Goal: Transaction & Acquisition: Obtain resource

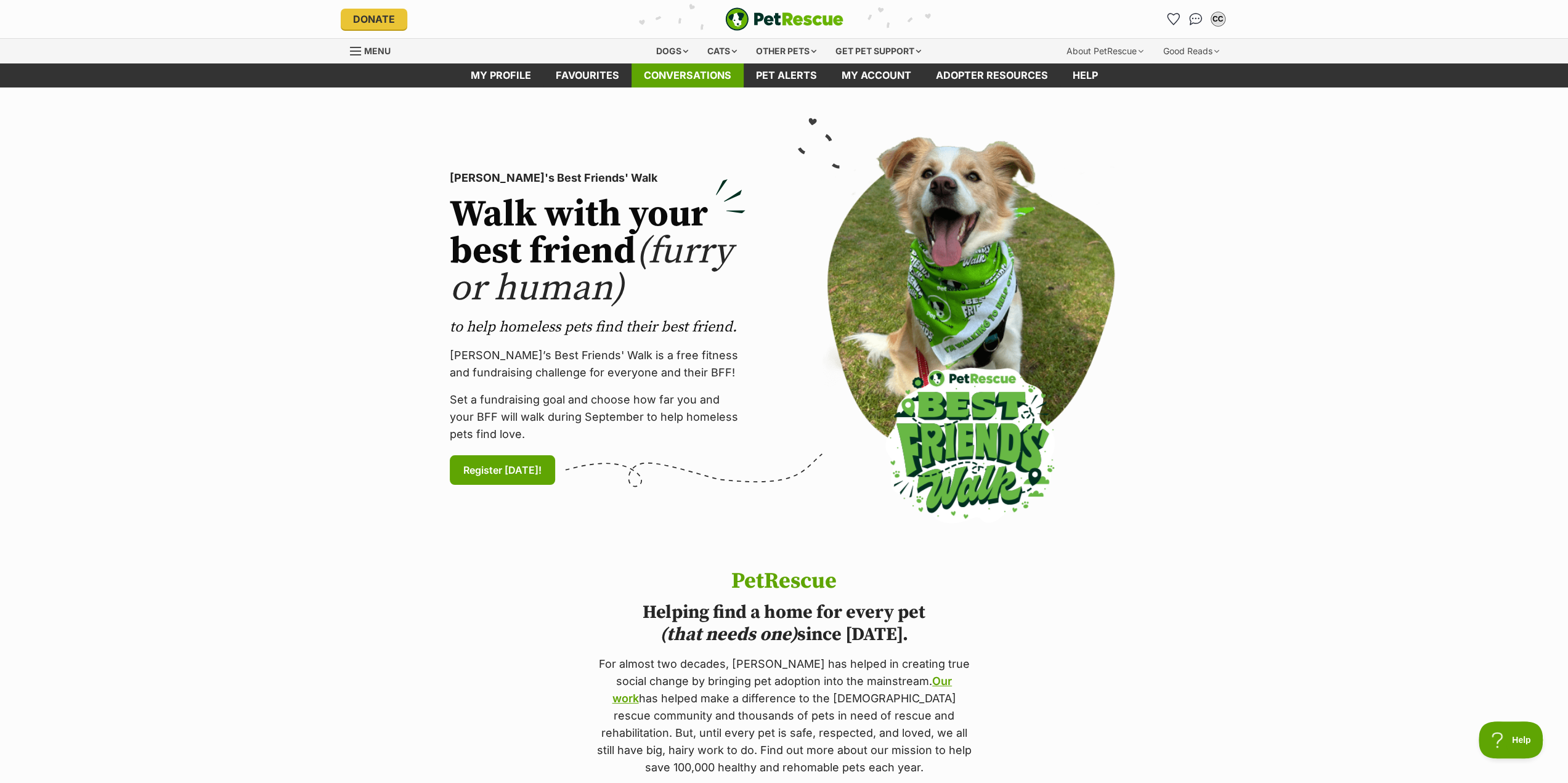
click at [690, 77] on link "Conversations" at bounding box center [688, 75] width 112 height 24
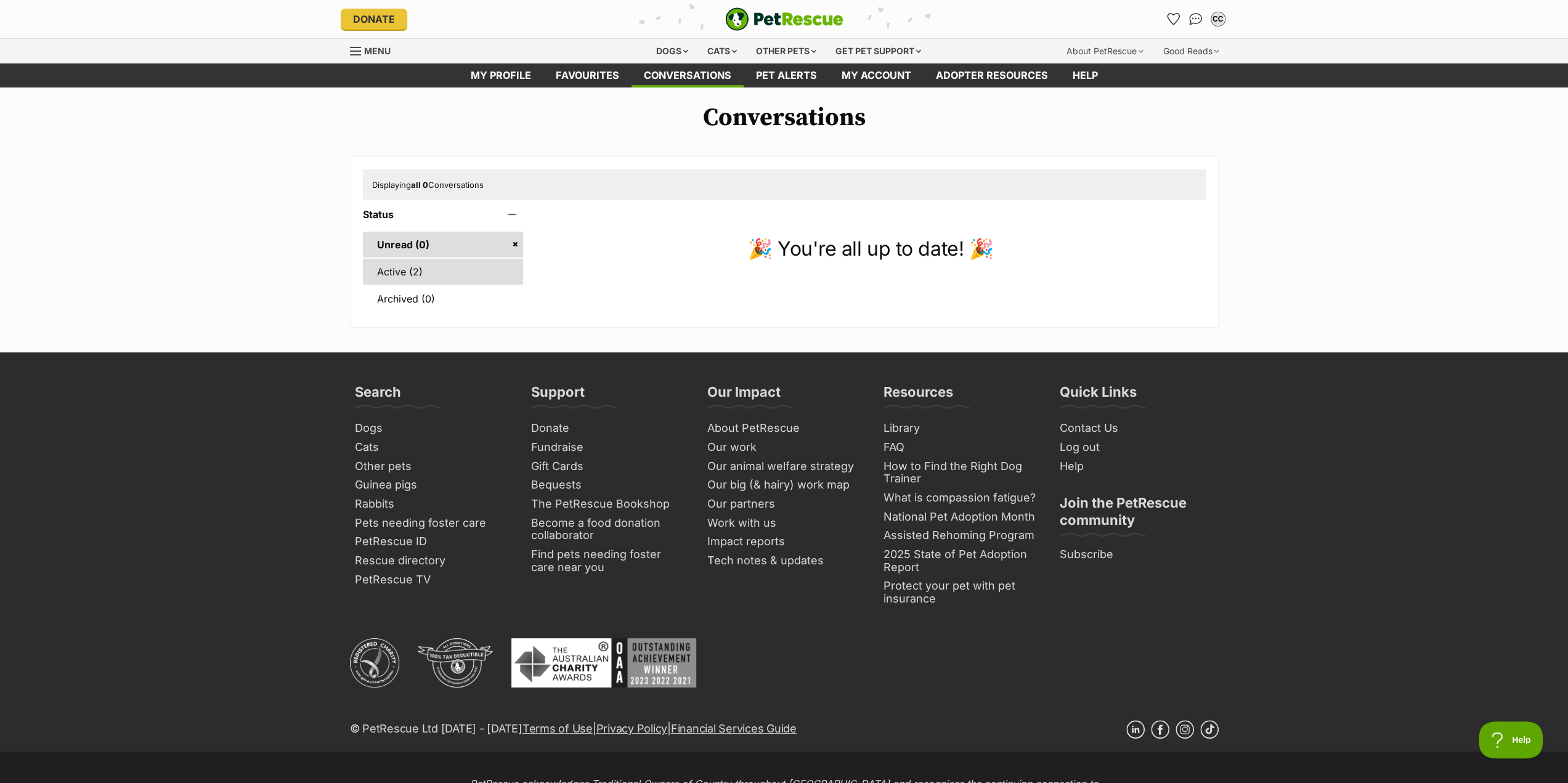
click at [453, 268] on link "Active (2)" at bounding box center [443, 271] width 161 height 26
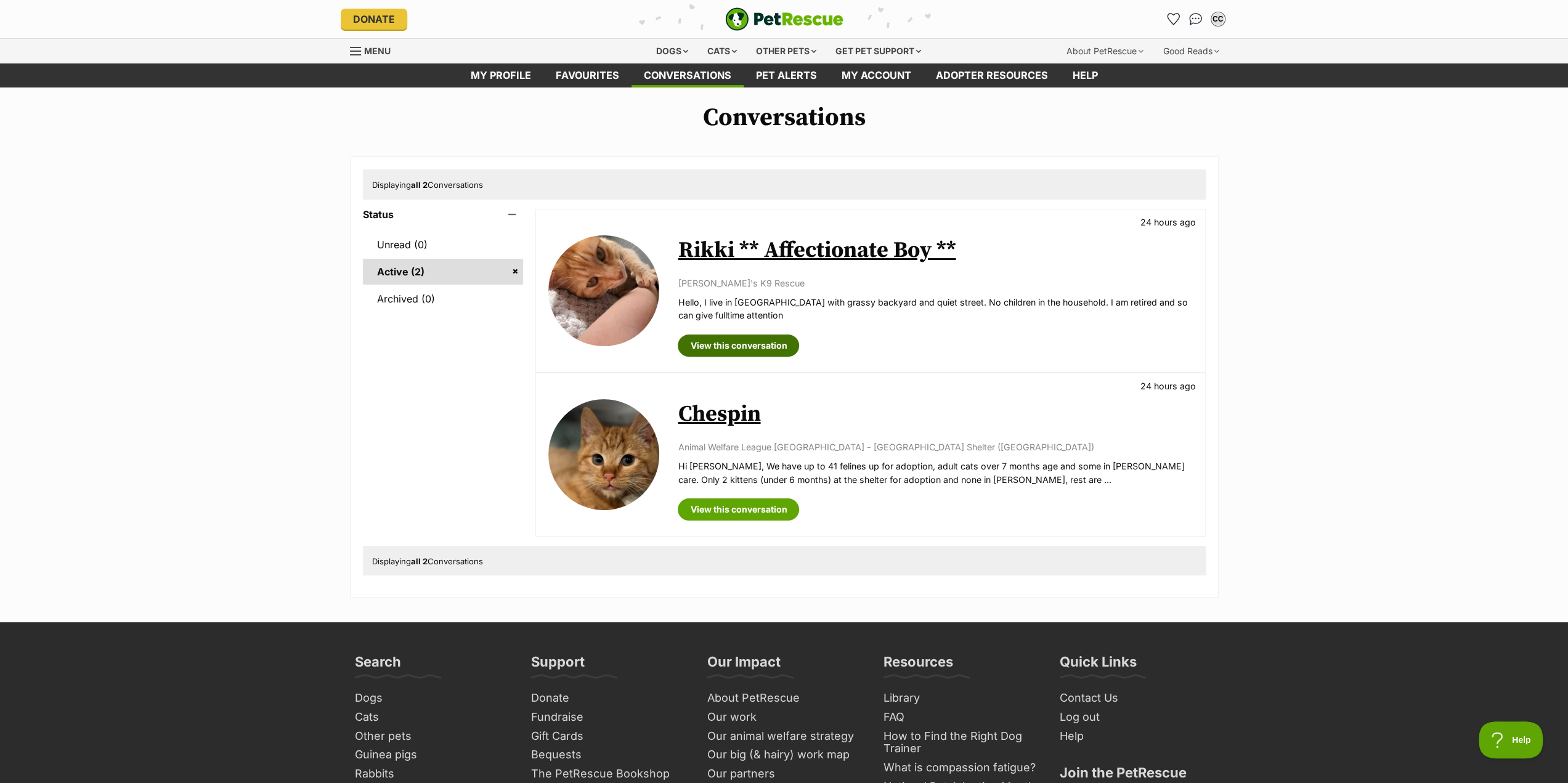
click at [737, 343] on link "View this conversation" at bounding box center [738, 345] width 121 height 22
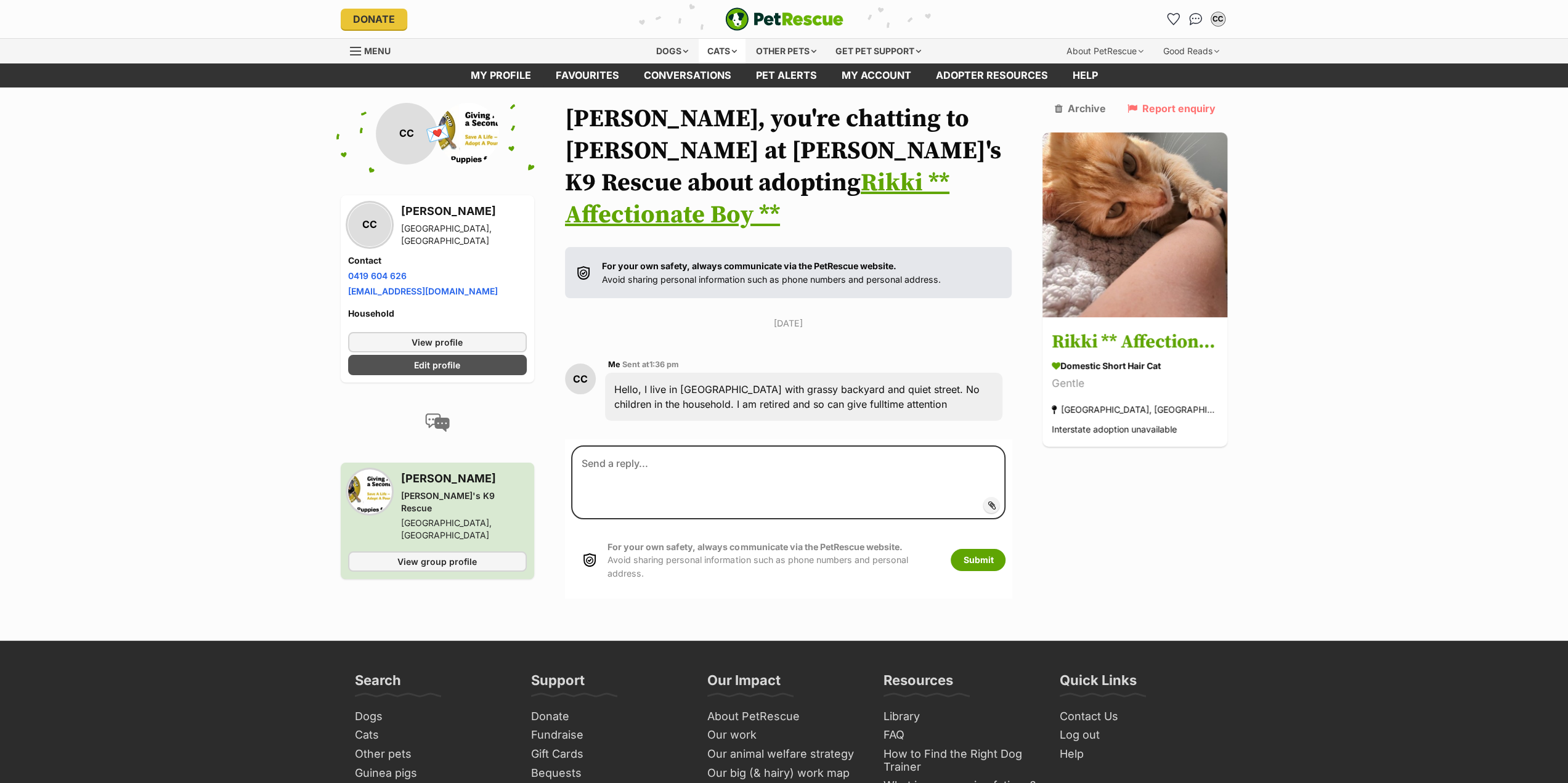
click at [717, 50] on div "Cats" at bounding box center [722, 51] width 47 height 25
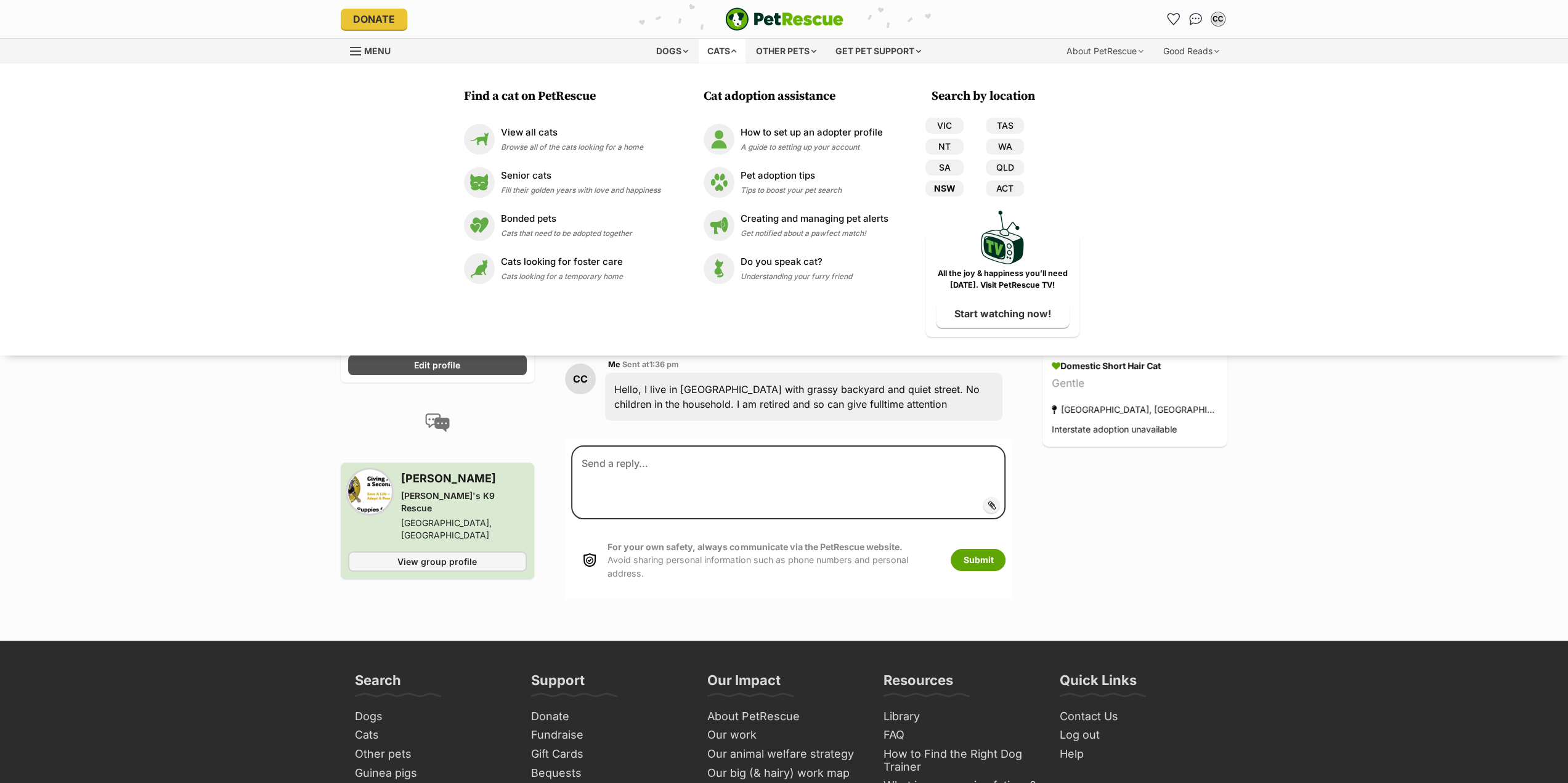
click at [942, 190] on link "NSW" at bounding box center [944, 188] width 38 height 16
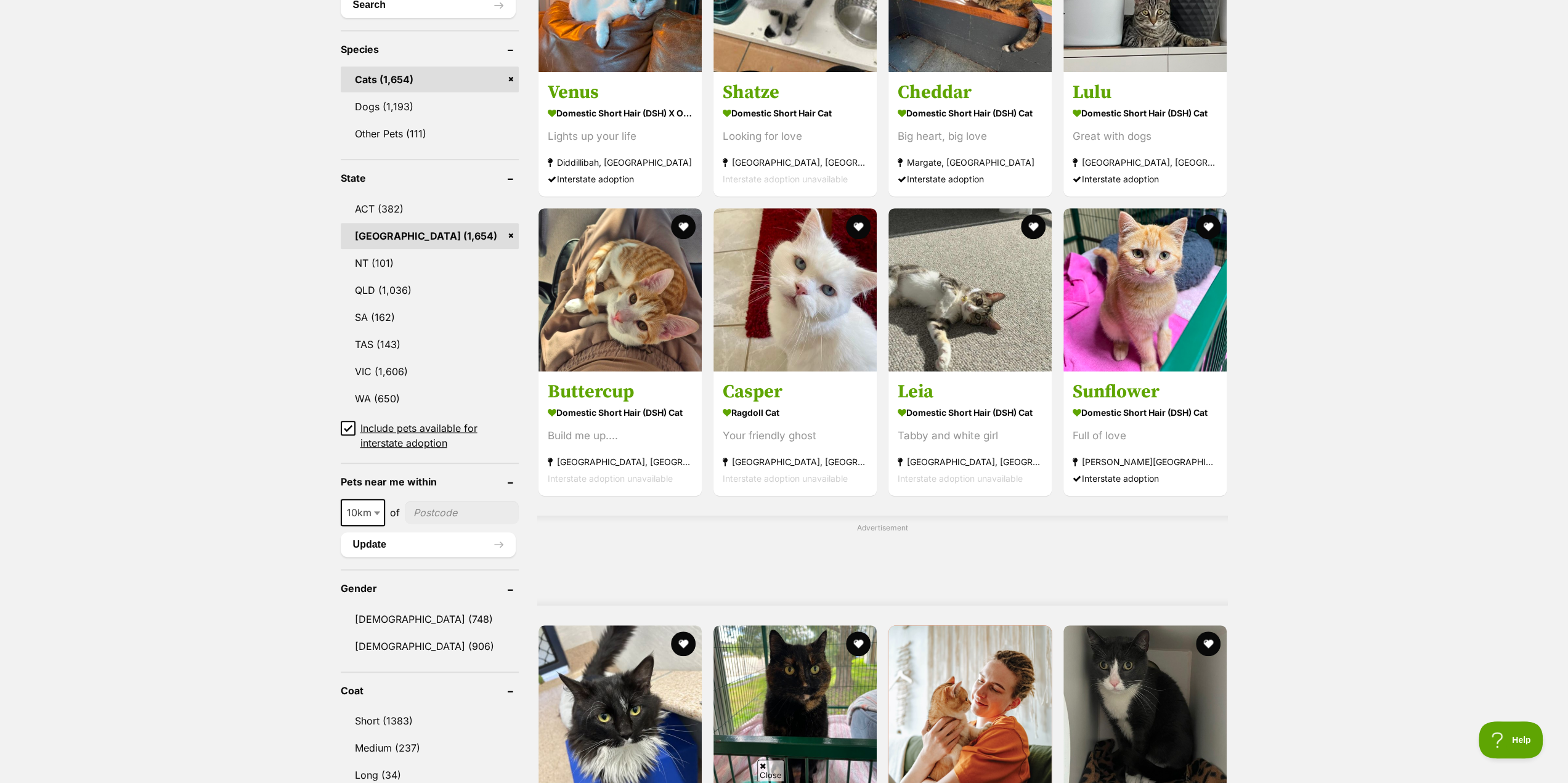
scroll to position [555, 0]
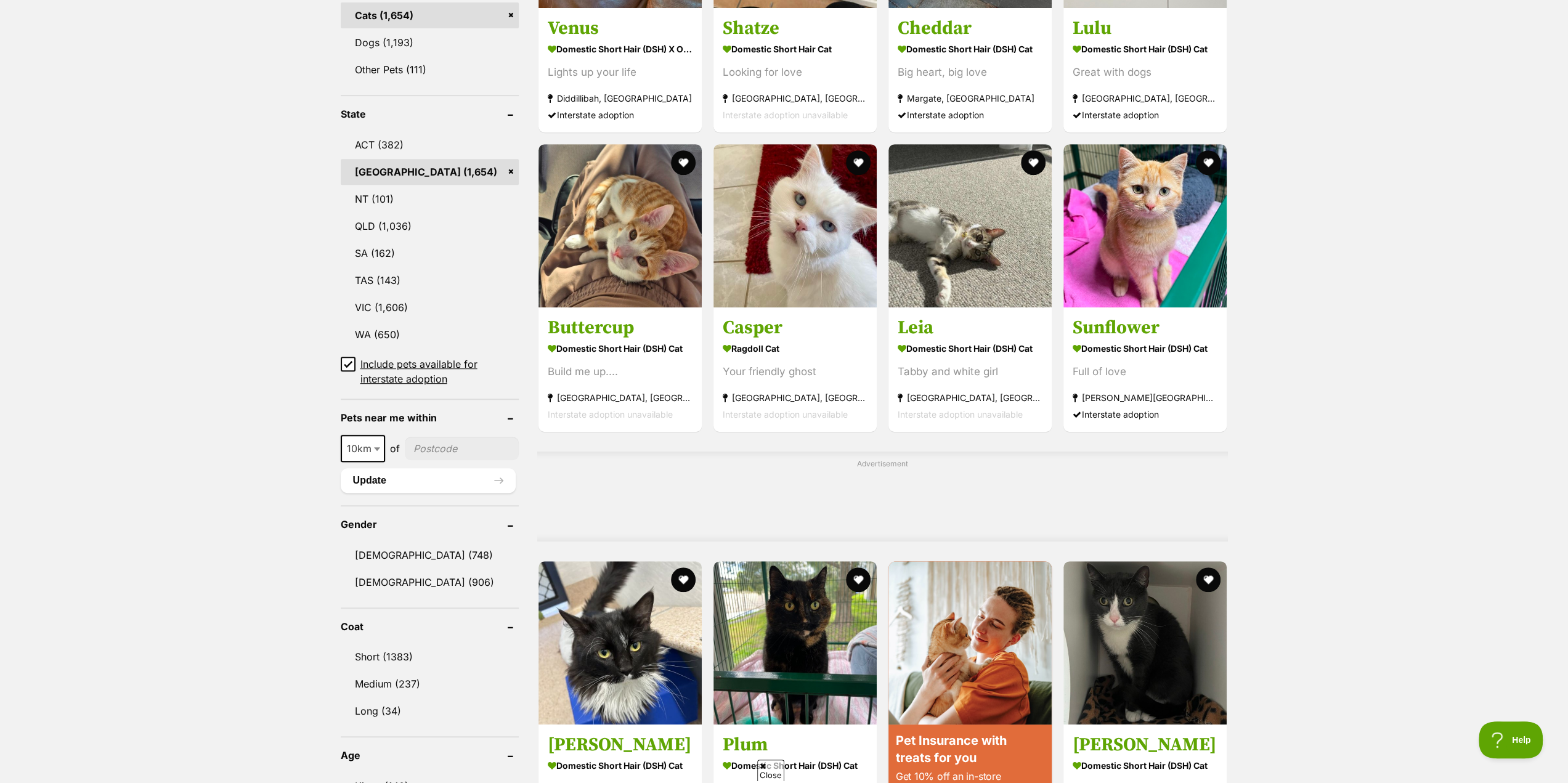
click at [374, 447] on span at bounding box center [379, 449] width 12 height 27
select select "100"
click at [455, 449] on input"] "postcode" at bounding box center [465, 449] width 108 height 23
type input"] "2780"
click at [365, 478] on button "Update" at bounding box center [428, 480] width 175 height 25
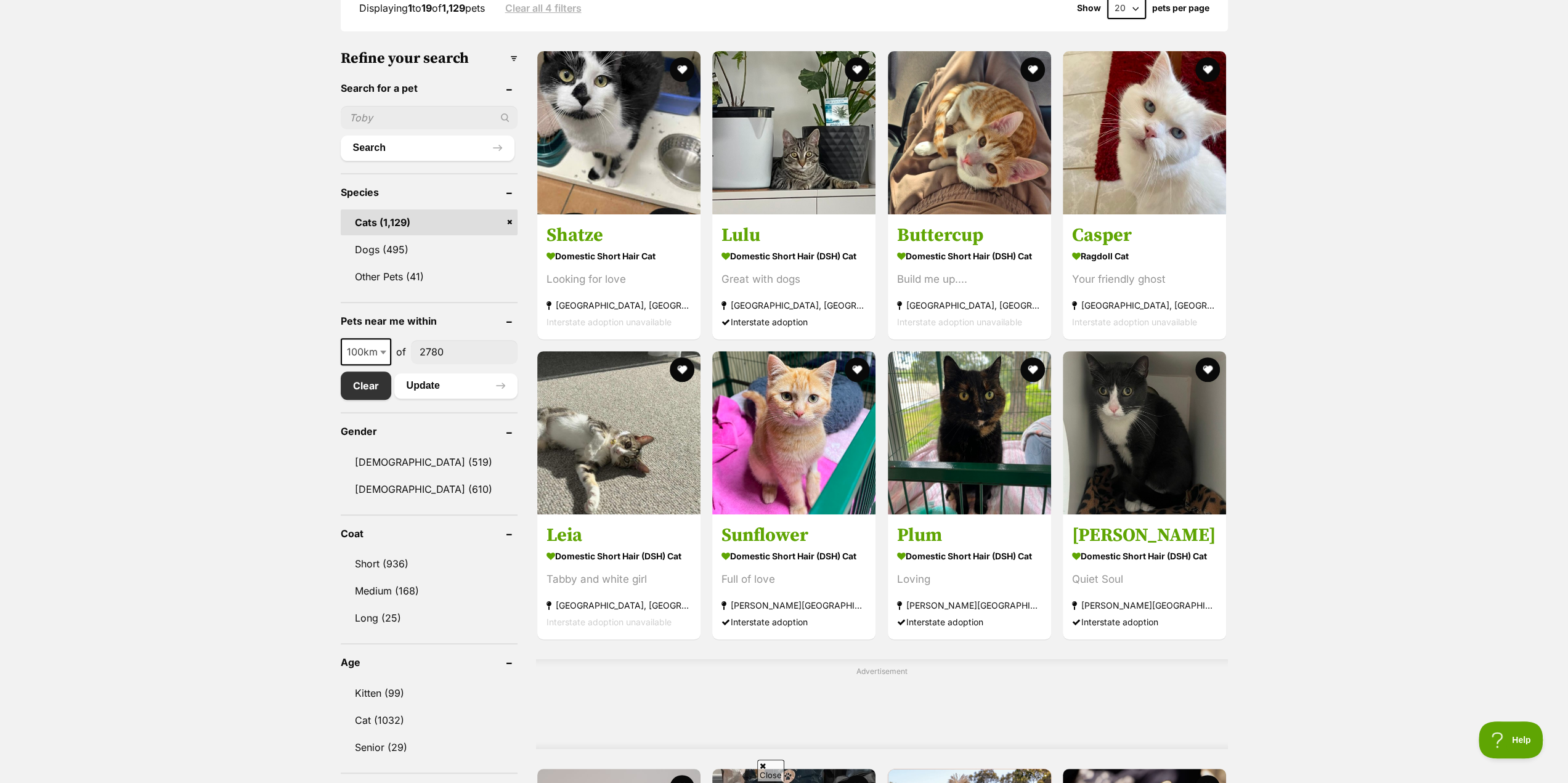
scroll to position [370, 0]
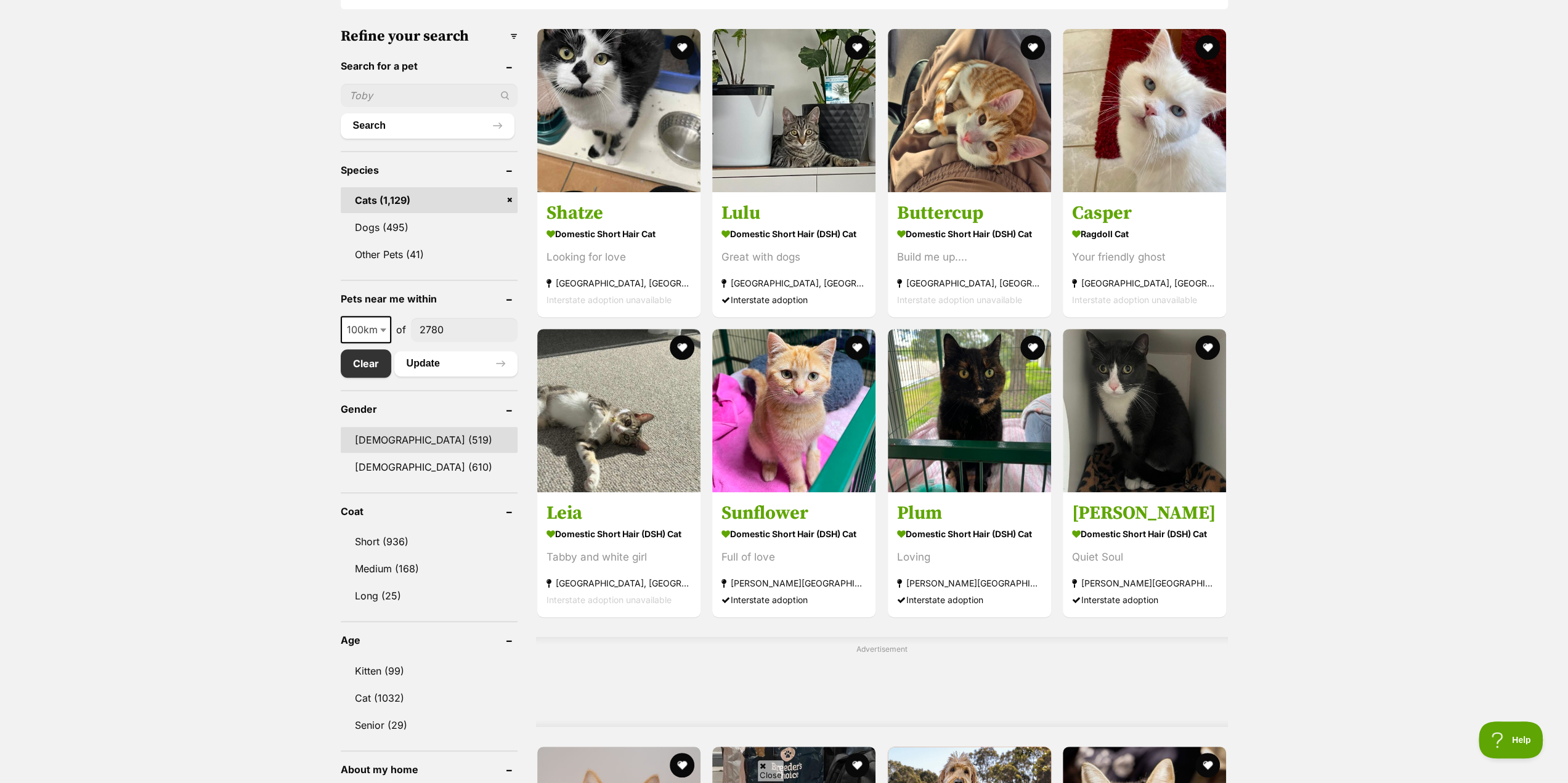
click at [375, 443] on link "[DEMOGRAPHIC_DATA] (519)" at bounding box center [429, 440] width 178 height 26
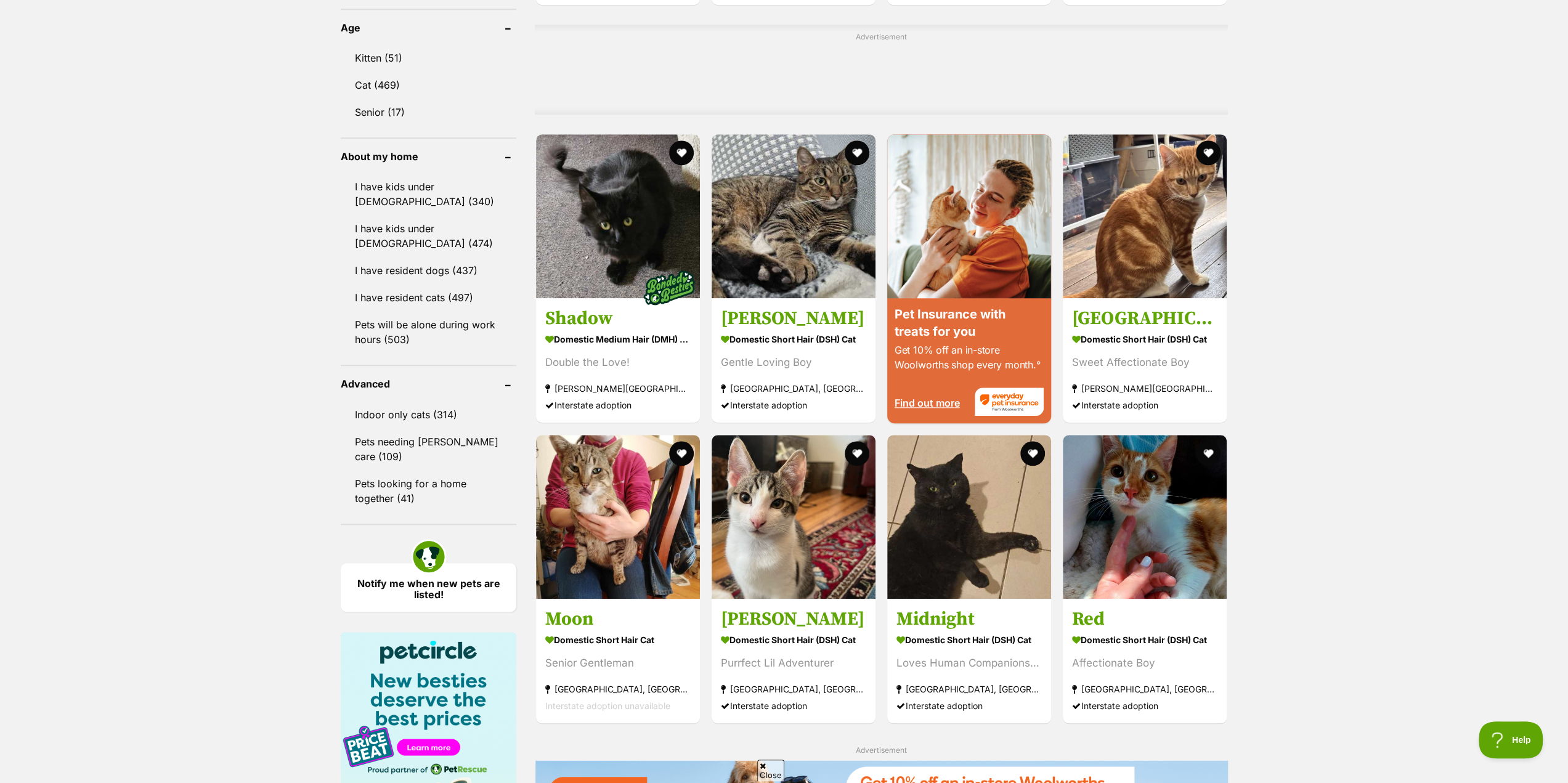
scroll to position [1048, 0]
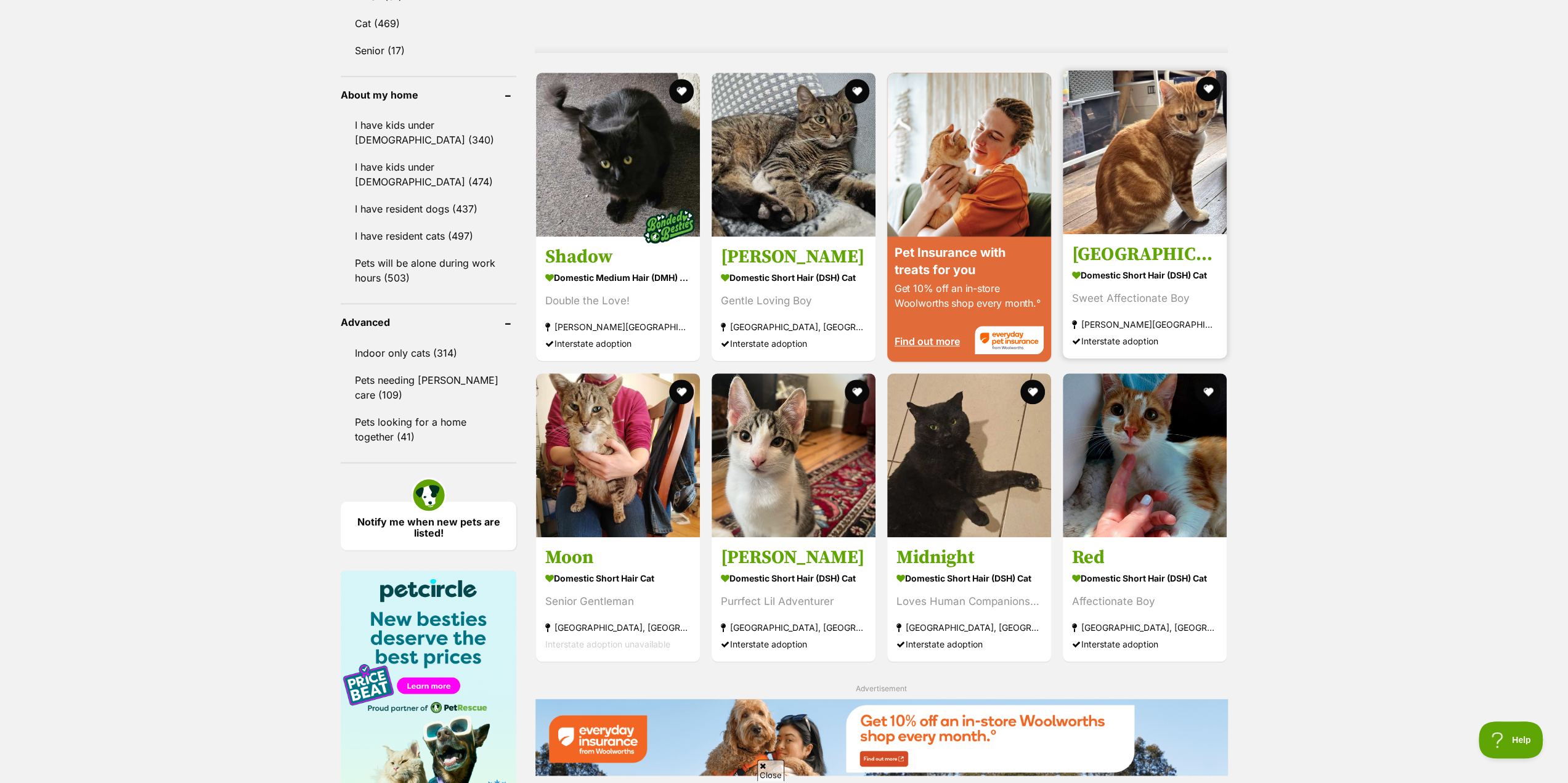
click at [1115, 266] on link "[GEOGRAPHIC_DATA] Domestic Short Hair (DSH) Cat Sweet Affectionate Boy [PERSON_…" at bounding box center [1144, 296] width 164 height 125
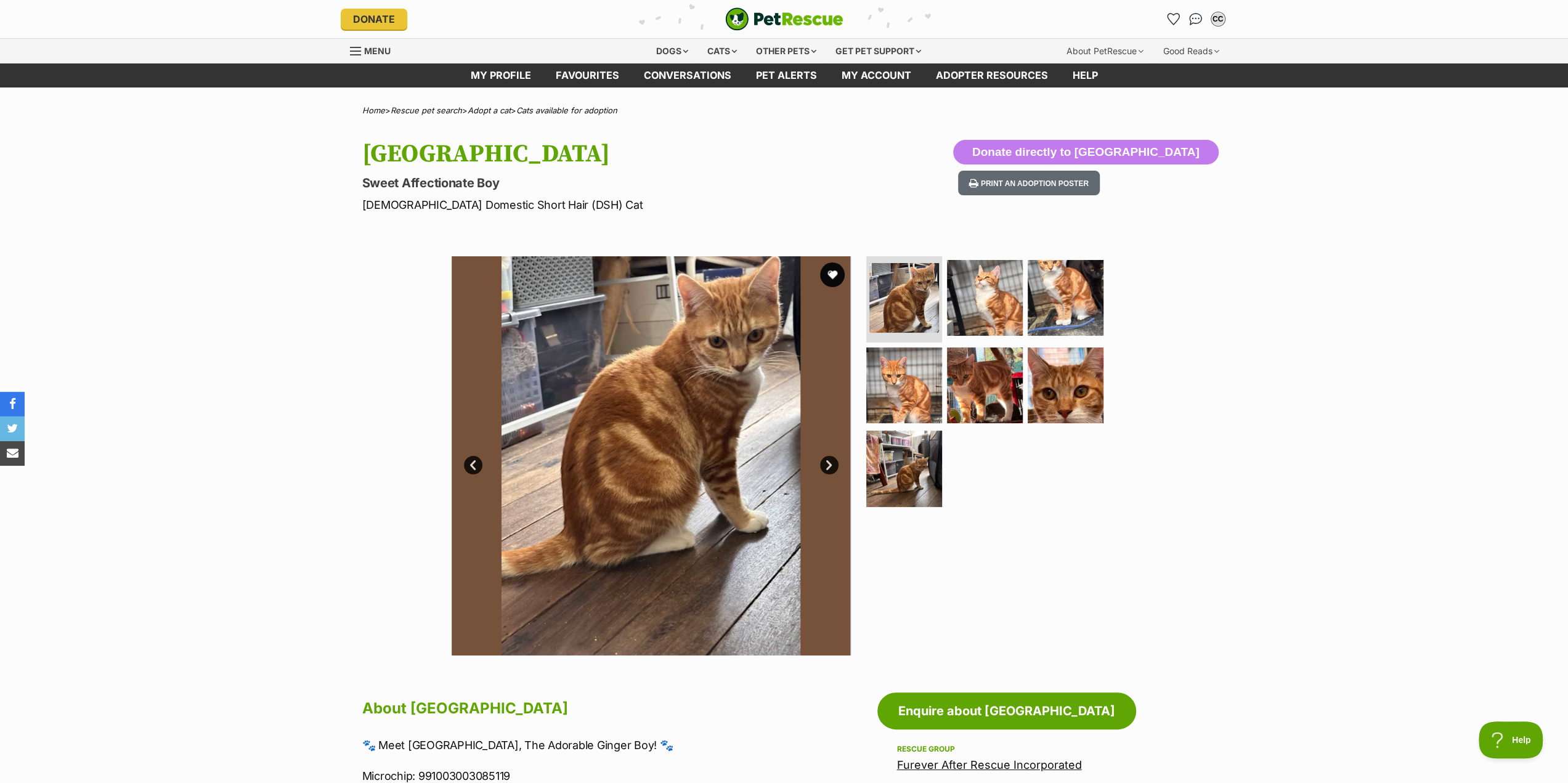
click at [826, 462] on link "Next" at bounding box center [829, 464] width 19 height 19
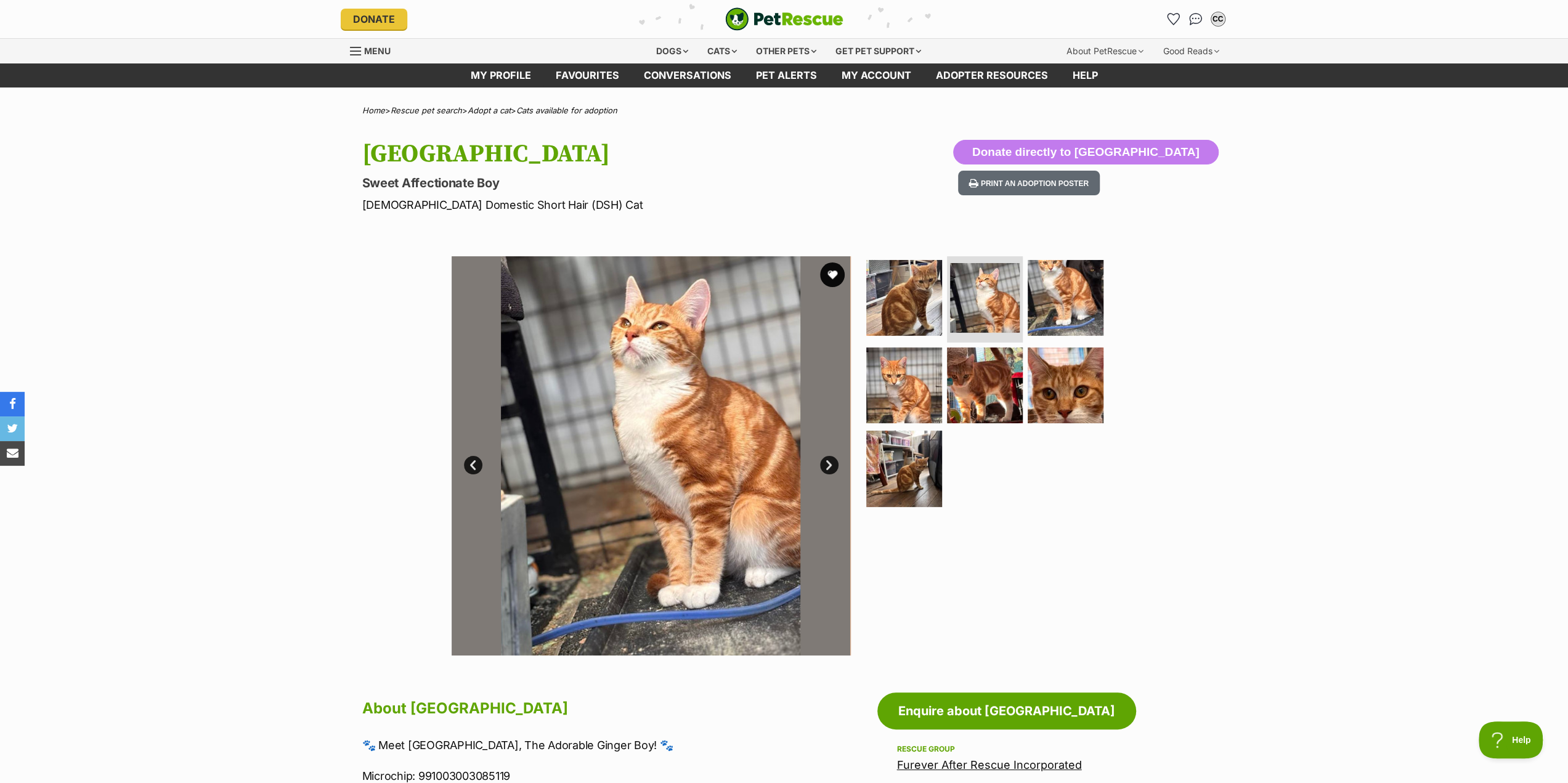
click at [826, 467] on link "Next" at bounding box center [829, 464] width 19 height 19
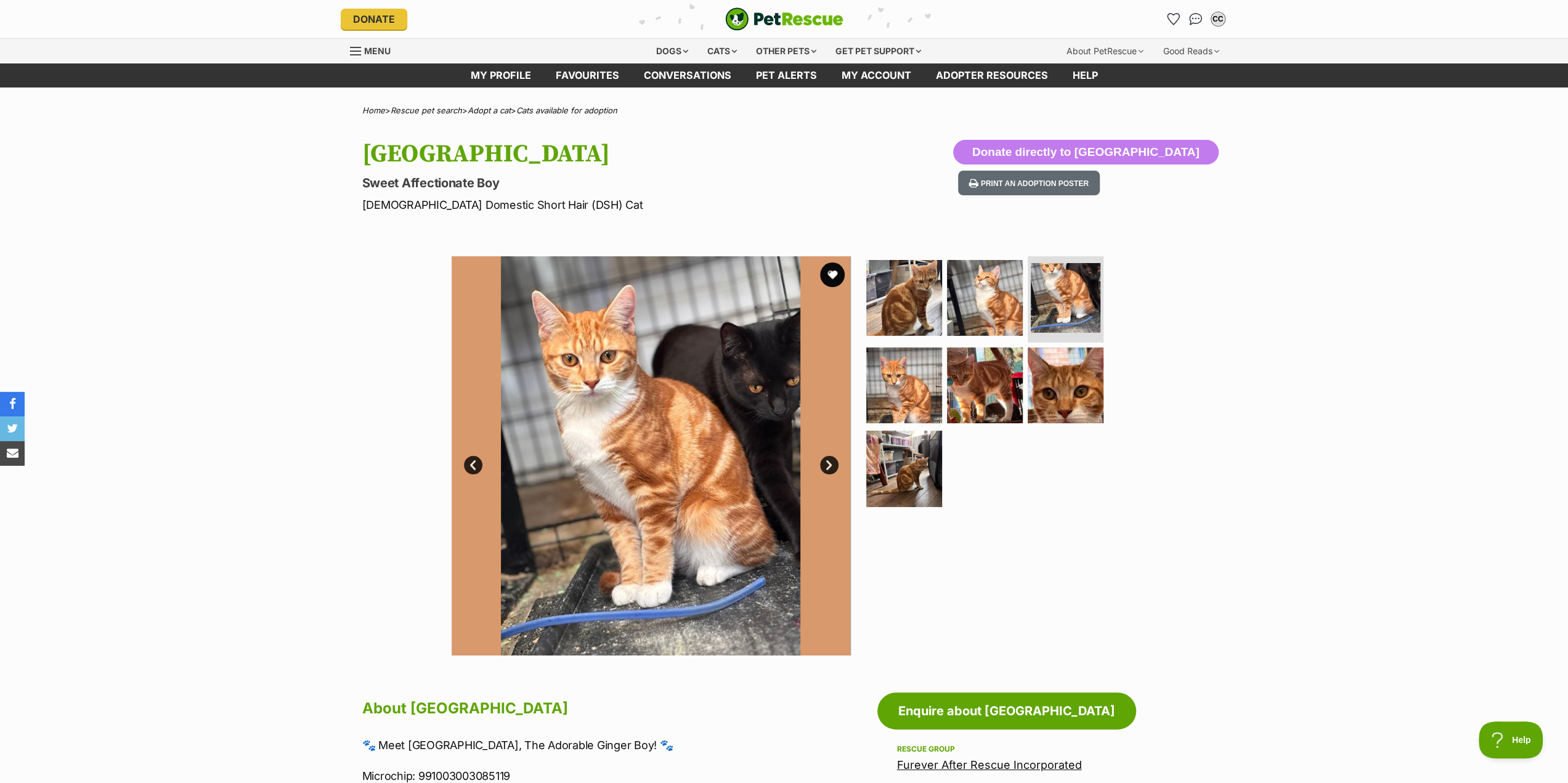
click at [826, 467] on link "Next" at bounding box center [829, 464] width 19 height 19
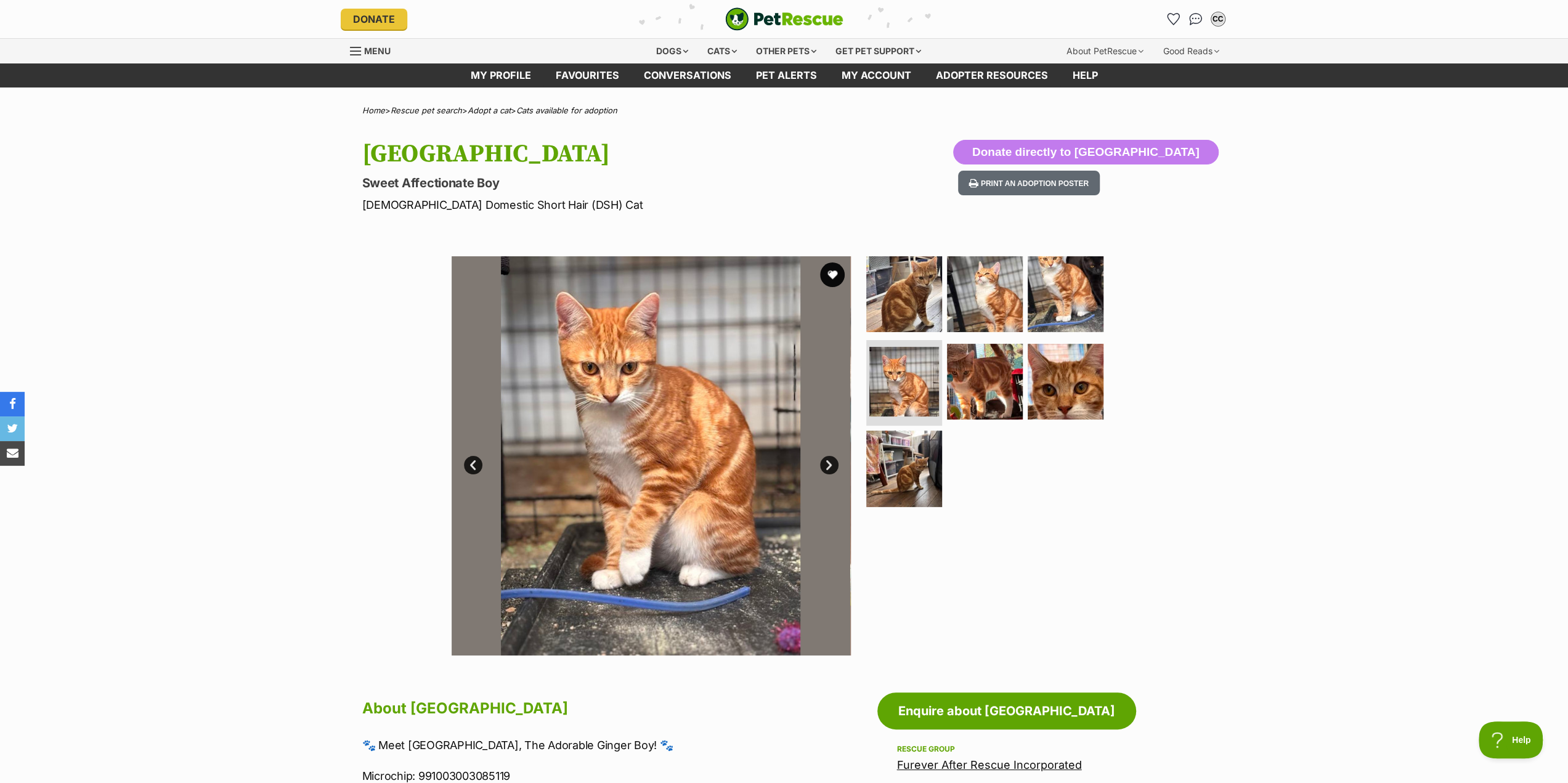
click at [828, 464] on link "Next" at bounding box center [829, 464] width 19 height 19
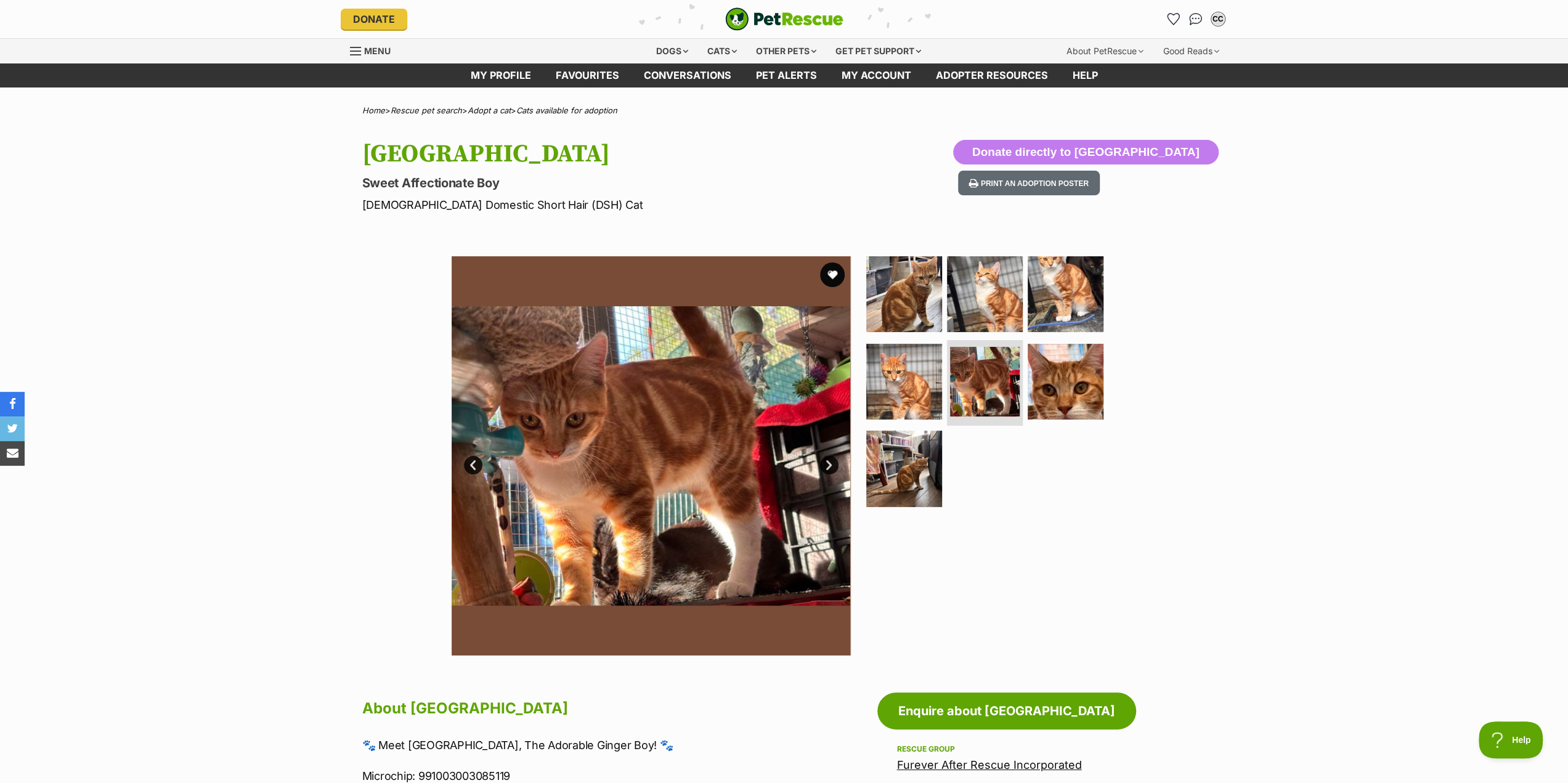
click at [828, 464] on link "Next" at bounding box center [829, 464] width 19 height 19
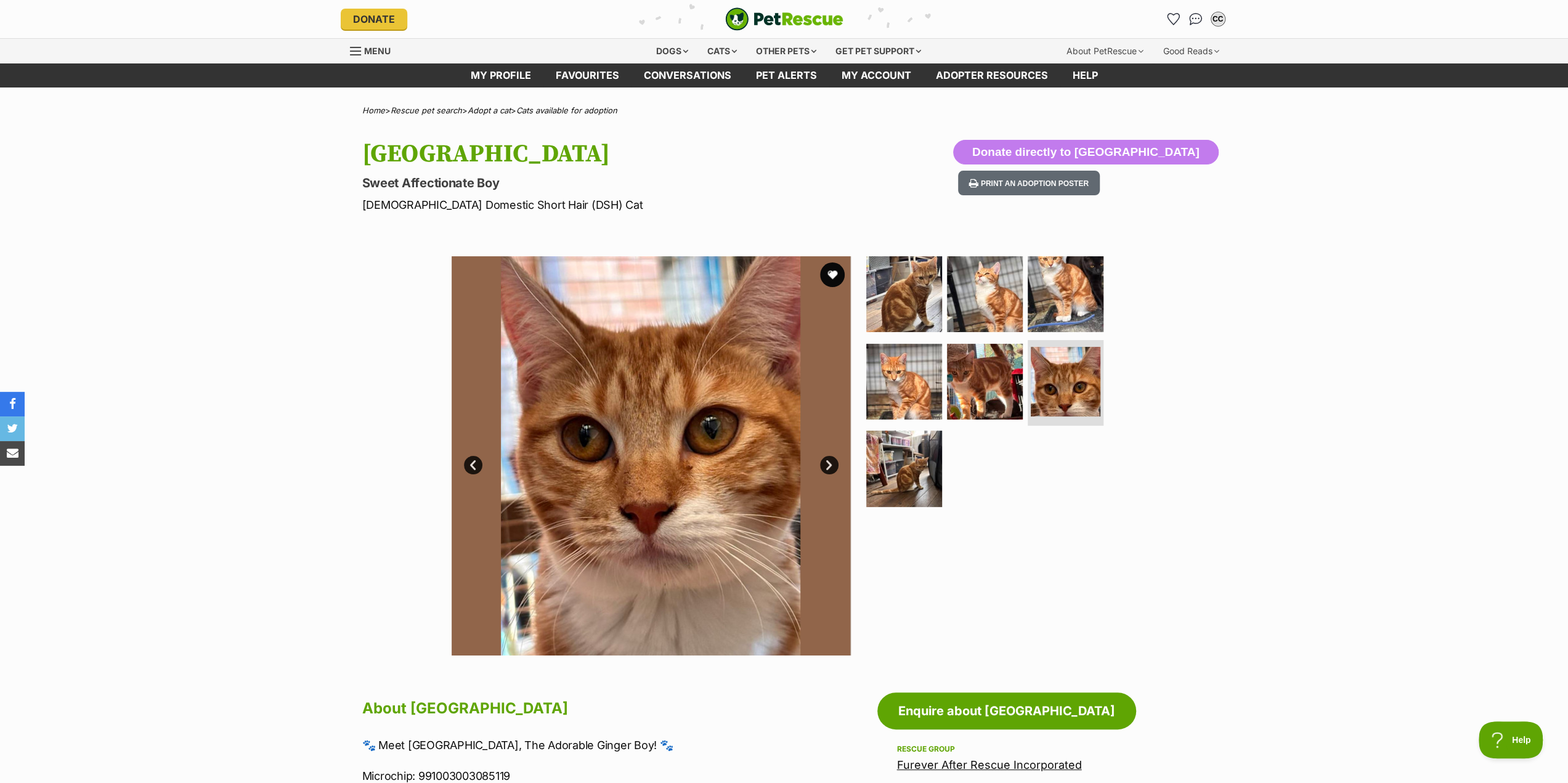
click at [828, 464] on link "Next" at bounding box center [829, 464] width 19 height 19
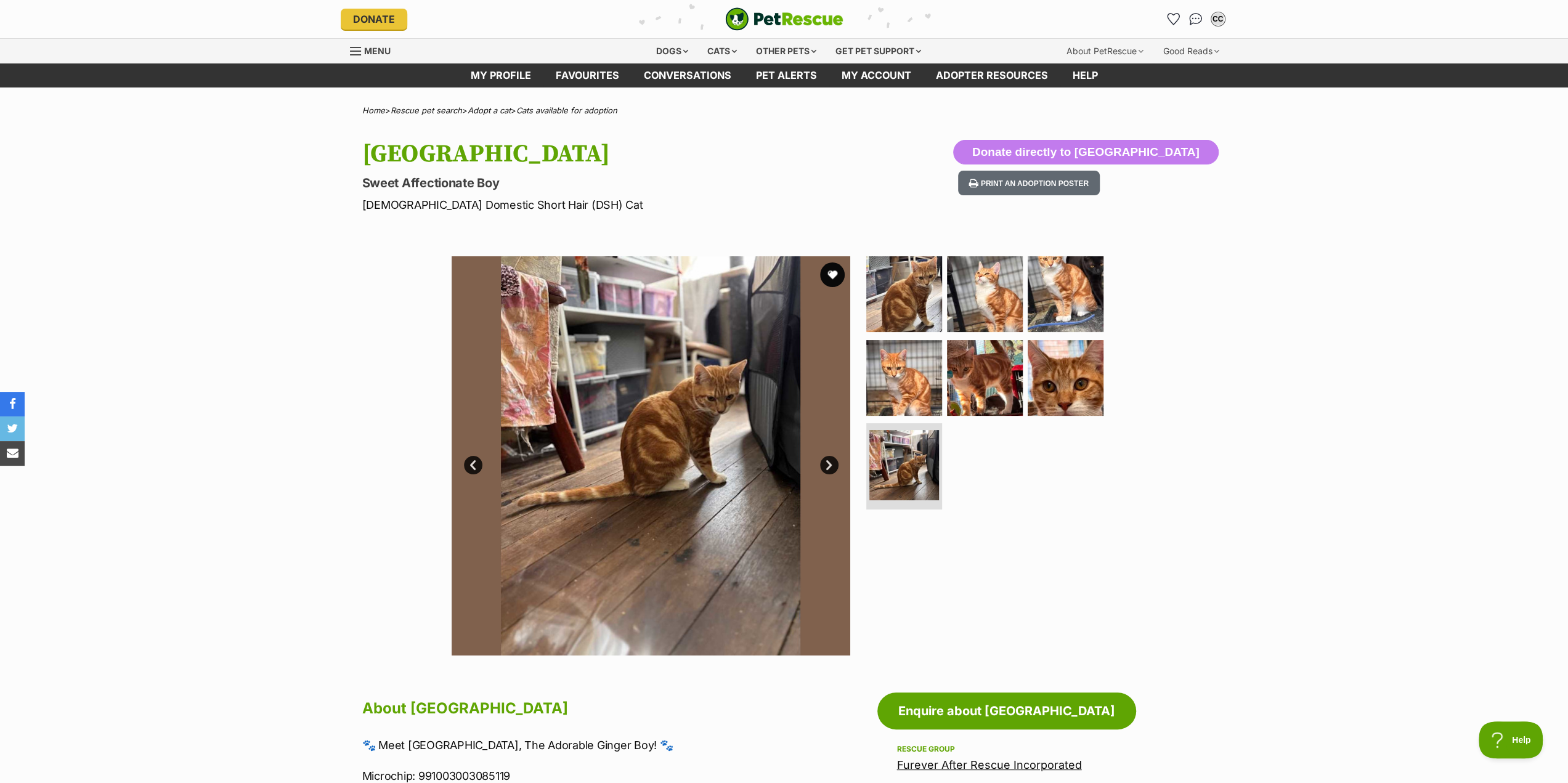
click at [828, 464] on link "Next" at bounding box center [829, 464] width 19 height 19
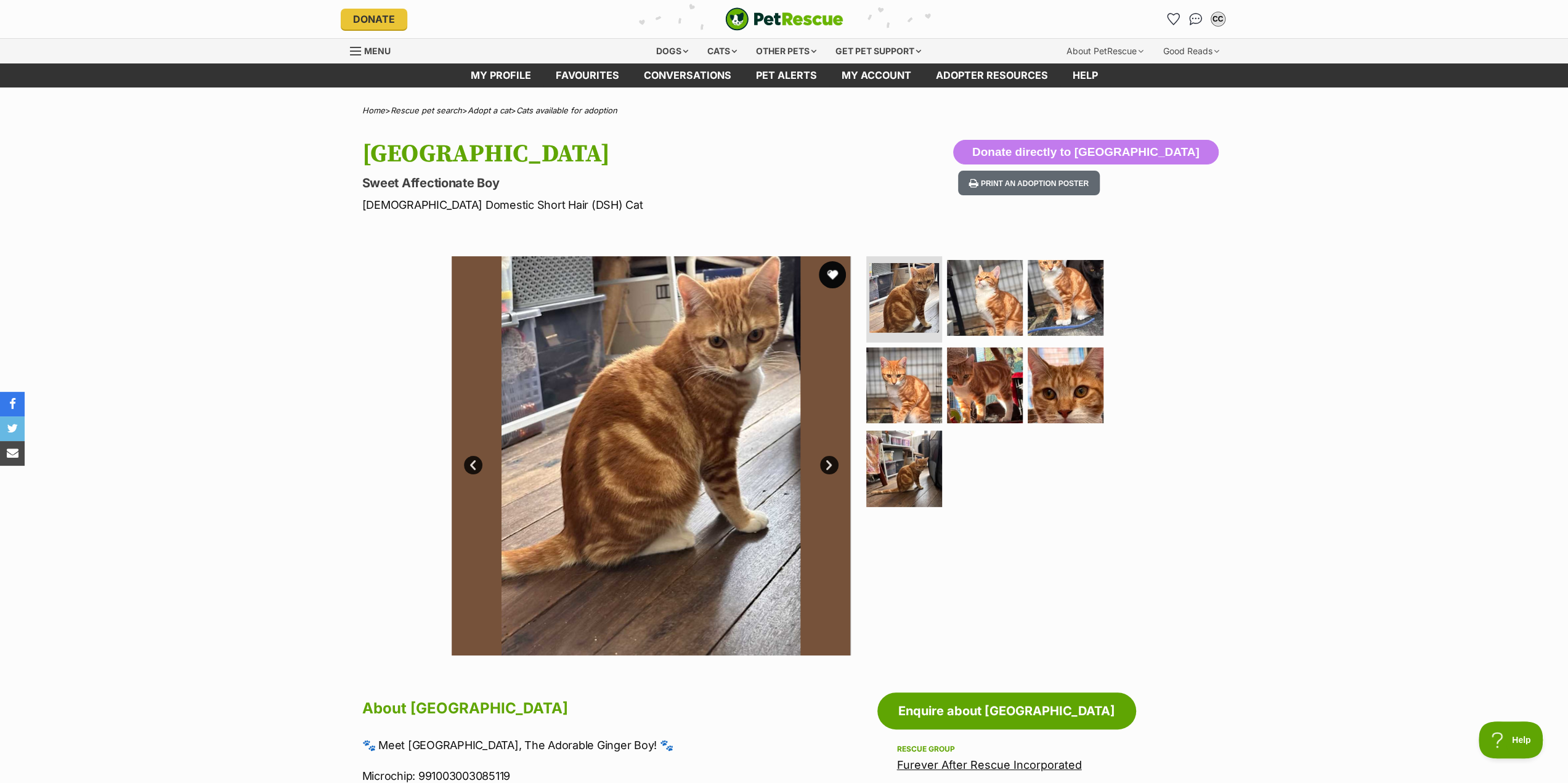
click at [831, 275] on button "favourite" at bounding box center [832, 274] width 27 height 27
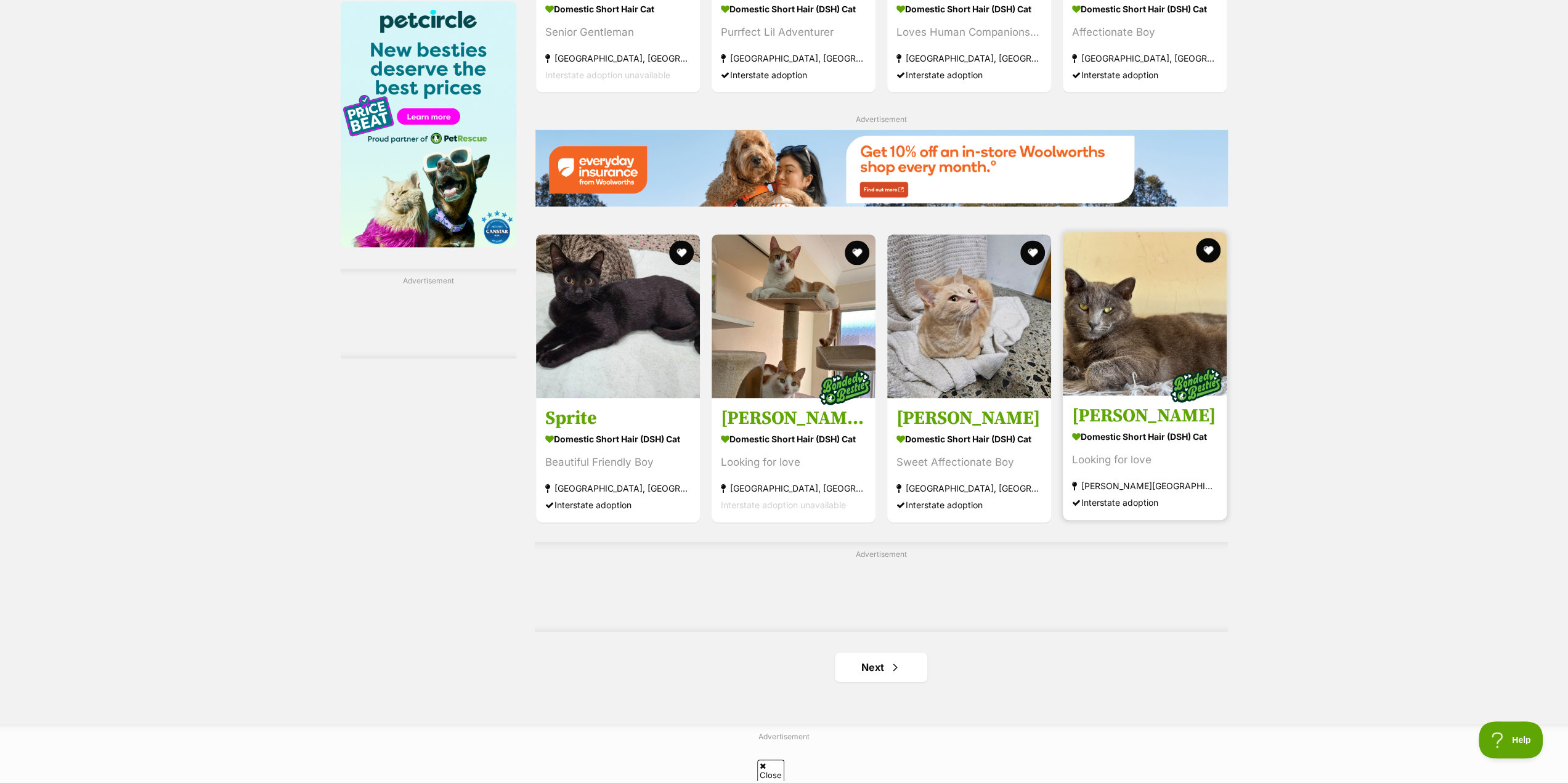
scroll to position [1725, 0]
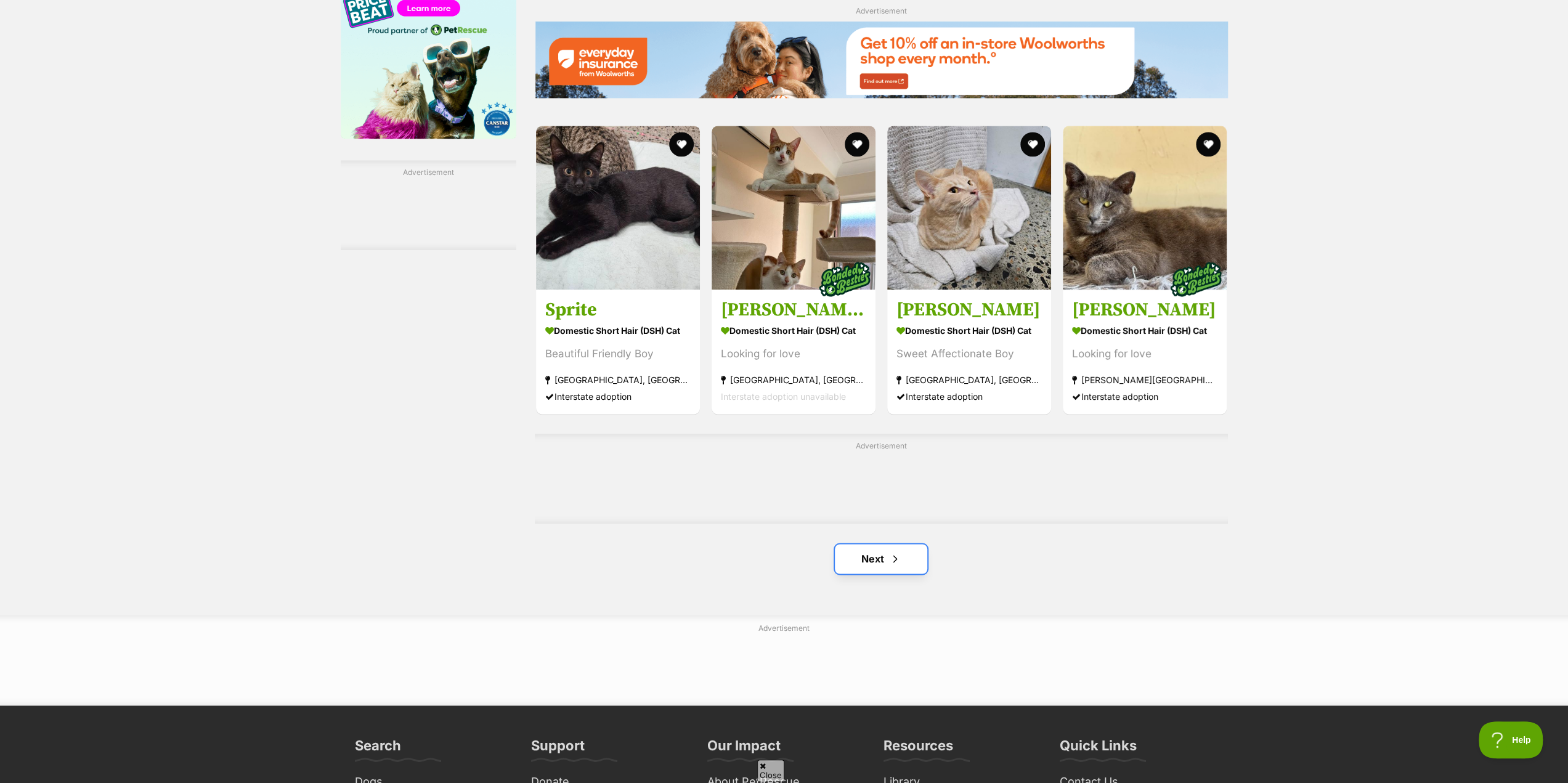
click at [897, 560] on span "Next page" at bounding box center [895, 558] width 12 height 15
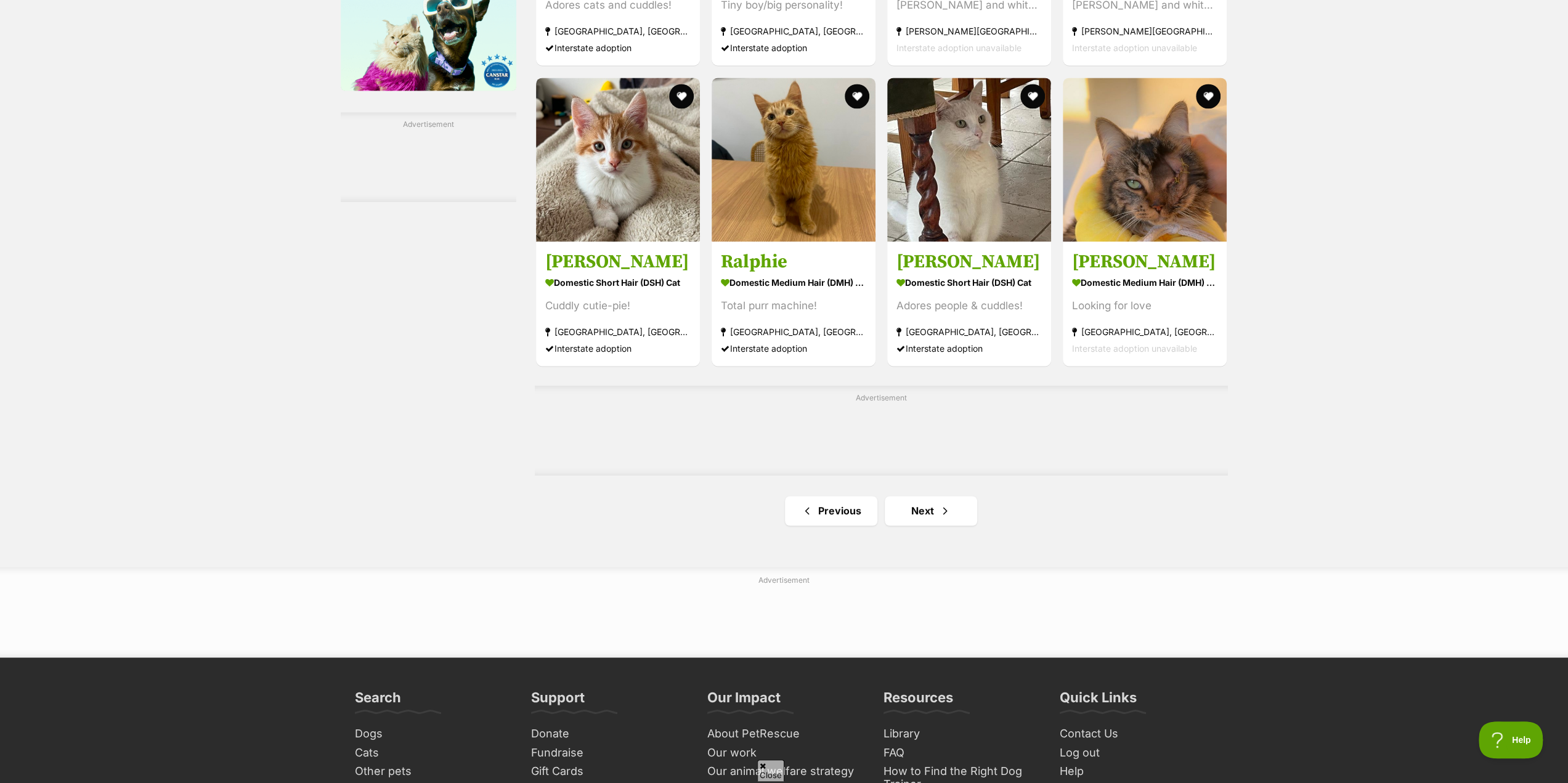
scroll to position [1786, 0]
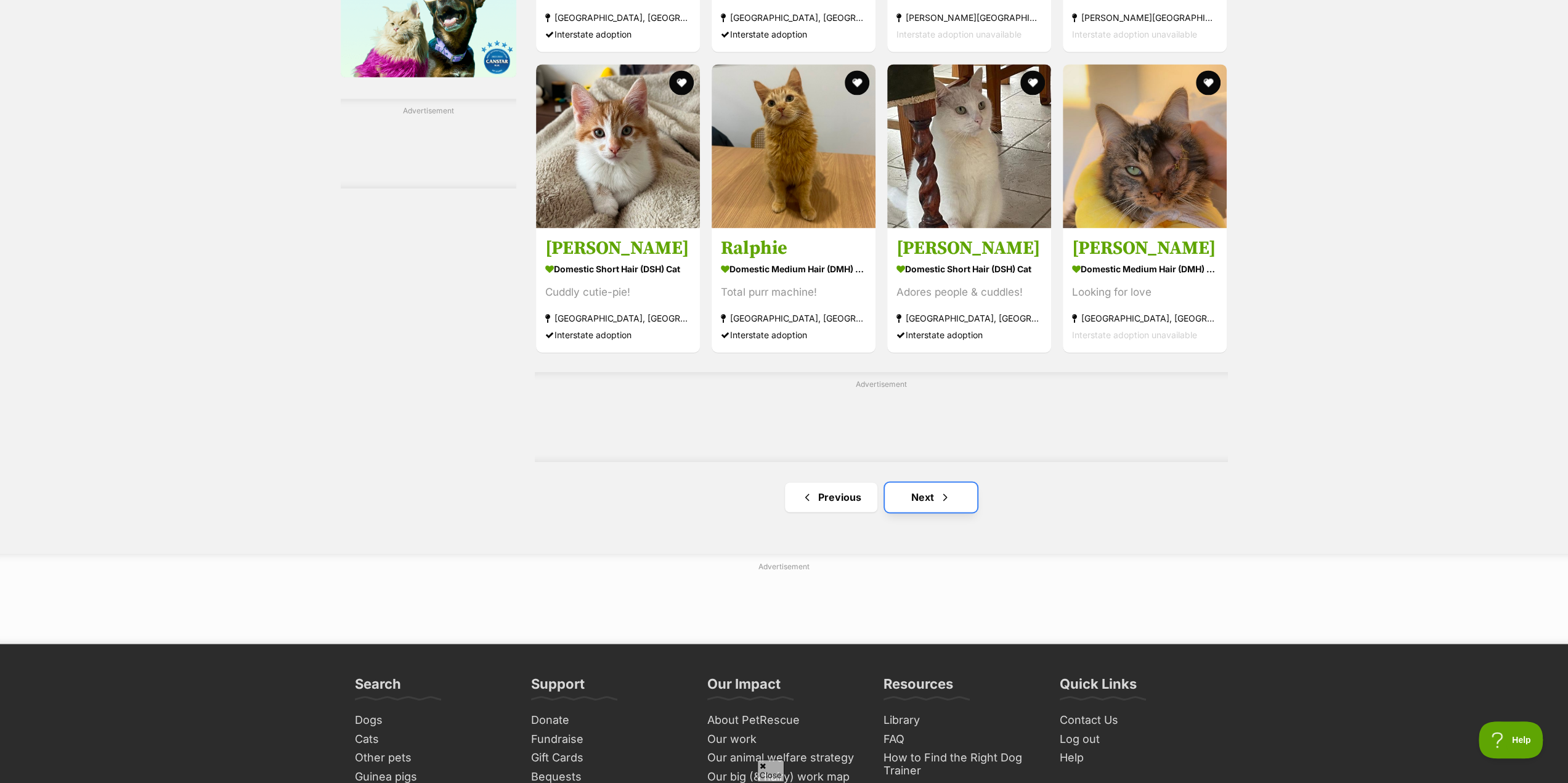
click at [940, 498] on span "Next page" at bounding box center [945, 497] width 12 height 15
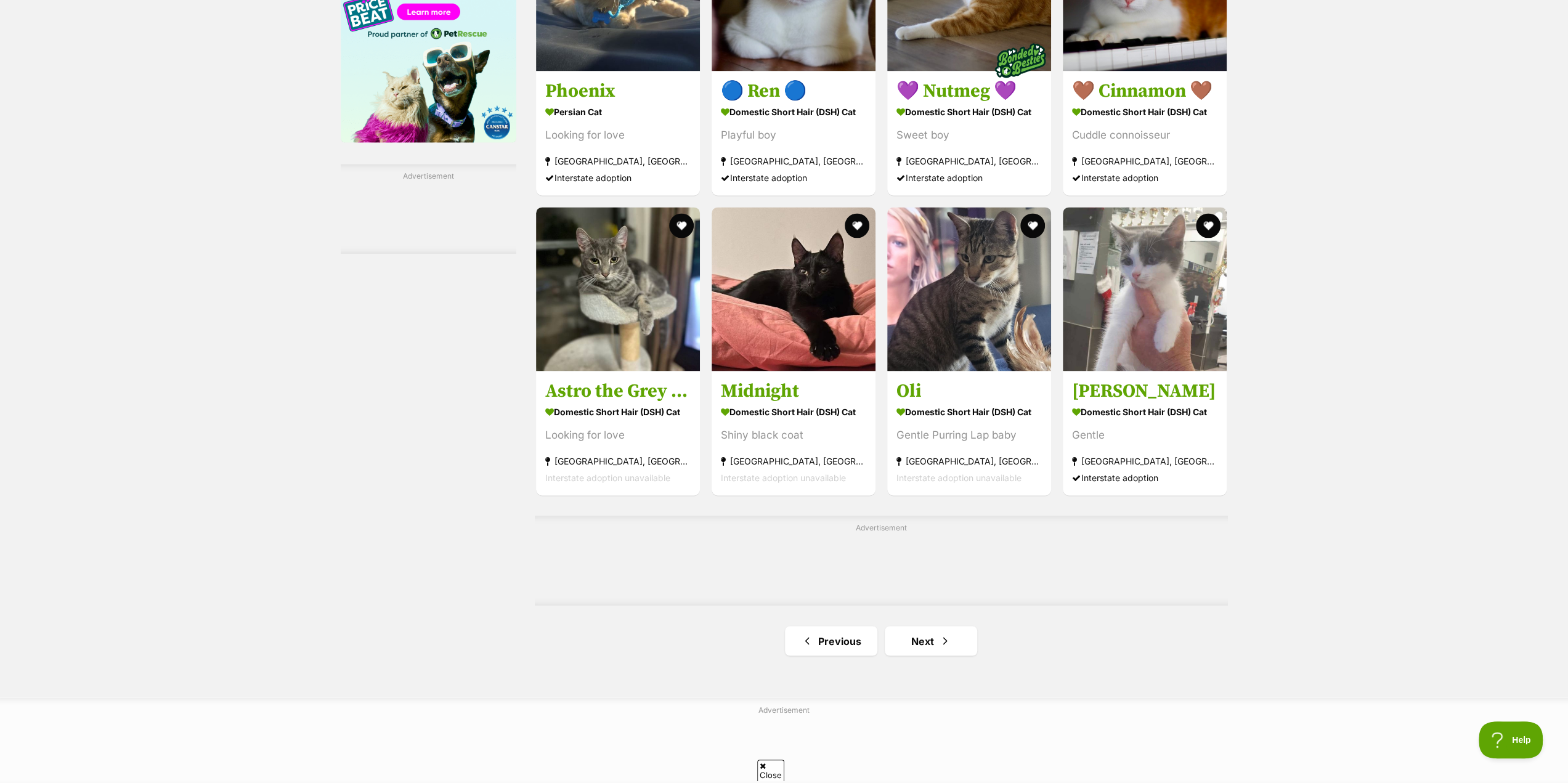
scroll to position [1848, 0]
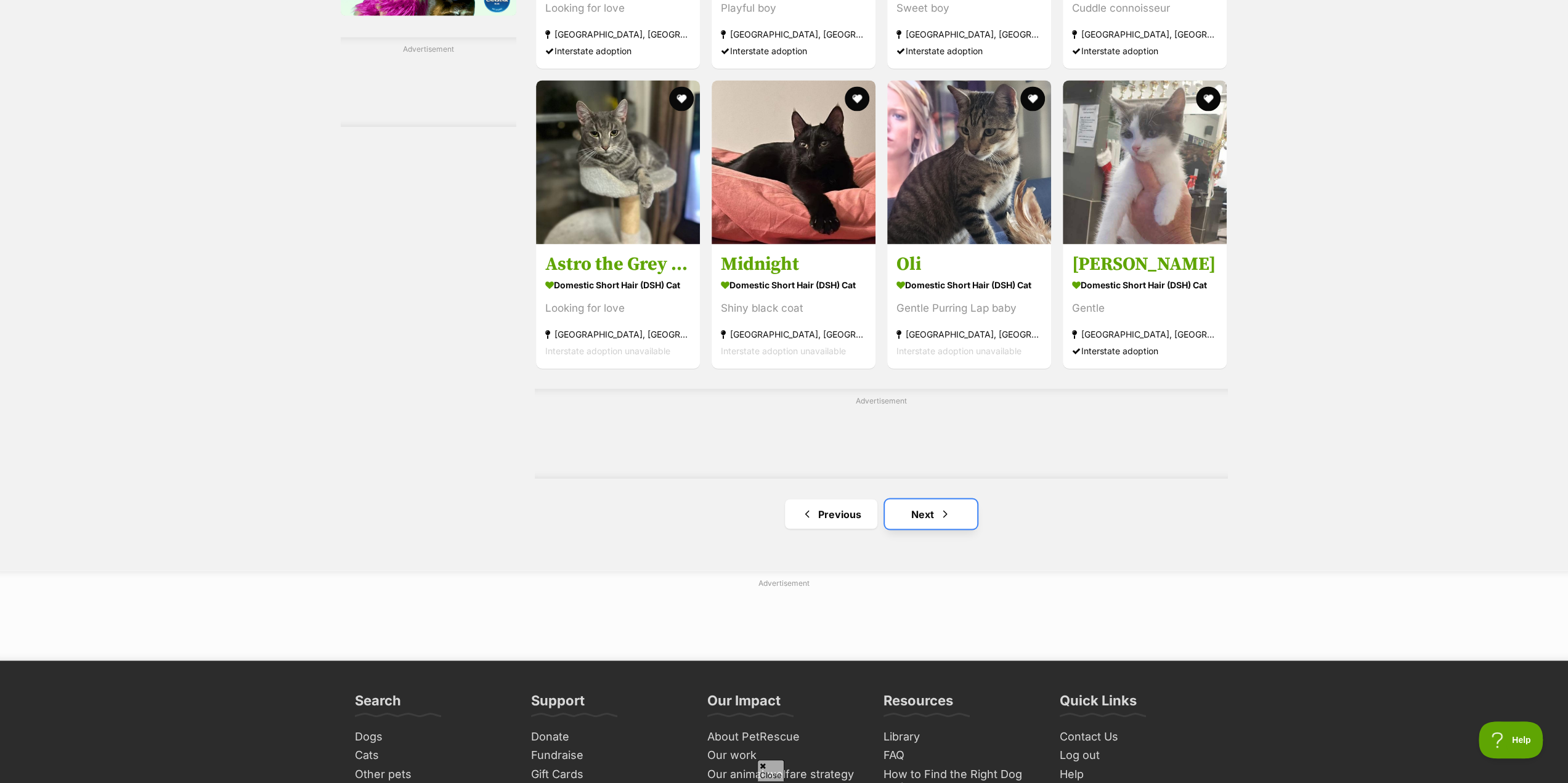
click at [941, 518] on span "Next page" at bounding box center [945, 513] width 12 height 15
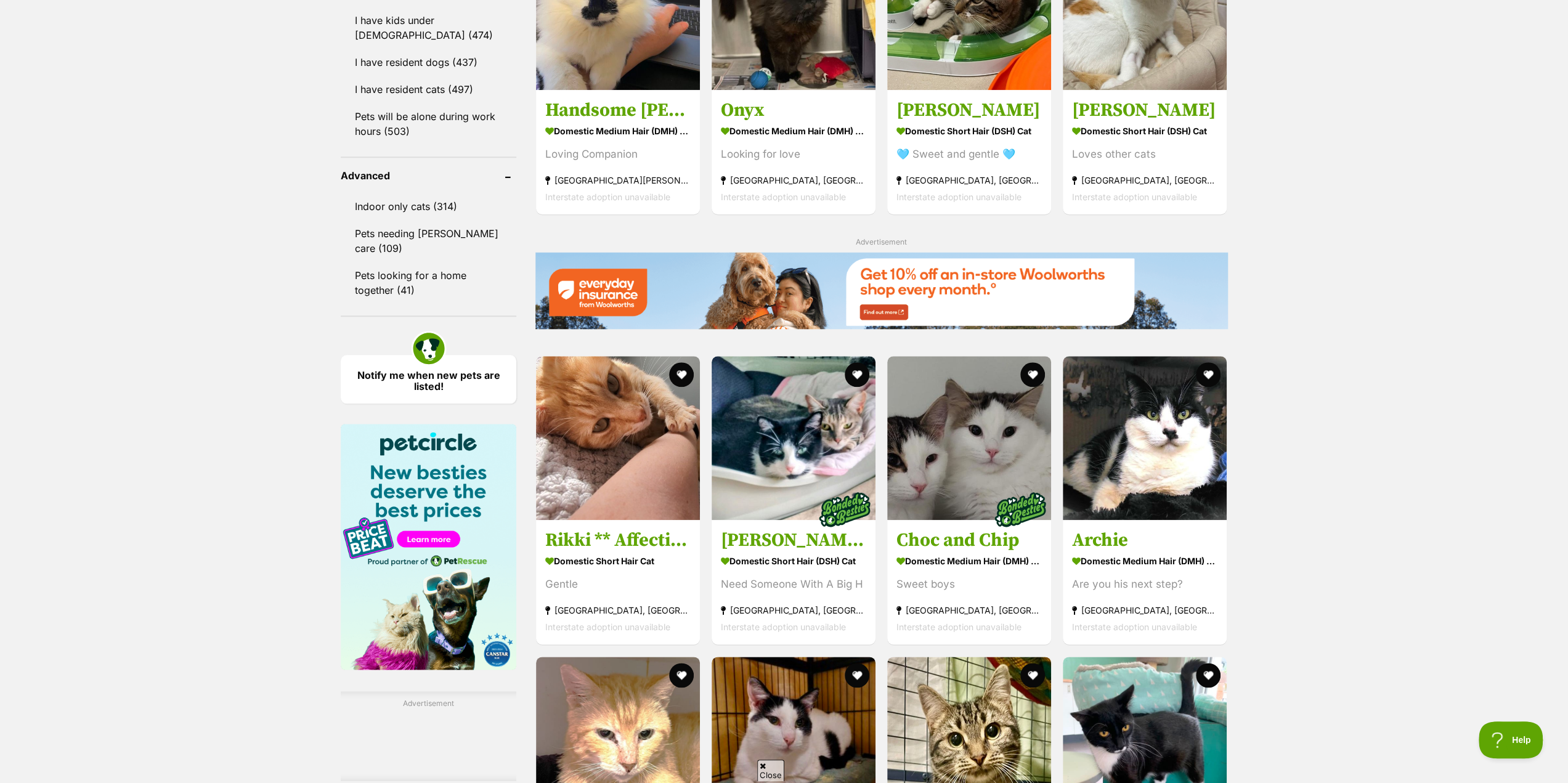
scroll to position [1232, 0]
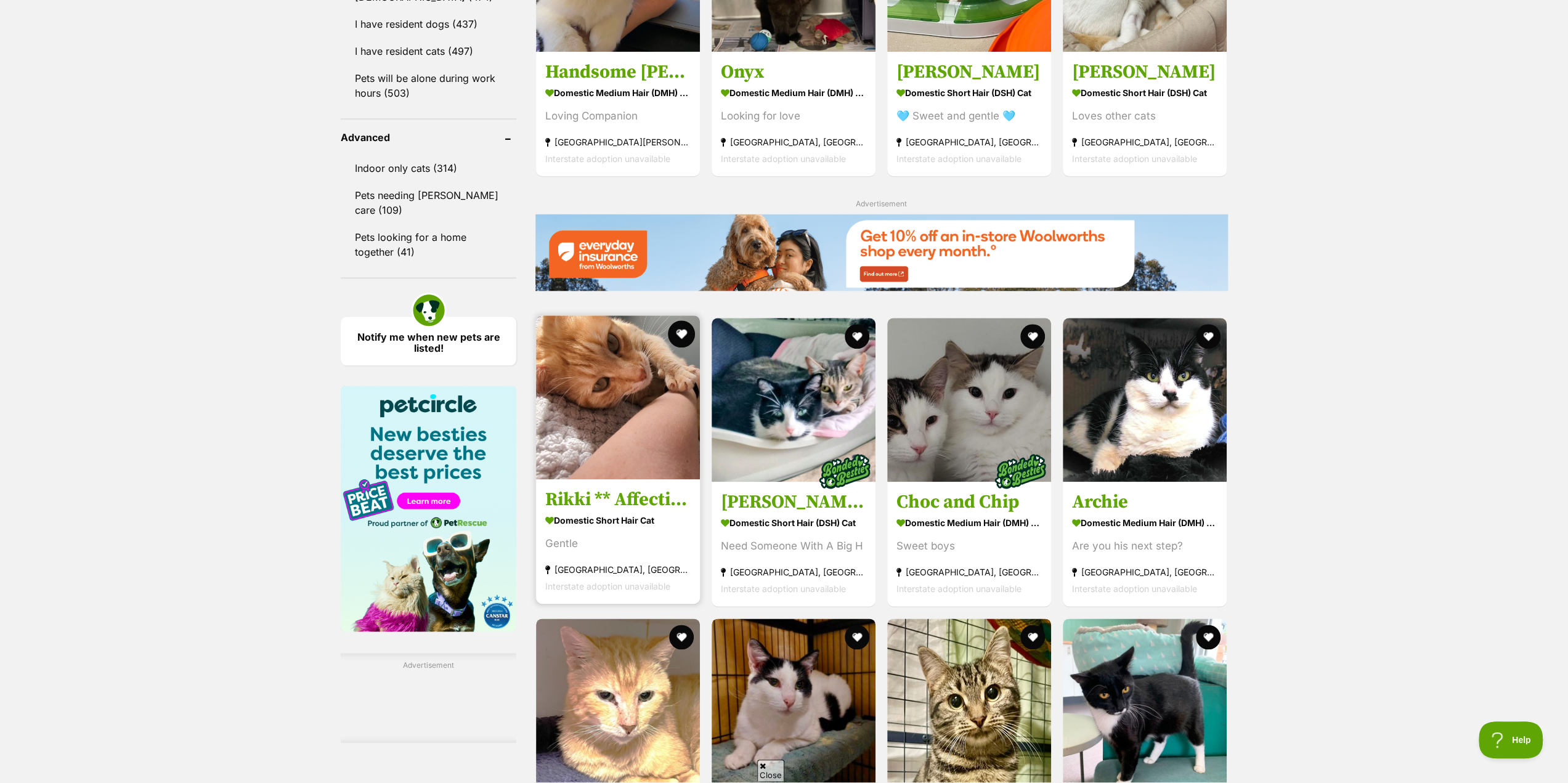
click at [677, 336] on button "favourite" at bounding box center [681, 334] width 27 height 27
drag, startPoint x: 674, startPoint y: 342, endPoint x: 1454, endPoint y: 372, distance: 780.6
click at [1454, 372] on div "Displaying 61 to 80 of 519 pets Clear all 5 filters Show 20 40 60 pets per page…" at bounding box center [784, 90] width 1568 height 2036
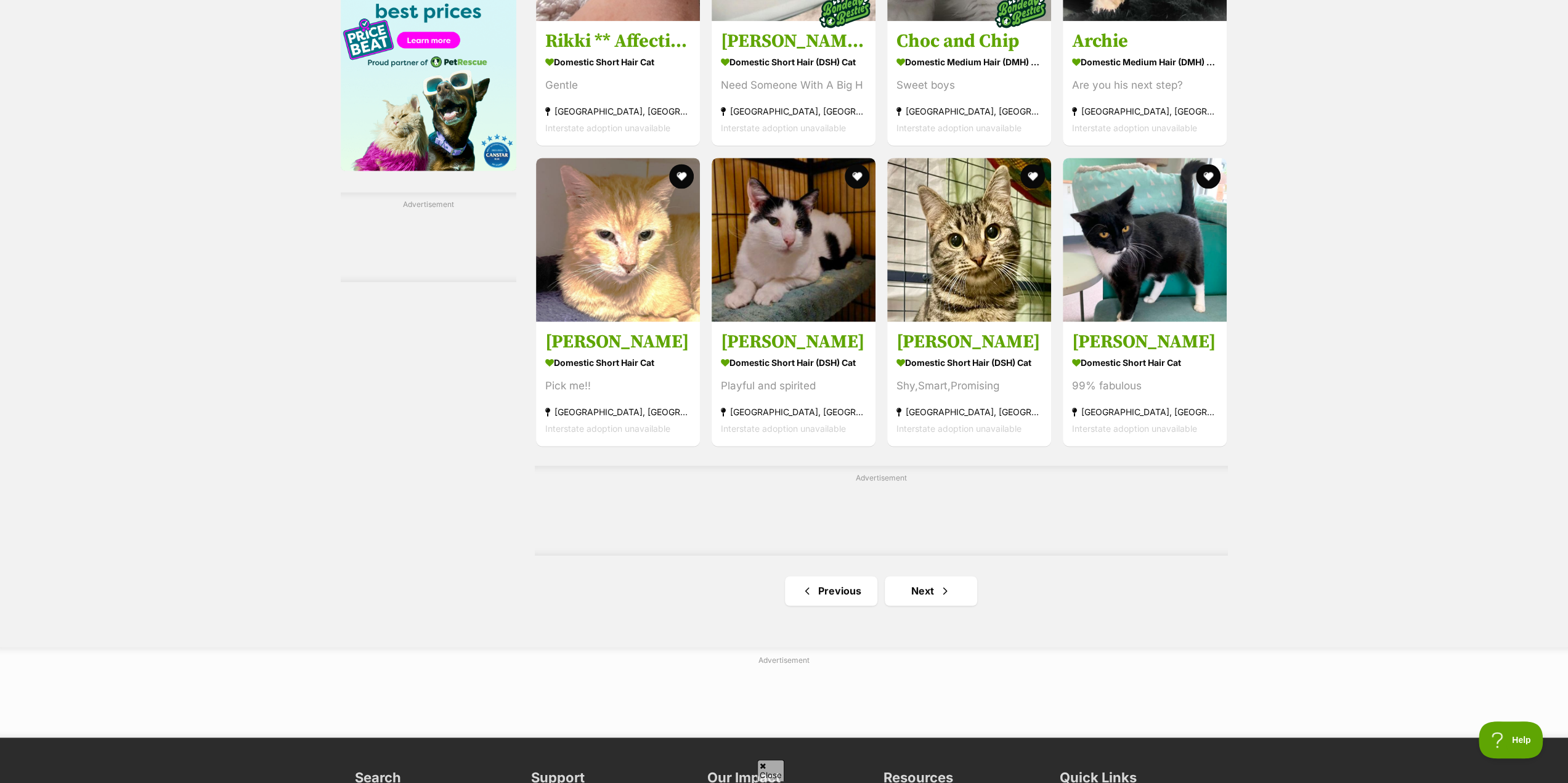
scroll to position [1725, 0]
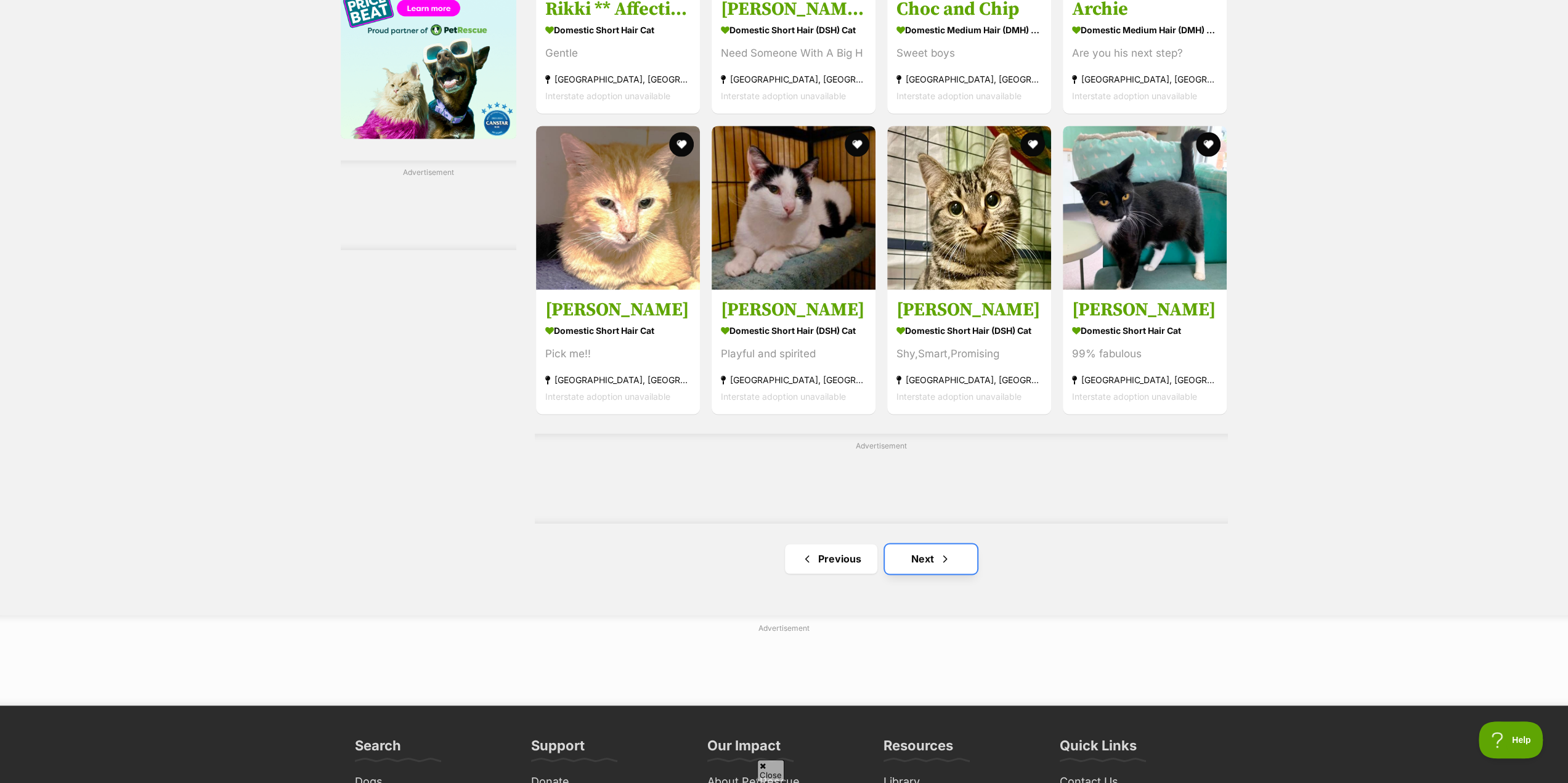
click at [930, 557] on link "Next" at bounding box center [931, 558] width 92 height 29
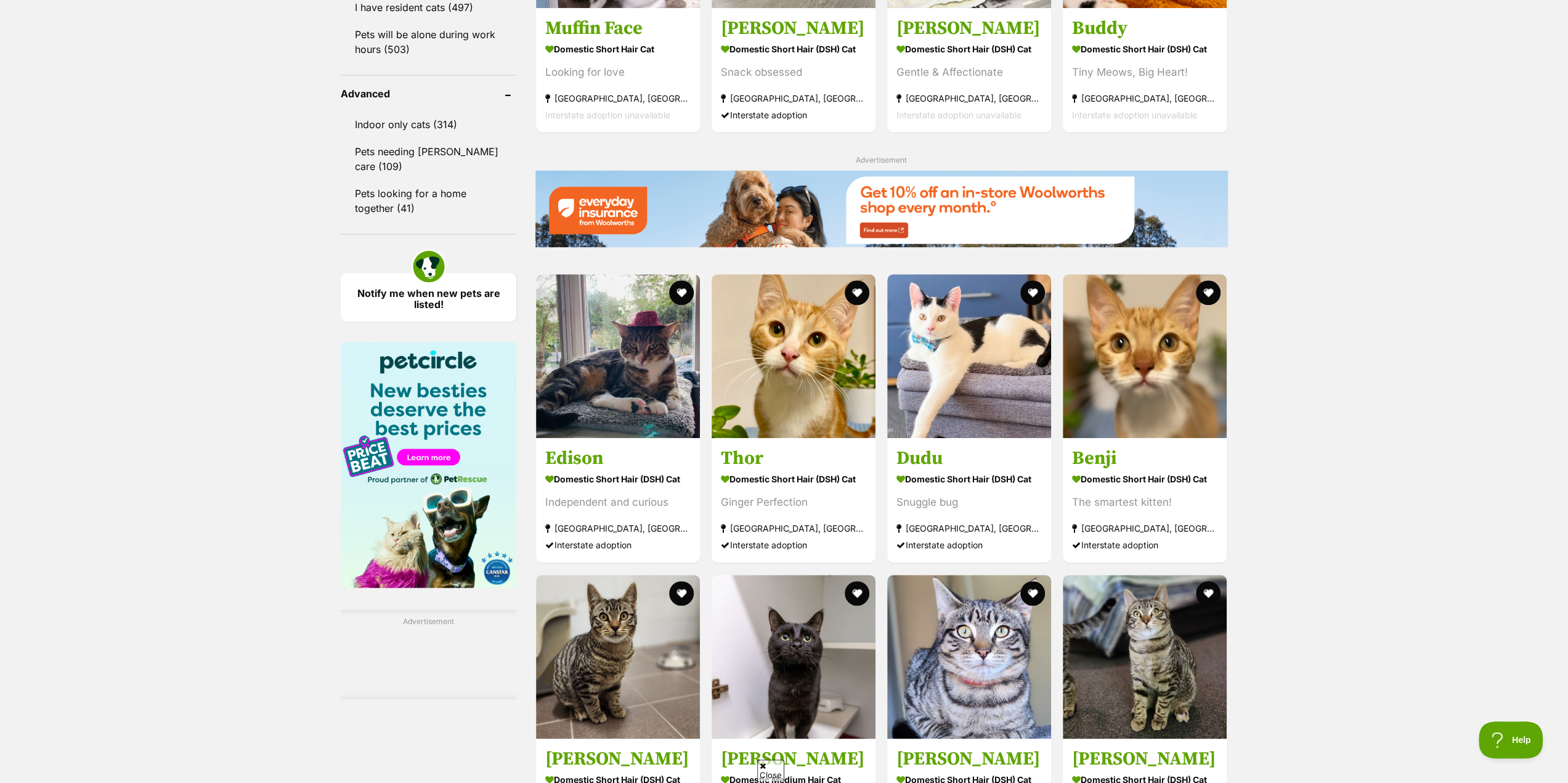
scroll to position [1293, 0]
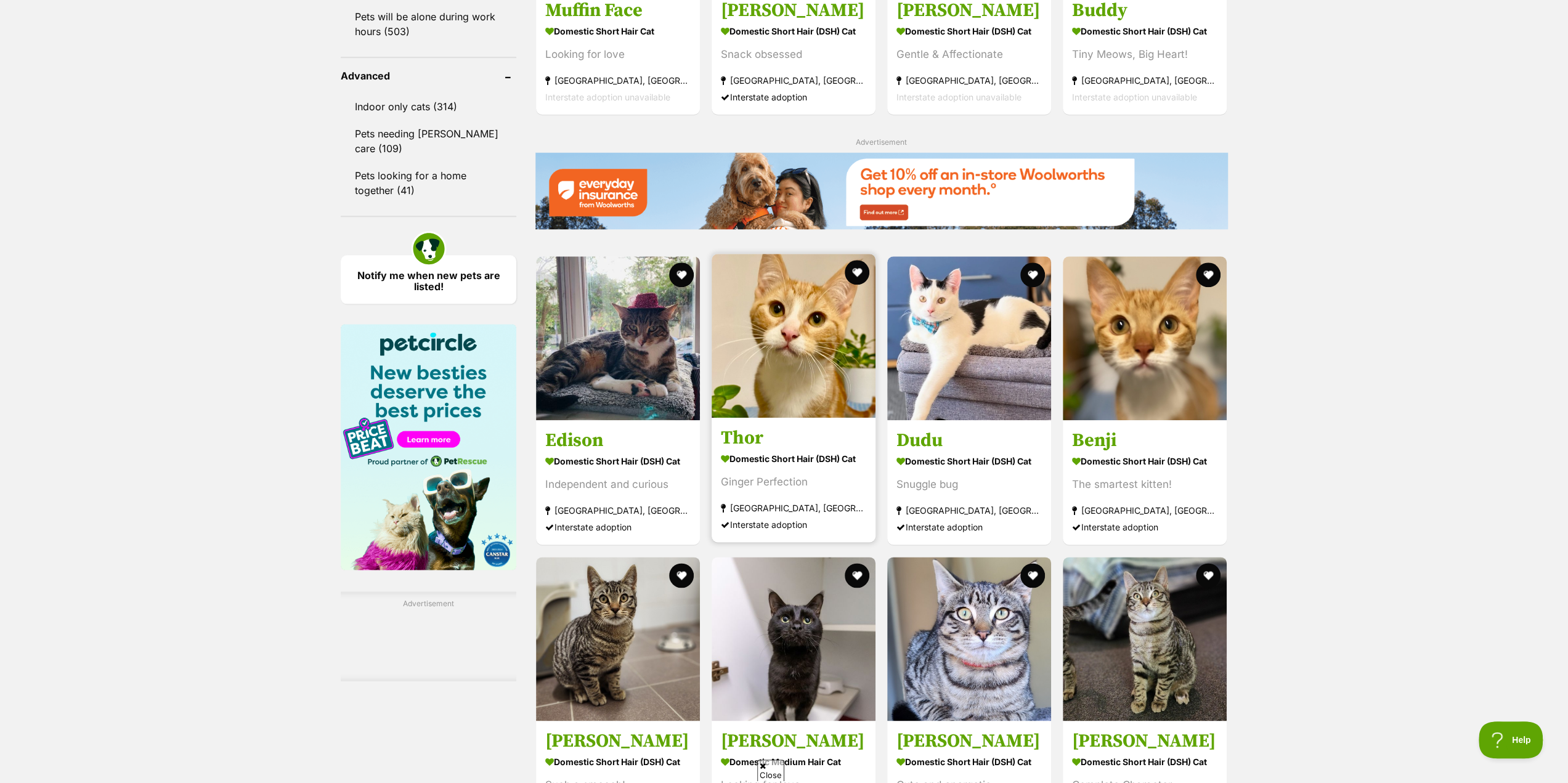
click at [769, 459] on strong "Domestic Short Hair (DSH) Cat" at bounding box center [794, 459] width 145 height 18
click at [1118, 456] on strong "Domestic Short Hair (DSH) Cat" at bounding box center [1145, 459] width 145 height 18
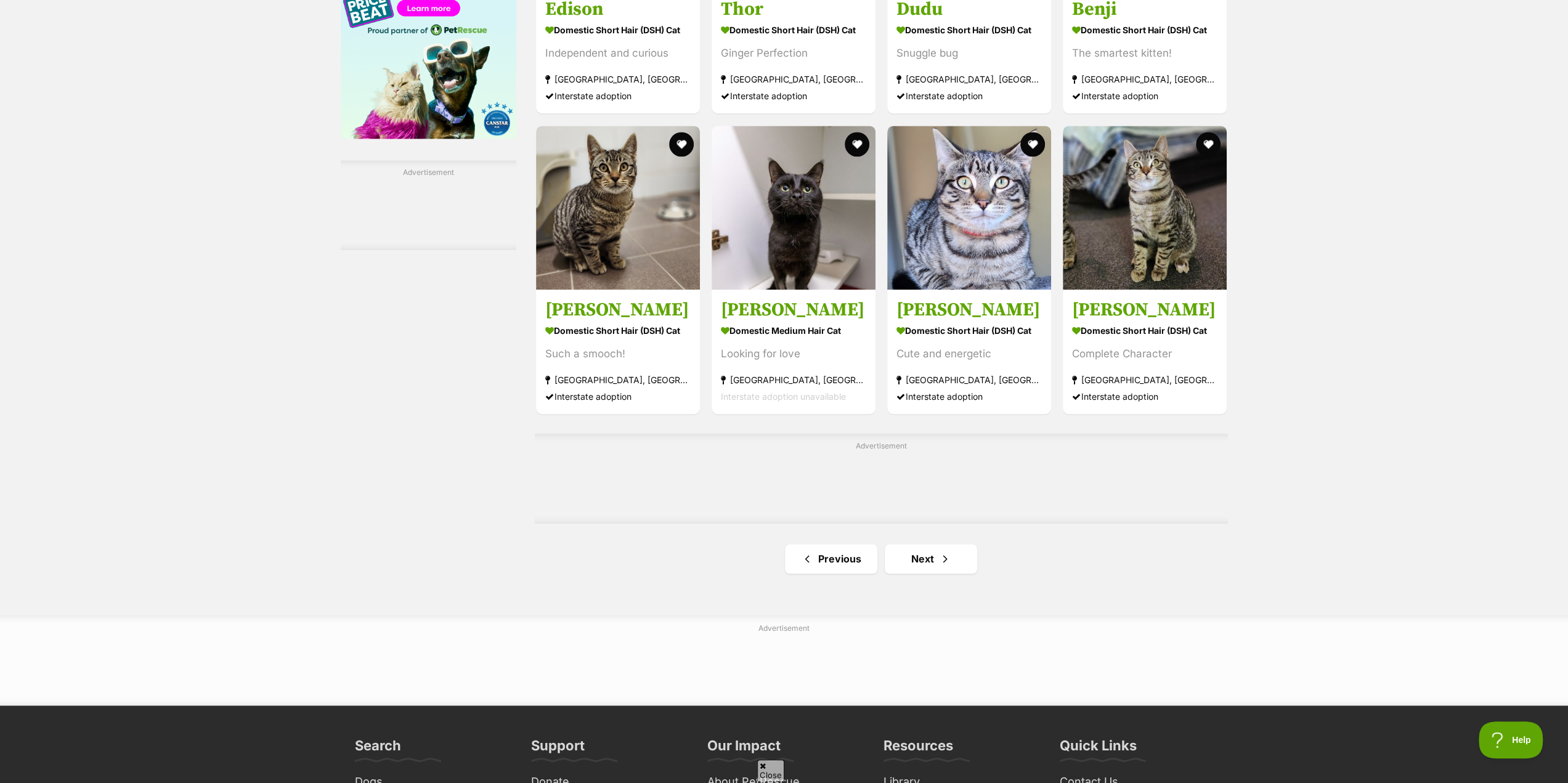
scroll to position [1786, 0]
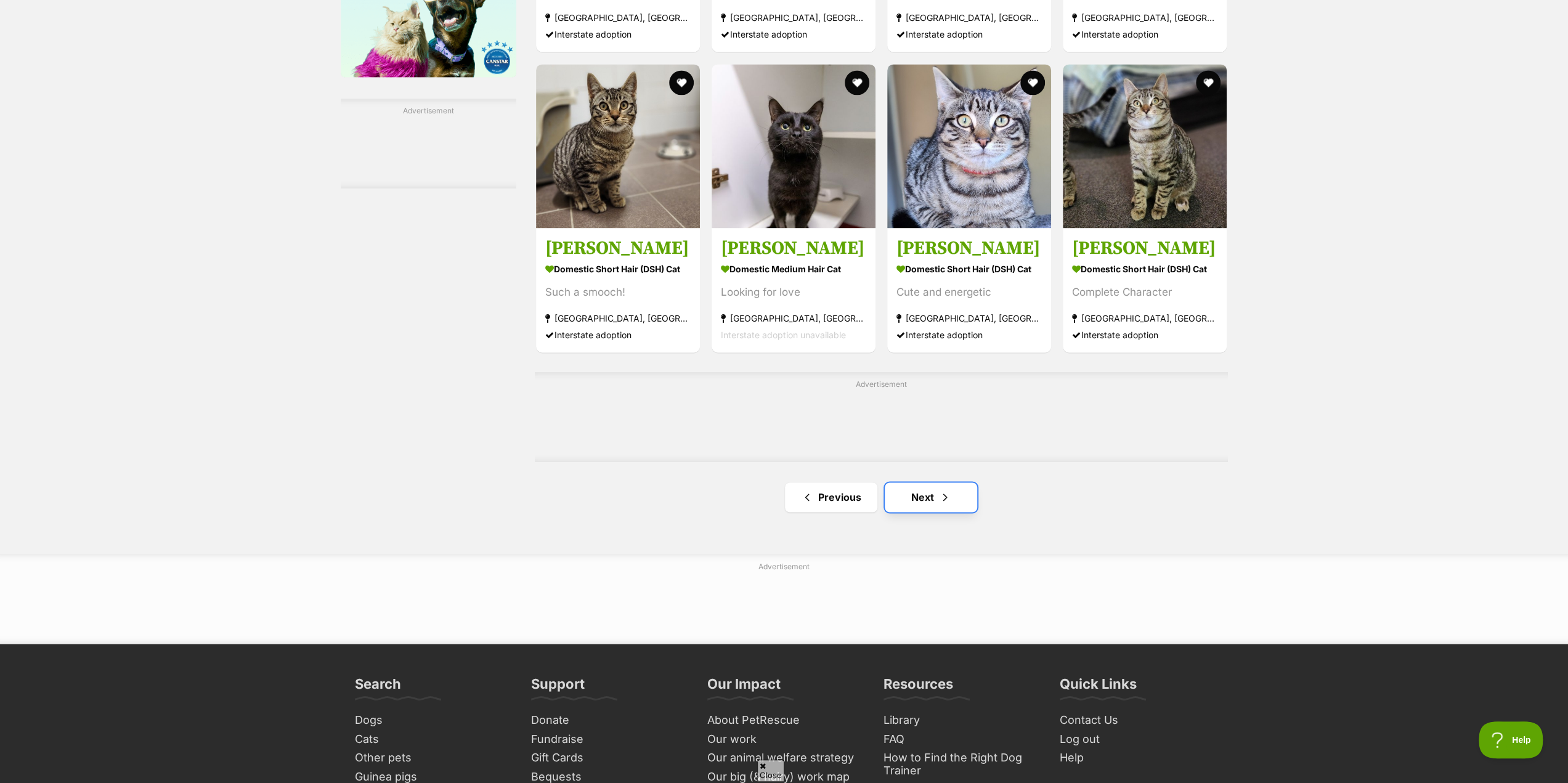
click at [922, 494] on link "Next" at bounding box center [931, 496] width 92 height 29
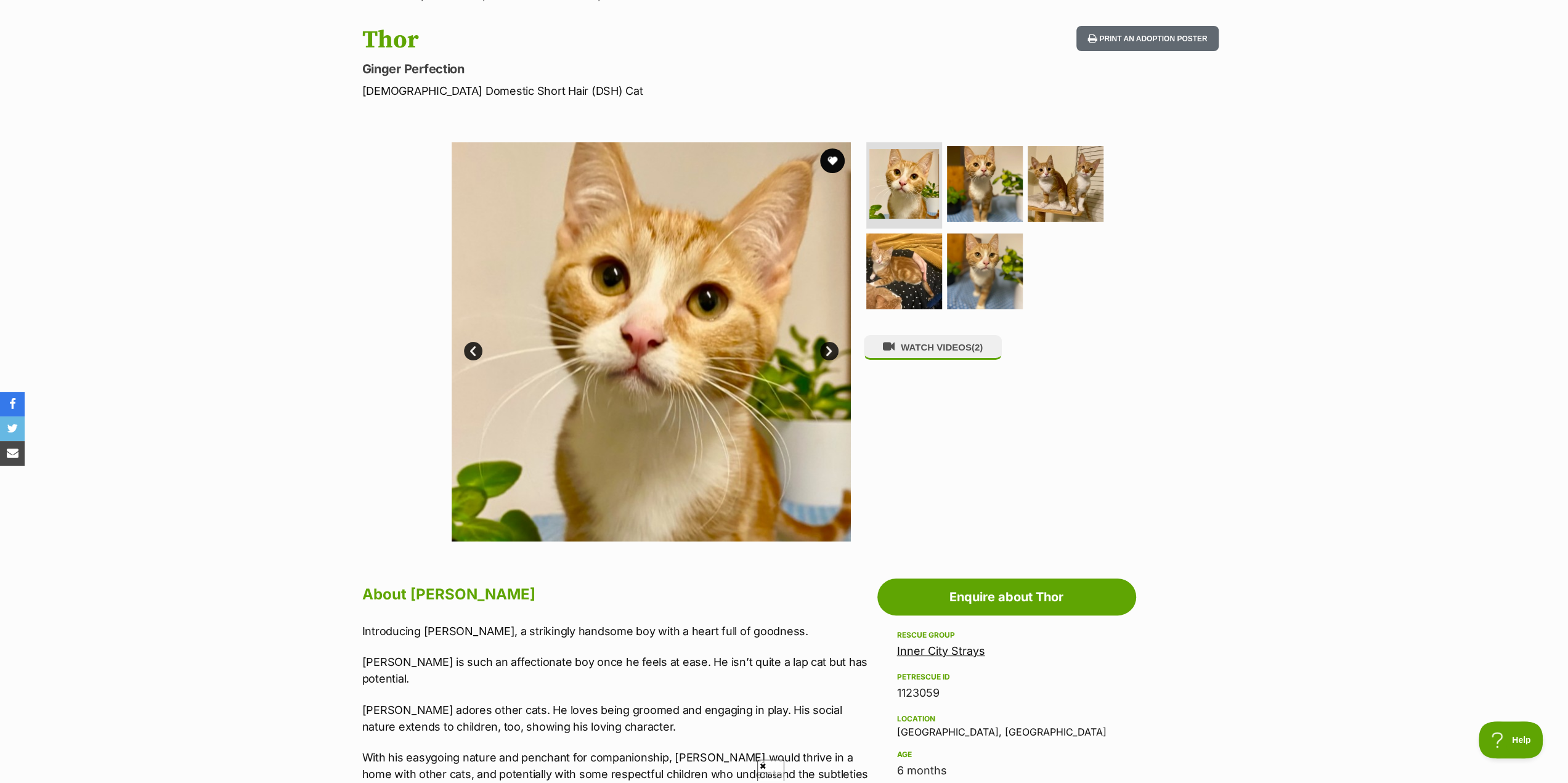
scroll to position [62, 0]
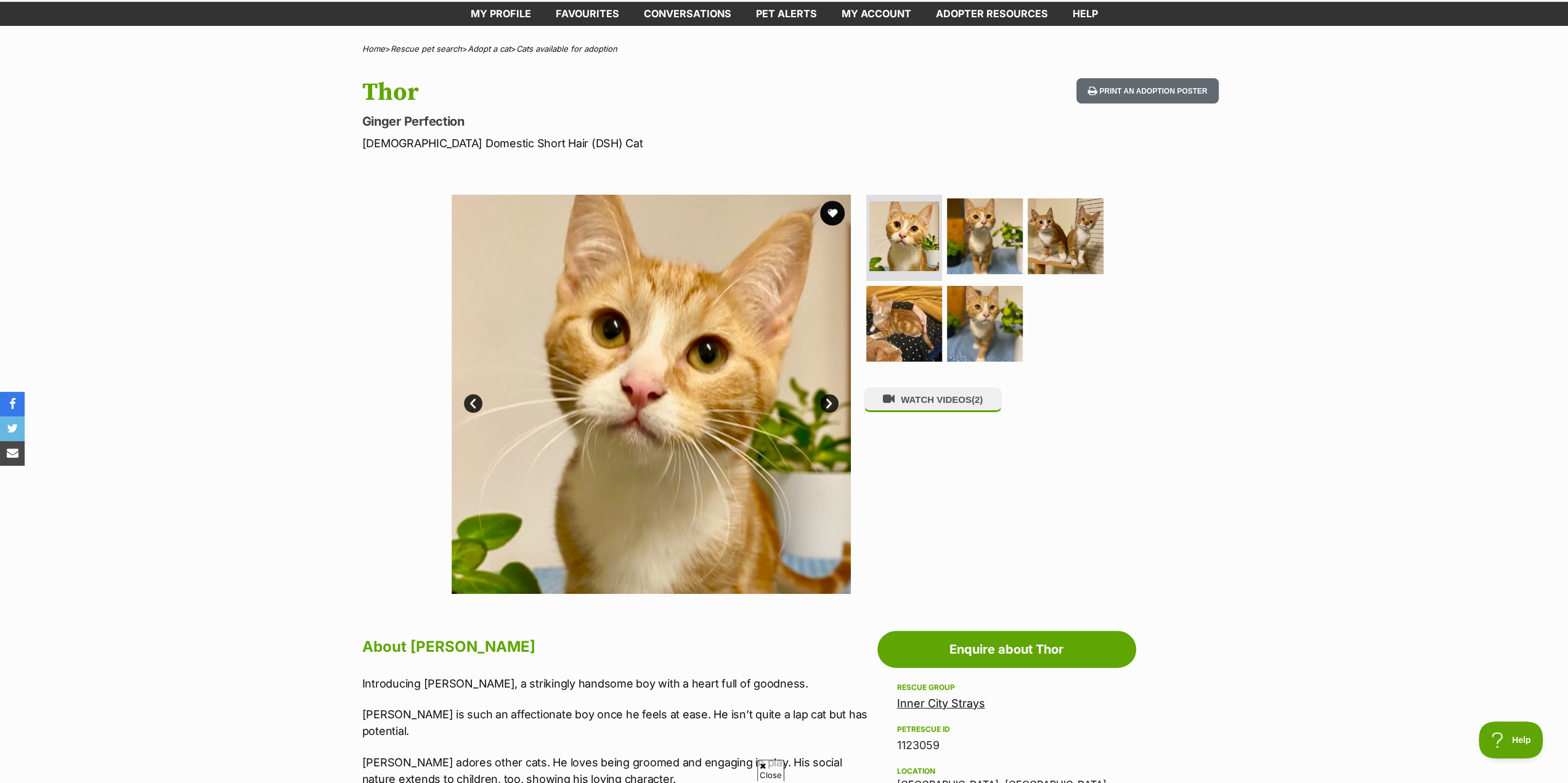
click at [827, 403] on link "Next" at bounding box center [829, 403] width 19 height 19
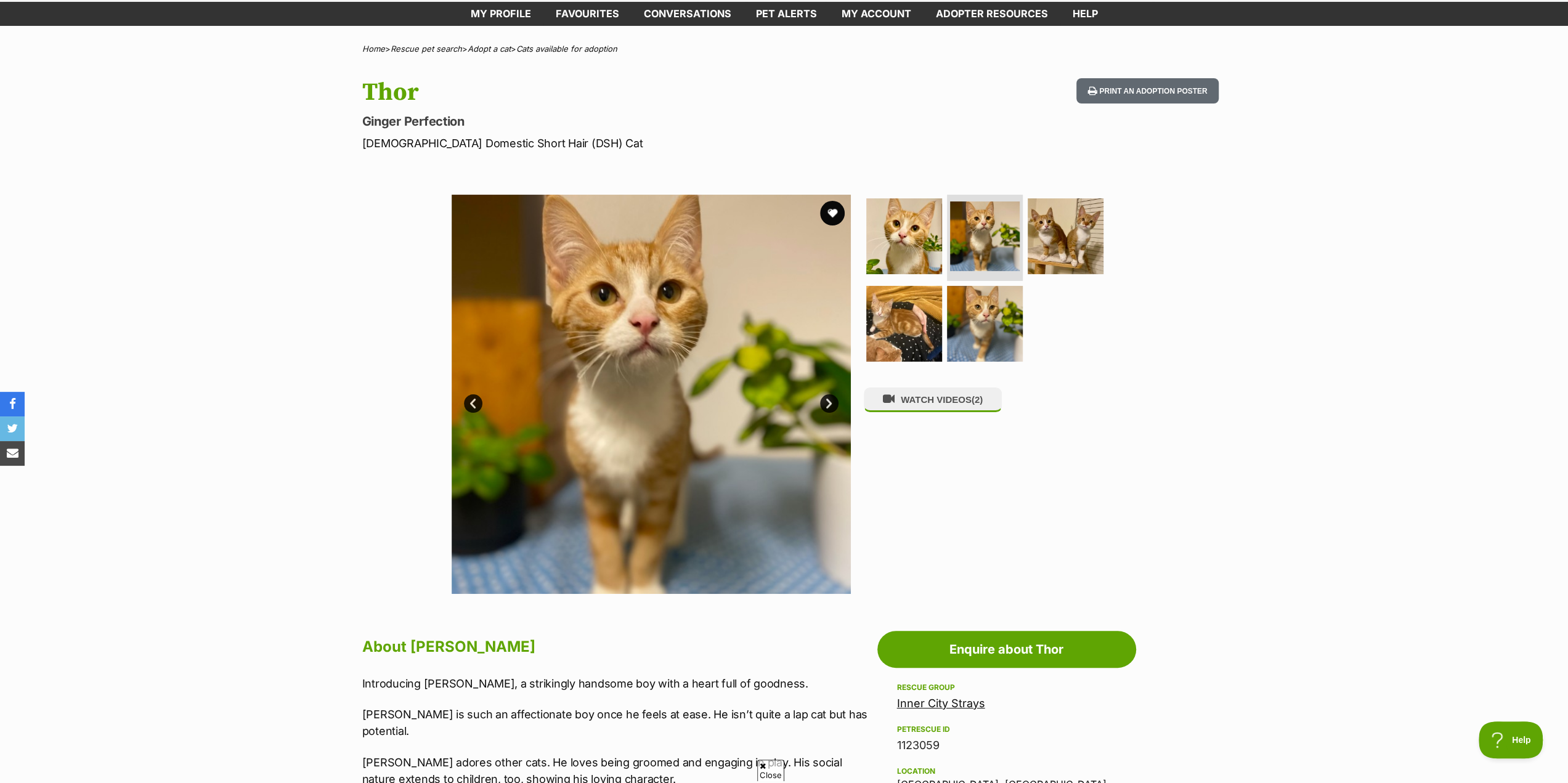
click at [827, 403] on link "Next" at bounding box center [829, 403] width 19 height 19
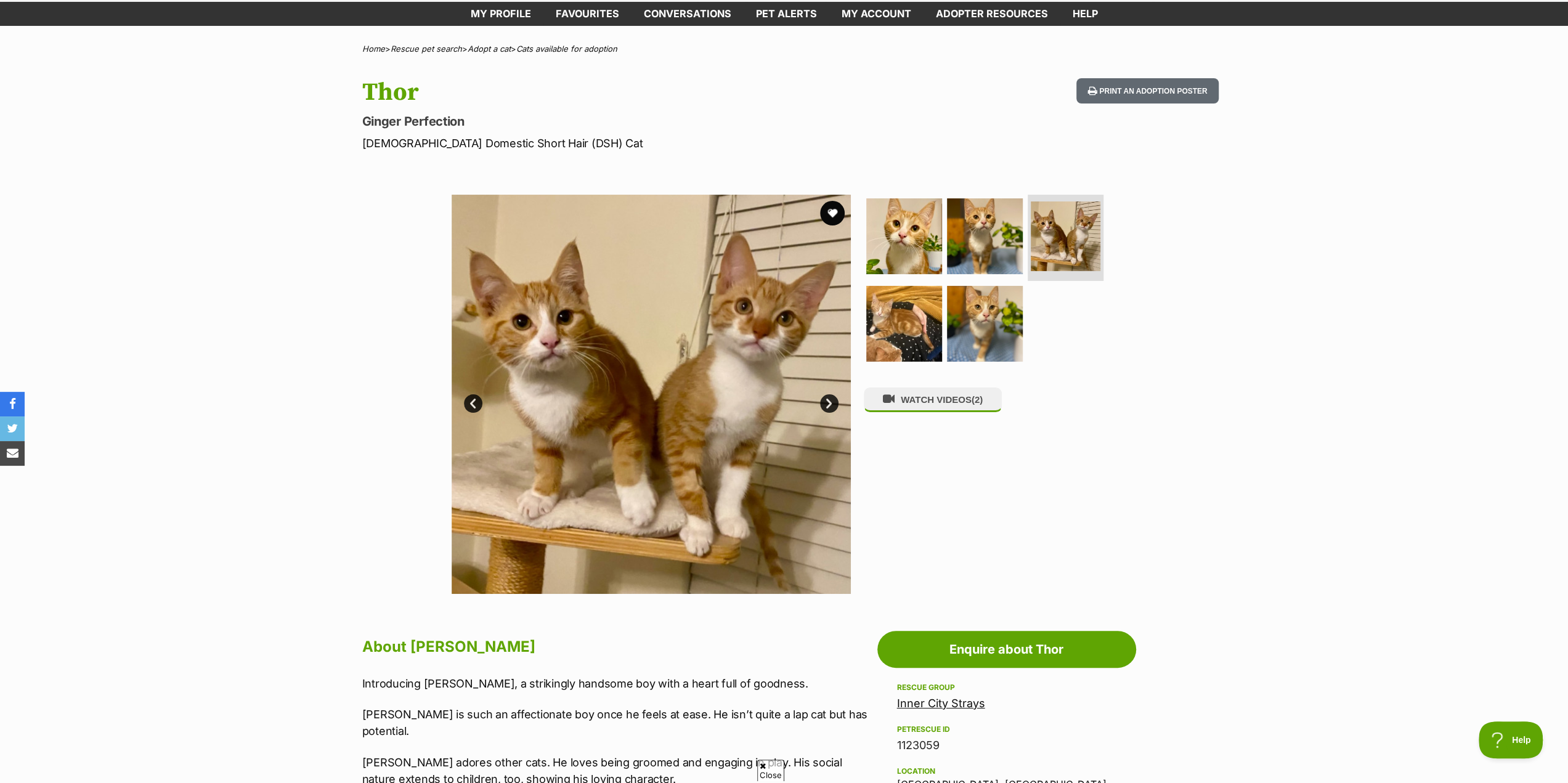
click at [827, 403] on link "Next" at bounding box center [829, 403] width 19 height 19
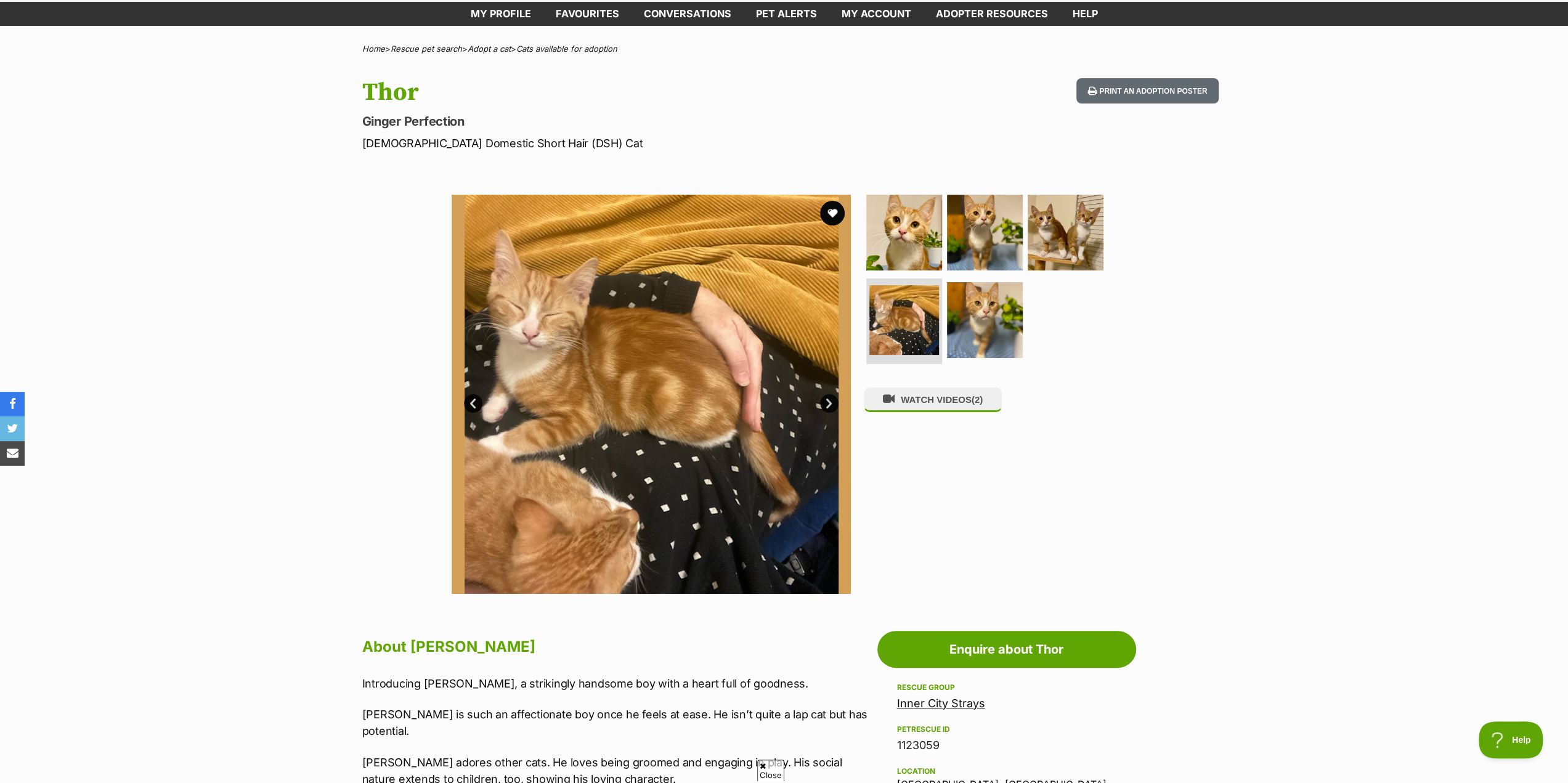
click at [827, 403] on link "Next" at bounding box center [829, 403] width 19 height 19
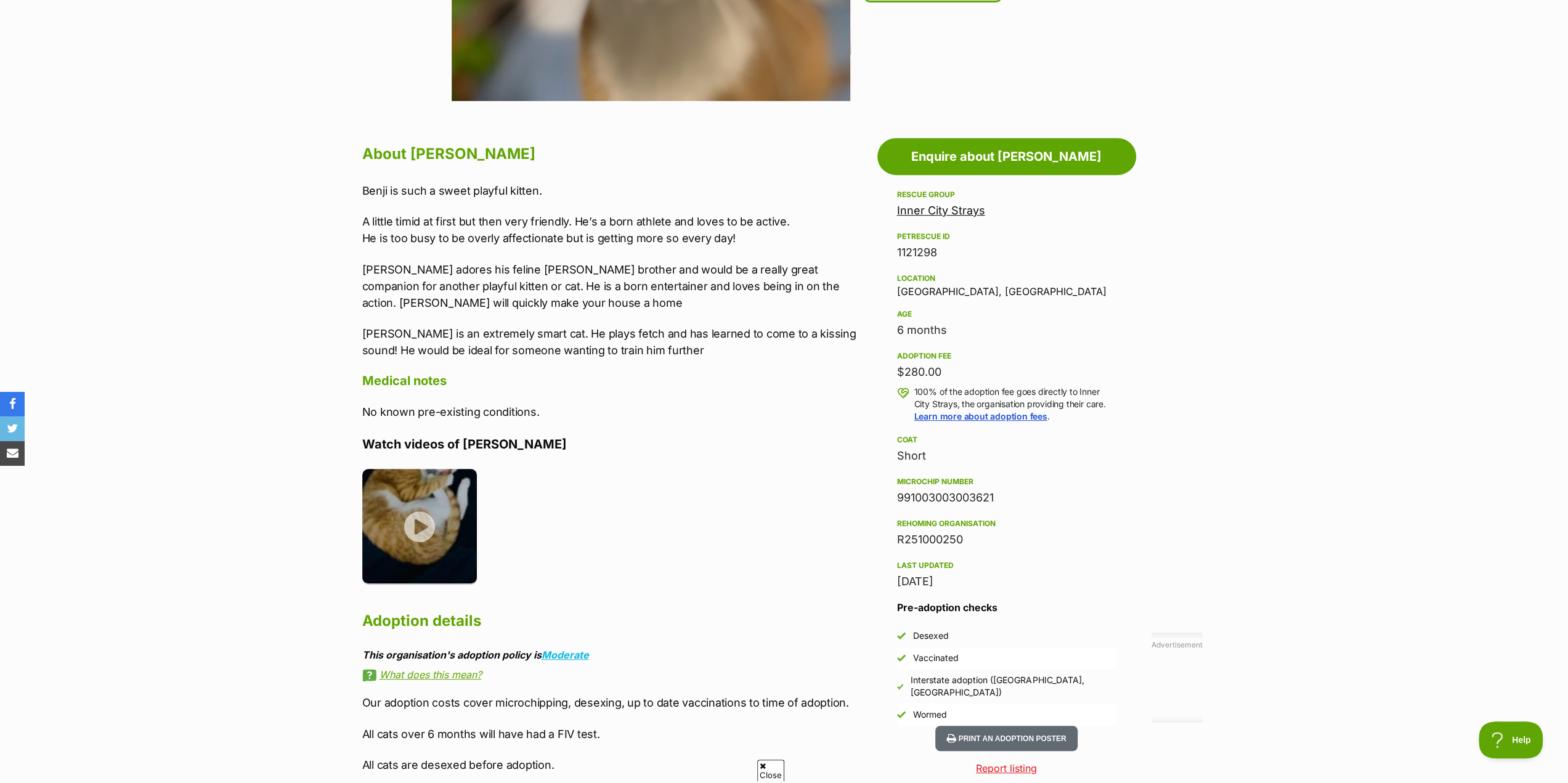
scroll to position [493, 0]
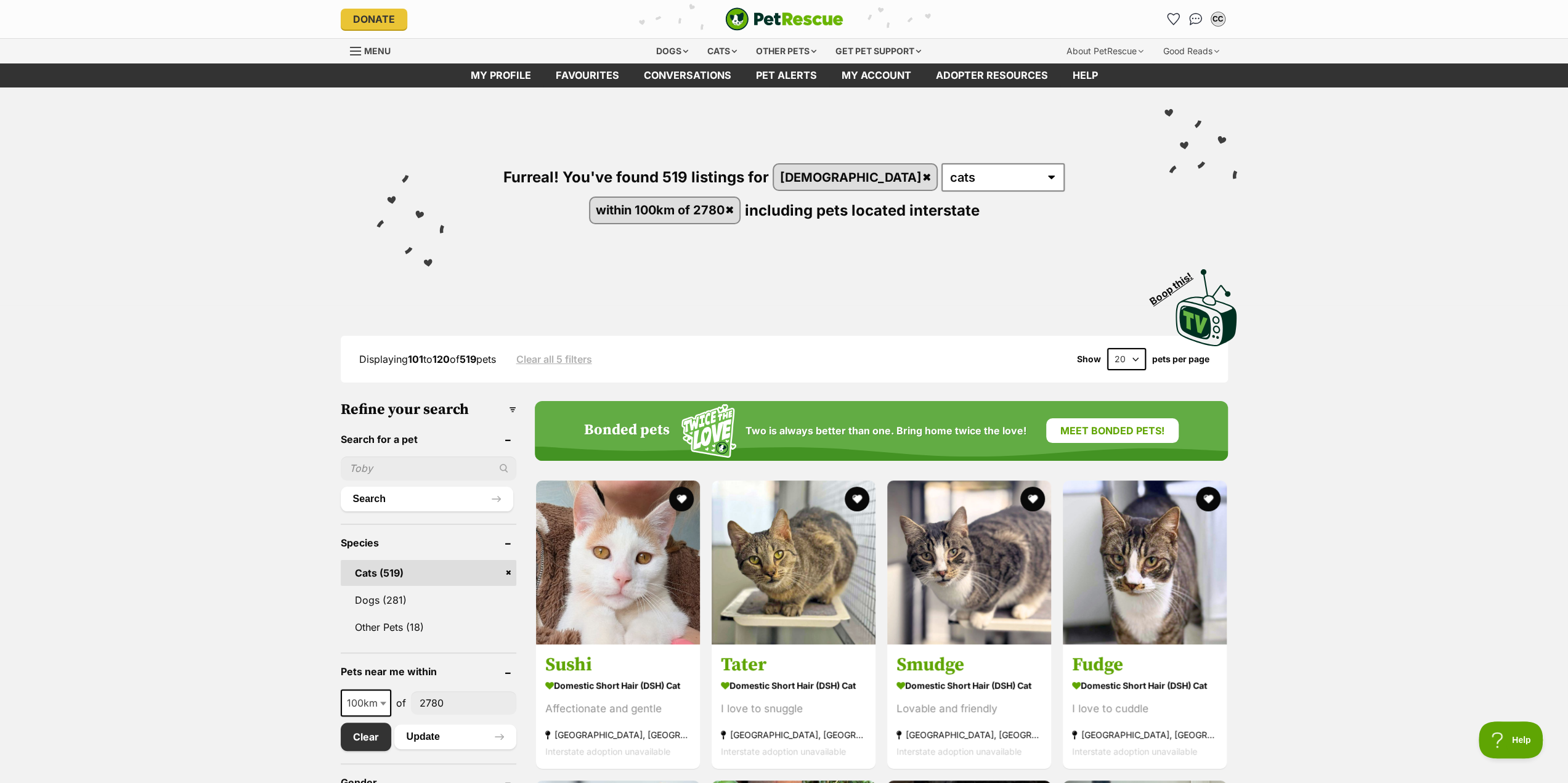
drag, startPoint x: 0, startPoint y: 0, endPoint x: 1433, endPoint y: 489, distance: 1514.1
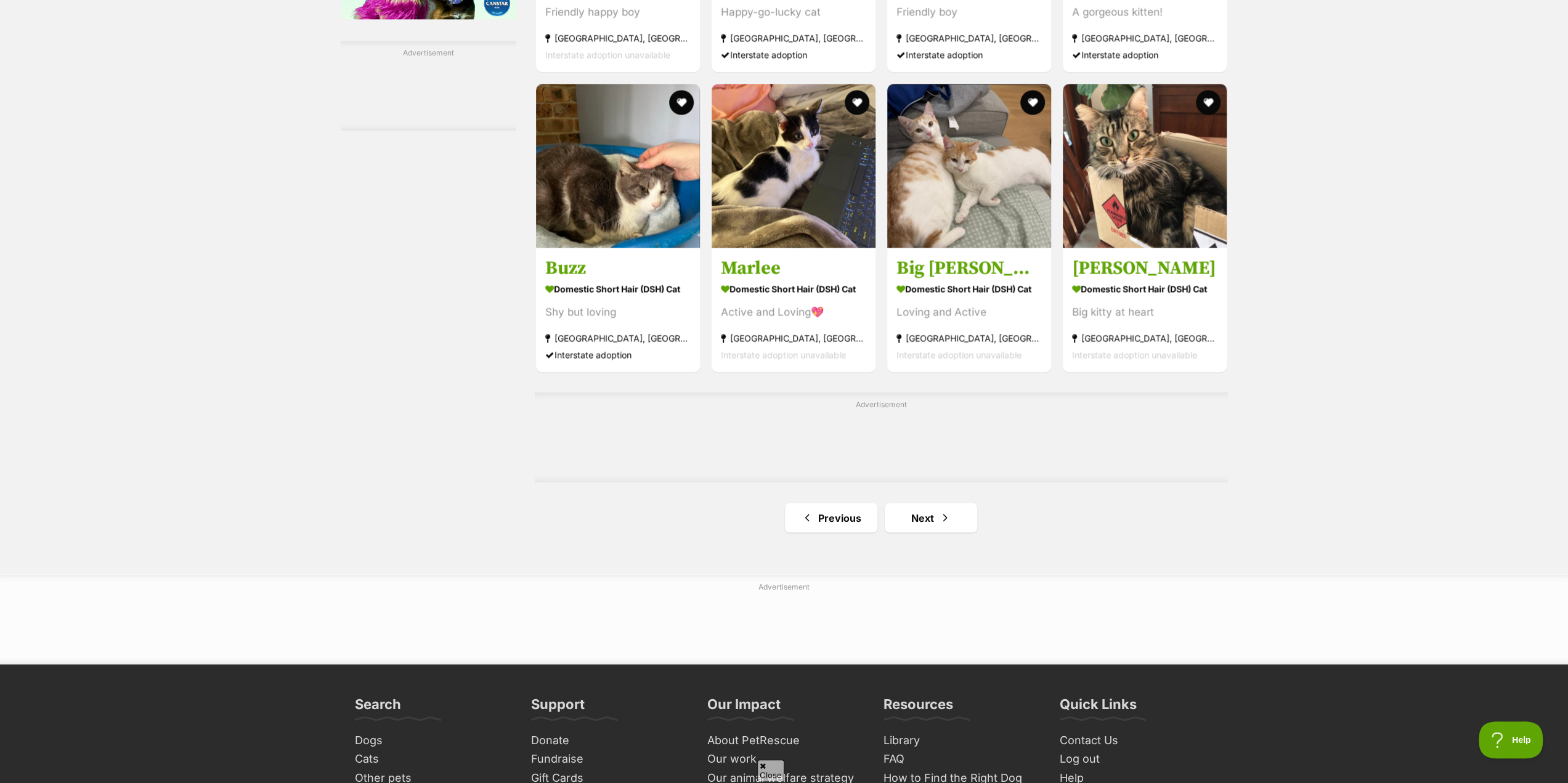
scroll to position [1848, 0]
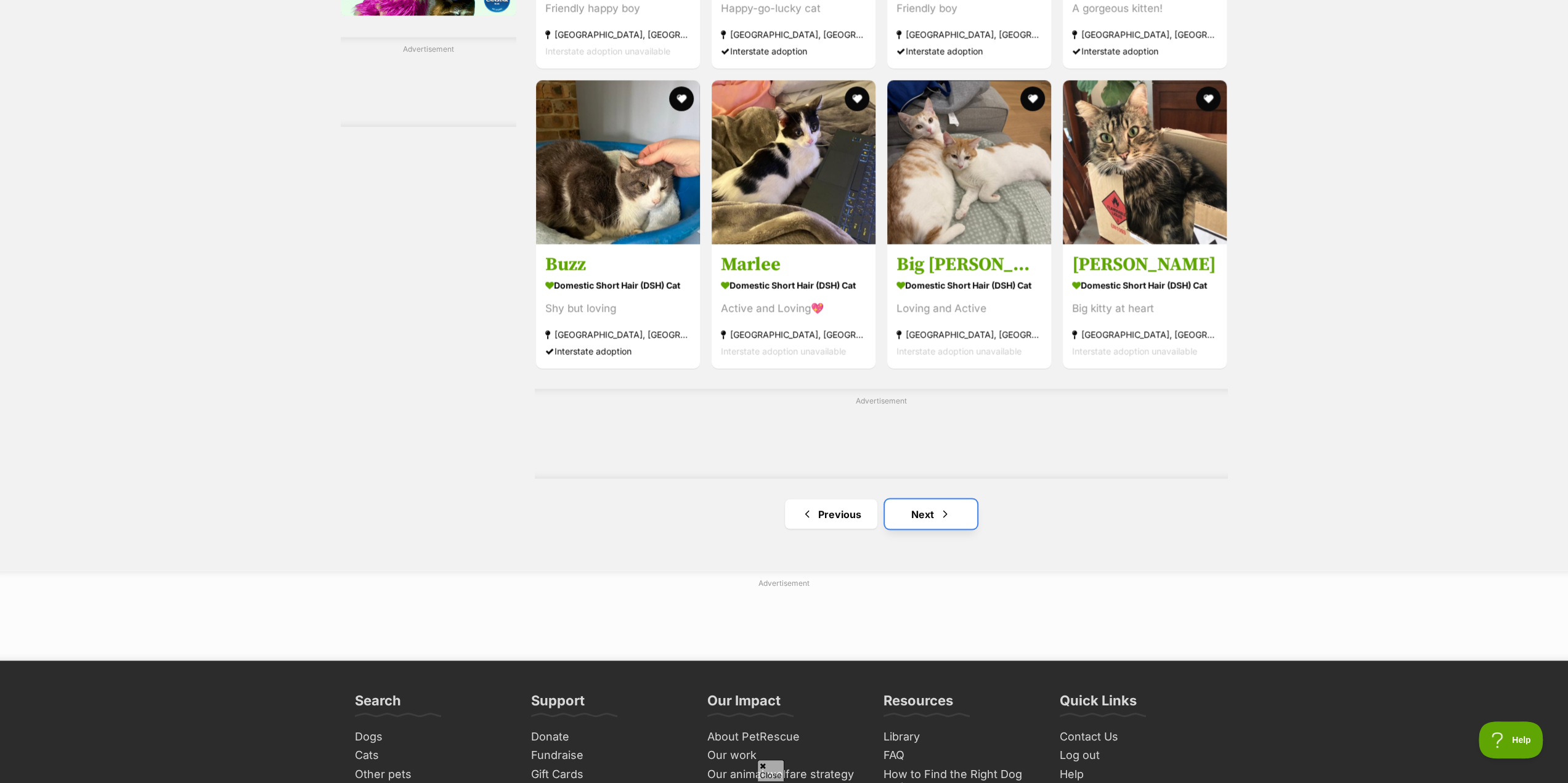
click at [930, 518] on link "Next" at bounding box center [931, 513] width 92 height 29
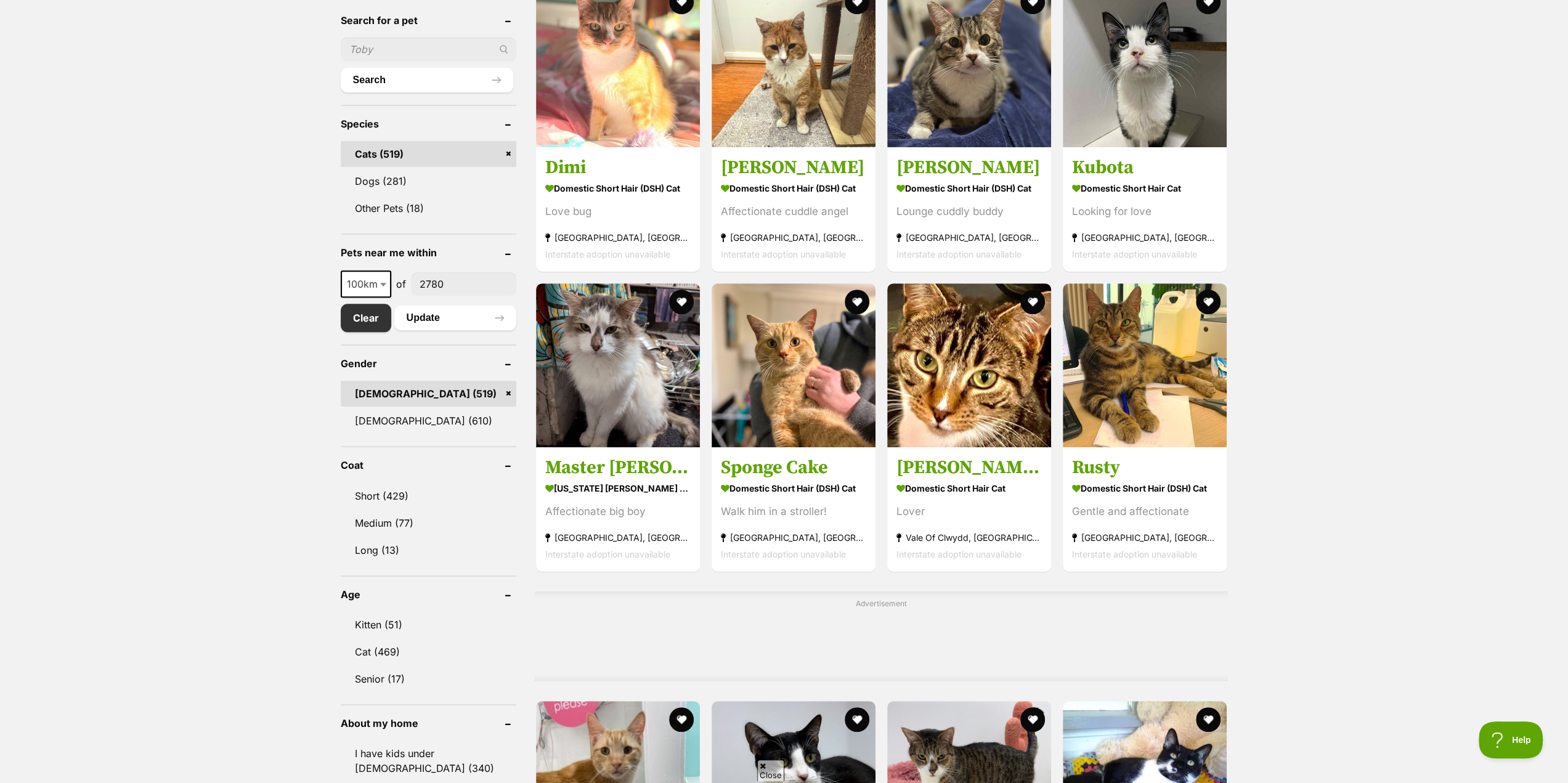
scroll to position [431, 0]
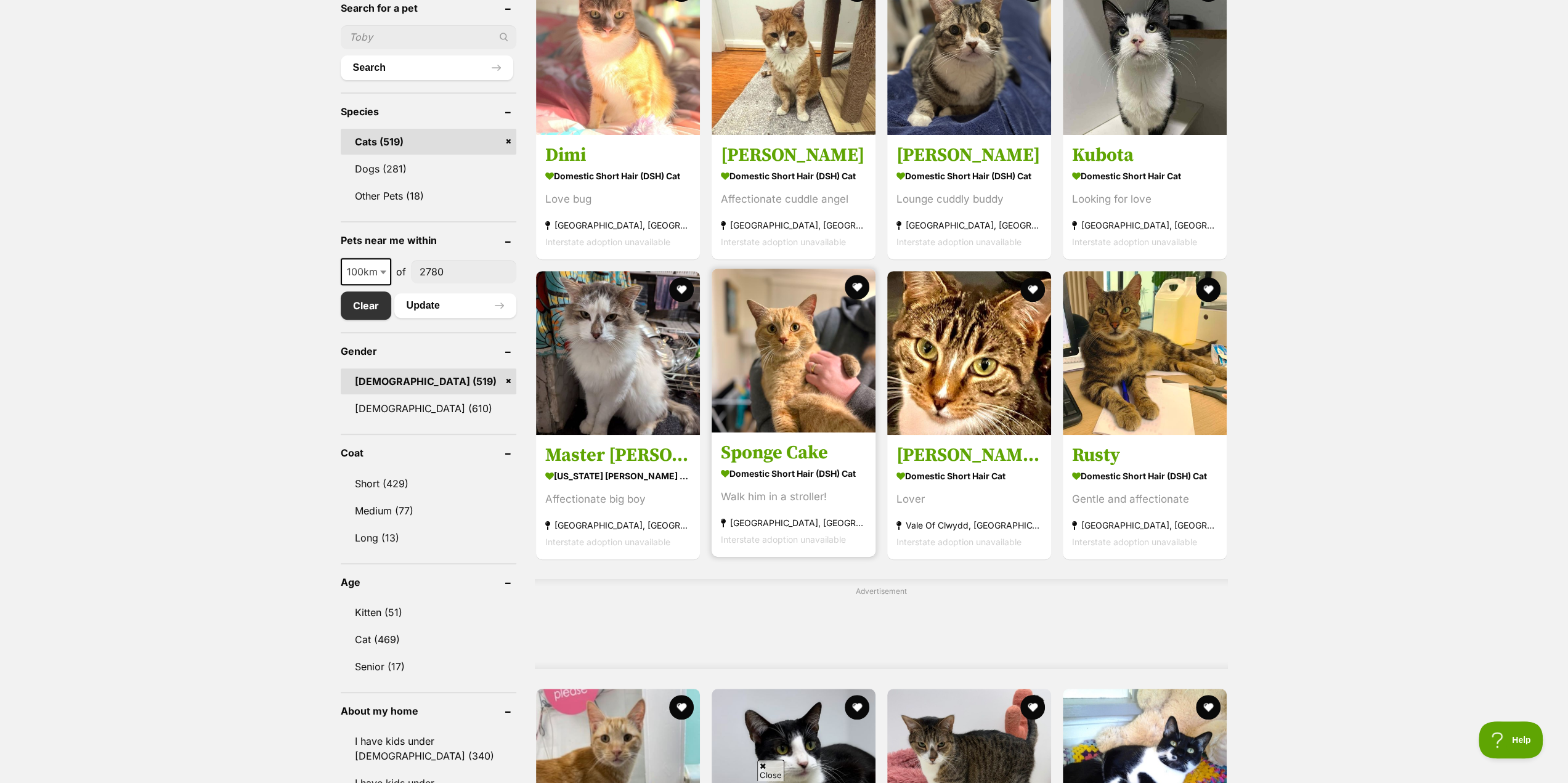
click at [770, 462] on link "Sponge Cake Domestic Short Hair (DSH) Cat Walk him in a stroller! [GEOGRAPHIC_D…" at bounding box center [793, 494] width 164 height 125
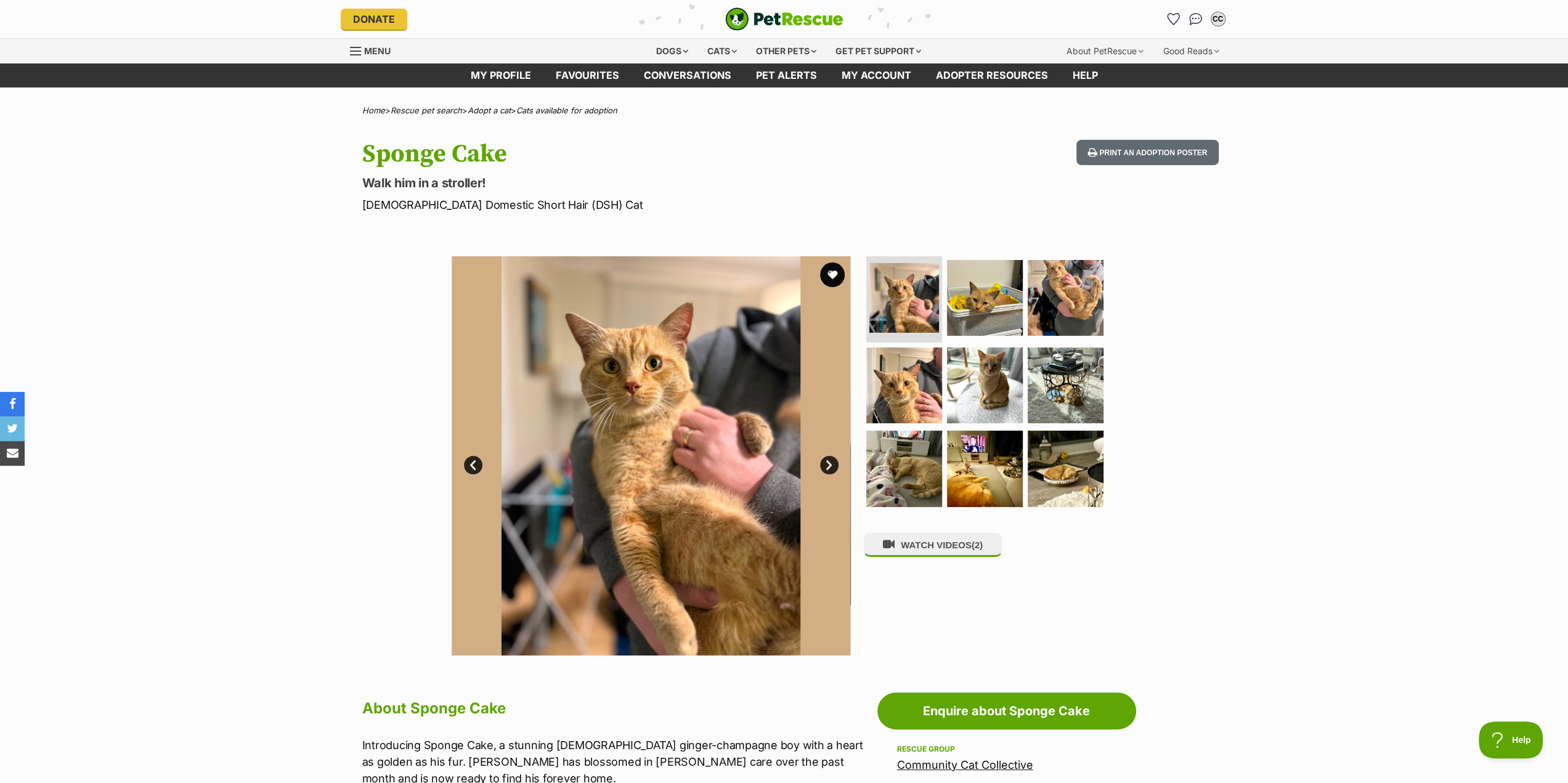
click at [826, 466] on link "Next" at bounding box center [829, 464] width 19 height 19
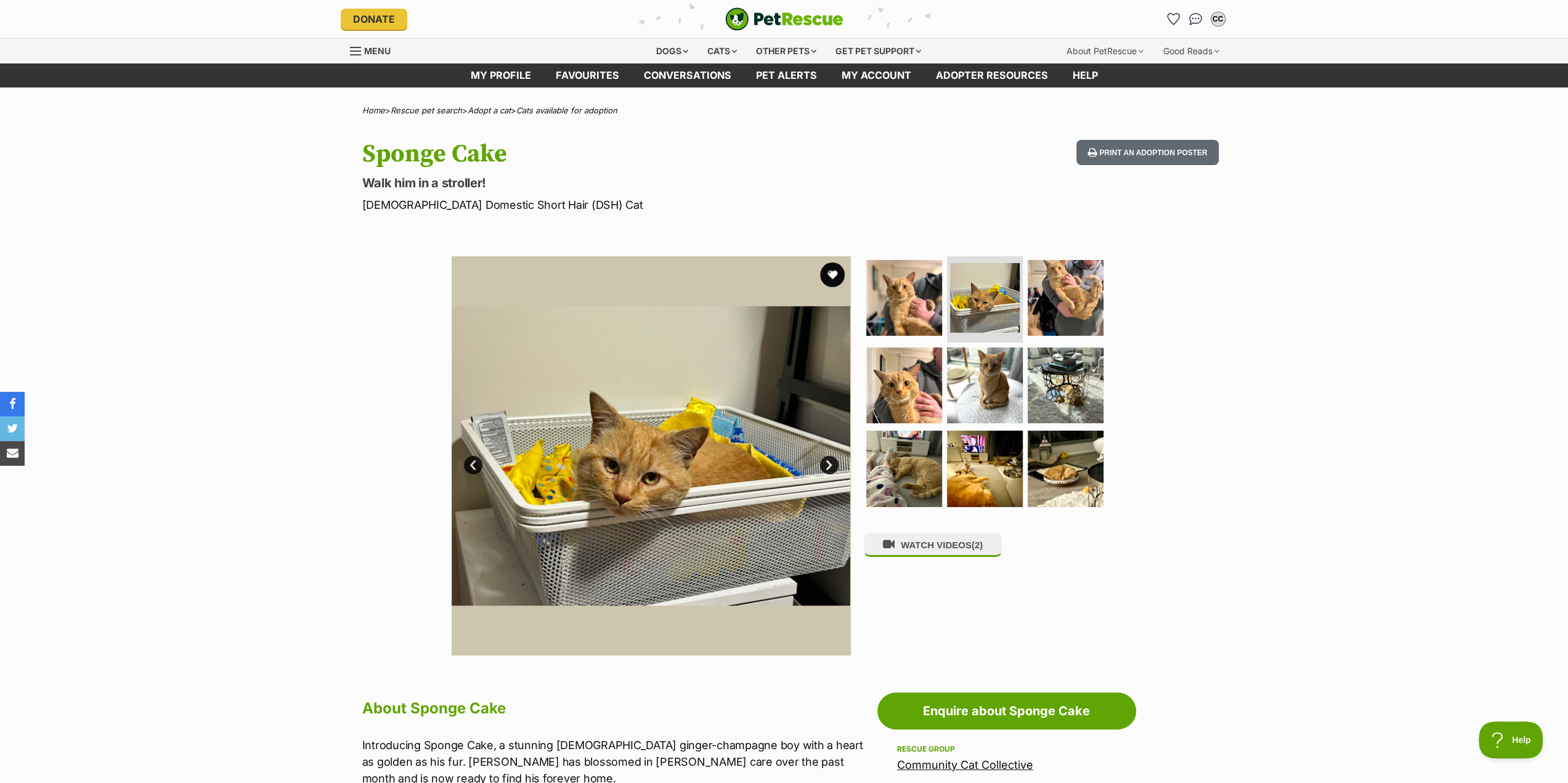
click at [826, 465] on link "Next" at bounding box center [829, 464] width 19 height 19
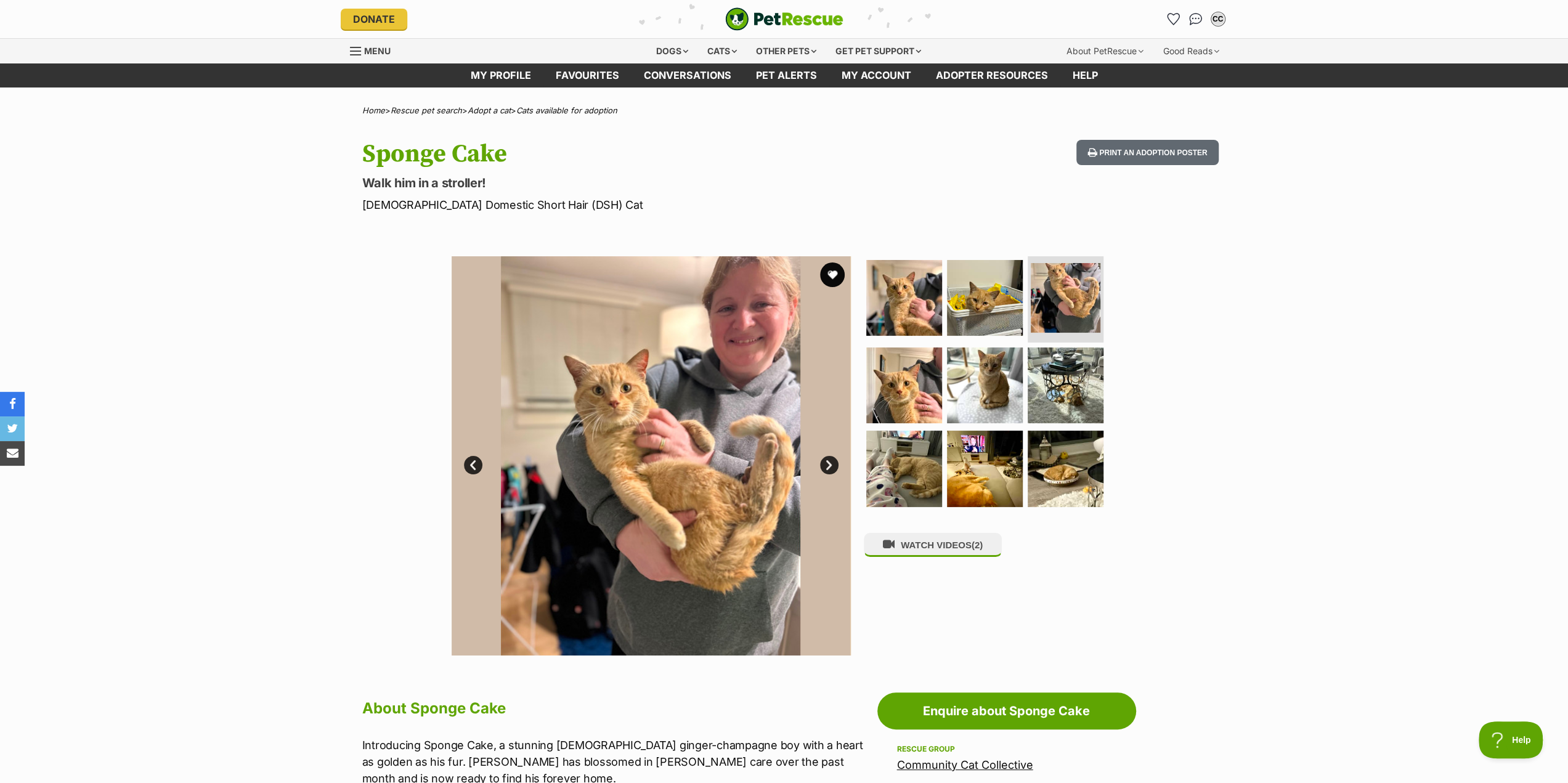
click at [826, 465] on link "Next" at bounding box center [829, 464] width 19 height 19
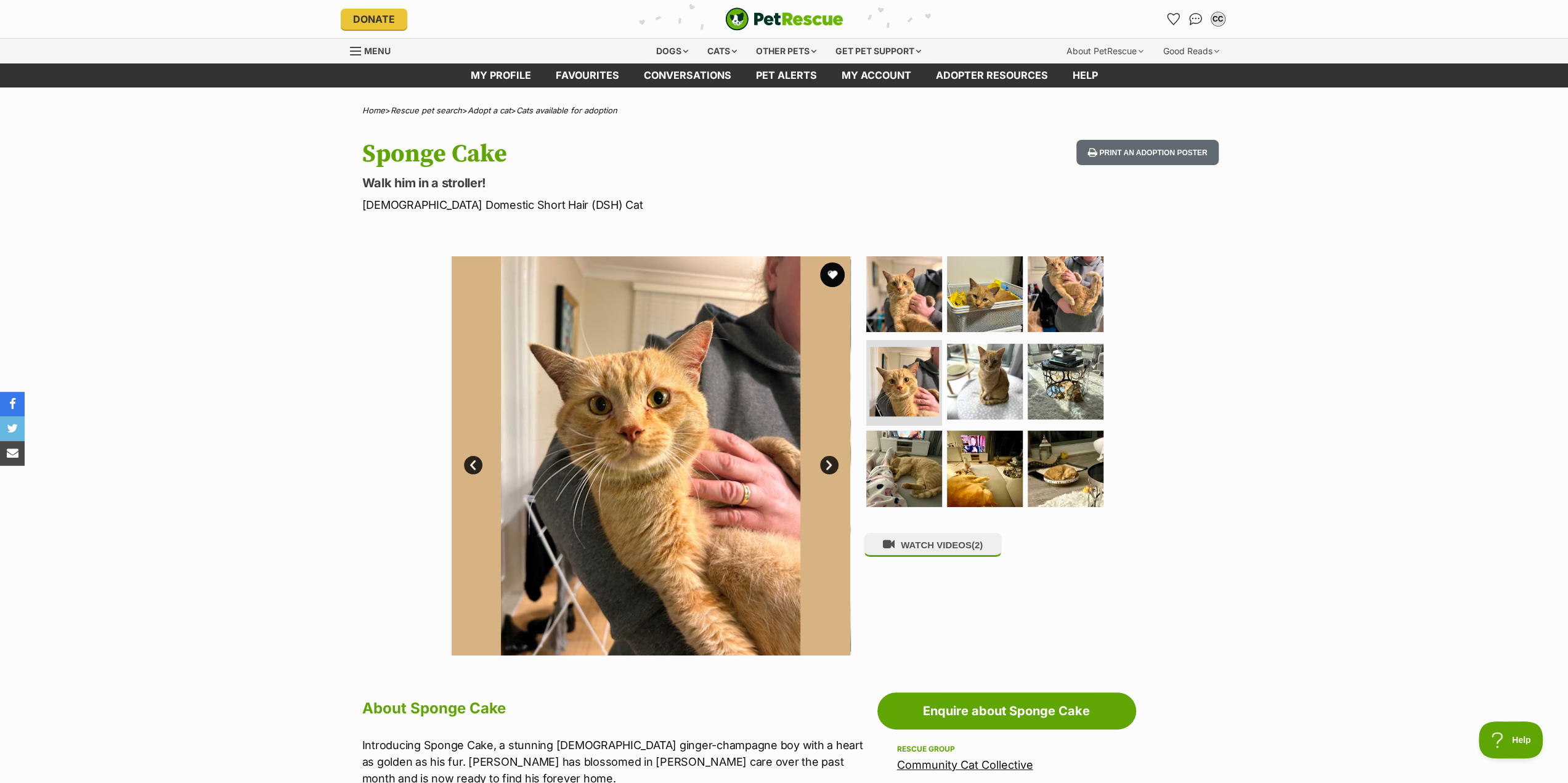
click at [826, 465] on link "Next" at bounding box center [829, 464] width 19 height 19
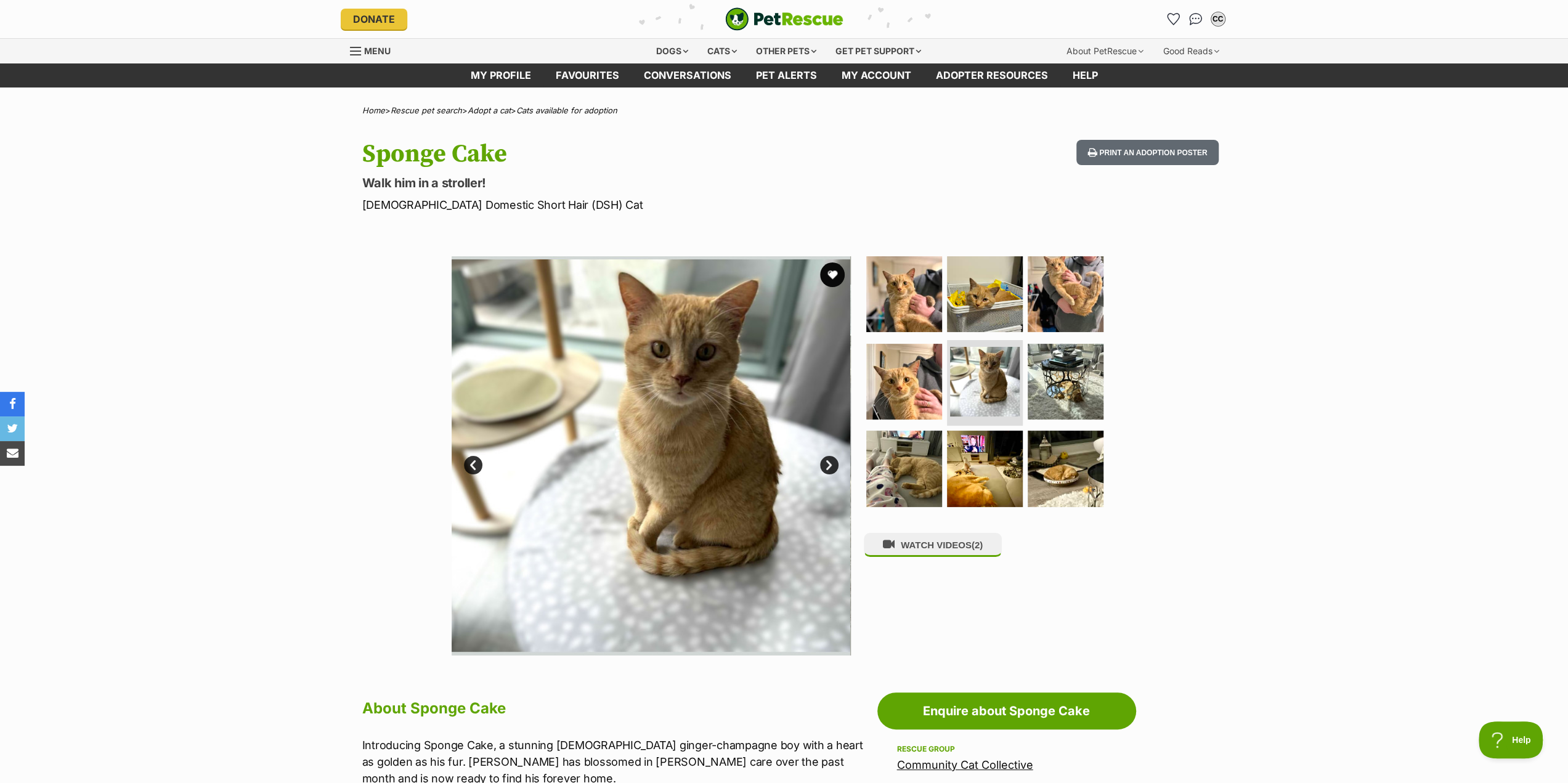
click at [826, 465] on link "Next" at bounding box center [829, 464] width 19 height 19
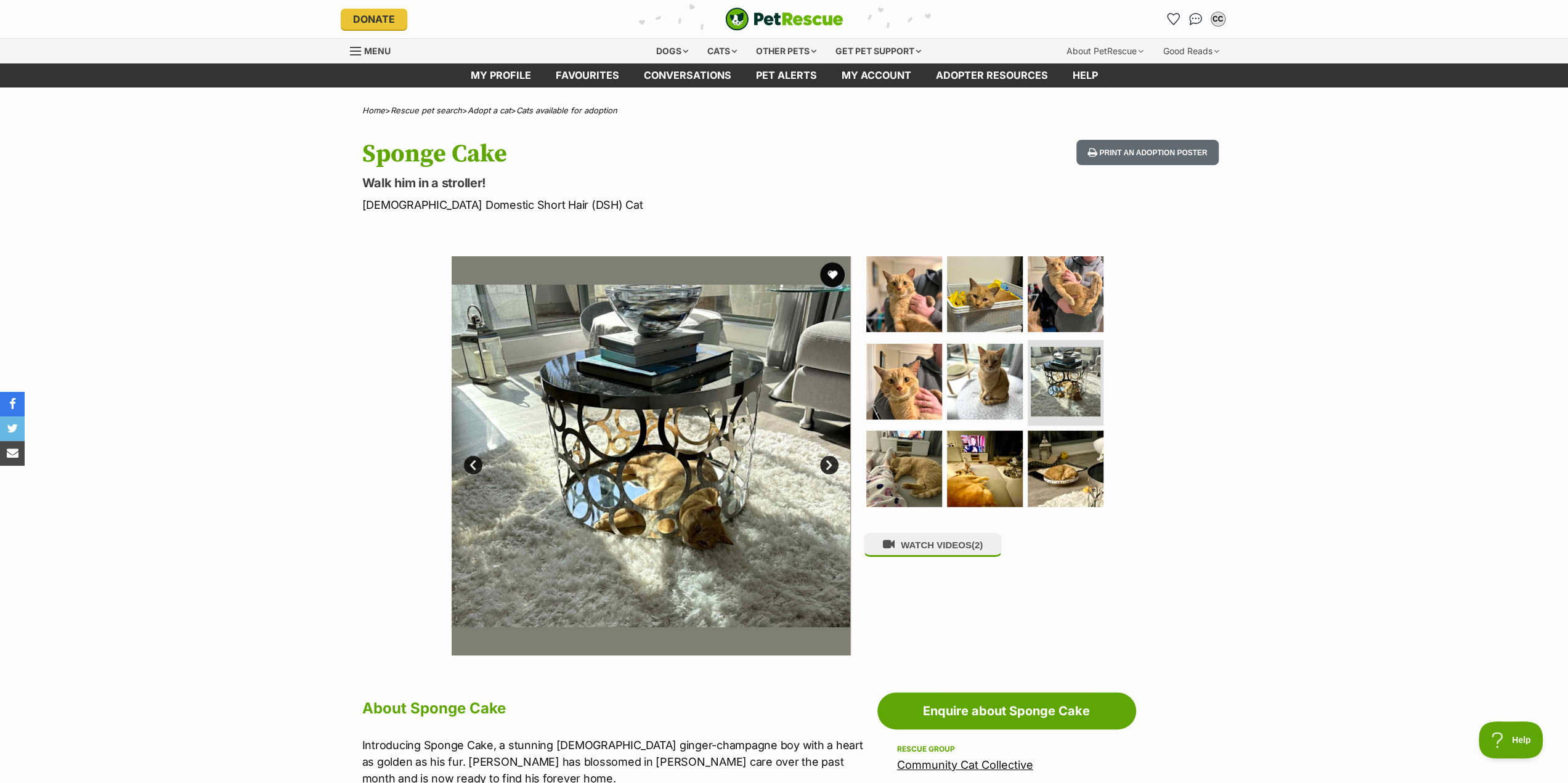
click at [826, 465] on link "Next" at bounding box center [829, 464] width 19 height 19
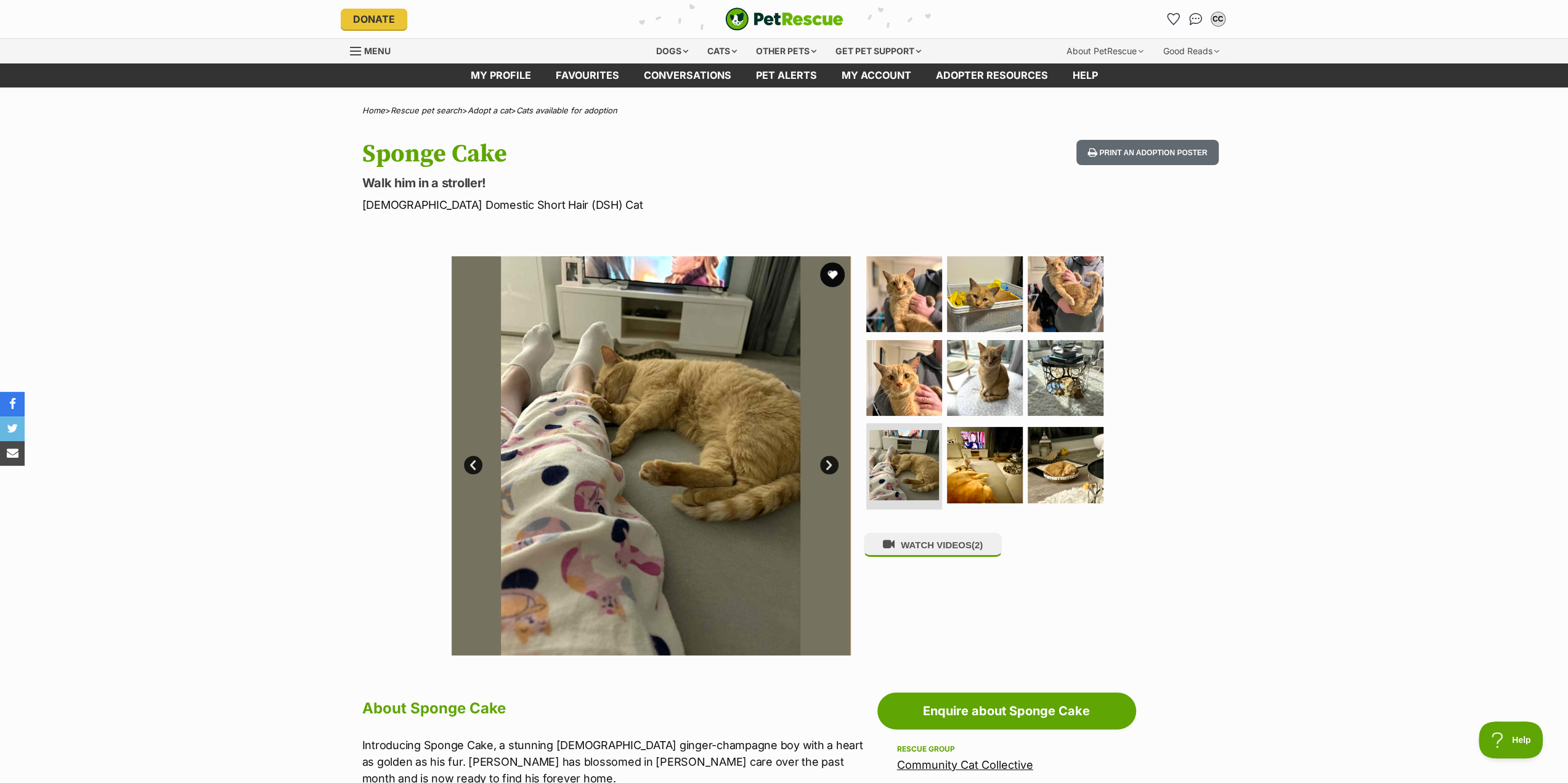
click at [826, 465] on link "Next" at bounding box center [829, 464] width 19 height 19
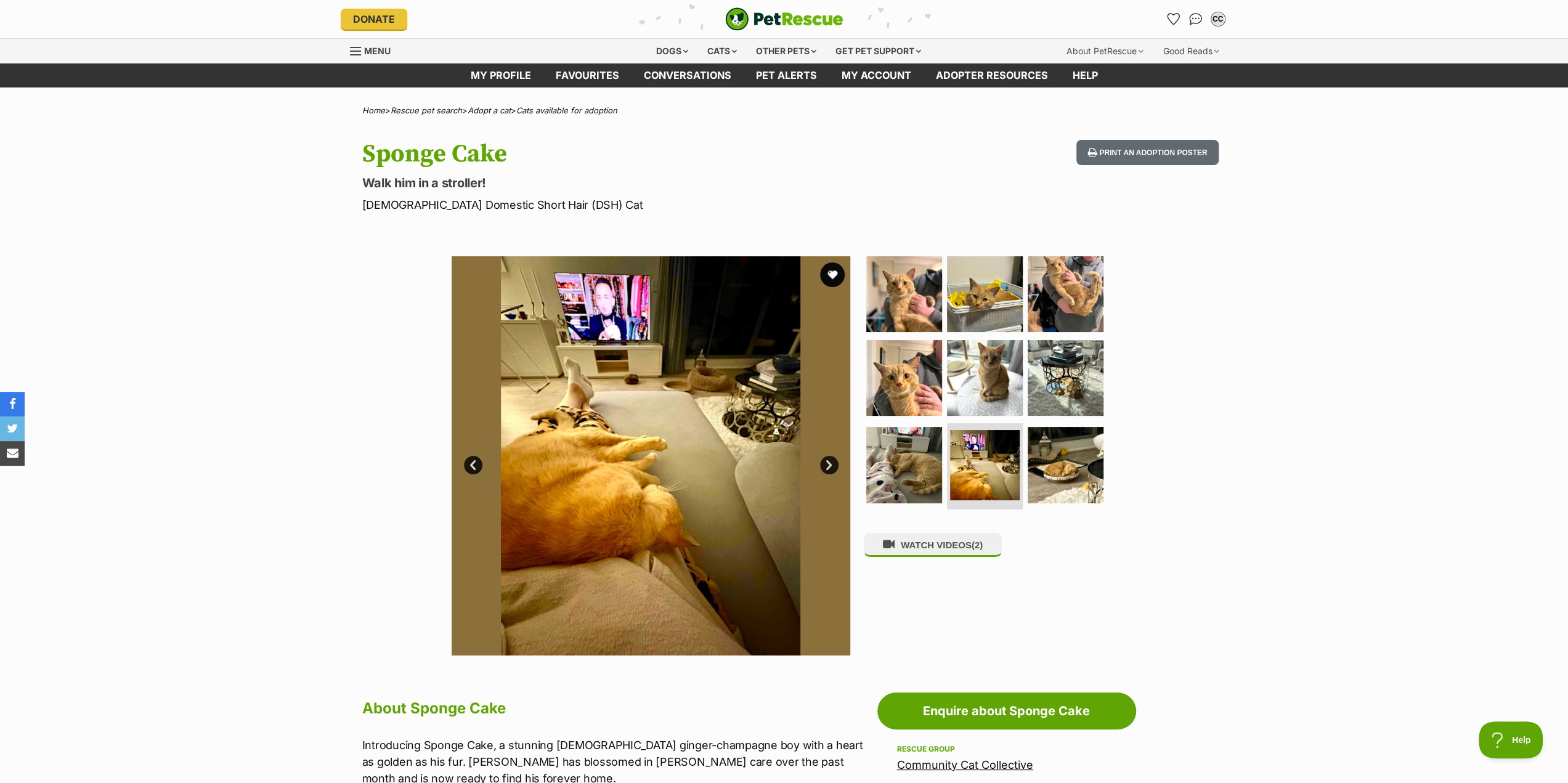
click at [826, 465] on link "Next" at bounding box center [829, 464] width 19 height 19
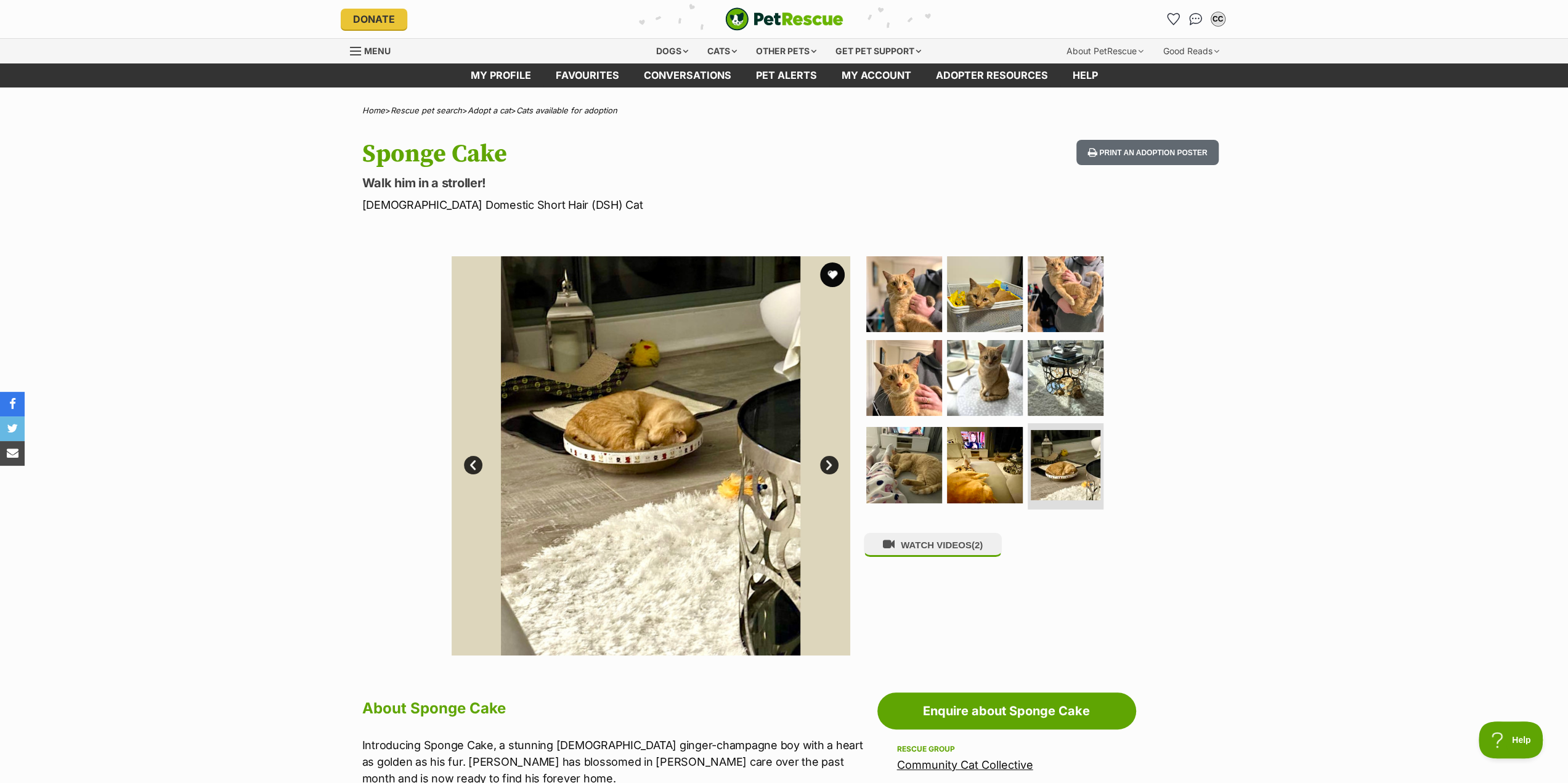
click at [826, 465] on link "Next" at bounding box center [829, 464] width 19 height 19
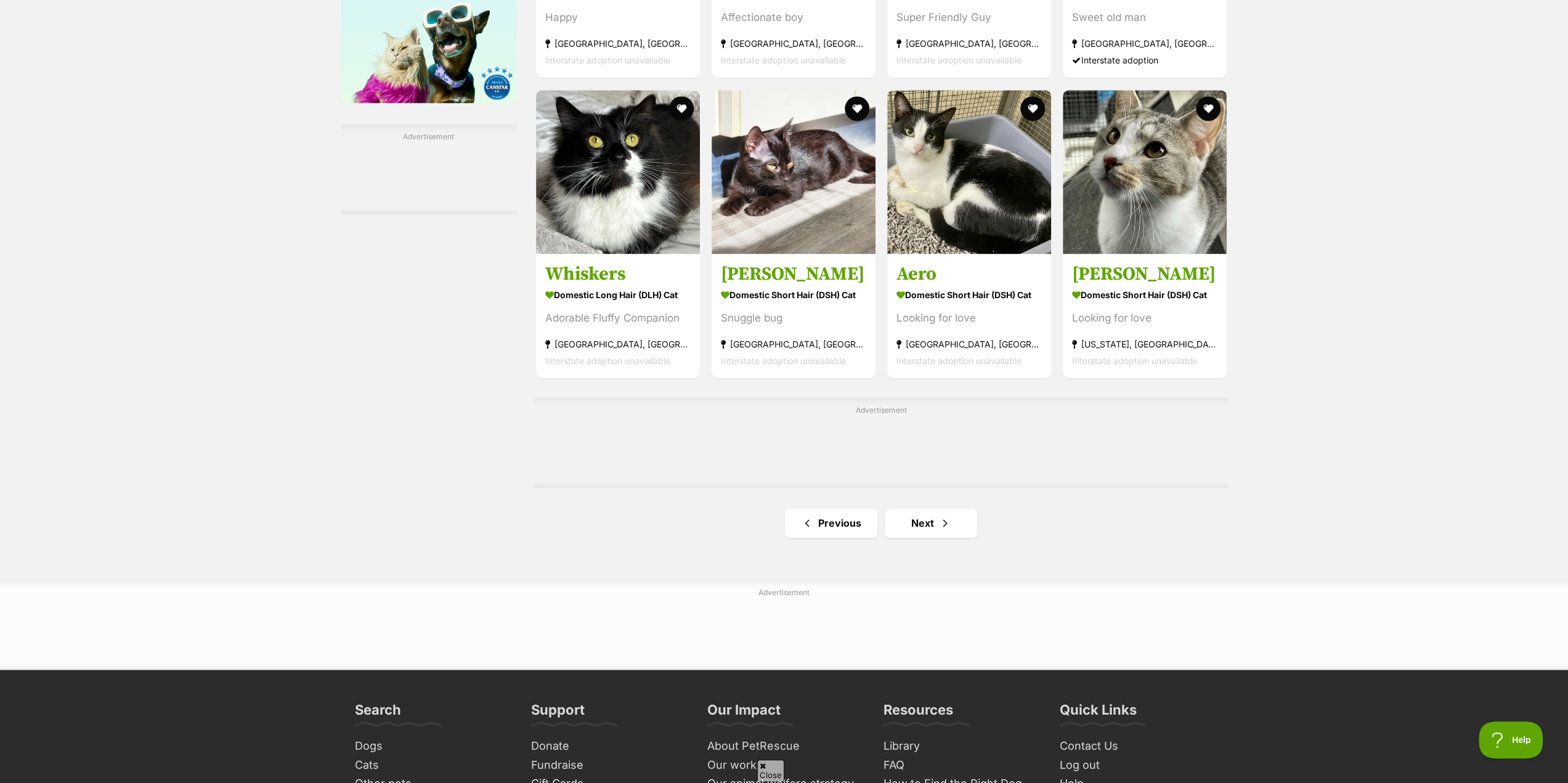
scroll to position [1786, 0]
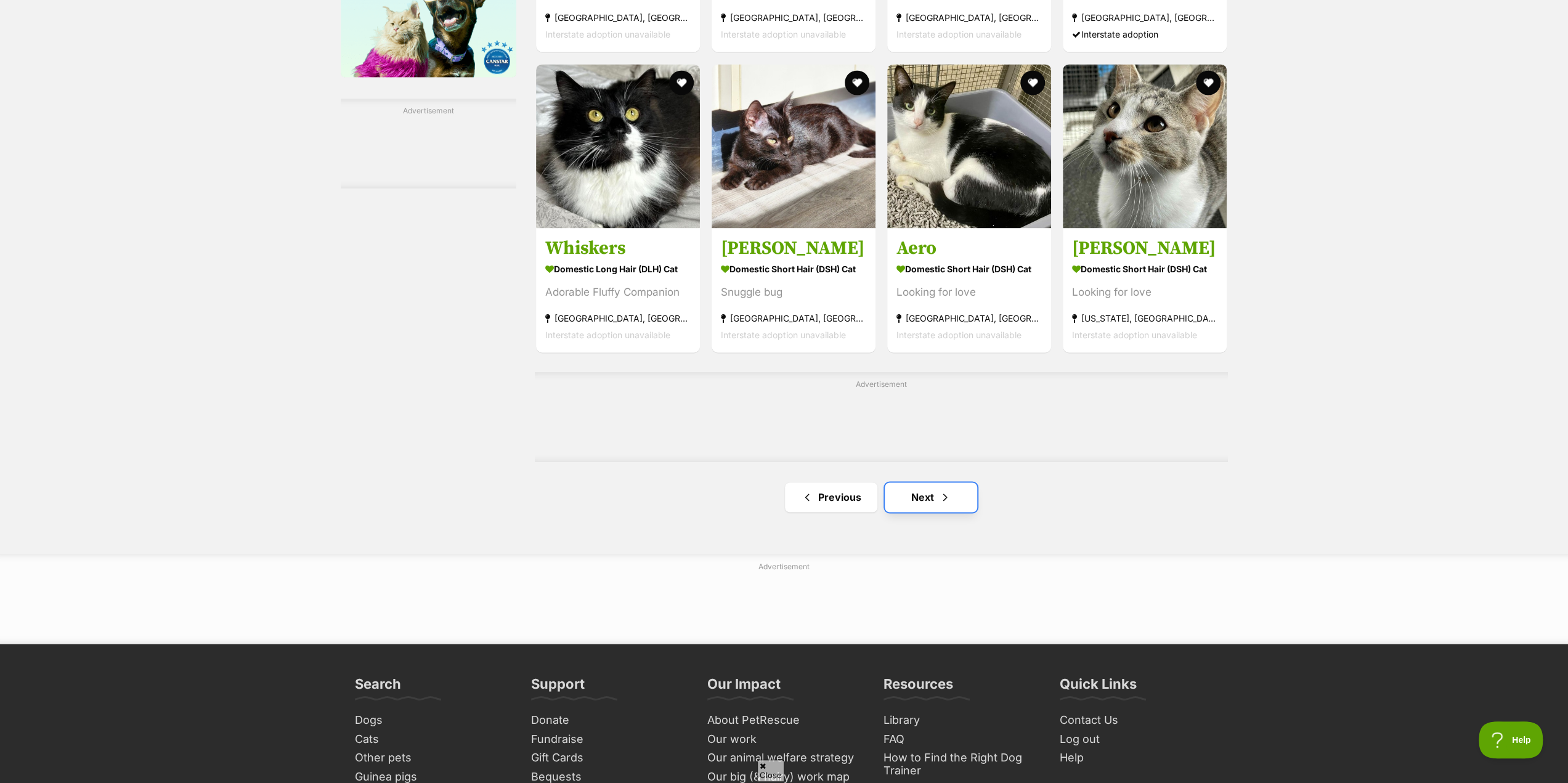
click at [946, 495] on span "Next page" at bounding box center [945, 497] width 12 height 15
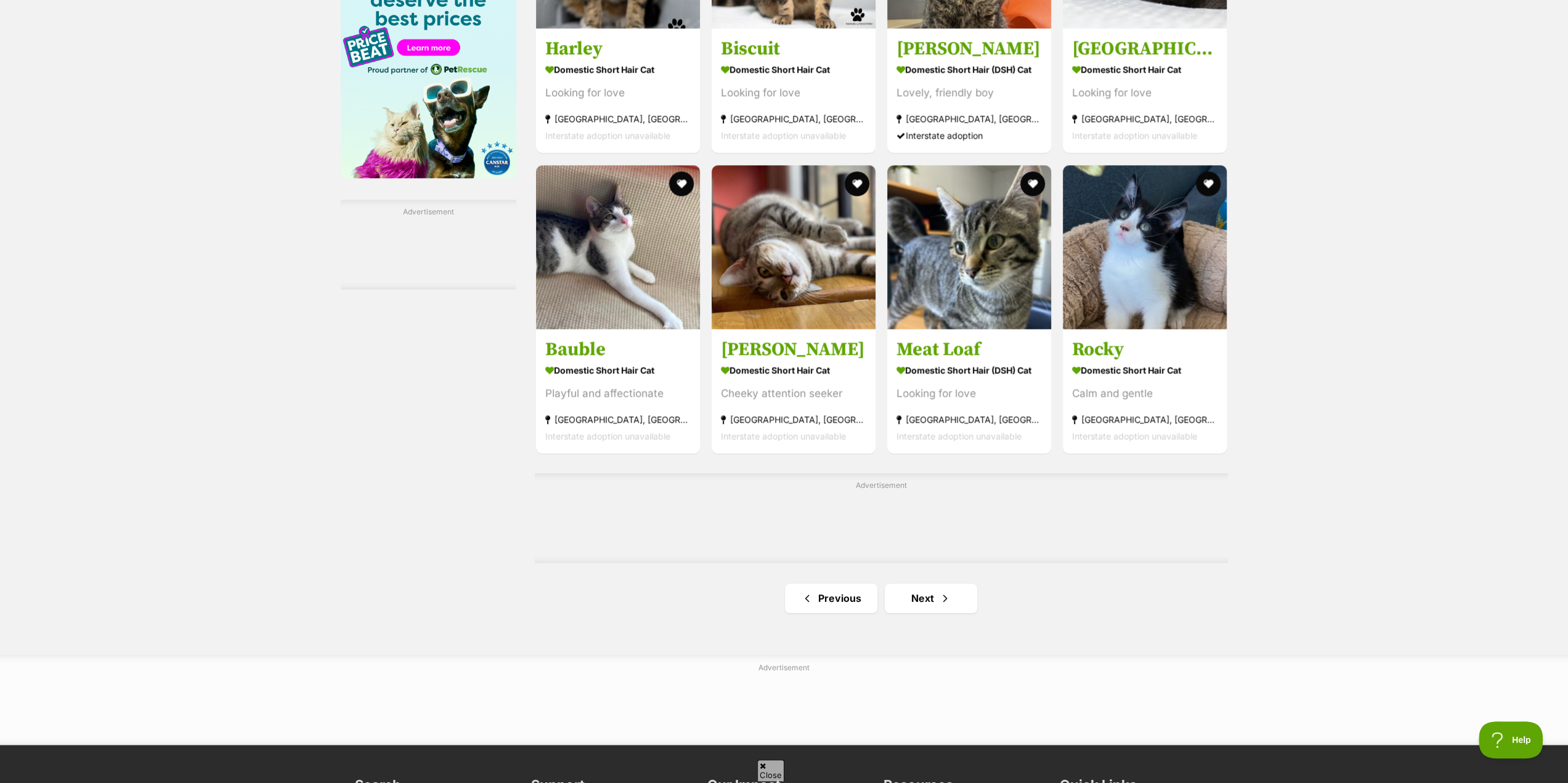
scroll to position [1786, 0]
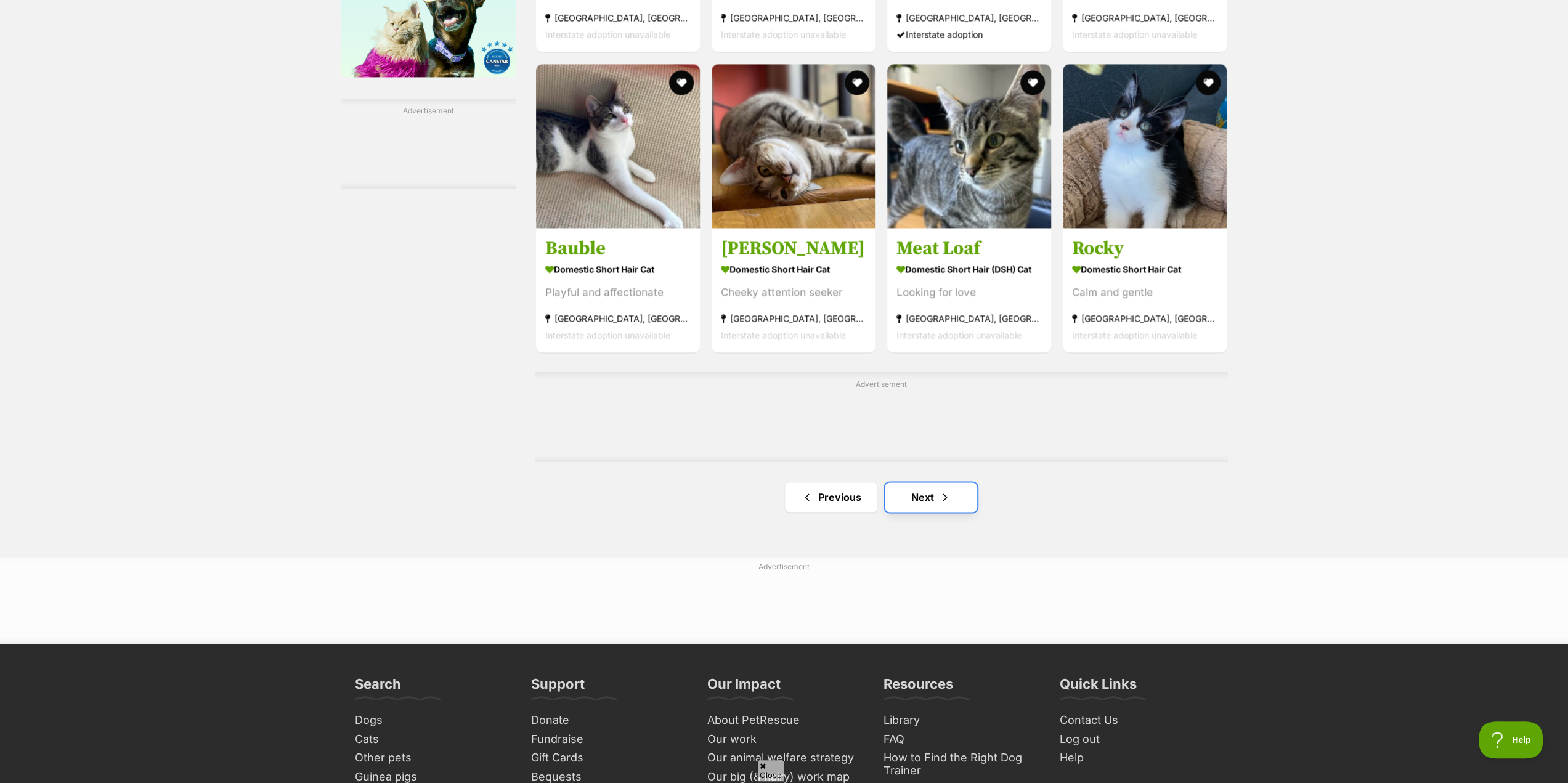
click at [920, 499] on link "Next" at bounding box center [931, 496] width 92 height 29
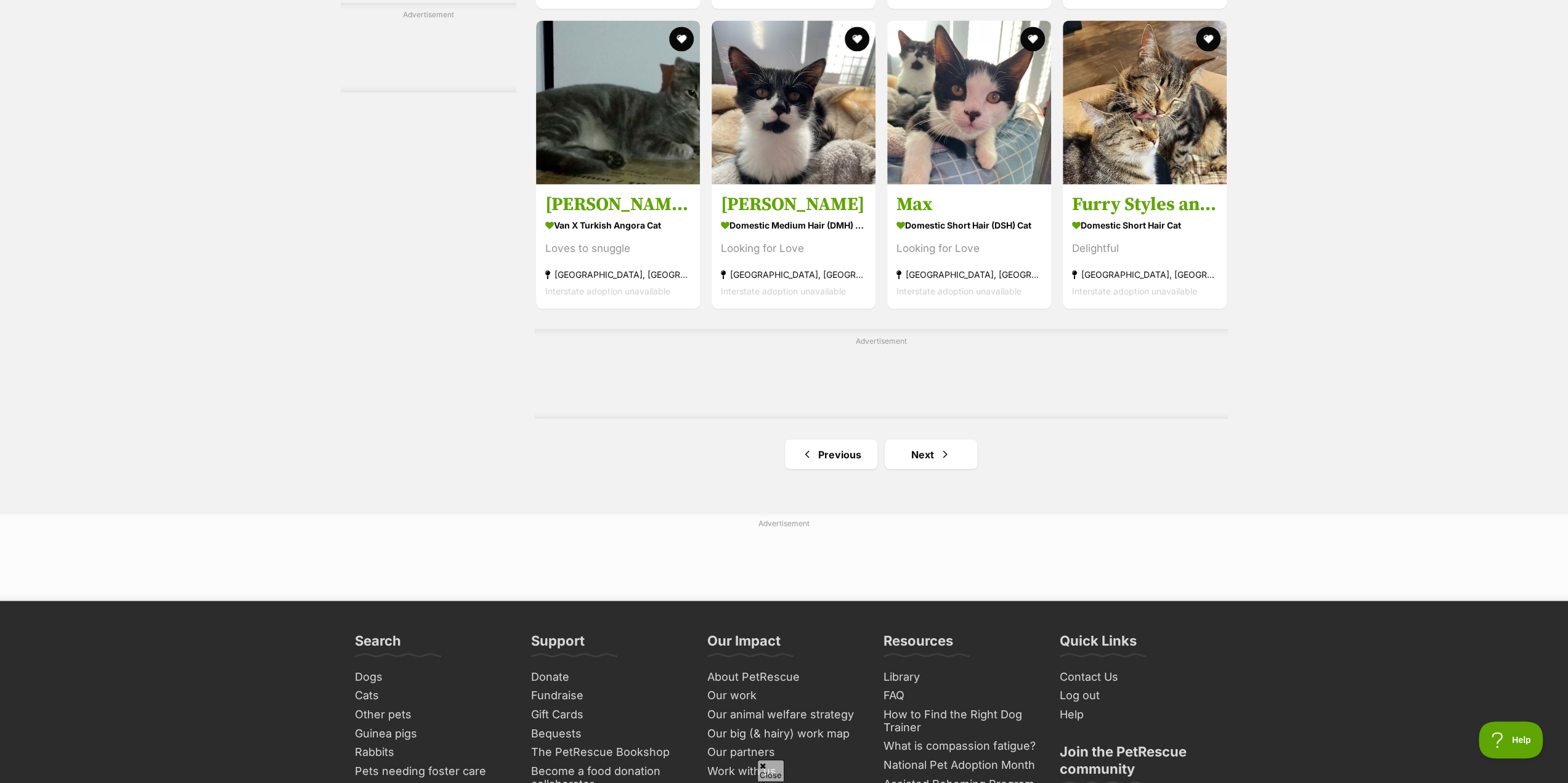
scroll to position [1910, 0]
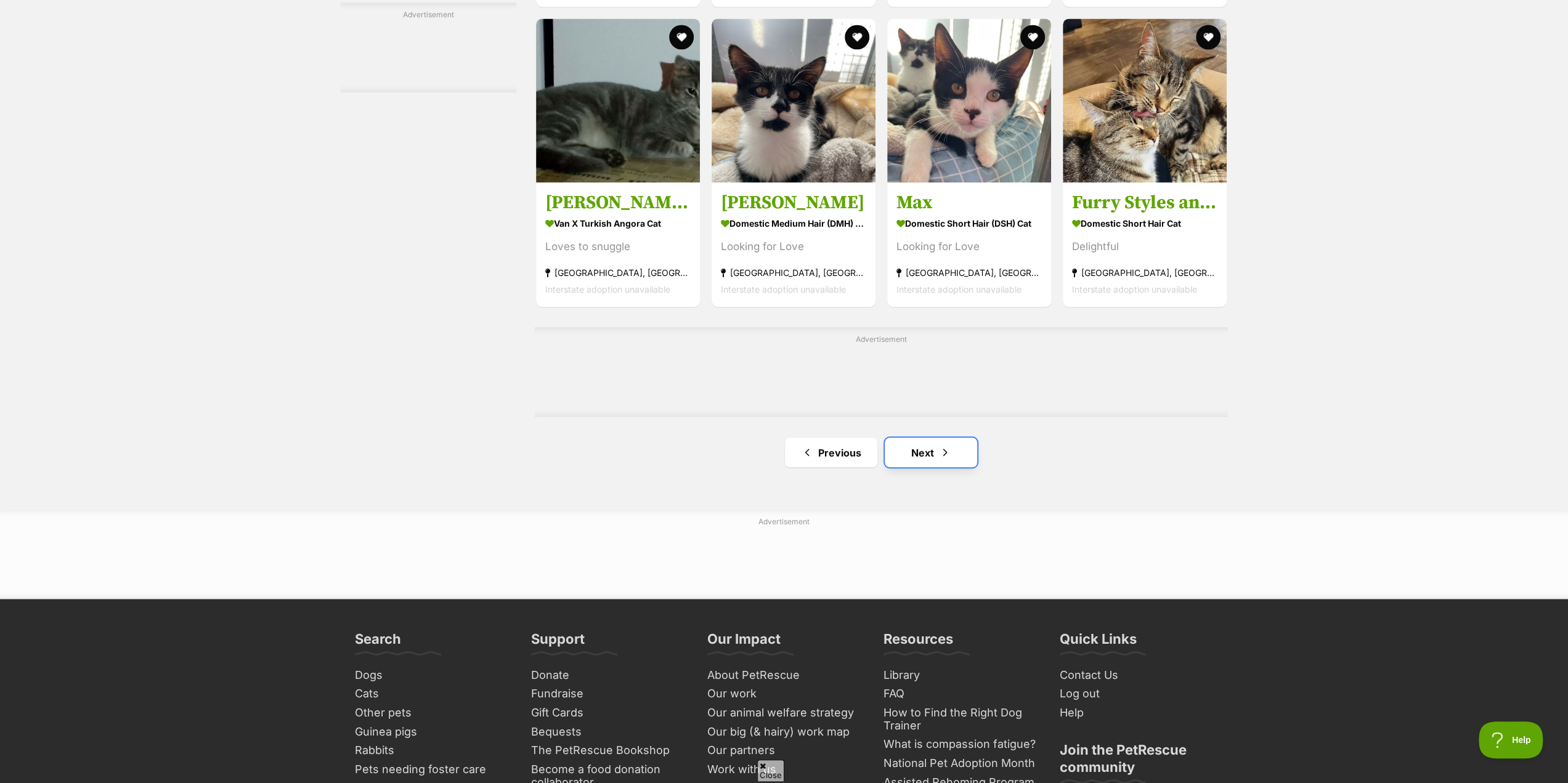
click at [926, 459] on link "Next" at bounding box center [931, 451] width 92 height 29
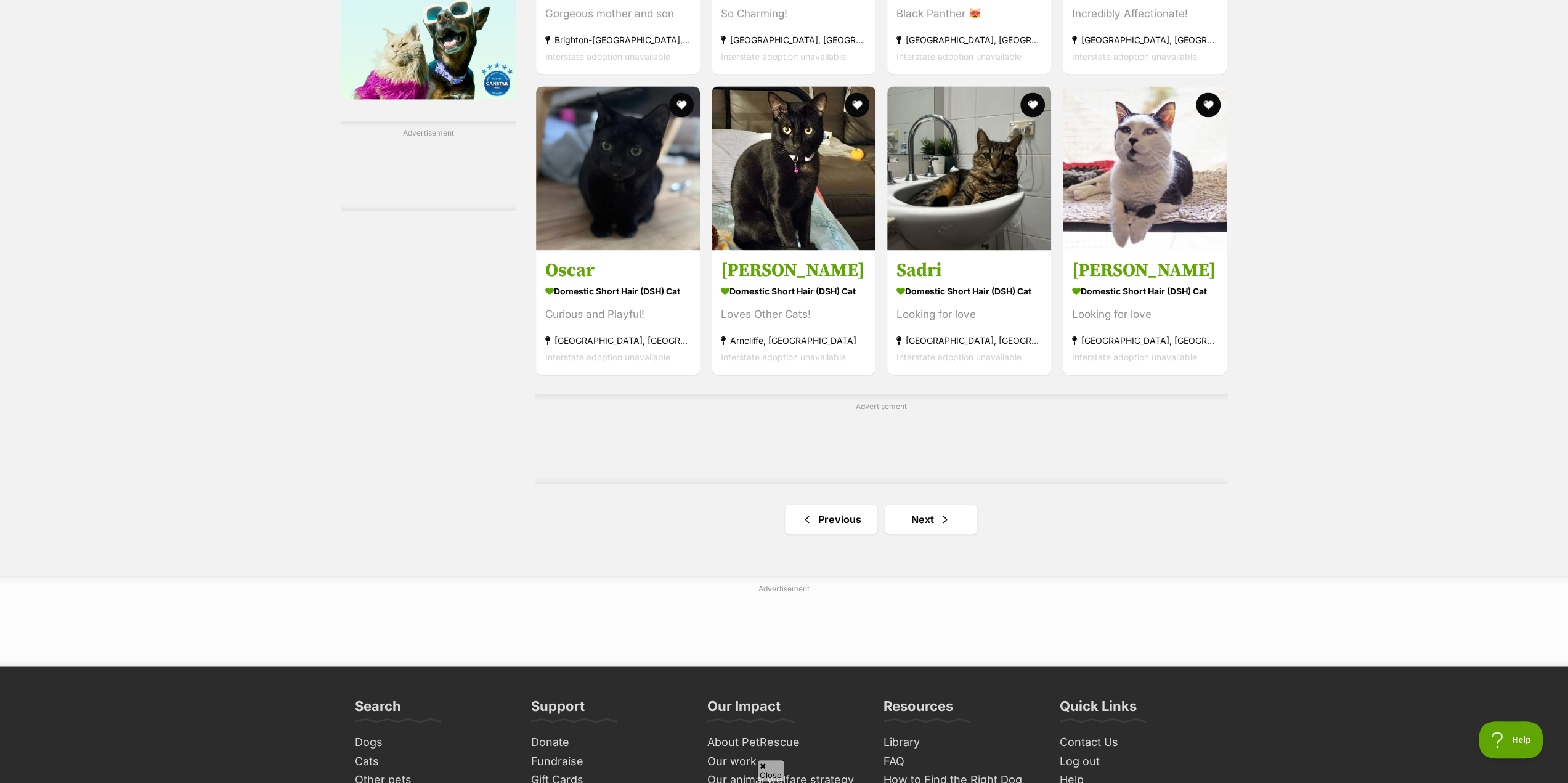
scroll to position [1786, 0]
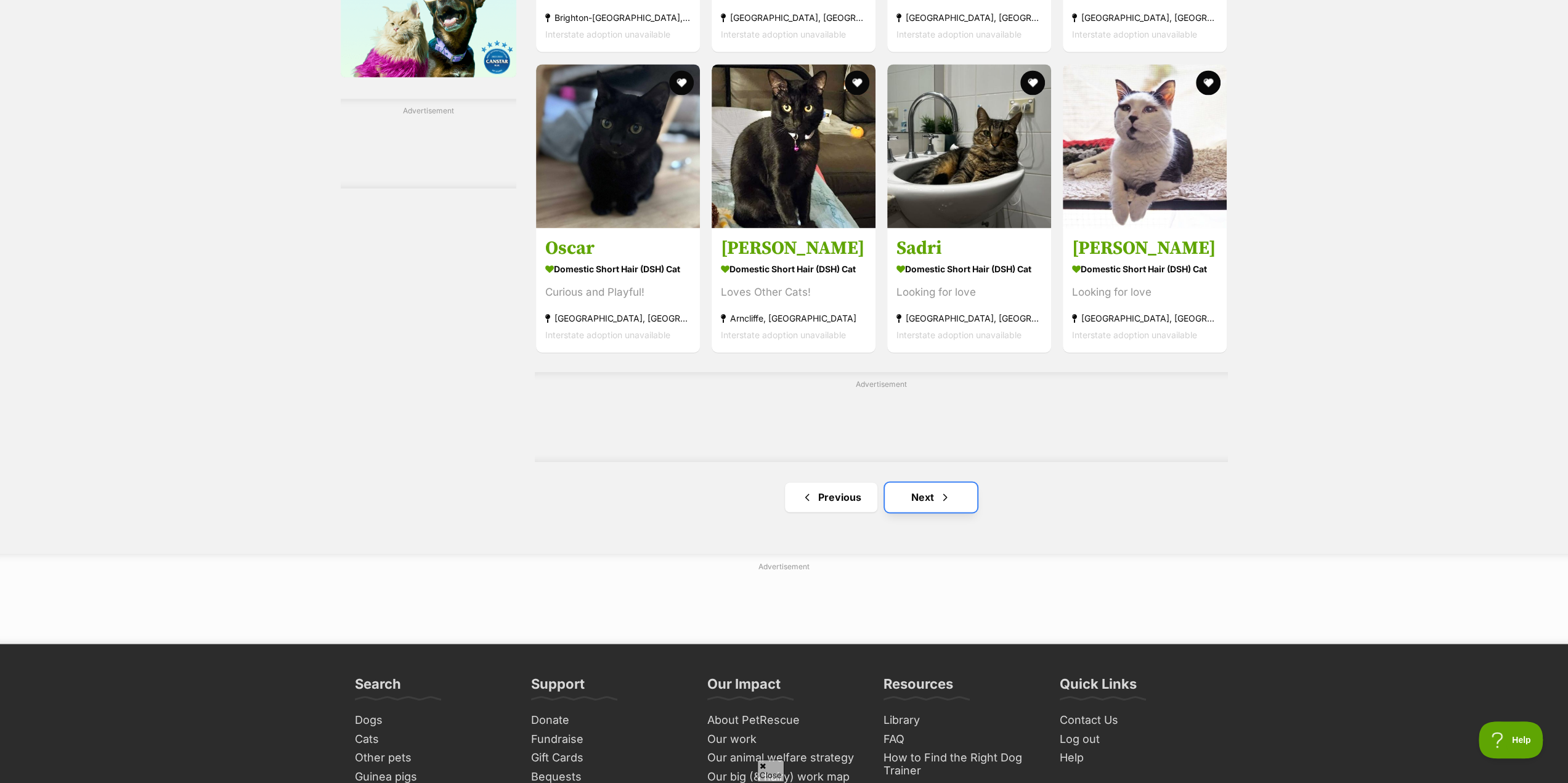
click at [920, 500] on link "Next" at bounding box center [931, 496] width 92 height 29
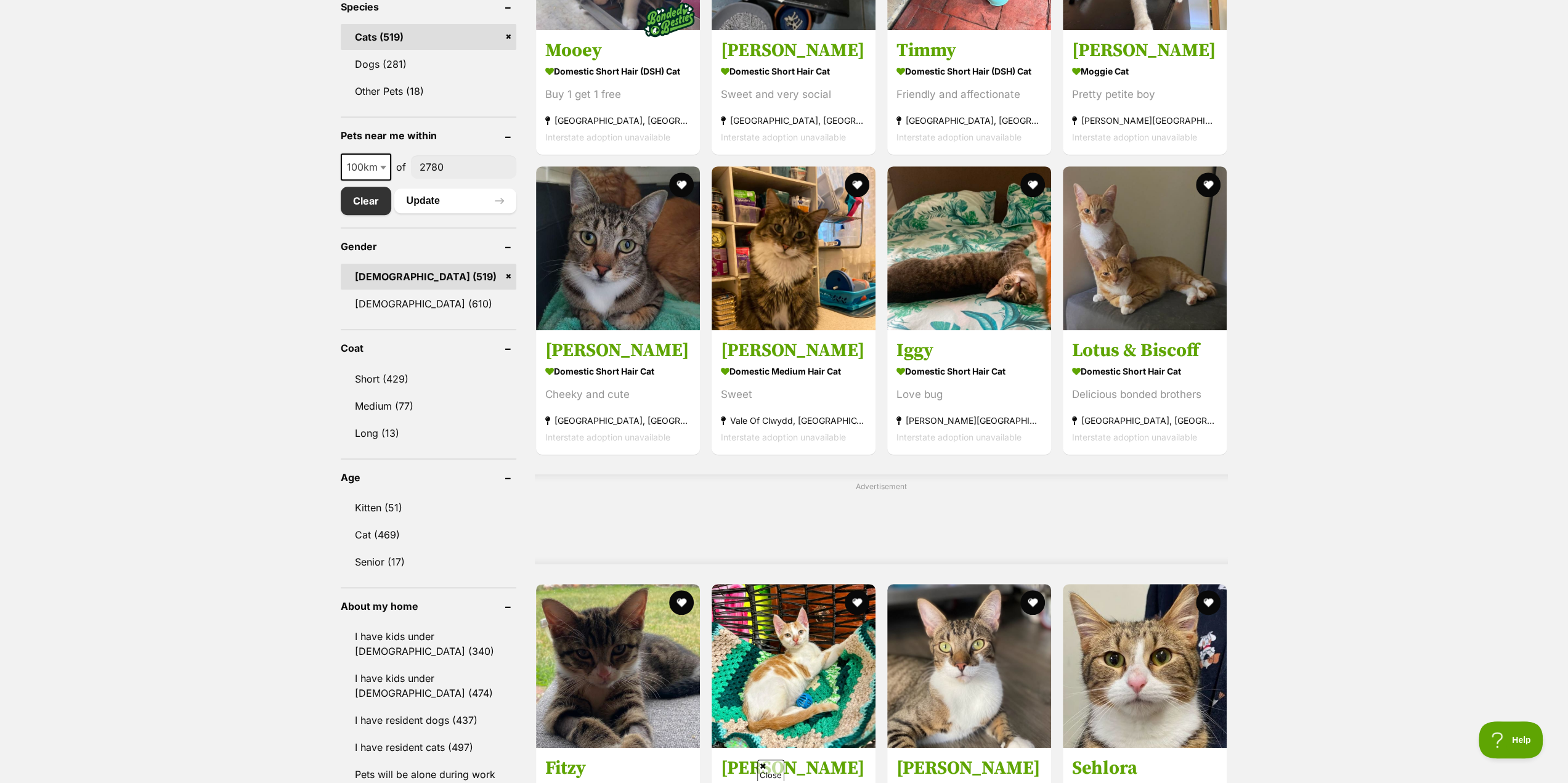
scroll to position [493, 0]
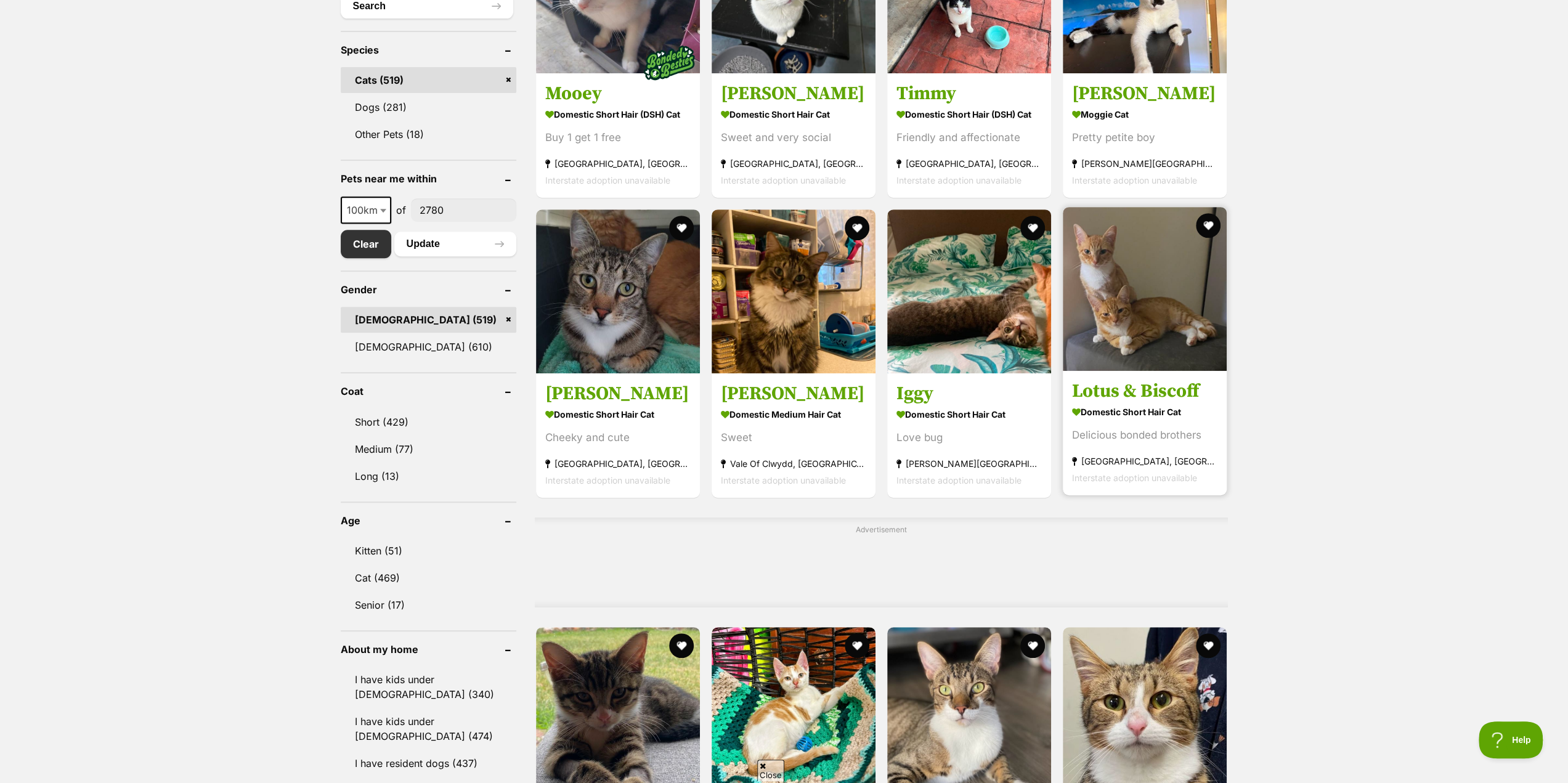
click at [1111, 411] on strong "Domestic Short Hair Cat" at bounding box center [1145, 411] width 145 height 18
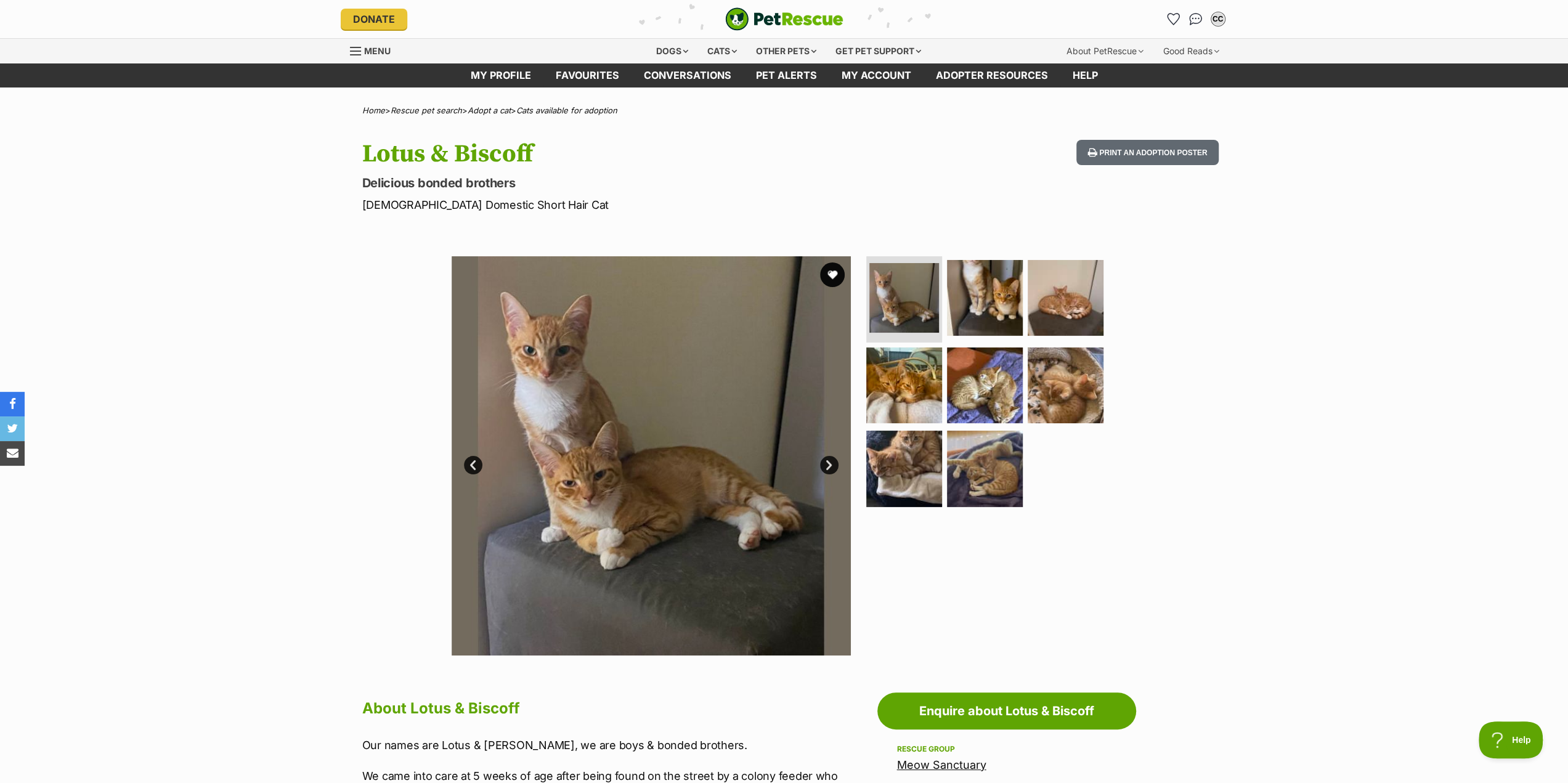
click at [829, 464] on link "Next" at bounding box center [829, 464] width 19 height 19
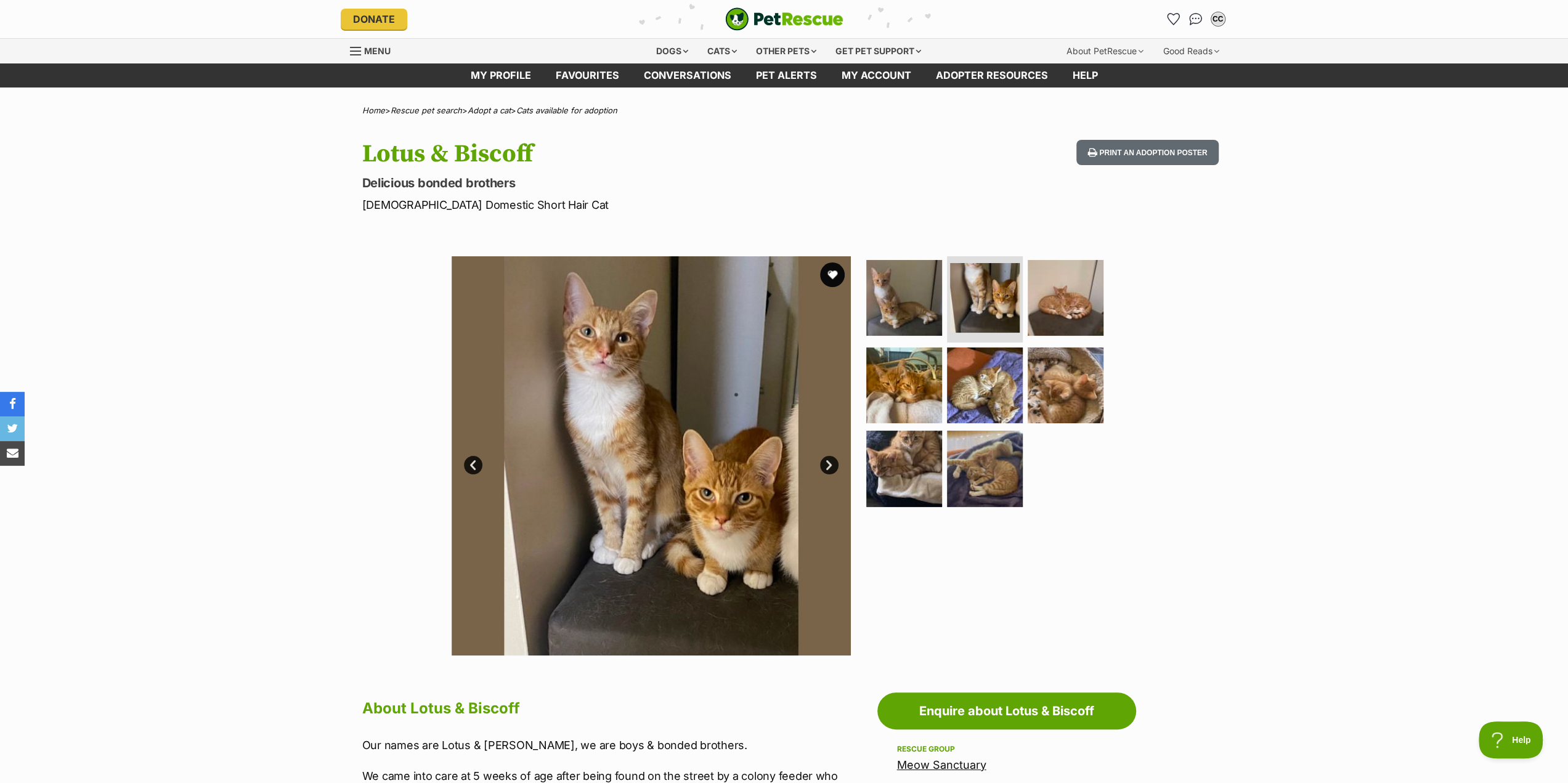
click at [829, 470] on link "Next" at bounding box center [829, 464] width 19 height 19
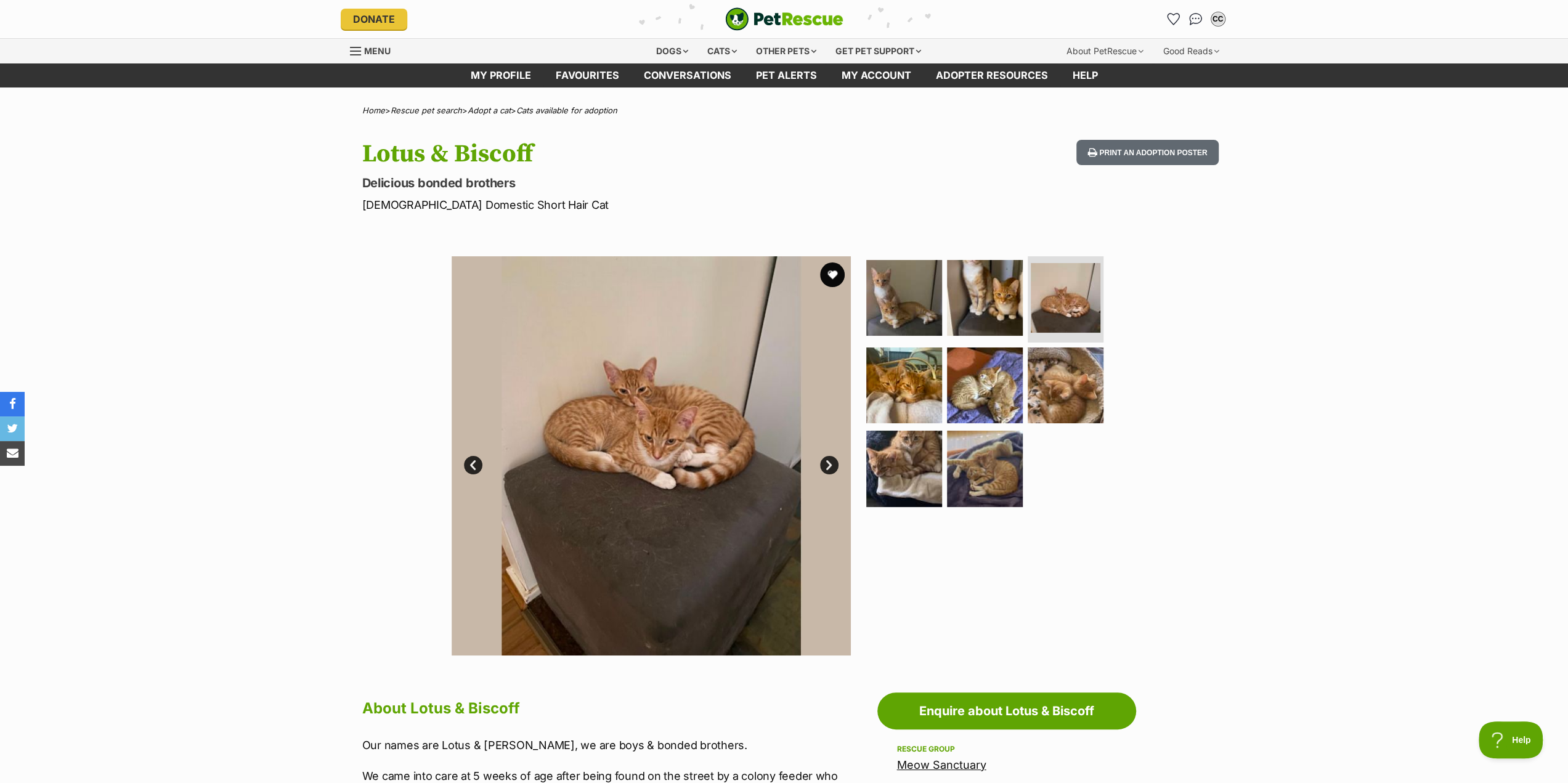
click at [826, 464] on link "Next" at bounding box center [829, 464] width 19 height 19
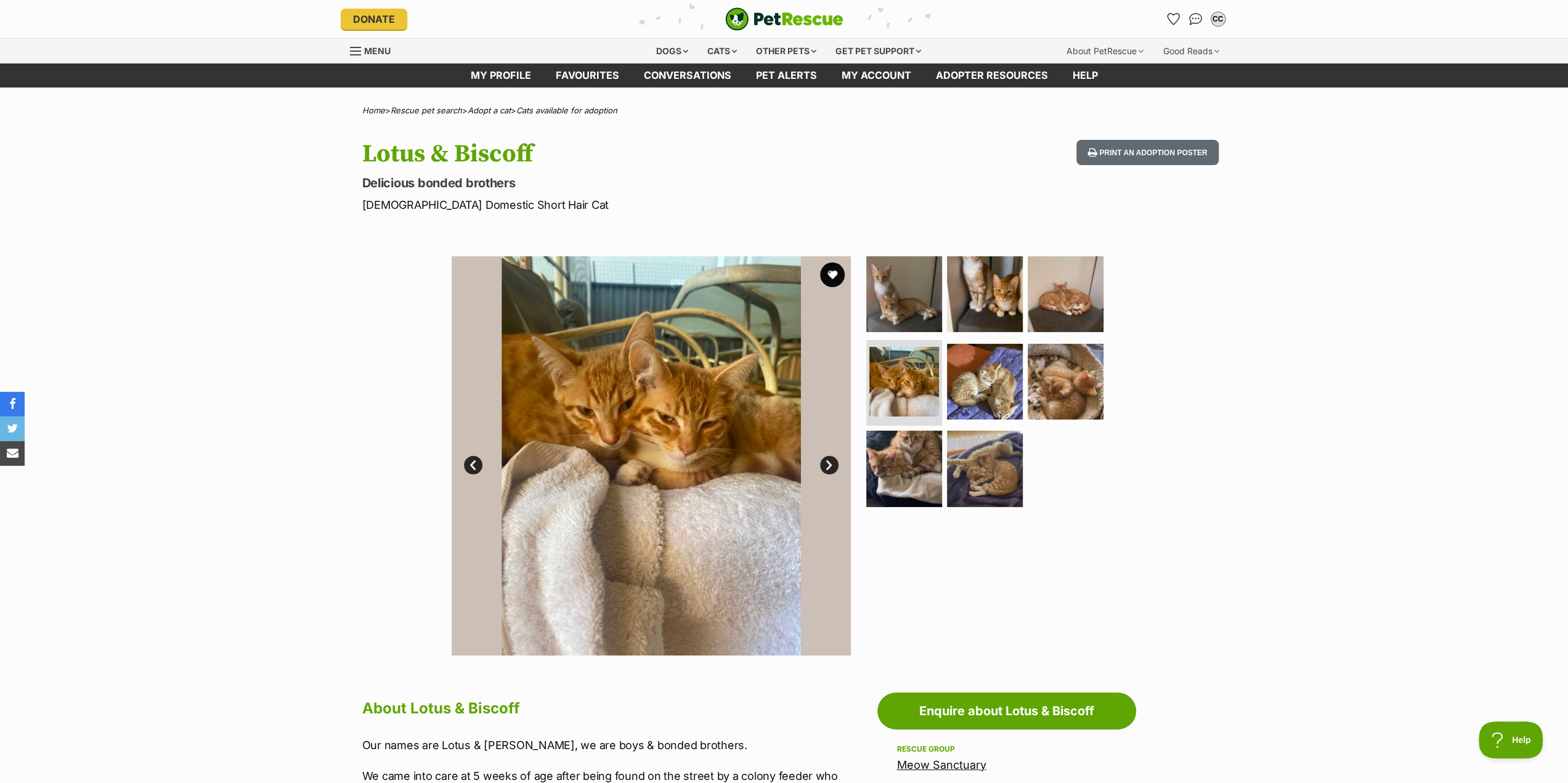
click at [828, 464] on link "Next" at bounding box center [829, 464] width 19 height 19
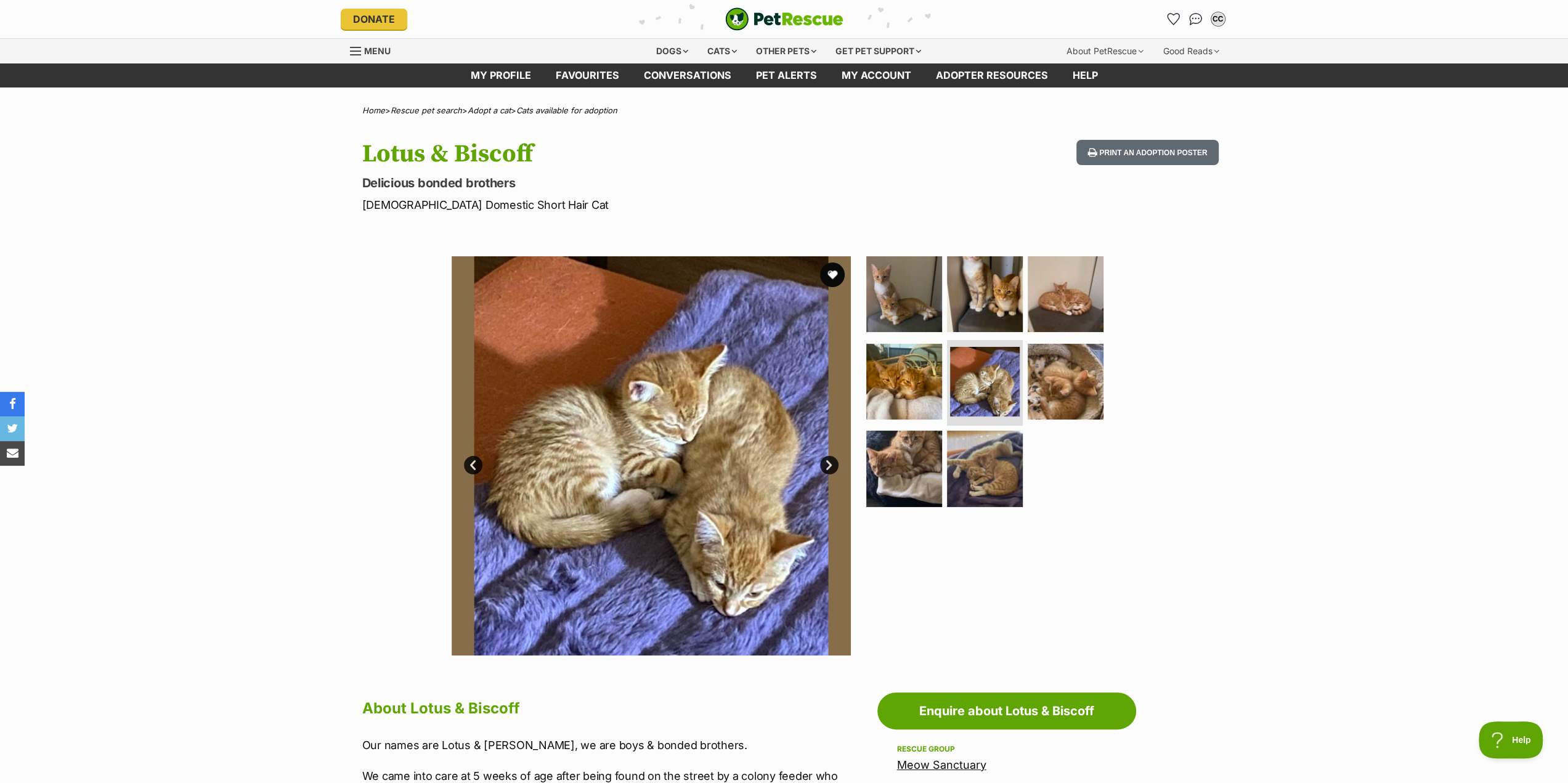
click at [828, 464] on link "Next" at bounding box center [829, 464] width 19 height 19
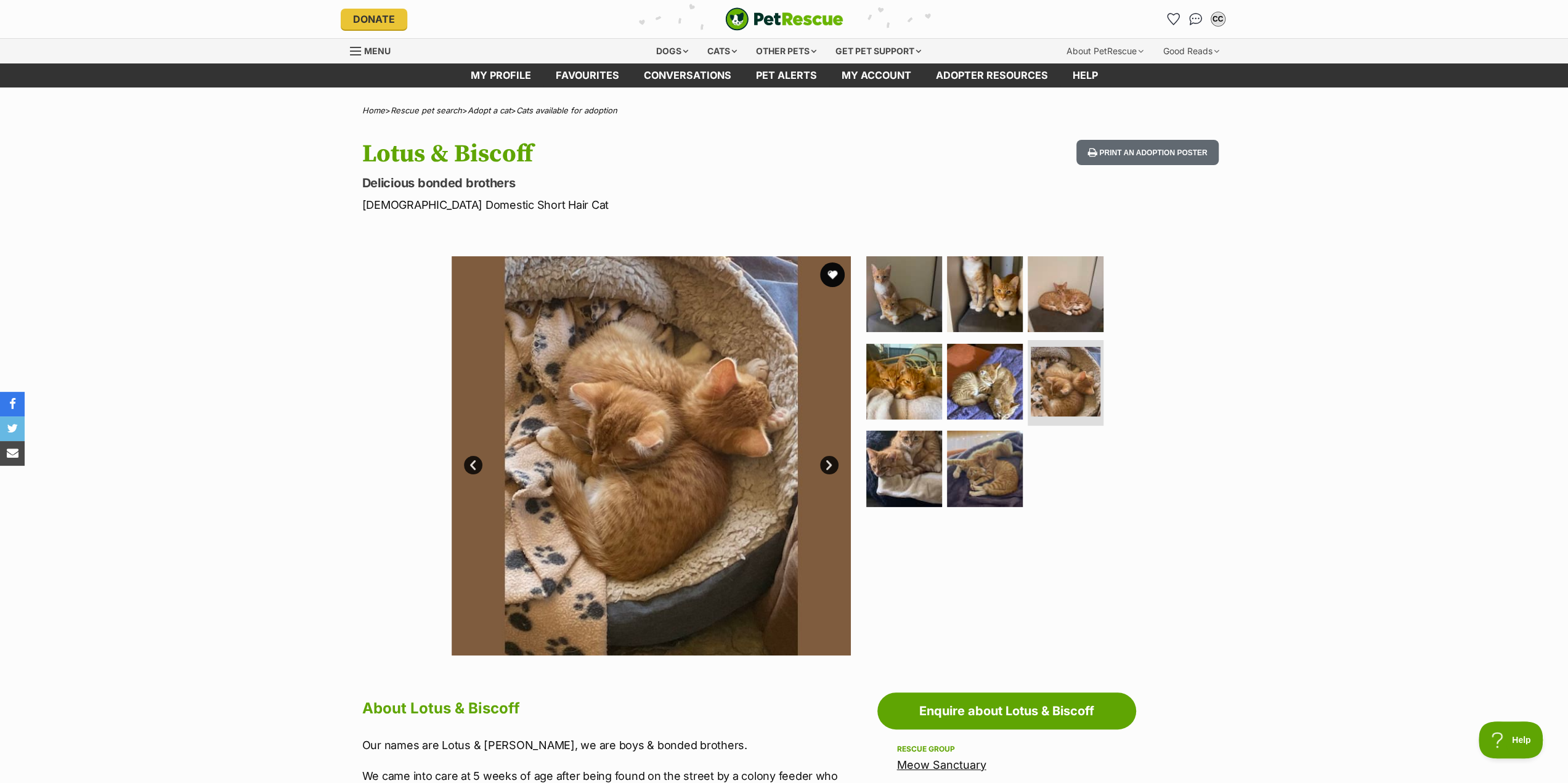
click at [826, 465] on link "Next" at bounding box center [829, 464] width 19 height 19
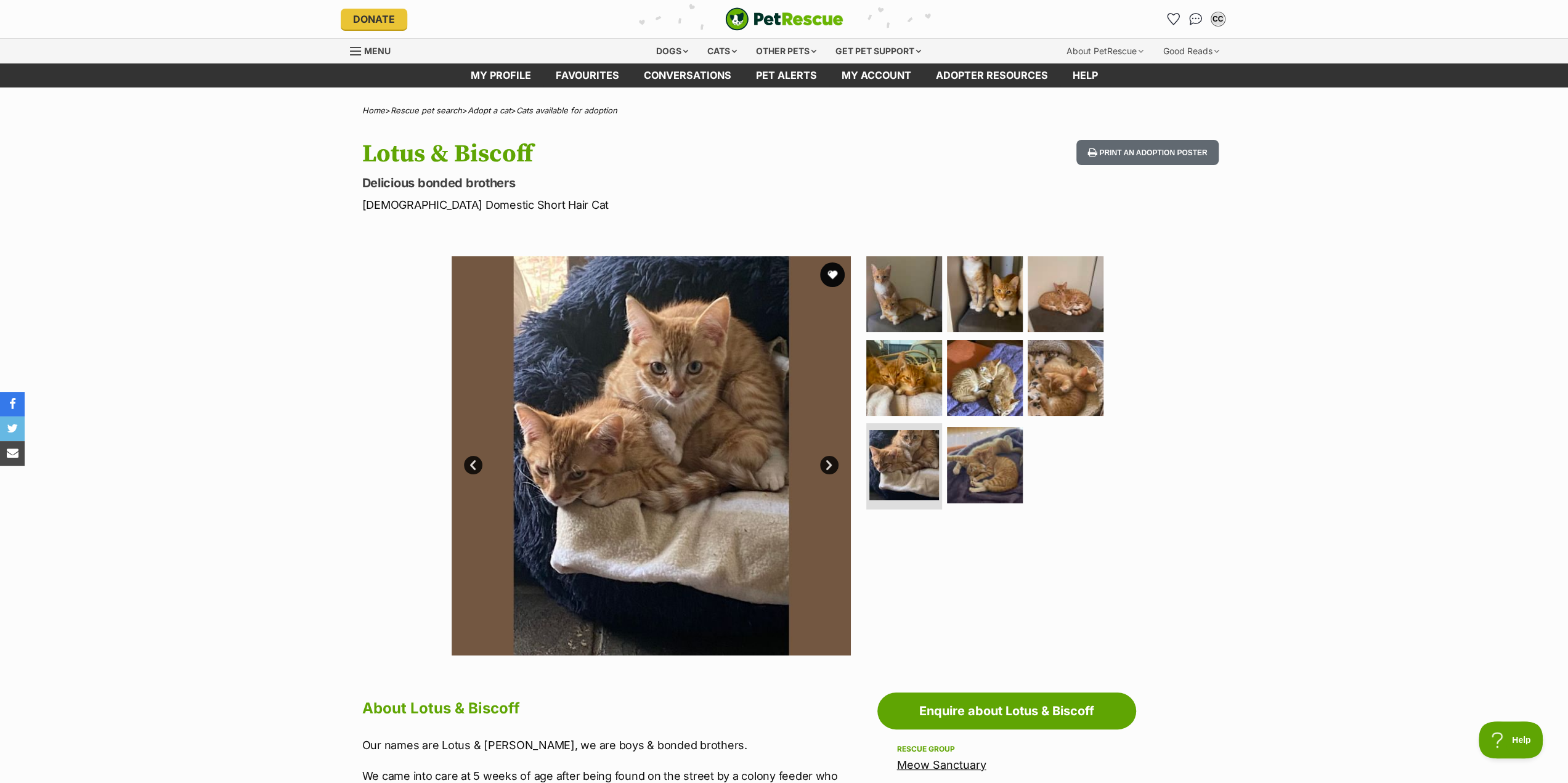
click at [826, 465] on link "Next" at bounding box center [829, 464] width 19 height 19
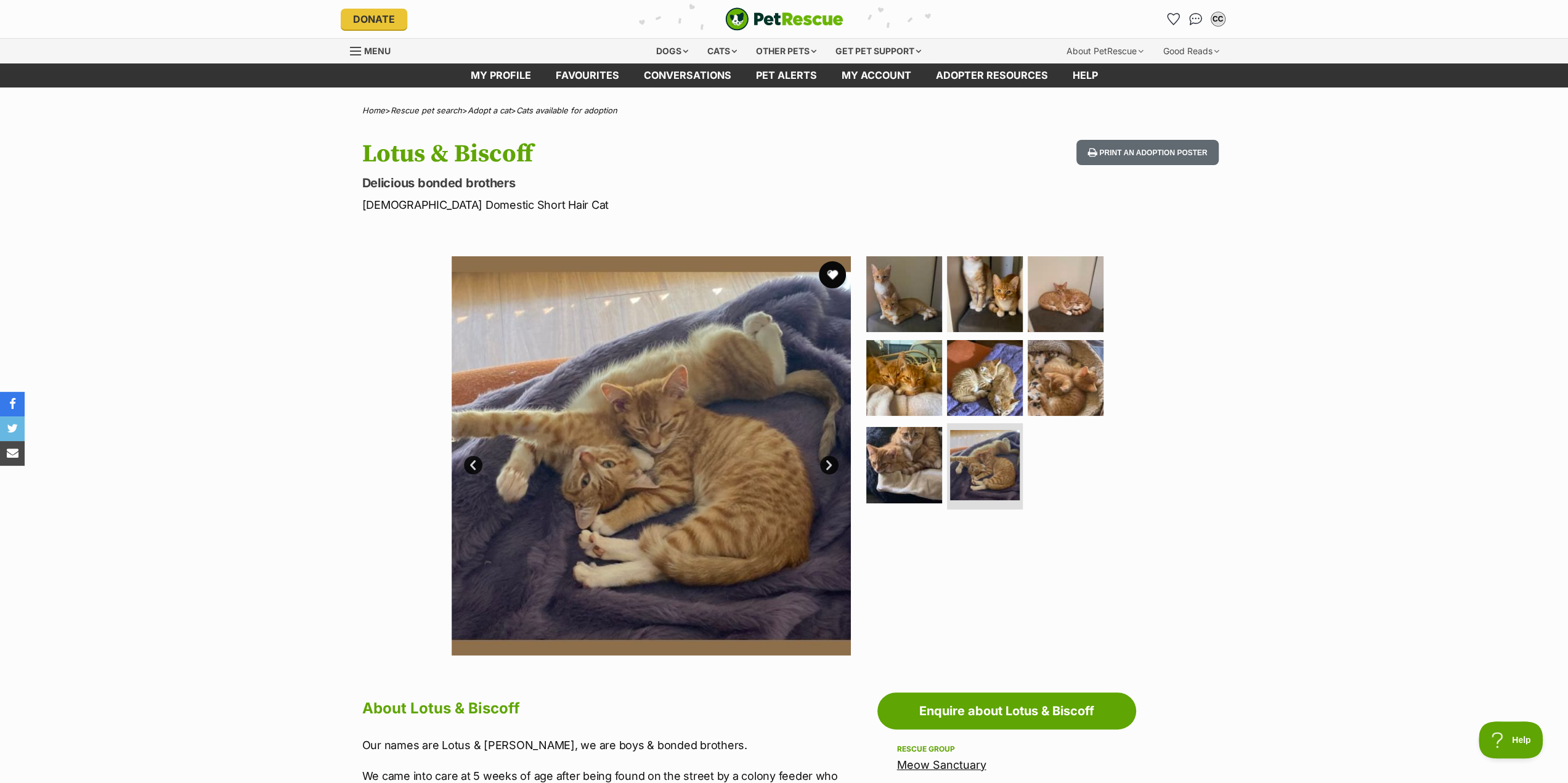
click at [833, 274] on button "favourite" at bounding box center [832, 274] width 27 height 27
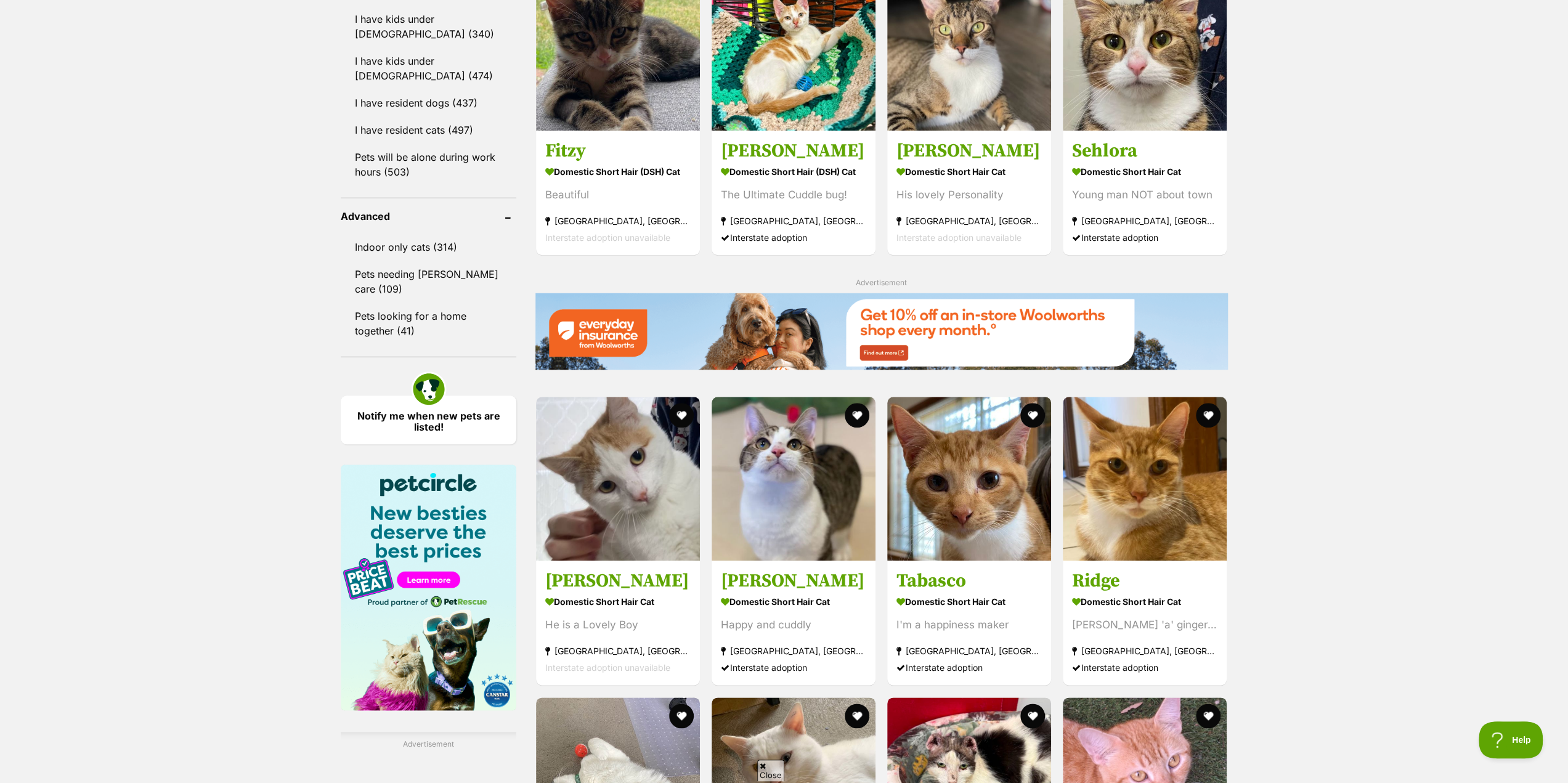
scroll to position [1293, 0]
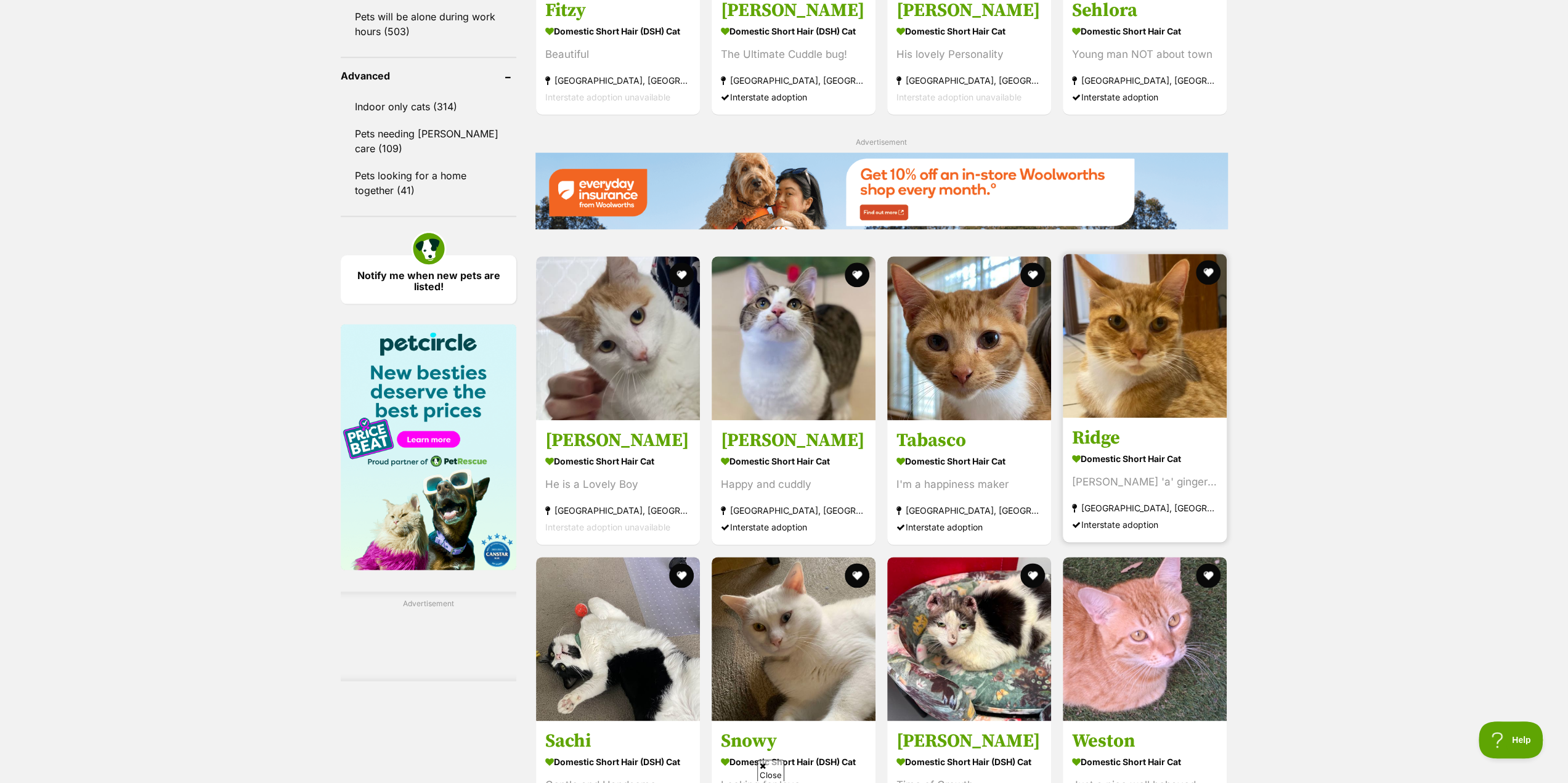
click at [1127, 445] on h3 "Ridge" at bounding box center [1145, 439] width 145 height 23
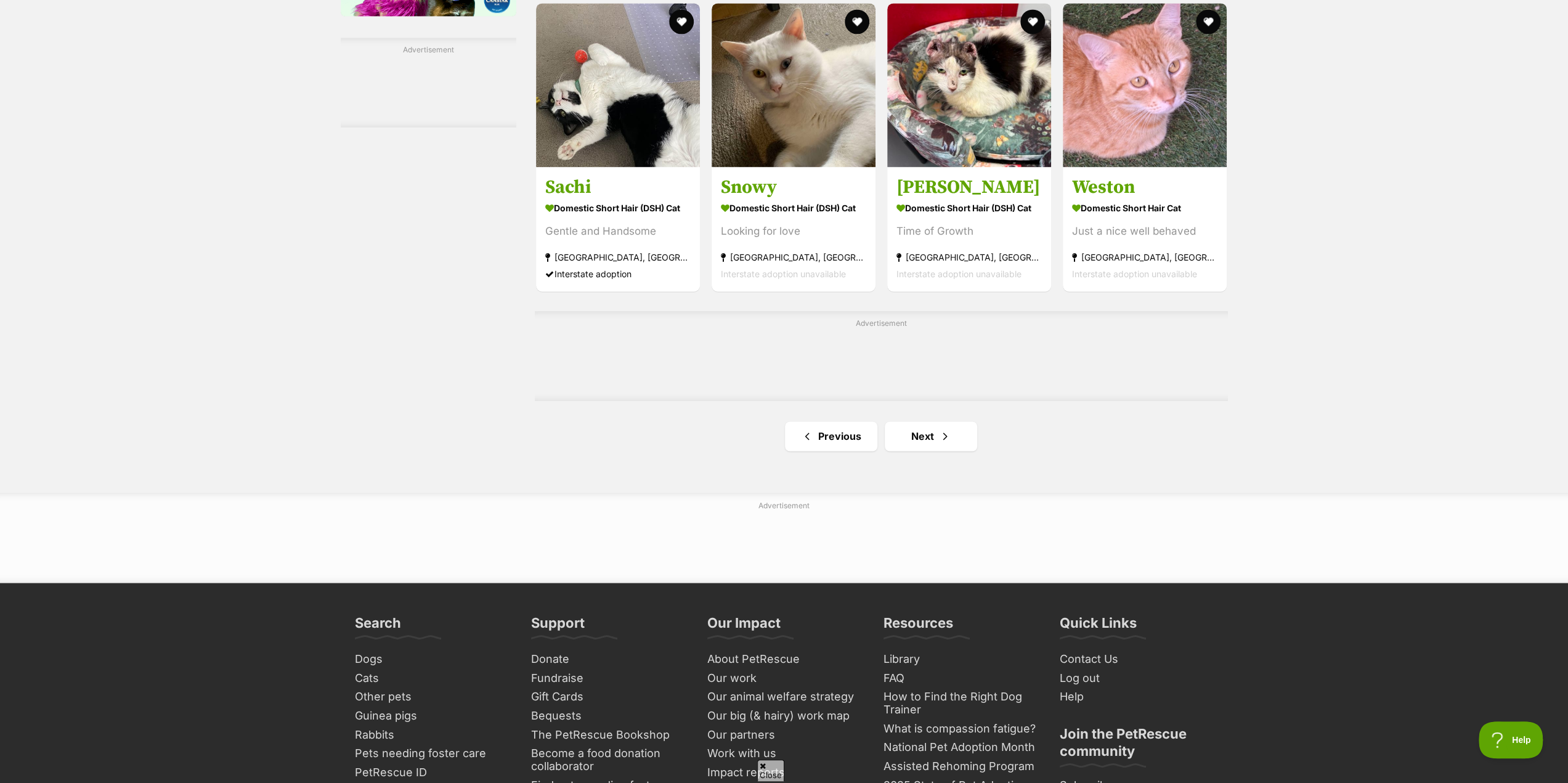
scroll to position [1848, 0]
click at [922, 434] on link "Next" at bounding box center [931, 435] width 92 height 29
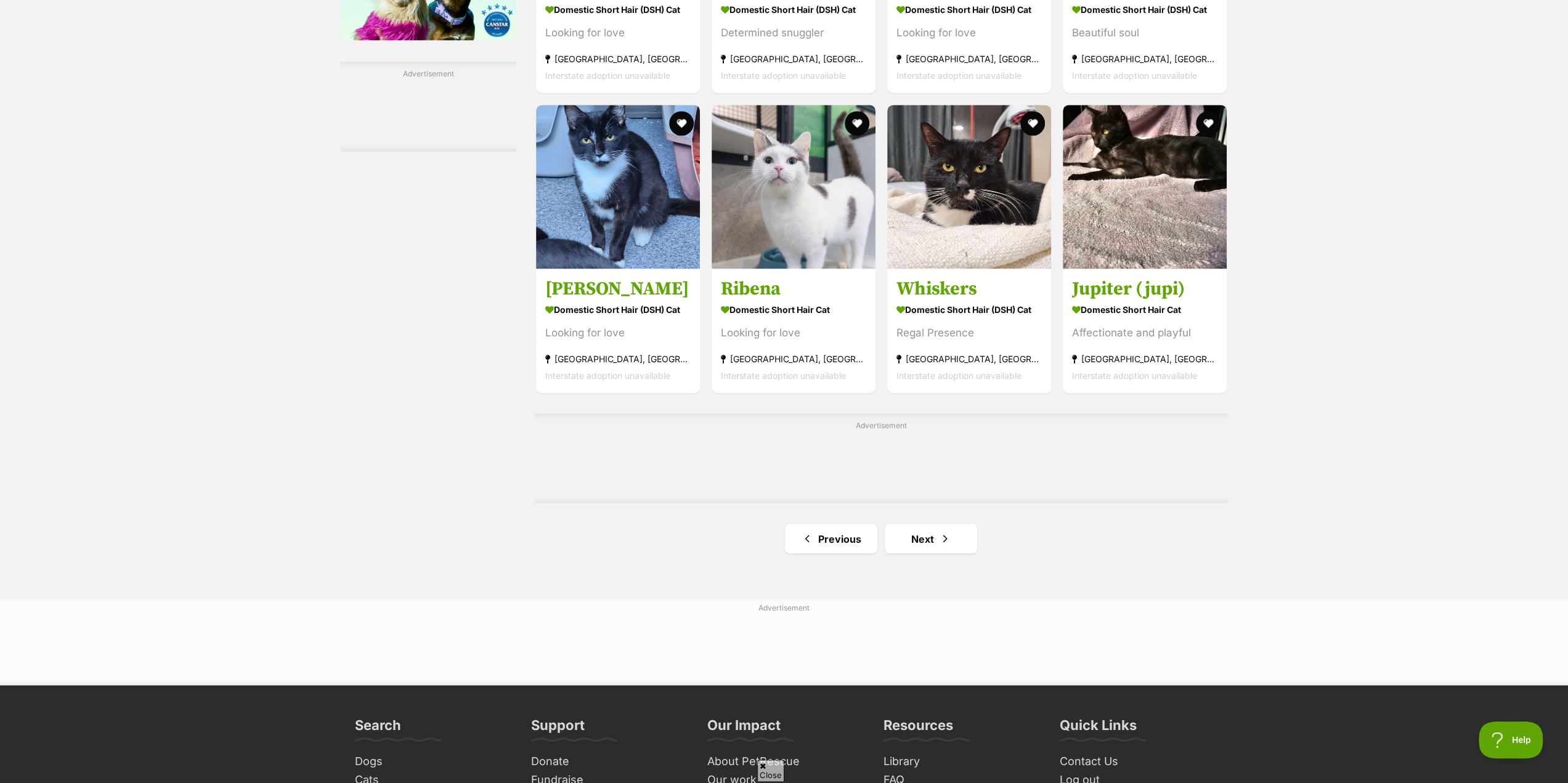
scroll to position [1848, 0]
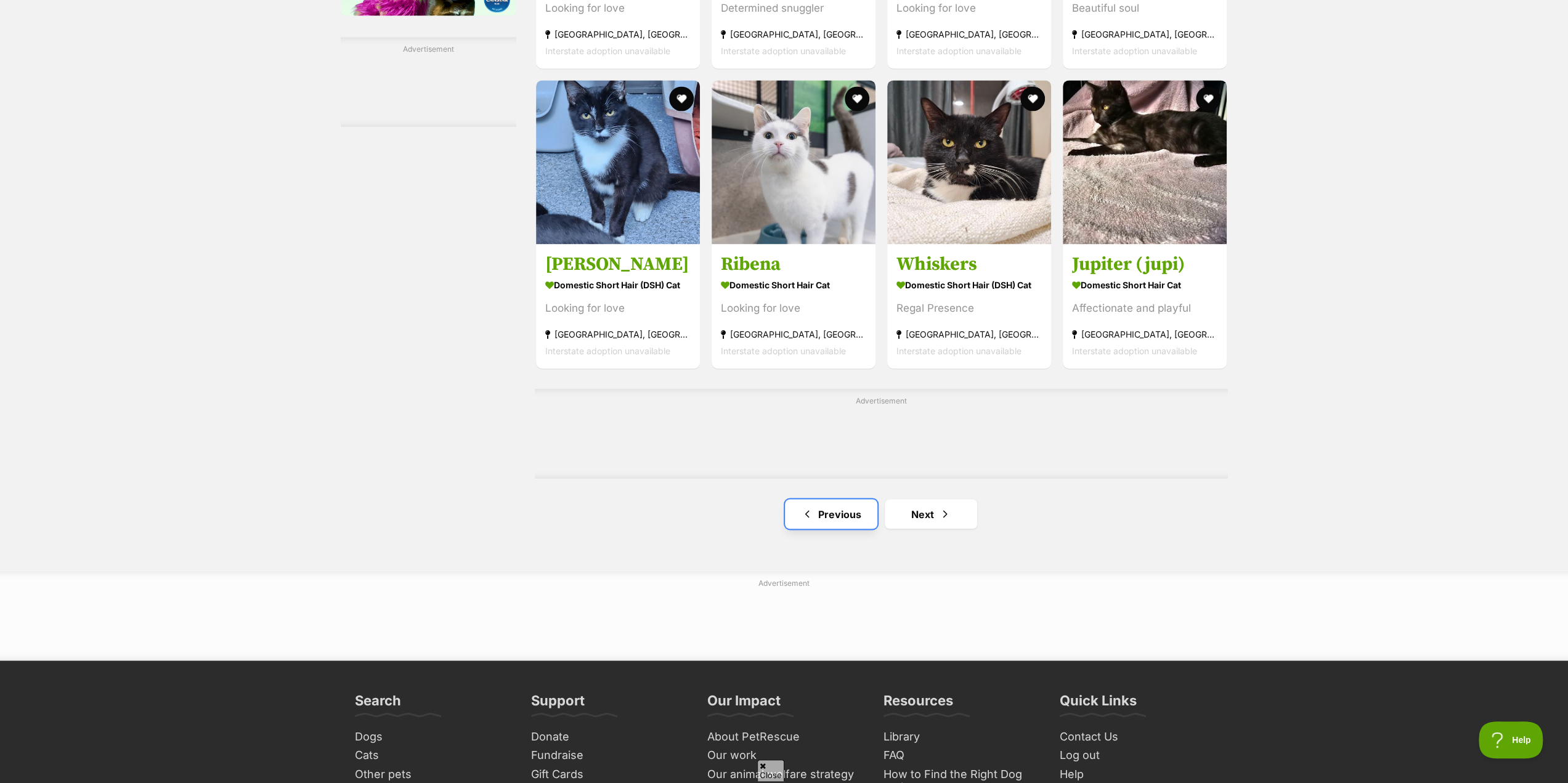
click at [831, 510] on link "Previous" at bounding box center [831, 513] width 92 height 29
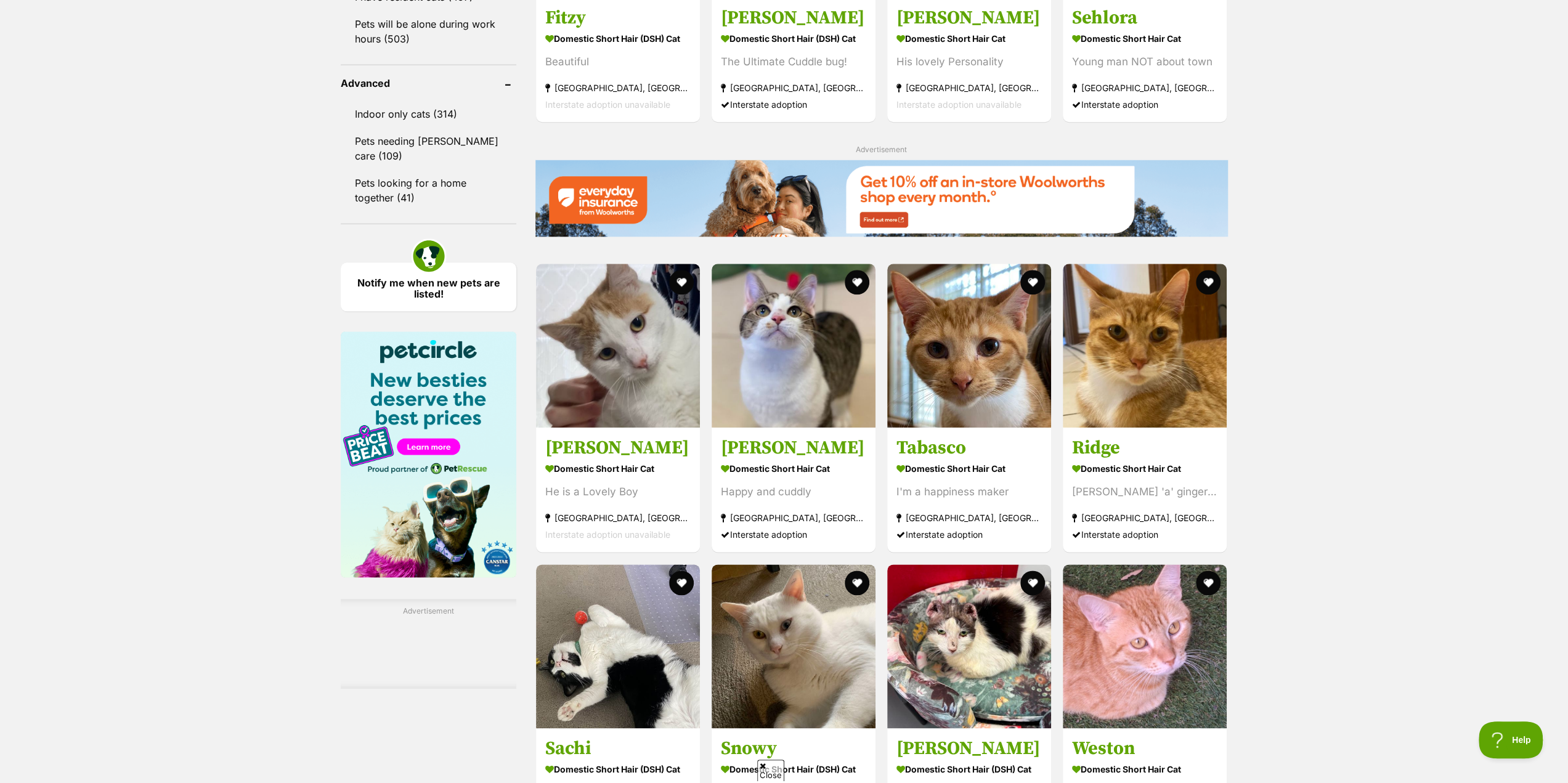
scroll to position [1293, 0]
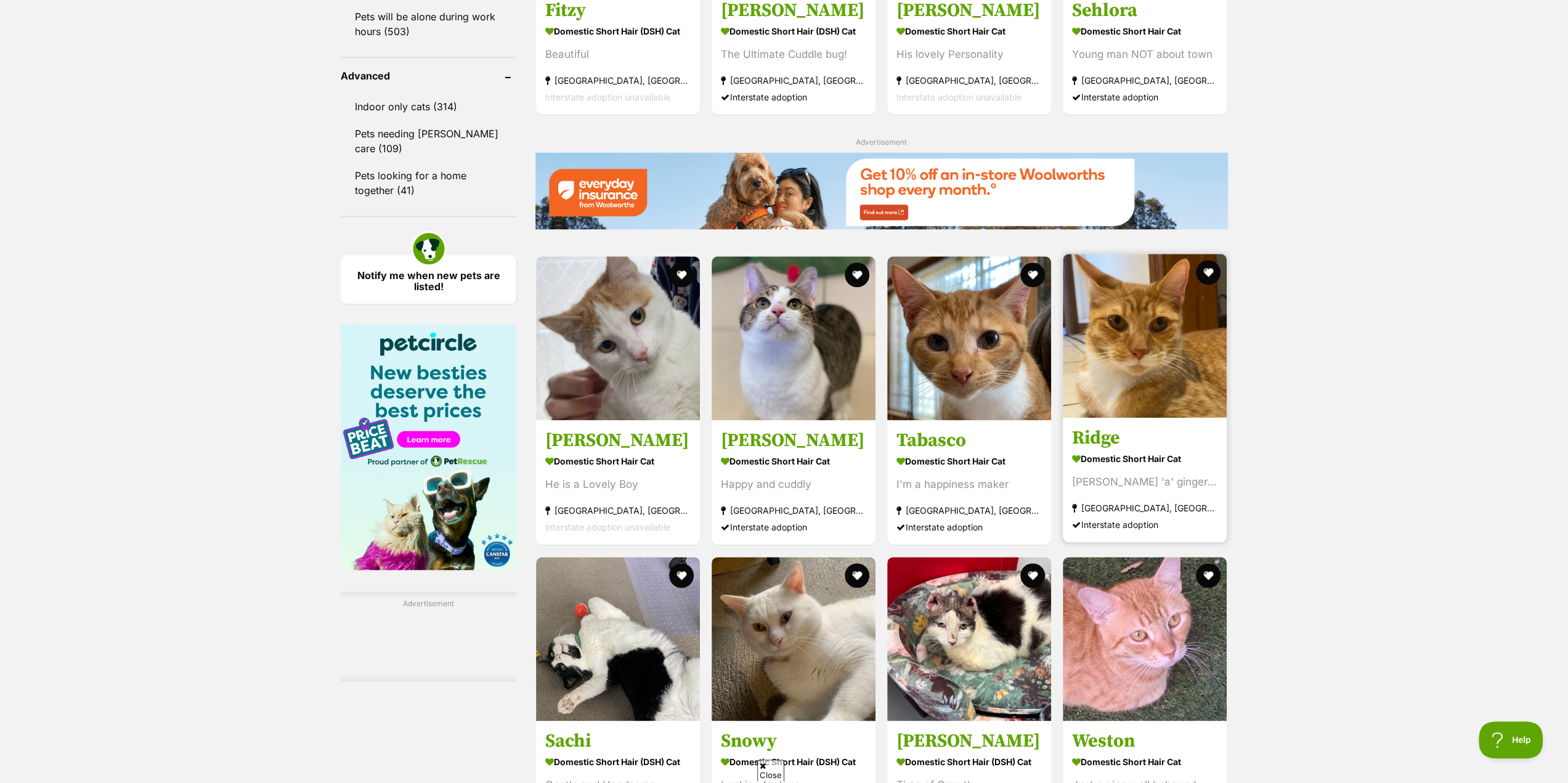
click at [1133, 428] on h3 "Ridge" at bounding box center [1145, 439] width 145 height 23
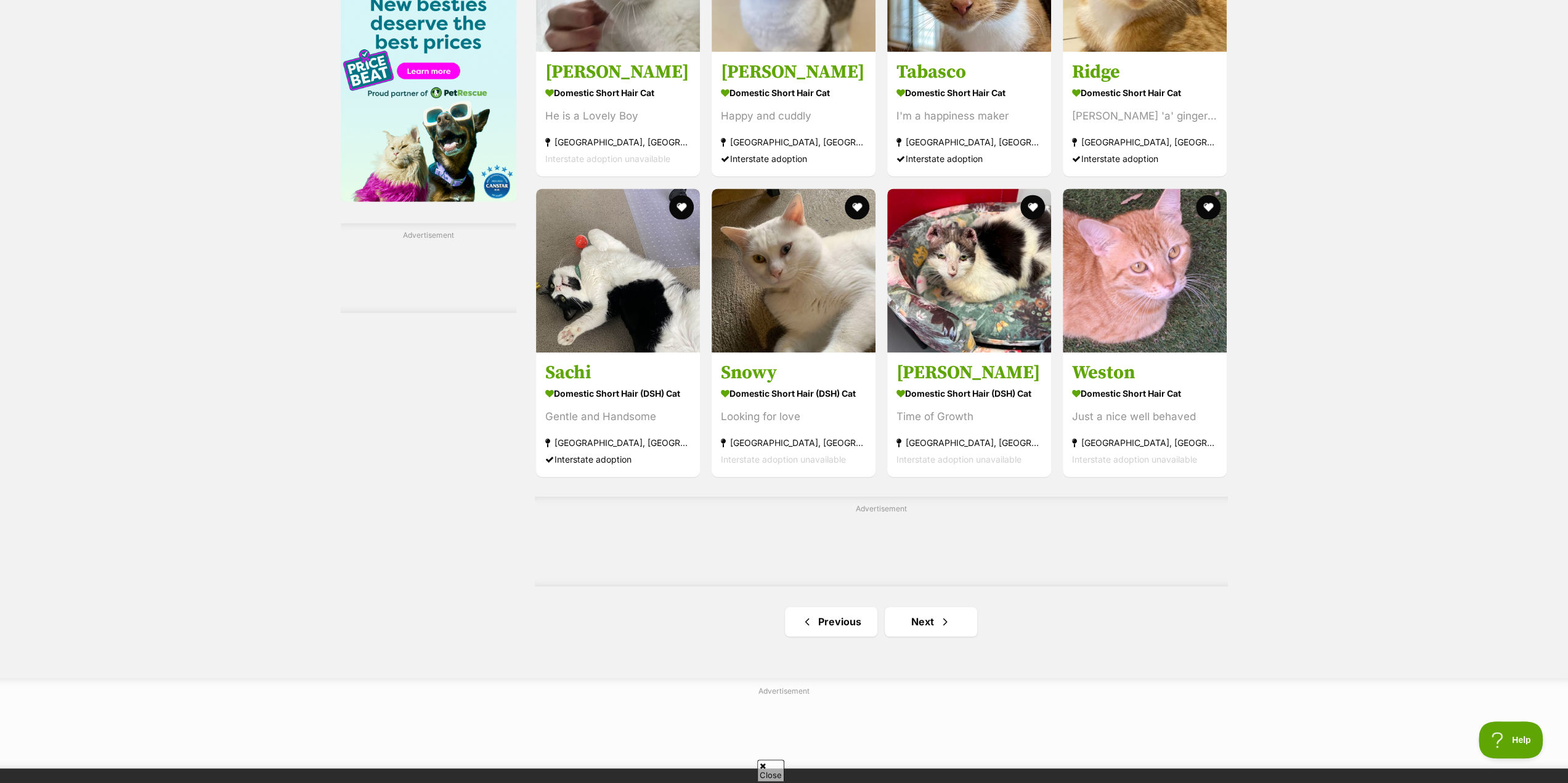
scroll to position [1663, 0]
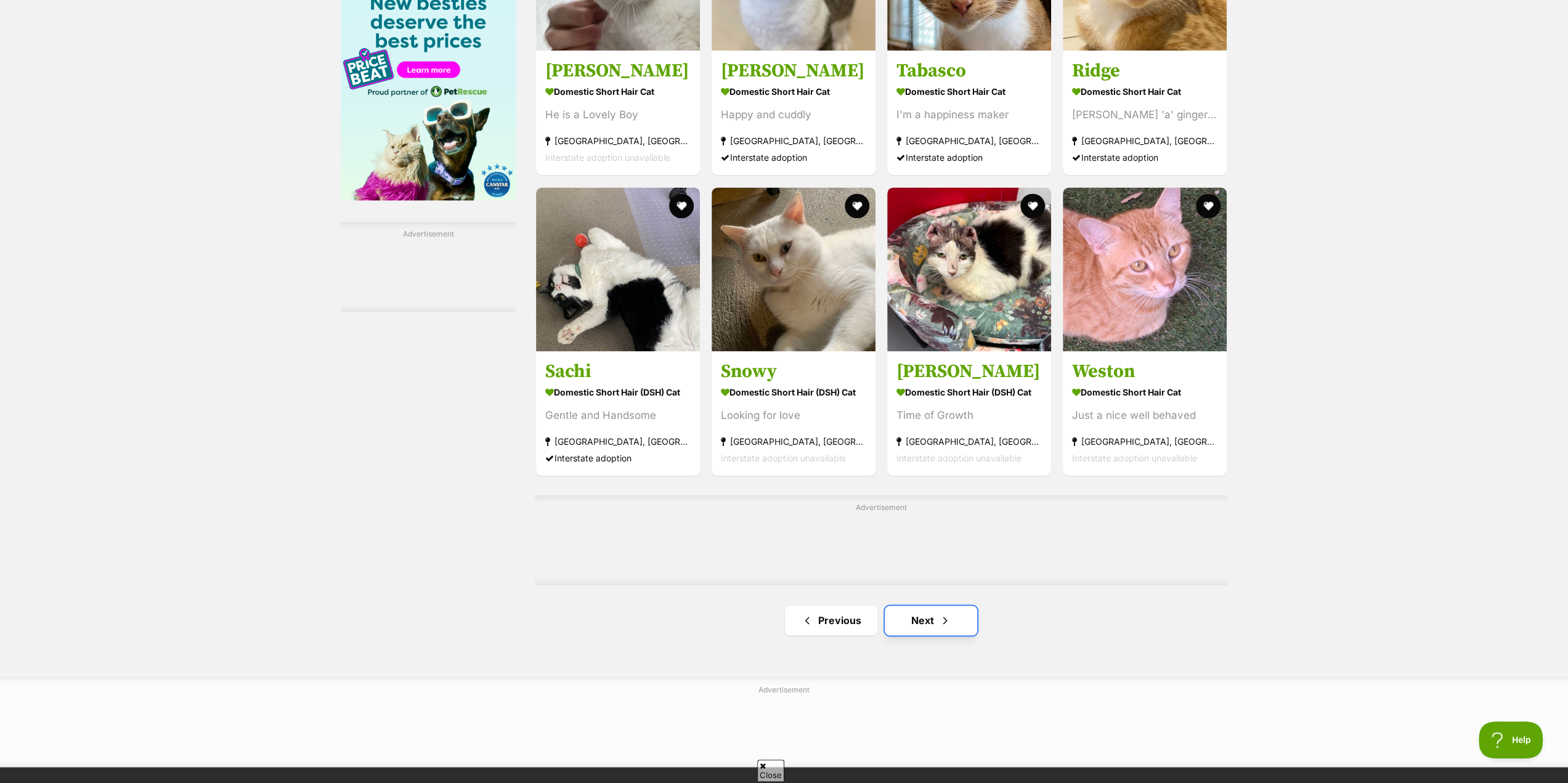
click at [944, 620] on span "Next page" at bounding box center [945, 620] width 12 height 15
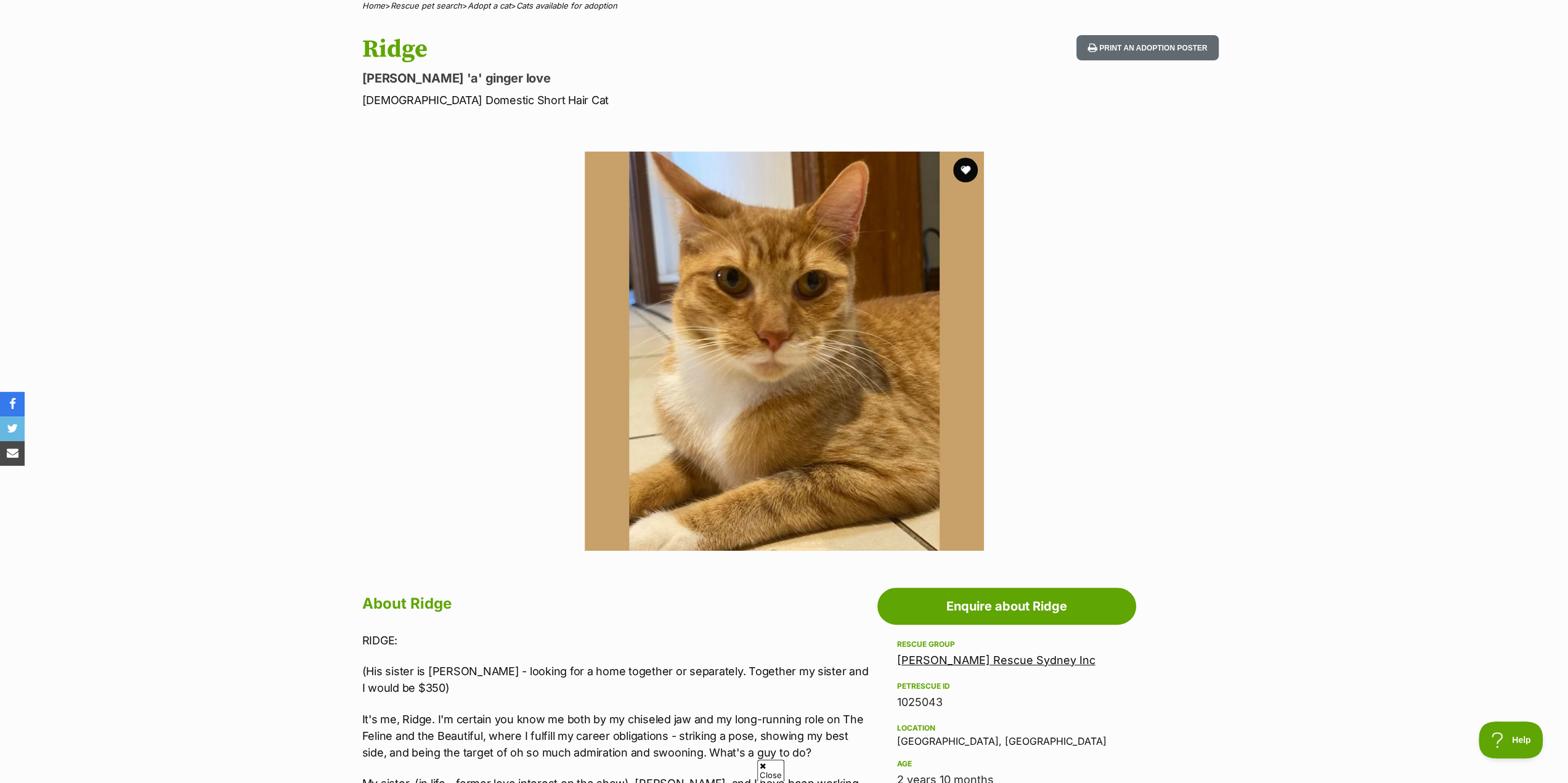
scroll to position [123, 0]
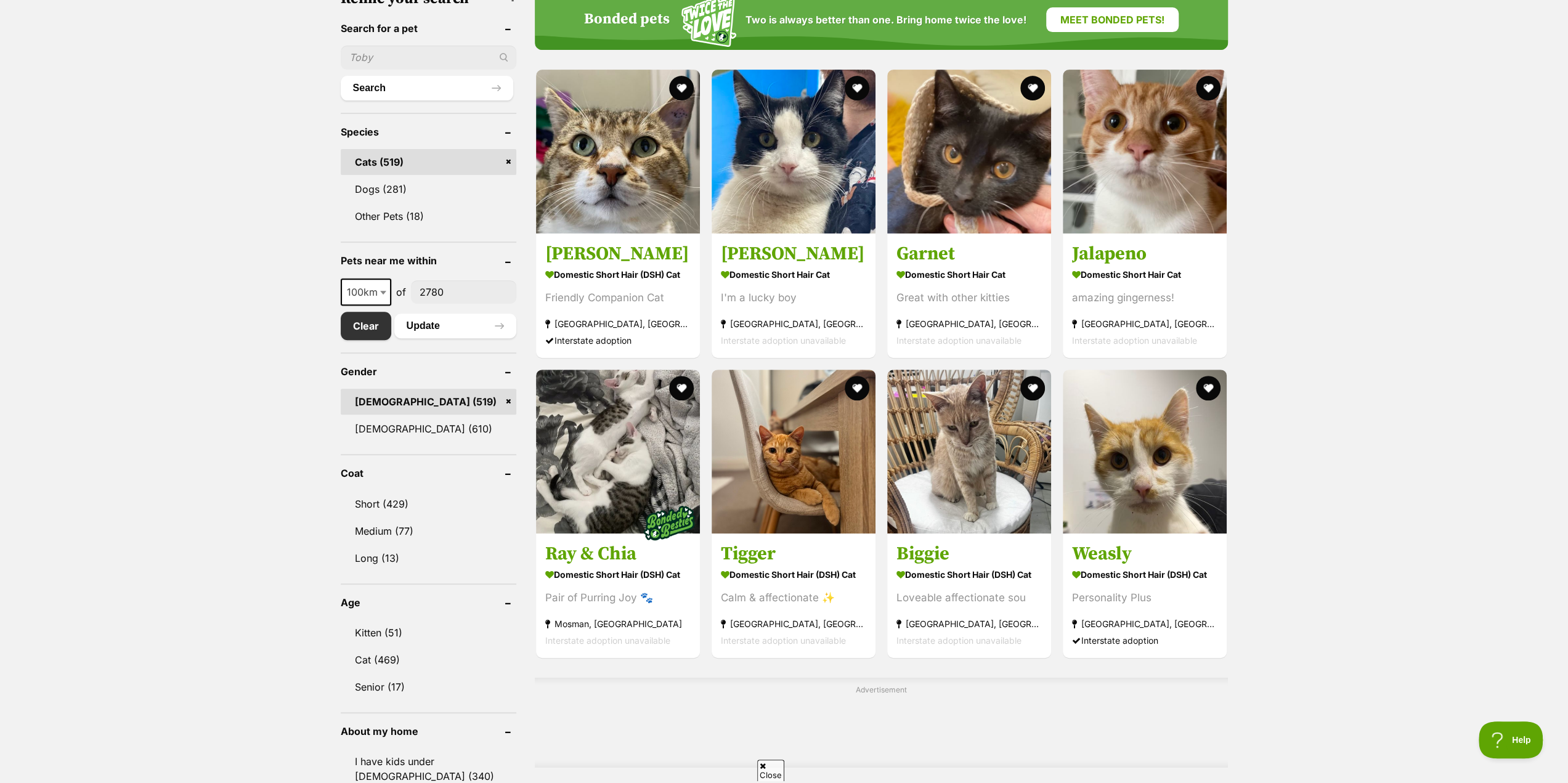
scroll to position [431, 0]
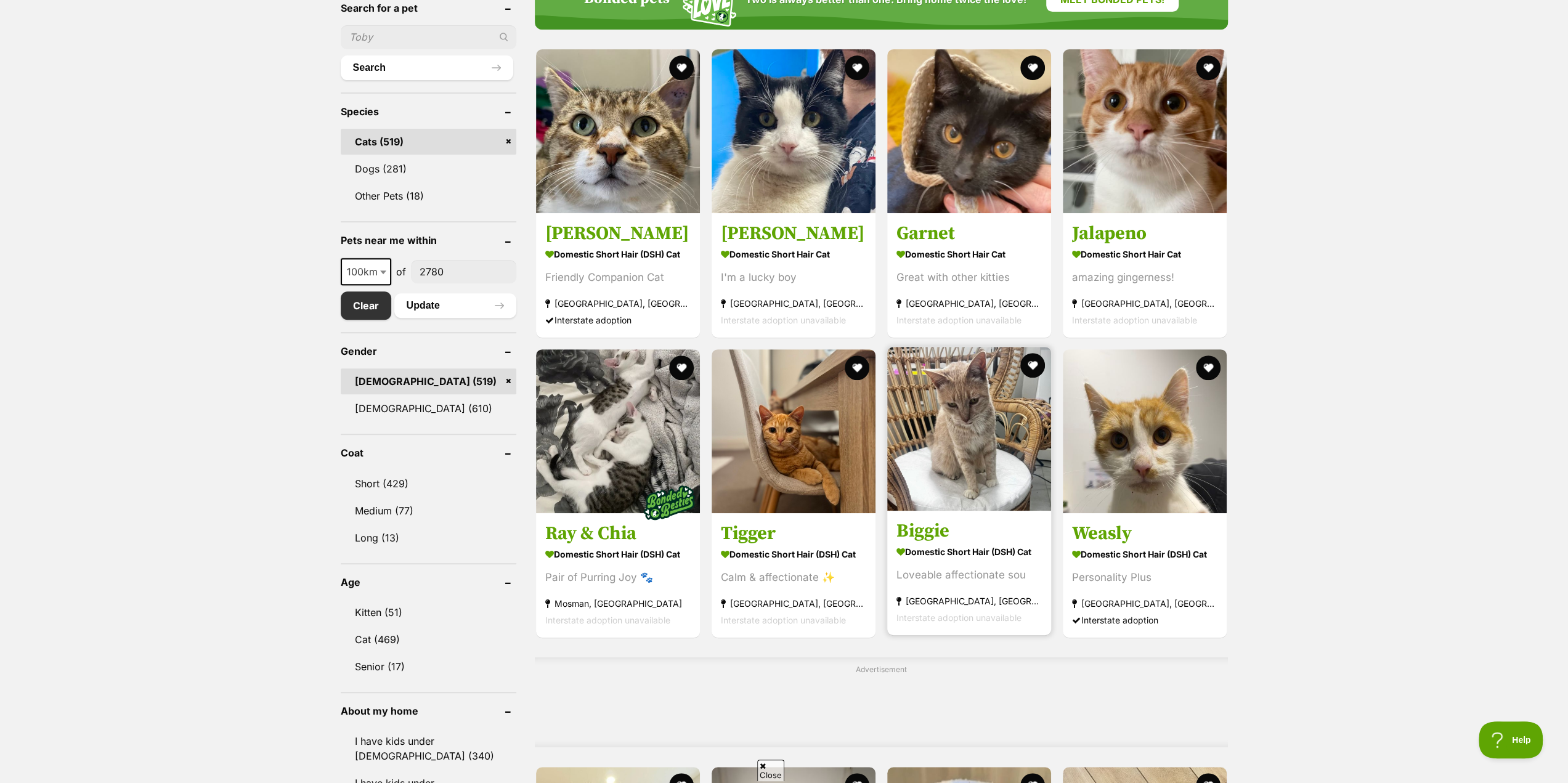
click at [955, 490] on img at bounding box center [969, 428] width 164 height 164
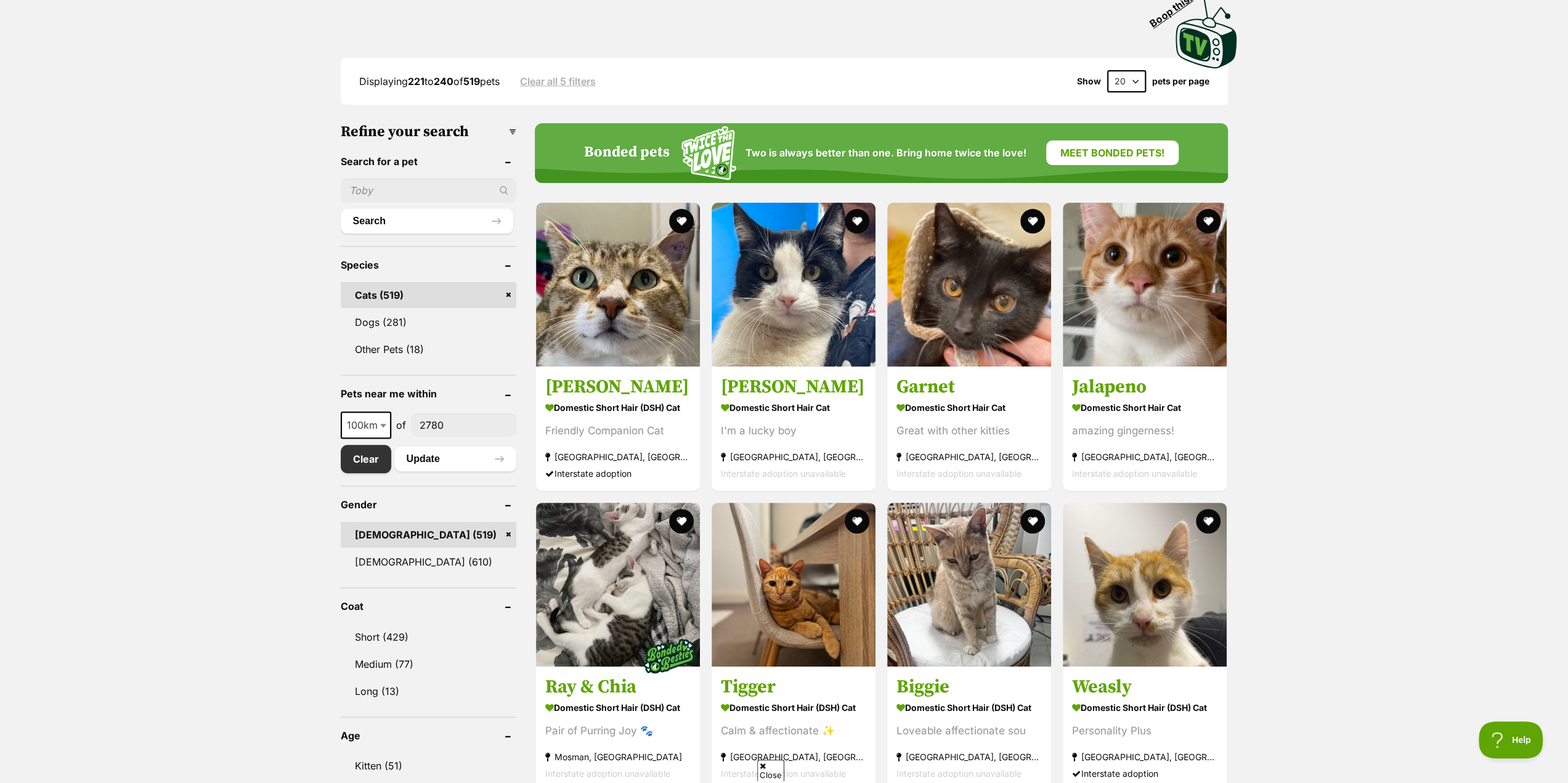
scroll to position [247, 0]
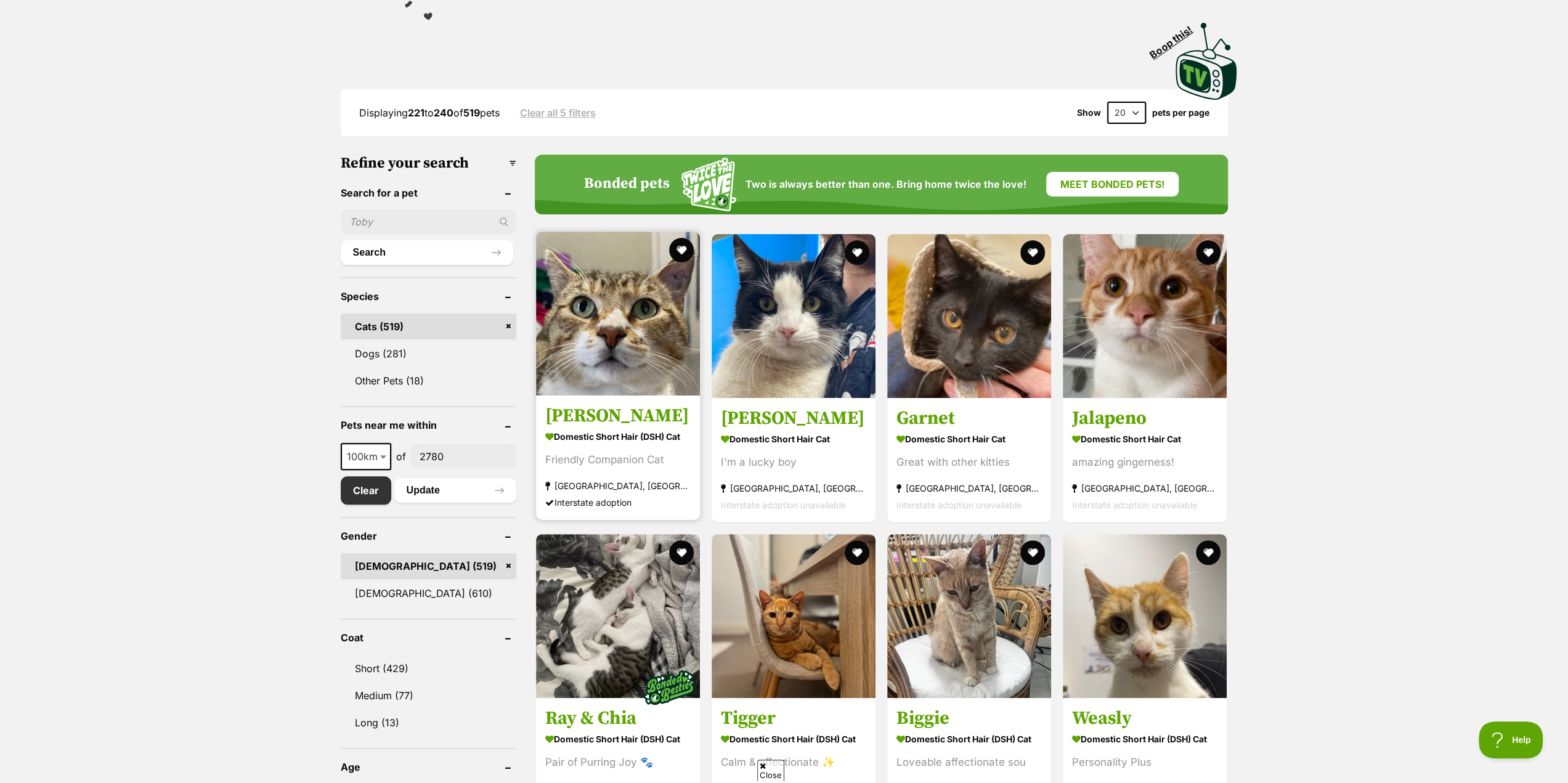
click at [597, 440] on strong "Domestic Short Hair (DSH) Cat" at bounding box center [618, 436] width 145 height 18
click at [1144, 446] on section "Domestic Short Hair Cat amazing gingerness! Ermington, NSW Interstate adoption …" at bounding box center [1145, 469] width 145 height 83
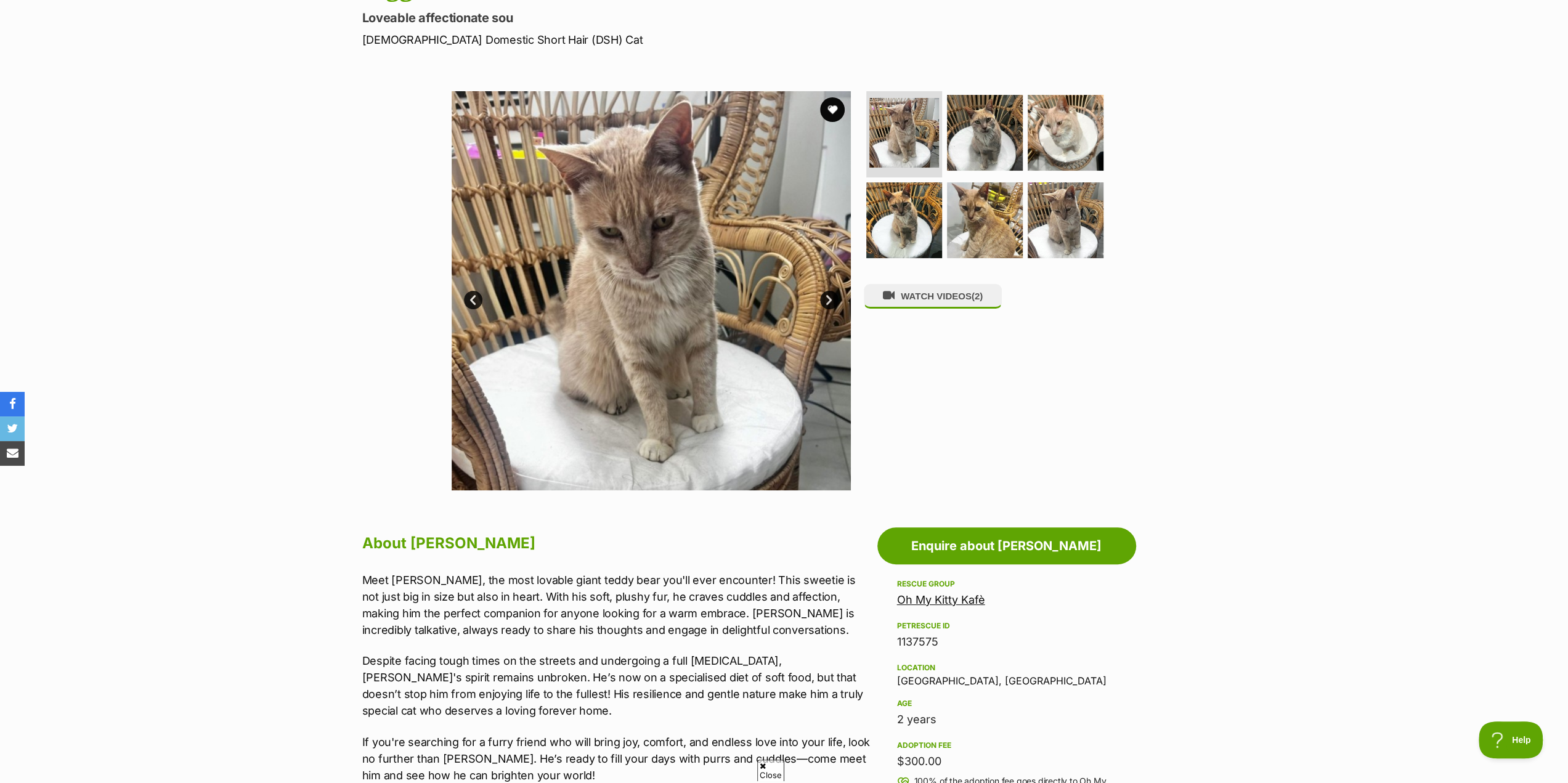
scroll to position [185, 0]
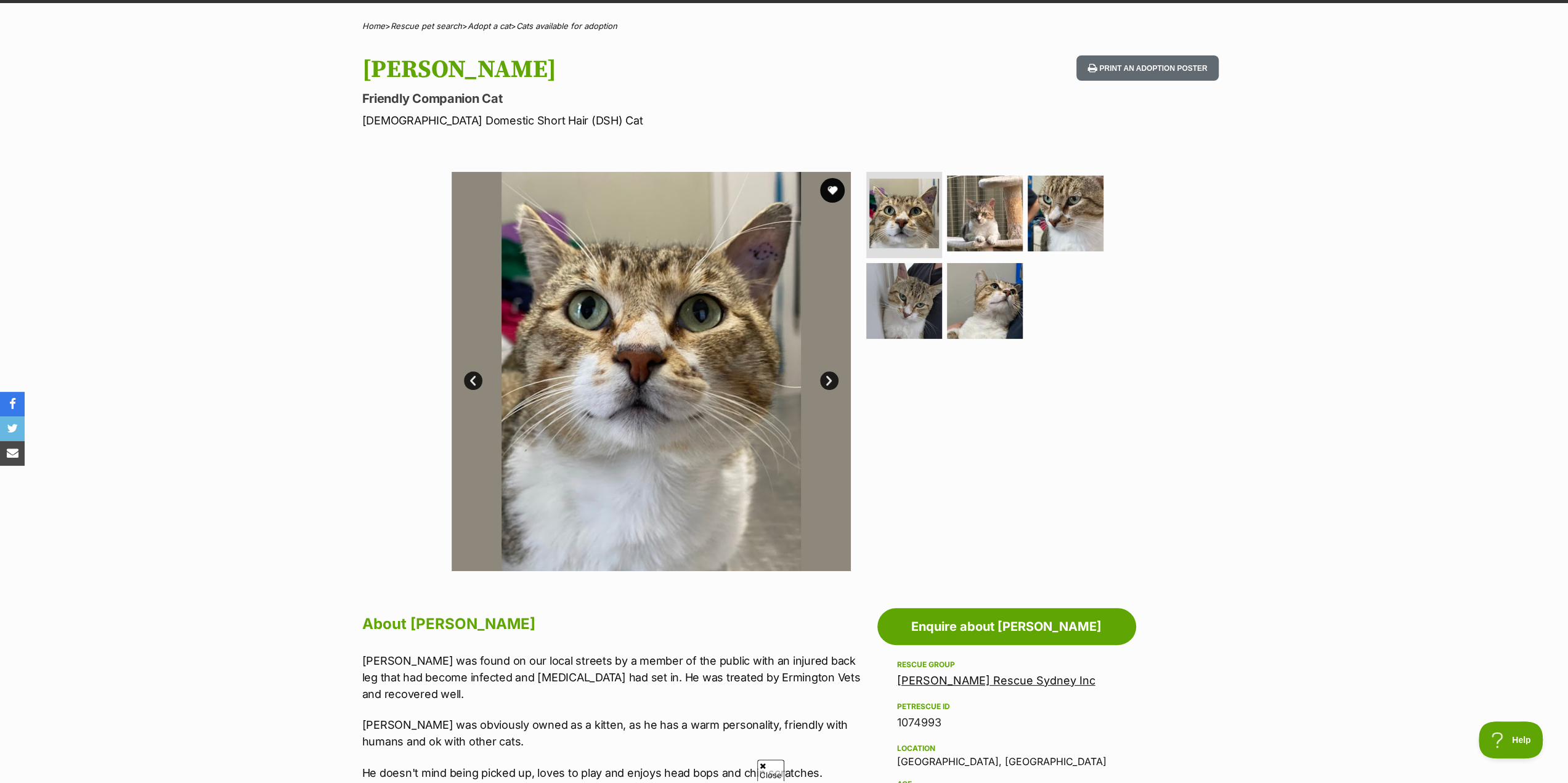
scroll to position [62, 0]
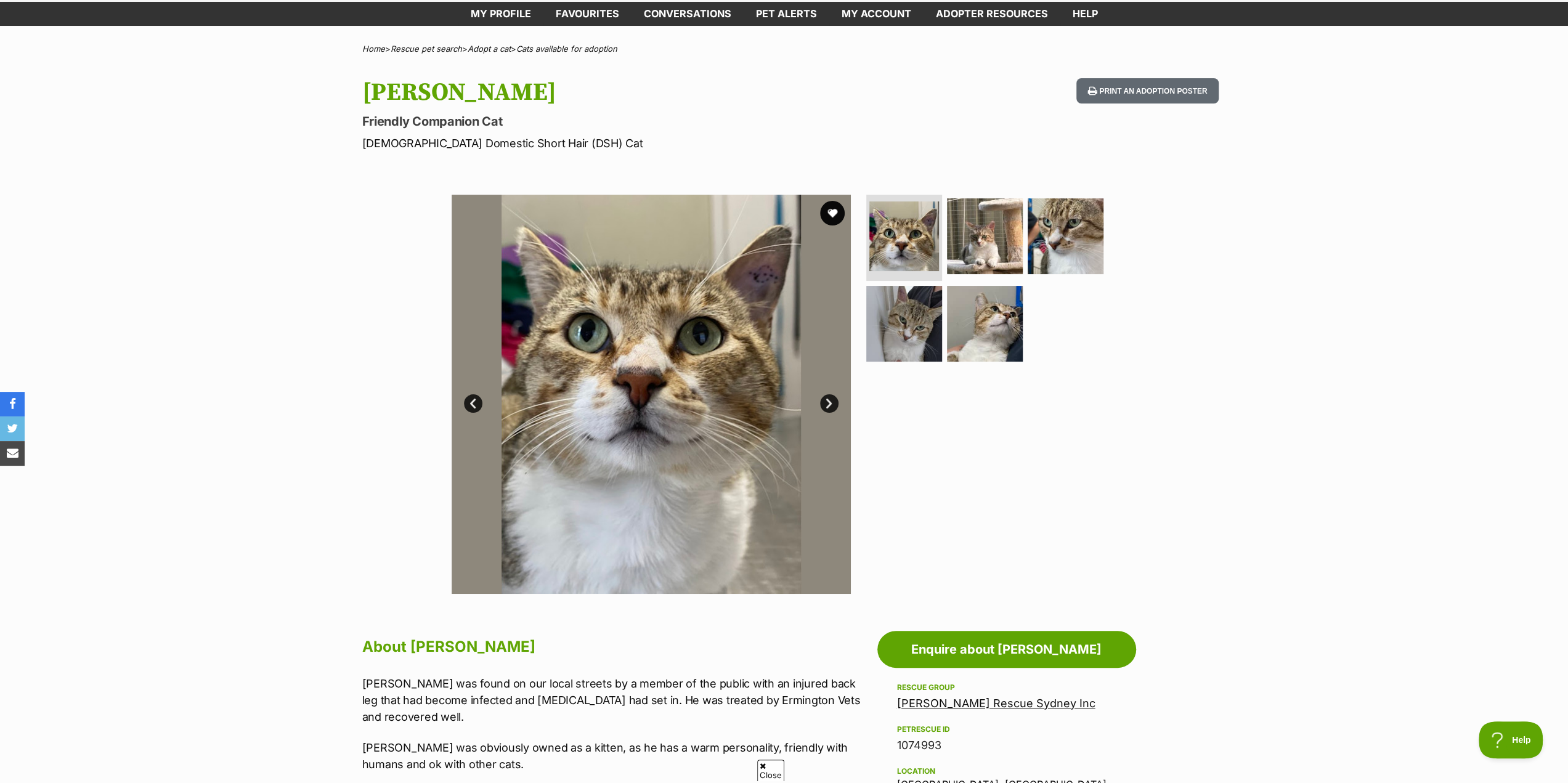
click at [825, 399] on link "Next" at bounding box center [829, 403] width 19 height 19
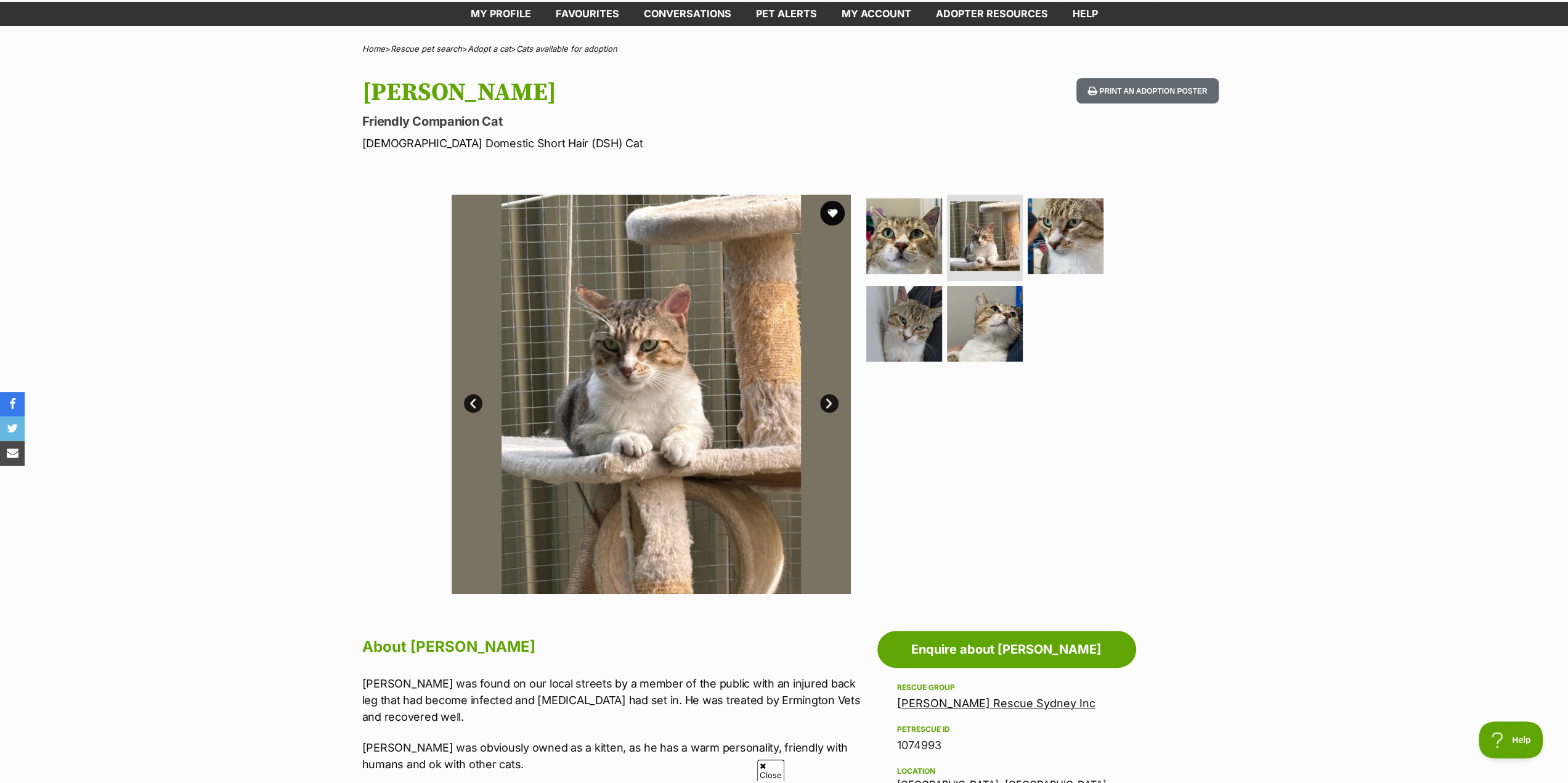
click at [826, 403] on link "Next" at bounding box center [829, 403] width 19 height 19
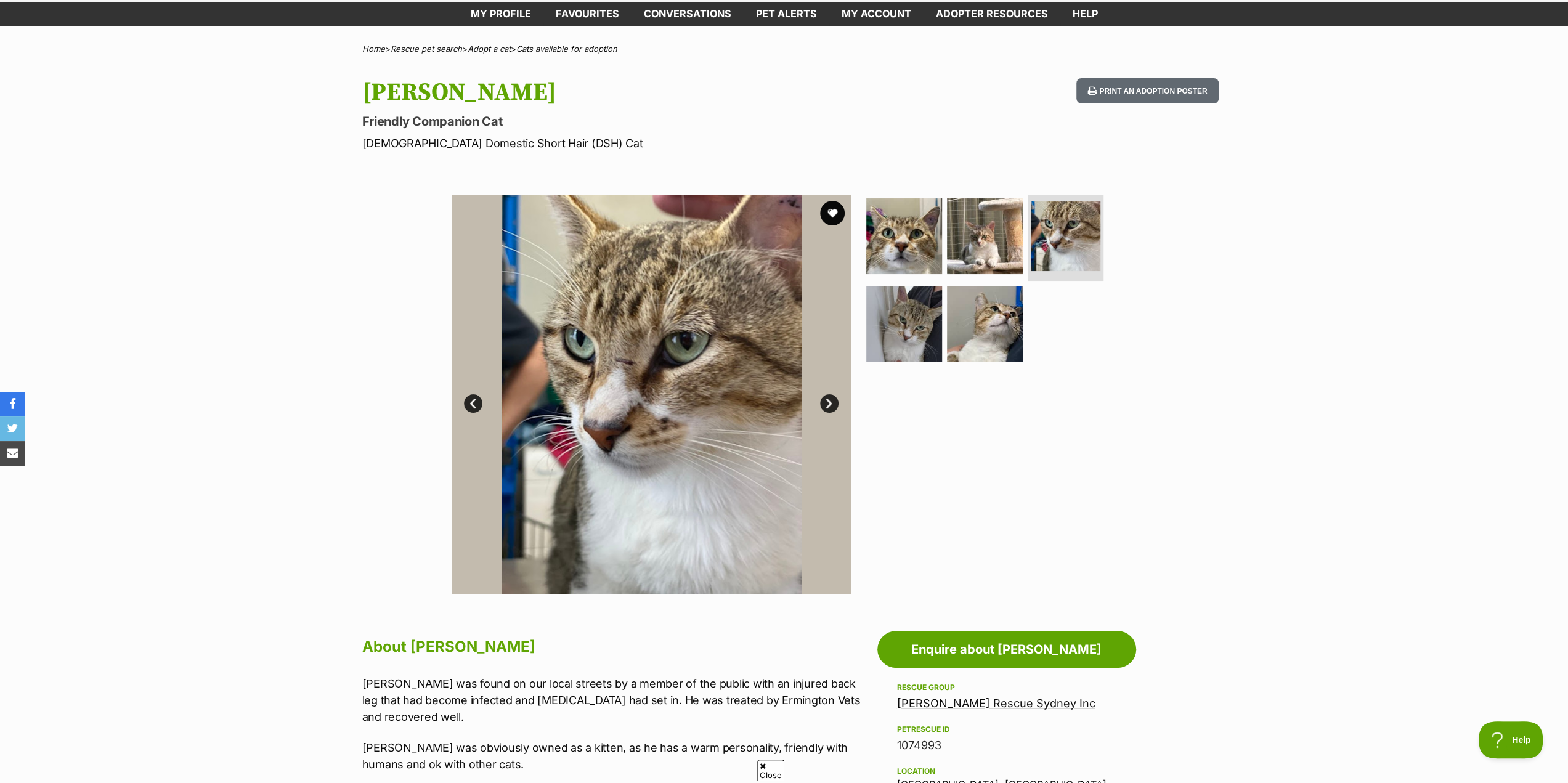
click at [826, 403] on link "Next" at bounding box center [829, 403] width 19 height 19
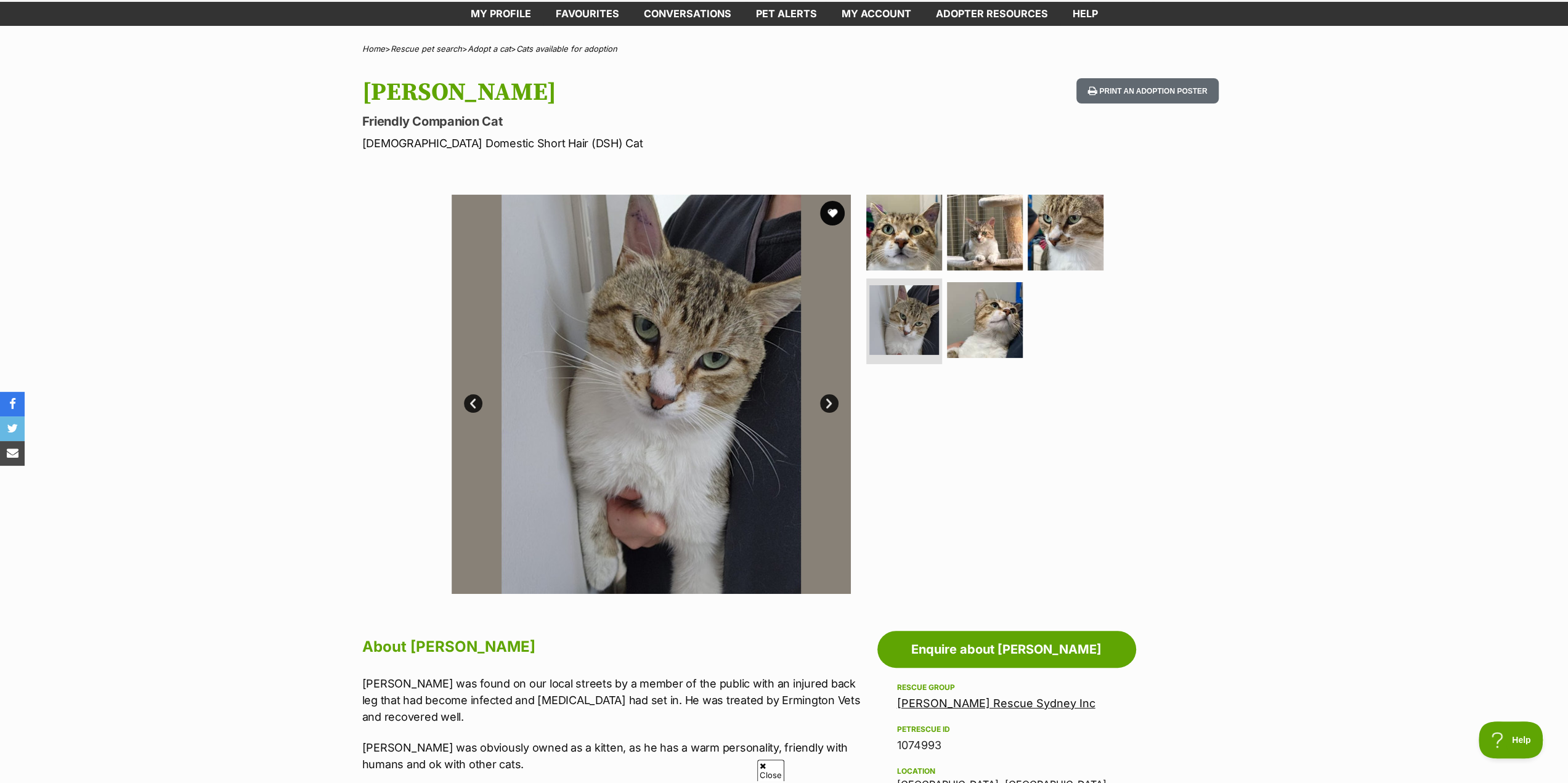
click at [826, 403] on link "Next" at bounding box center [829, 403] width 19 height 19
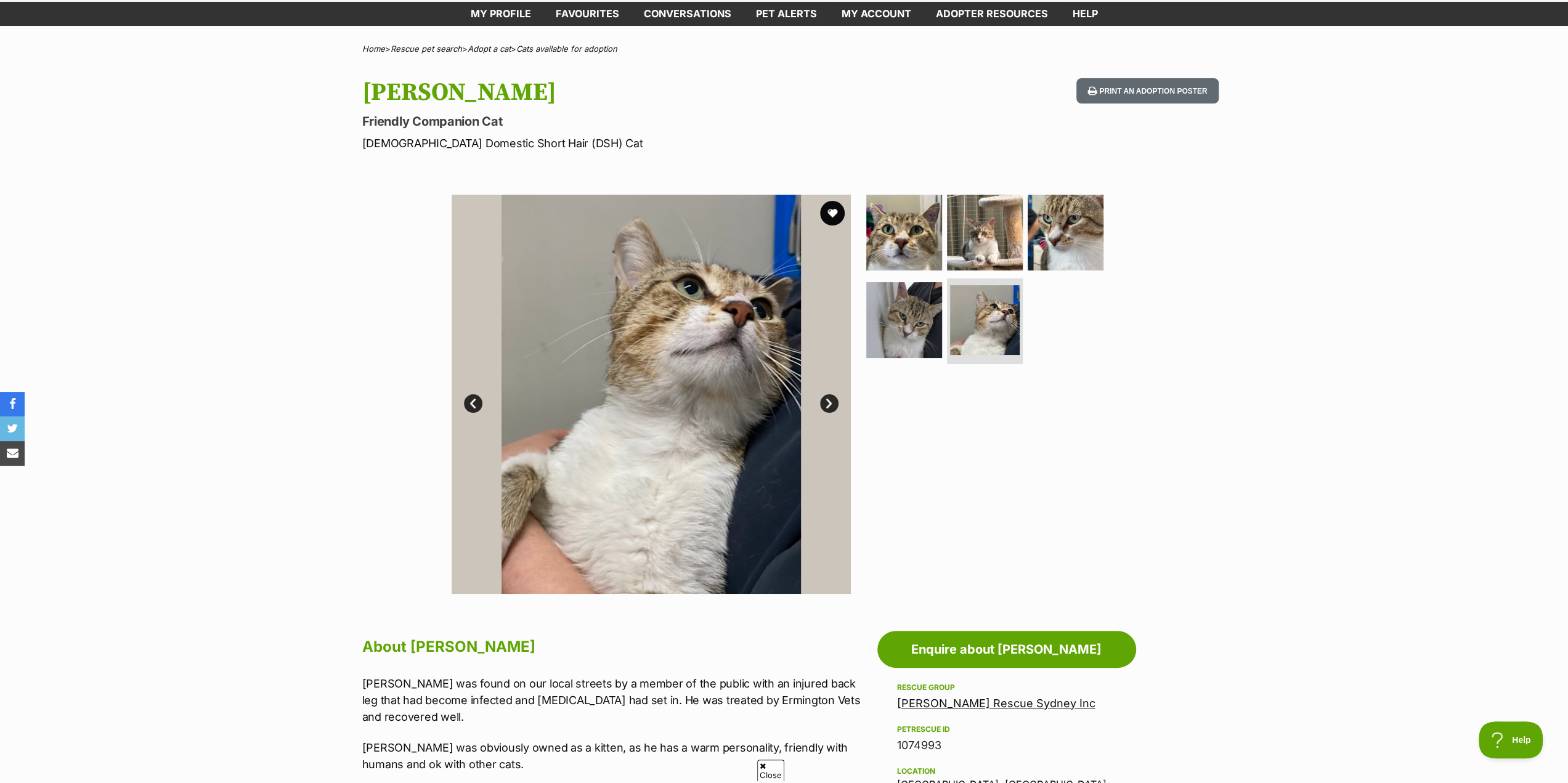
click at [826, 403] on link "Next" at bounding box center [829, 403] width 19 height 19
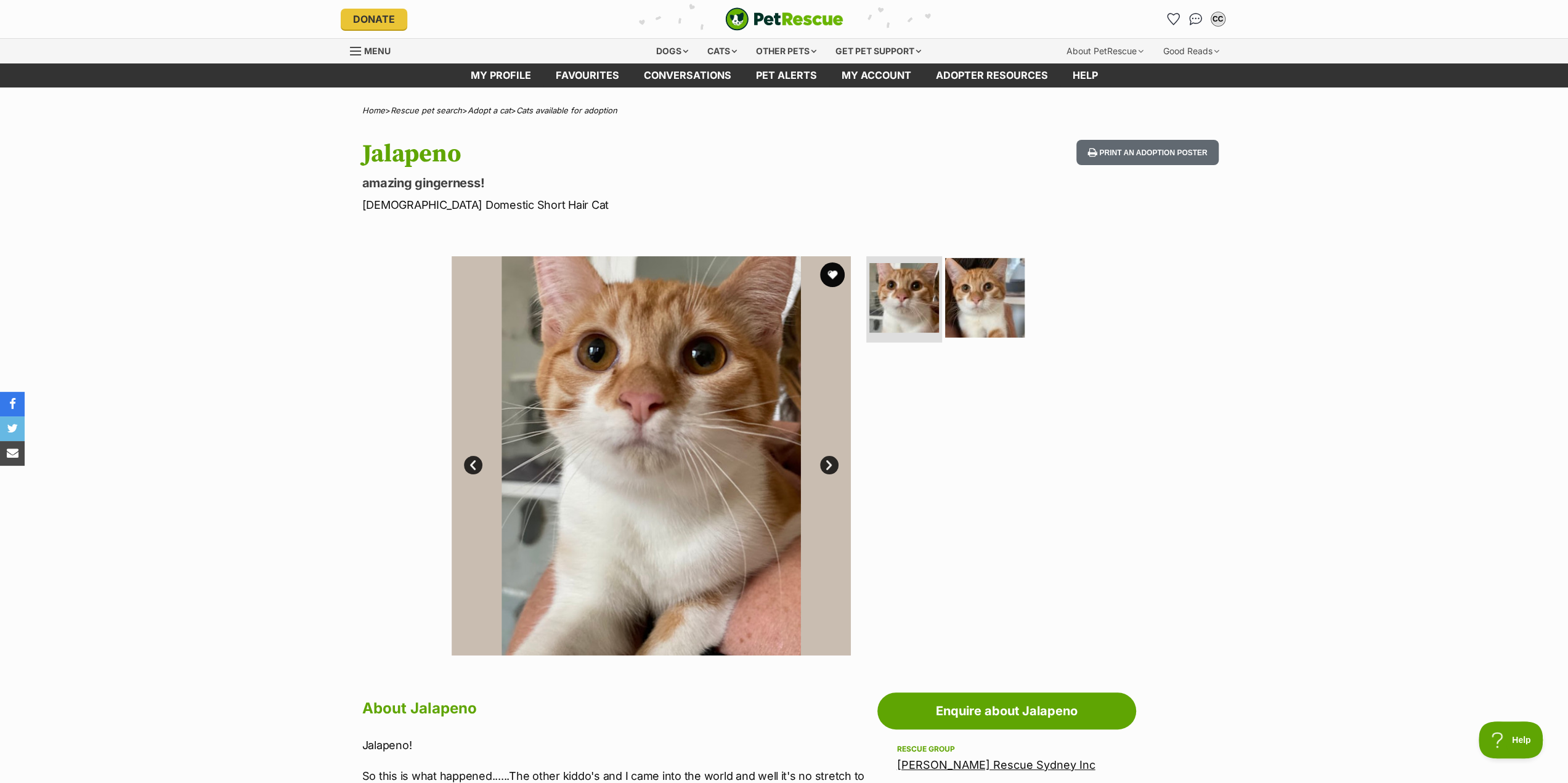
click at [979, 313] on img at bounding box center [985, 298] width 80 height 80
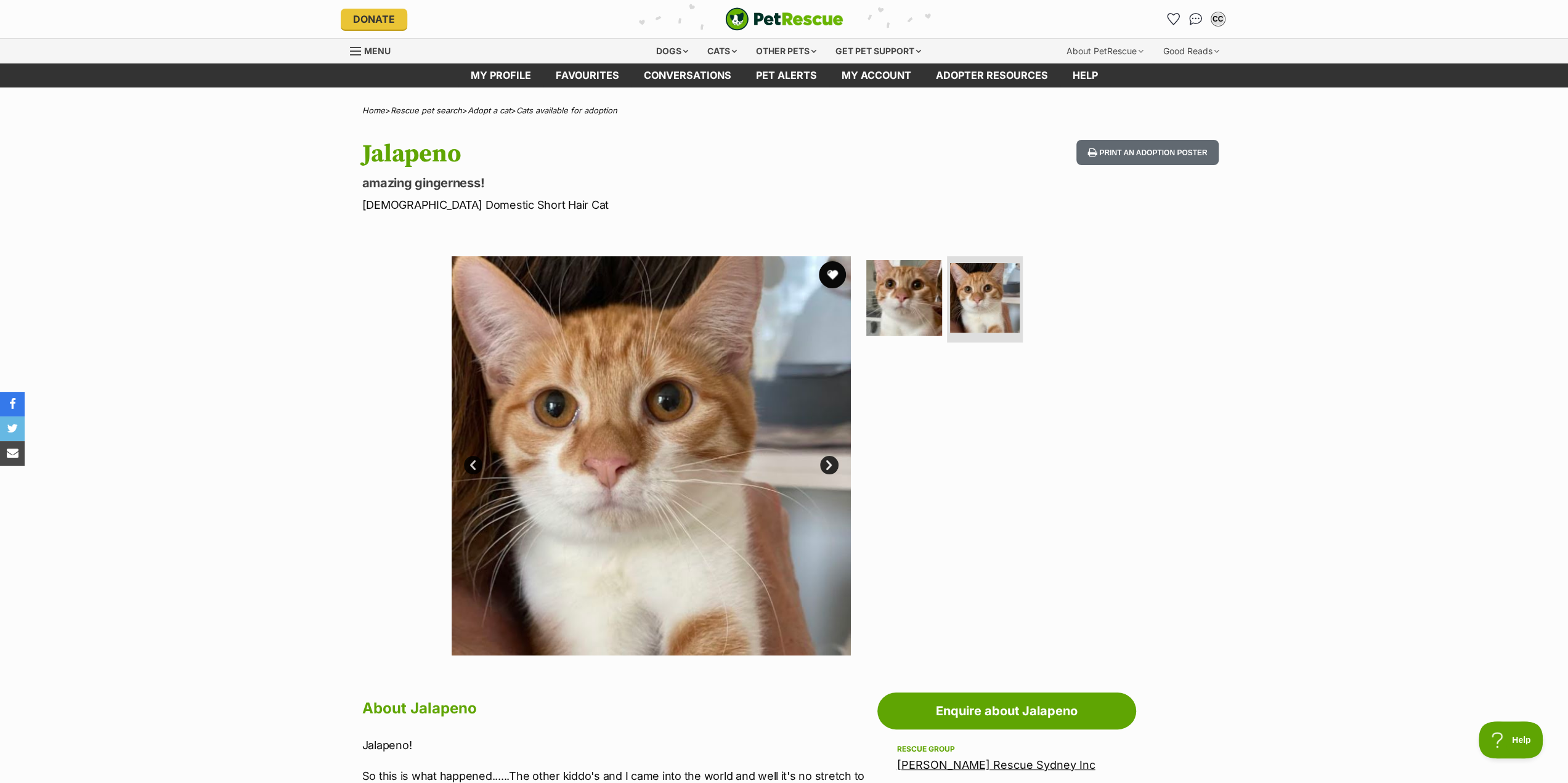
click at [832, 272] on button "favourite" at bounding box center [832, 274] width 27 height 27
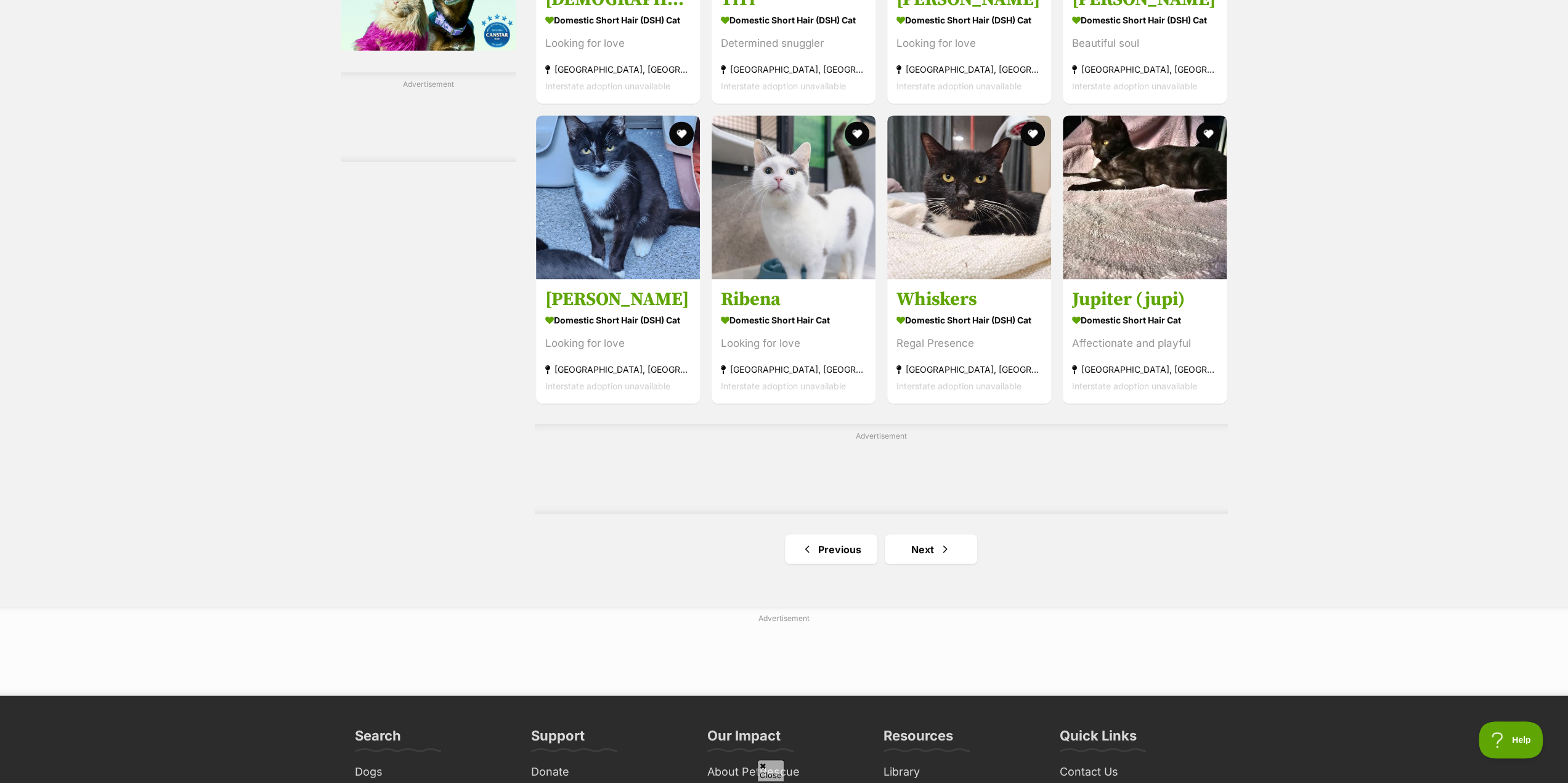
scroll to position [1848, 0]
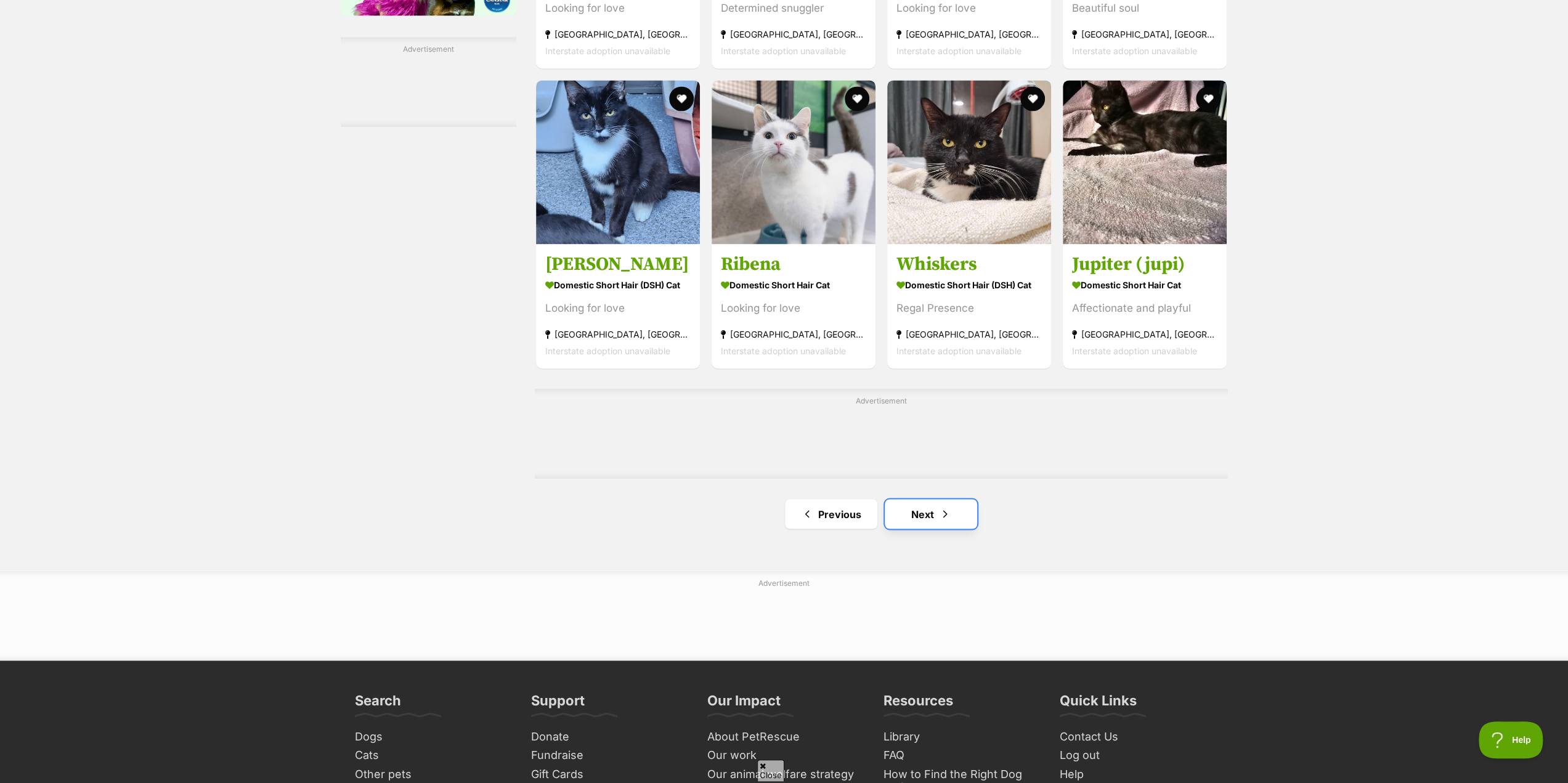
click at [932, 517] on link "Next" at bounding box center [931, 513] width 92 height 29
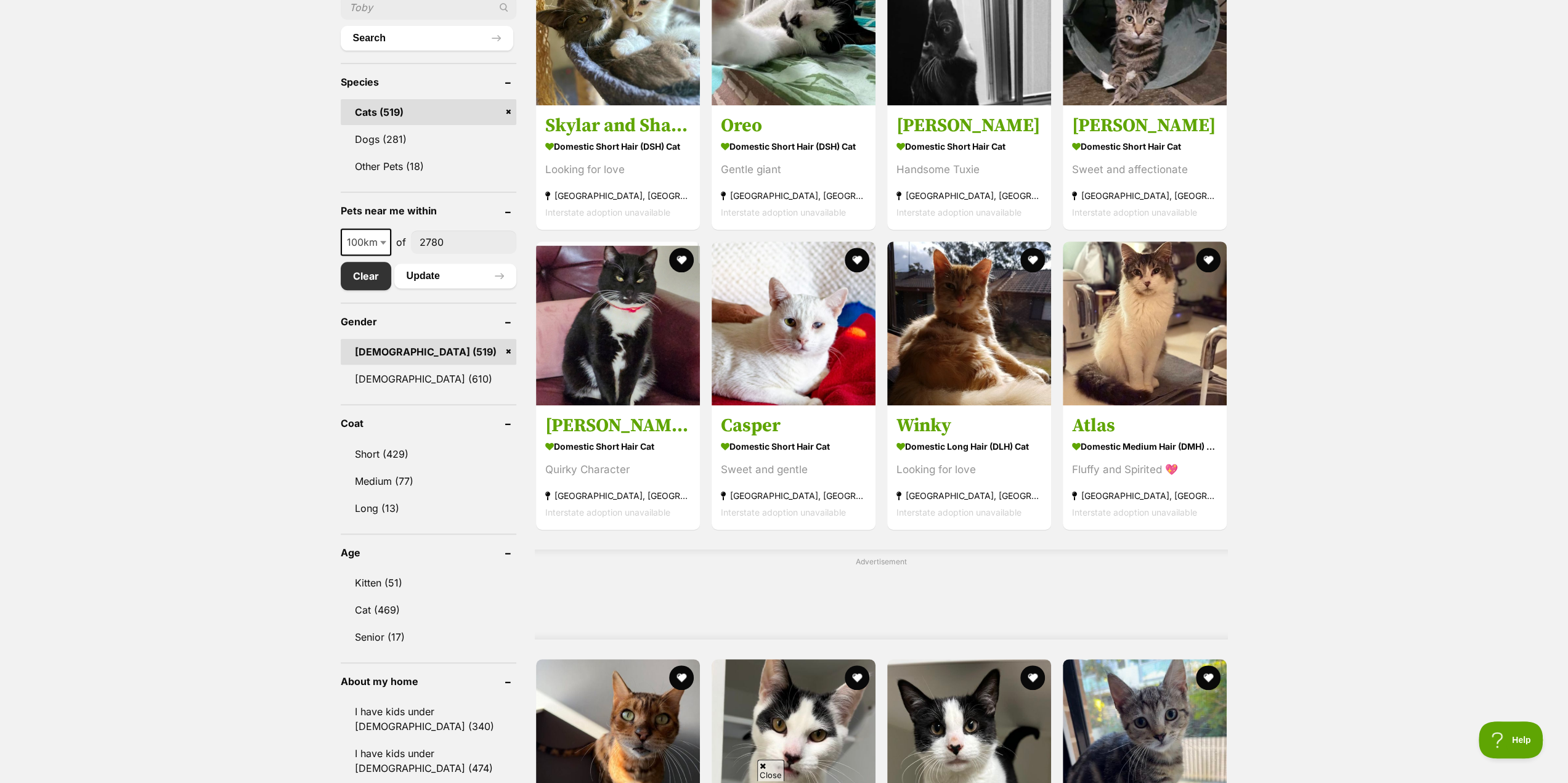
scroll to position [493, 0]
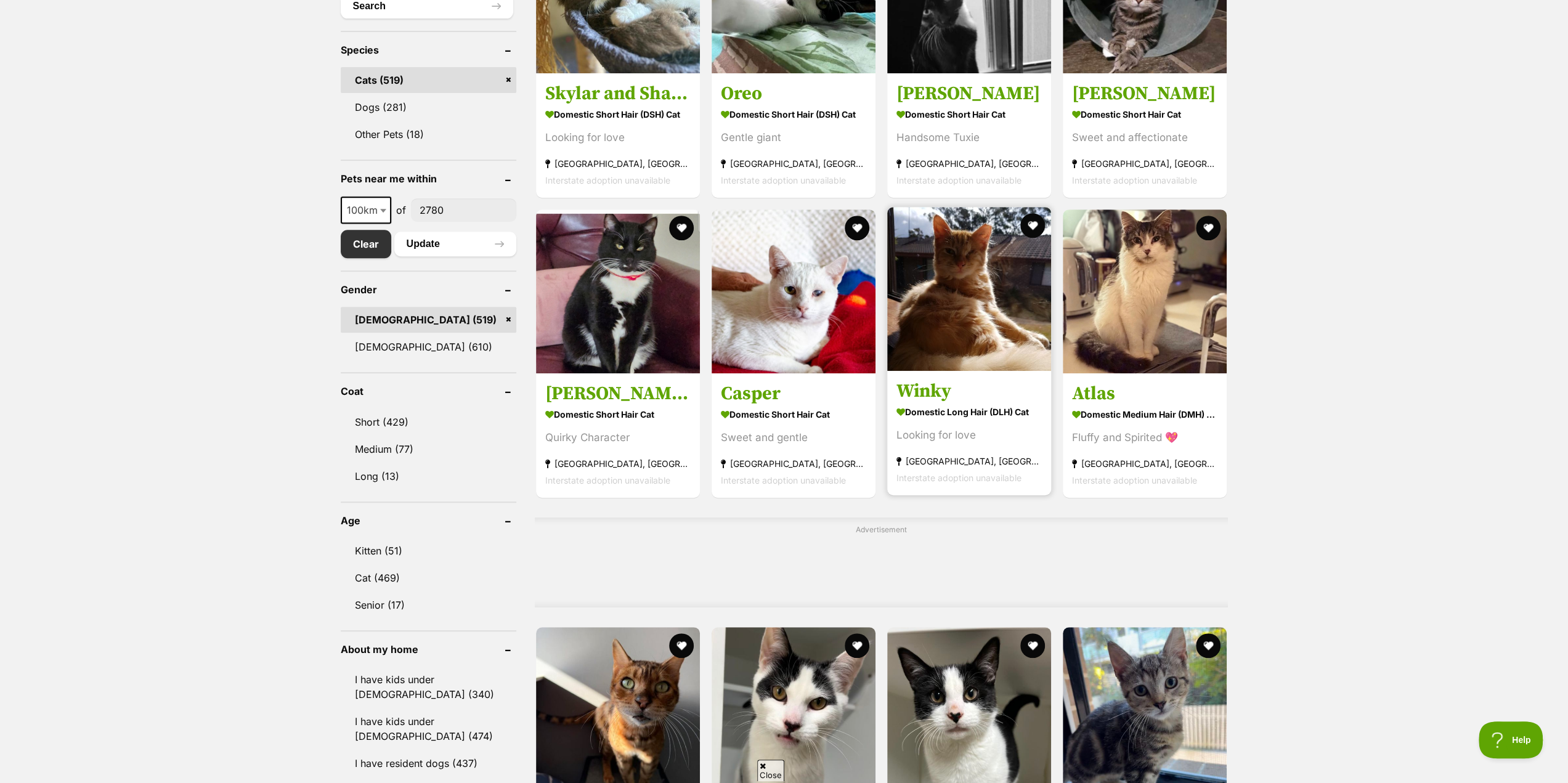
click at [959, 317] on img at bounding box center [969, 288] width 164 height 164
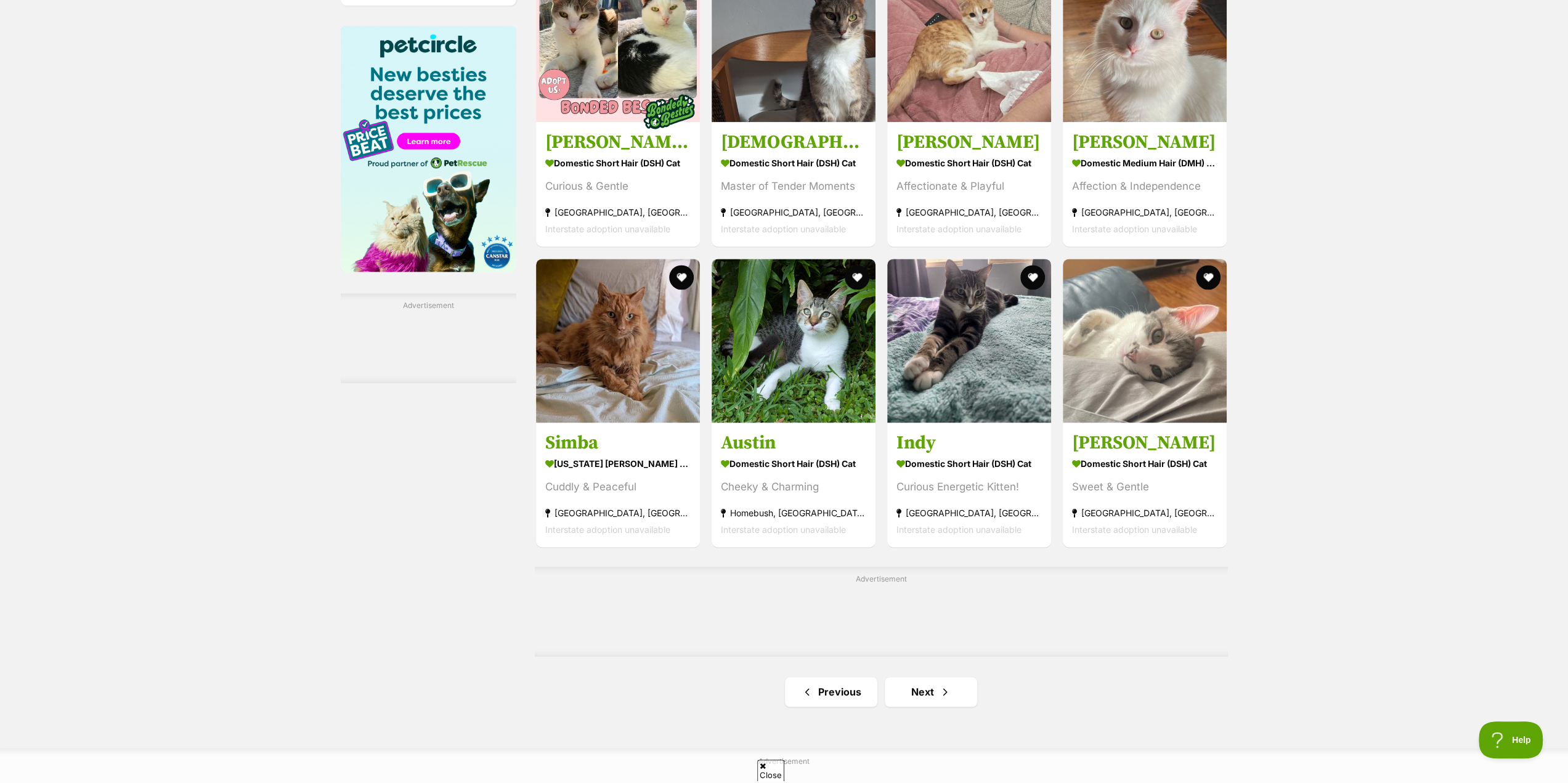
scroll to position [1663, 0]
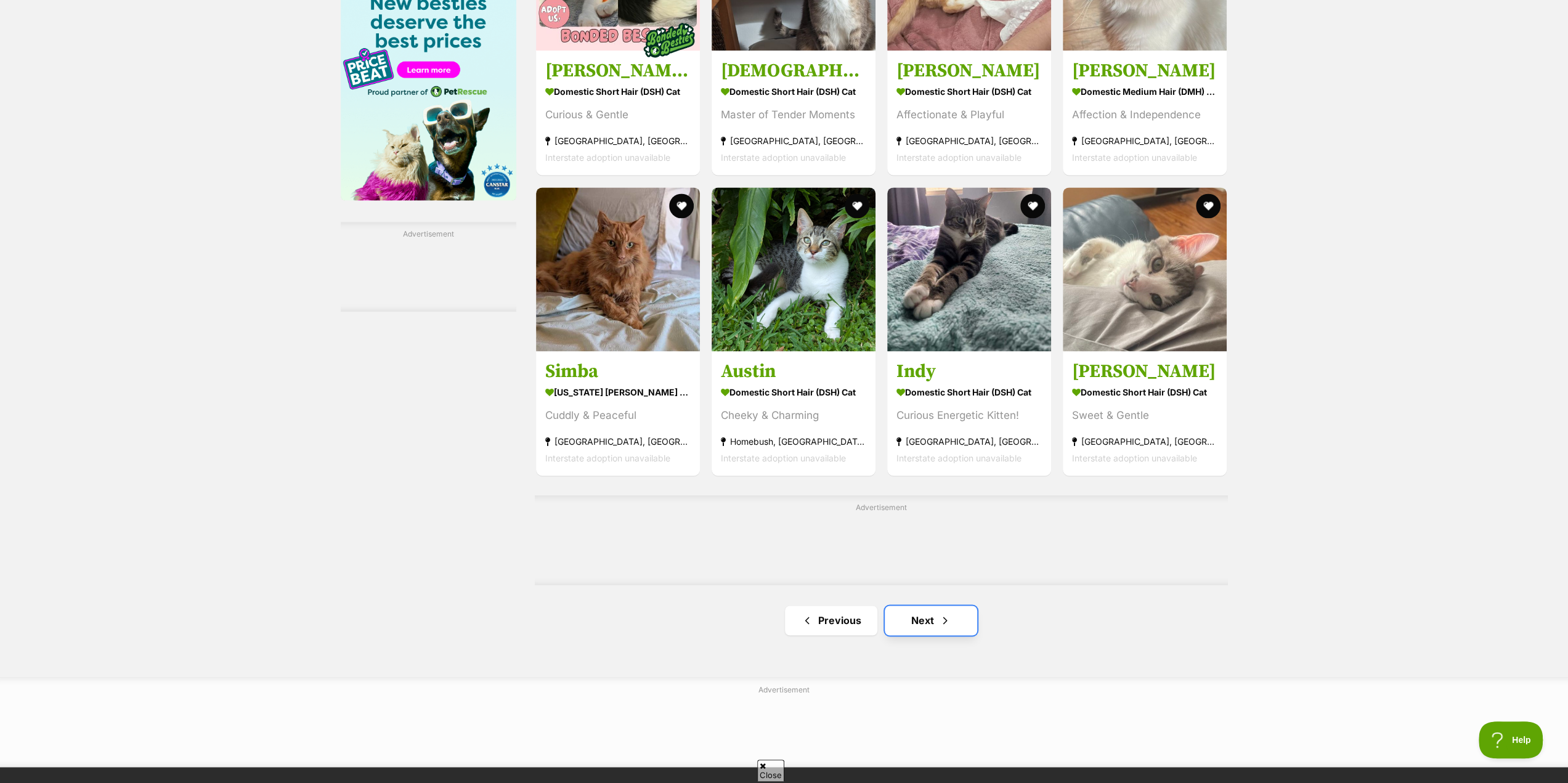
click at [933, 622] on link "Next" at bounding box center [931, 620] width 92 height 29
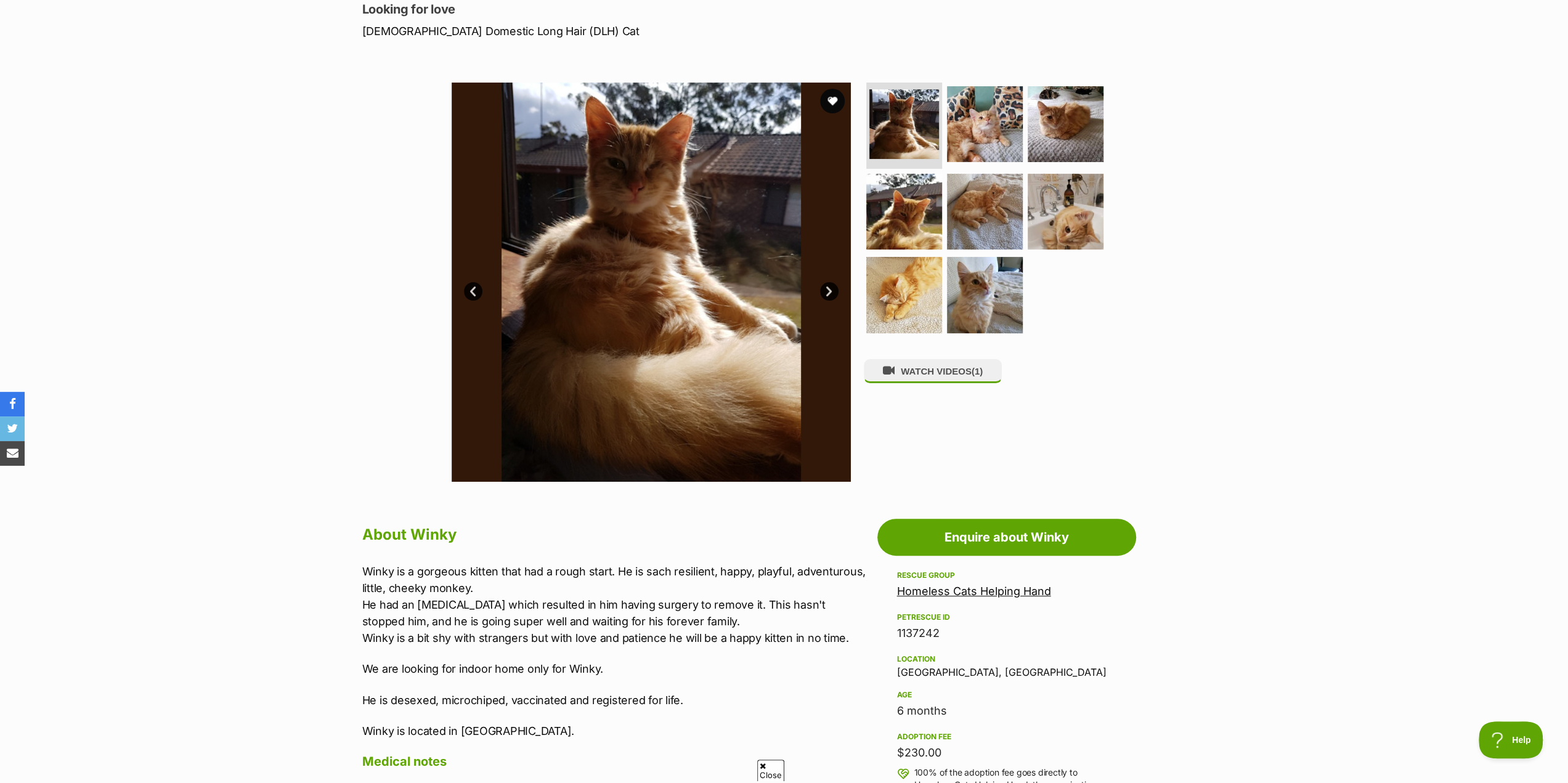
scroll to position [185, 0]
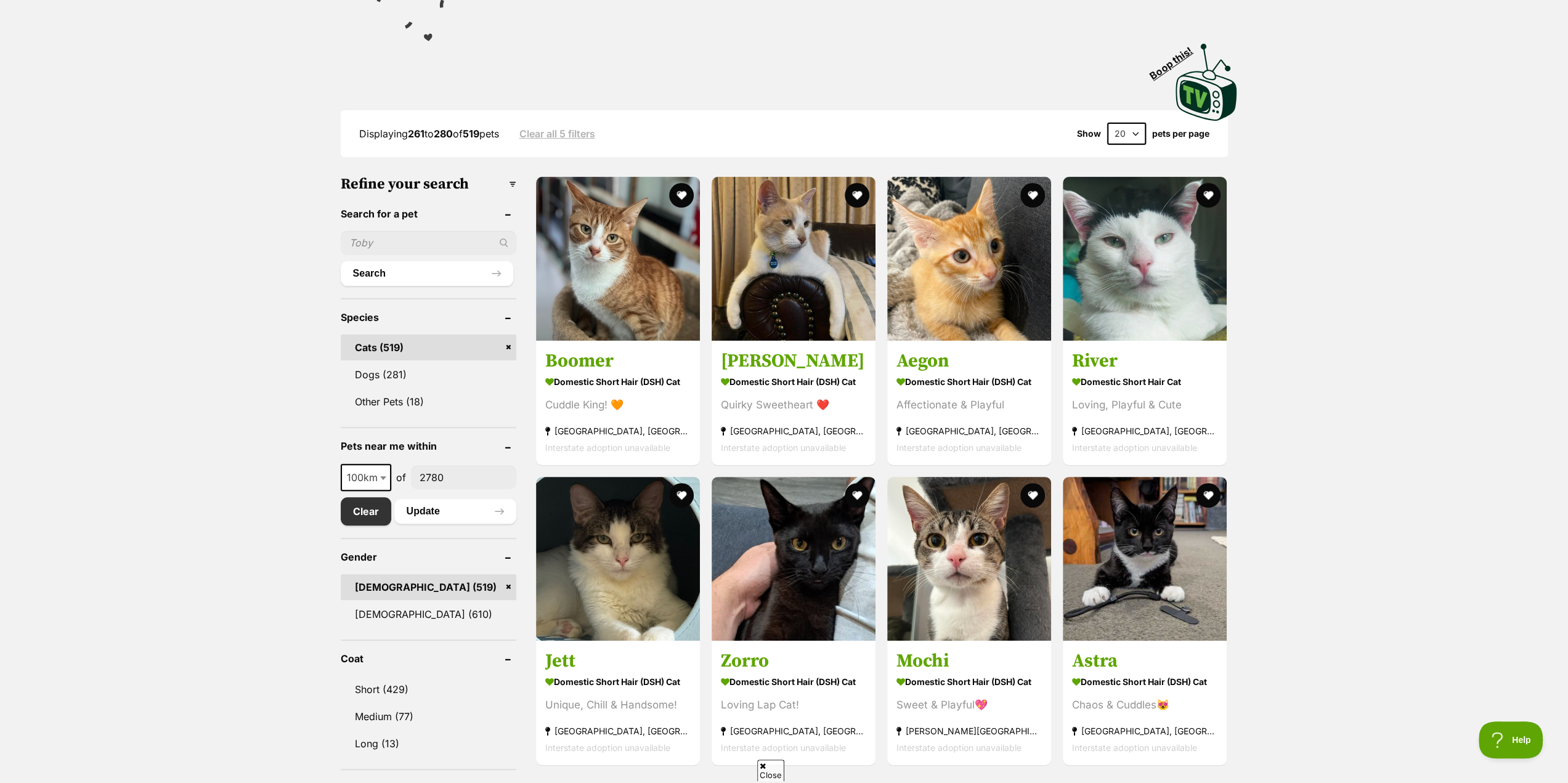
scroll to position [247, 0]
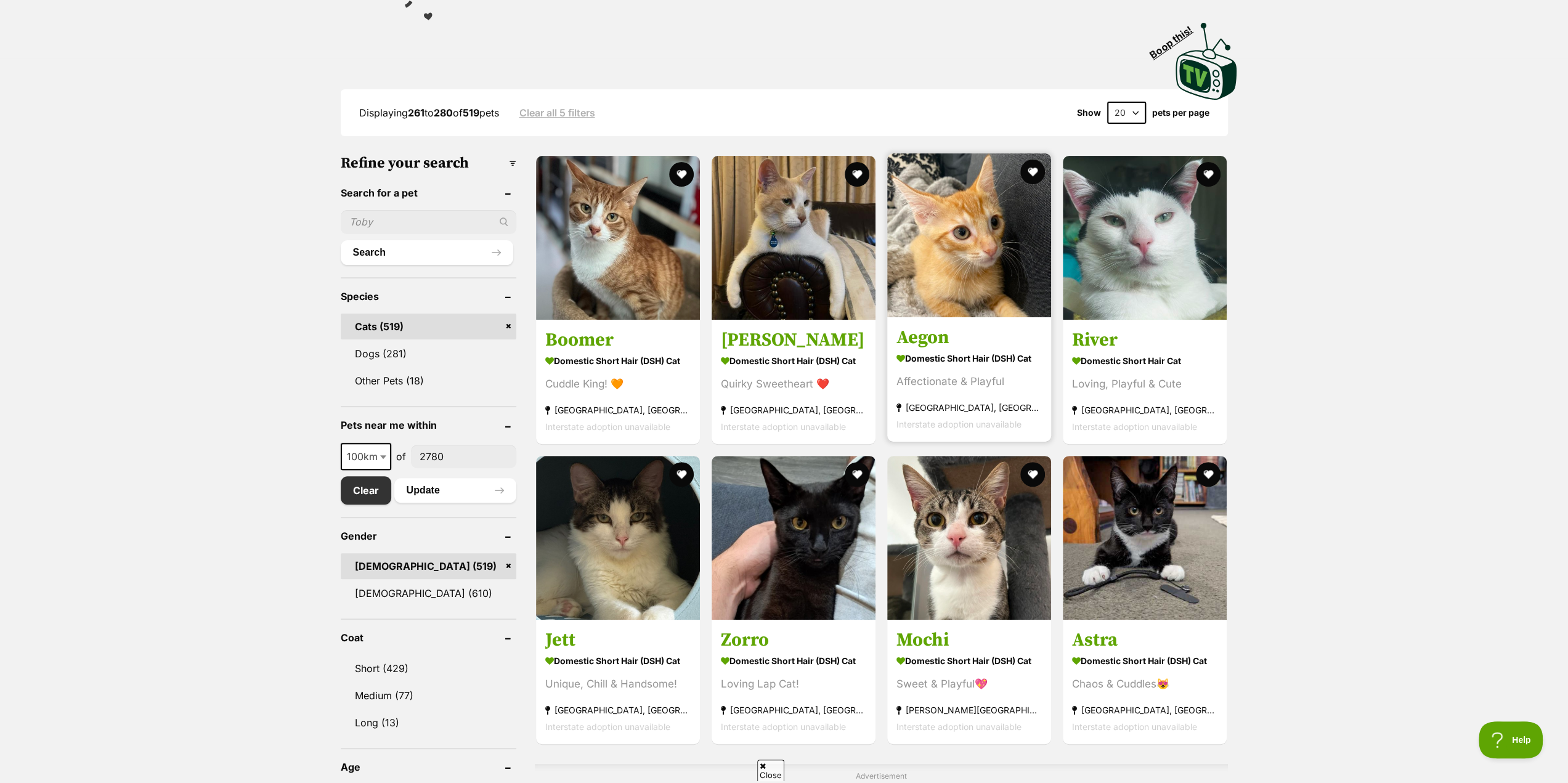
click at [943, 311] on img at bounding box center [969, 234] width 164 height 164
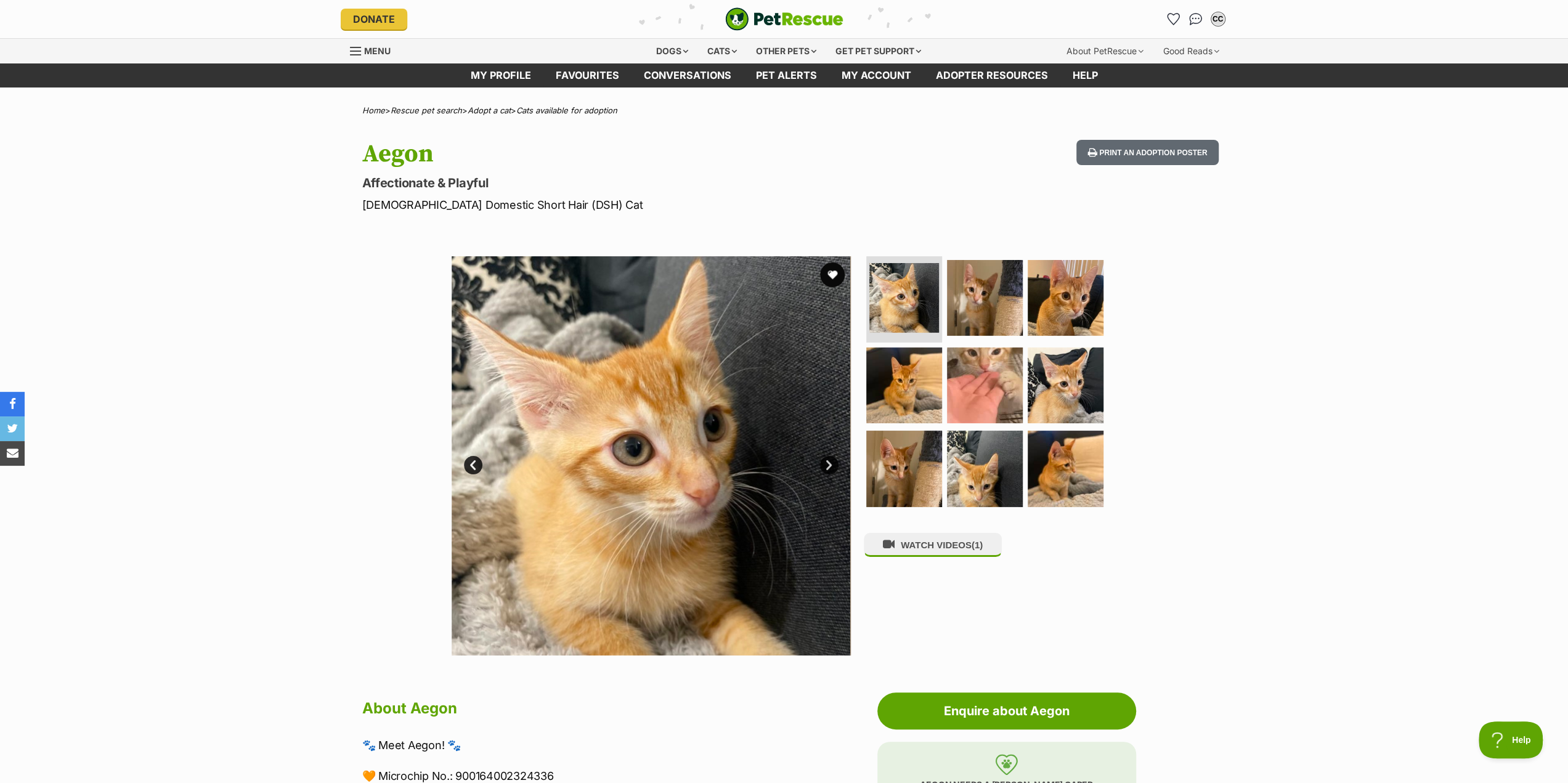
click at [829, 462] on link "Next" at bounding box center [829, 464] width 19 height 19
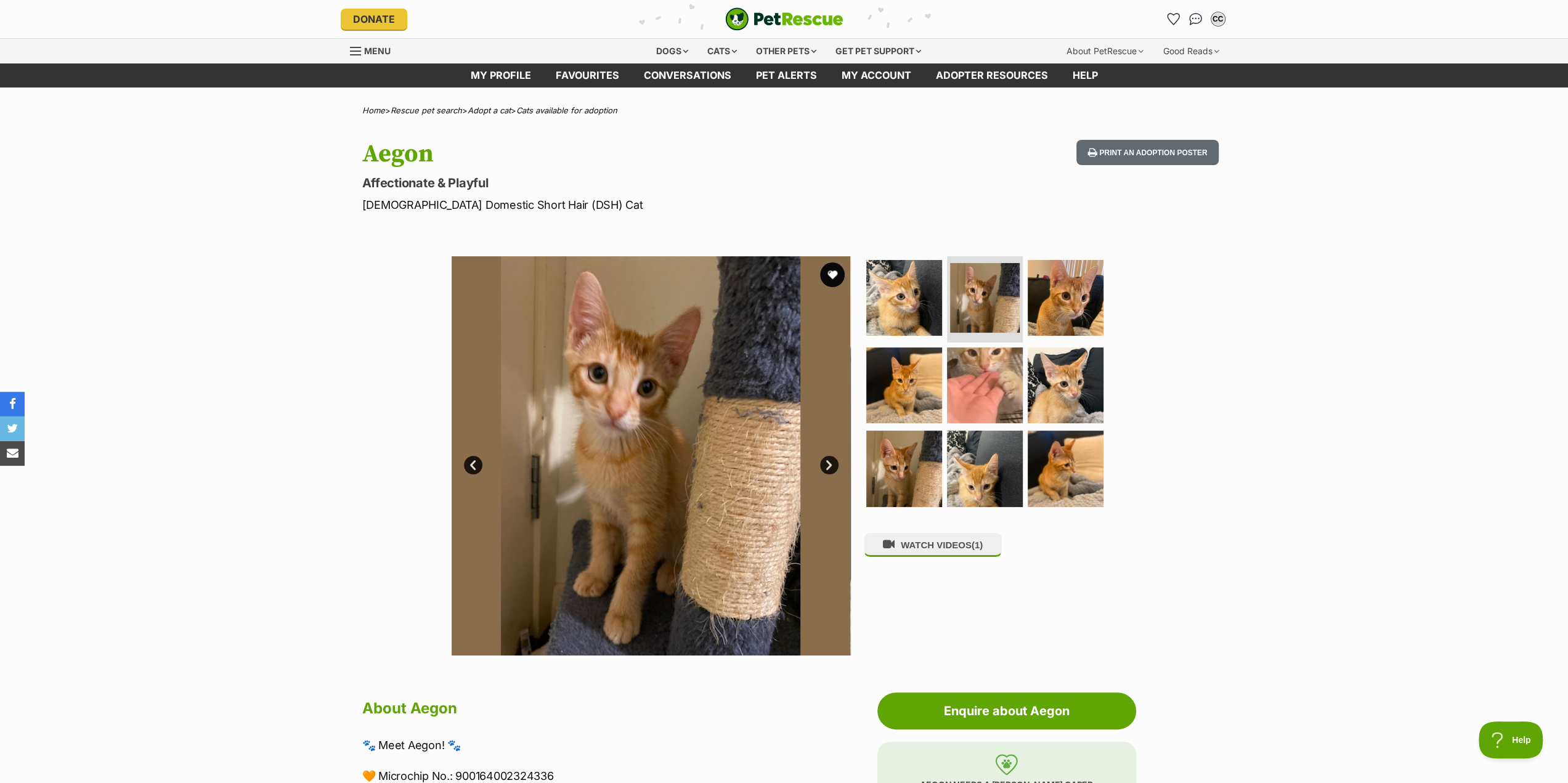
click at [829, 462] on link "Next" at bounding box center [829, 464] width 19 height 19
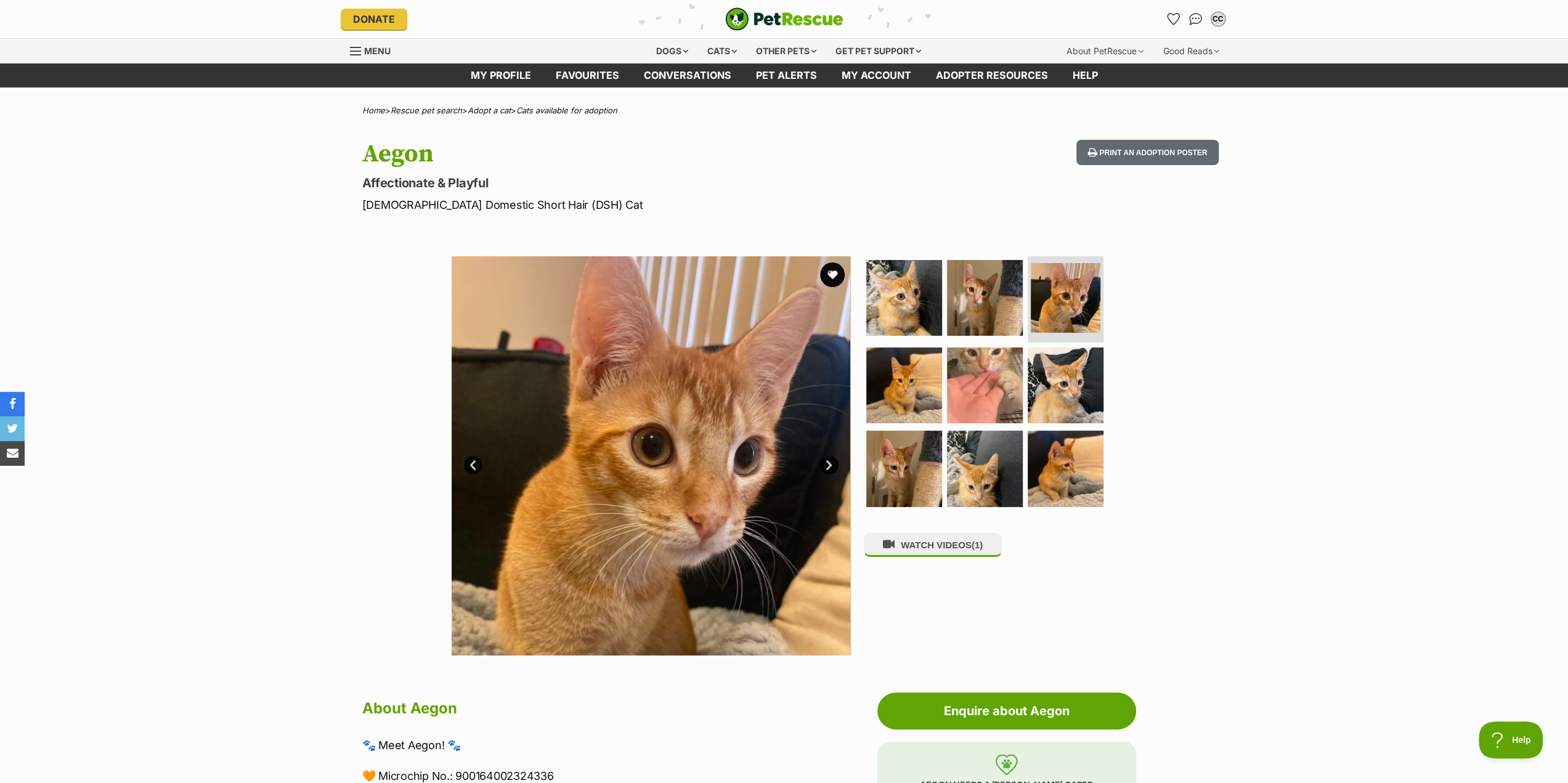
click at [829, 462] on link "Next" at bounding box center [829, 464] width 19 height 19
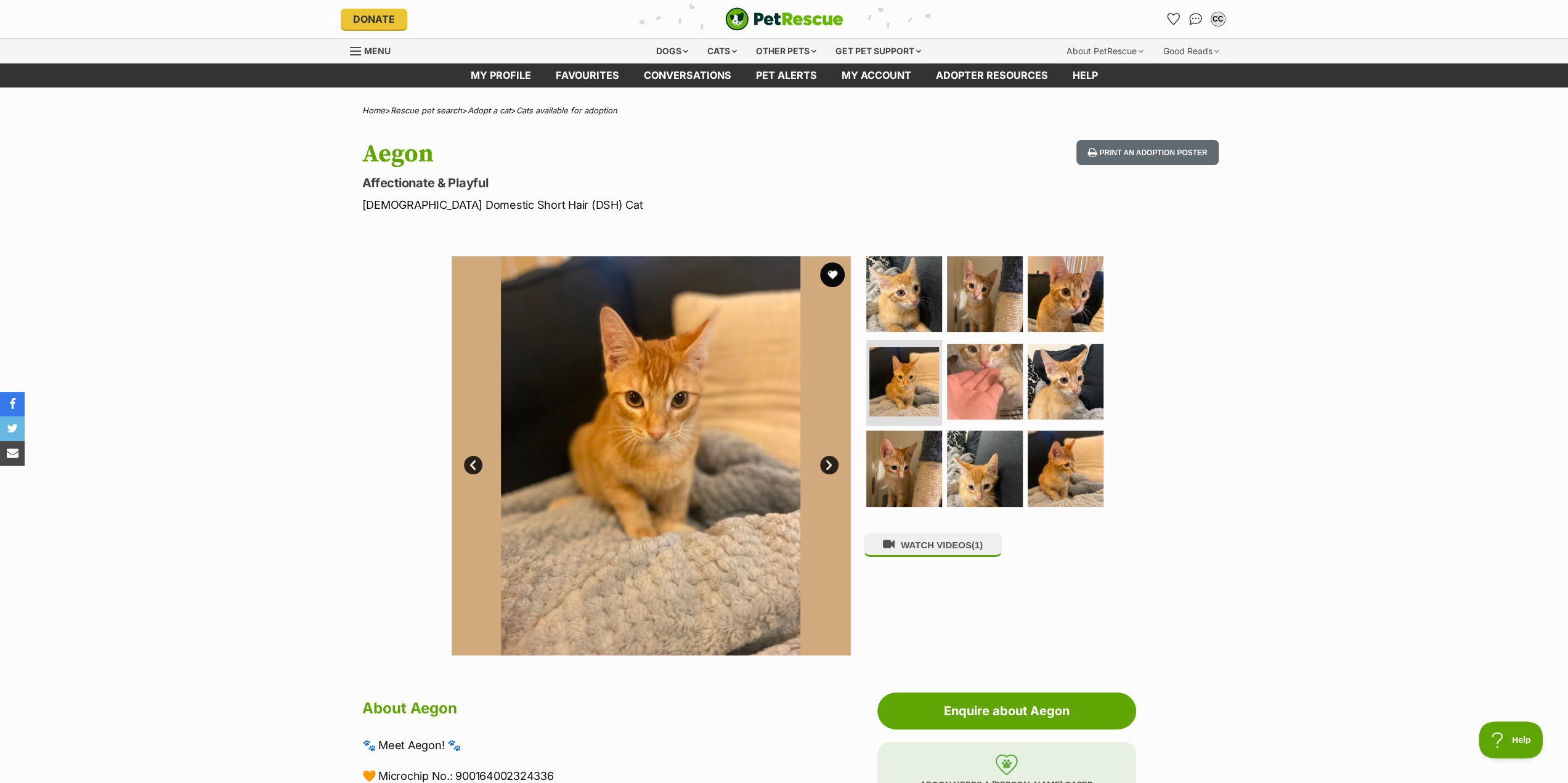
click at [829, 462] on link "Next" at bounding box center [829, 464] width 19 height 19
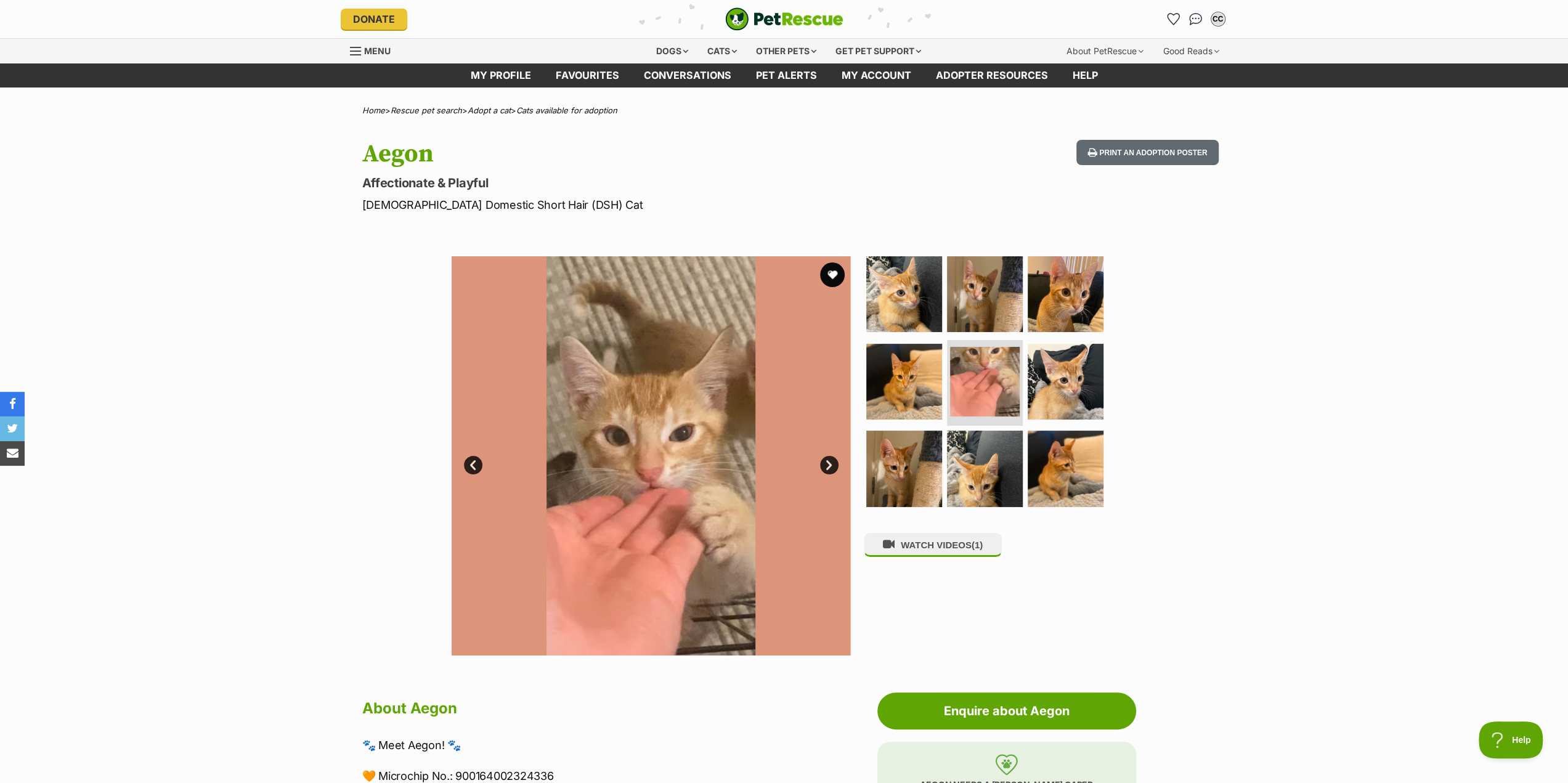
click at [829, 462] on link "Next" at bounding box center [829, 464] width 19 height 19
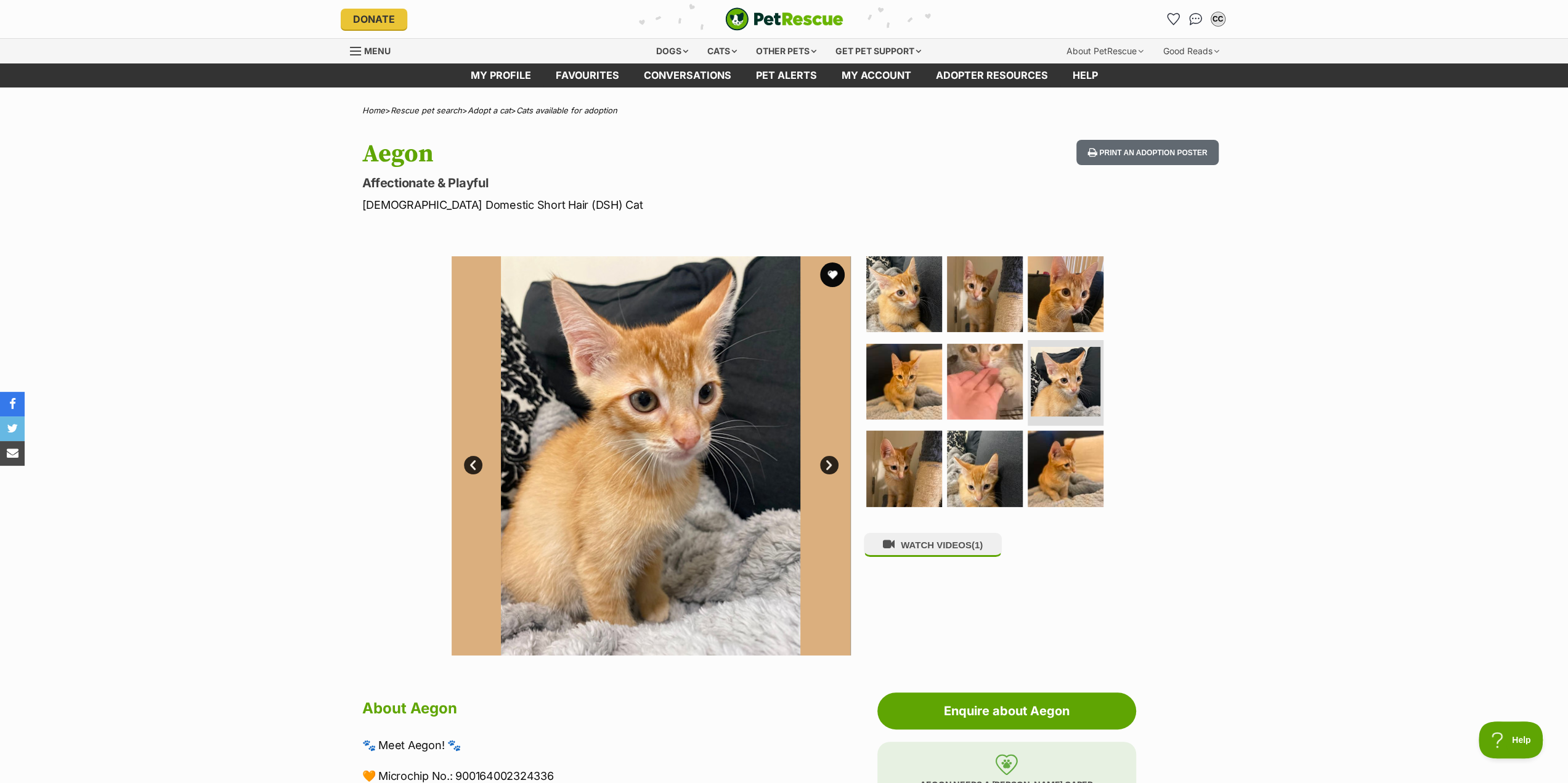
click at [829, 462] on link "Next" at bounding box center [829, 464] width 19 height 19
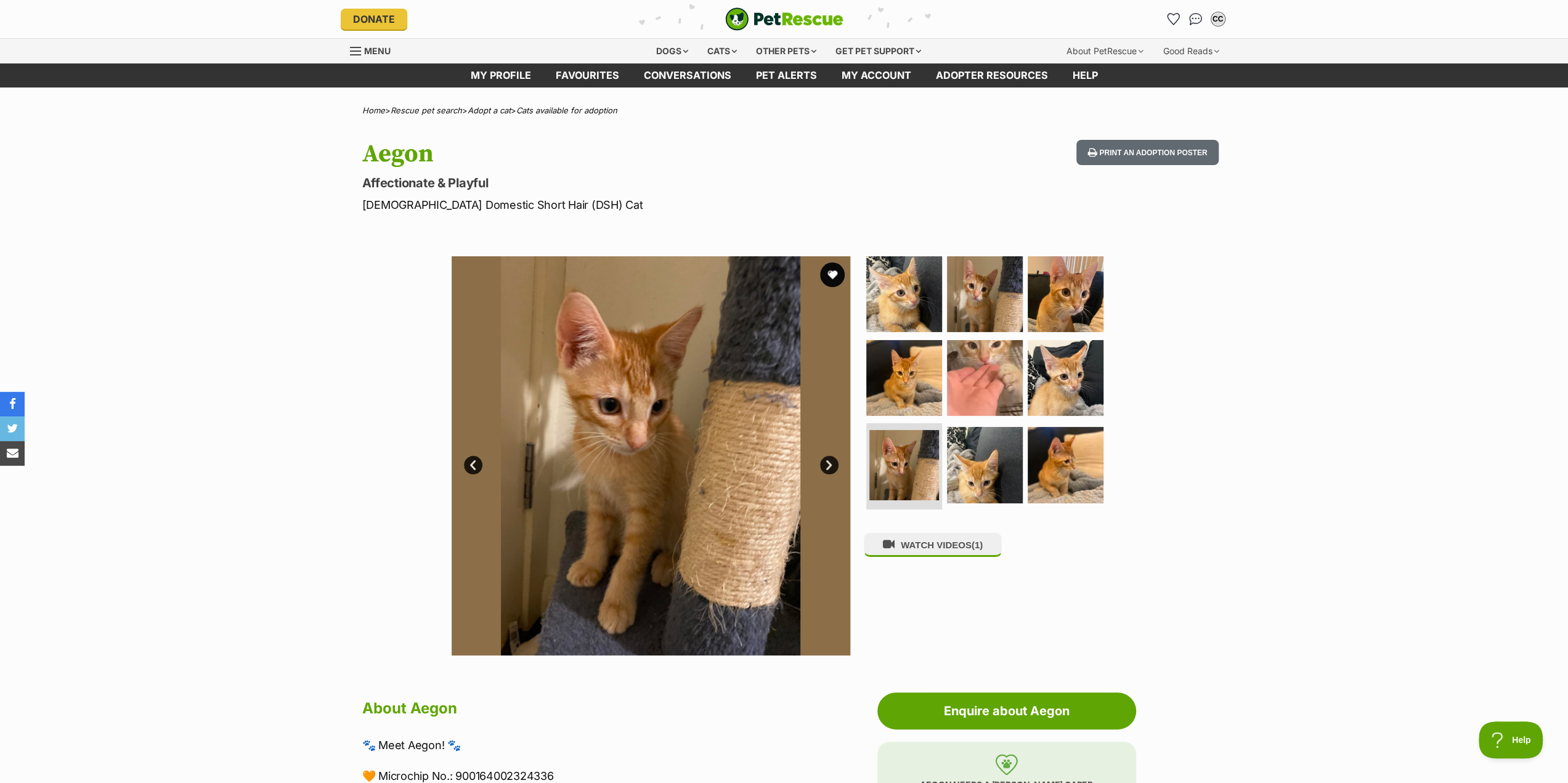
click at [829, 462] on link "Next" at bounding box center [829, 464] width 19 height 19
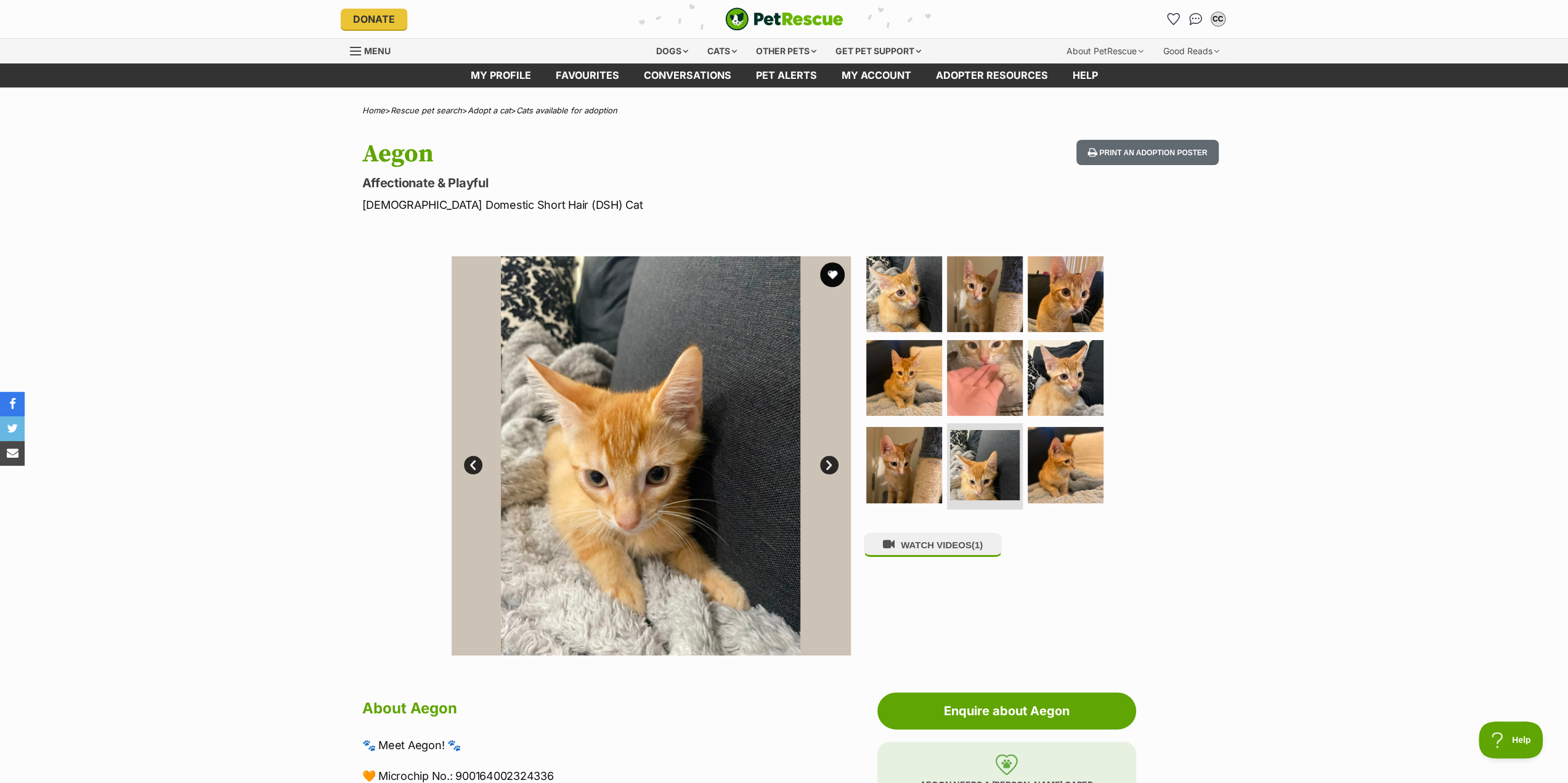
click at [829, 462] on link "Next" at bounding box center [829, 464] width 19 height 19
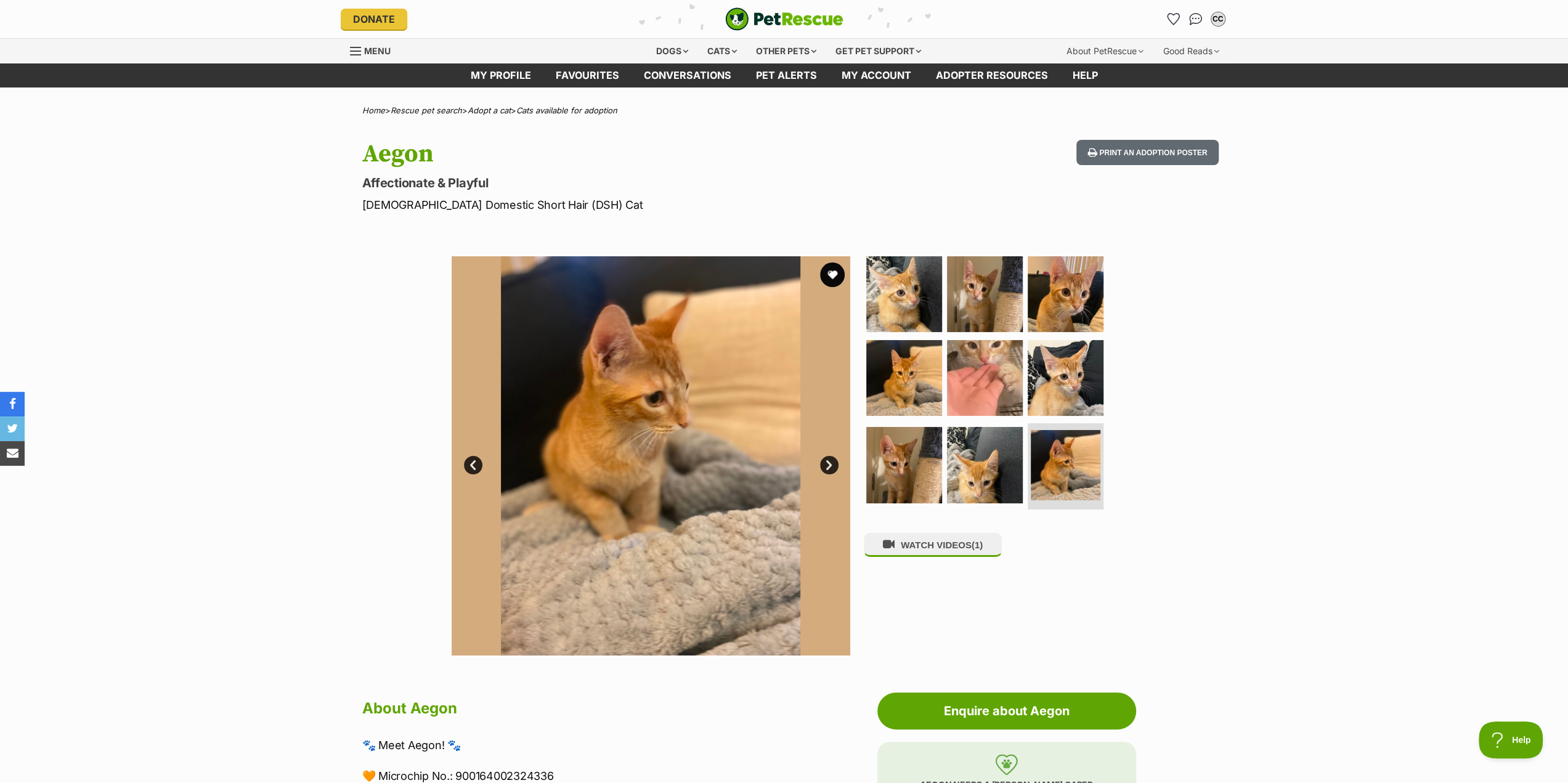
click at [829, 462] on link "Next" at bounding box center [829, 464] width 19 height 19
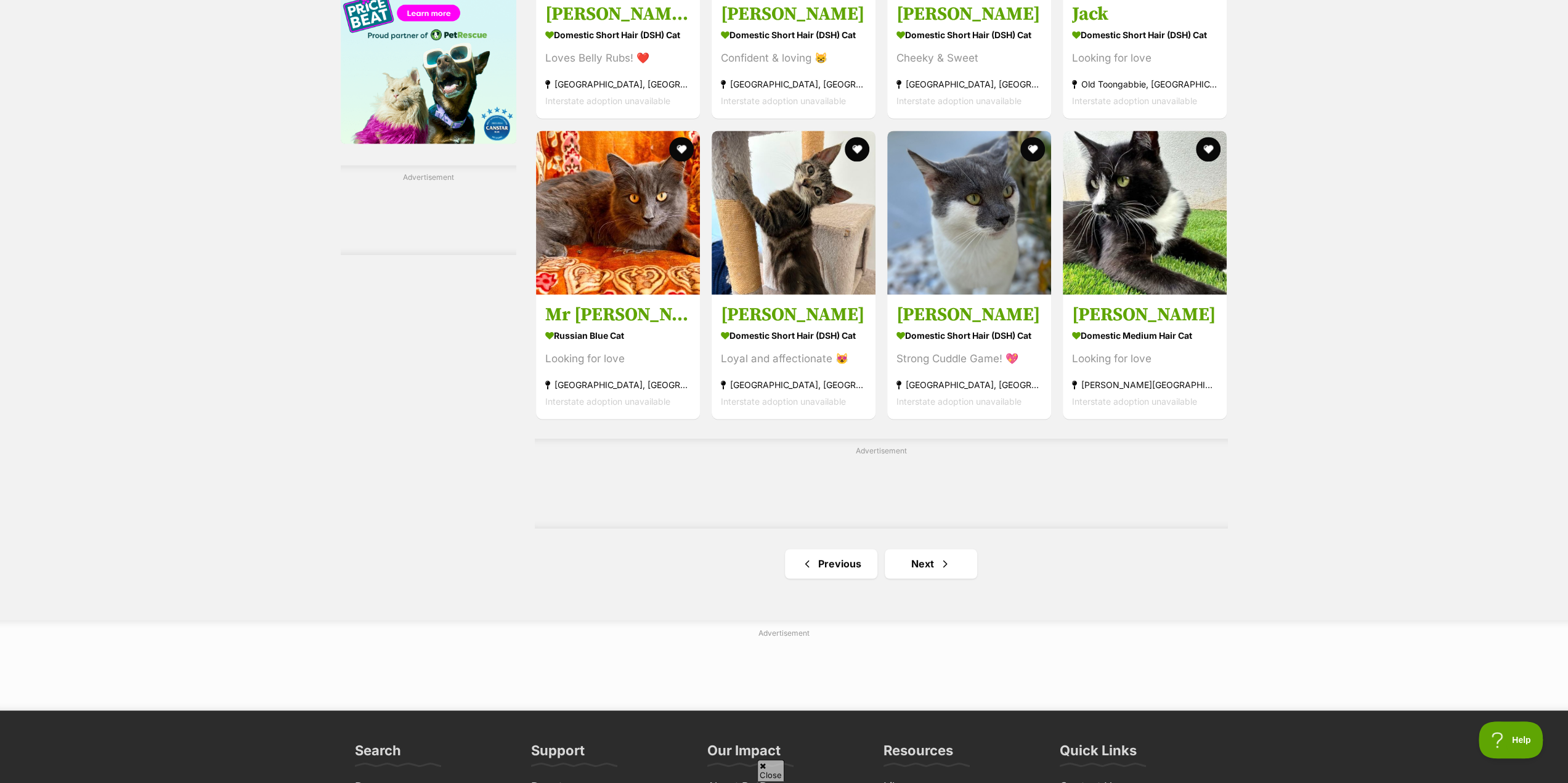
scroll to position [1725, 0]
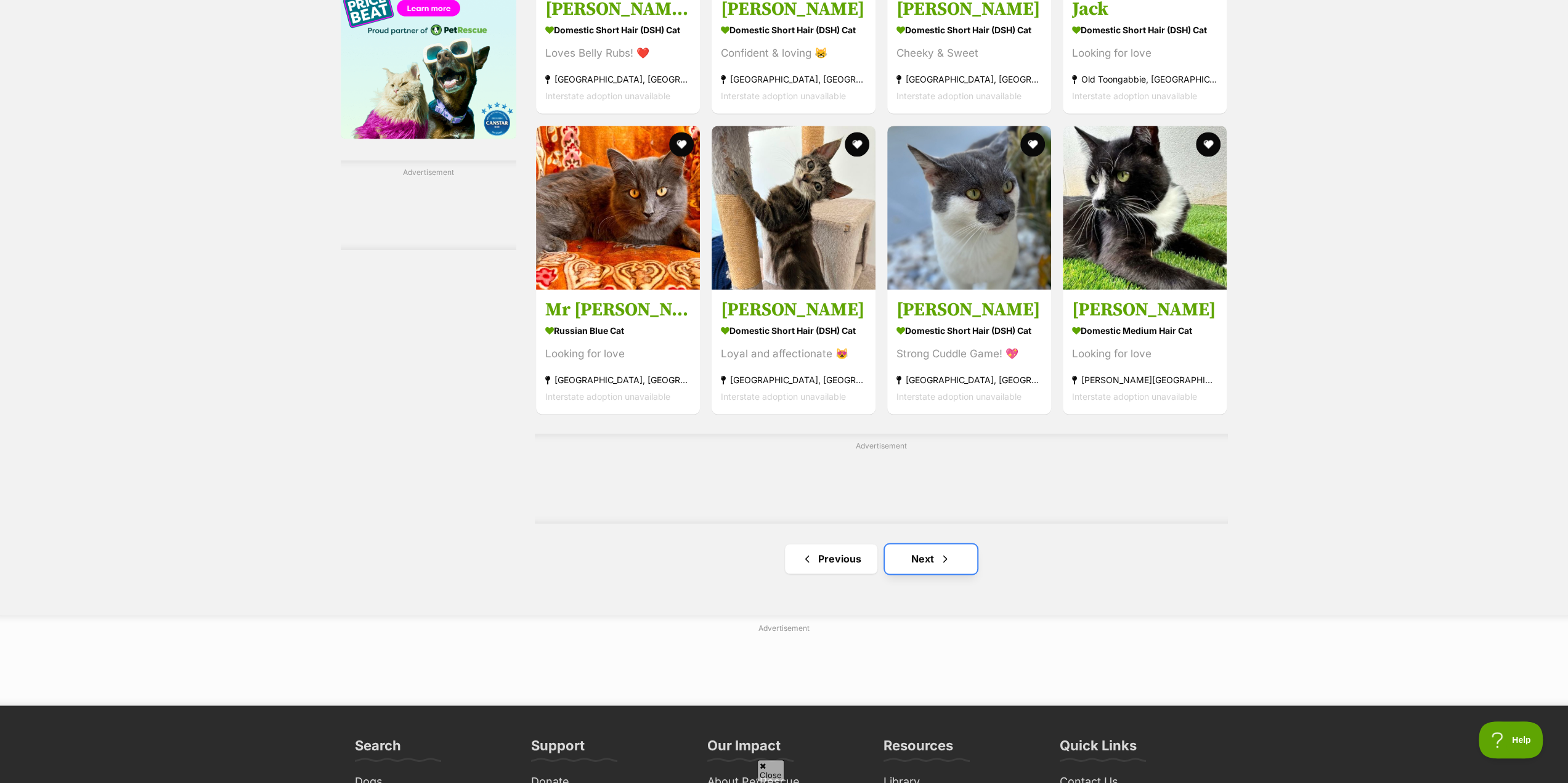
click at [935, 560] on link "Next" at bounding box center [931, 558] width 92 height 29
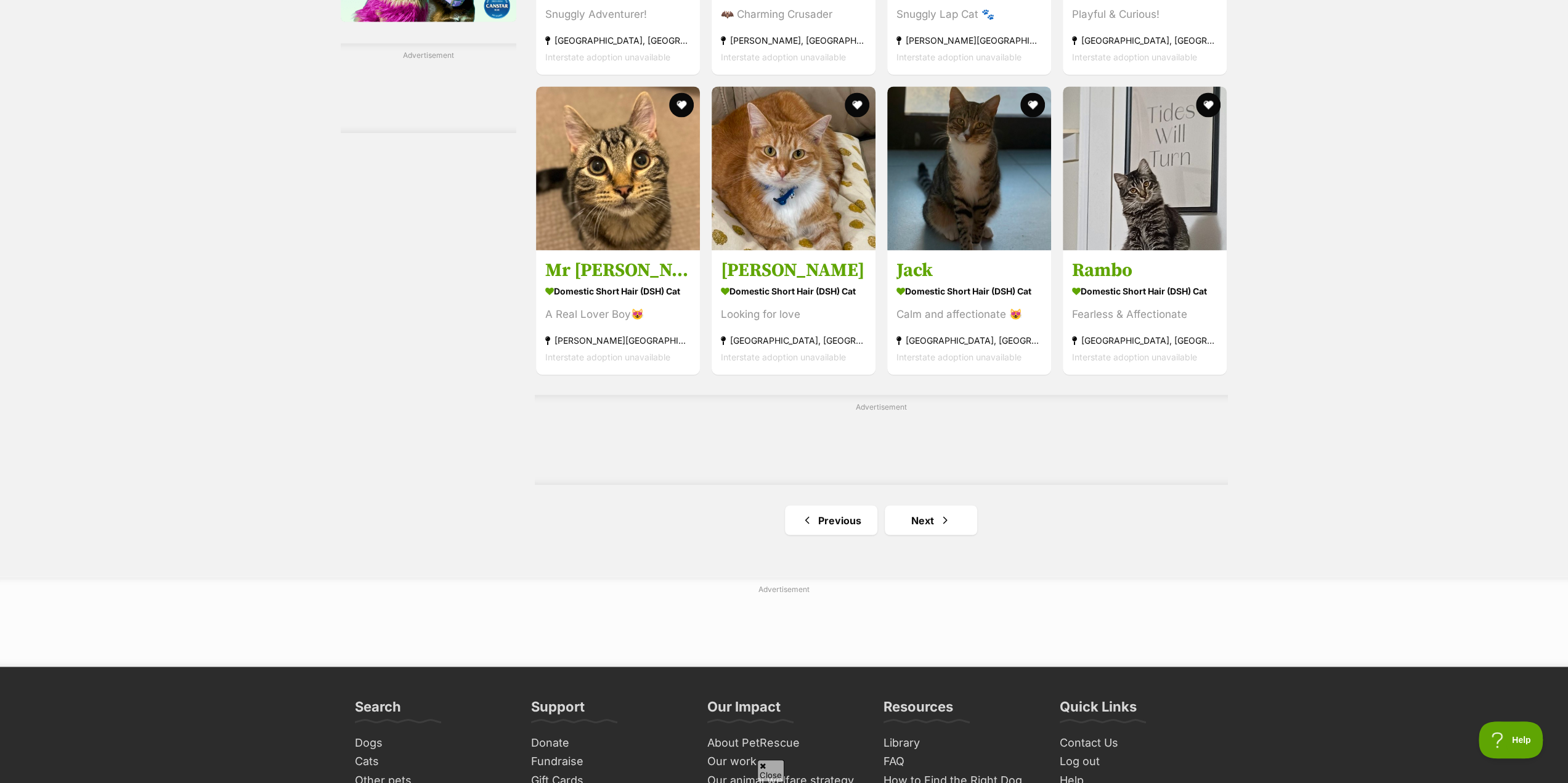
scroll to position [1848, 0]
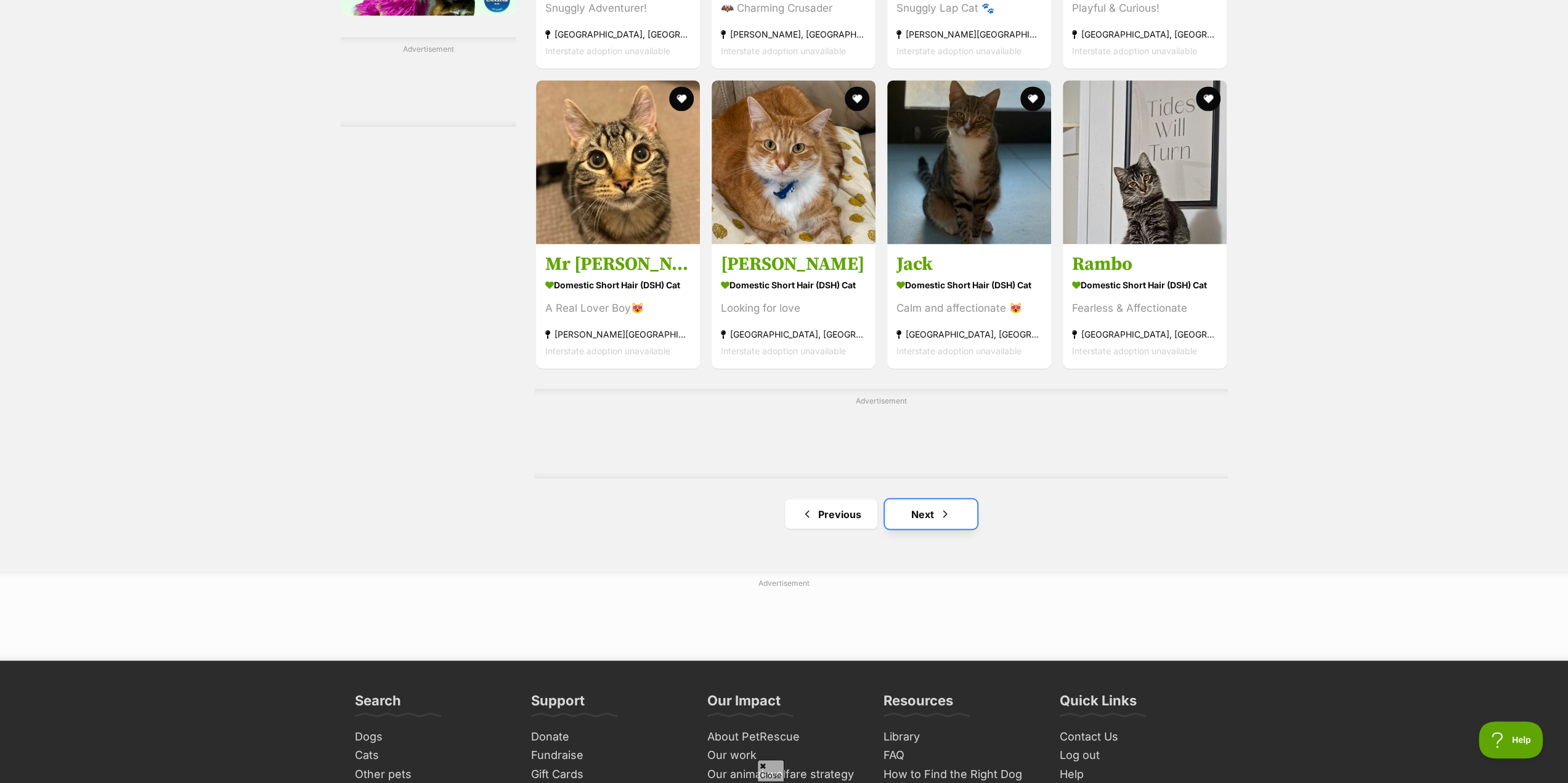
click at [930, 514] on link "Next" at bounding box center [931, 513] width 92 height 29
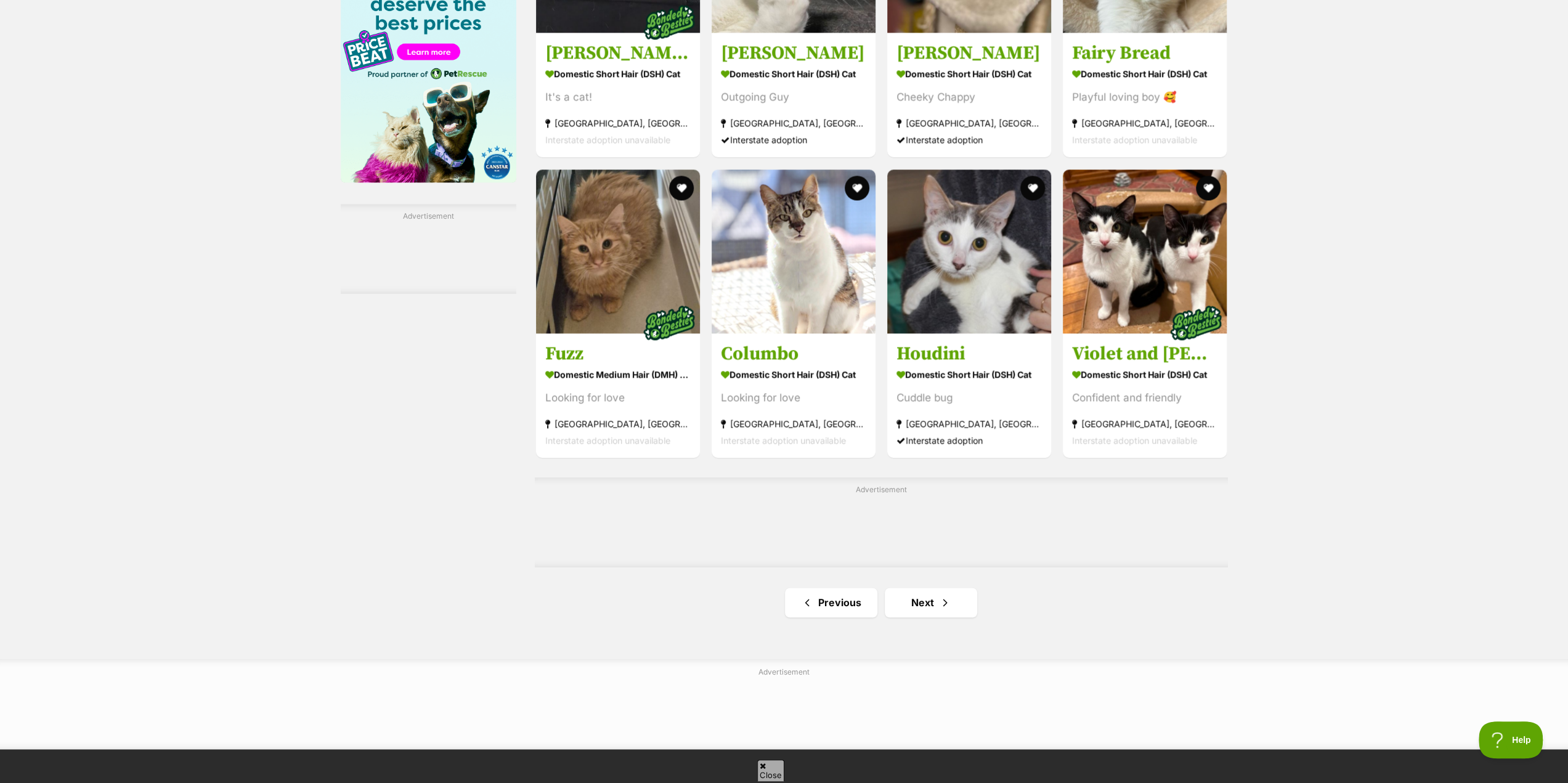
scroll to position [1848, 0]
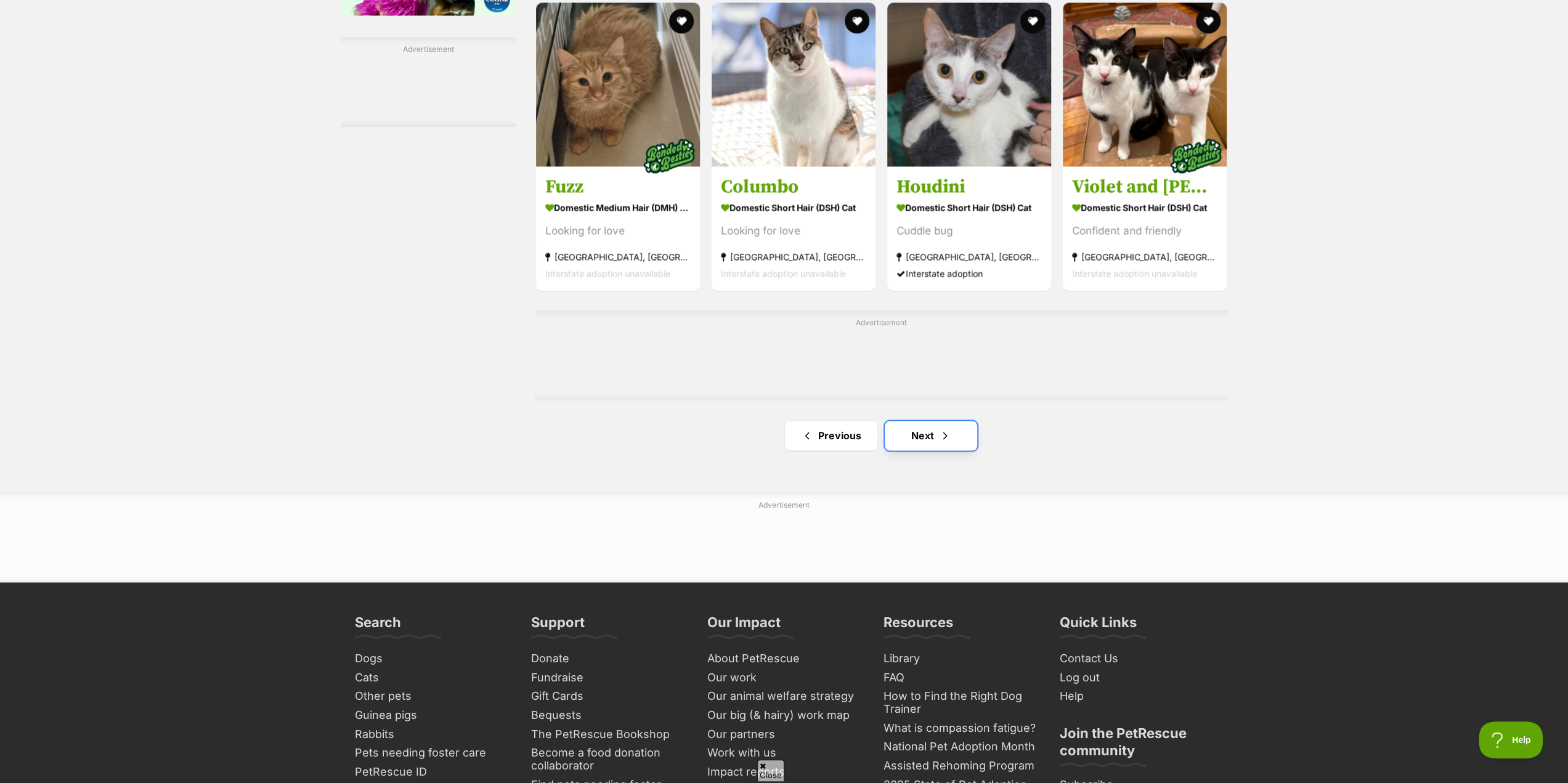
click at [930, 440] on link "Next" at bounding box center [931, 435] width 92 height 29
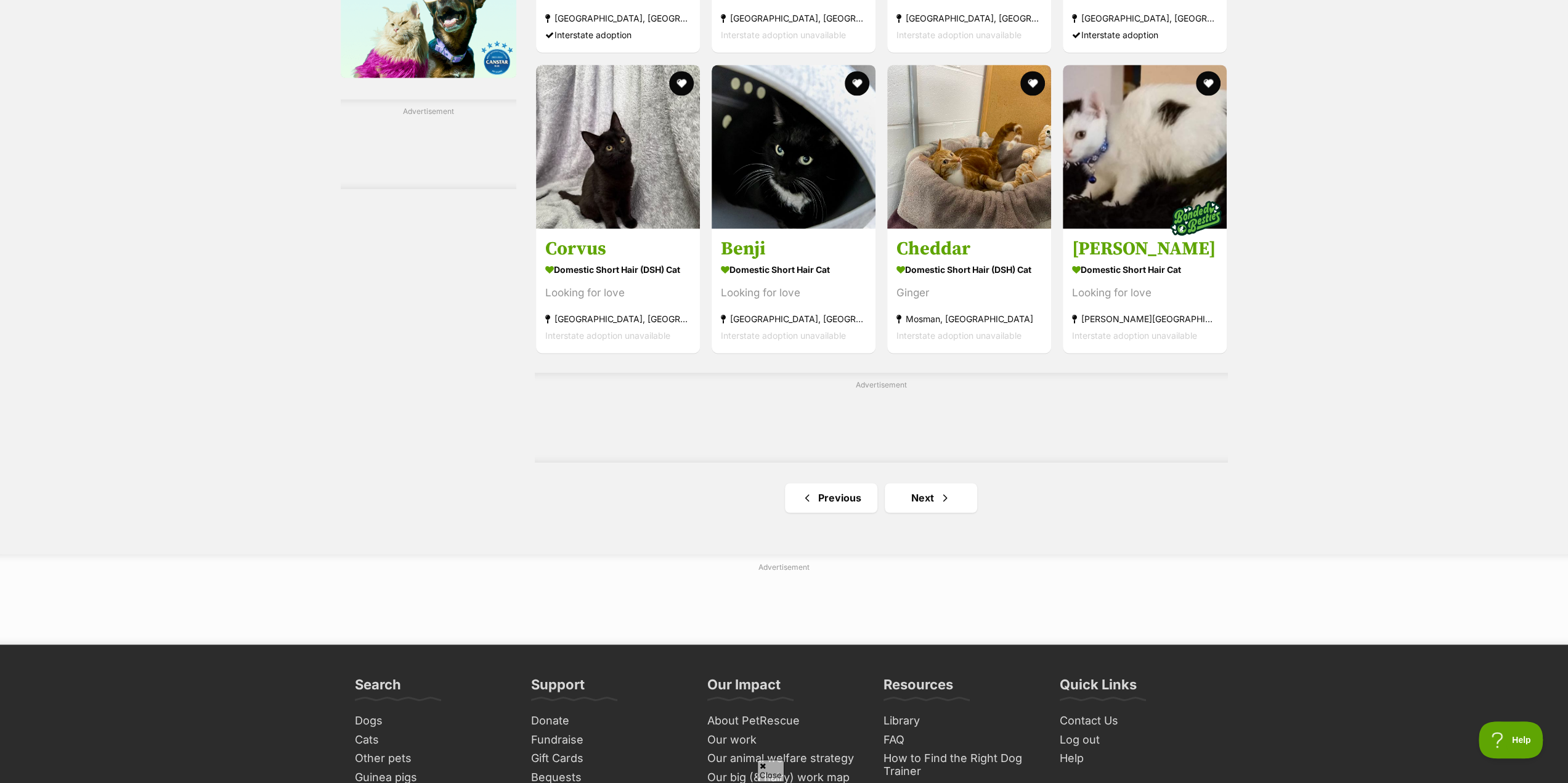
scroll to position [1786, 0]
click at [929, 492] on link "Next" at bounding box center [931, 496] width 92 height 29
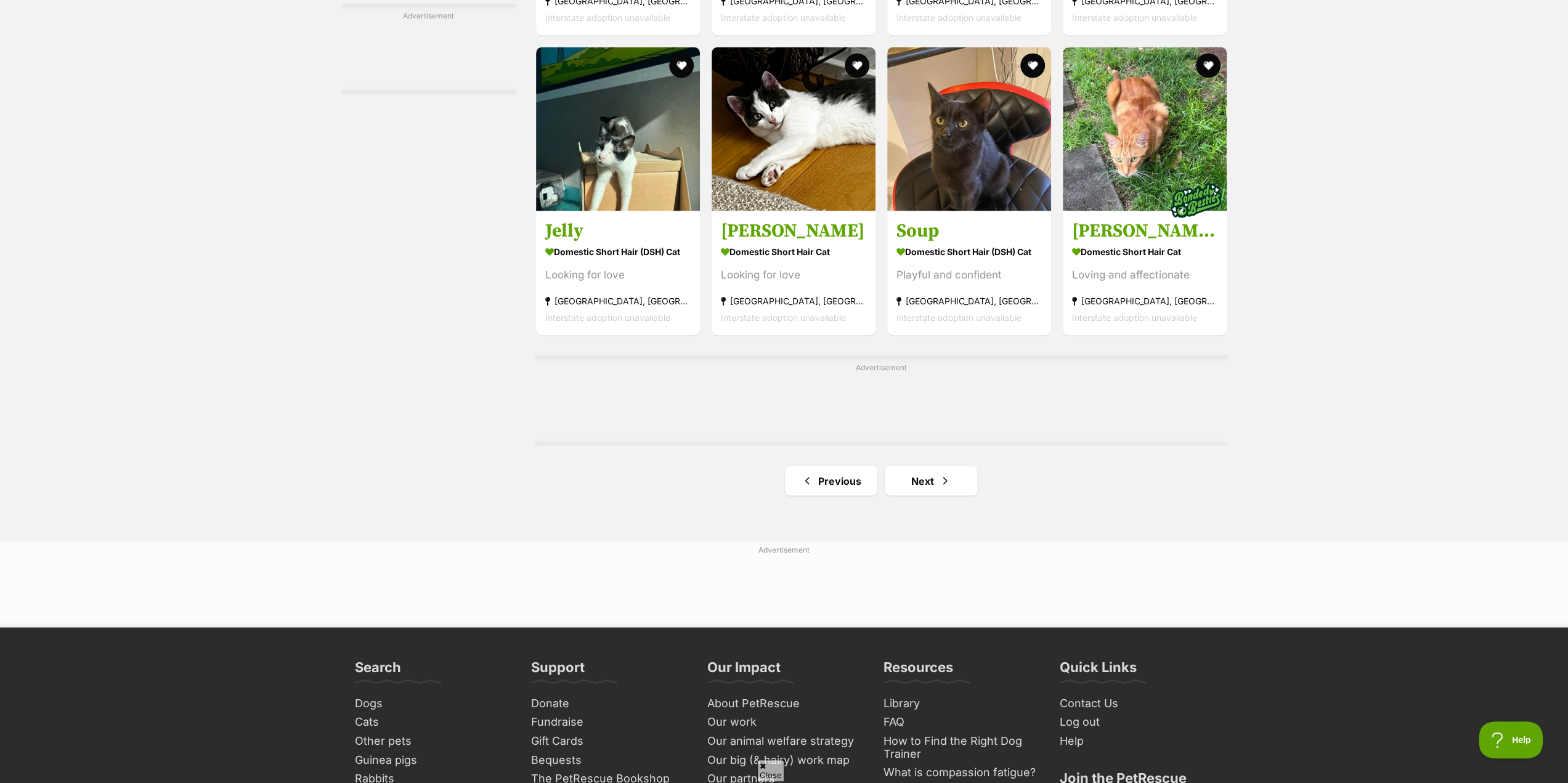
scroll to position [1910, 0]
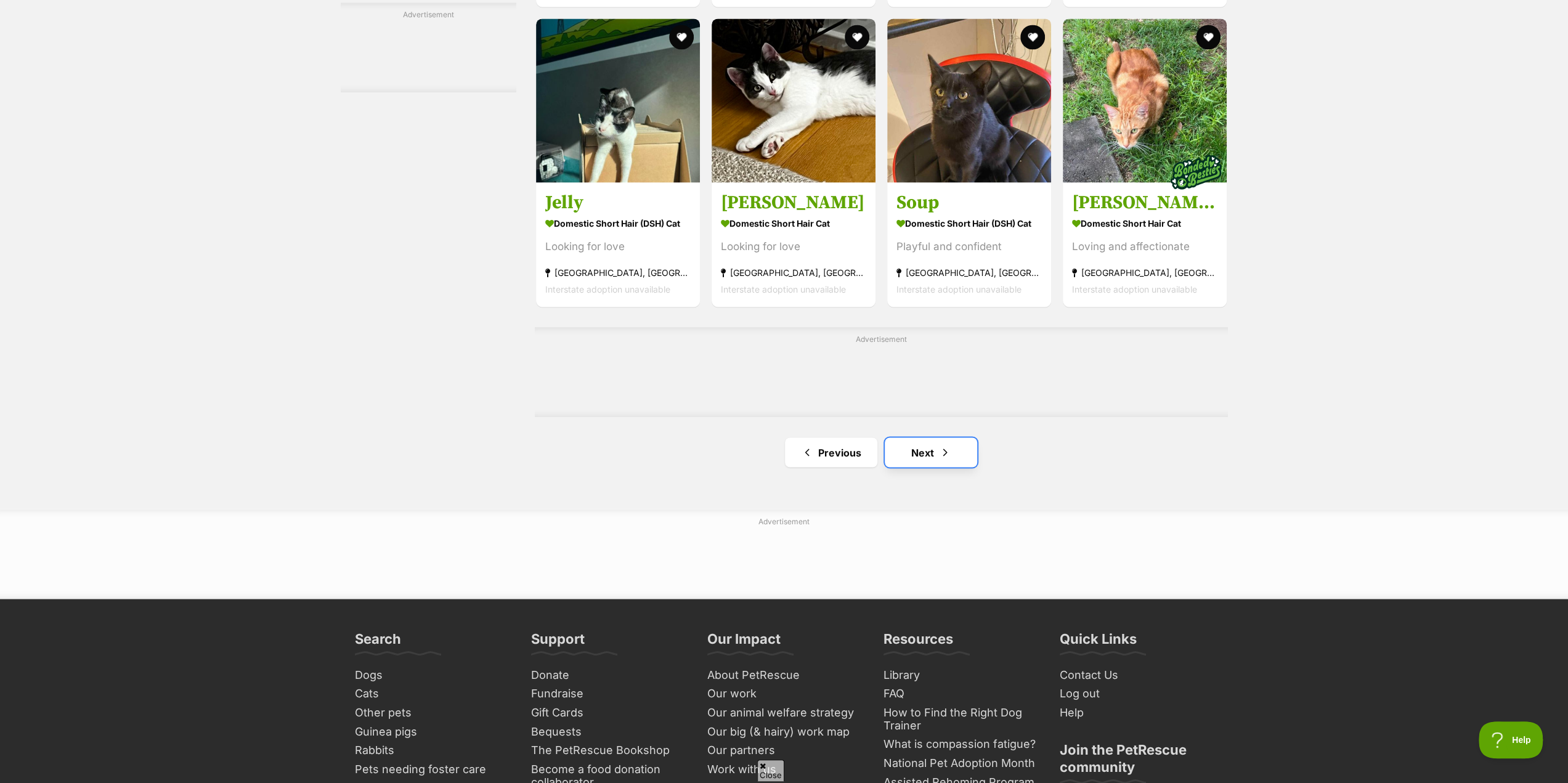
click at [926, 459] on link "Next" at bounding box center [931, 451] width 92 height 29
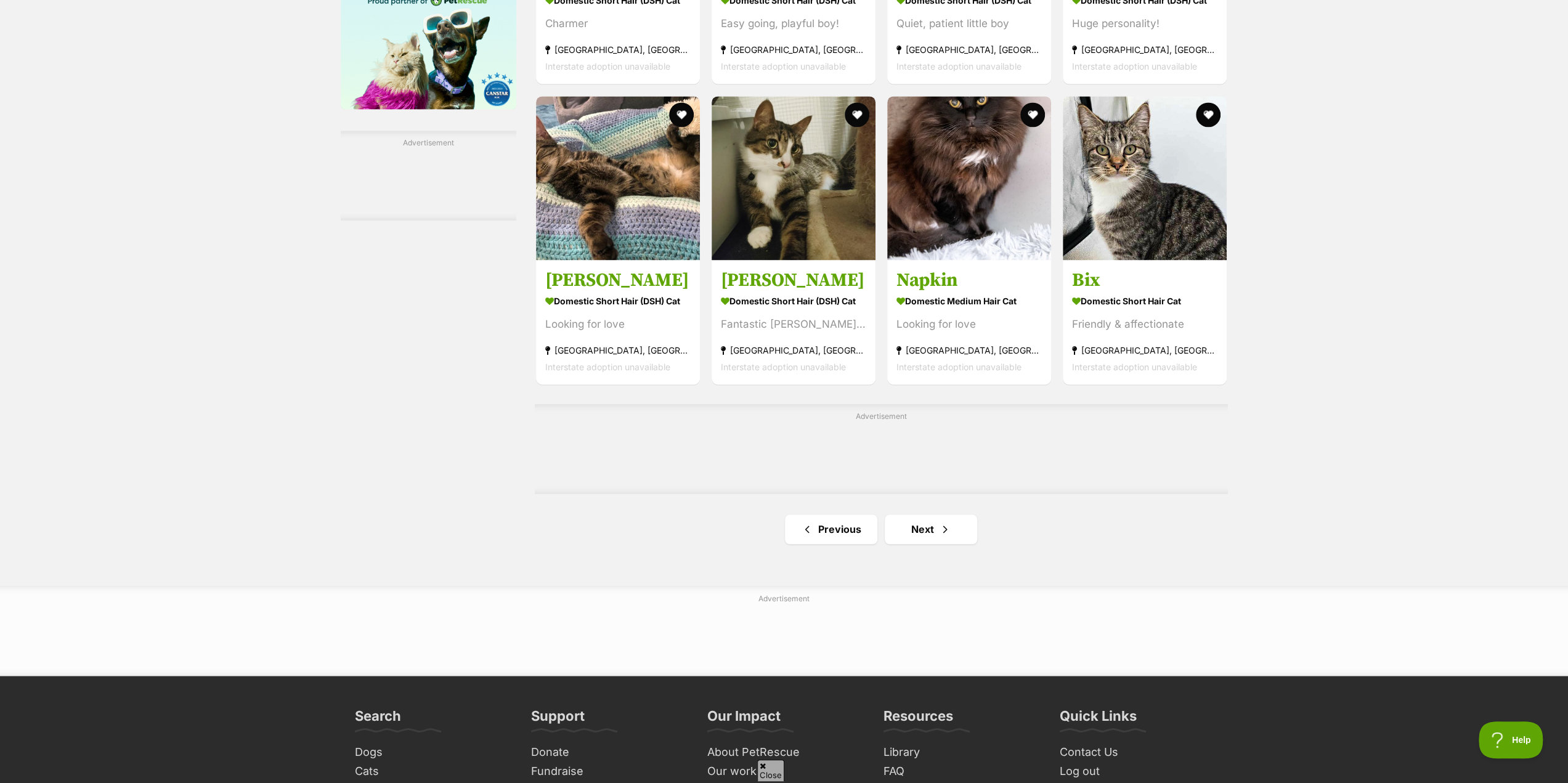
scroll to position [1786, 0]
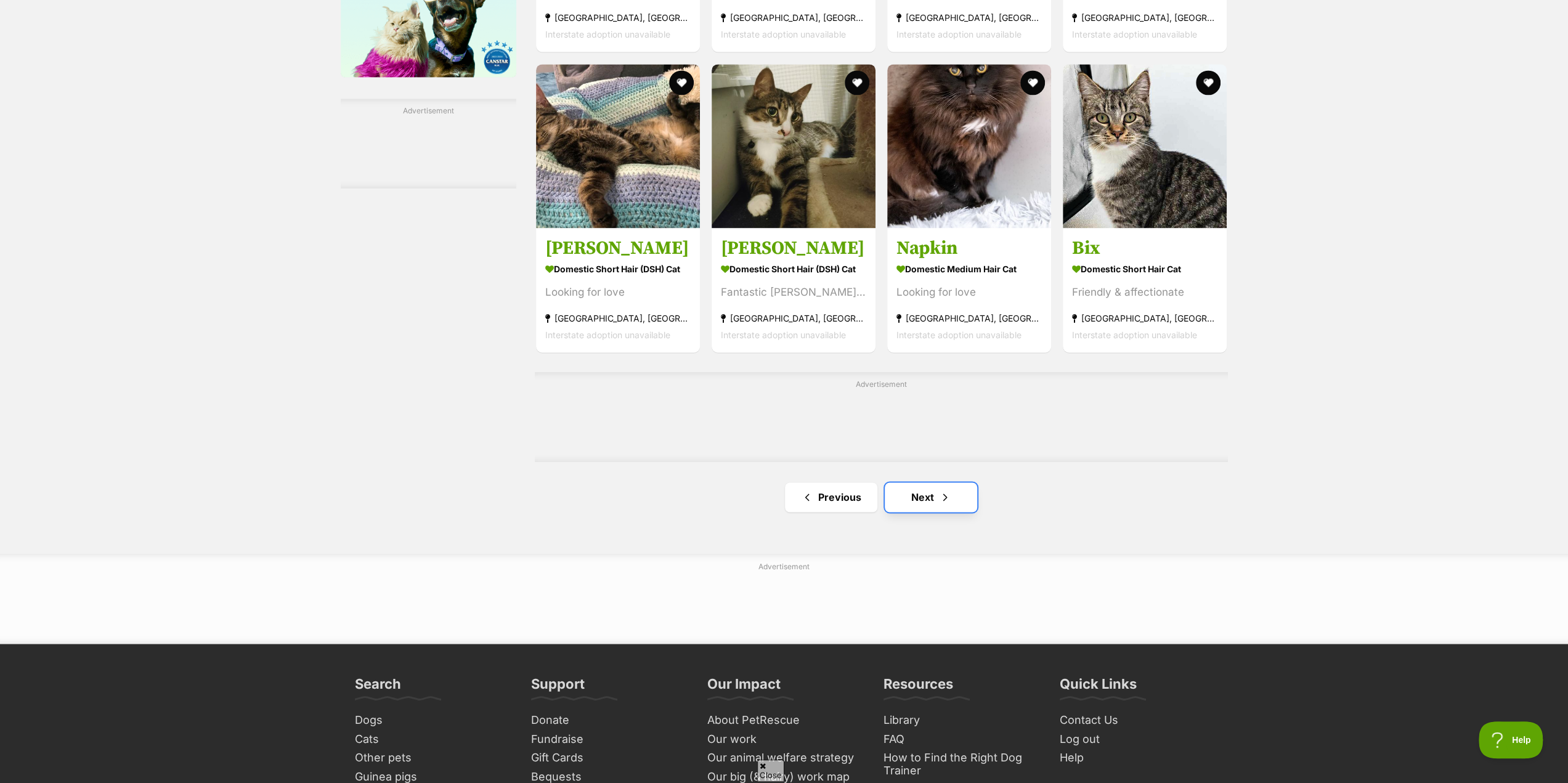
click at [924, 499] on link "Next" at bounding box center [931, 496] width 92 height 29
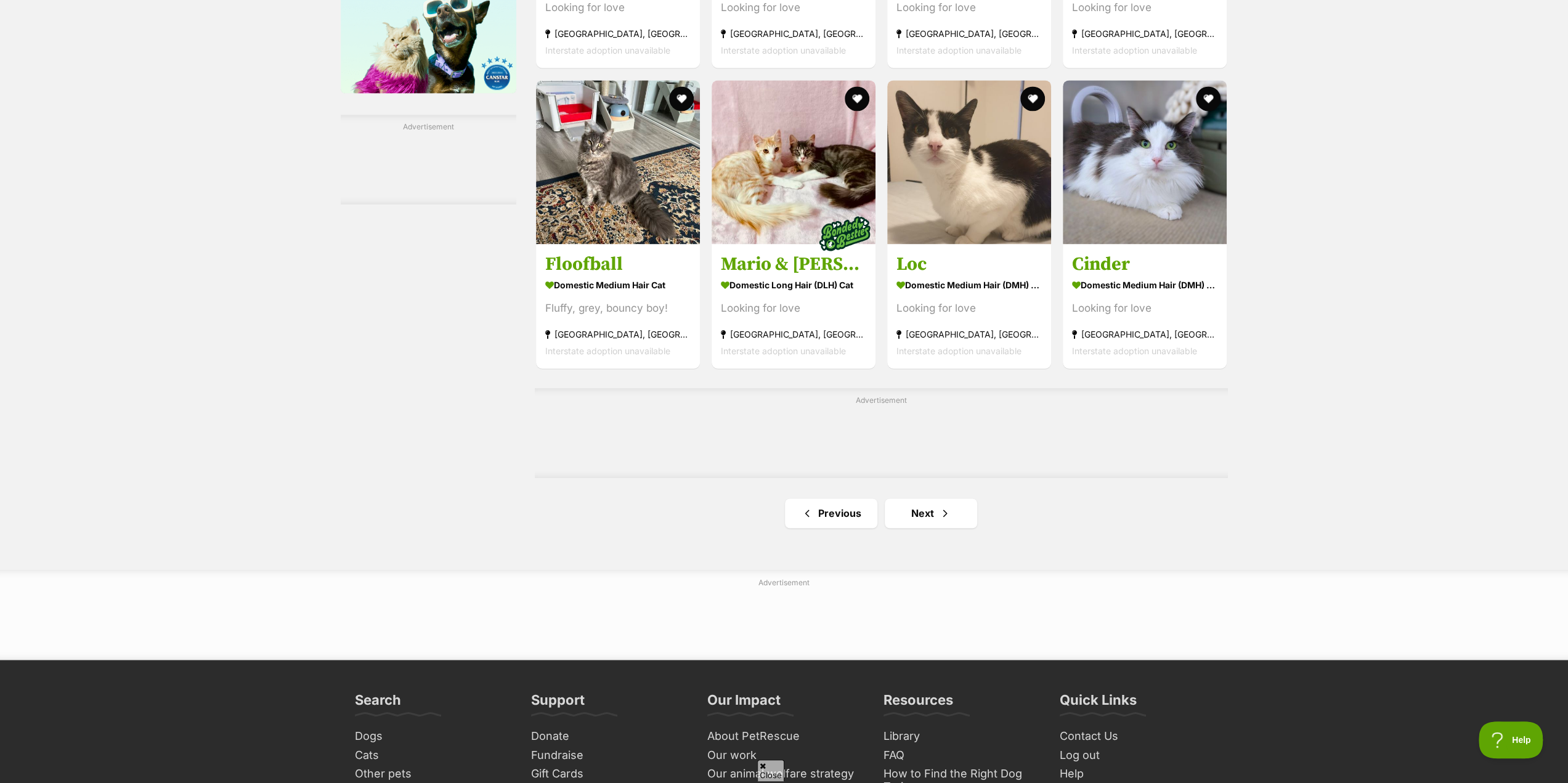
scroll to position [1786, 0]
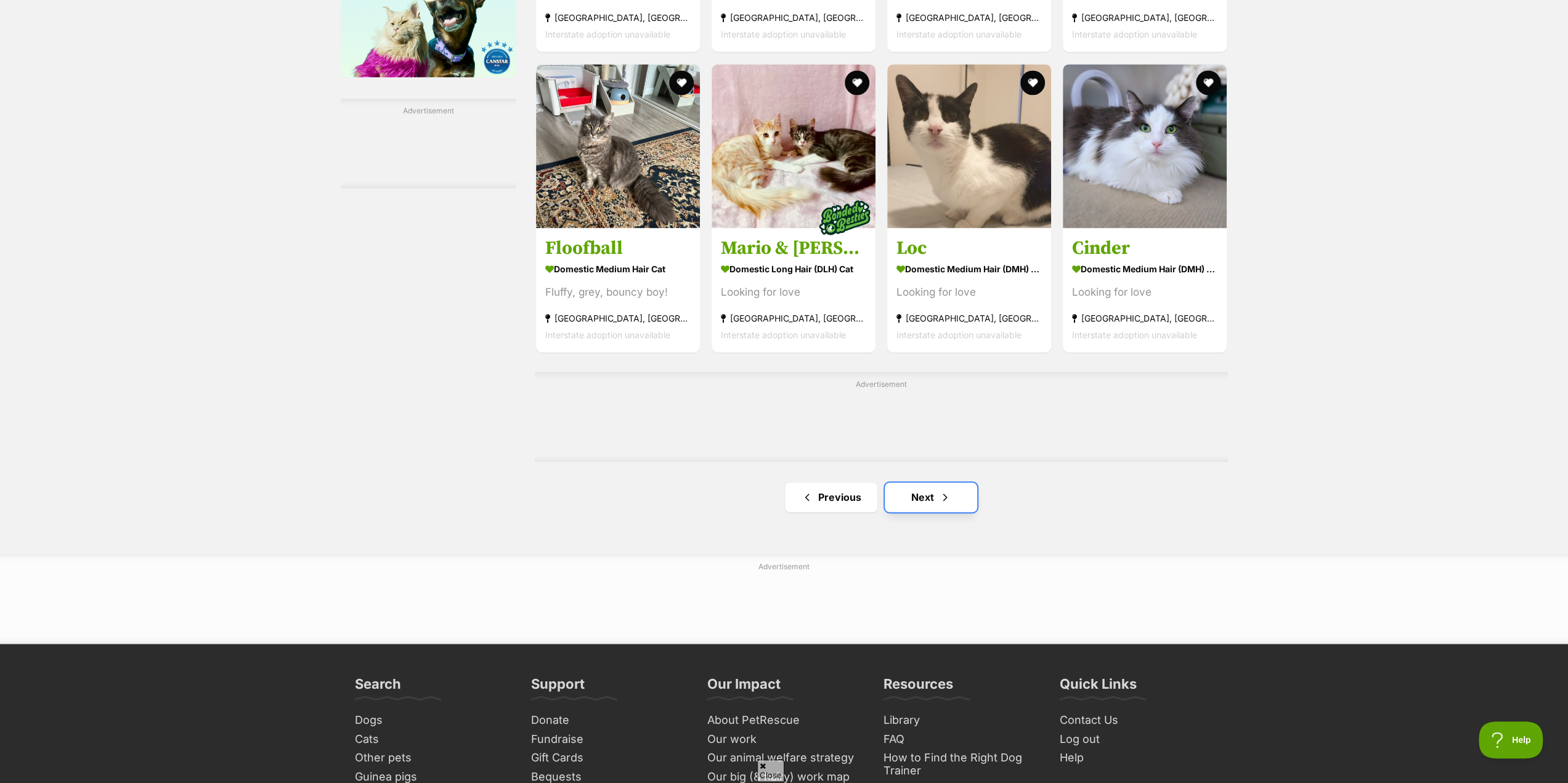
click at [920, 497] on link "Next" at bounding box center [931, 496] width 92 height 29
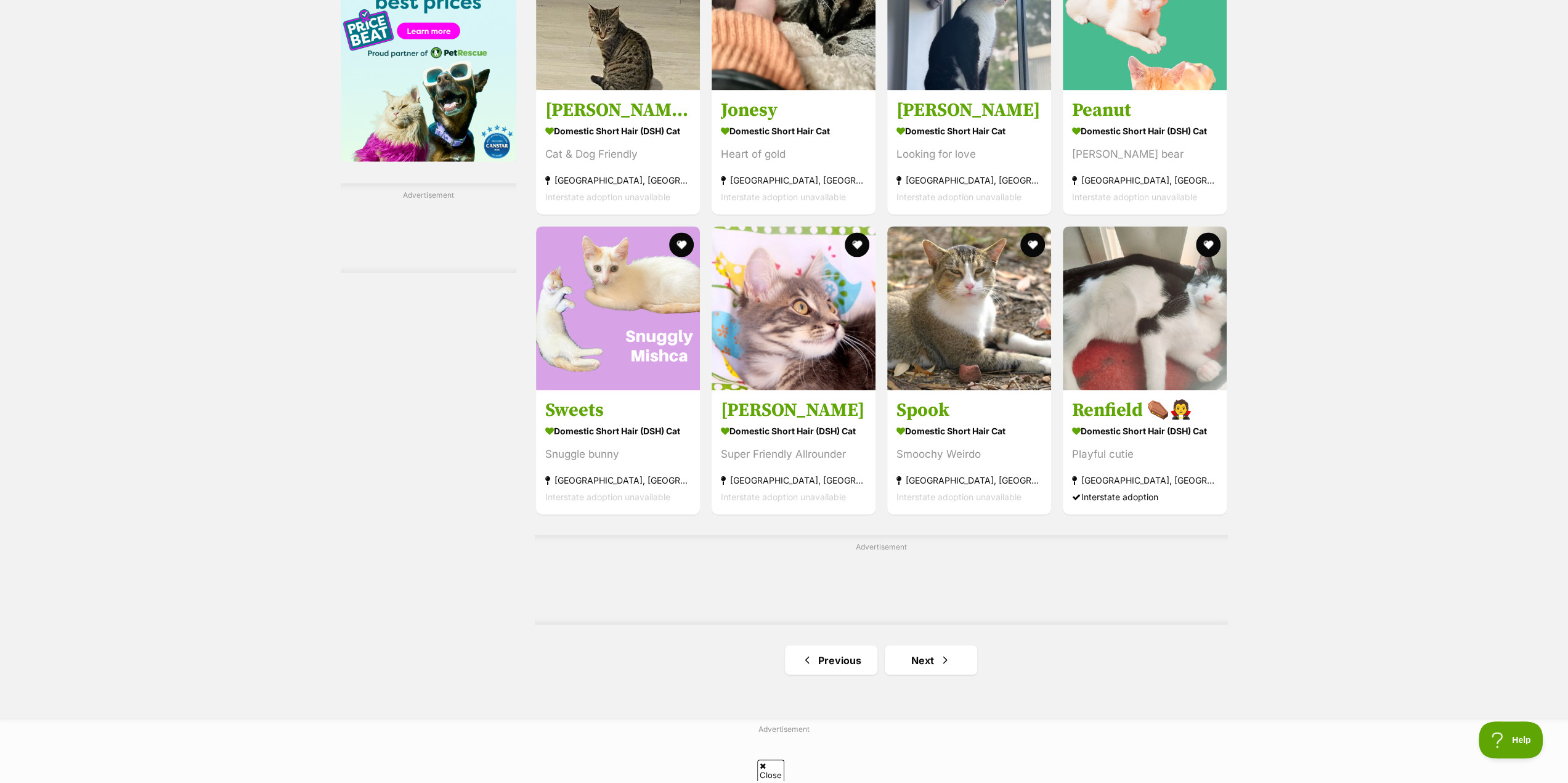
scroll to position [1725, 0]
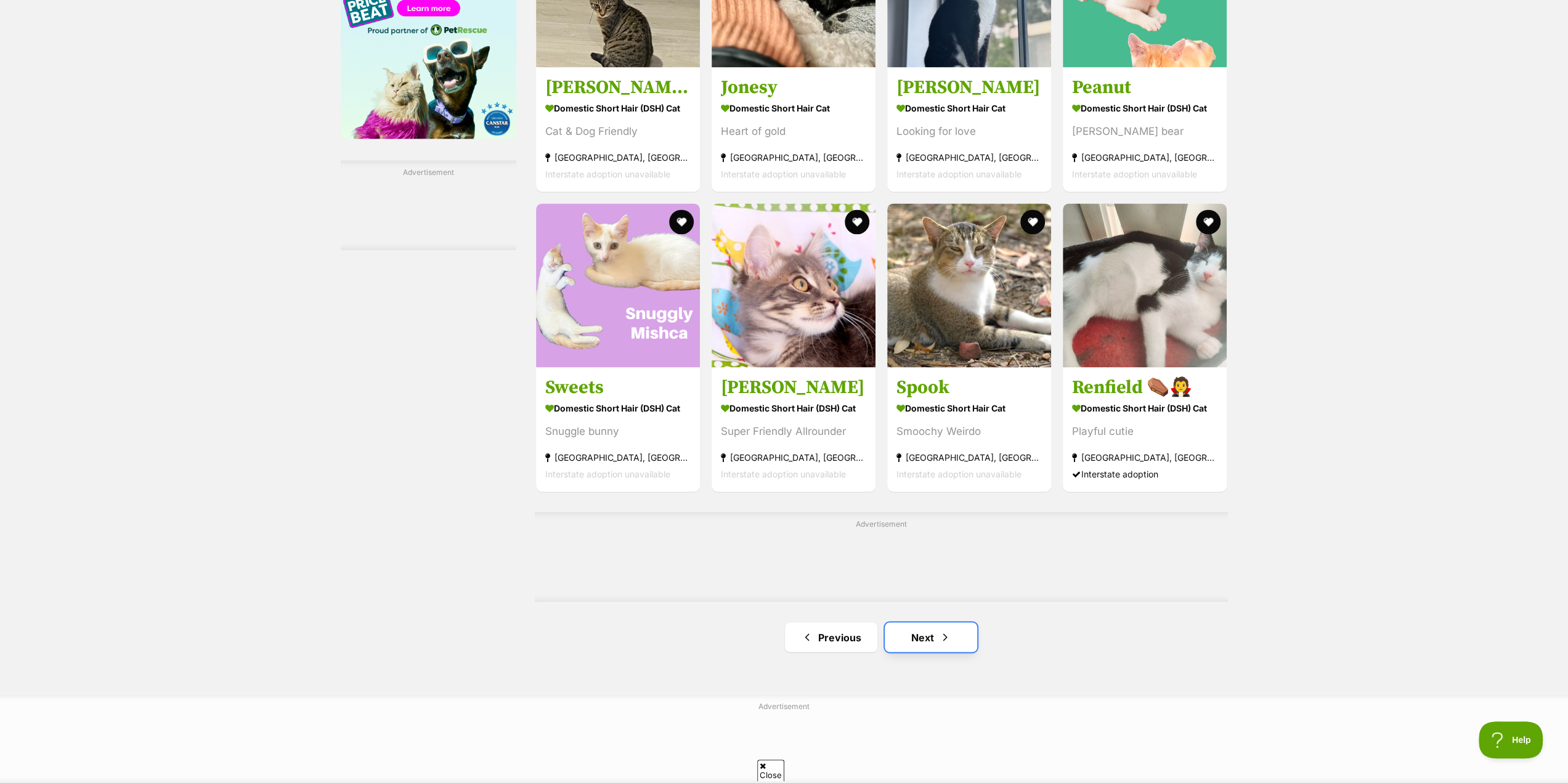
click at [927, 642] on link "Next" at bounding box center [931, 636] width 92 height 29
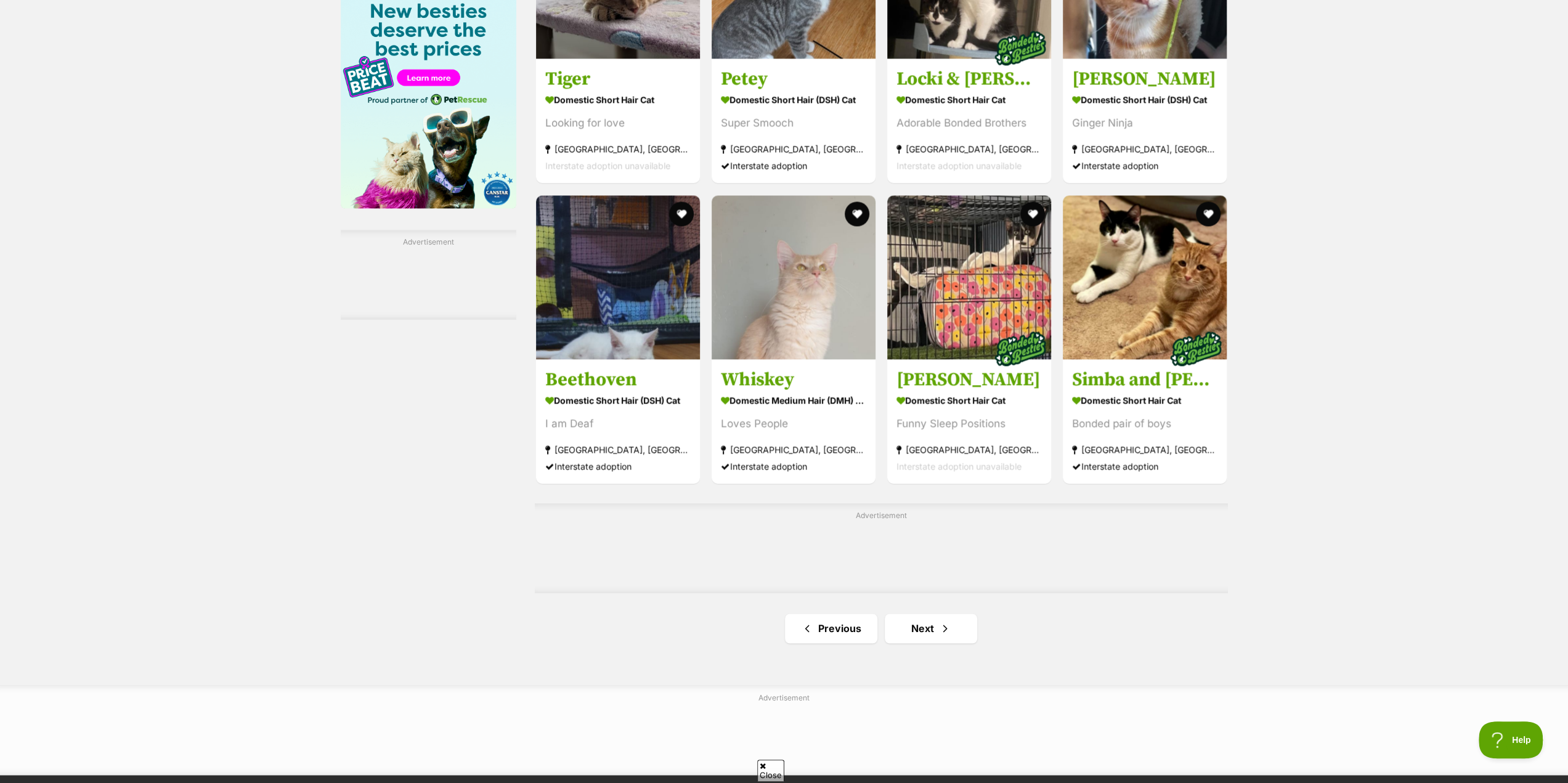
scroll to position [1663, 0]
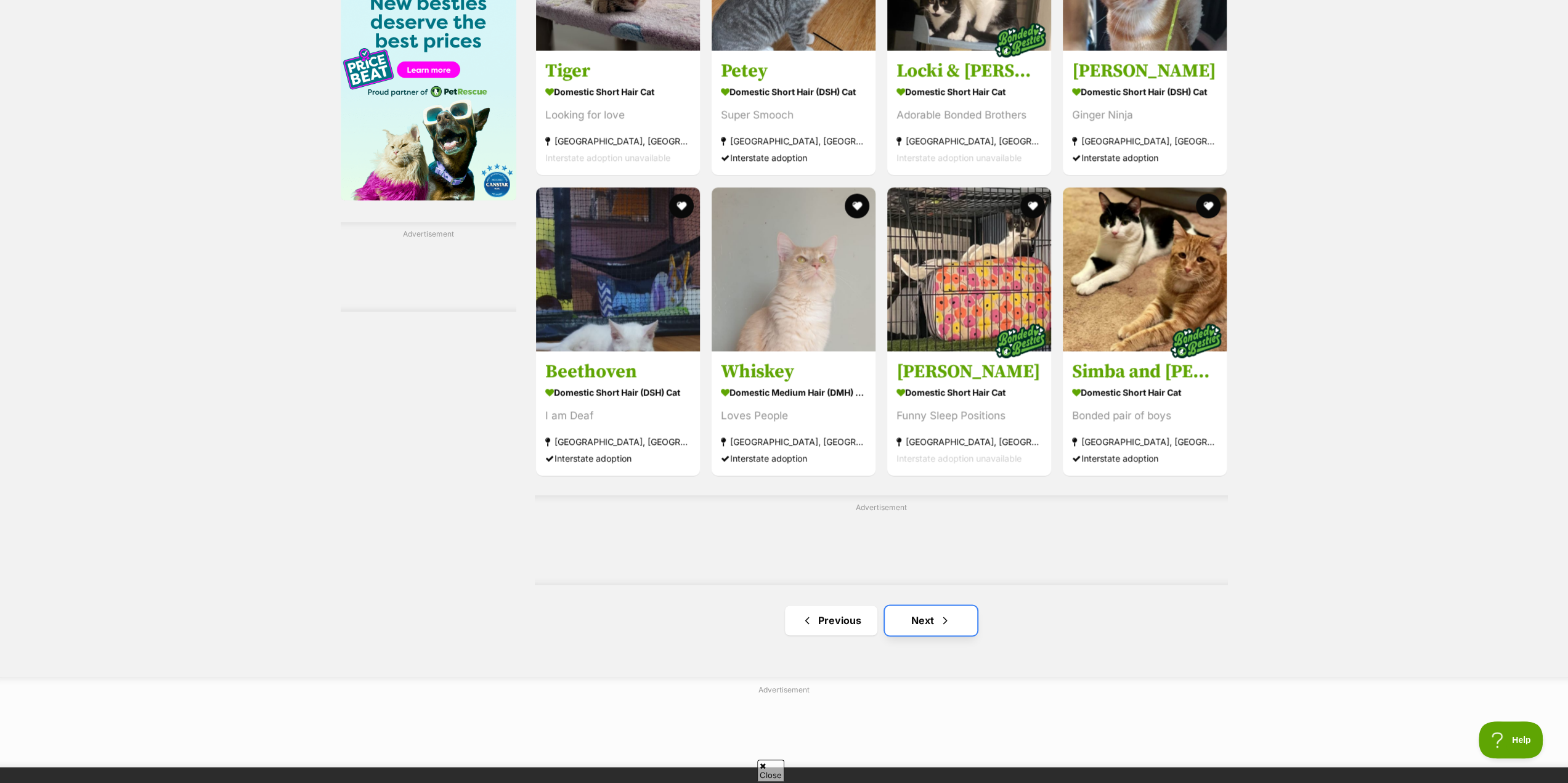
click at [925, 619] on link "Next" at bounding box center [931, 620] width 92 height 29
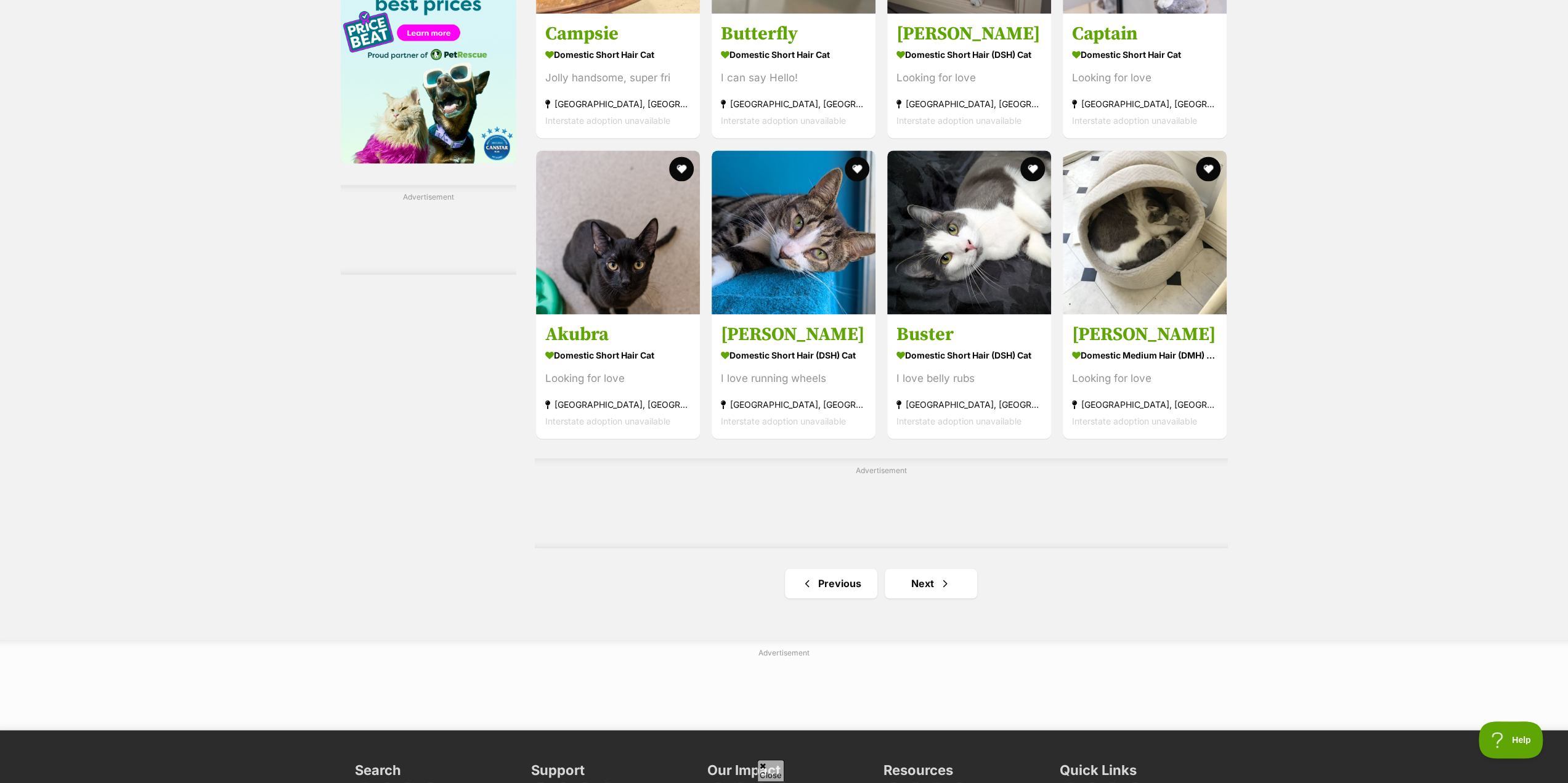
scroll to position [1725, 0]
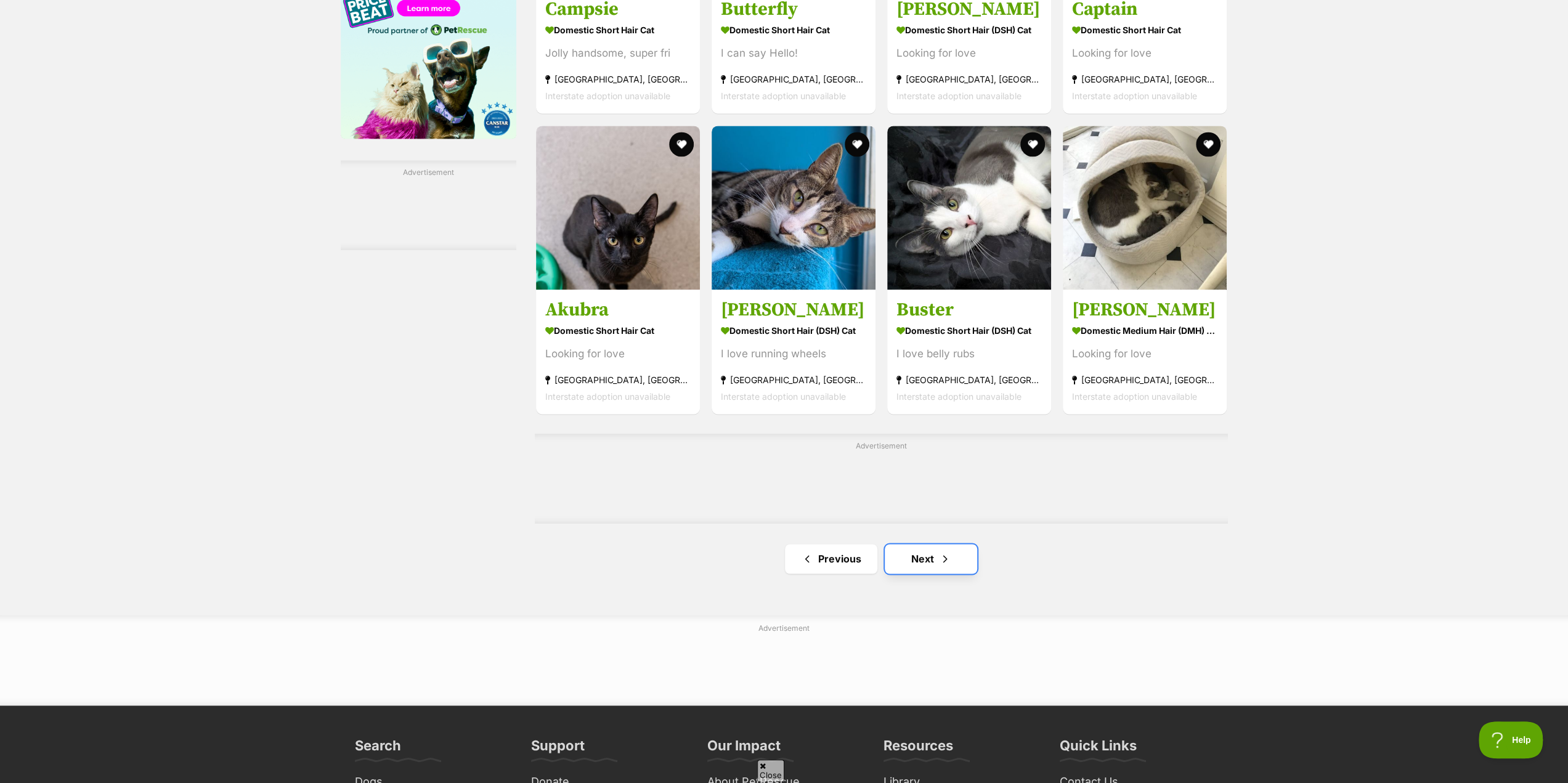
click at [936, 563] on link "Next" at bounding box center [931, 558] width 92 height 29
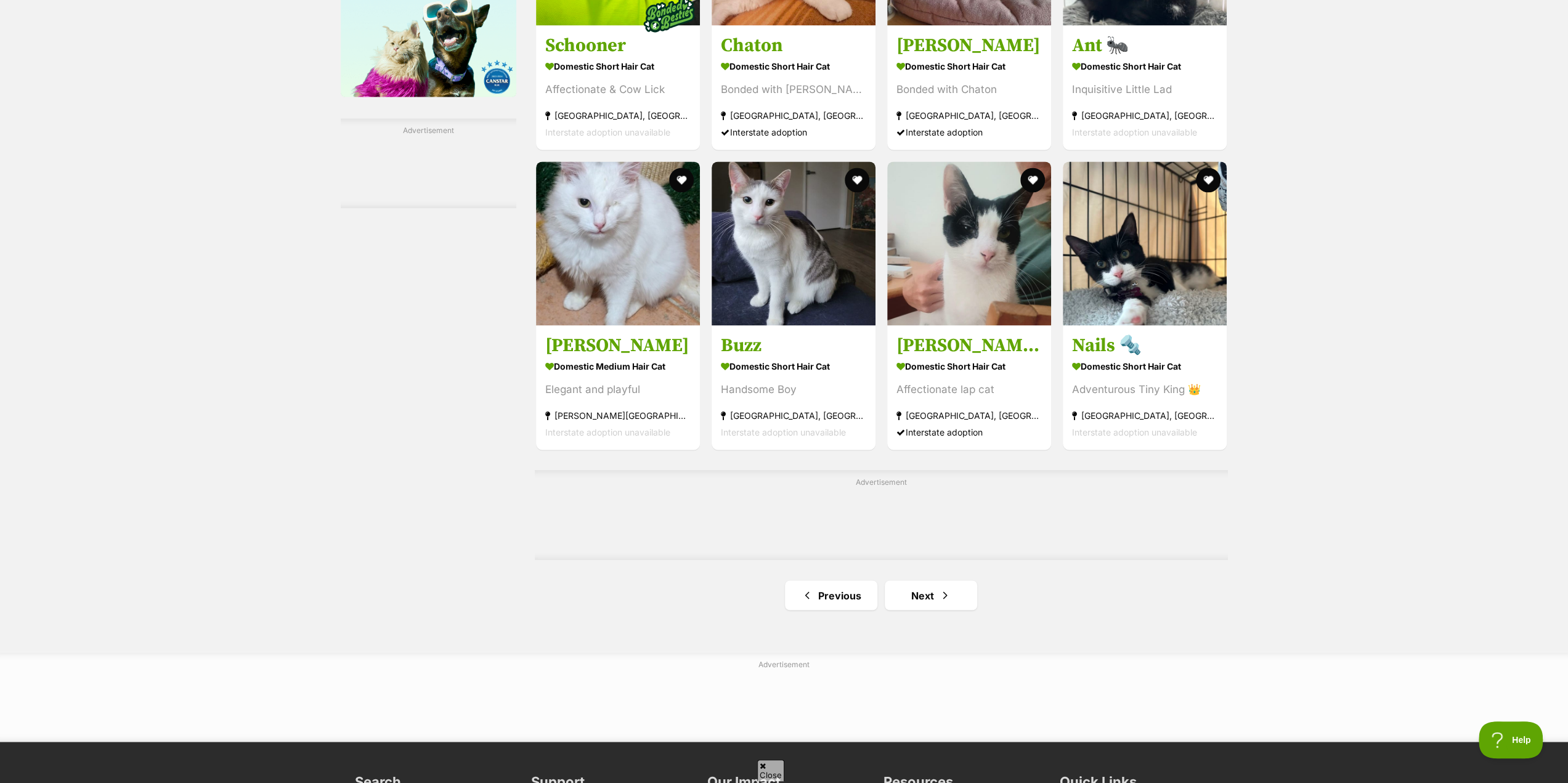
scroll to position [1848, 0]
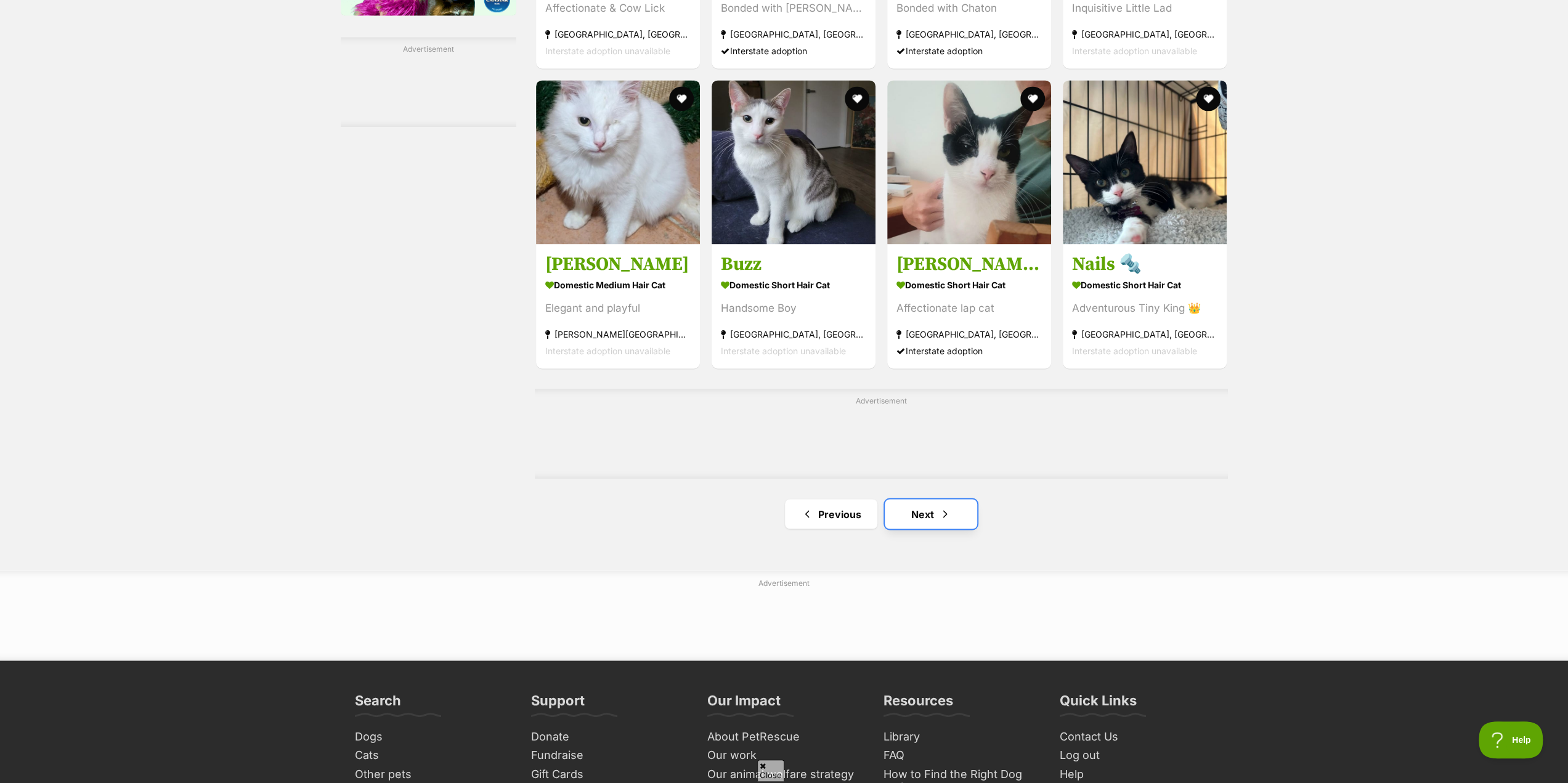
click at [919, 519] on link "Next" at bounding box center [931, 513] width 92 height 29
drag, startPoint x: 1007, startPoint y: 529, endPoint x: 1039, endPoint y: 553, distance: 40.0
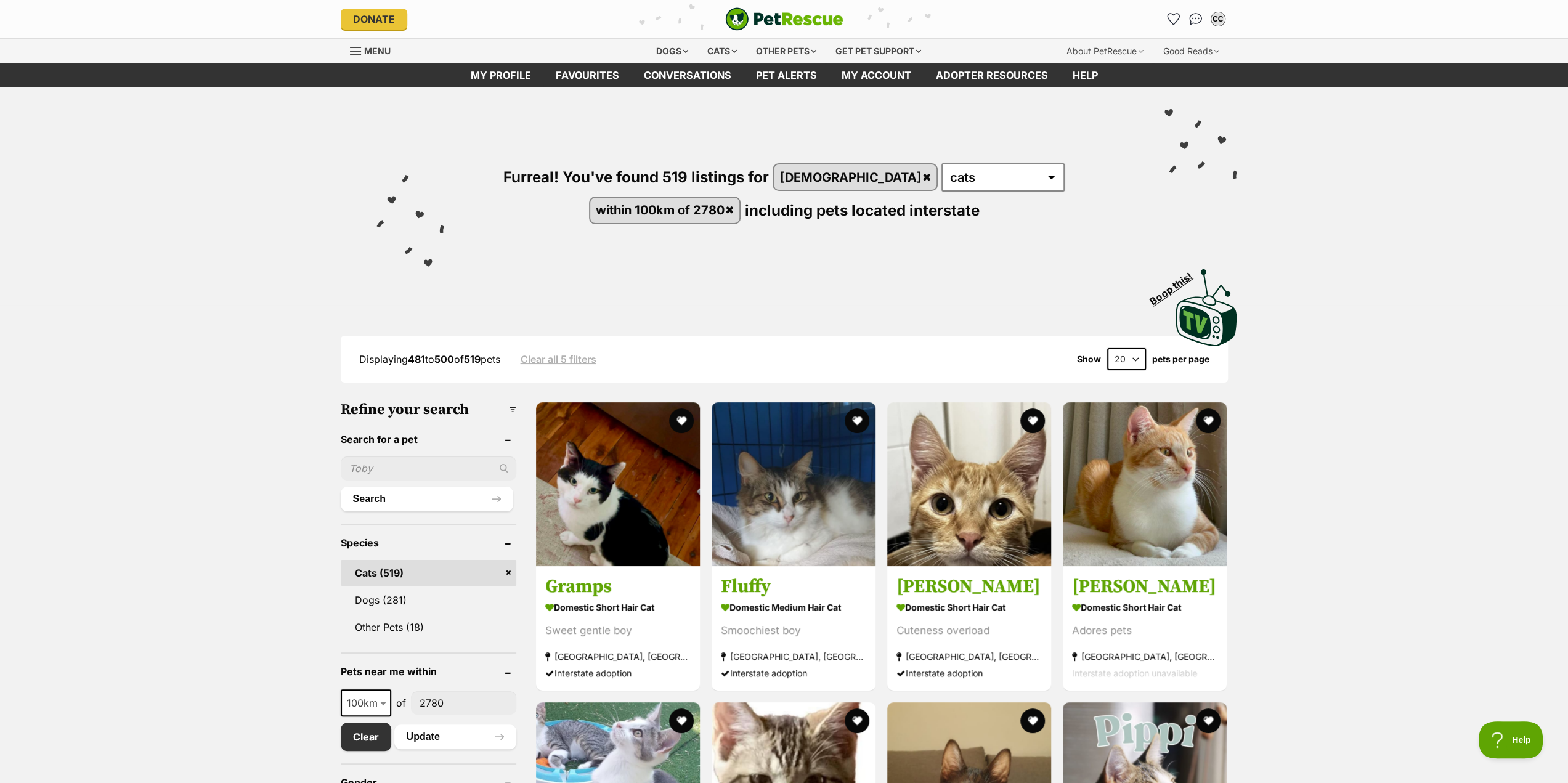
drag, startPoint x: 0, startPoint y: 0, endPoint x: 1269, endPoint y: 518, distance: 1370.7
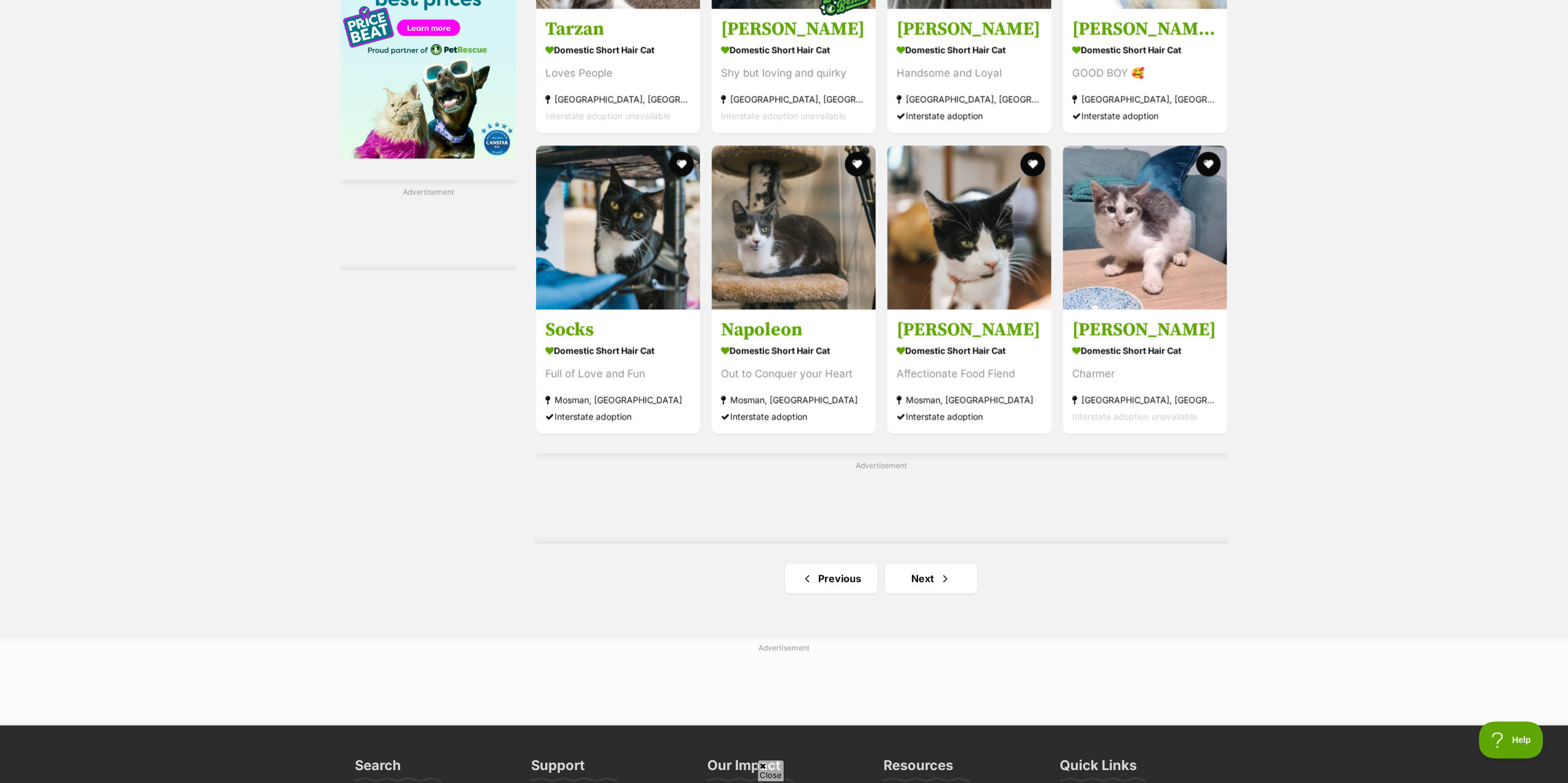
scroll to position [1725, 0]
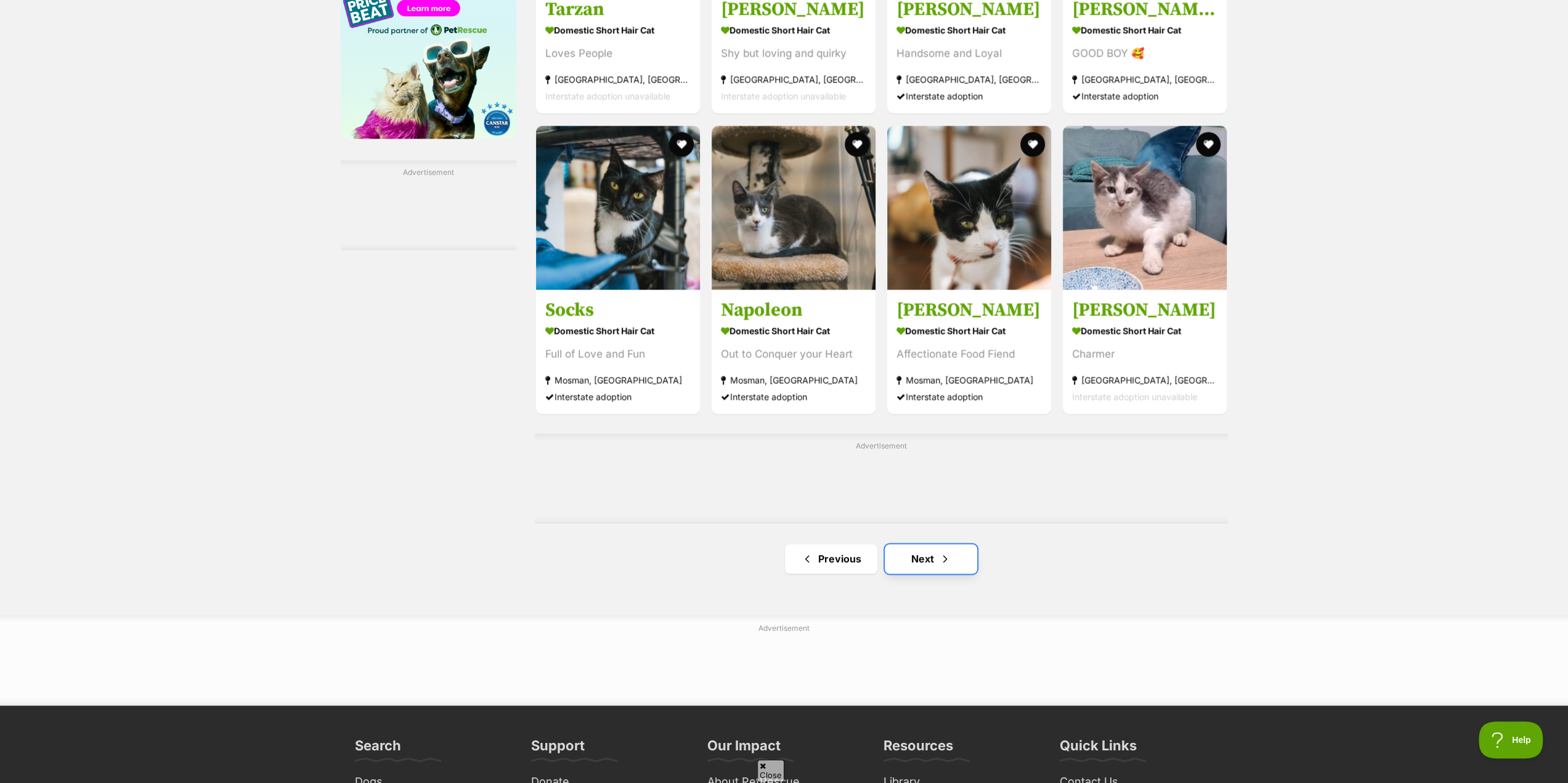
click at [928, 559] on link "Next" at bounding box center [931, 558] width 92 height 29
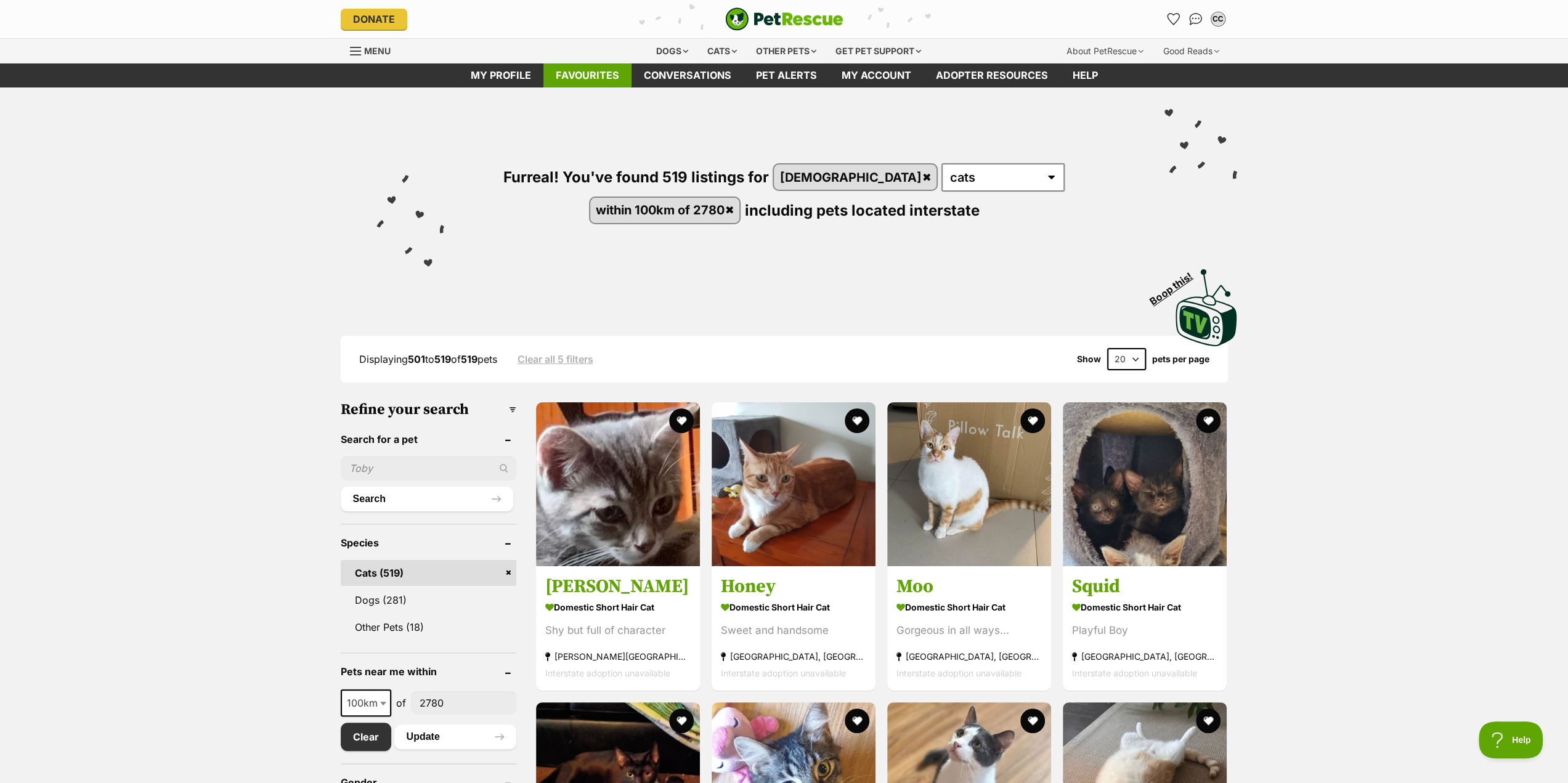
click at [593, 80] on link "Favourites" at bounding box center [588, 75] width 88 height 24
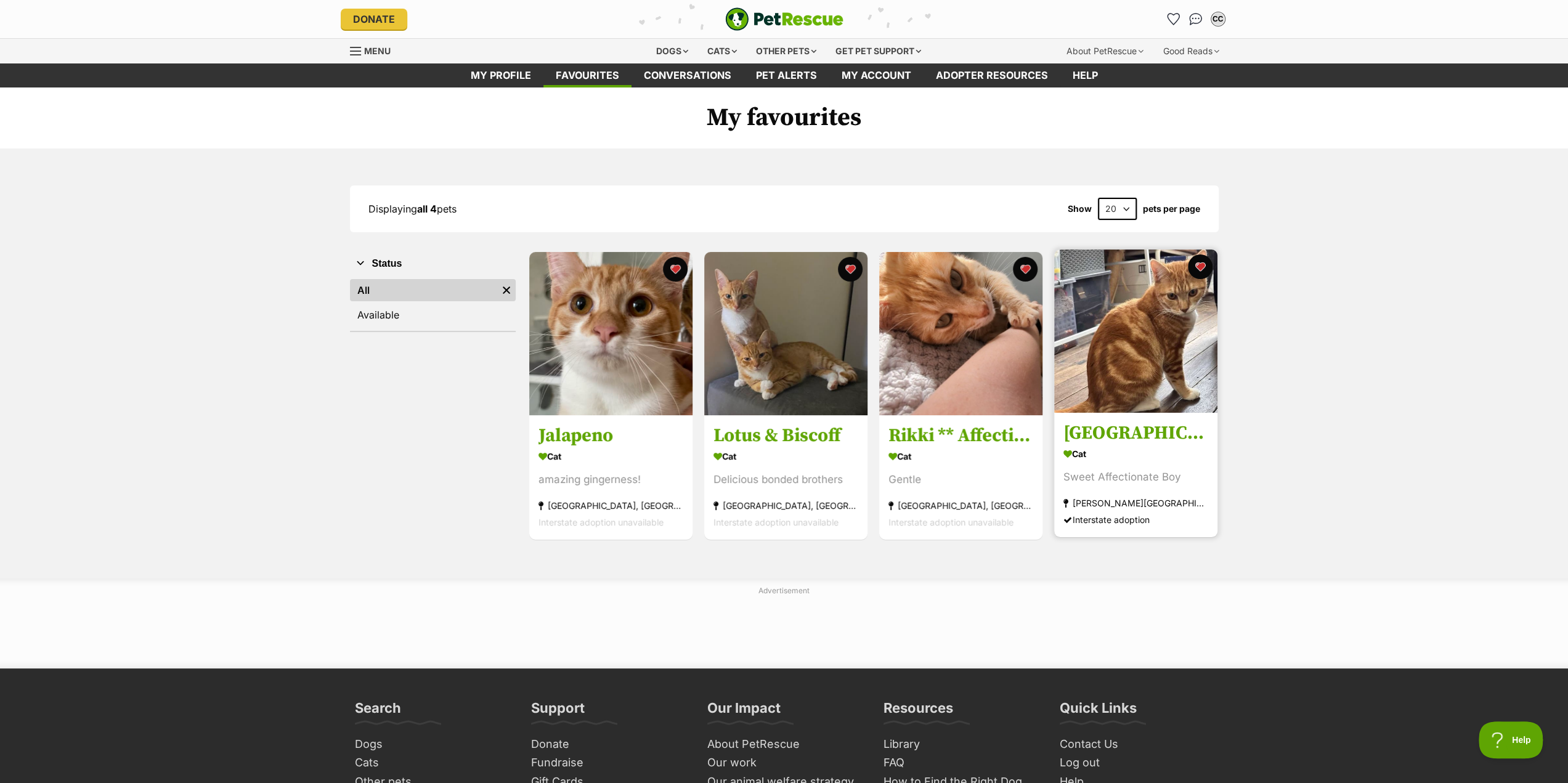
click at [1113, 372] on img at bounding box center [1135, 331] width 164 height 164
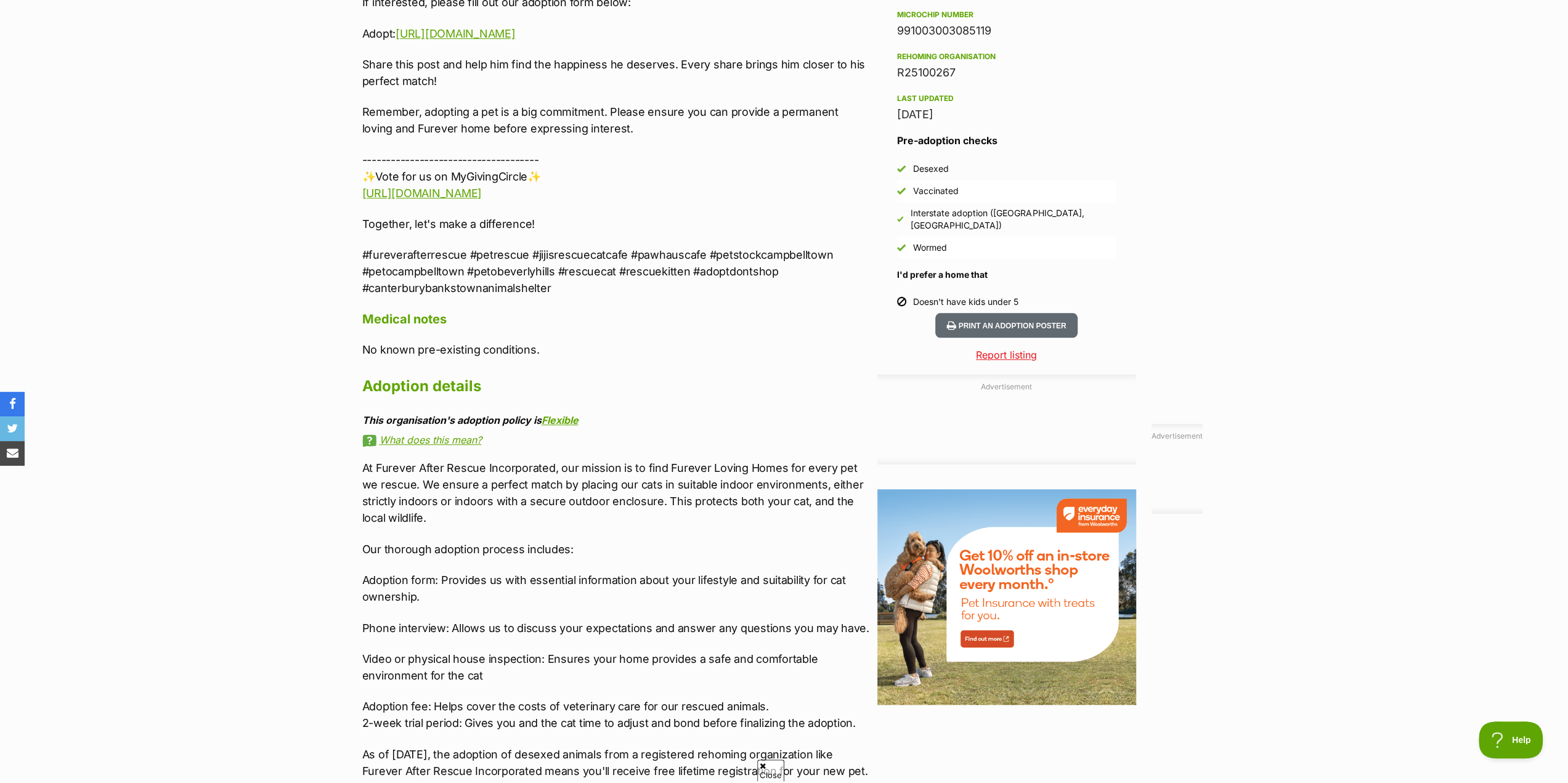
scroll to position [1048, 0]
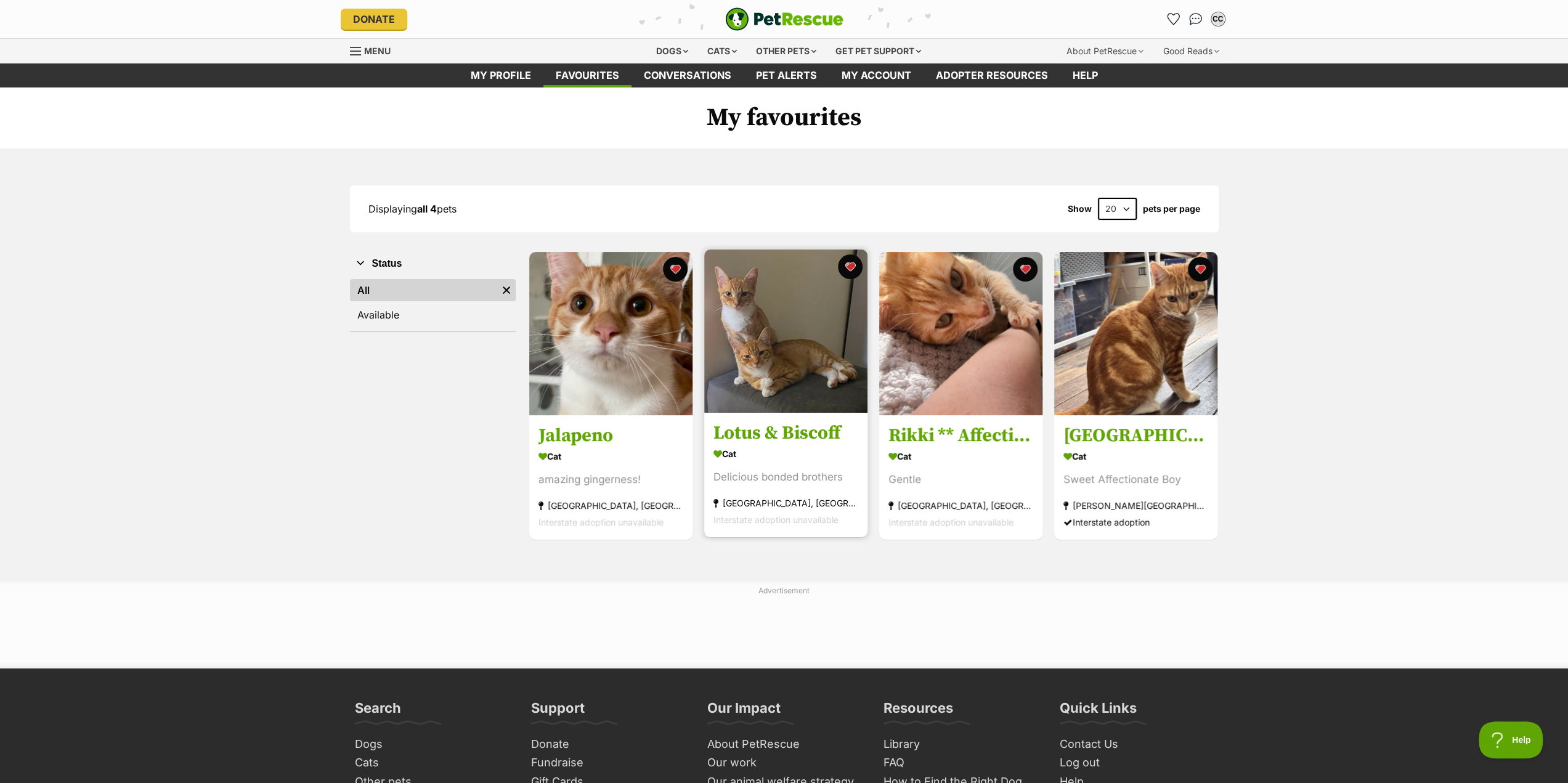
click at [761, 372] on img at bounding box center [786, 331] width 164 height 164
click at [945, 358] on img at bounding box center [961, 331] width 164 height 164
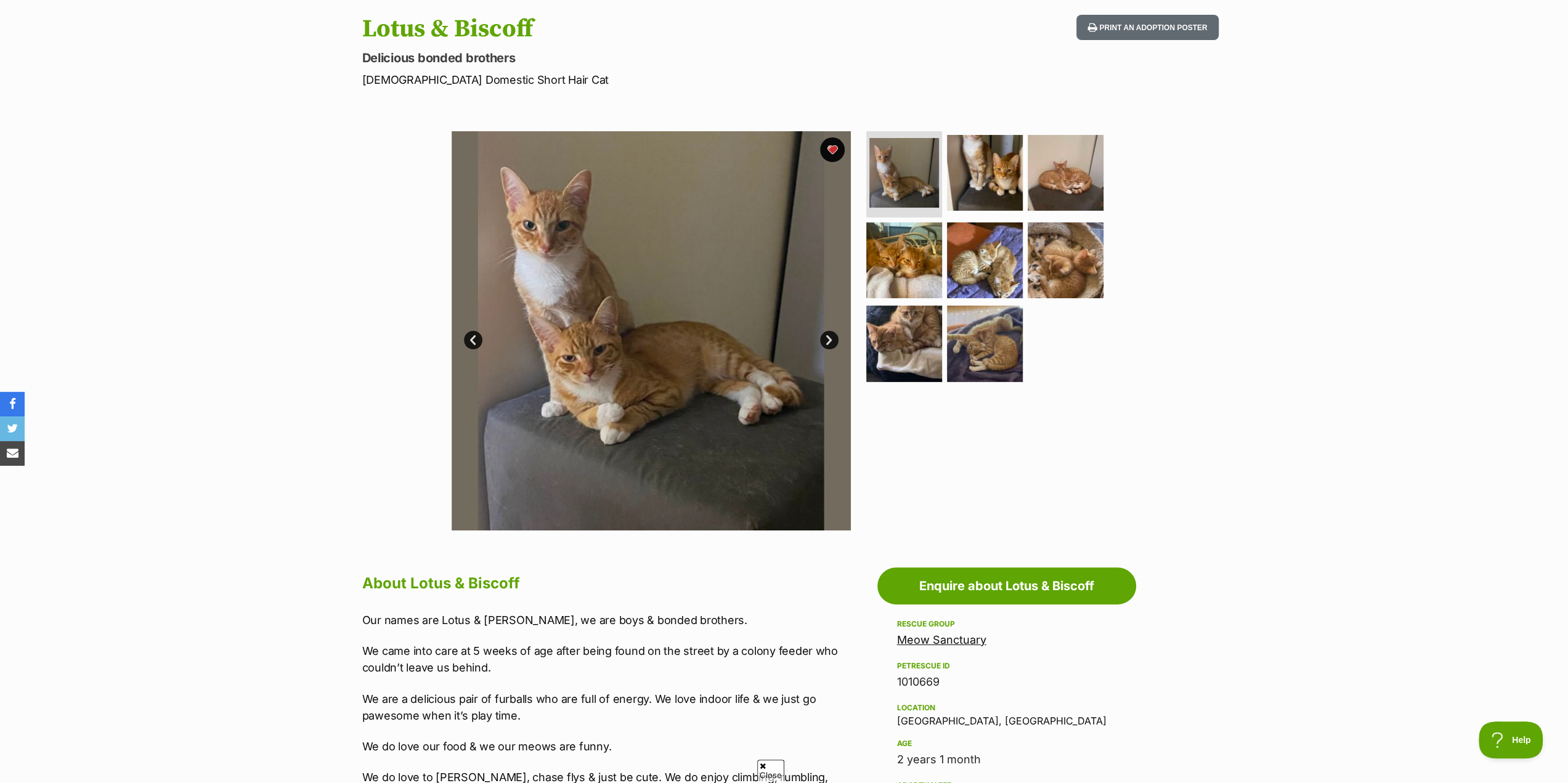
scroll to position [123, 0]
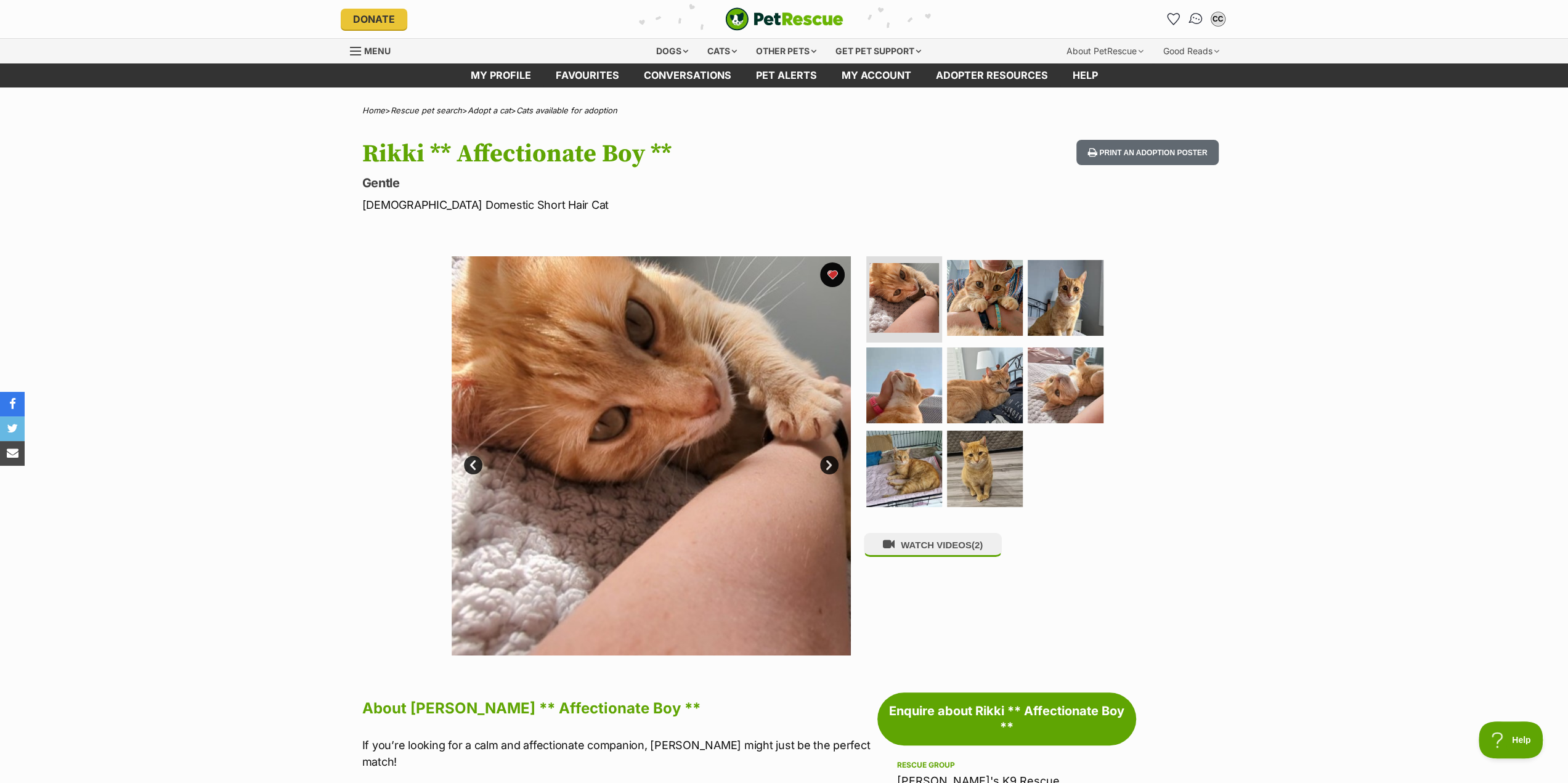
click at [1194, 19] on img "Conversations" at bounding box center [1195, 19] width 17 height 16
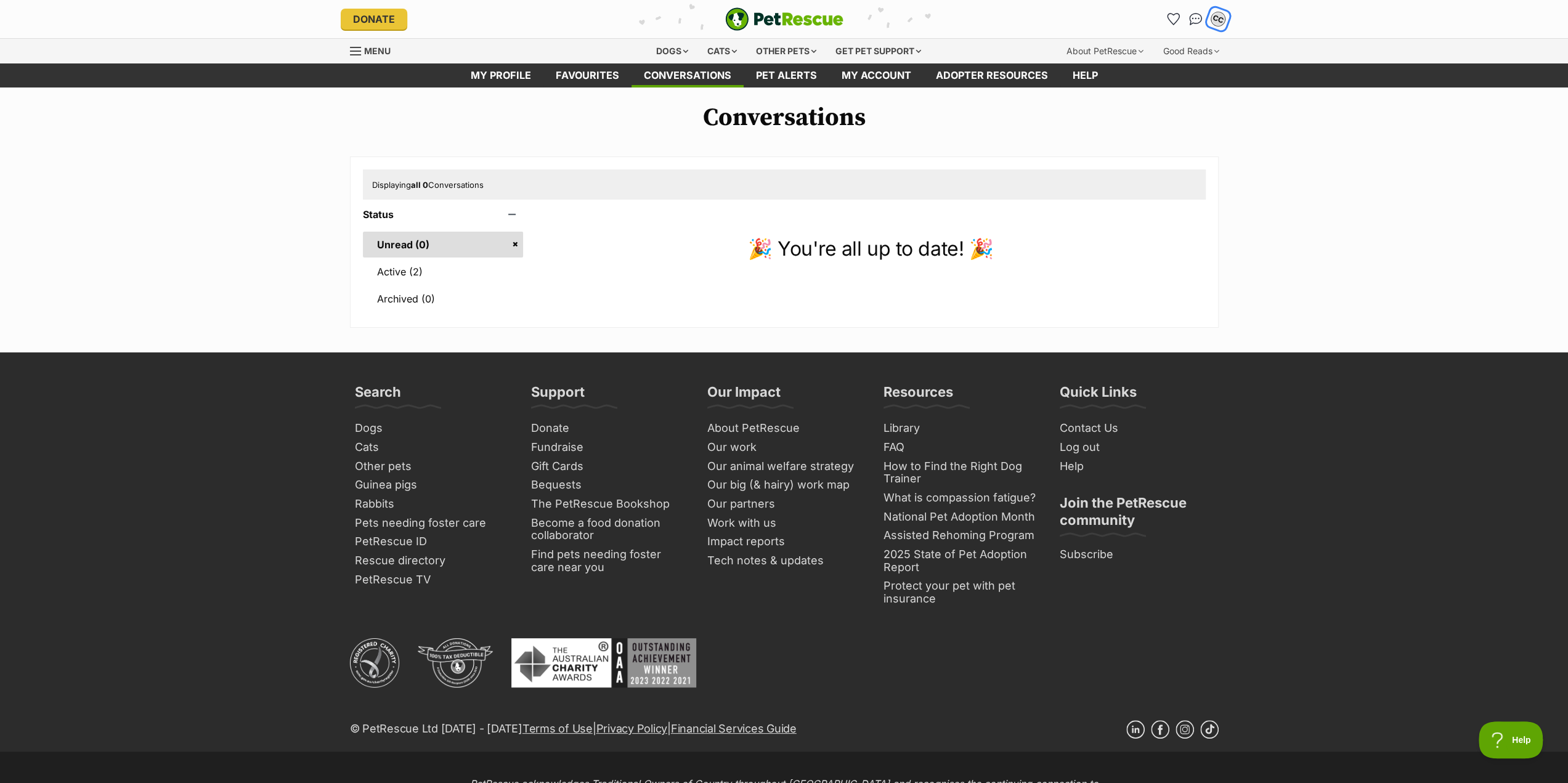
click at [1217, 21] on div "CC" at bounding box center [1218, 19] width 16 height 16
click at [1148, 74] on link "Log out" at bounding box center [1135, 73] width 26 height 10
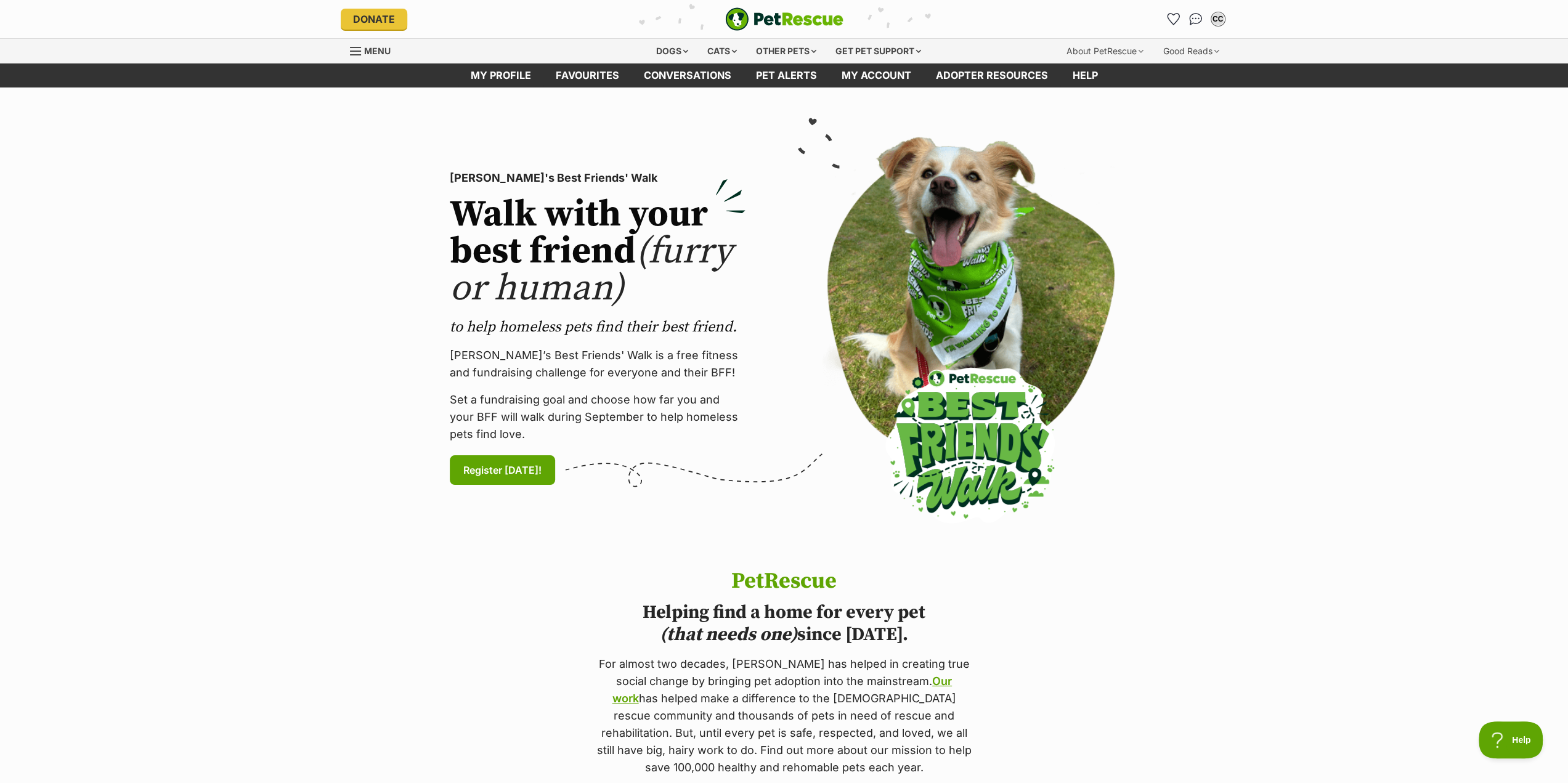
click at [353, 49] on div "Menu" at bounding box center [357, 50] width 12 height 10
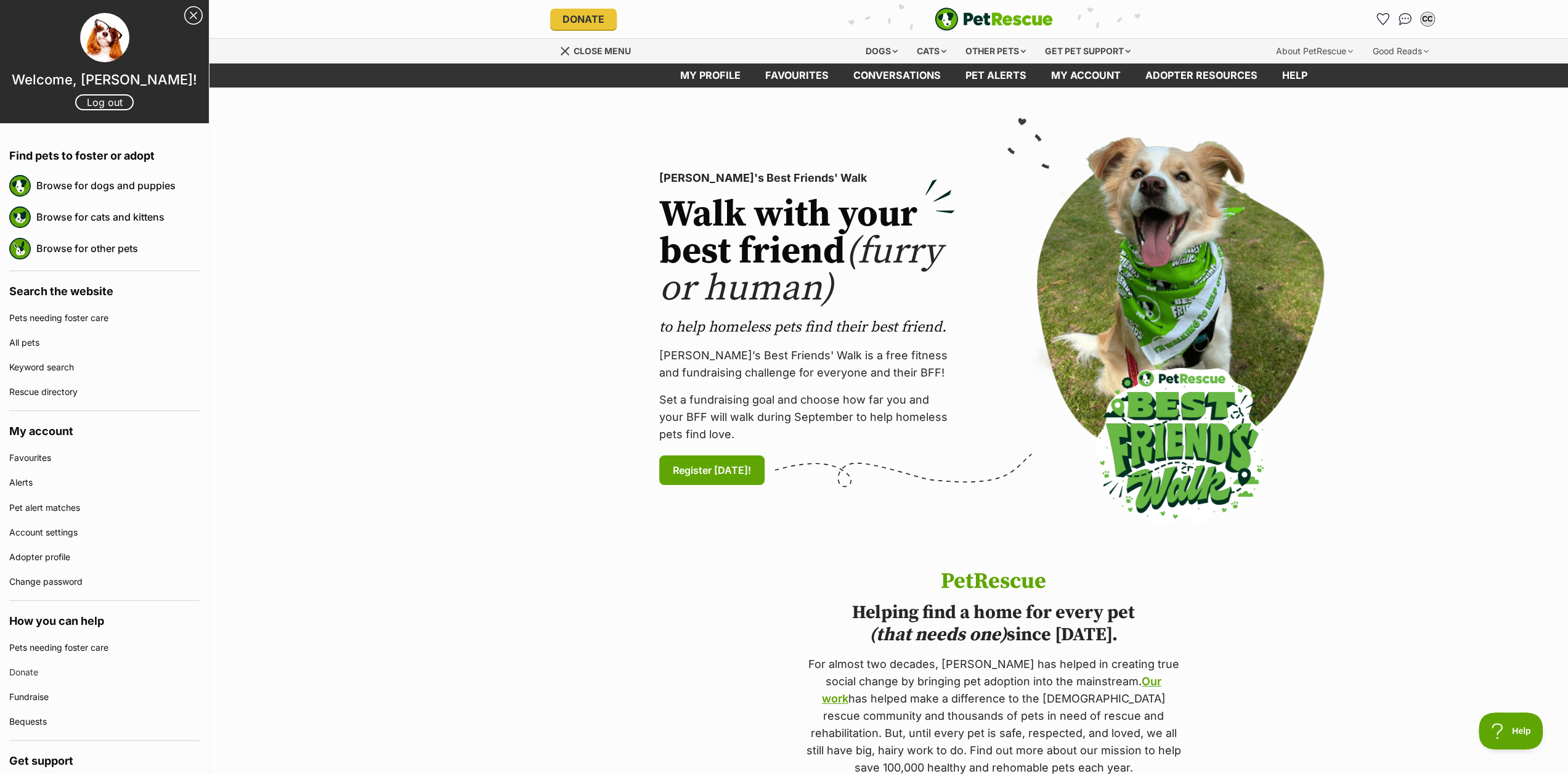
click at [184, 9] on link "Close Sidebar" at bounding box center [193, 15] width 19 height 19
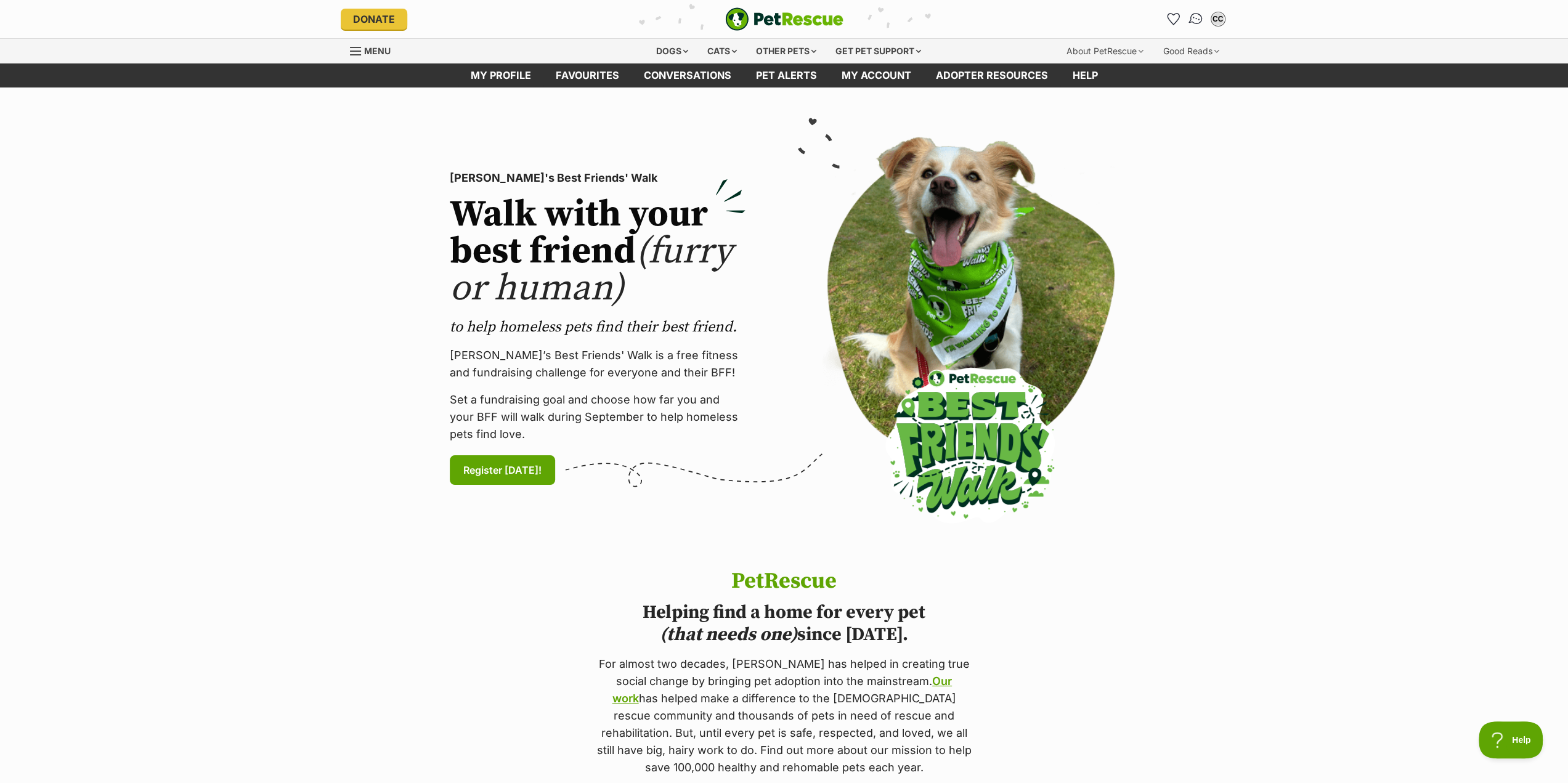
click at [1193, 19] on img "Conversations" at bounding box center [1195, 19] width 17 height 16
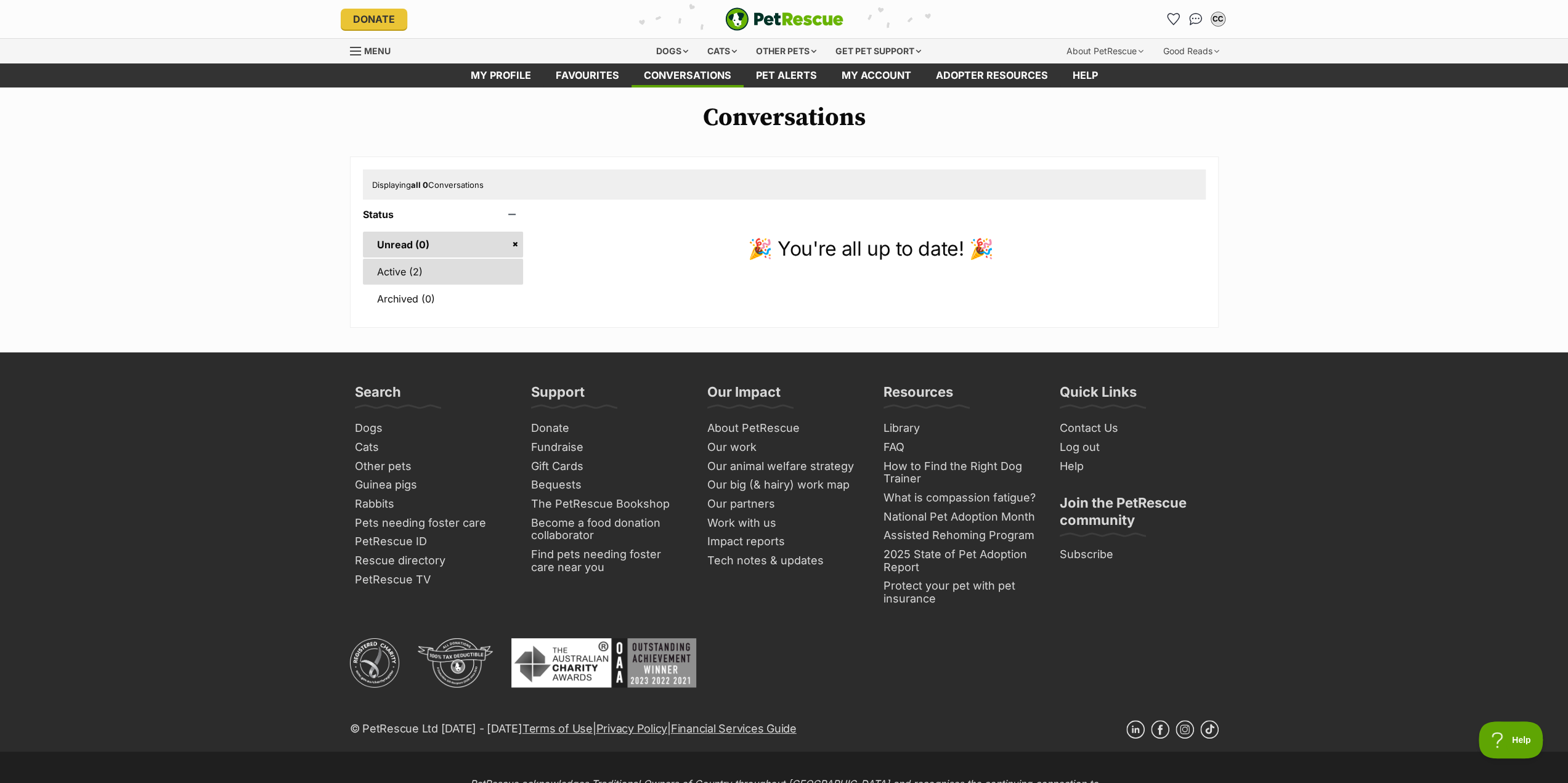
click at [457, 274] on link "Active (2)" at bounding box center [443, 271] width 161 height 26
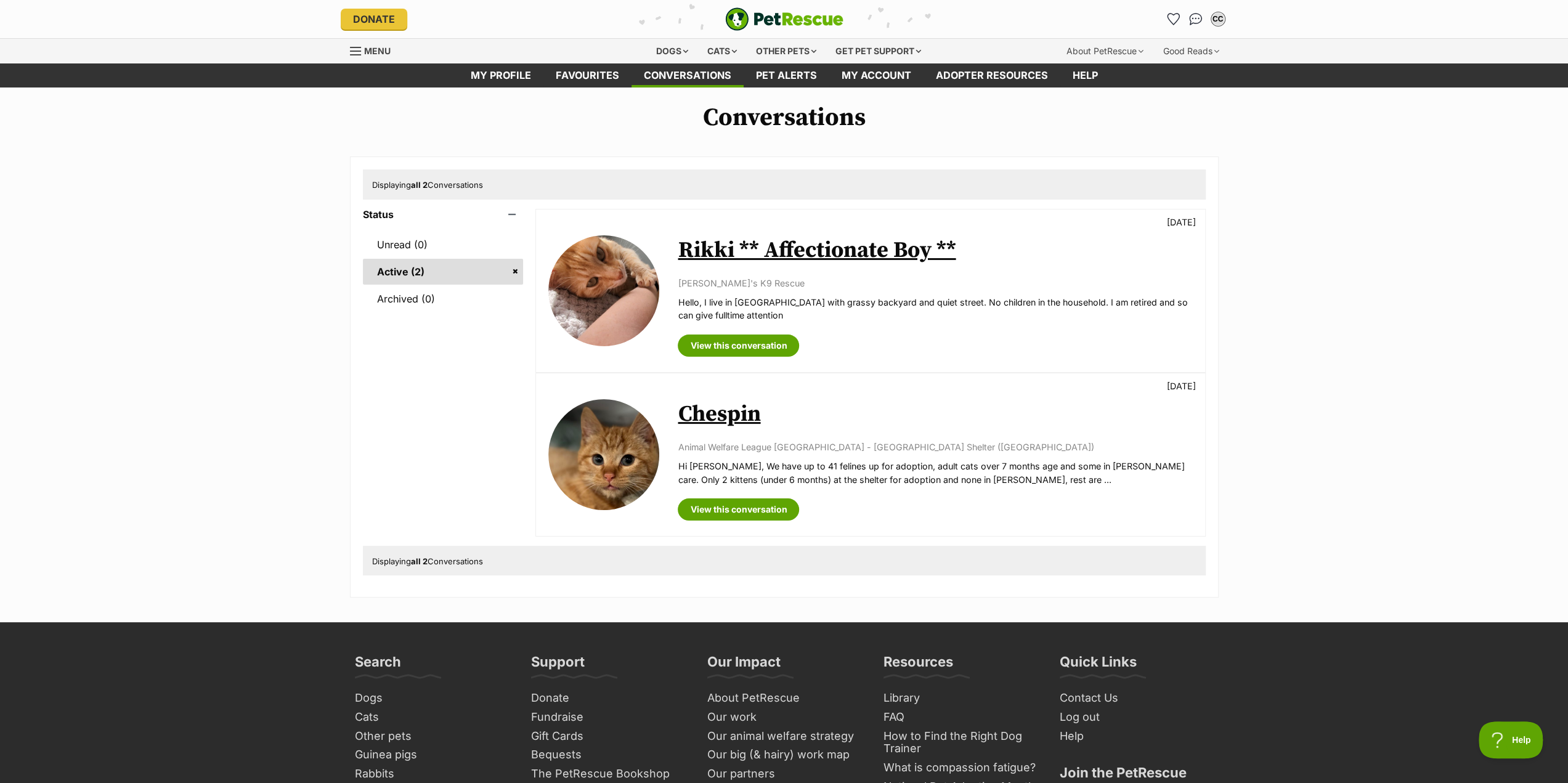
click at [627, 292] on img at bounding box center [603, 290] width 111 height 111
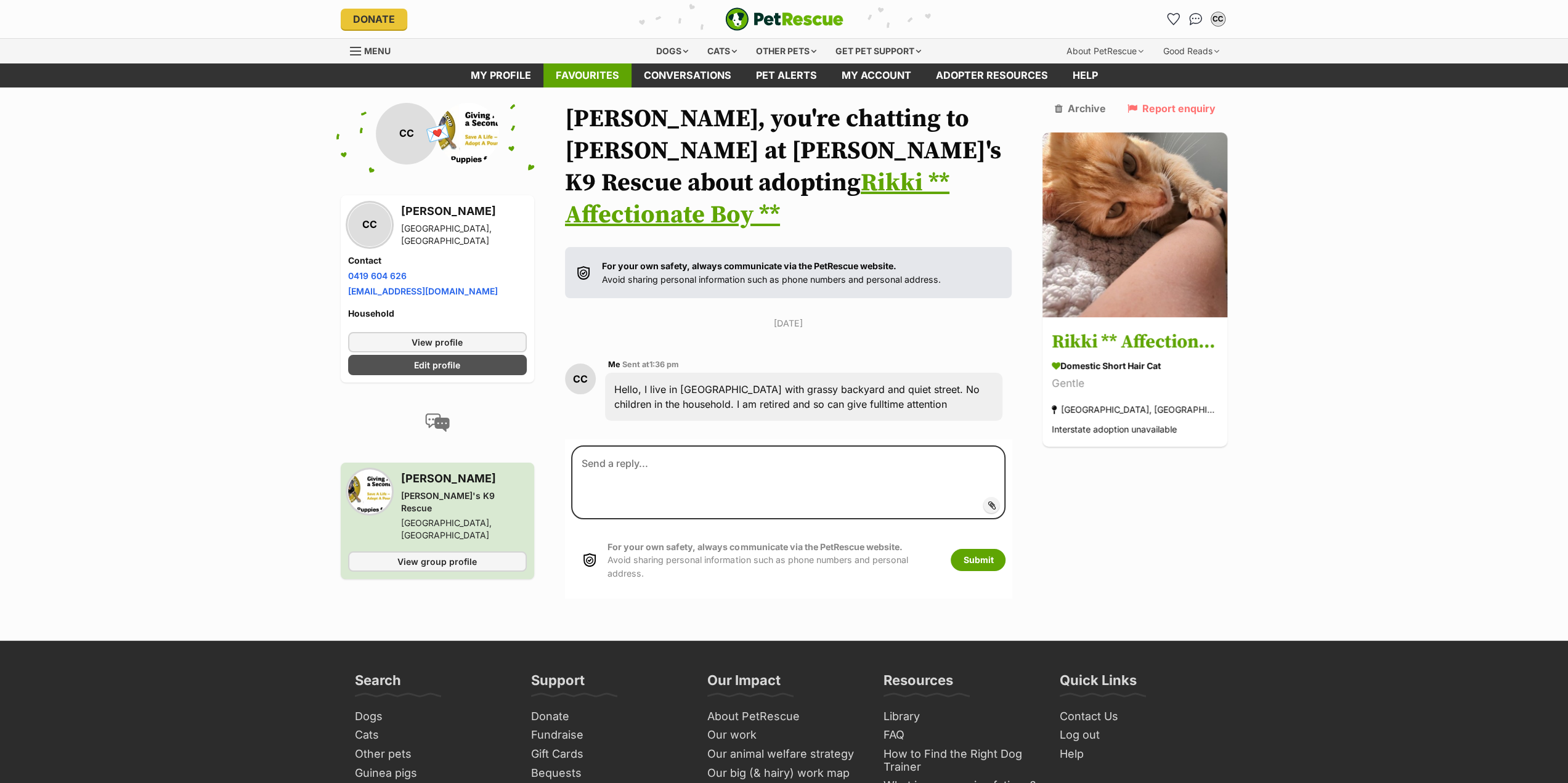
click at [591, 77] on link "Favourites" at bounding box center [588, 75] width 88 height 24
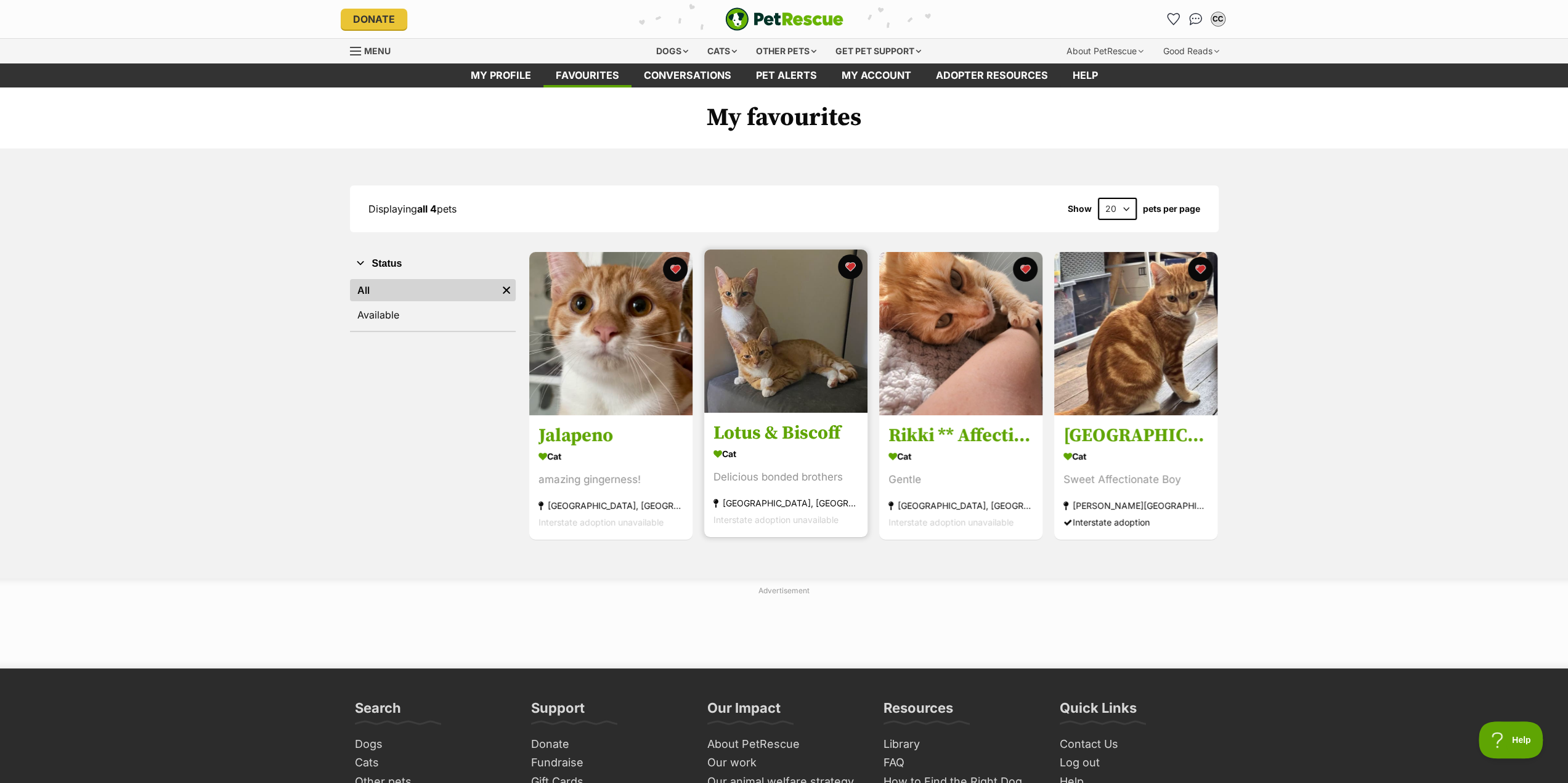
click at [779, 381] on img at bounding box center [786, 331] width 164 height 164
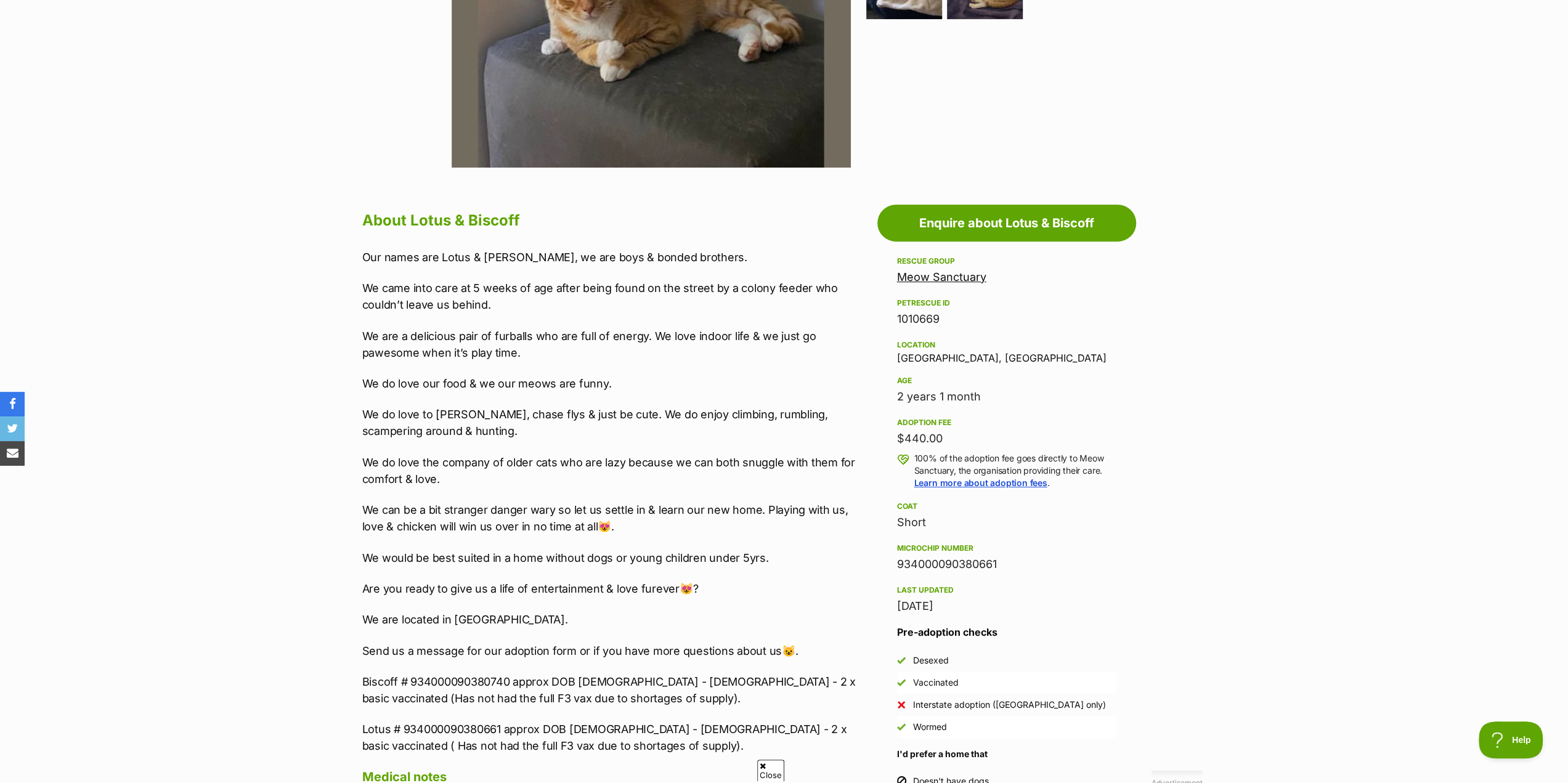
scroll to position [247, 0]
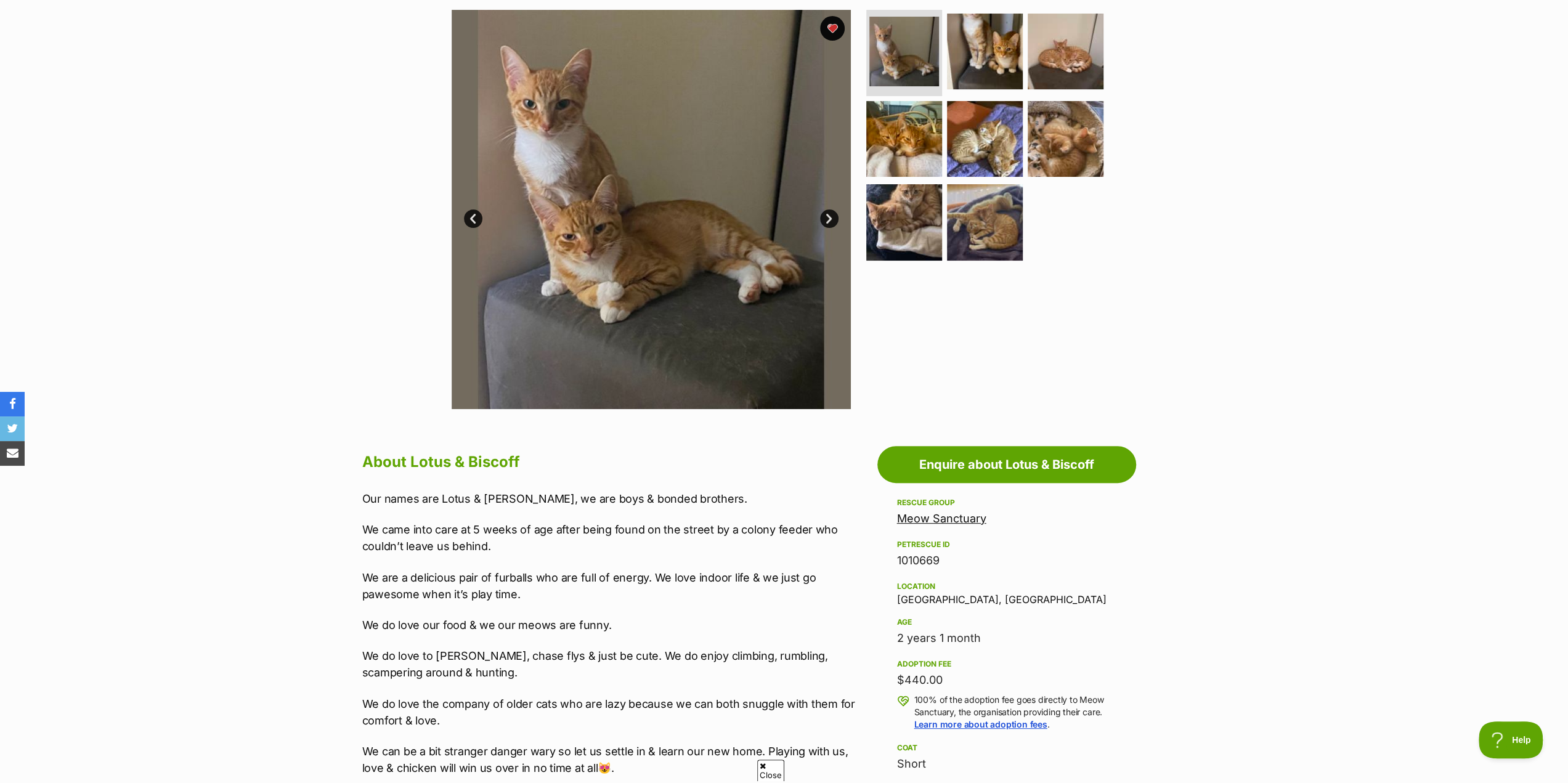
click at [967, 521] on link "Meow Sanctuary" at bounding box center [942, 518] width 89 height 13
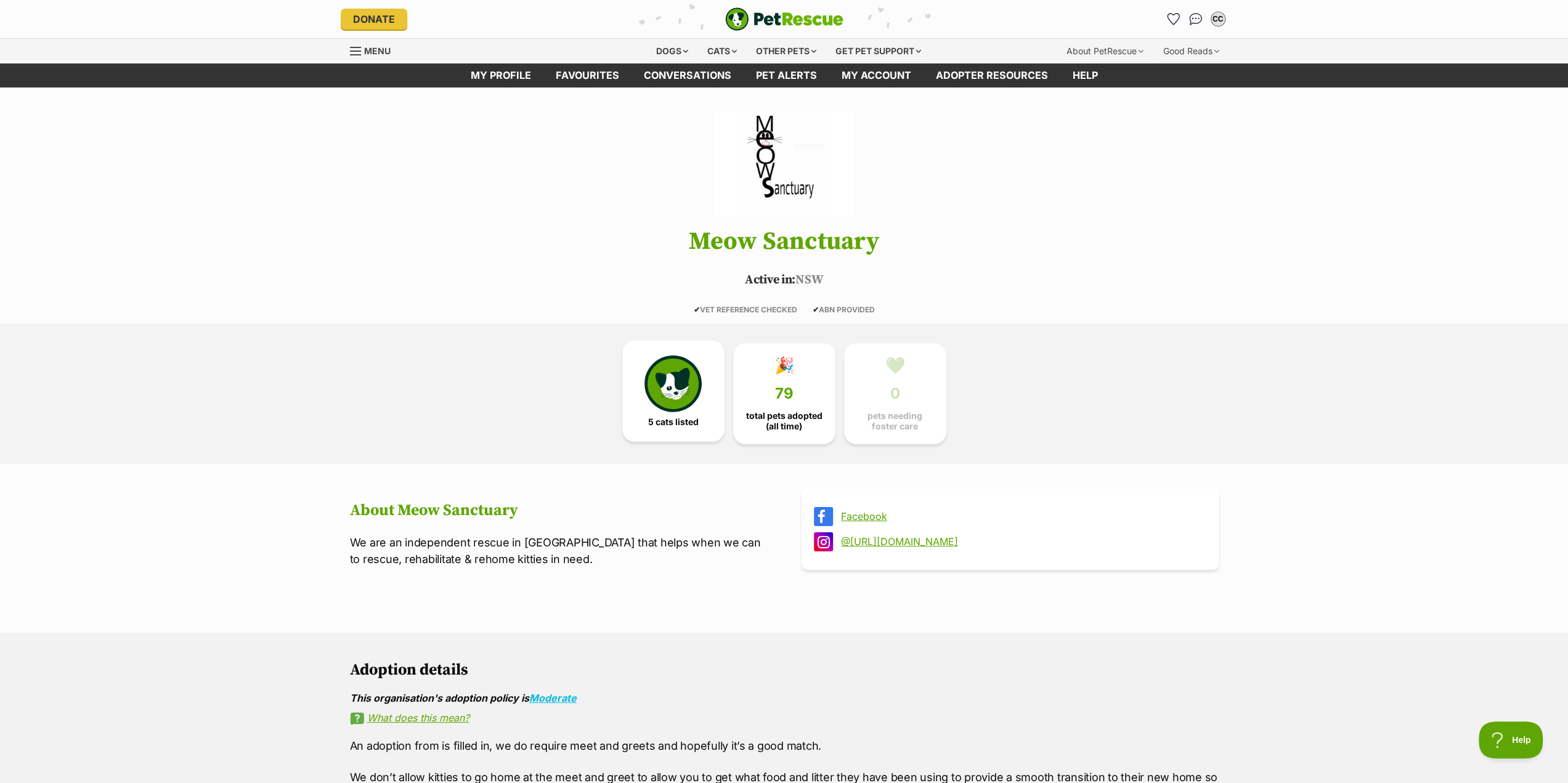
click at [675, 388] on img at bounding box center [673, 384] width 57 height 57
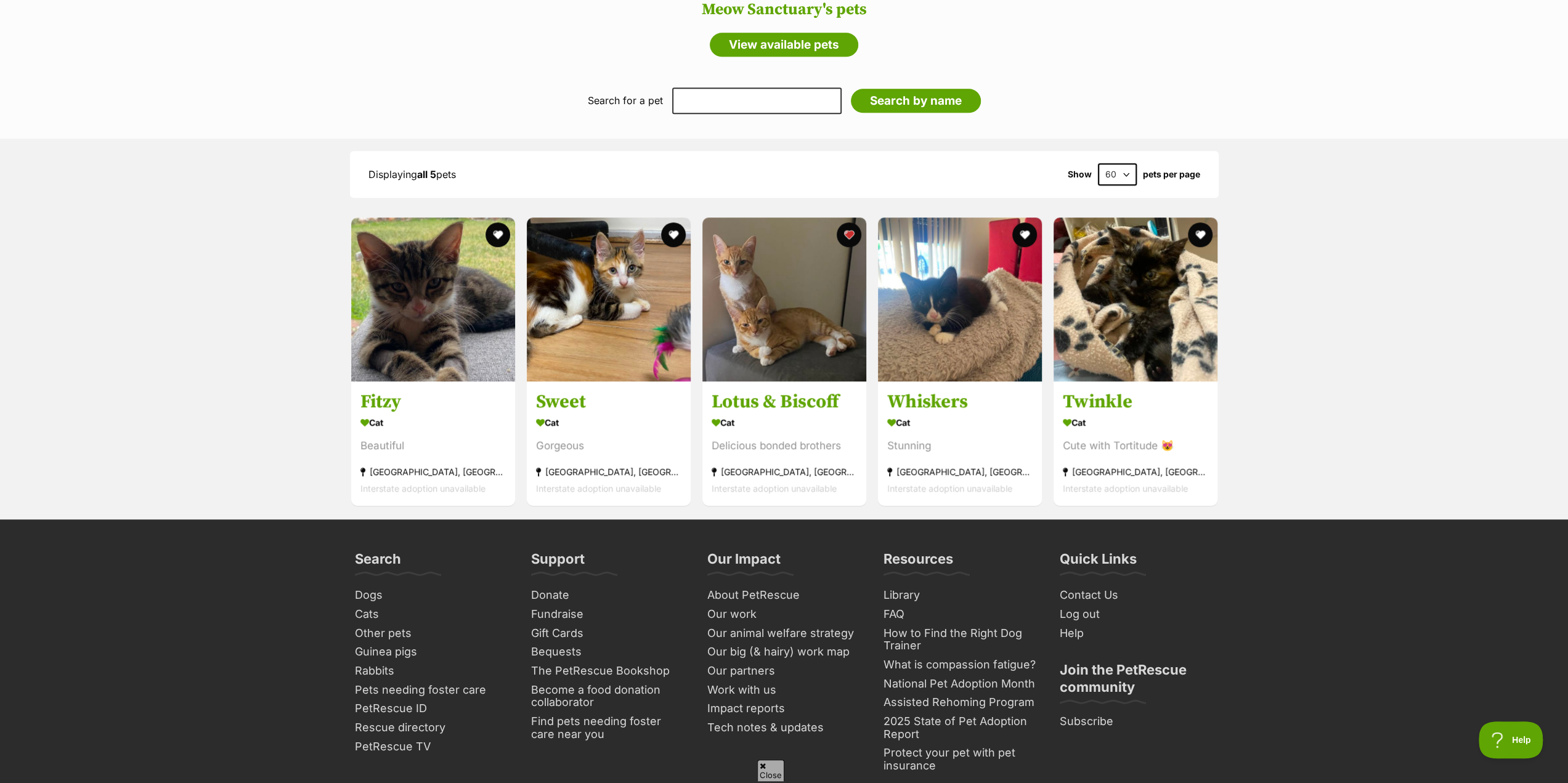
scroll to position [934, 0]
click at [431, 347] on img at bounding box center [433, 296] width 164 height 164
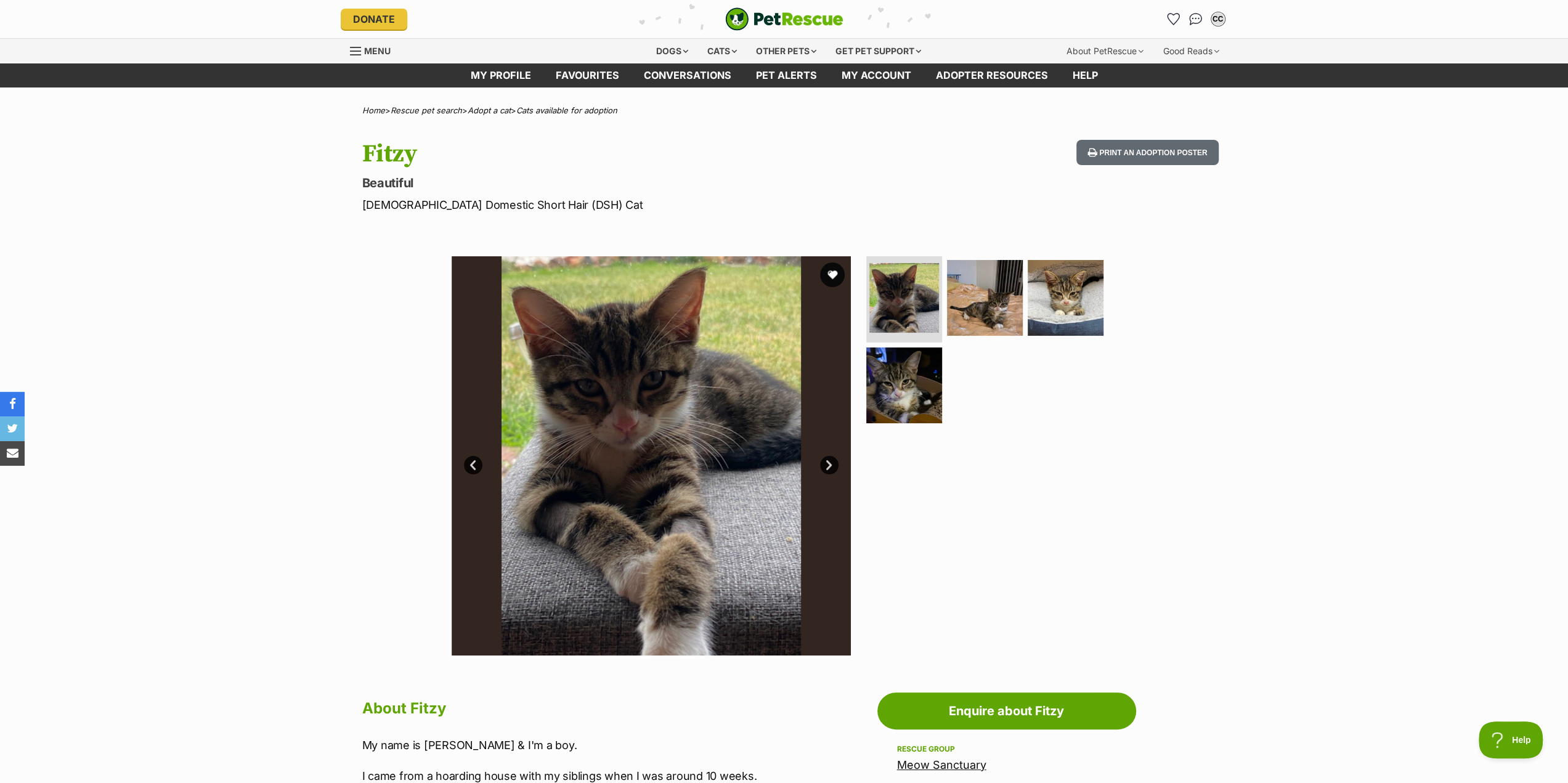
click at [825, 465] on link "Next" at bounding box center [829, 464] width 19 height 19
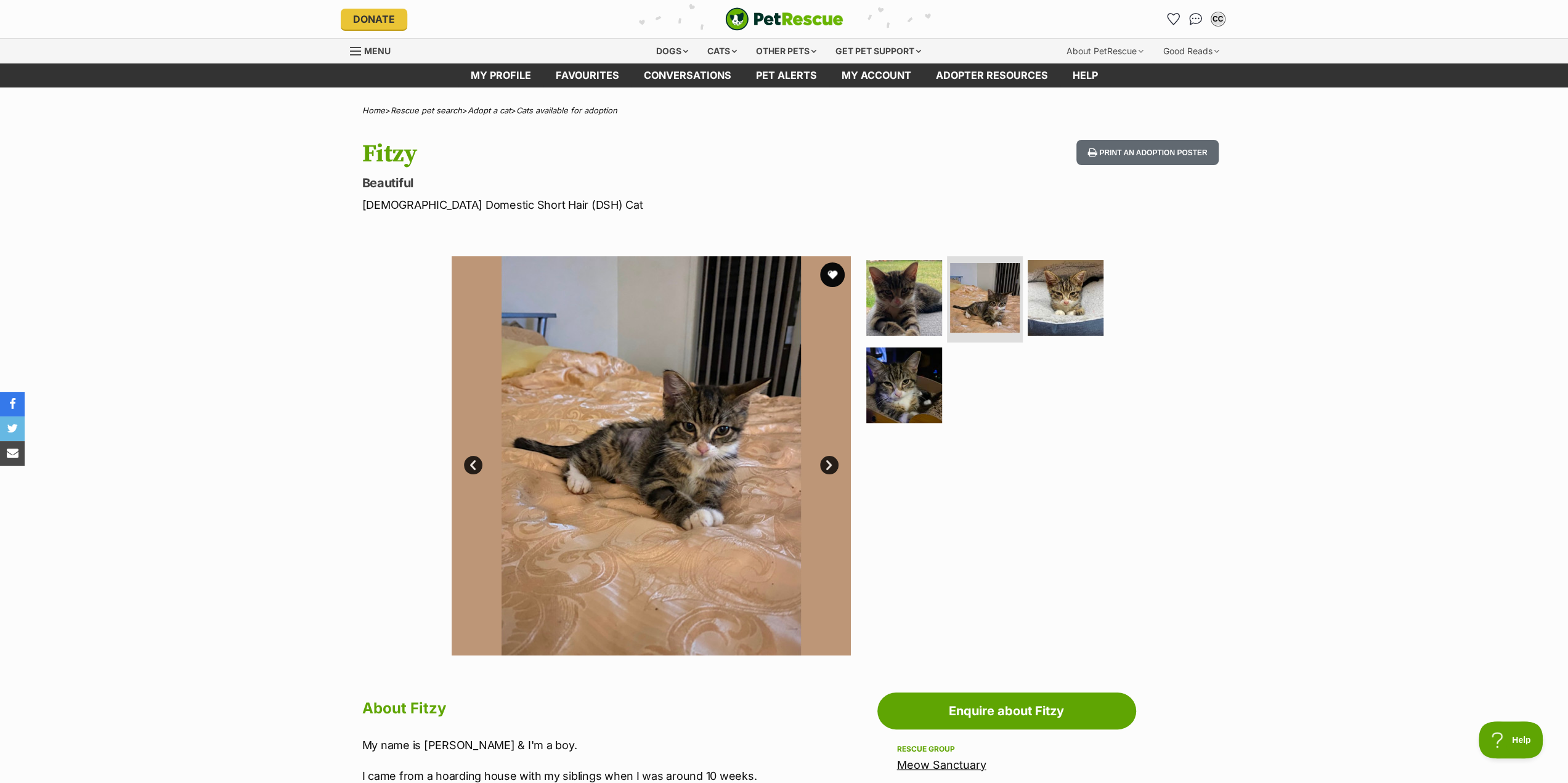
click at [825, 465] on link "Next" at bounding box center [829, 464] width 19 height 19
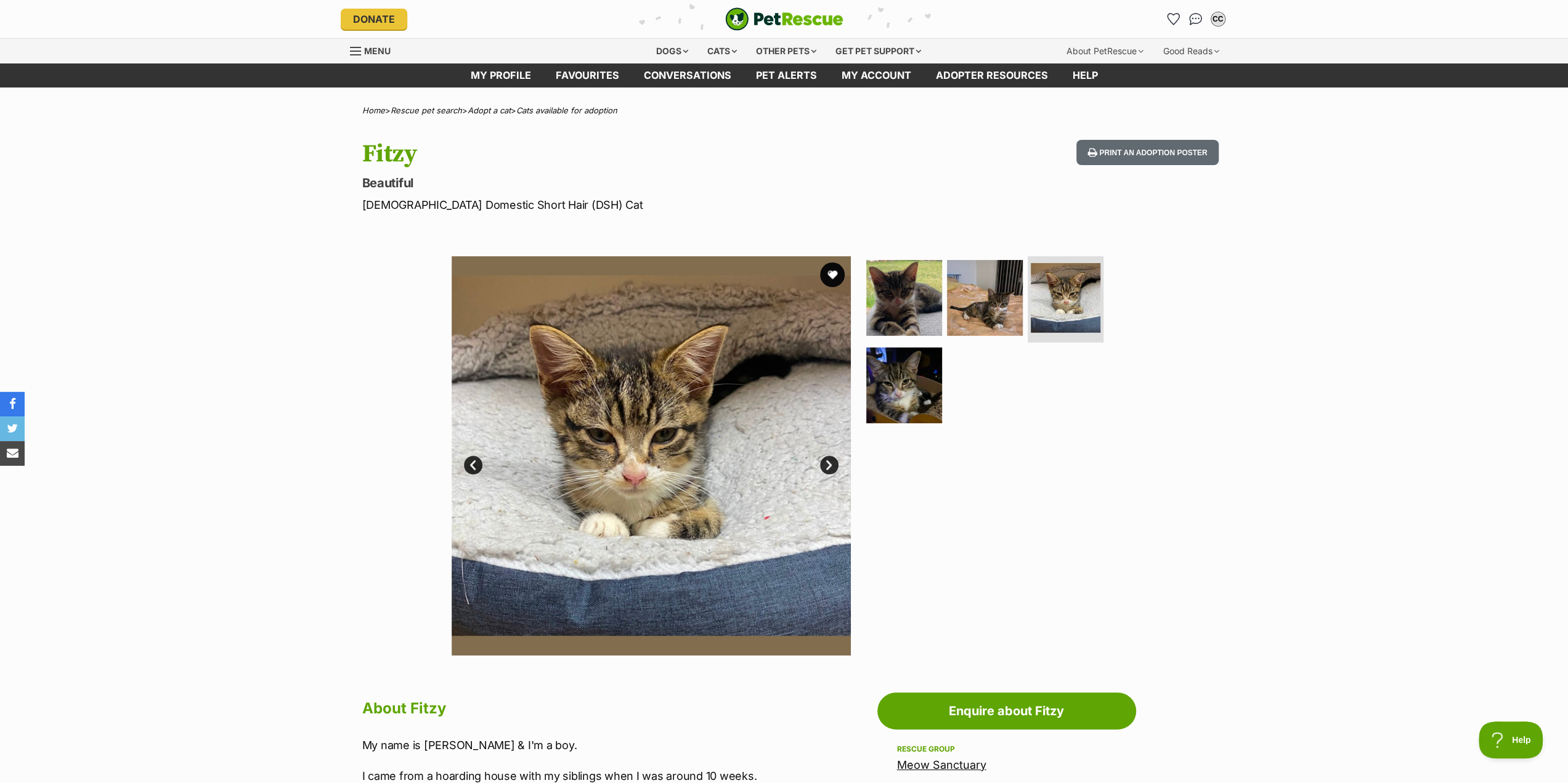
click at [825, 465] on link "Next" at bounding box center [829, 464] width 19 height 19
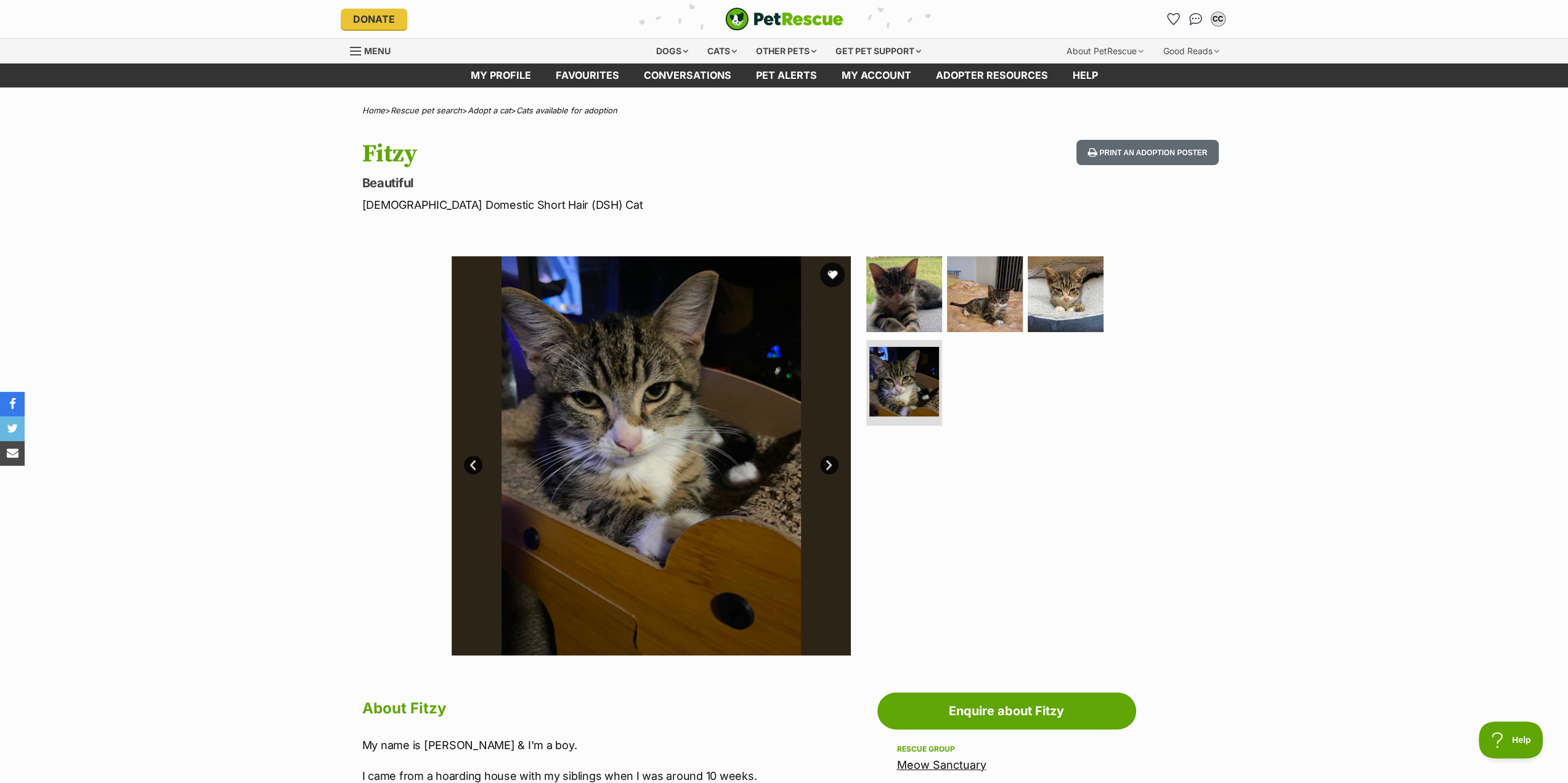
click at [827, 463] on link "Next" at bounding box center [829, 464] width 19 height 19
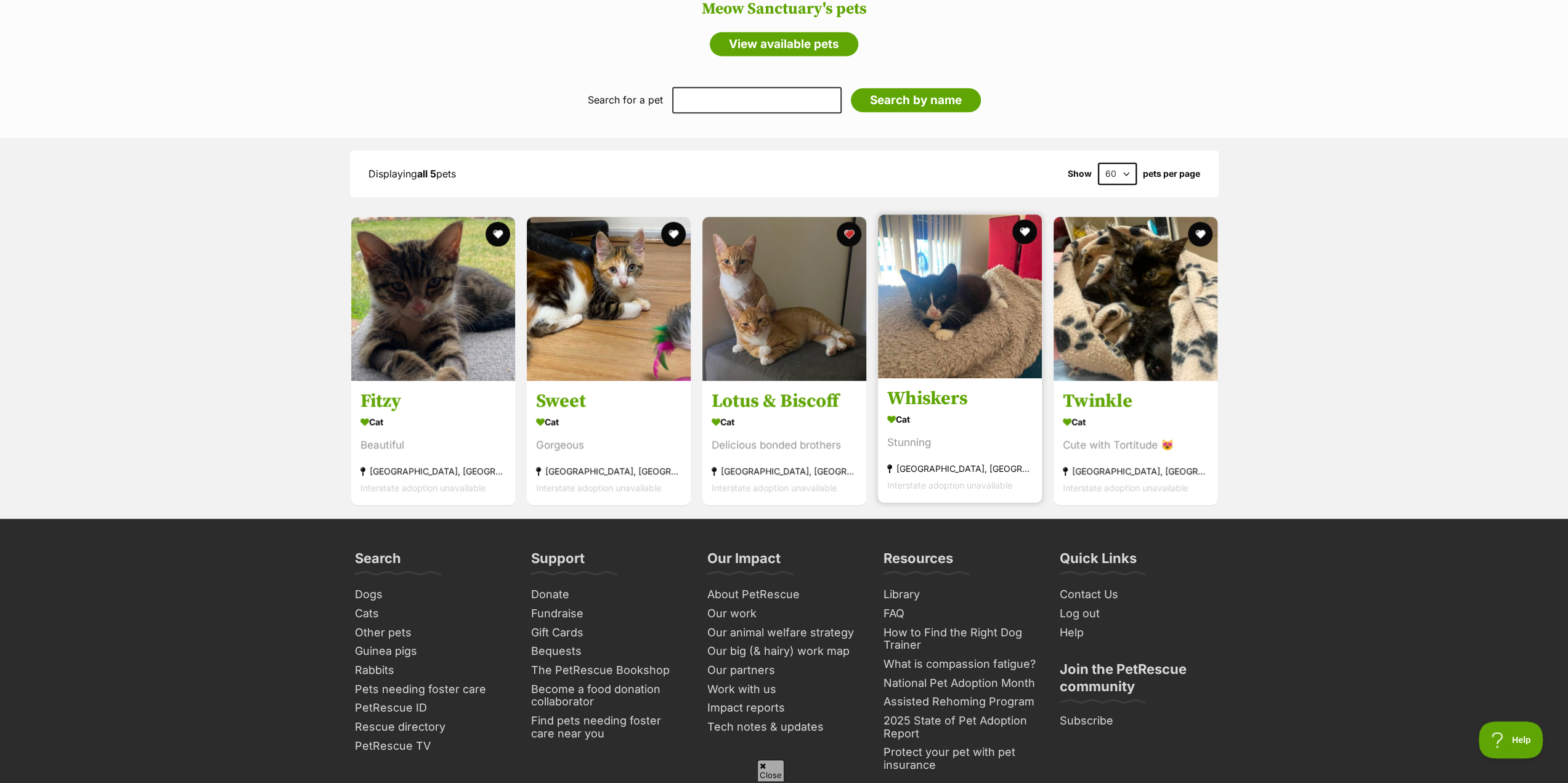
click at [965, 325] on img at bounding box center [959, 296] width 164 height 164
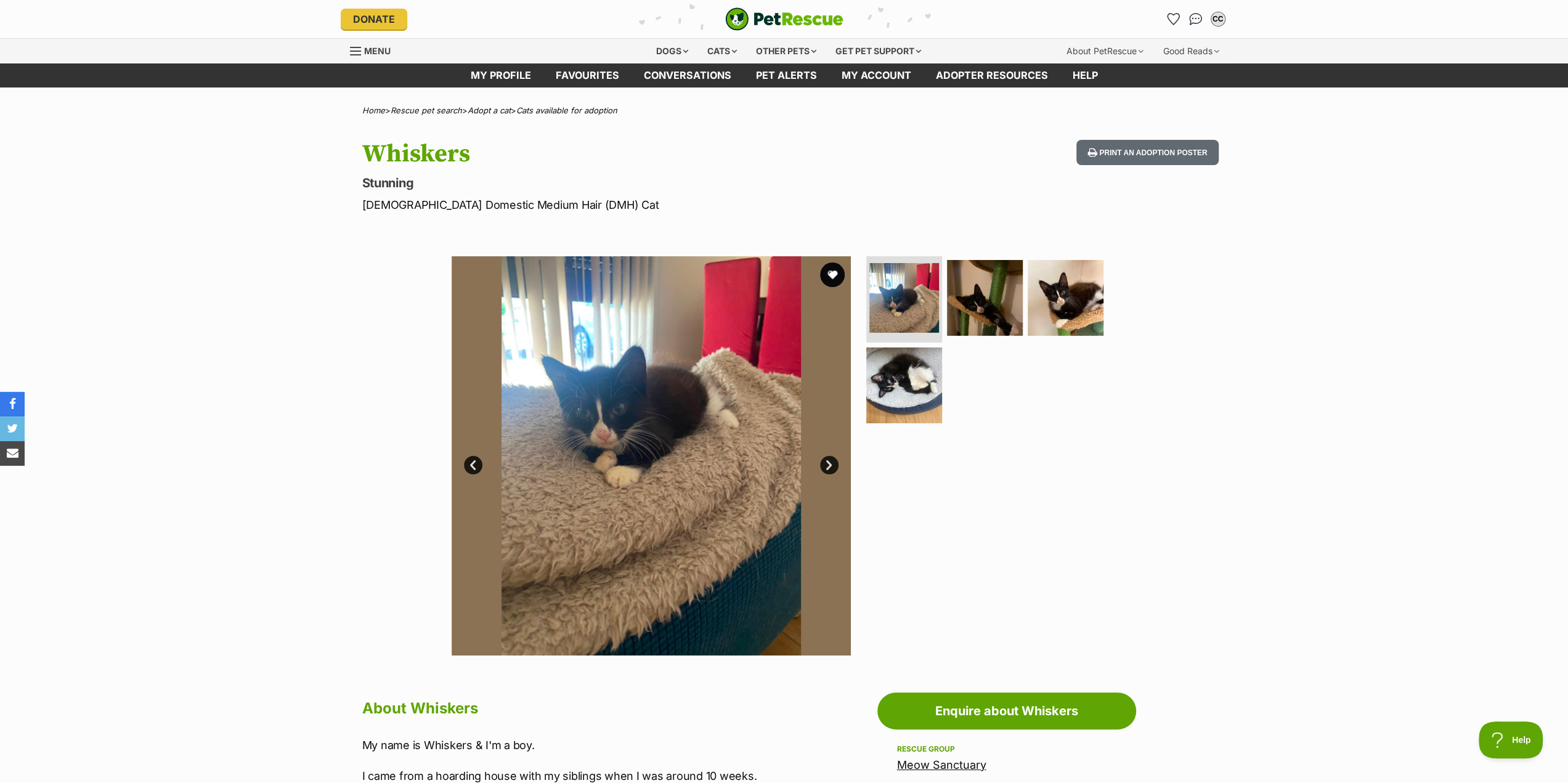
click at [826, 463] on link "Next" at bounding box center [829, 464] width 19 height 19
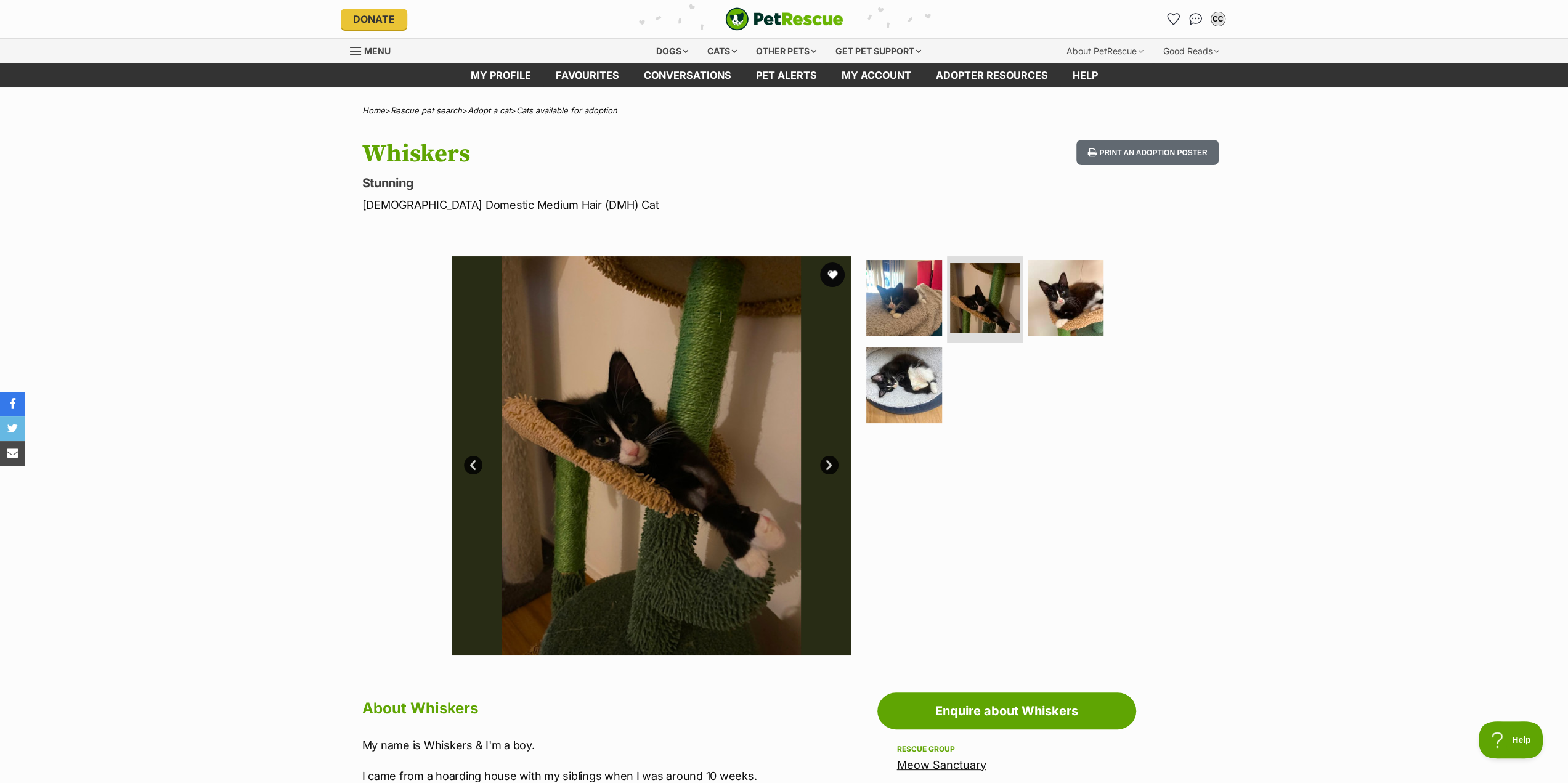
click at [826, 463] on link "Next" at bounding box center [829, 464] width 19 height 19
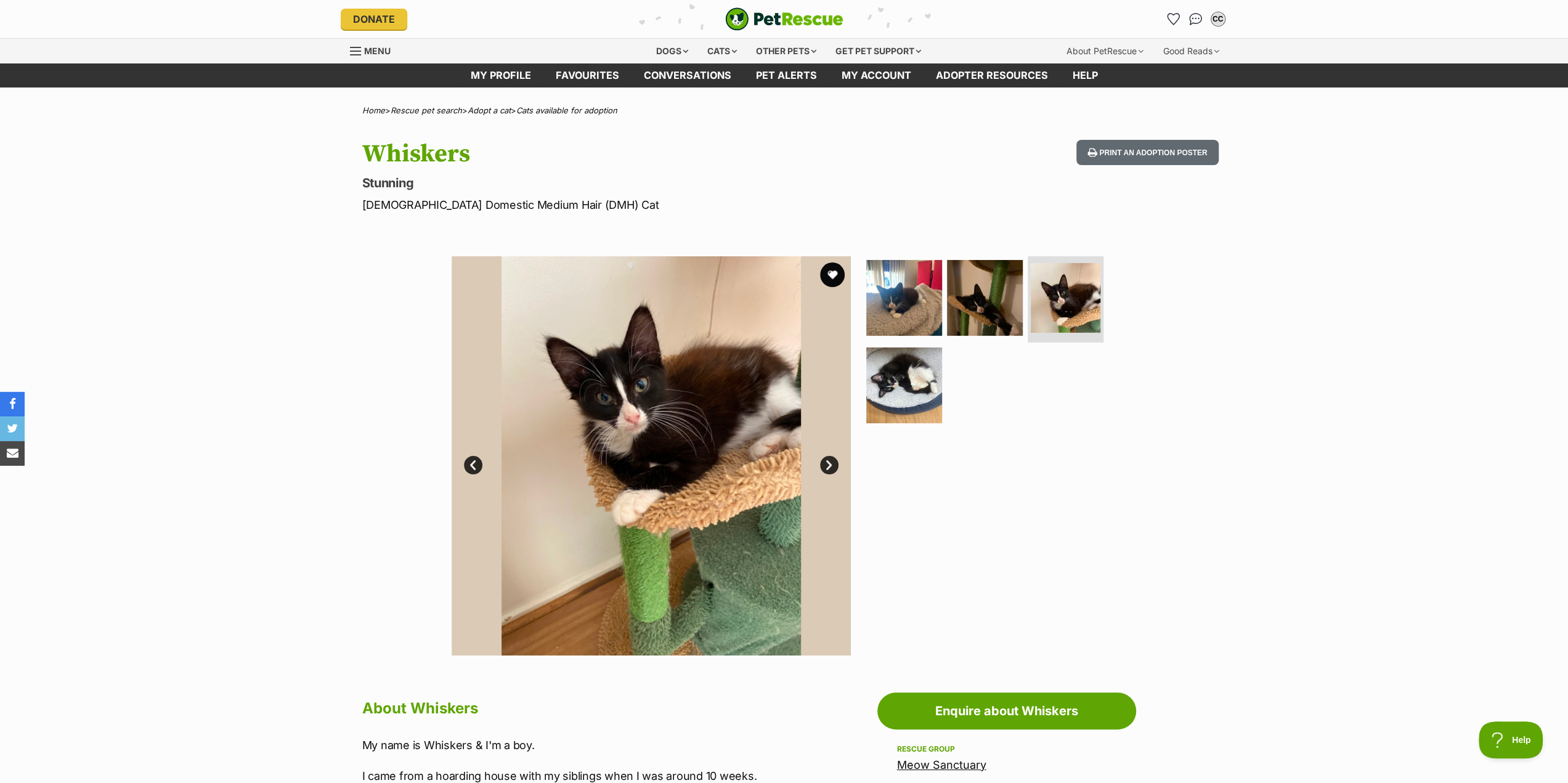
click at [826, 468] on link "Next" at bounding box center [829, 464] width 19 height 19
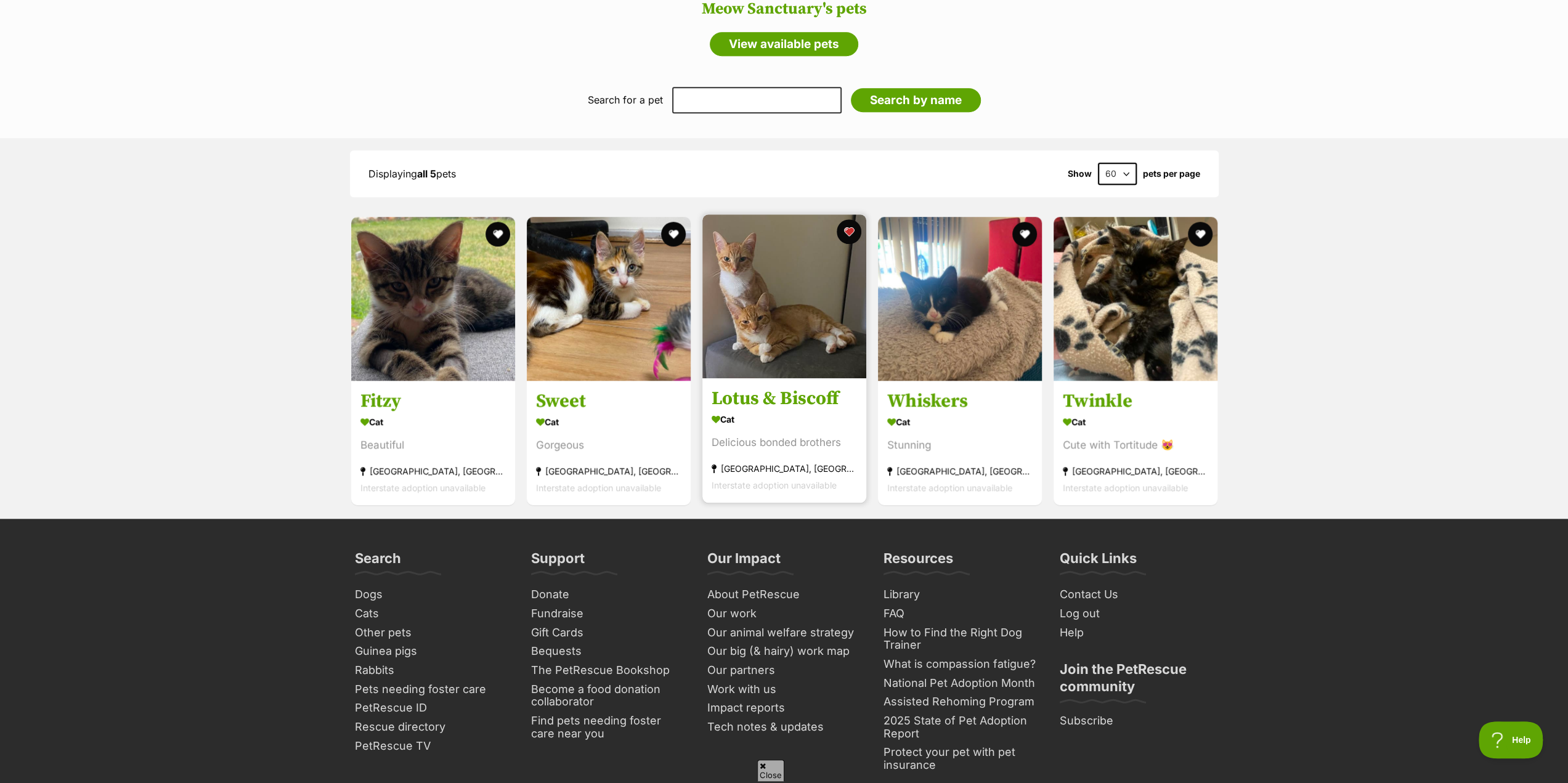
click at [756, 399] on h3 "Lotus & Biscoff" at bounding box center [784, 398] width 145 height 23
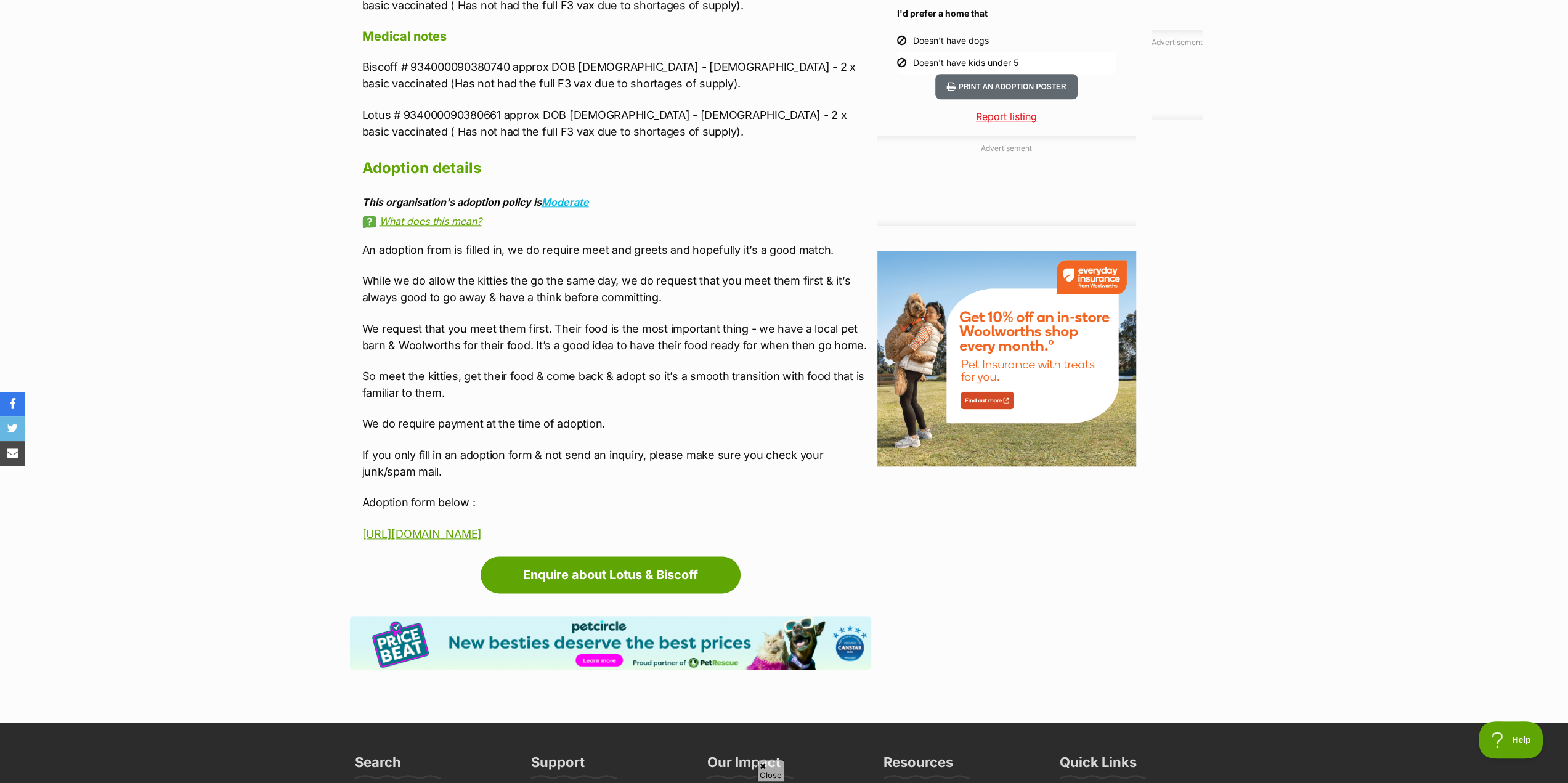
scroll to position [1232, 0]
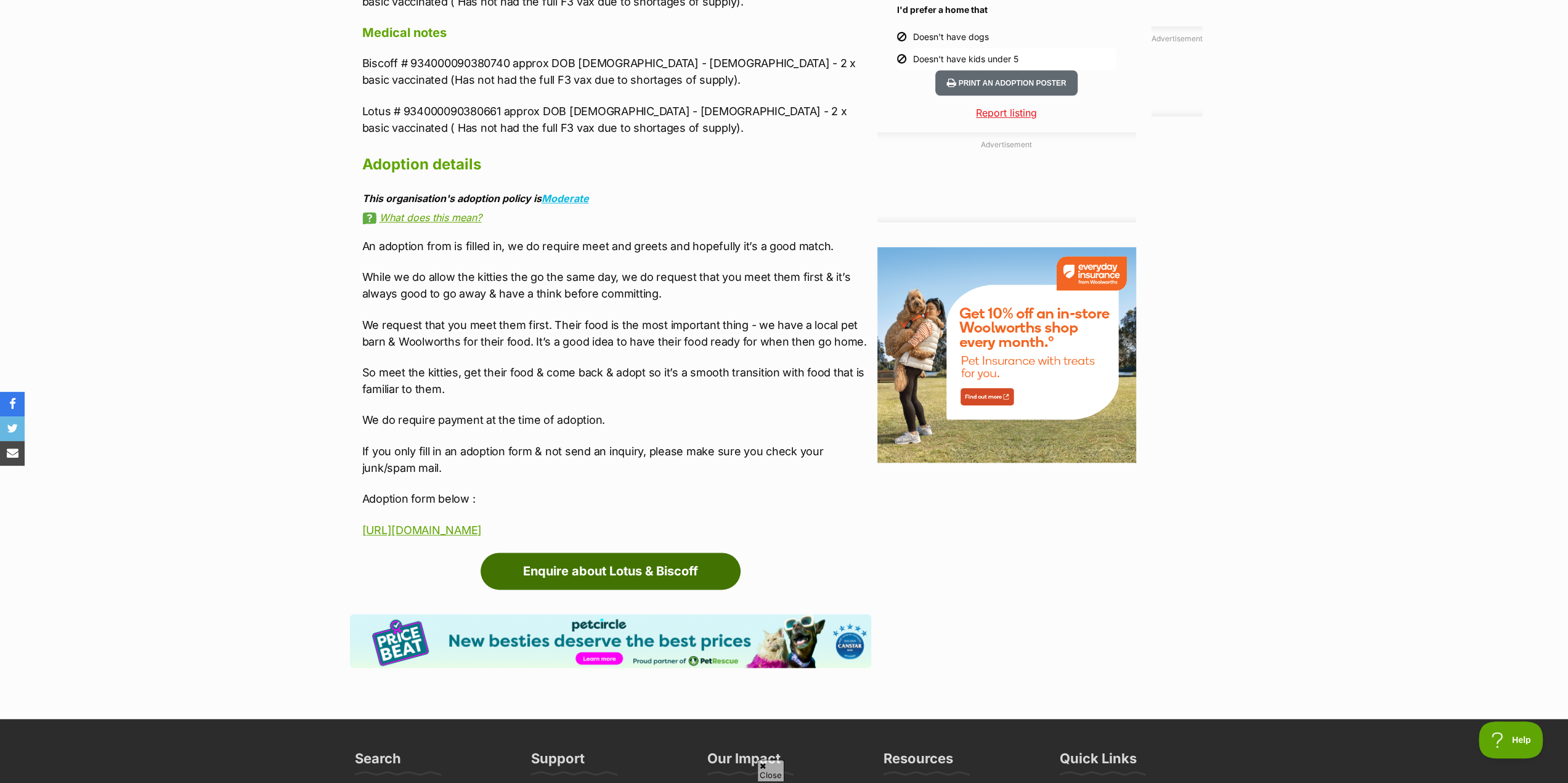
click at [625, 588] on link "Enquire about Lotus & Biscoff" at bounding box center [611, 572] width 260 height 37
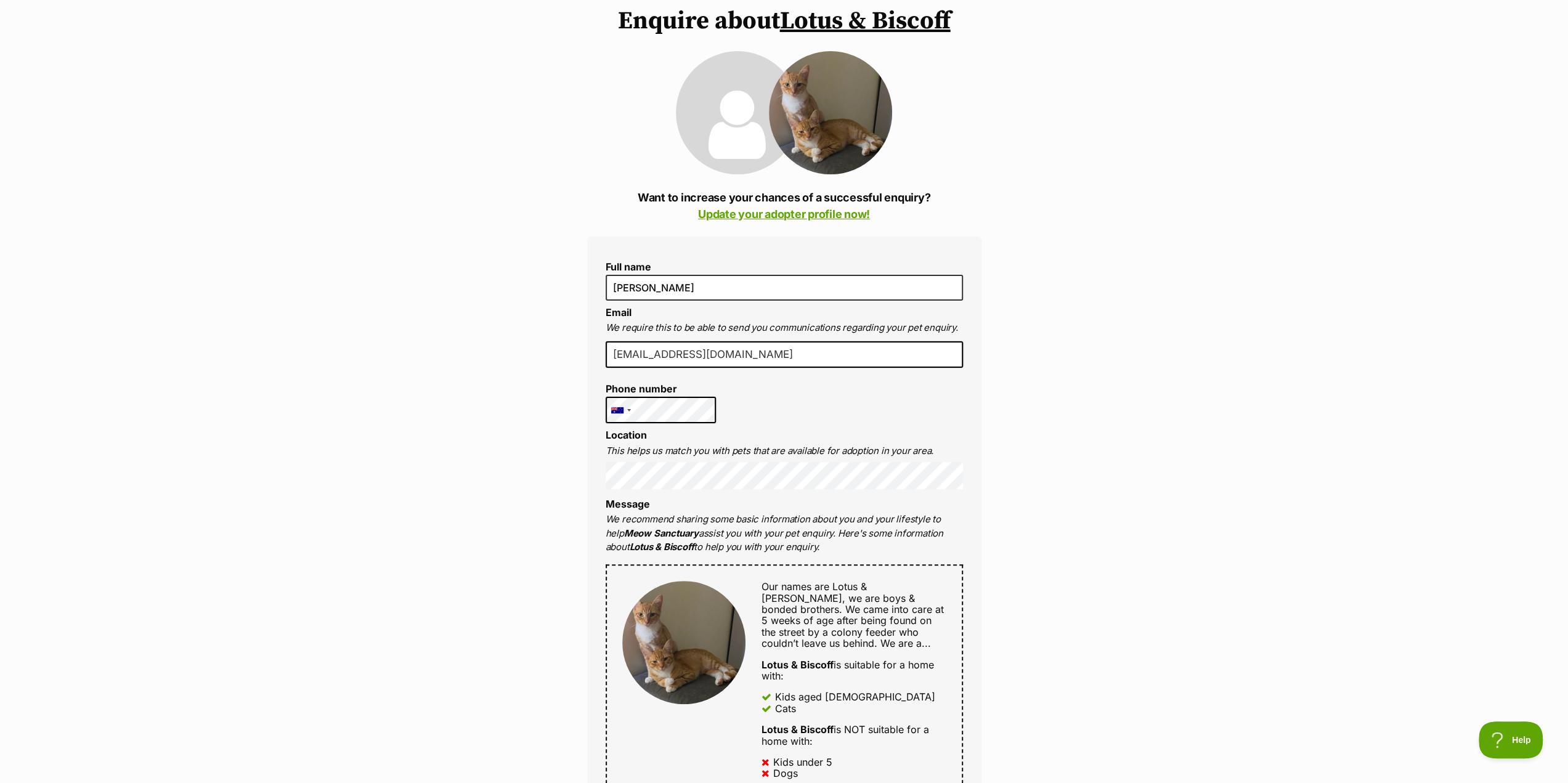
scroll to position [185, 0]
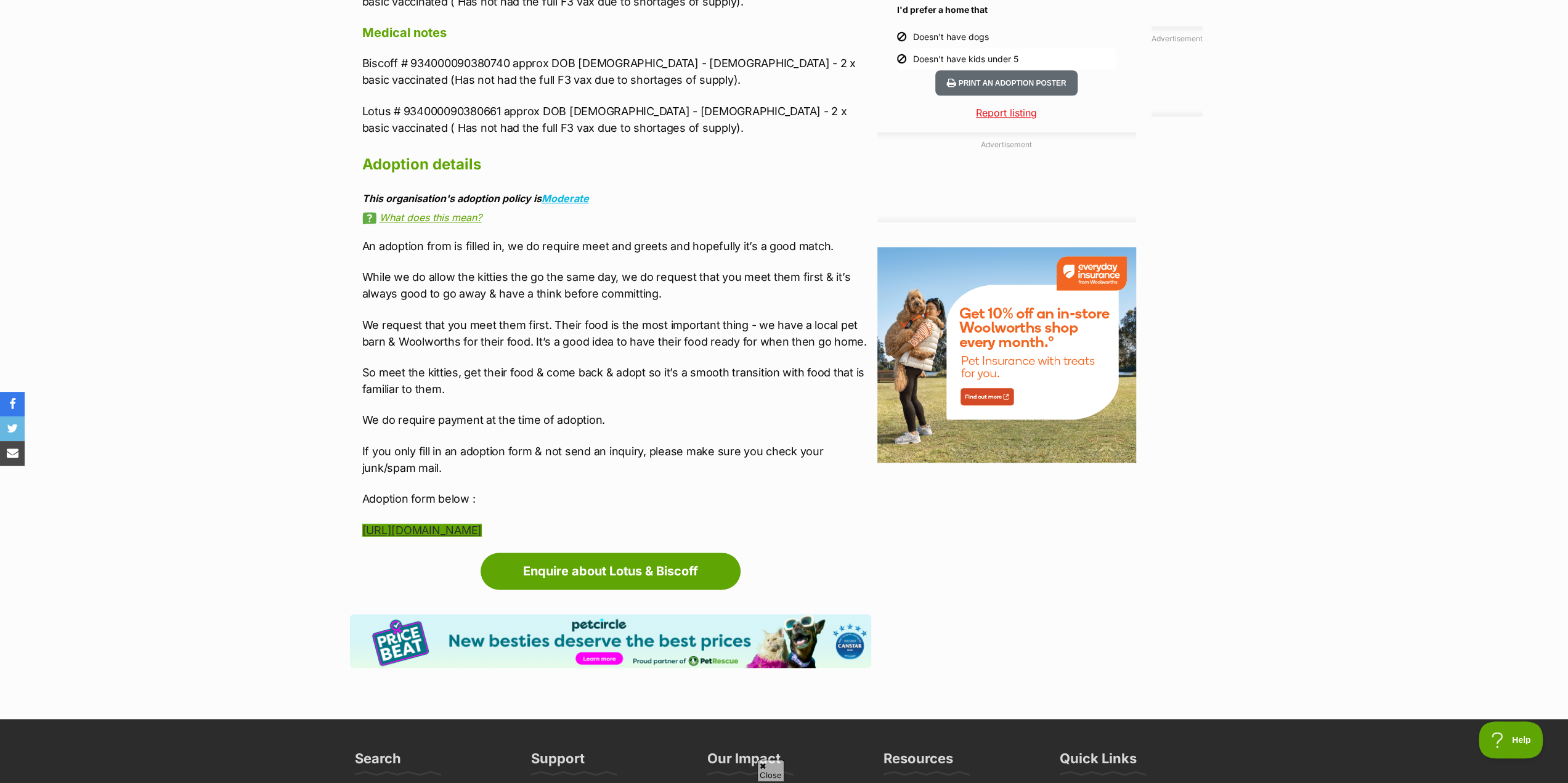
click at [439, 532] on link "[URL][DOMAIN_NAME]" at bounding box center [421, 530] width 119 height 13
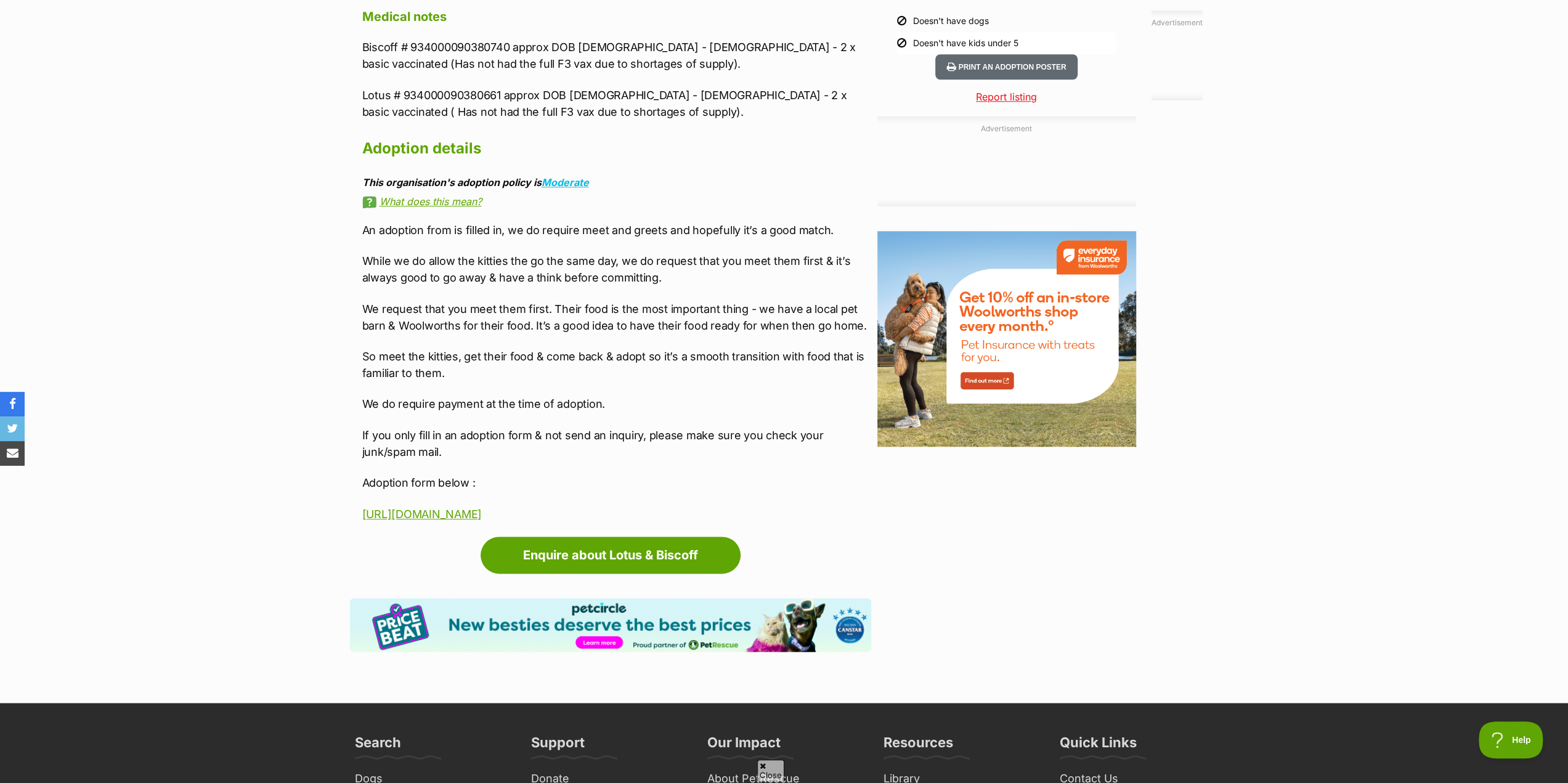
scroll to position [1293, 0]
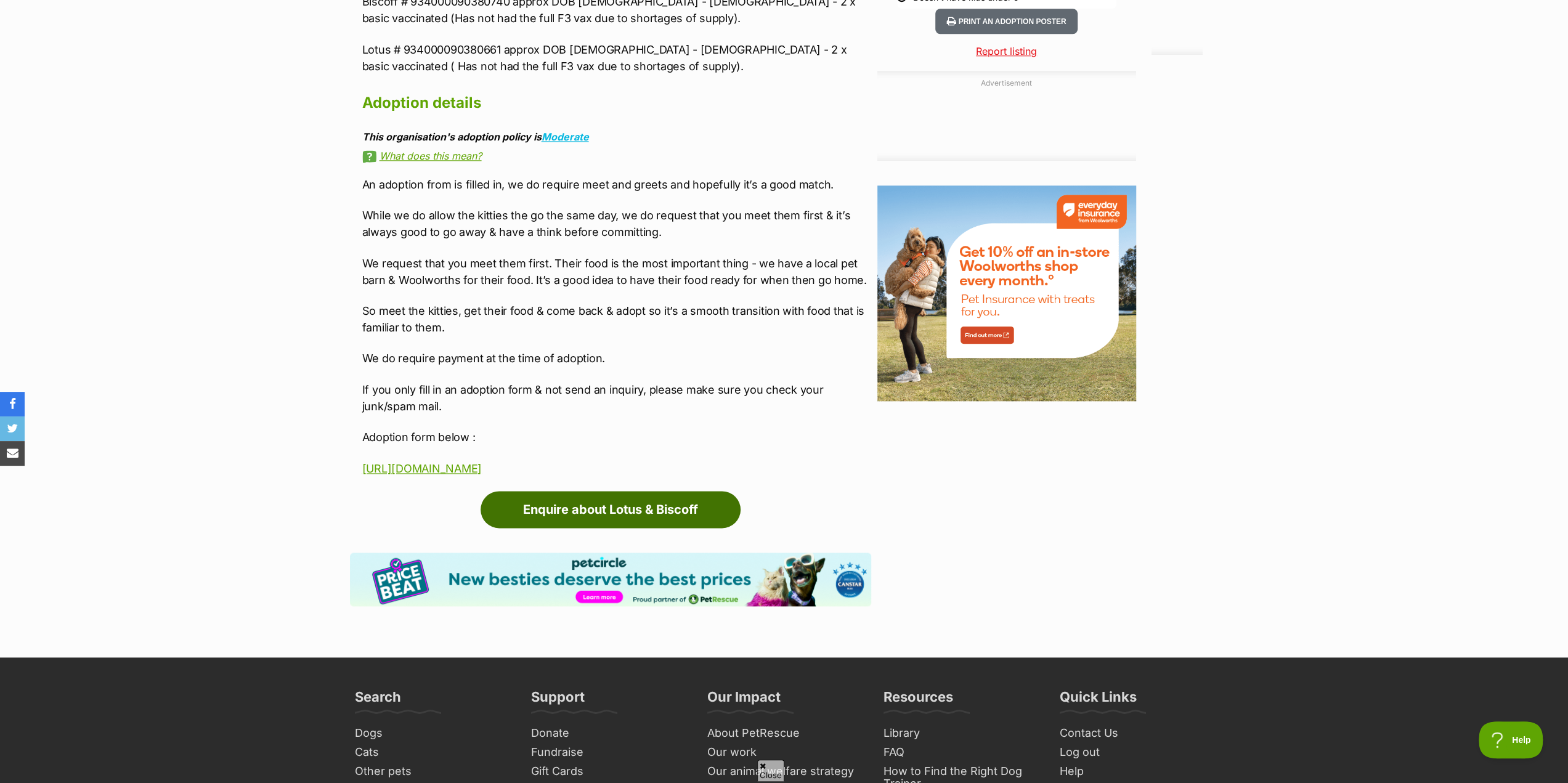
click at [602, 528] on link "Enquire about Lotus & Biscoff" at bounding box center [611, 510] width 260 height 37
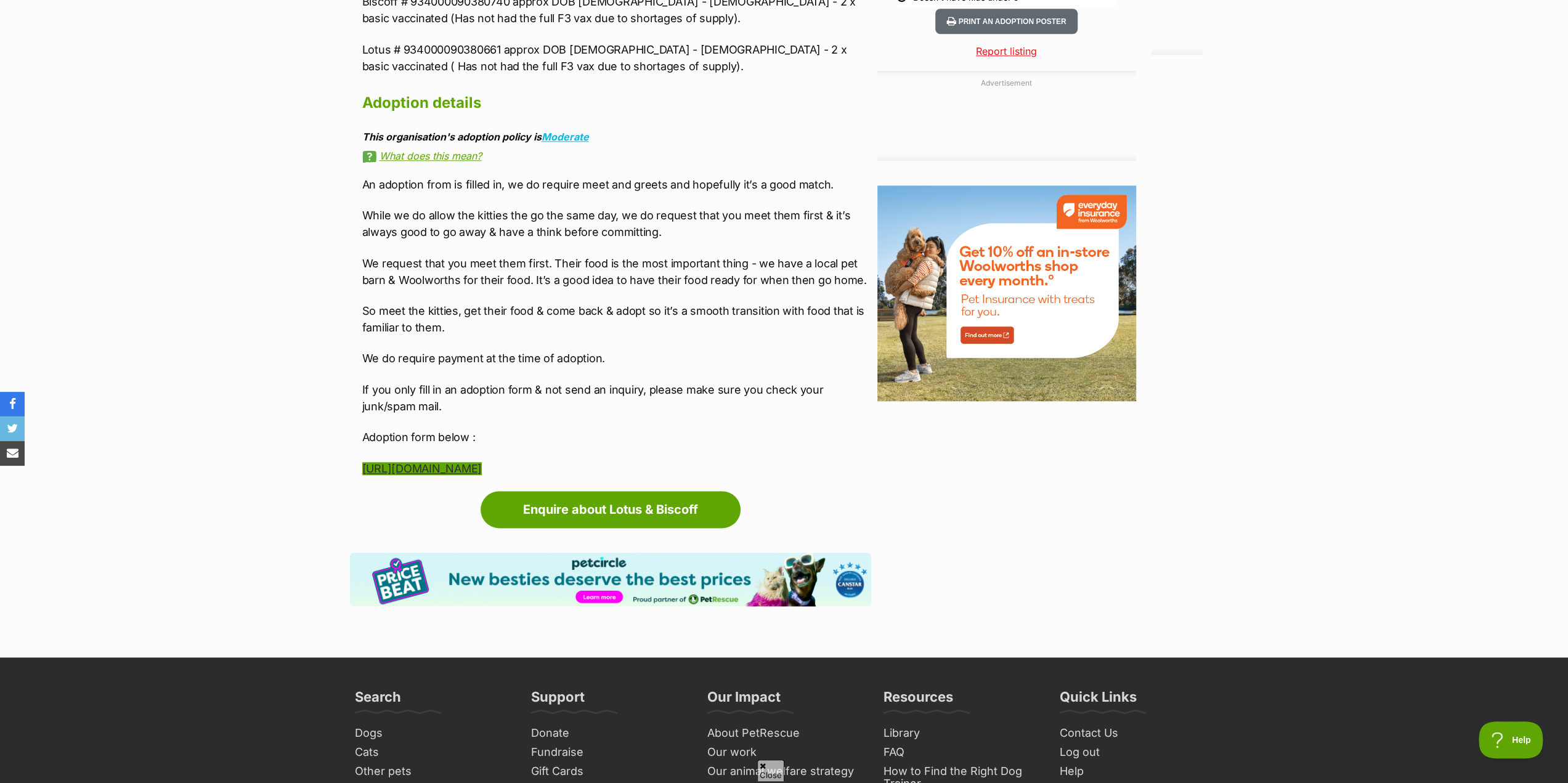
click at [452, 469] on link "[URL][DOMAIN_NAME]" at bounding box center [421, 468] width 119 height 13
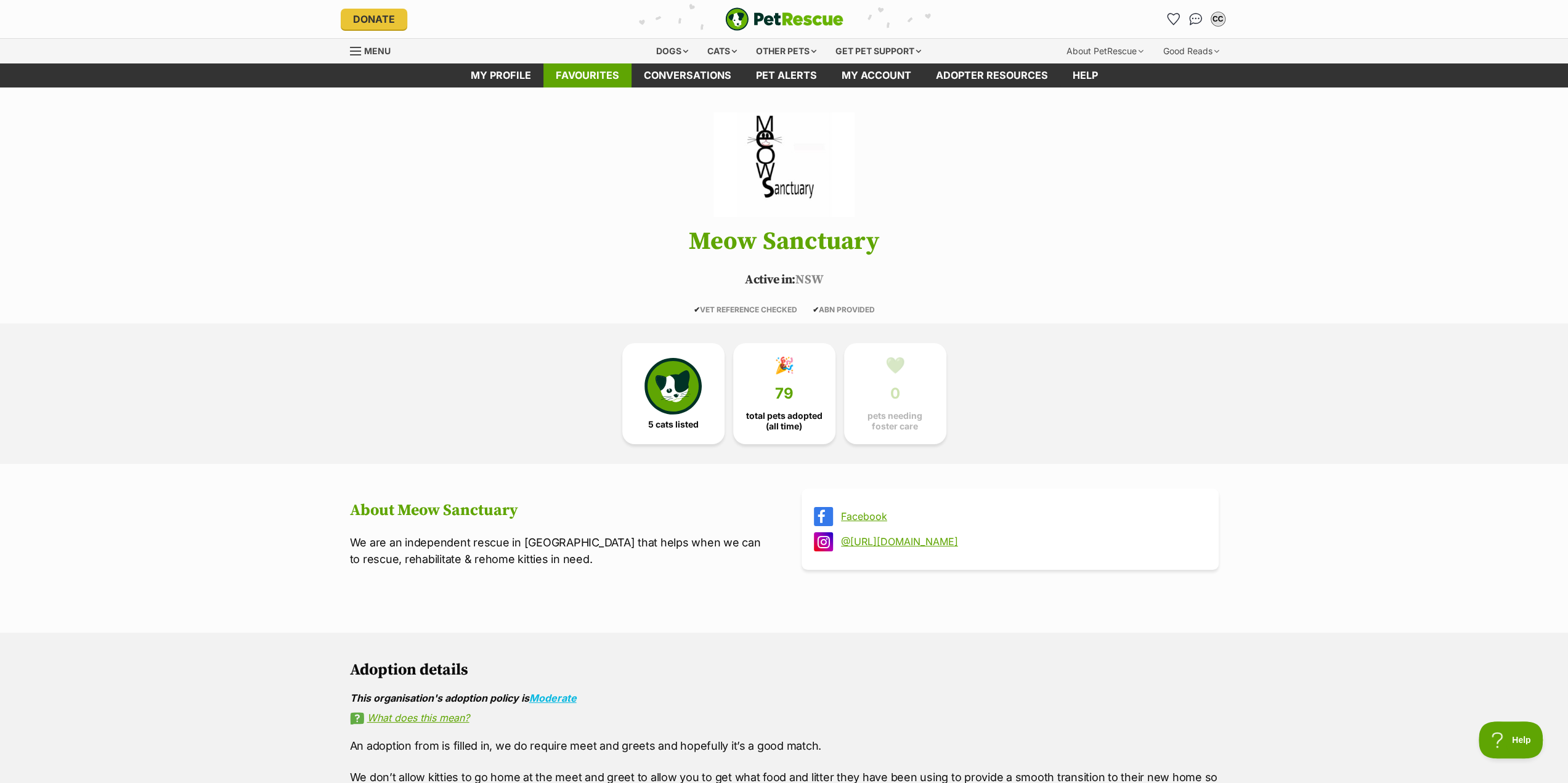
click at [593, 78] on link "Favourites" at bounding box center [588, 75] width 88 height 24
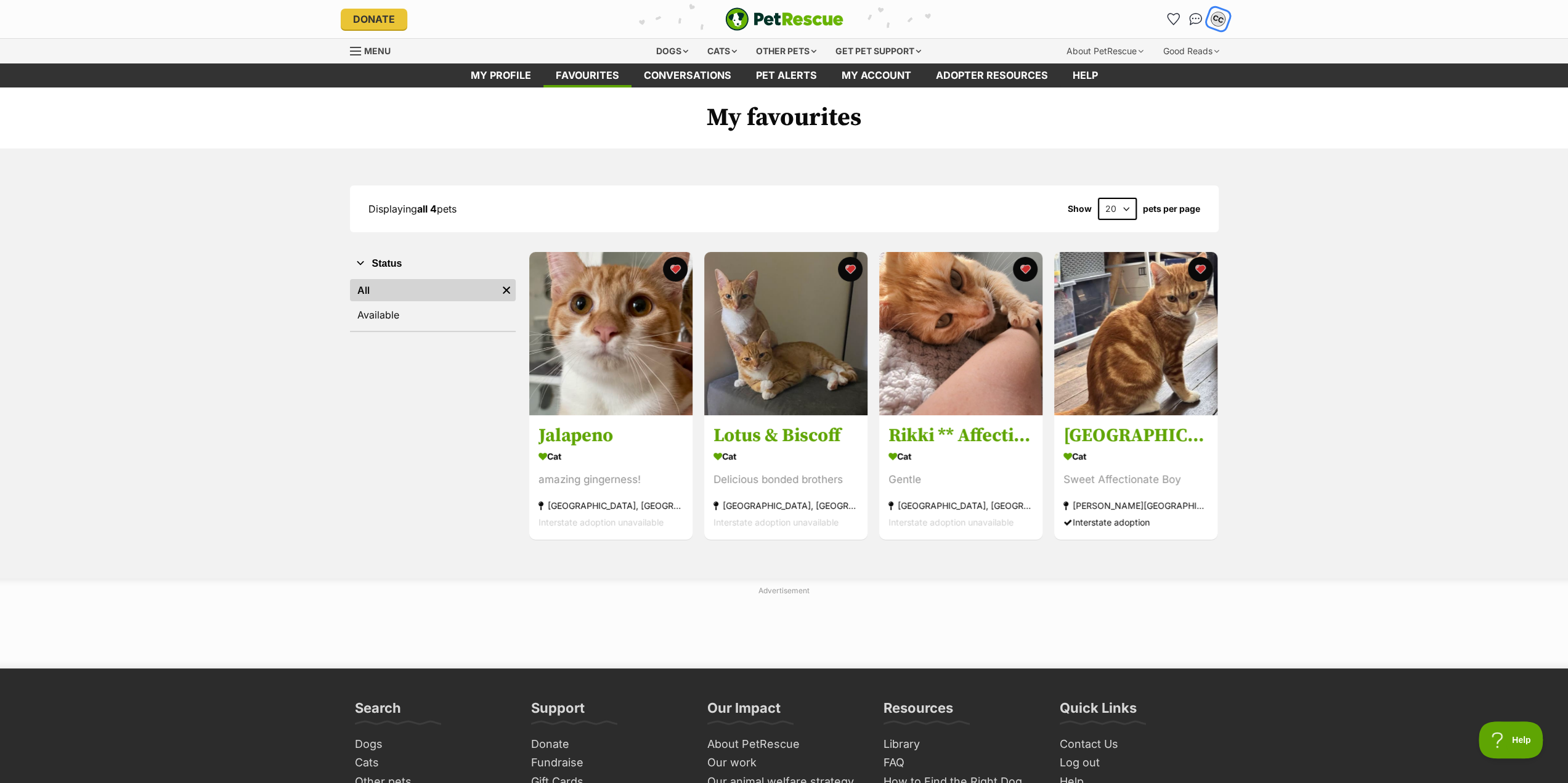
click at [1217, 17] on div "CC" at bounding box center [1218, 19] width 16 height 16
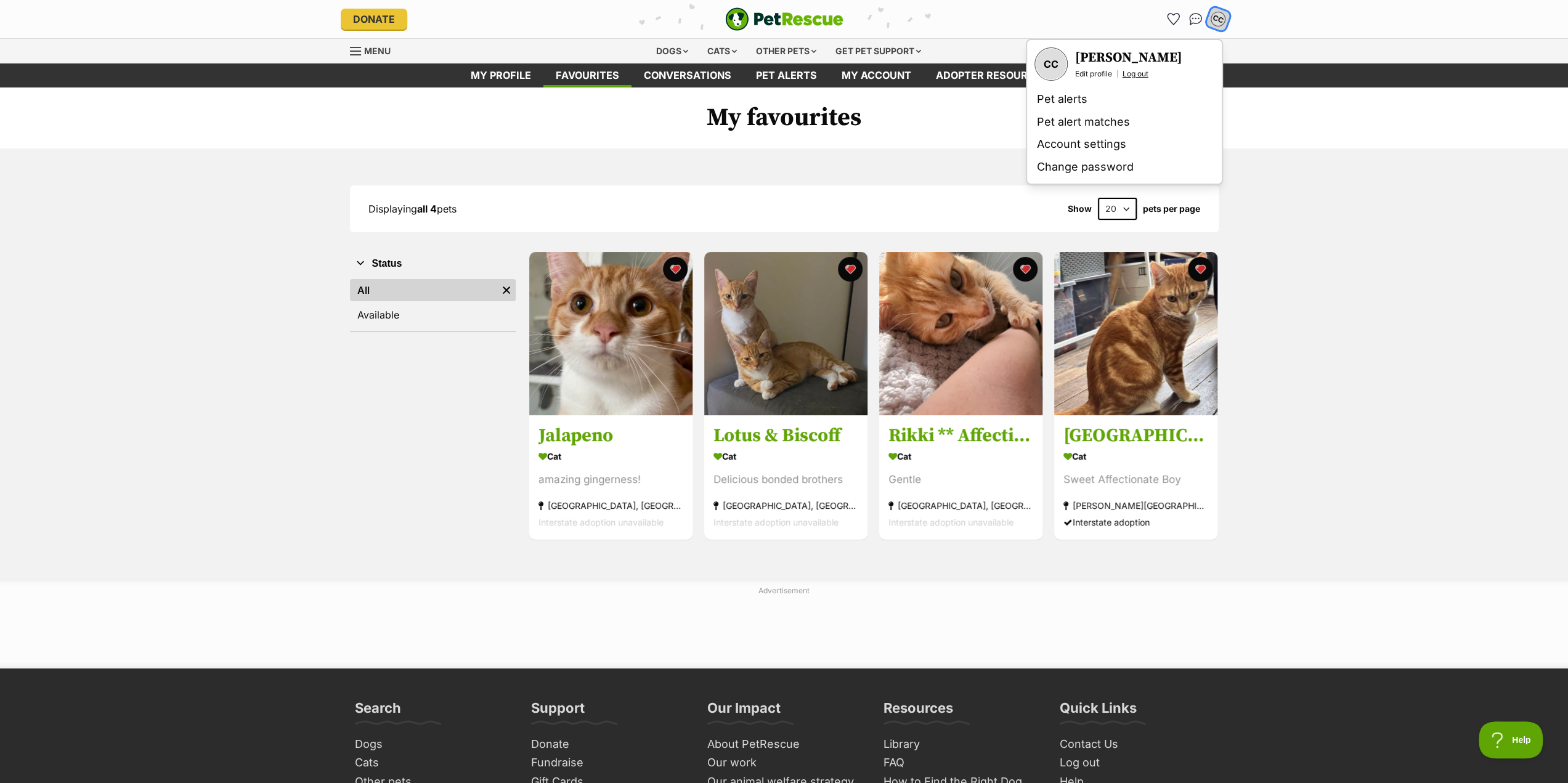
click at [1141, 74] on link "Log out" at bounding box center [1135, 73] width 26 height 10
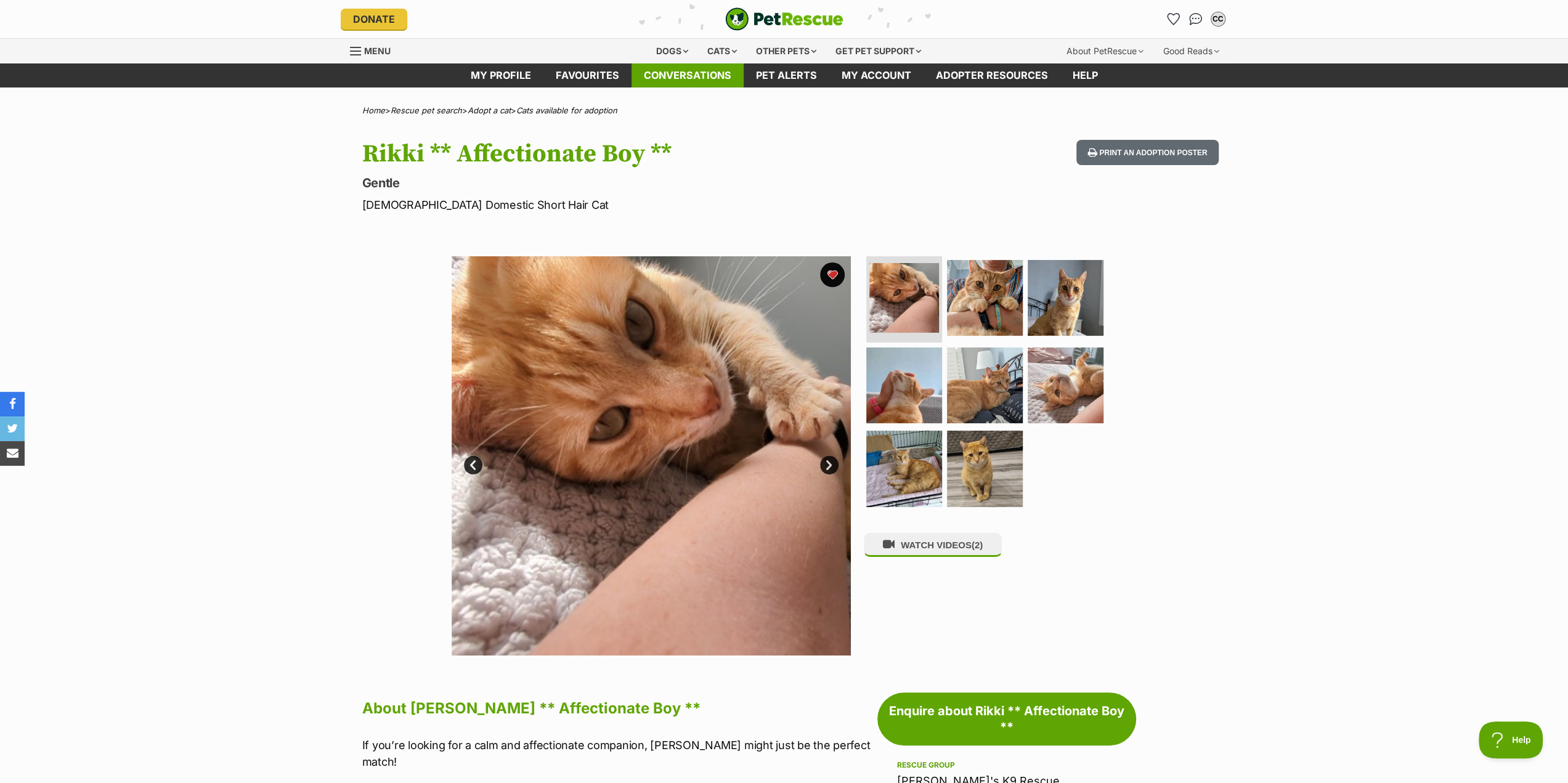
click at [689, 78] on link "Conversations" at bounding box center [688, 75] width 112 height 24
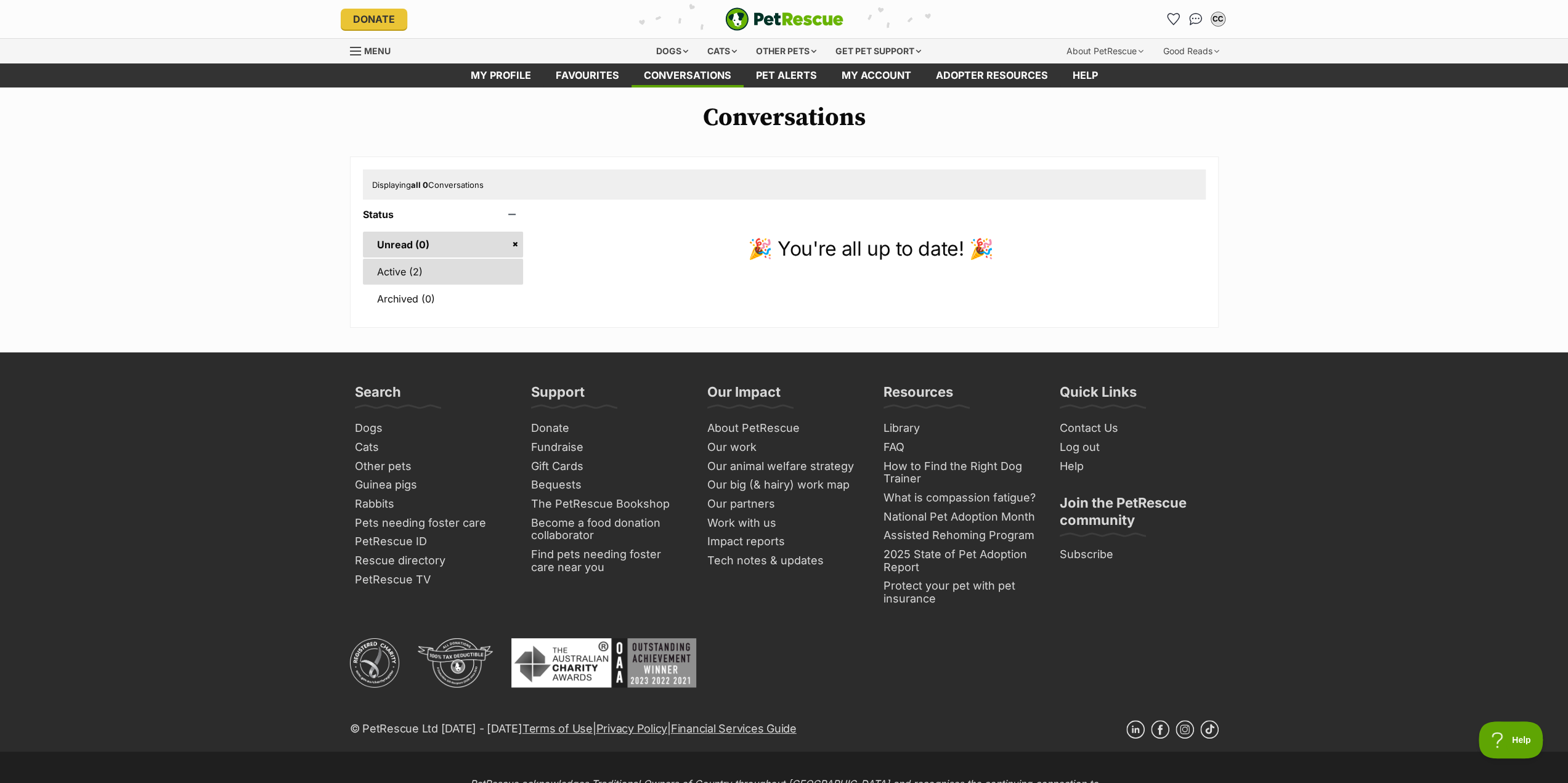
click at [407, 277] on link "Active (2)" at bounding box center [443, 271] width 161 height 26
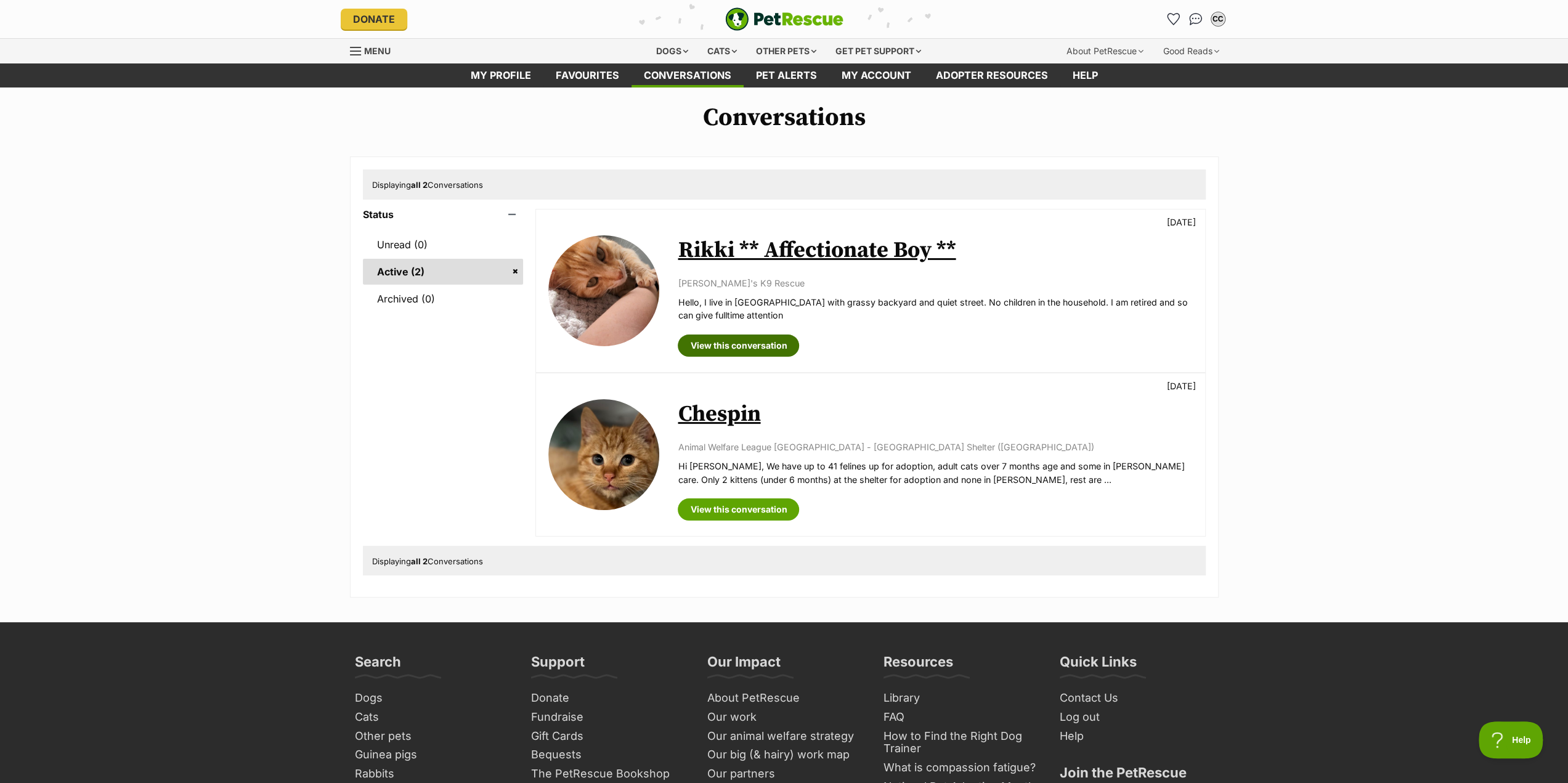
click at [718, 348] on link "View this conversation" at bounding box center [738, 345] width 121 height 22
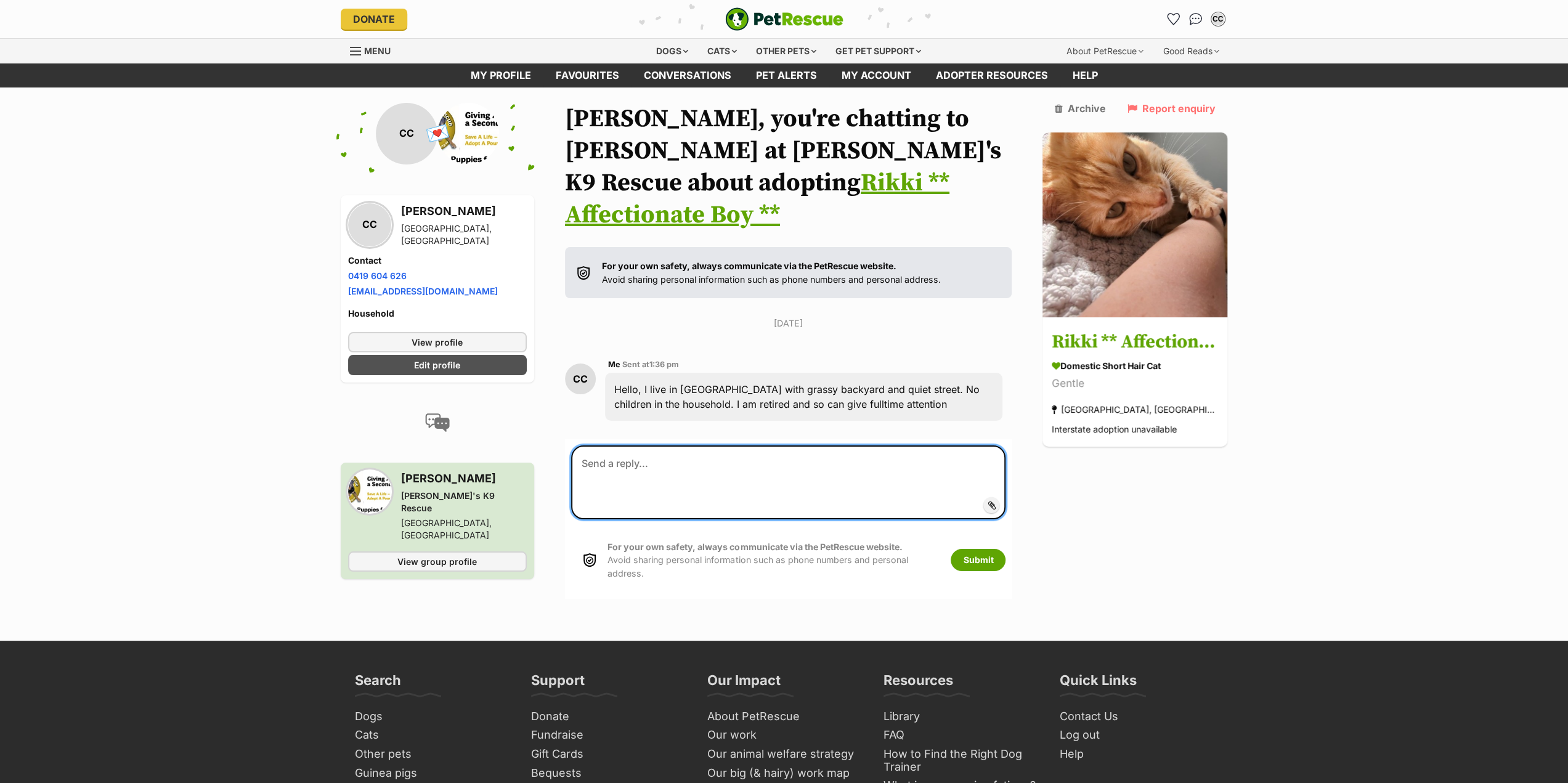
click at [703, 445] on textarea at bounding box center [789, 482] width 435 height 74
type textarea "I see Rikki is still listed. Is the cat still available"
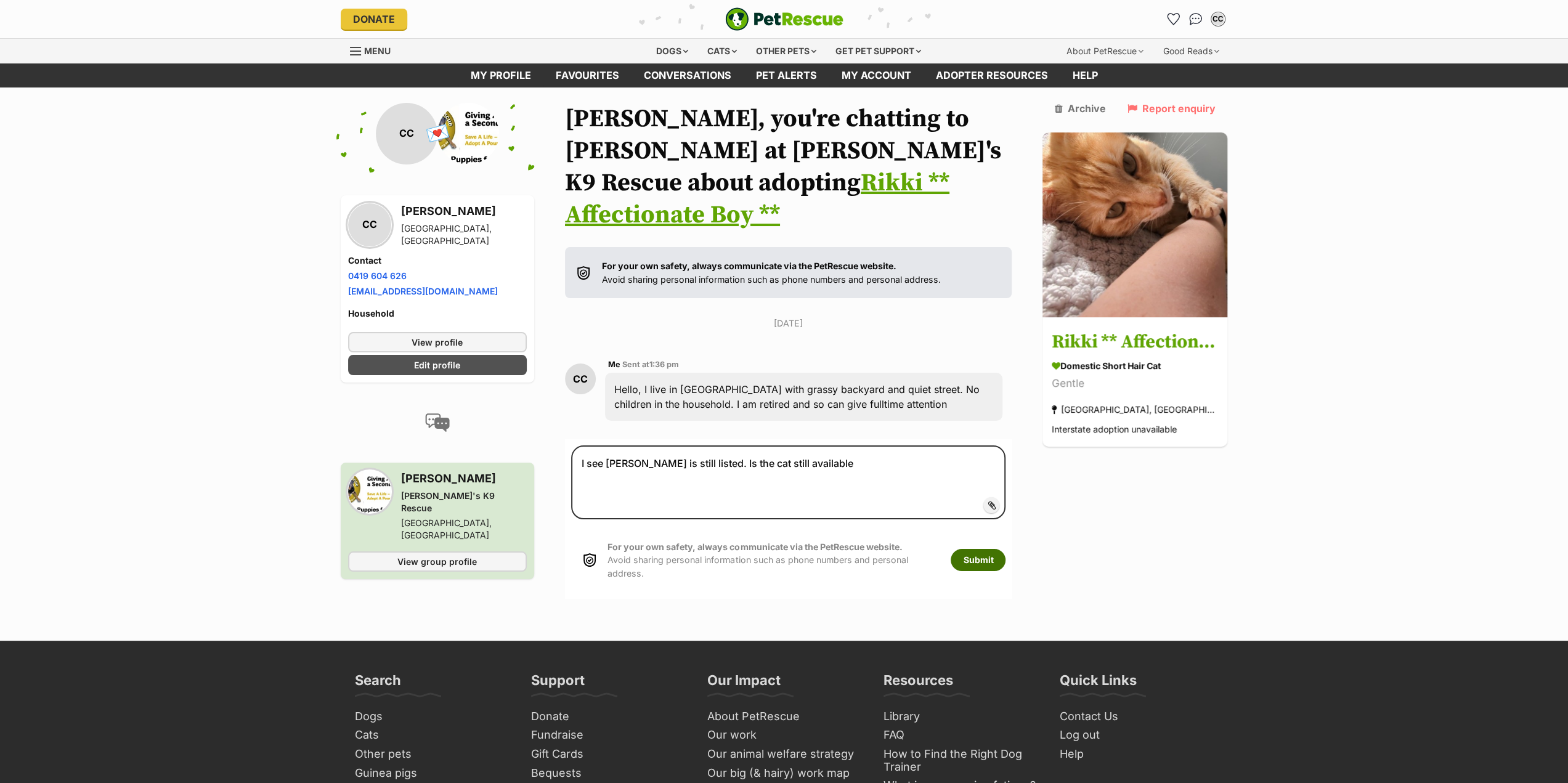
click at [975, 549] on button "Submit" at bounding box center [978, 559] width 55 height 22
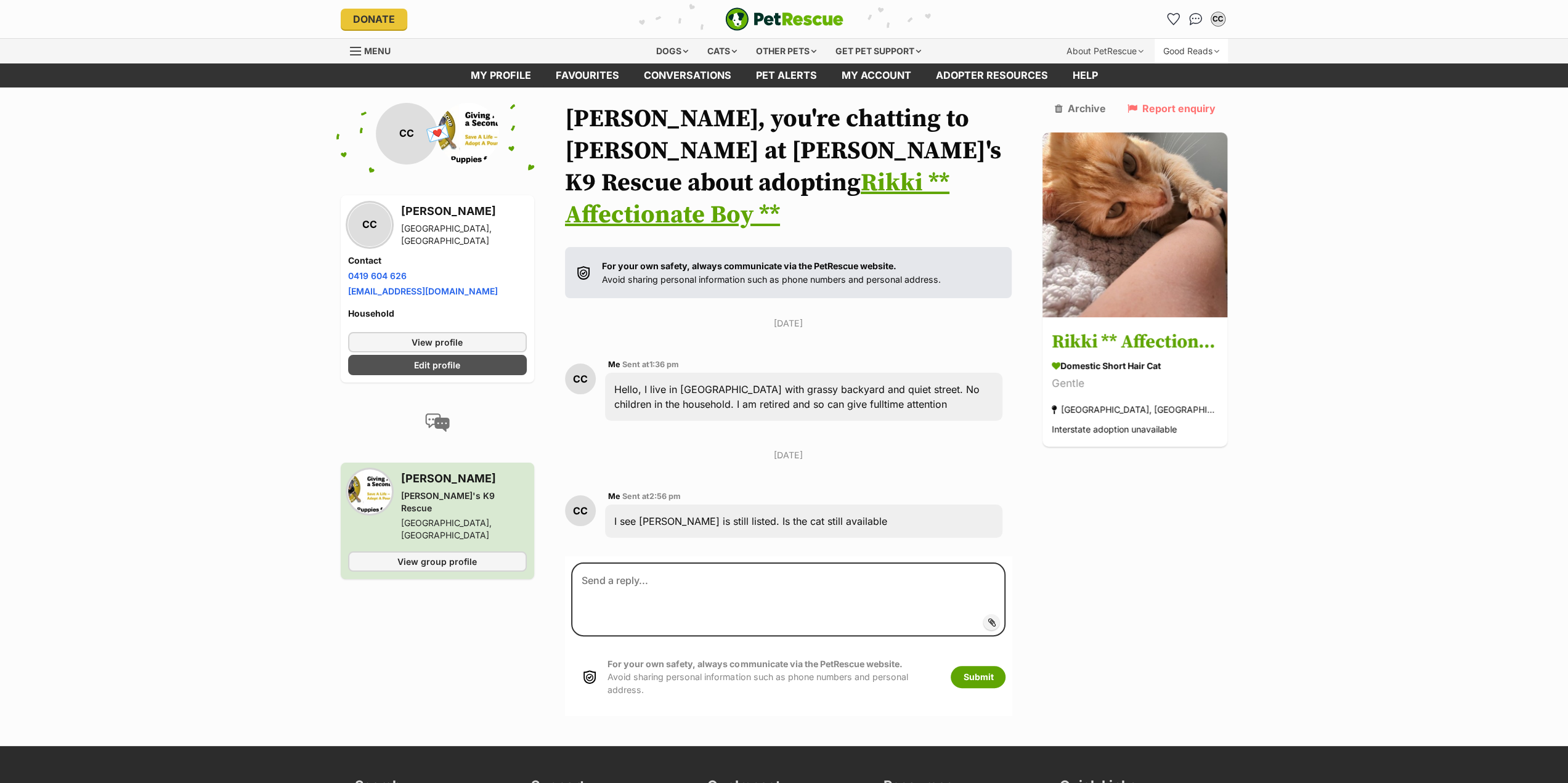
click at [1168, 48] on div "Good Reads" at bounding box center [1191, 51] width 73 height 25
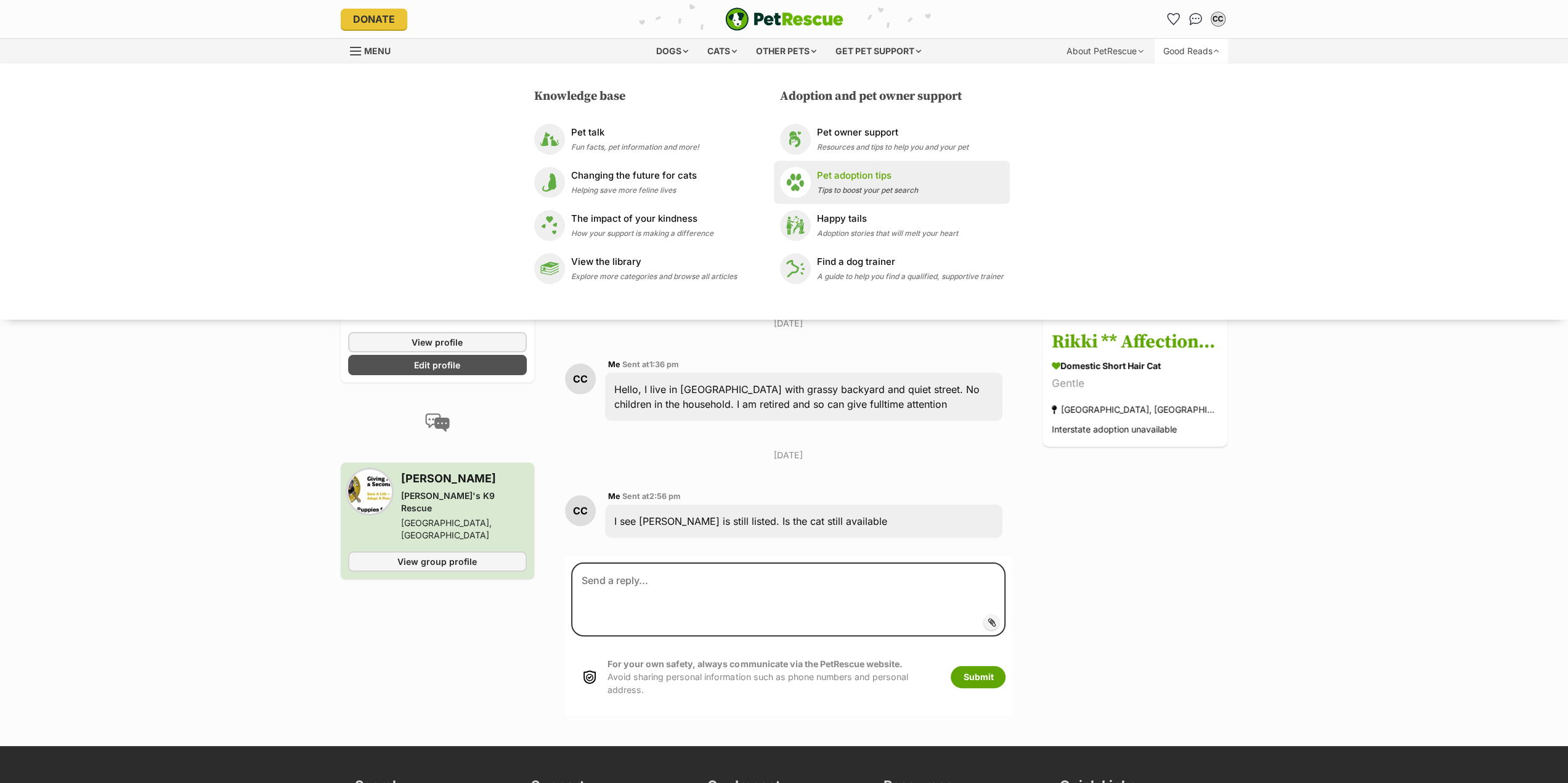
click at [880, 180] on p "Pet adoption tips" at bounding box center [867, 176] width 101 height 14
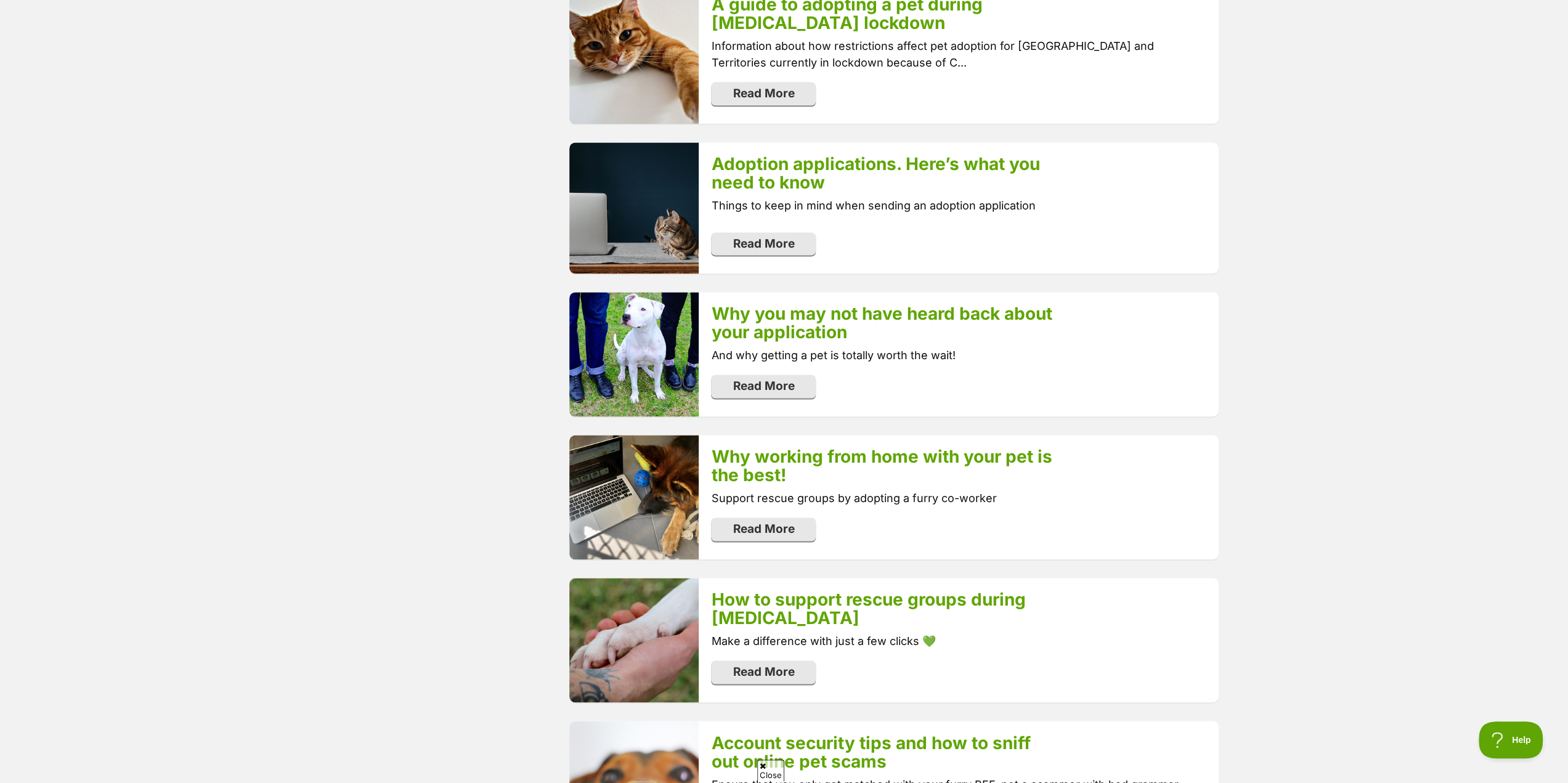
scroll to position [1602, 0]
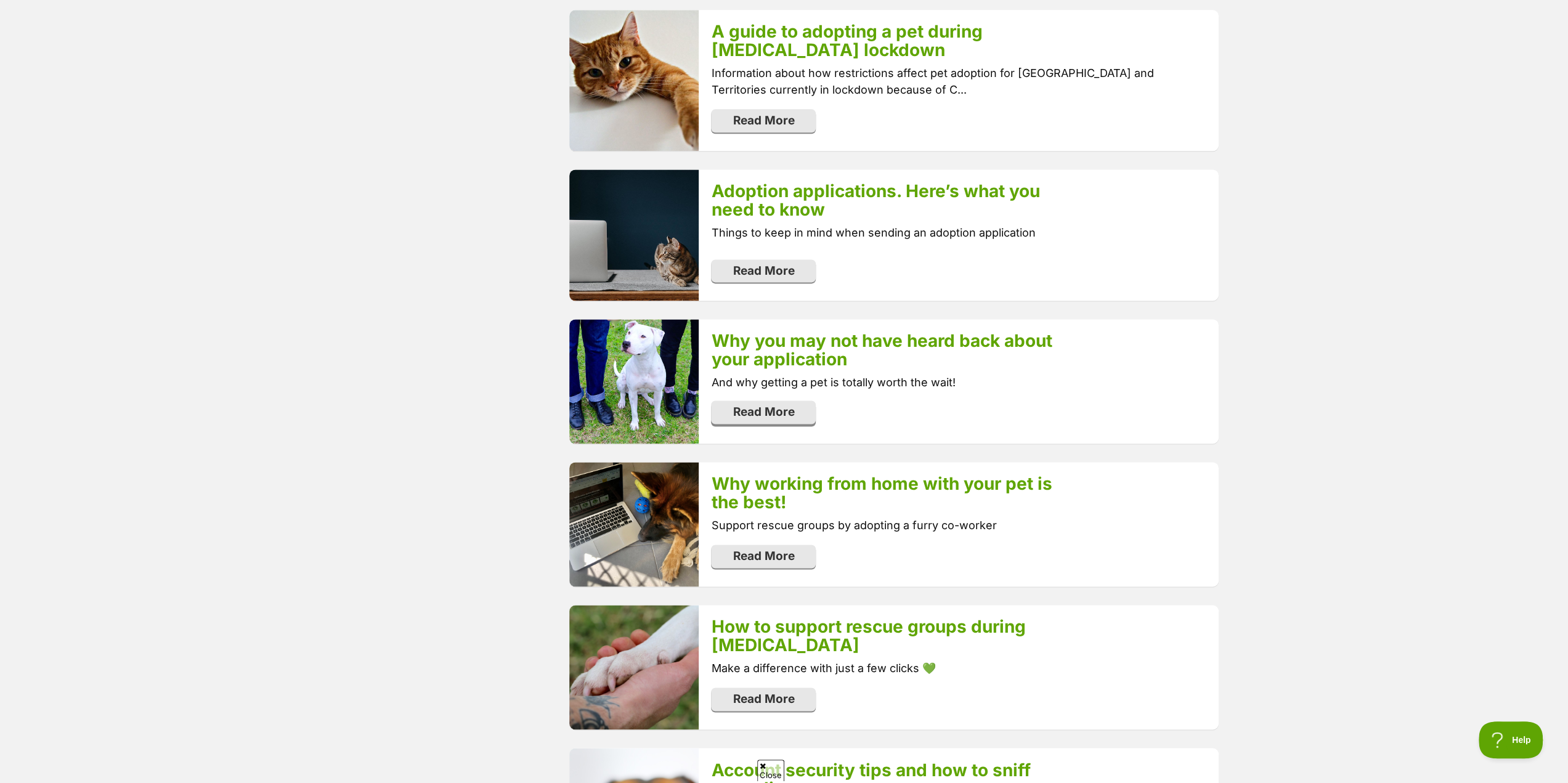
click at [782, 416] on link "Read More" at bounding box center [764, 412] width 104 height 23
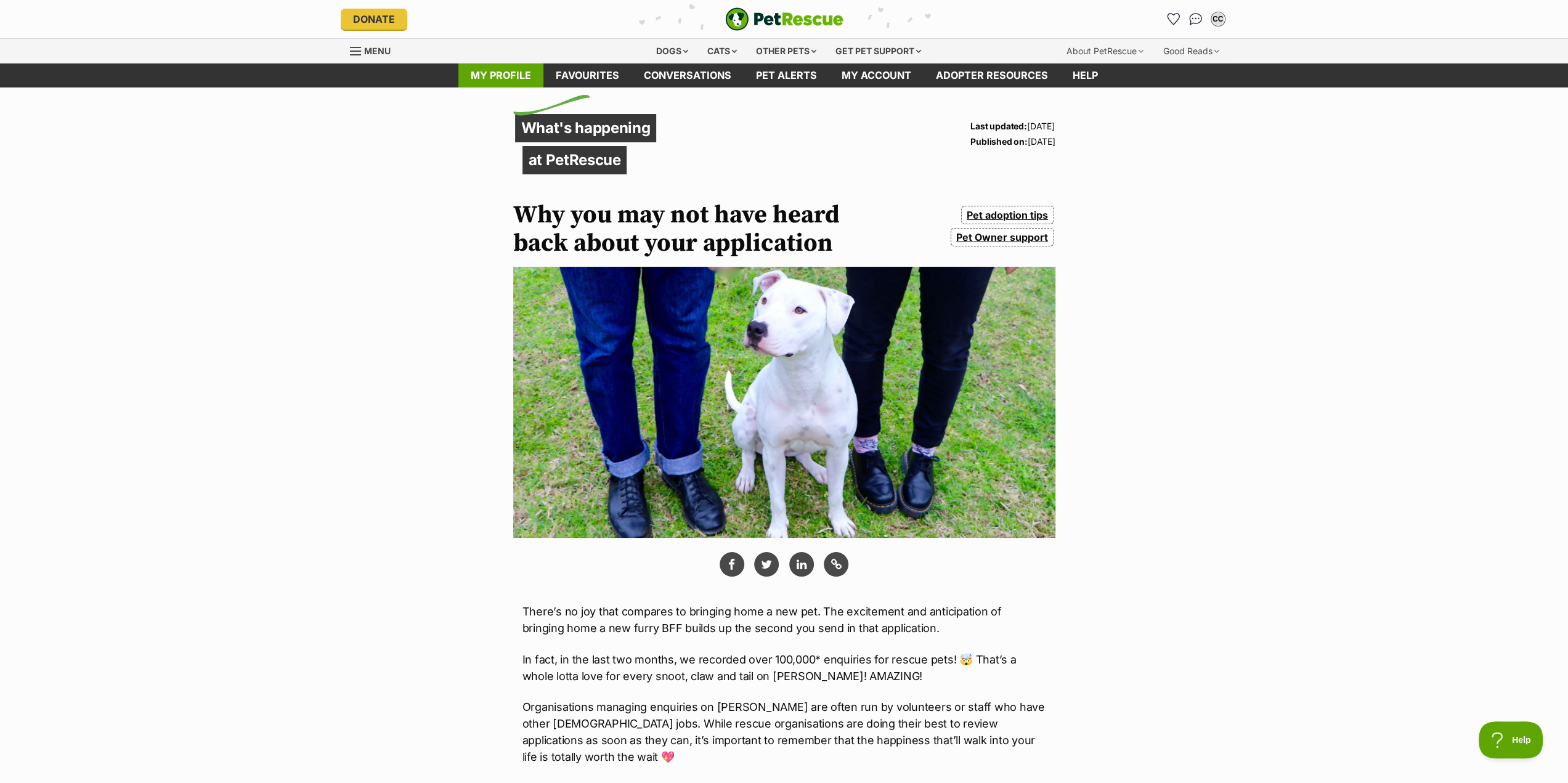
click at [504, 76] on link "My profile" at bounding box center [501, 75] width 85 height 24
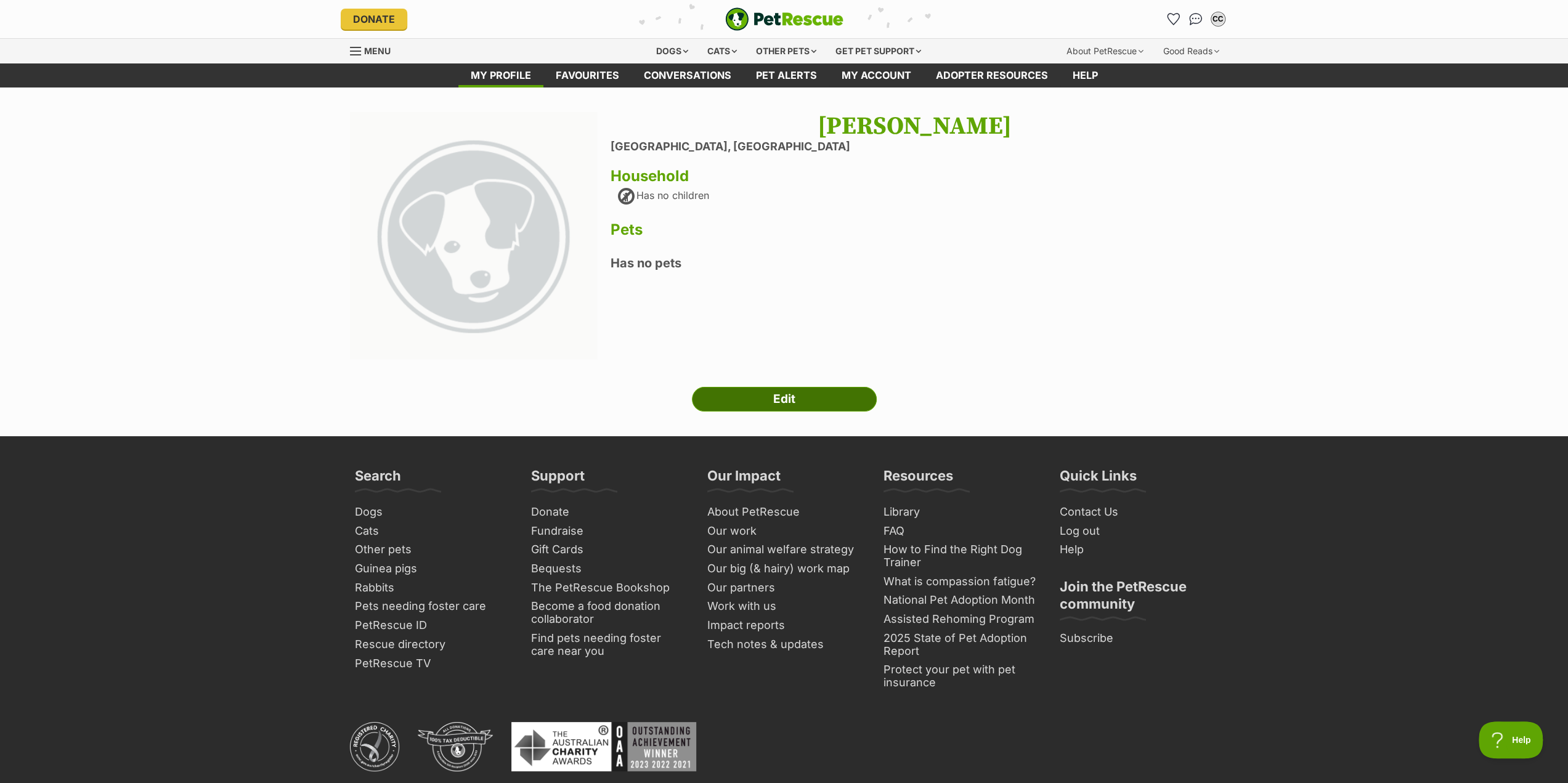
click at [790, 405] on link "Edit" at bounding box center [784, 399] width 185 height 25
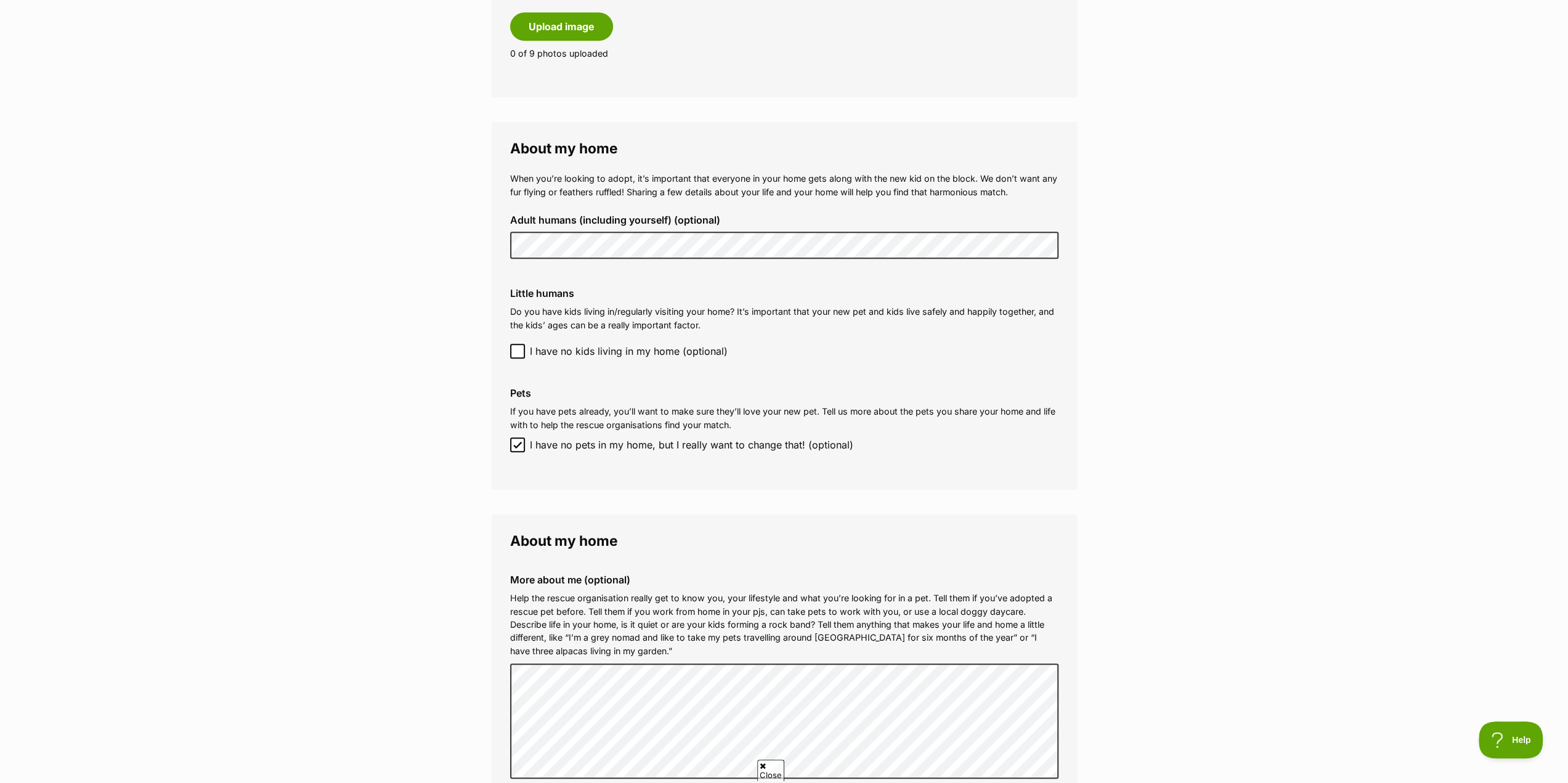
scroll to position [801, 0]
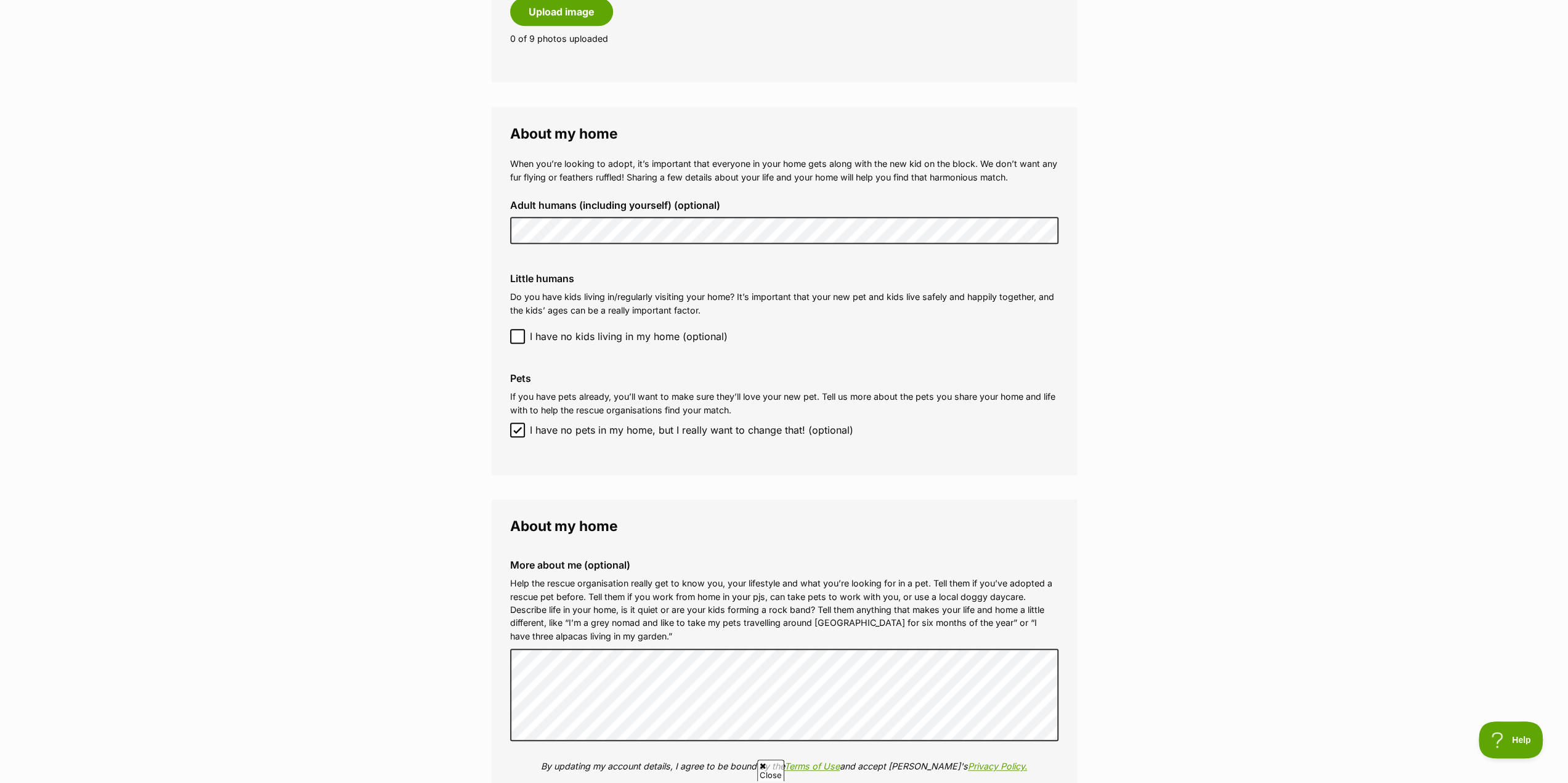
click at [1292, 171] on main "My adopter profile Why do I need an adopter profile? Your adopter profile will …" at bounding box center [784, 100] width 1568 height 1626
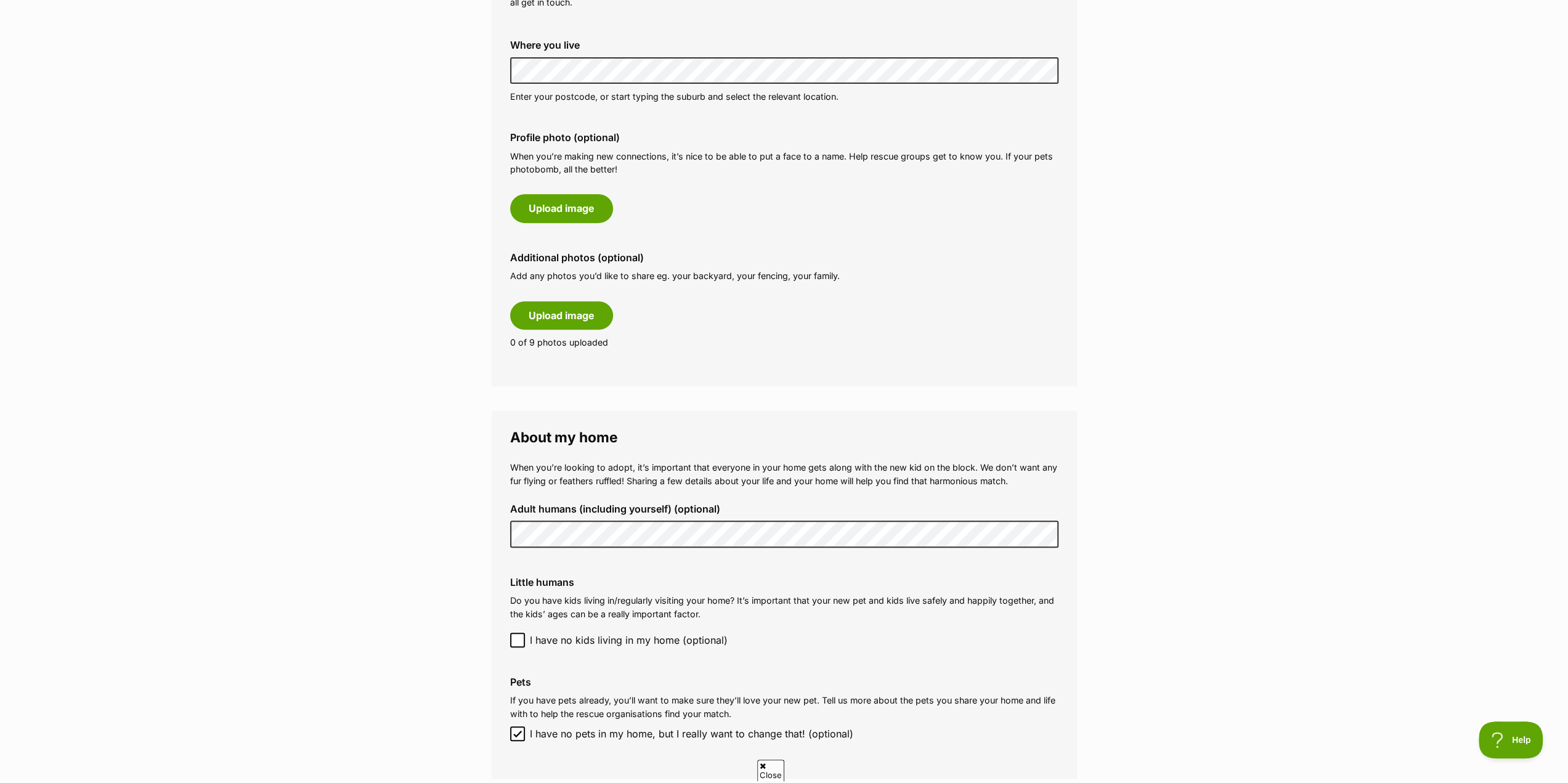
scroll to position [493, 0]
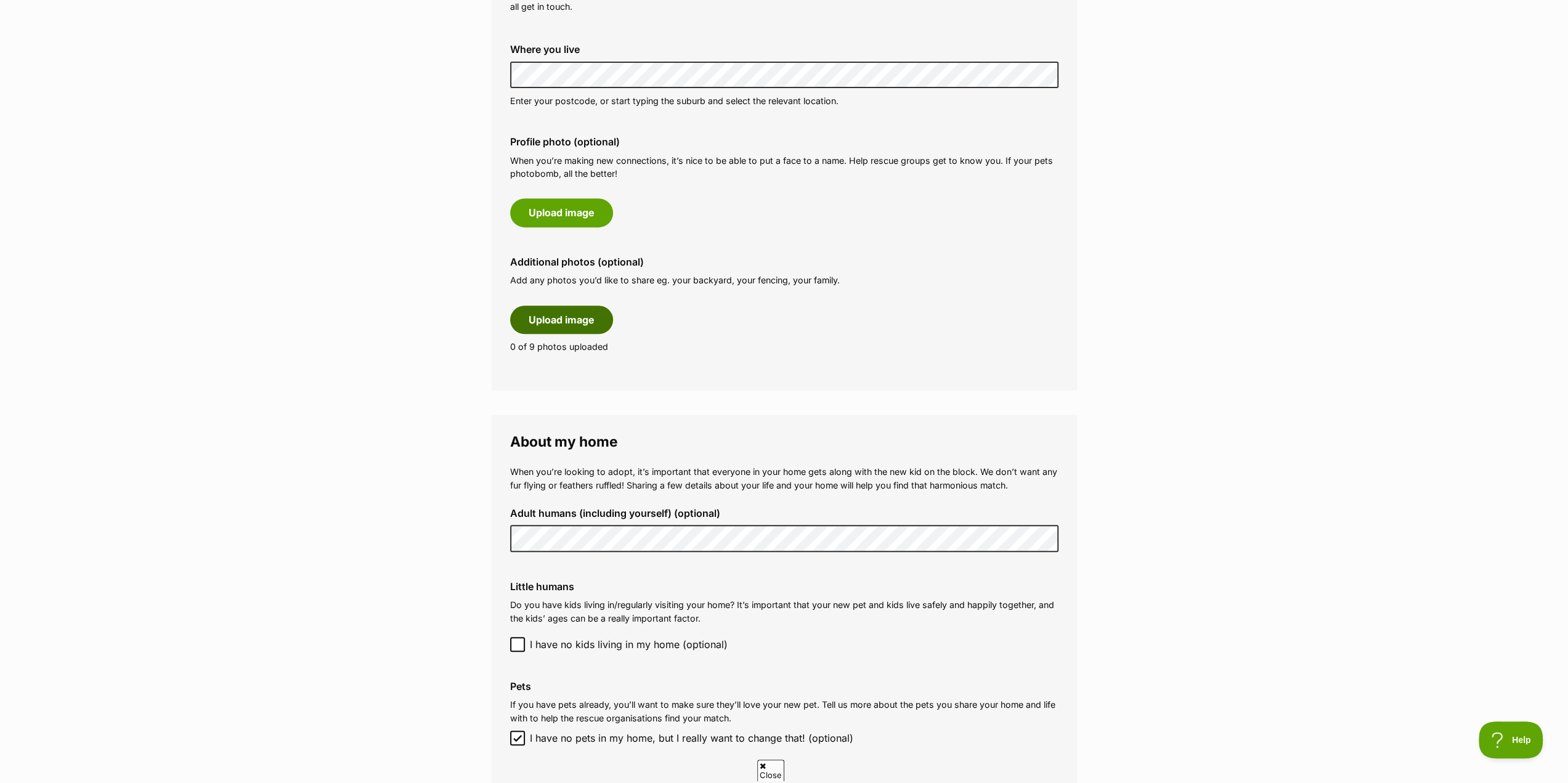
click at [575, 319] on button "Upload image" at bounding box center [562, 319] width 103 height 28
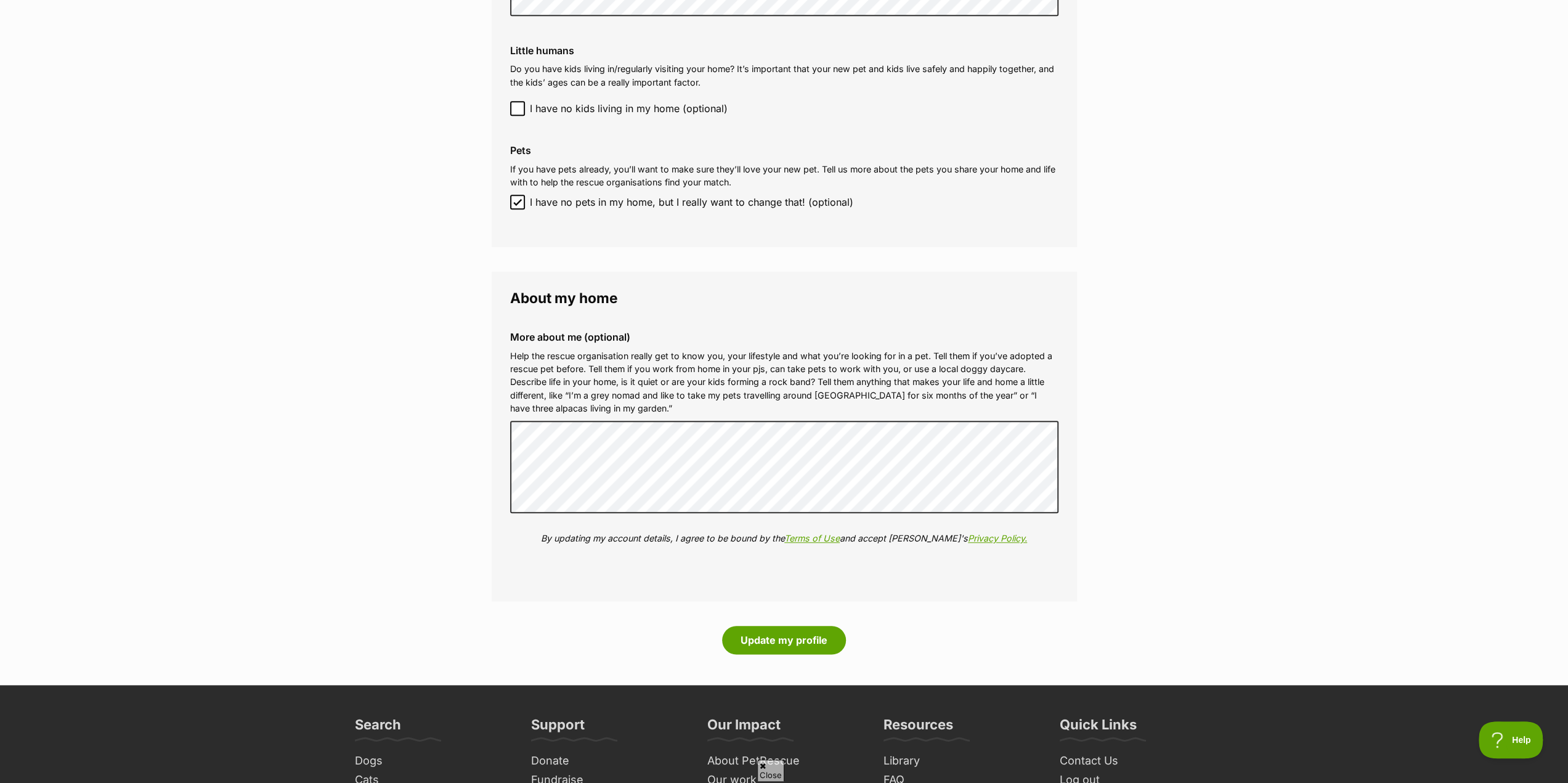
scroll to position [1171, 0]
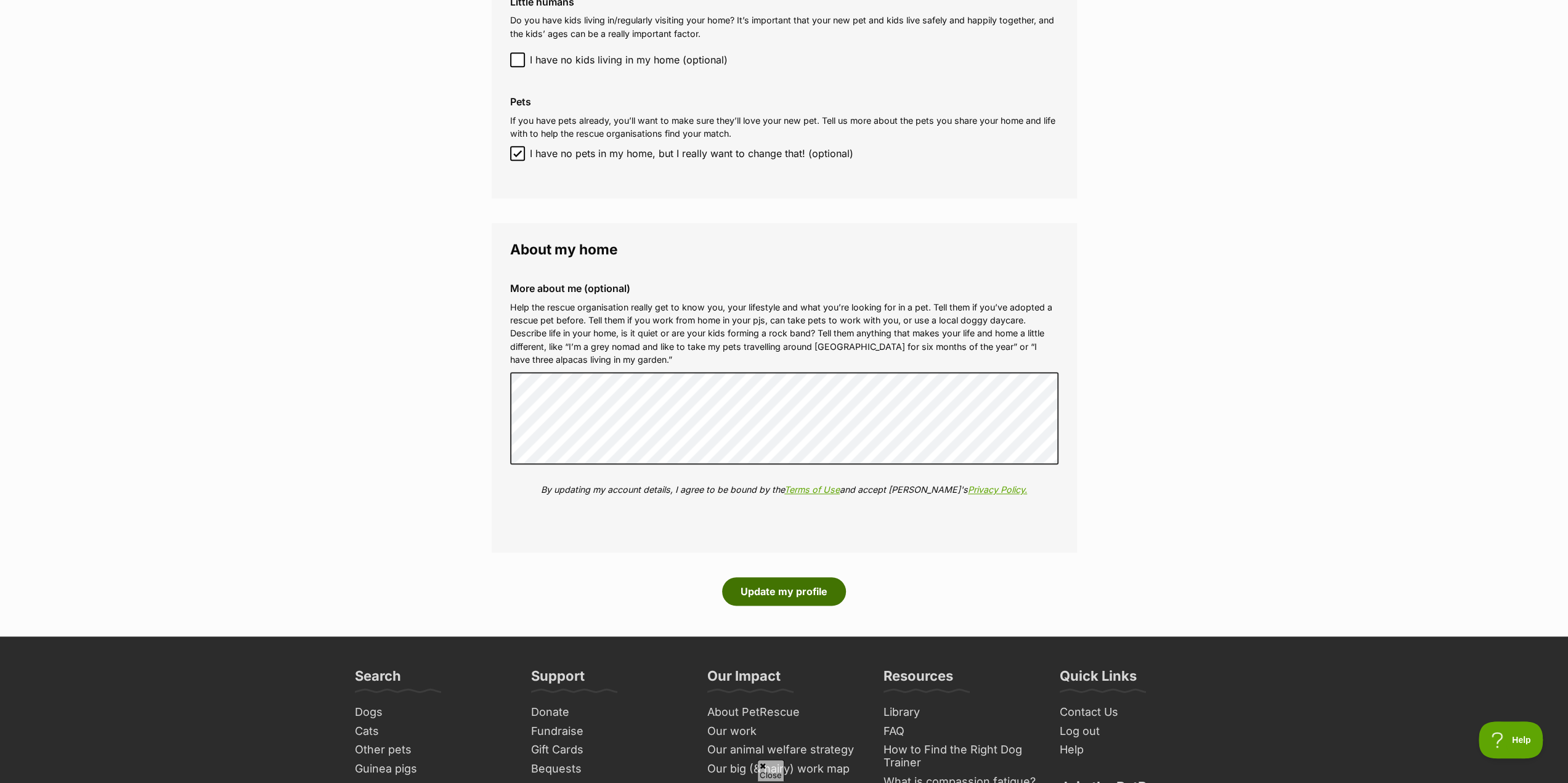
click at [795, 591] on button "Update my profile" at bounding box center [784, 591] width 124 height 28
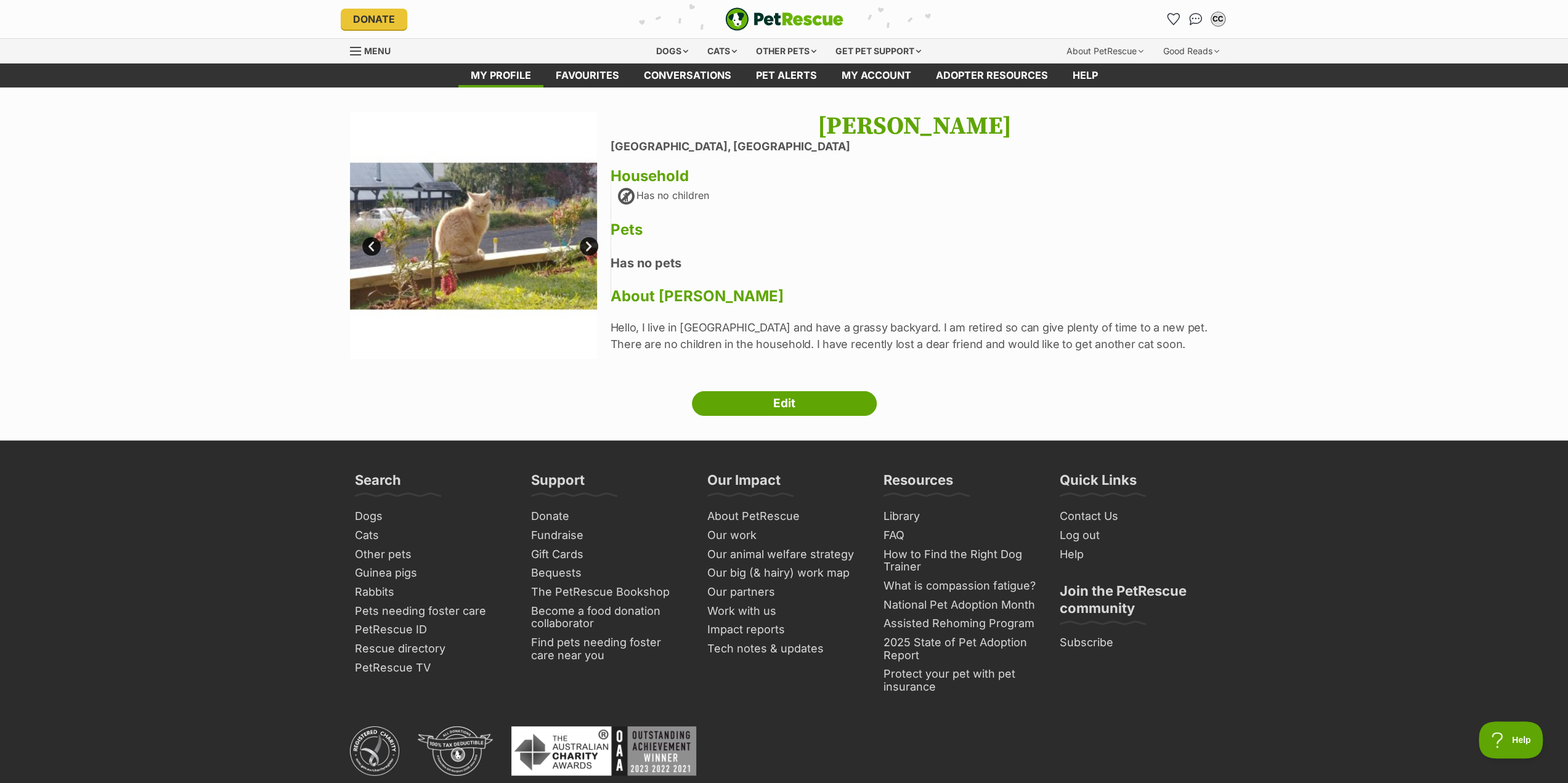
click at [589, 244] on link "Next" at bounding box center [588, 246] width 19 height 19
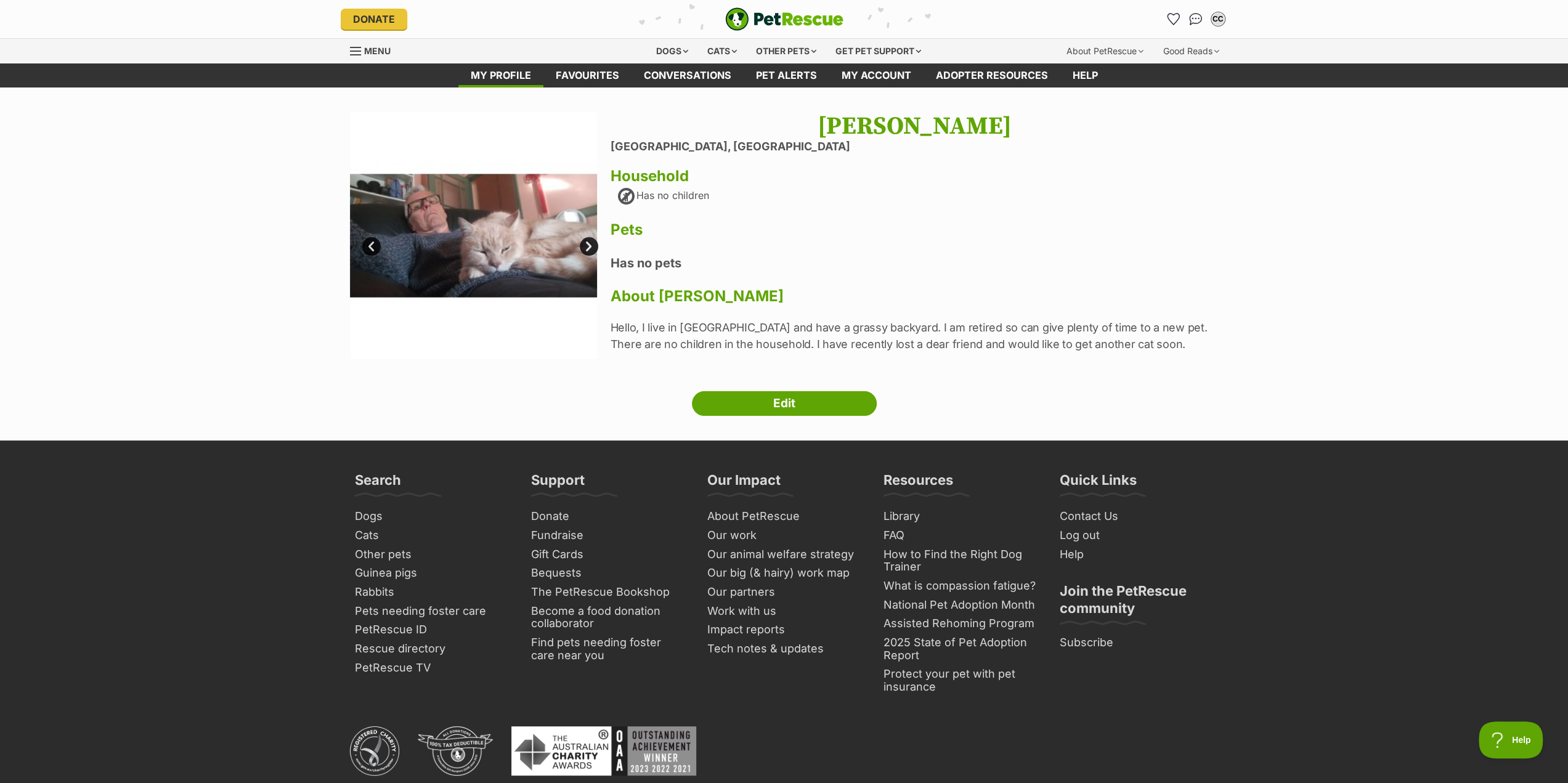
click at [589, 244] on link "Next" at bounding box center [588, 246] width 19 height 19
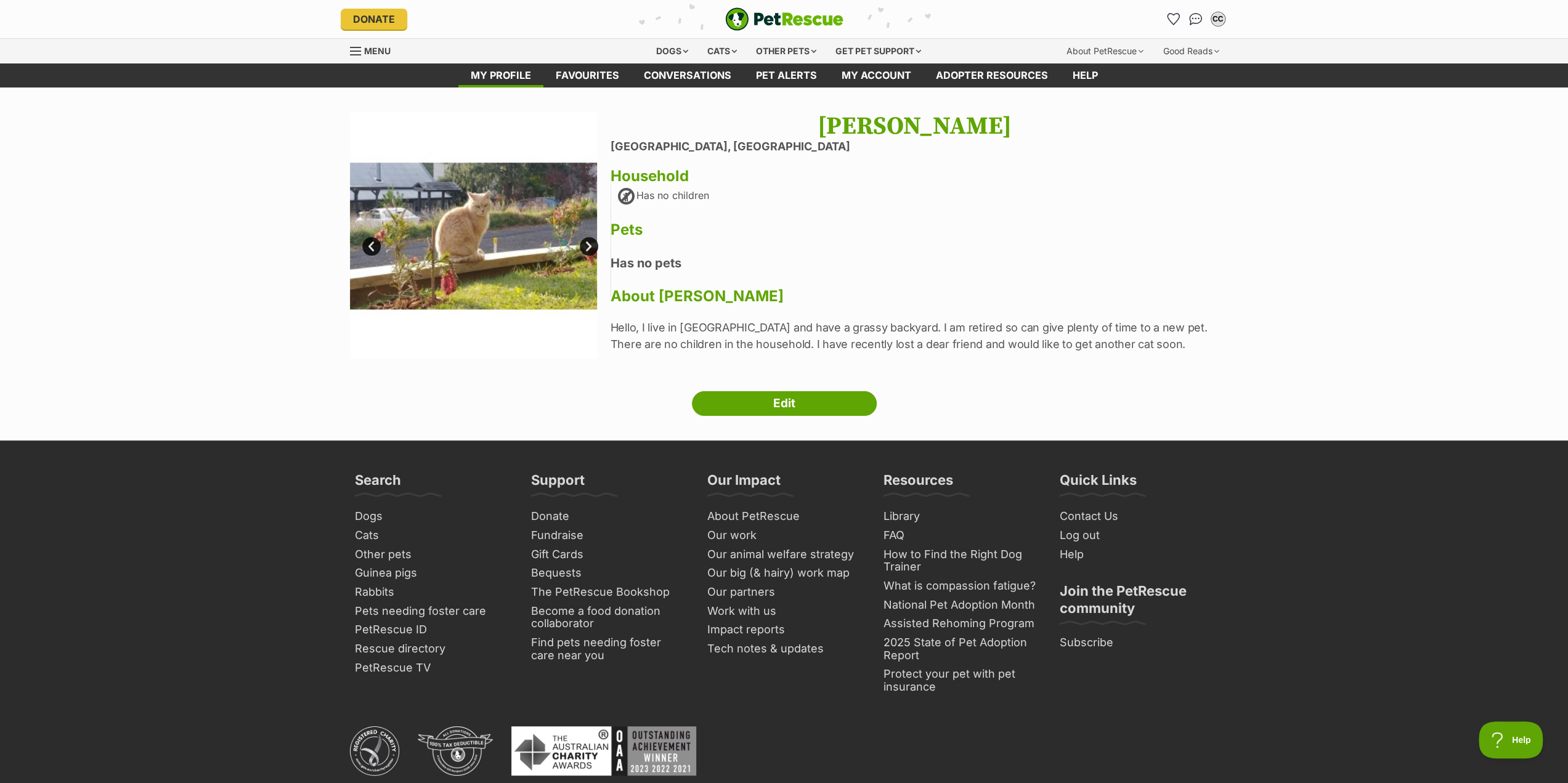
click at [212, 232] on main "Next Prev 1 2 Colin Cronan Katoomba, New South Wales Household Has no children …" at bounding box center [784, 265] width 1568 height 354
click at [581, 241] on link "Next" at bounding box center [588, 246] width 19 height 19
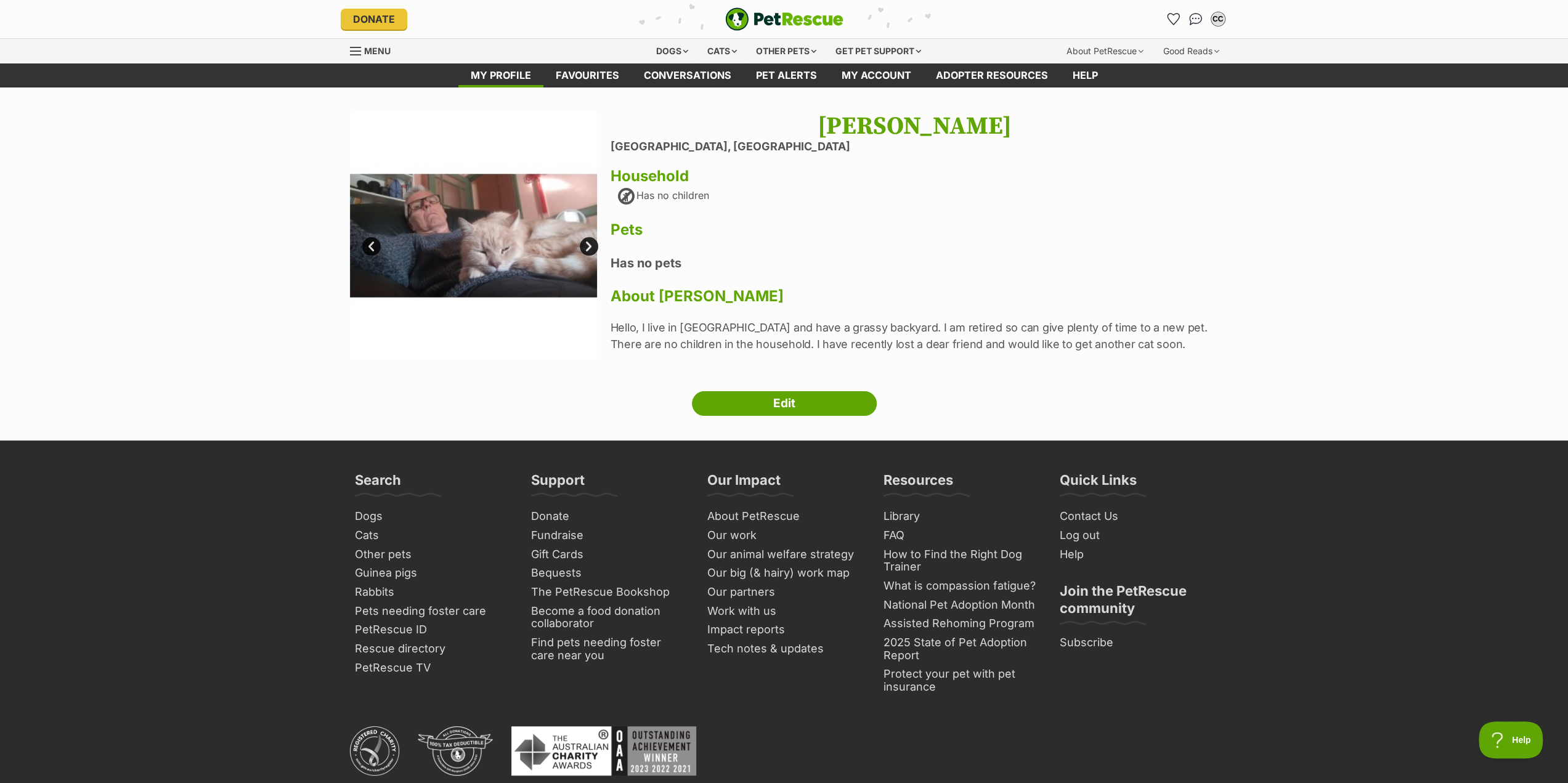
click at [371, 243] on link "Prev" at bounding box center [371, 246] width 19 height 19
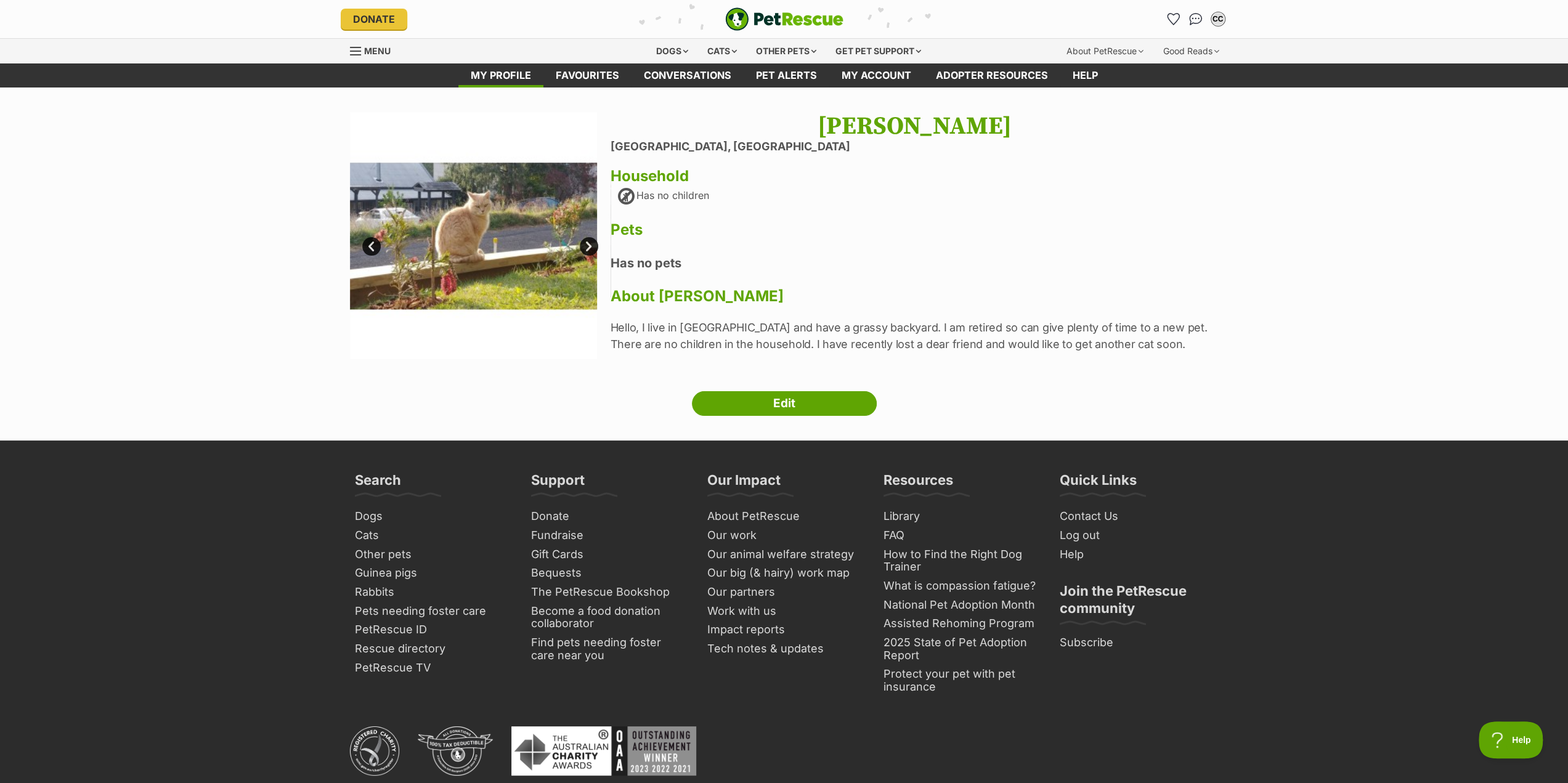
click at [241, 269] on main "Next Prev 1 2 Colin Cronan Katoomba, New South Wales Household Has no children …" at bounding box center [784, 265] width 1568 height 354
click at [675, 78] on link "Conversations" at bounding box center [688, 75] width 112 height 24
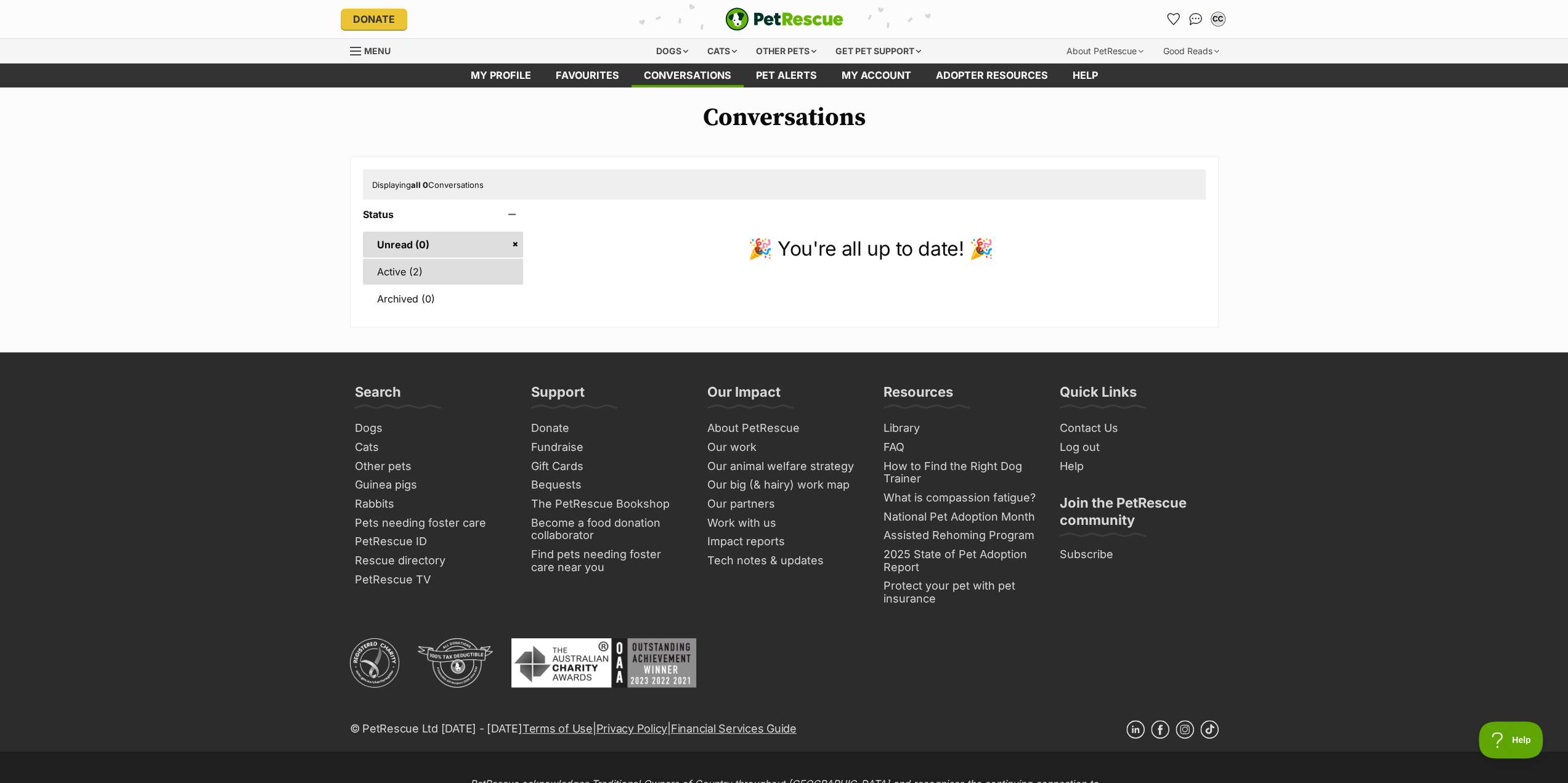
click at [410, 273] on link "Active (2)" at bounding box center [443, 271] width 161 height 26
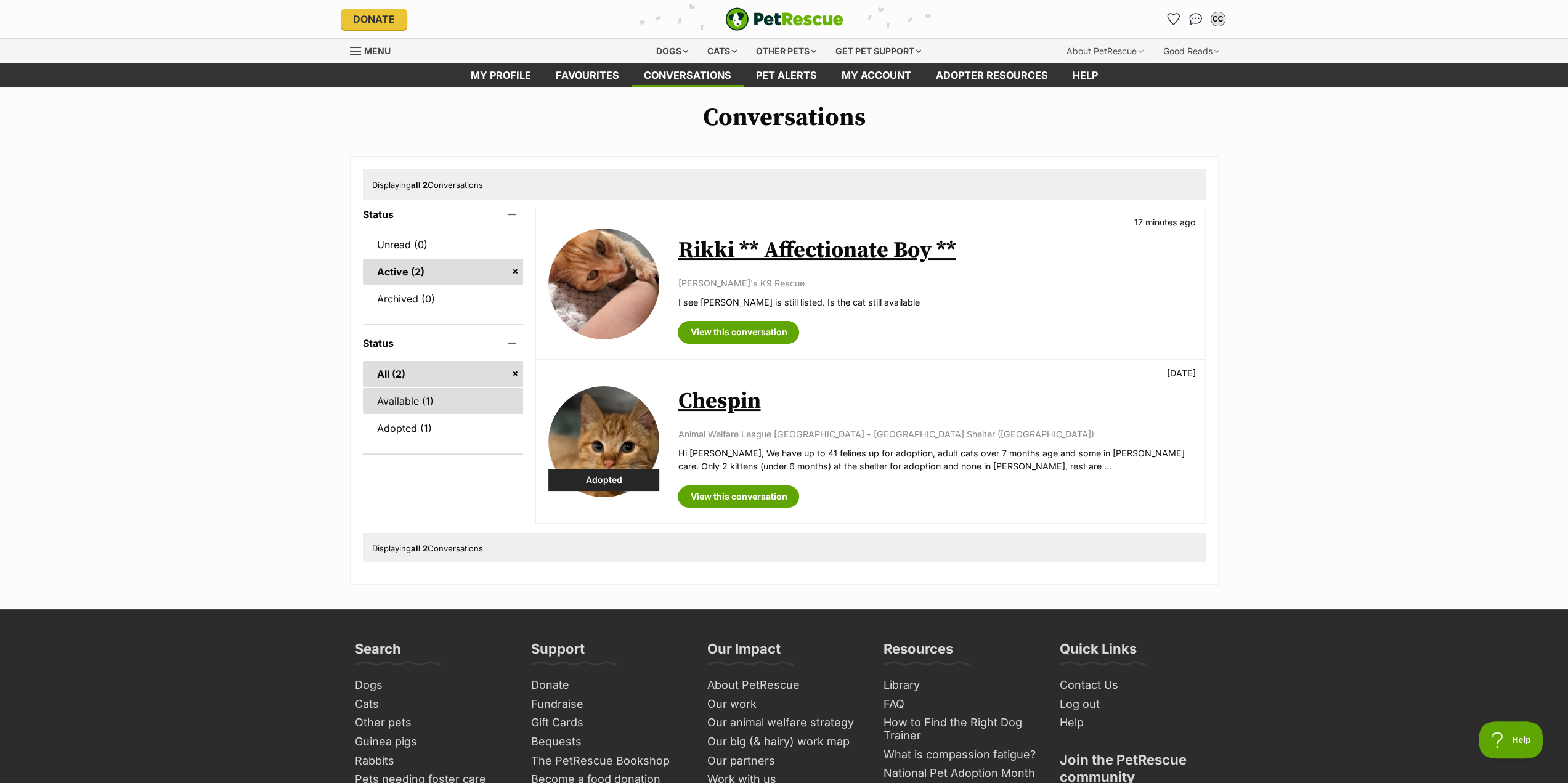
click at [396, 403] on link "Available (1)" at bounding box center [443, 401] width 161 height 26
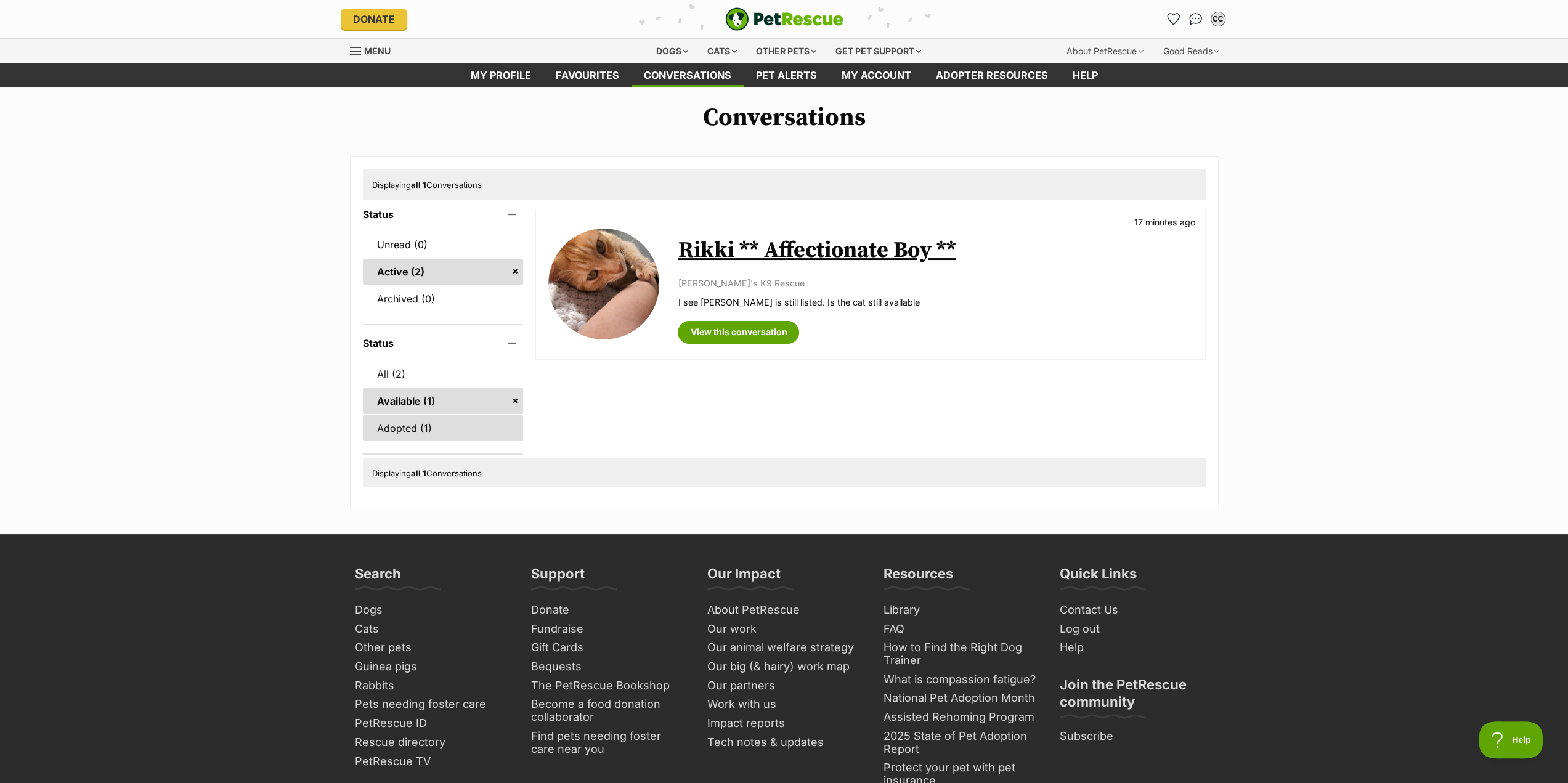
click at [397, 427] on link "Adopted (1)" at bounding box center [443, 427] width 161 height 26
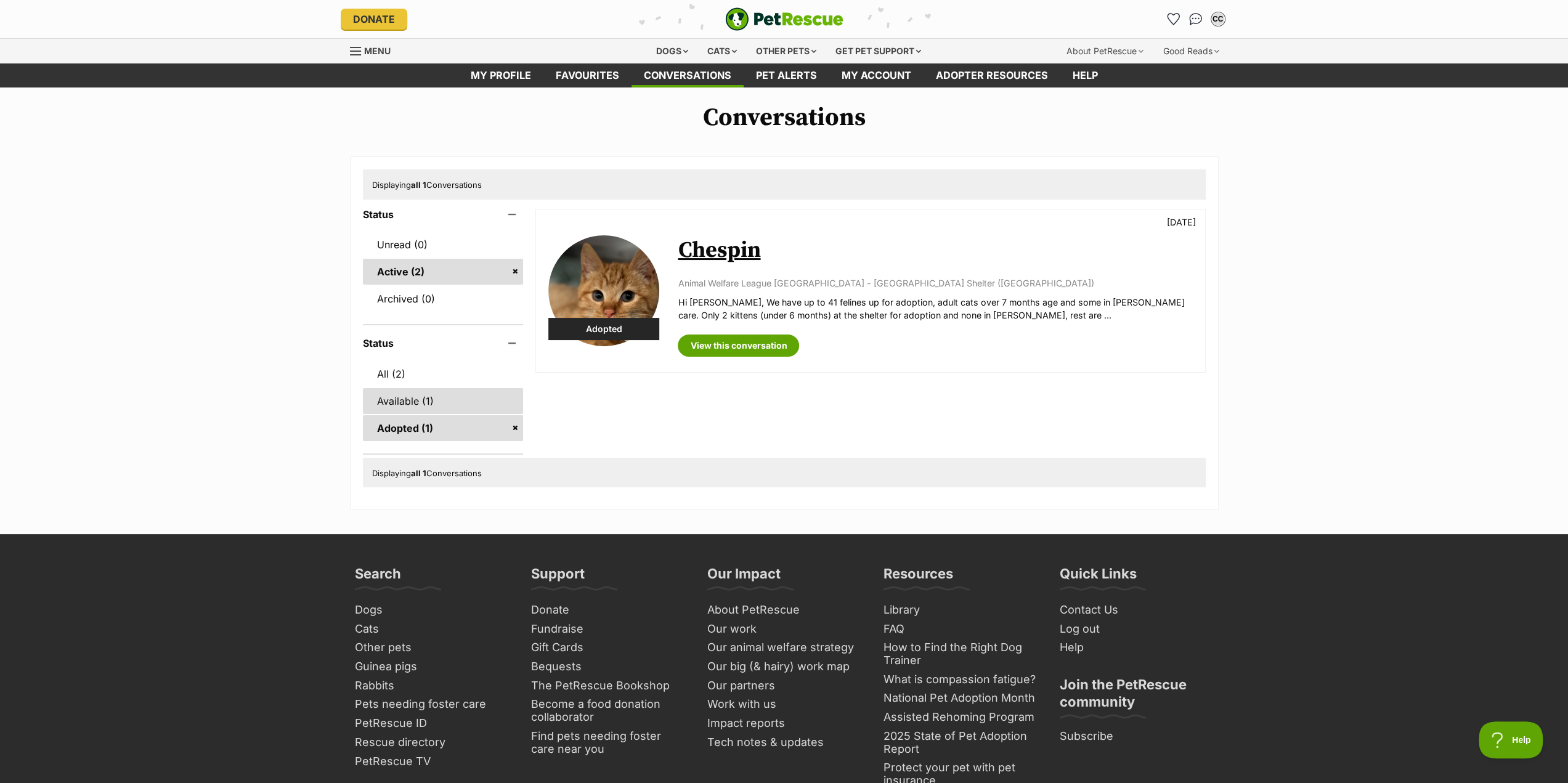
click at [406, 403] on link "Available (1)" at bounding box center [443, 401] width 161 height 26
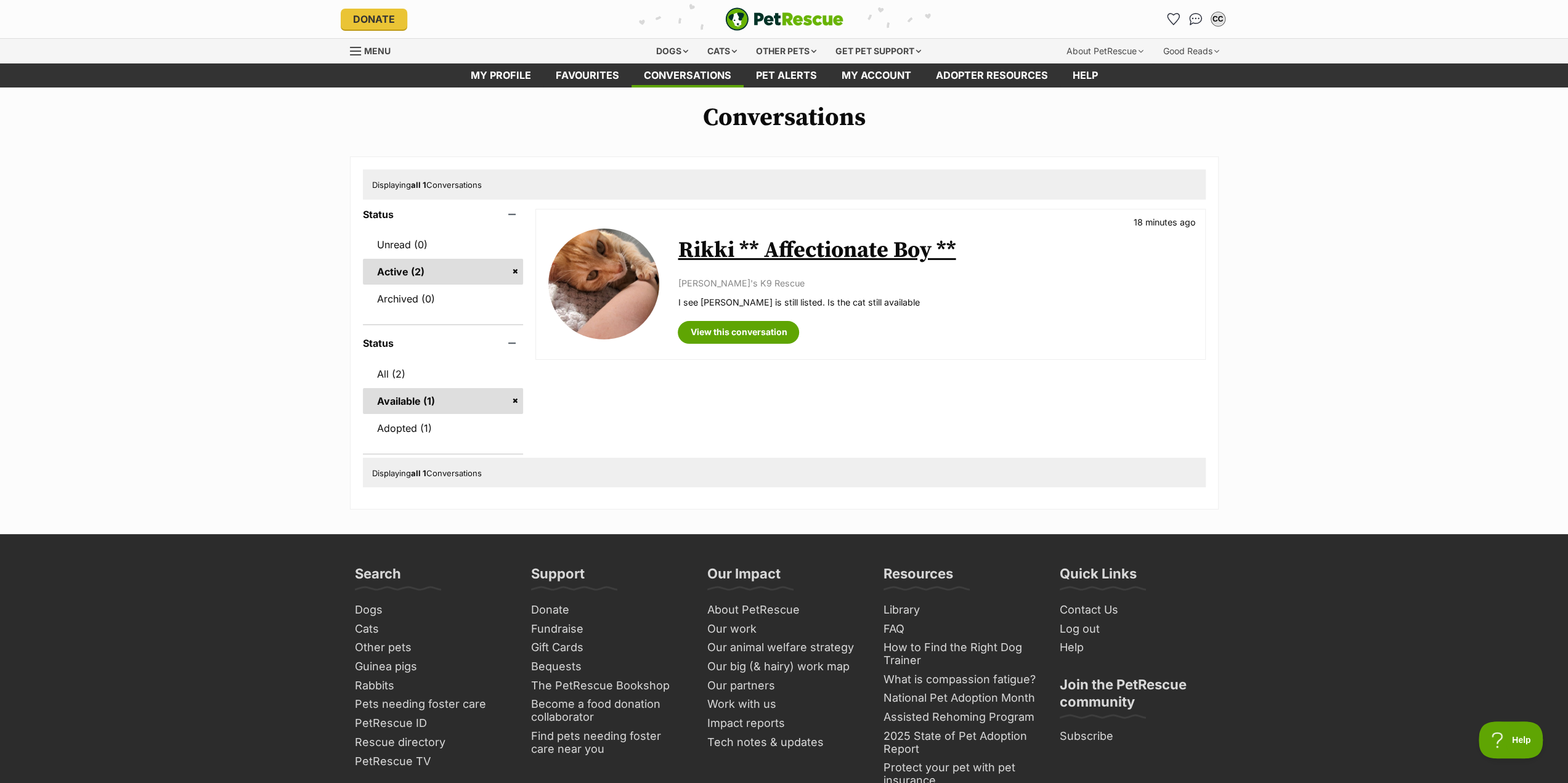
click at [456, 401] on link "Available (1)" at bounding box center [443, 401] width 161 height 26
click at [750, 330] on link "View this conversation" at bounding box center [738, 332] width 121 height 22
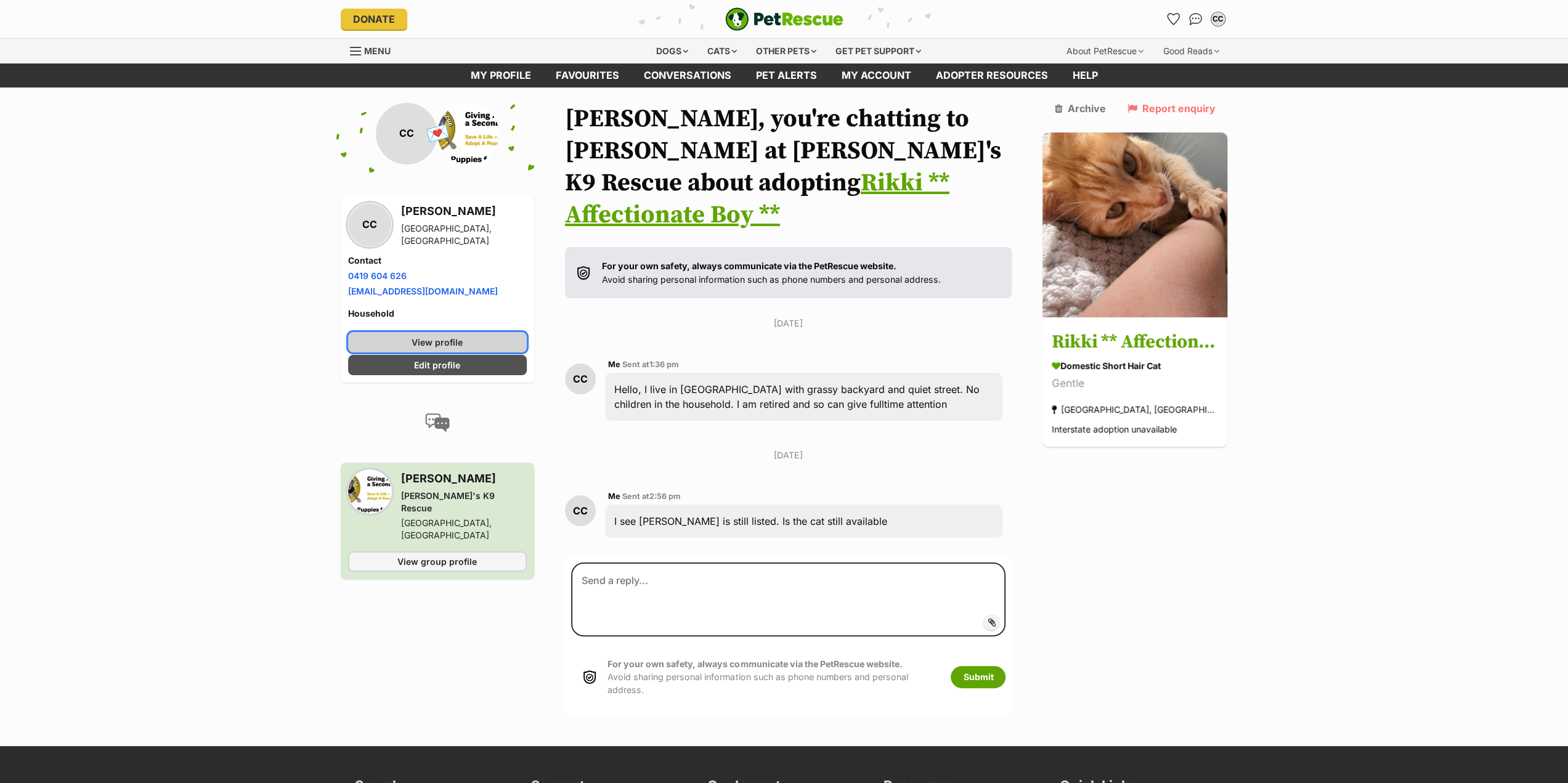
click at [444, 342] on span "View profile" at bounding box center [437, 342] width 51 height 13
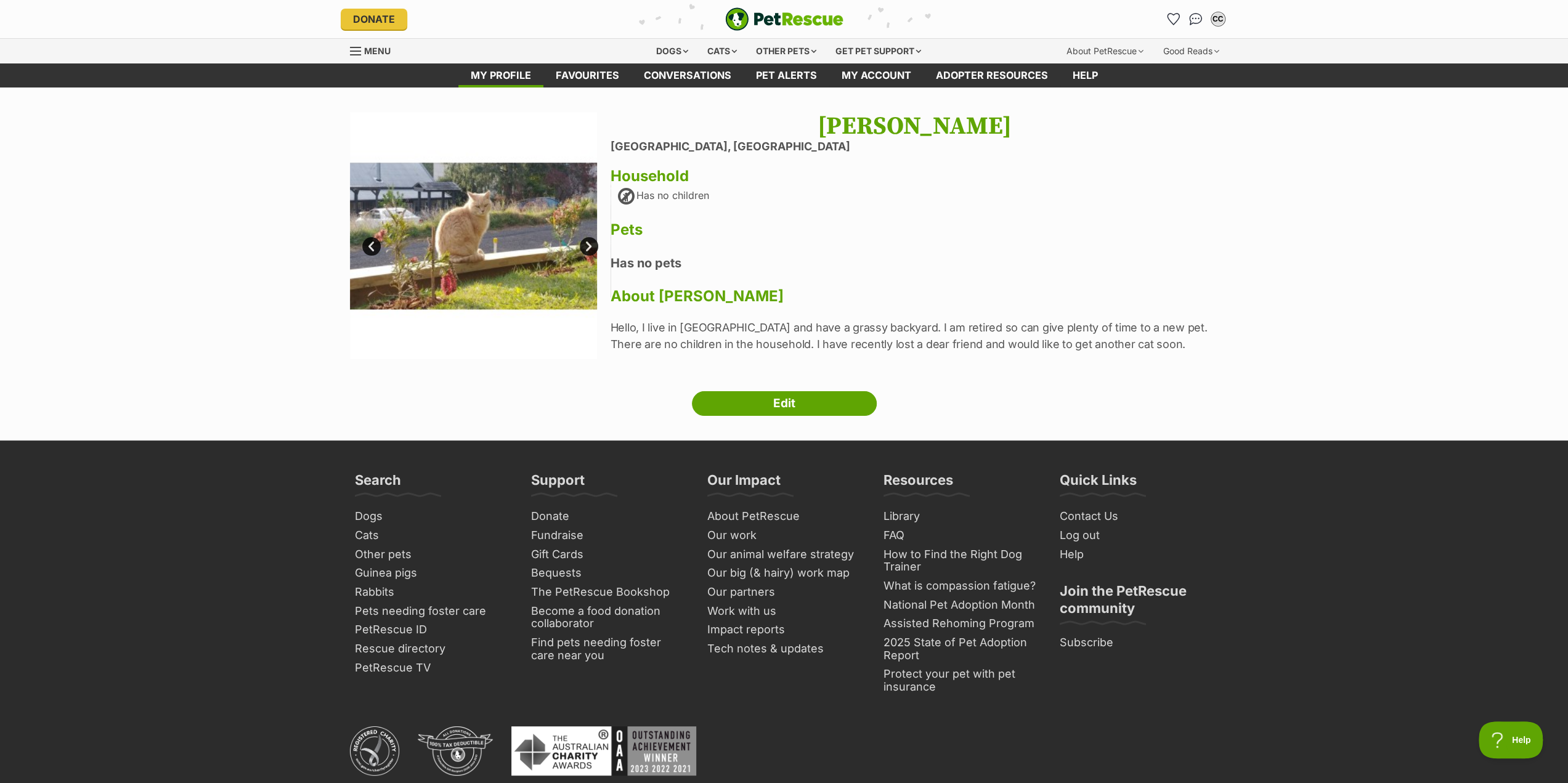
click at [586, 243] on link "Next" at bounding box center [588, 246] width 19 height 19
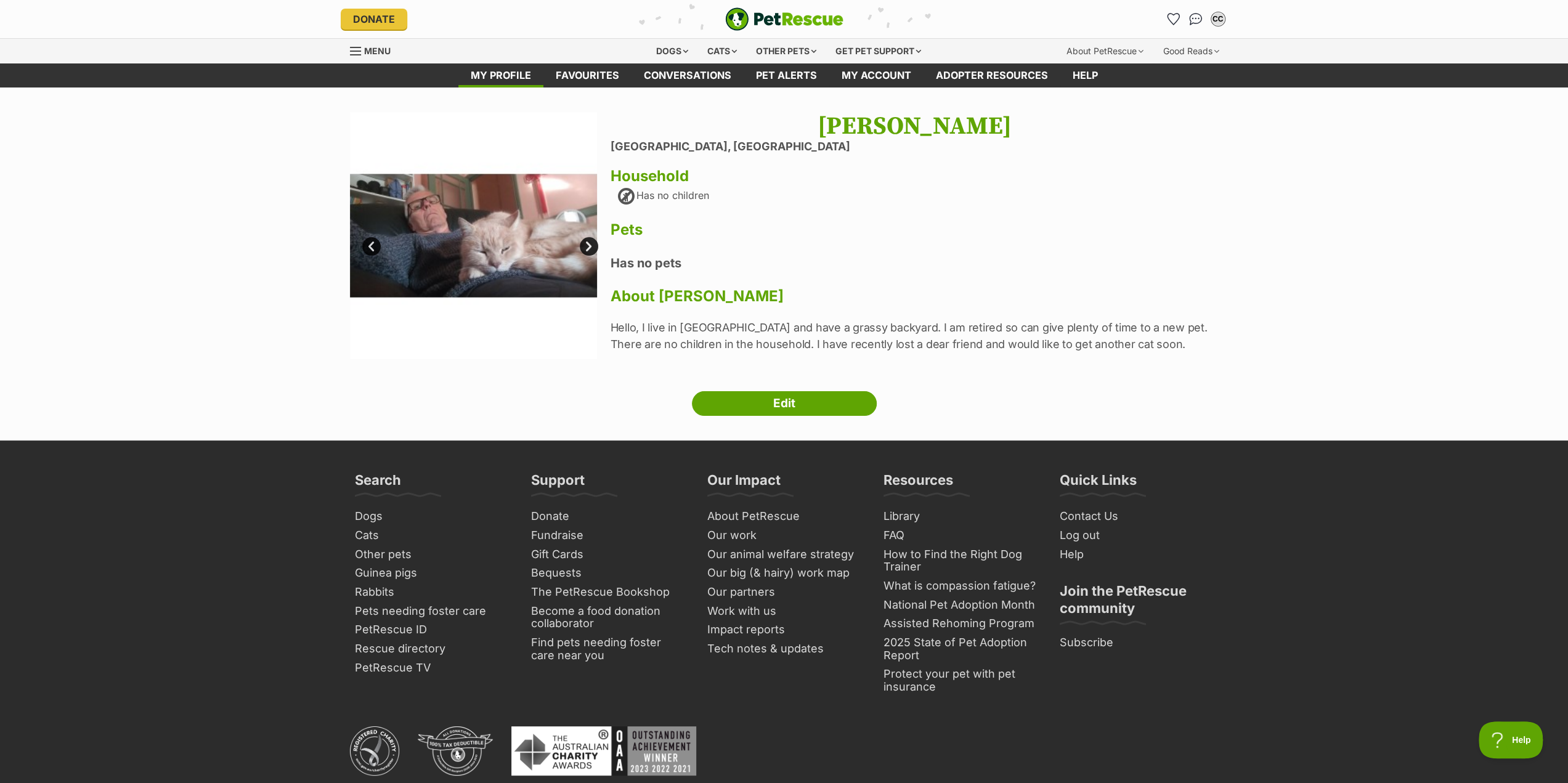
click at [585, 245] on link "Next" at bounding box center [588, 246] width 19 height 19
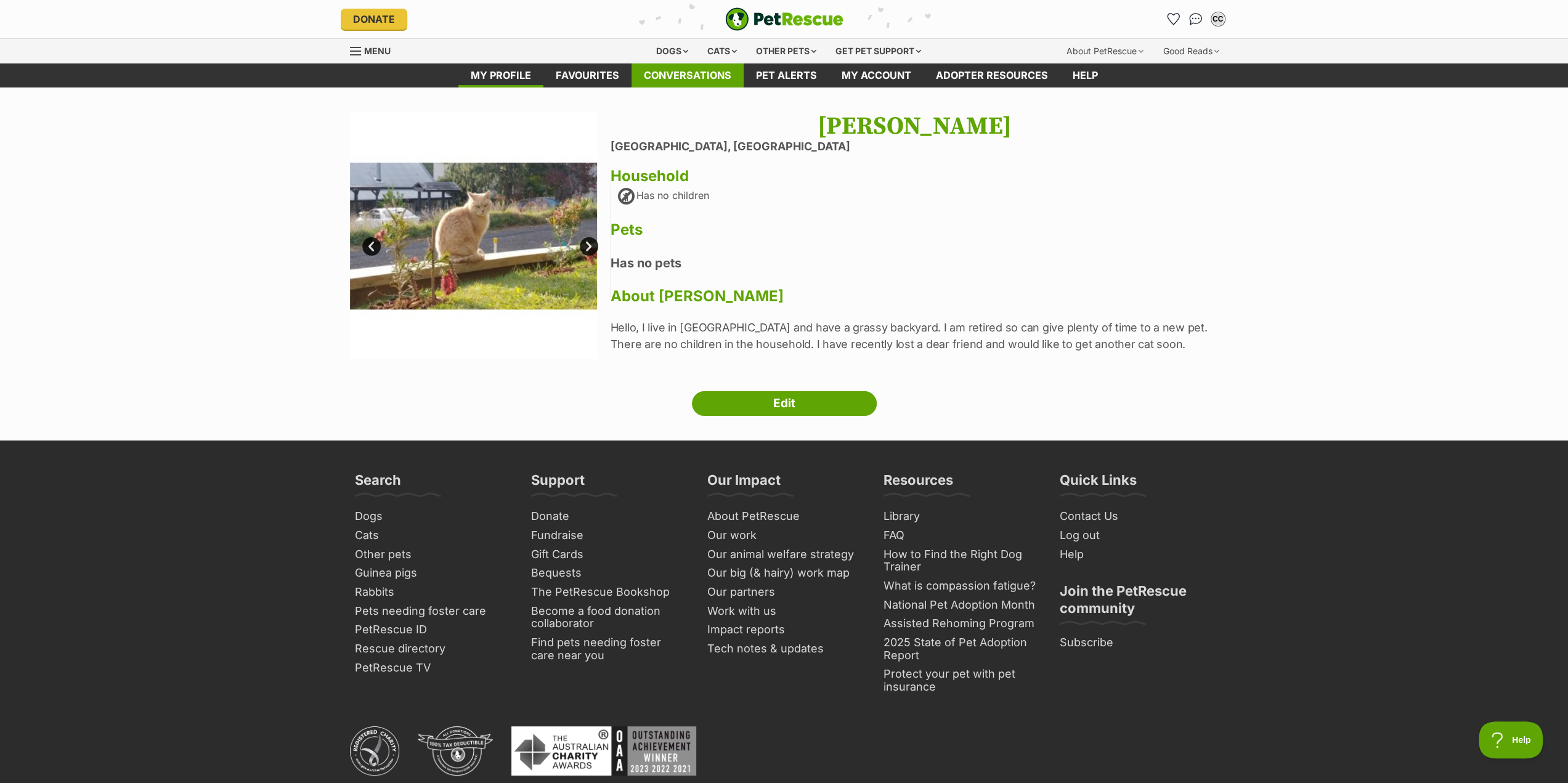
click at [671, 75] on link "Conversations" at bounding box center [688, 75] width 112 height 24
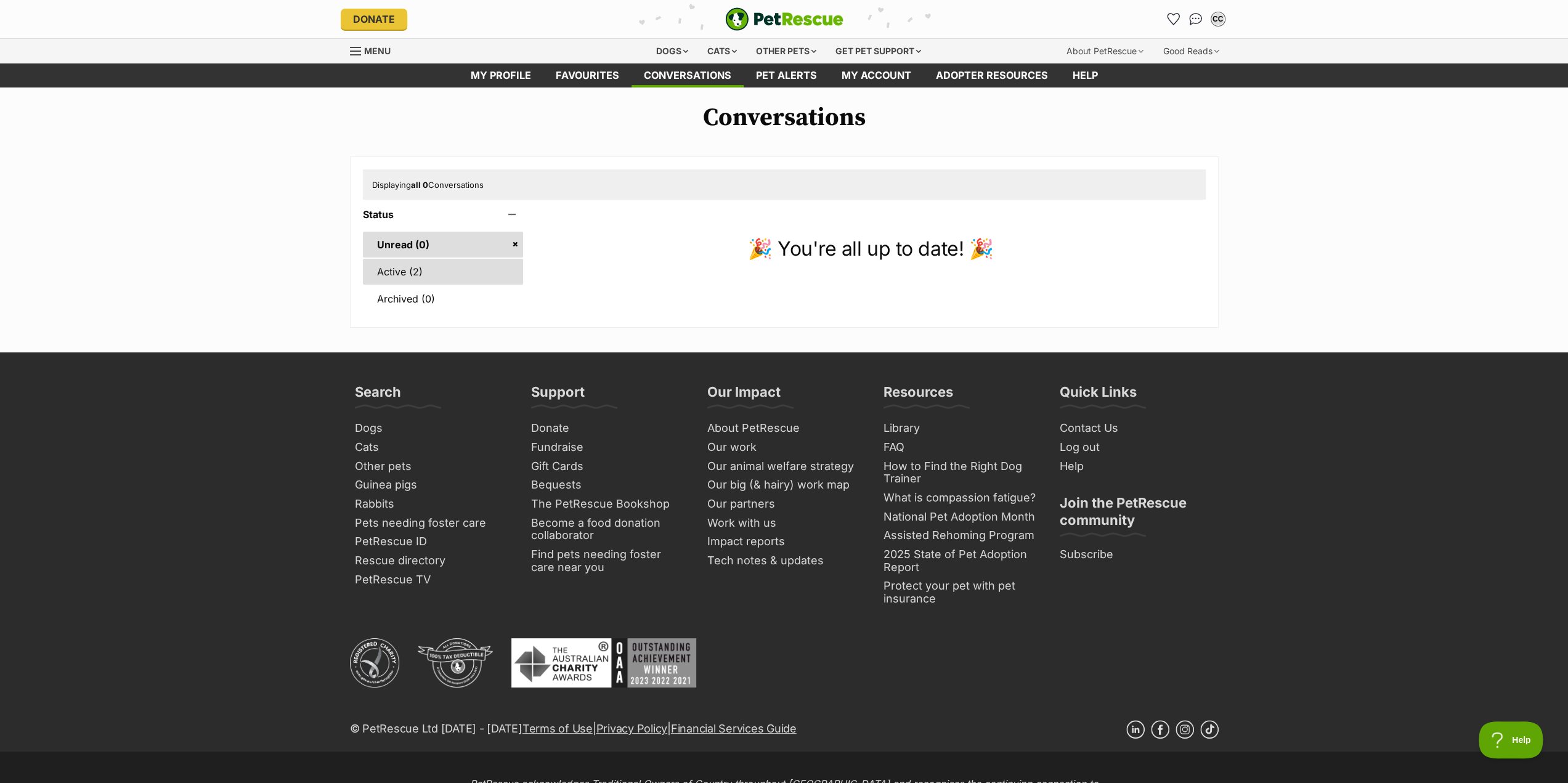
click at [396, 273] on link "Active (2)" at bounding box center [443, 271] width 161 height 26
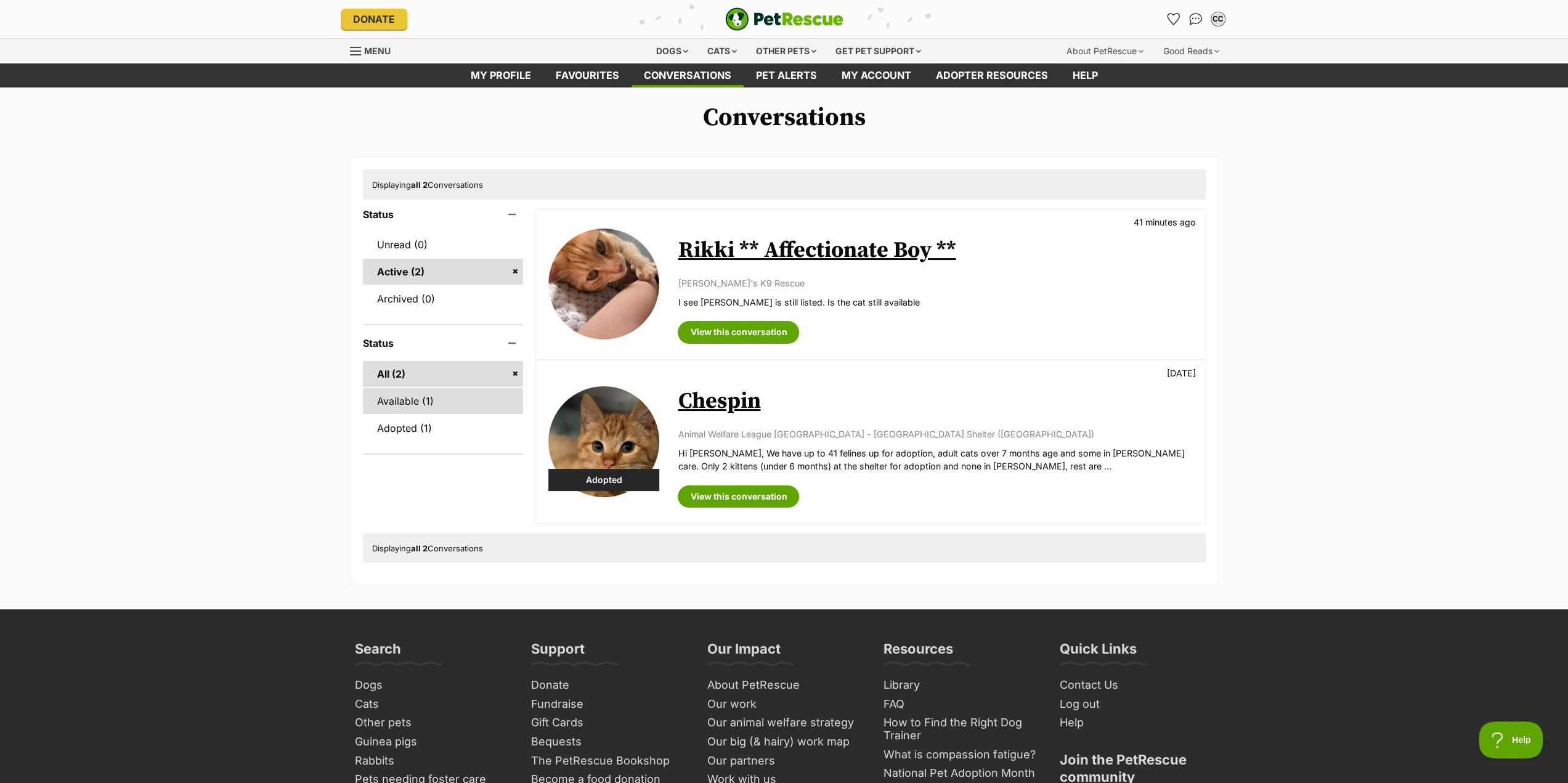
click at [403, 403] on link "Available (1)" at bounding box center [443, 401] width 161 height 26
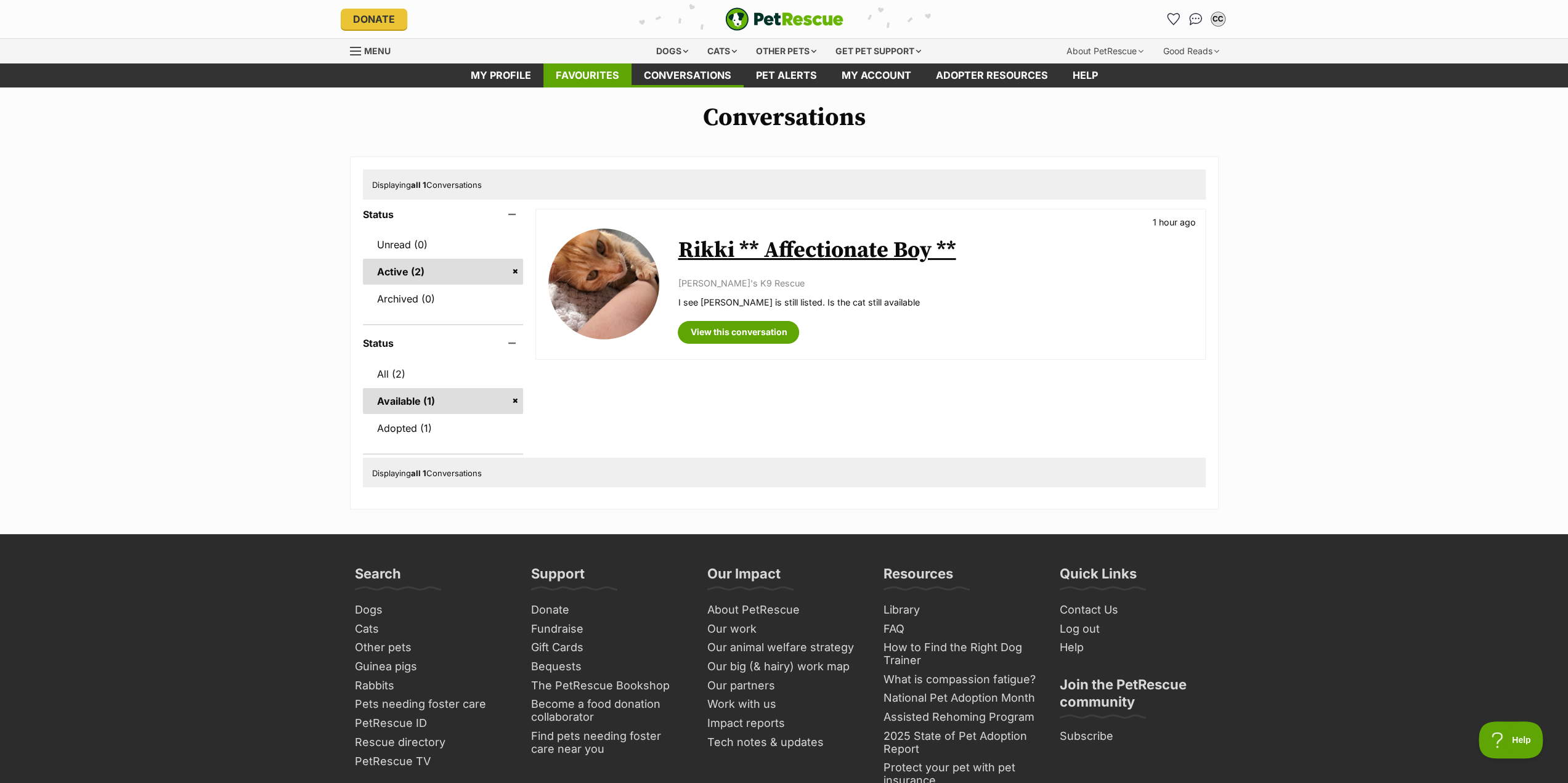
click at [588, 77] on link "Favourites" at bounding box center [588, 75] width 88 height 24
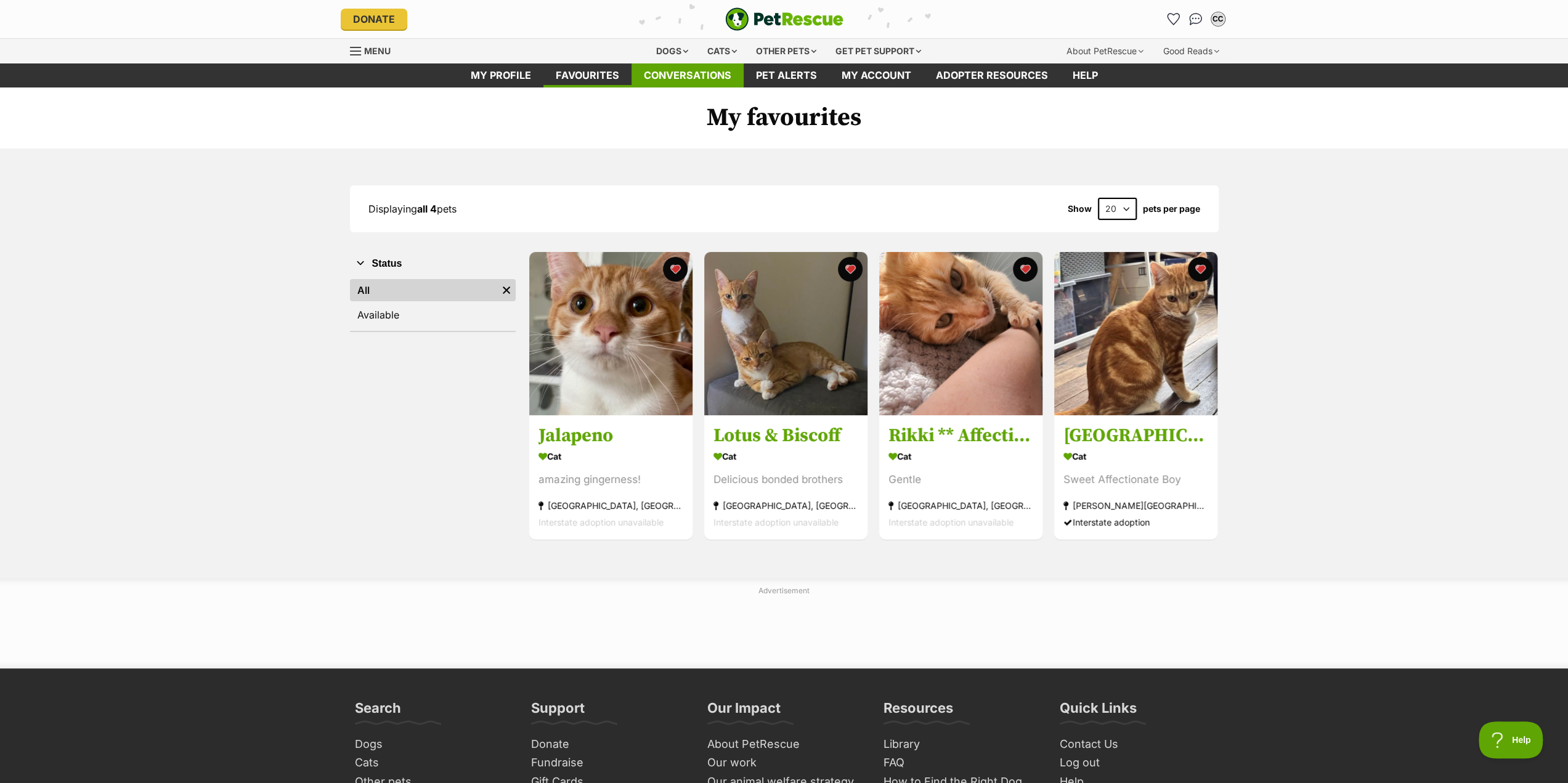
click at [690, 80] on link "Conversations" at bounding box center [688, 75] width 112 height 24
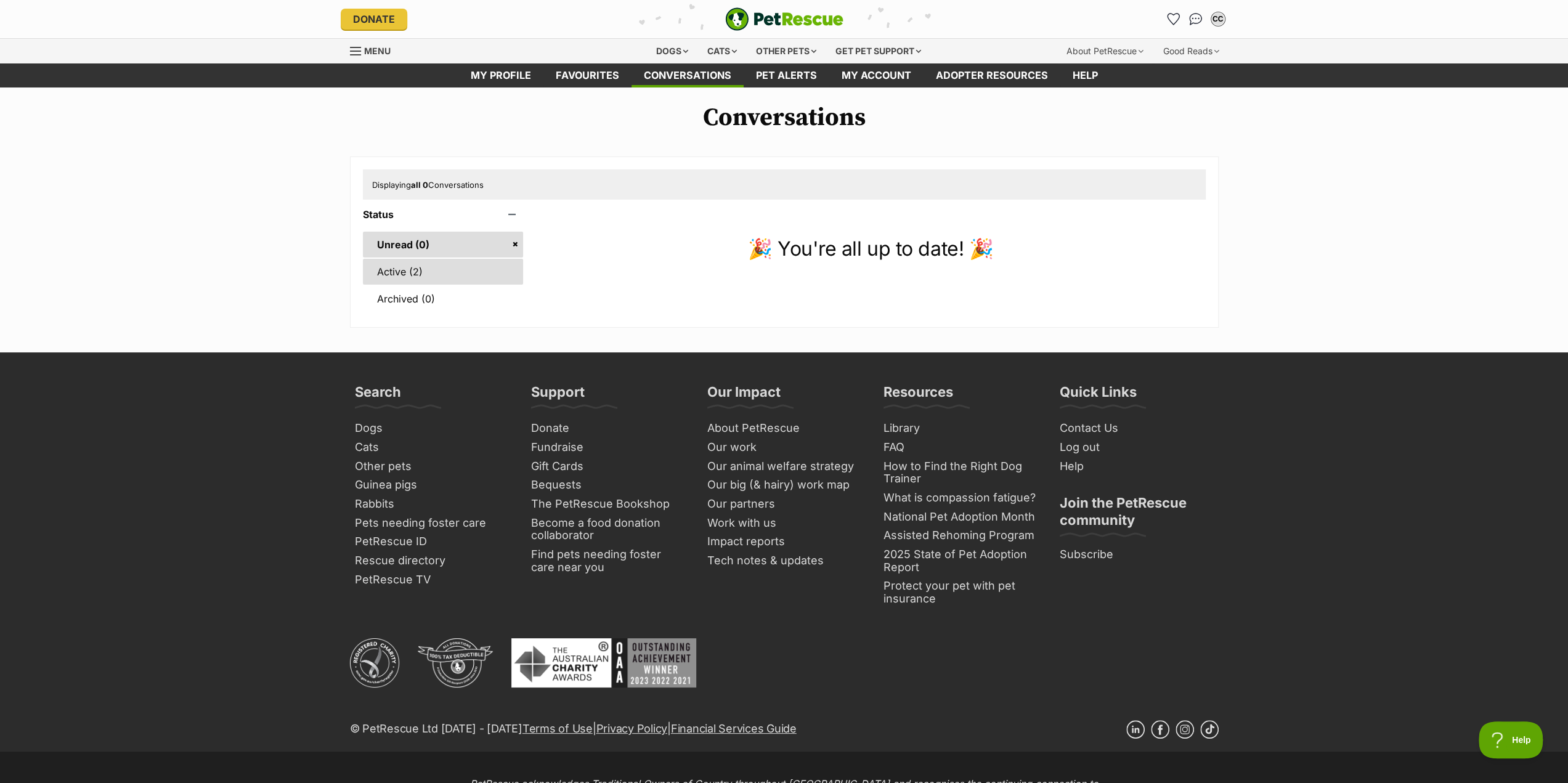
click at [406, 269] on link "Active (2)" at bounding box center [443, 271] width 161 height 26
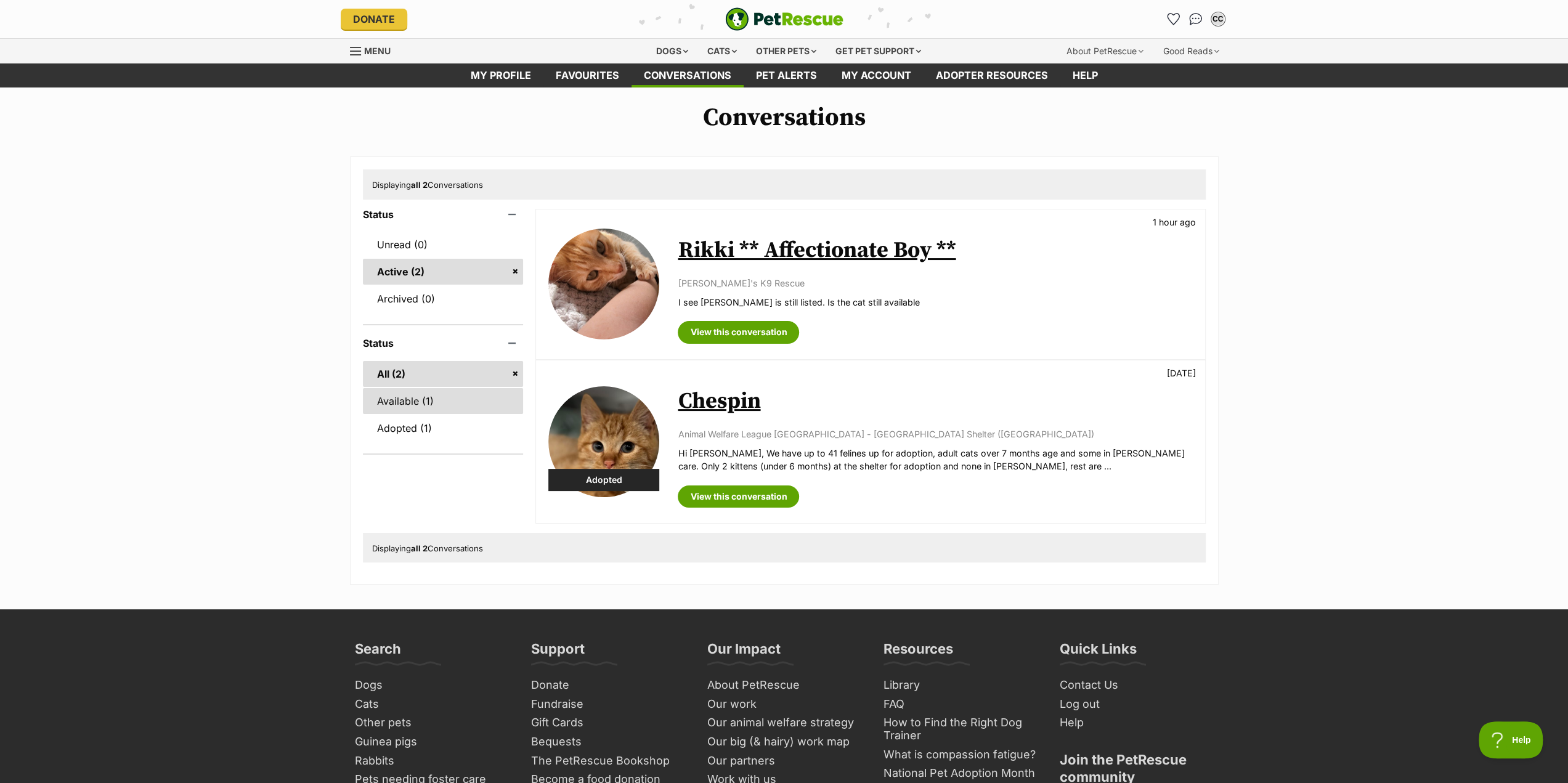
click at [396, 399] on link "Available (1)" at bounding box center [443, 401] width 161 height 26
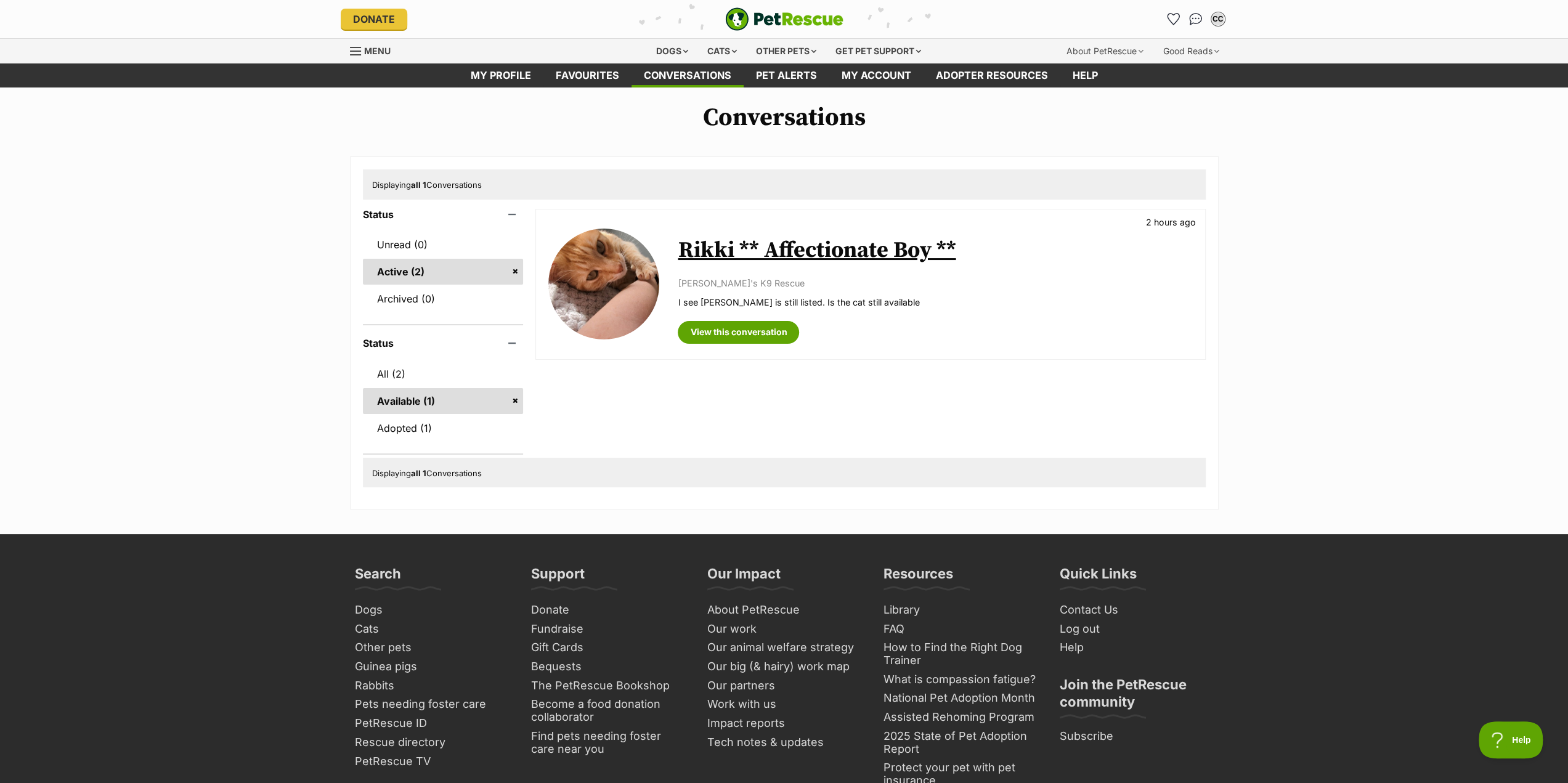
click at [816, 251] on link "Rikki ** Affectionate Boy **" at bounding box center [817, 249] width 278 height 27
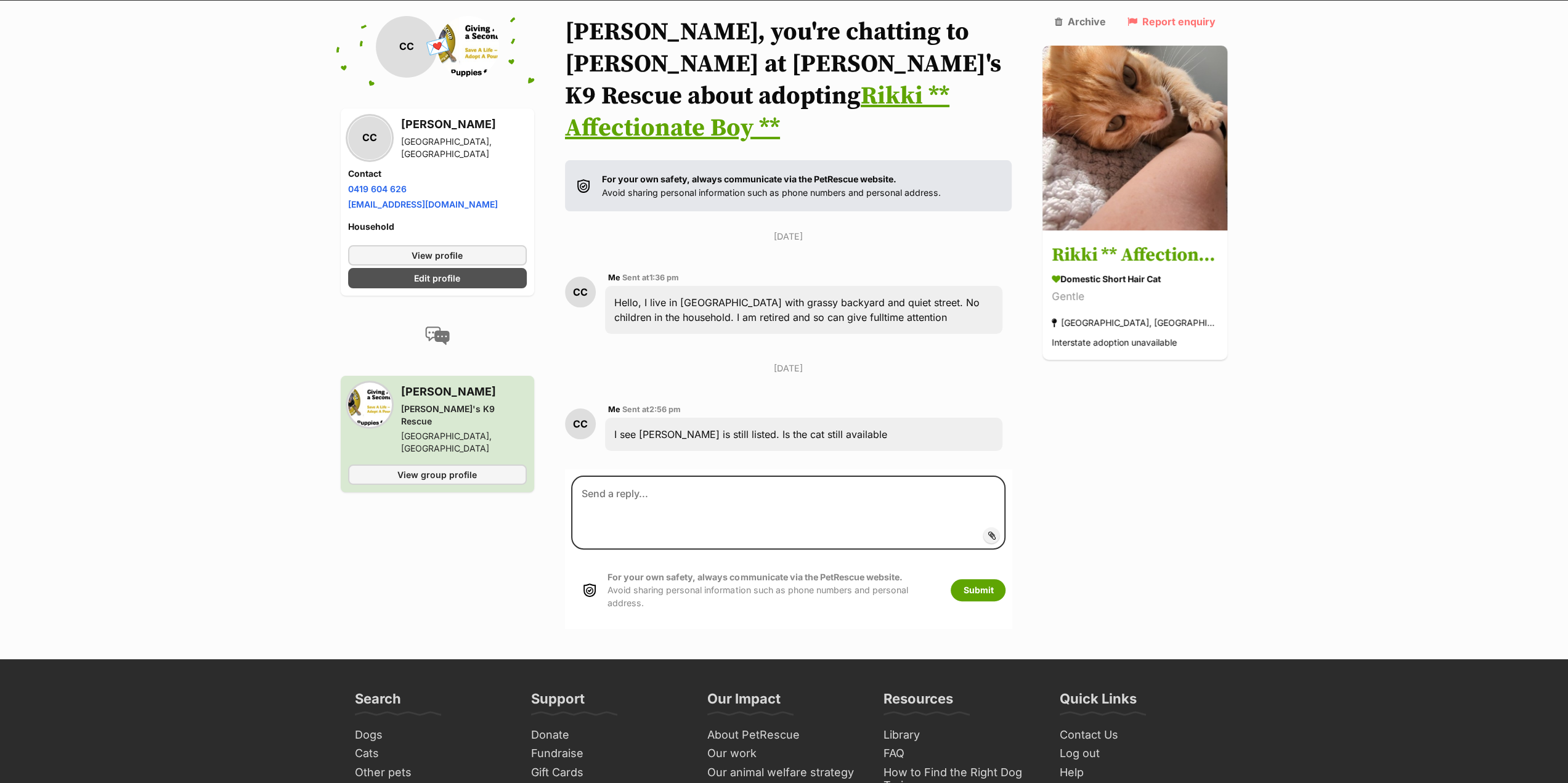
scroll to position [89, 0]
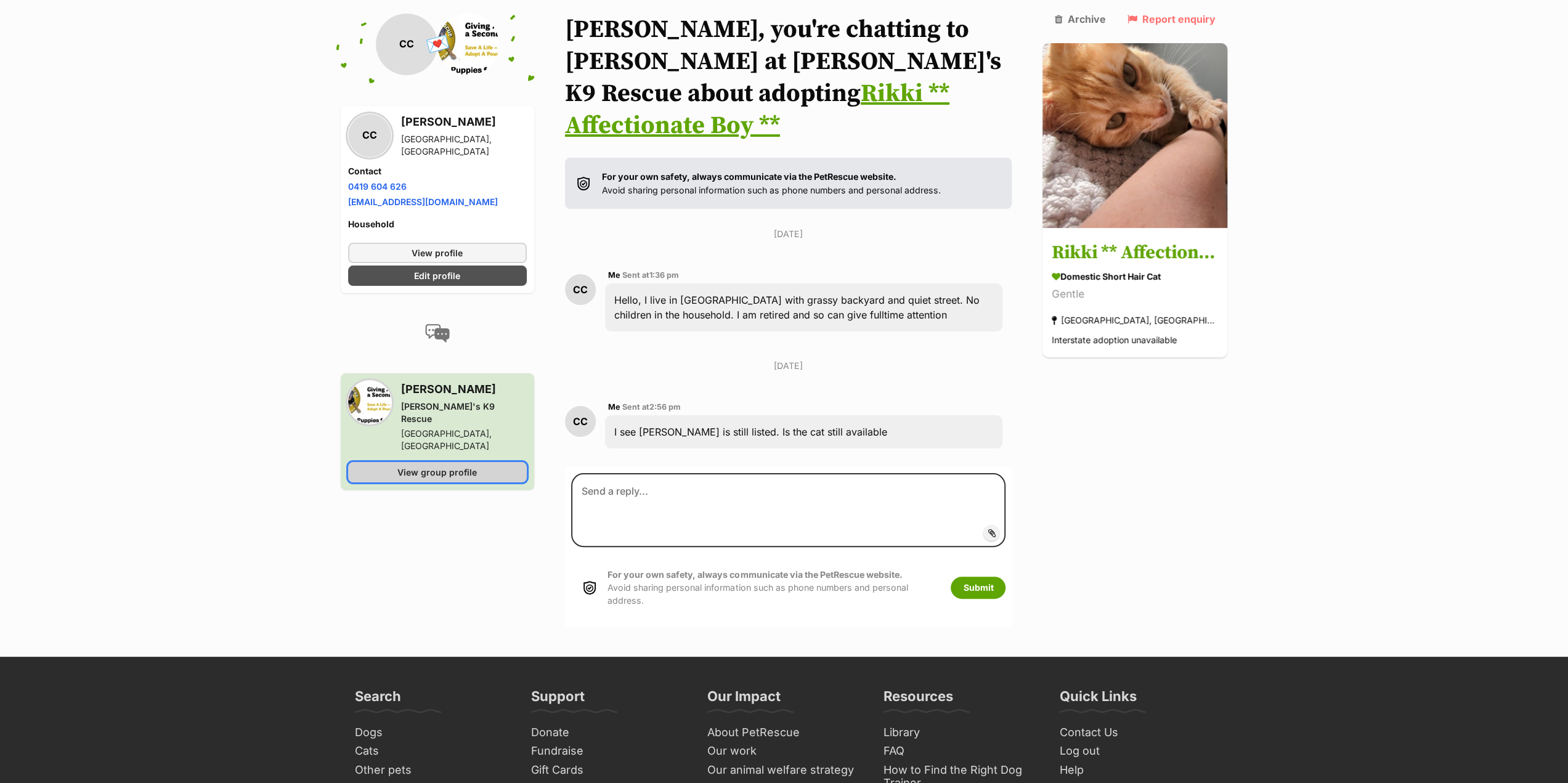
click at [445, 465] on span "View group profile" at bounding box center [437, 472] width 80 height 13
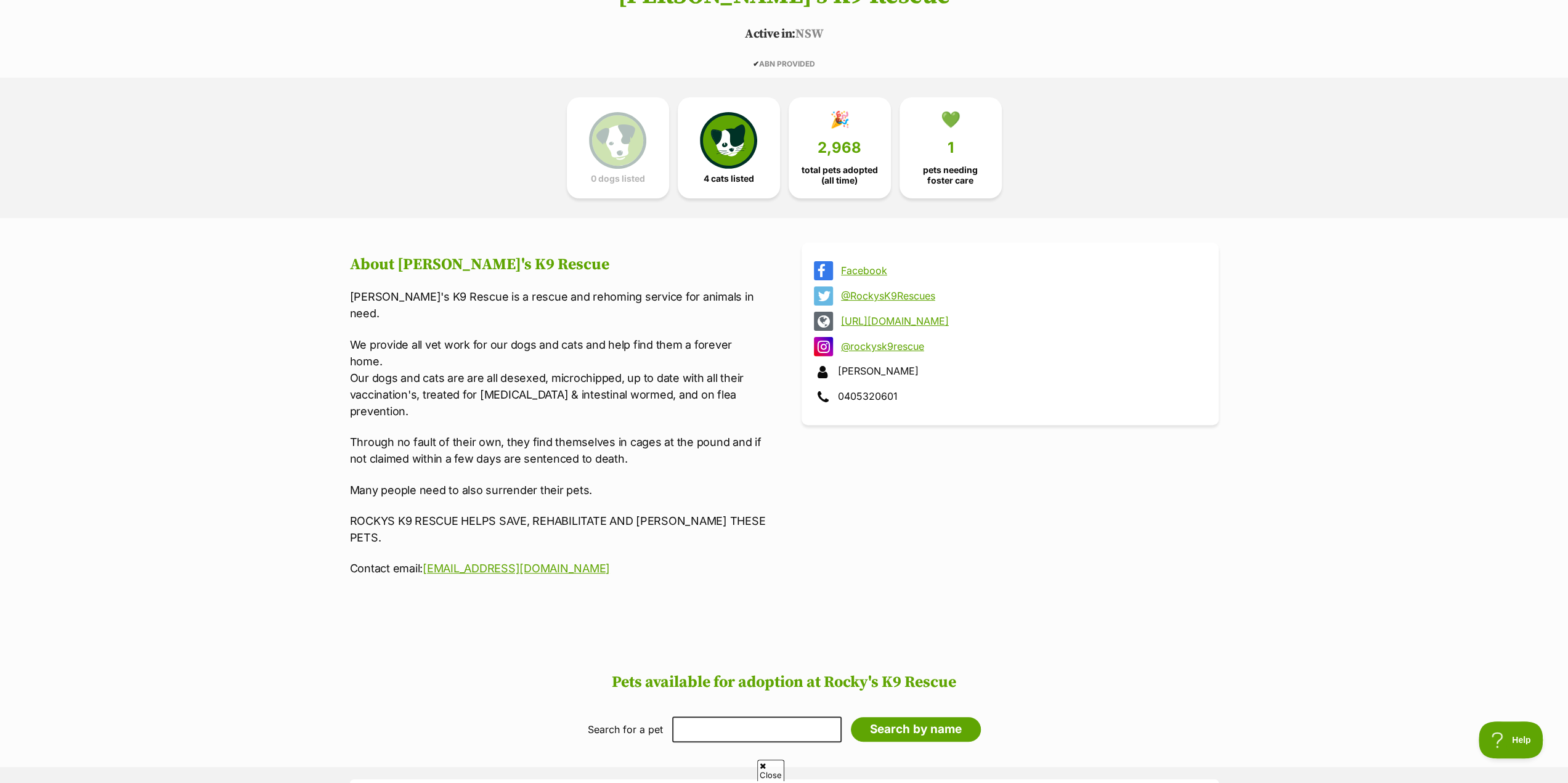
scroll to position [185, 0]
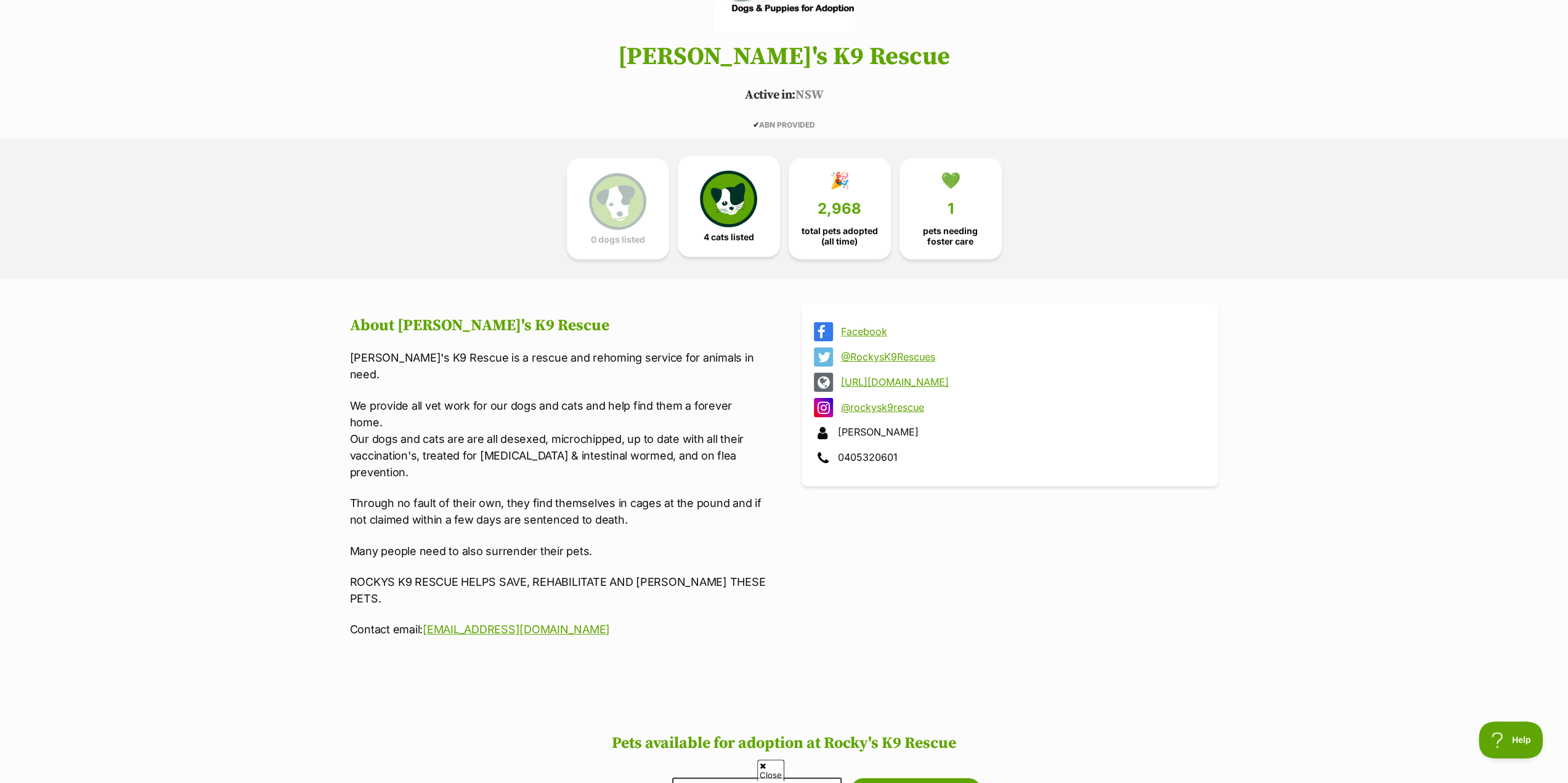
click at [729, 206] on img at bounding box center [728, 199] width 57 height 57
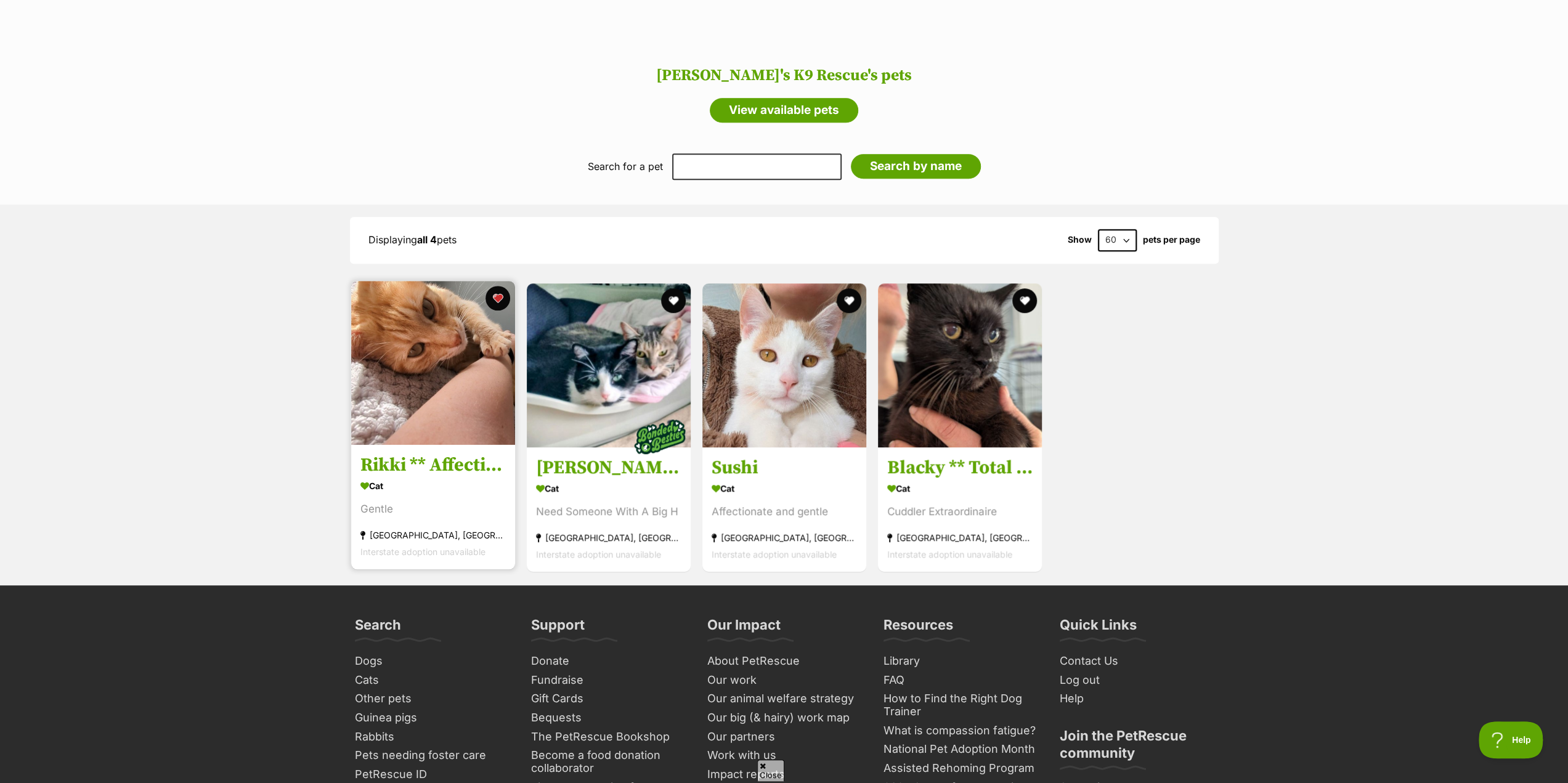
click at [433, 307] on img at bounding box center [433, 363] width 164 height 164
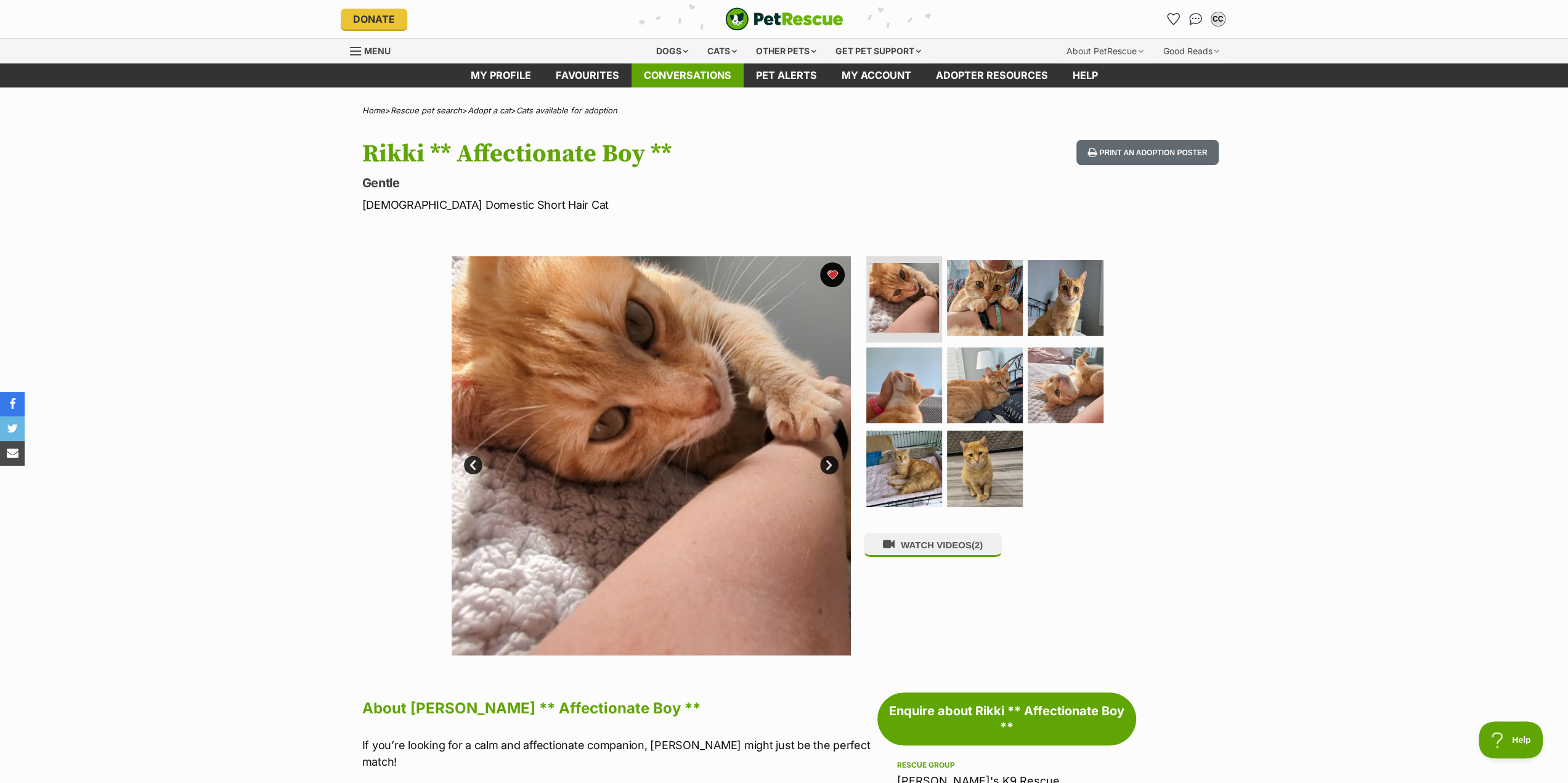
click at [700, 81] on link "Conversations" at bounding box center [688, 75] width 112 height 24
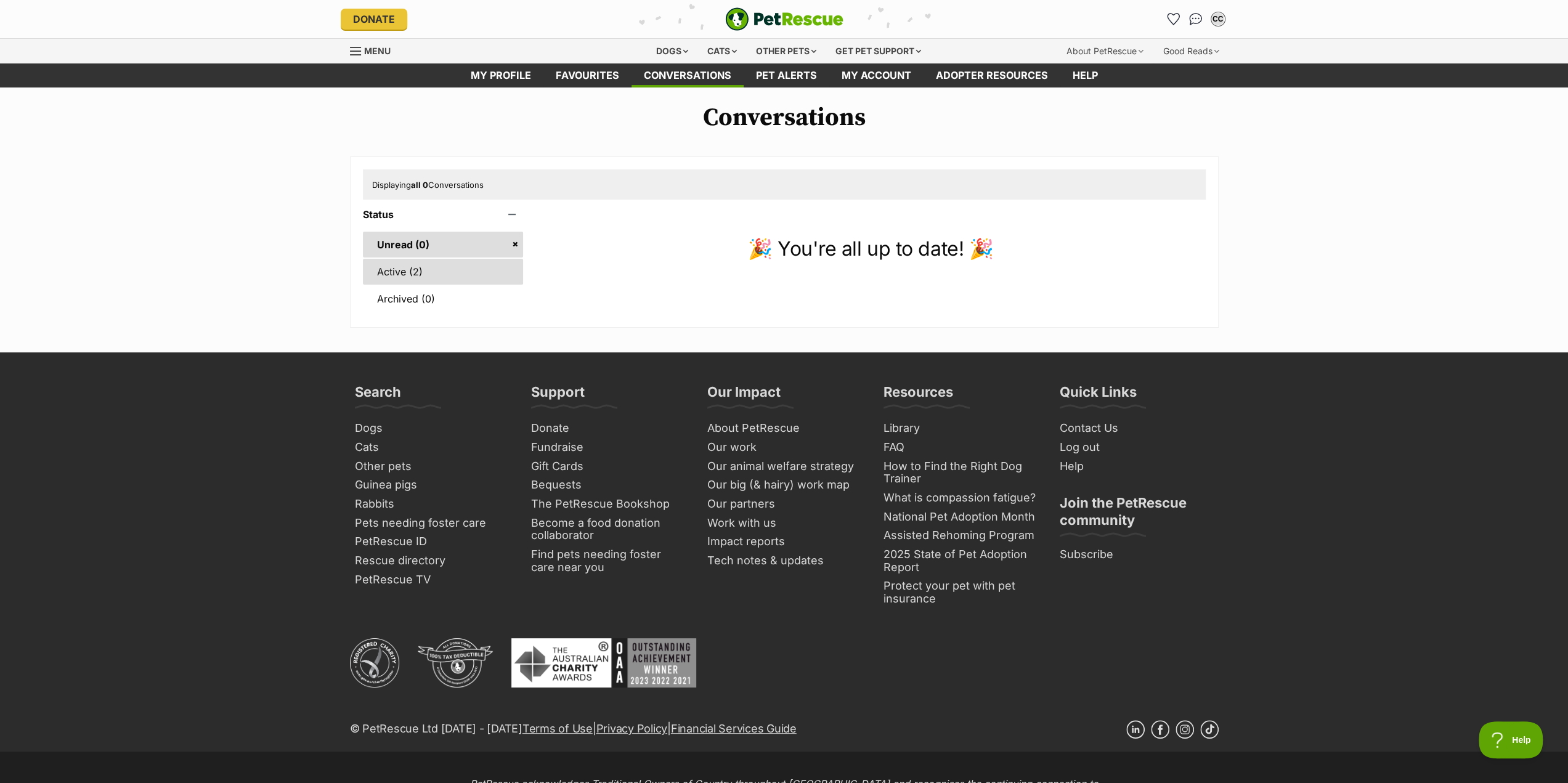
click at [407, 272] on link "Active (2)" at bounding box center [443, 271] width 161 height 26
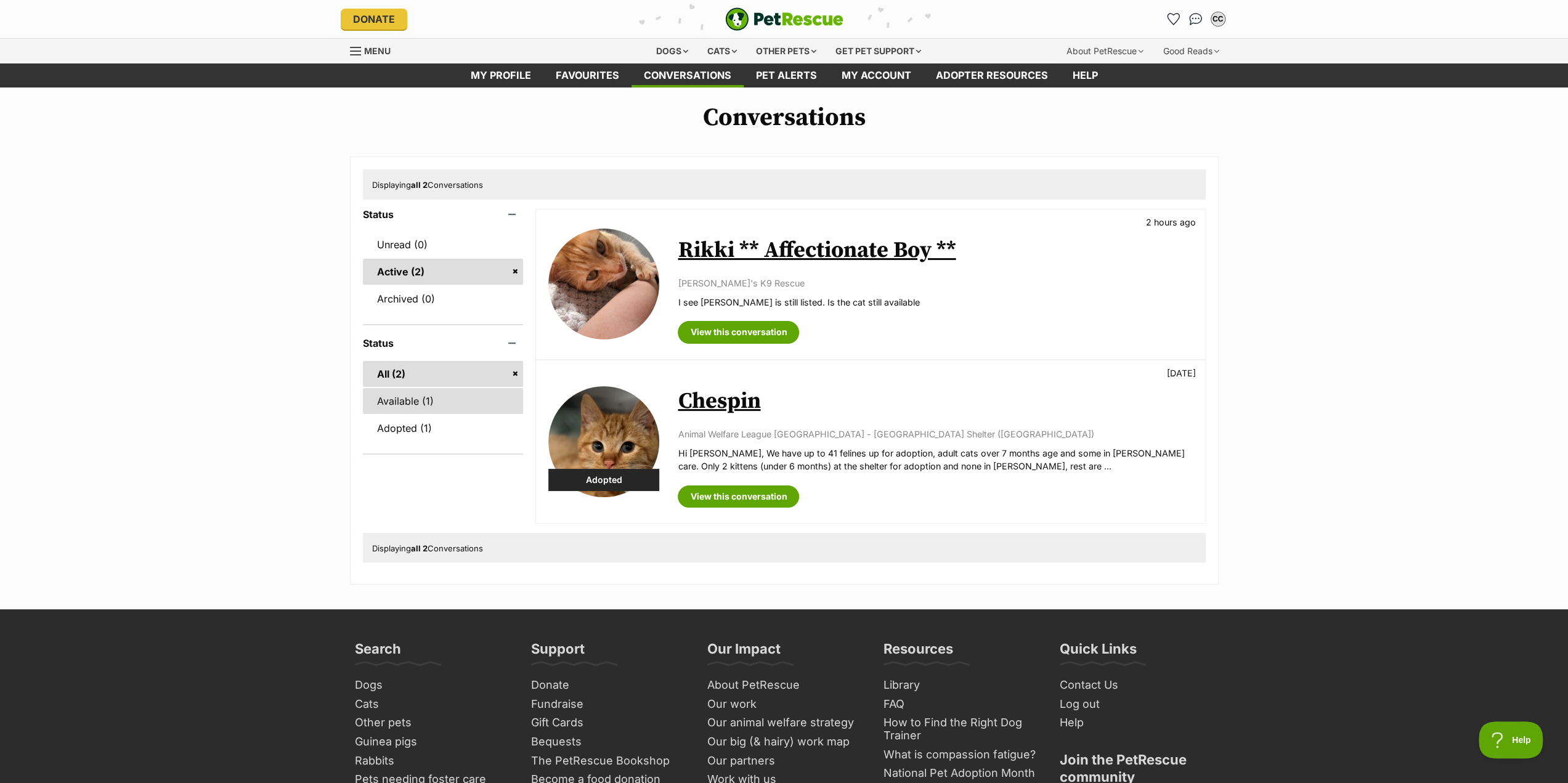
click at [405, 400] on link "Available (1)" at bounding box center [443, 401] width 161 height 26
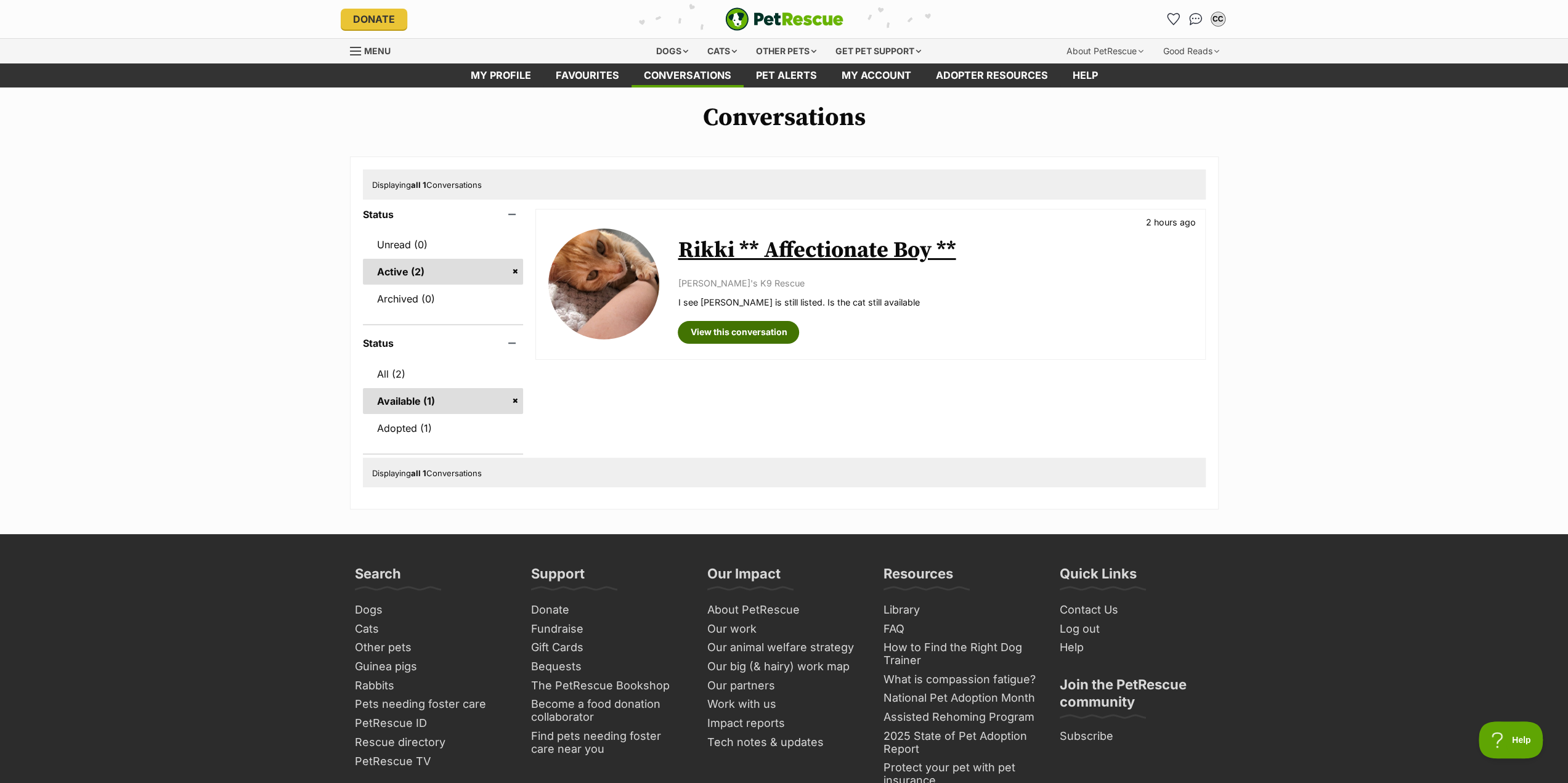
click at [763, 333] on link "View this conversation" at bounding box center [738, 332] width 121 height 22
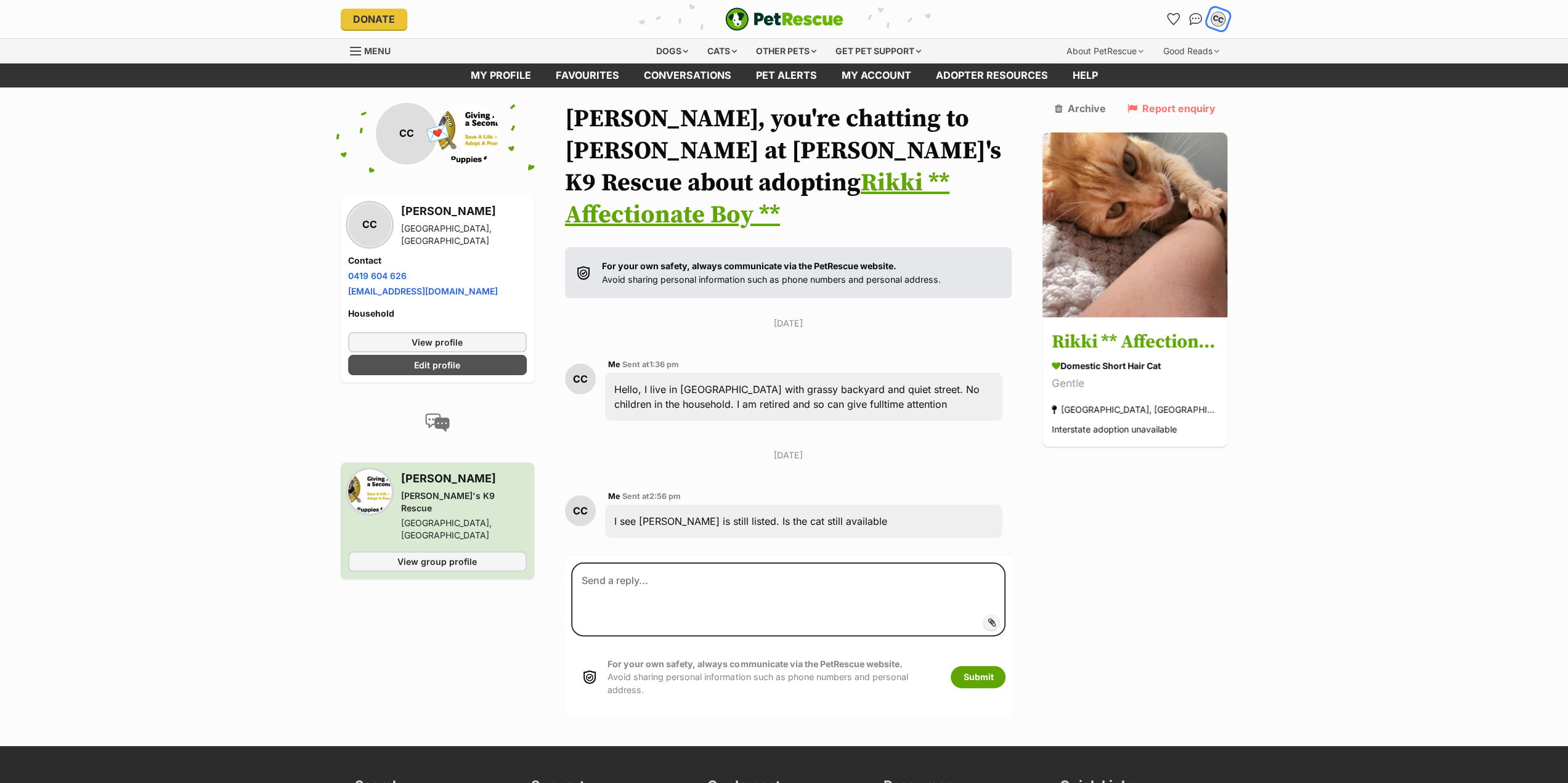
click at [1218, 18] on div "CC" at bounding box center [1218, 19] width 16 height 16
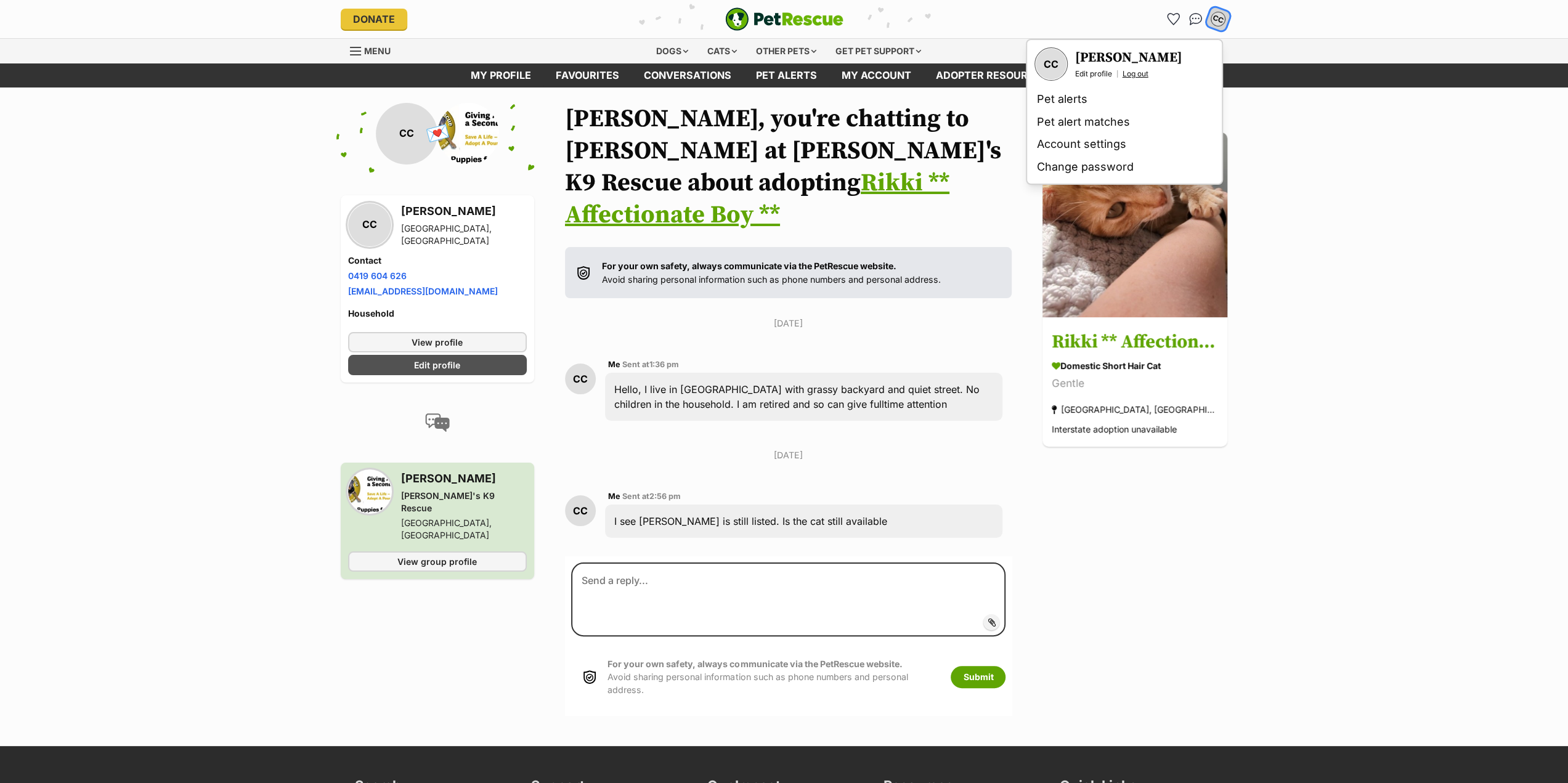
click at [1136, 74] on link "Log out" at bounding box center [1135, 73] width 26 height 10
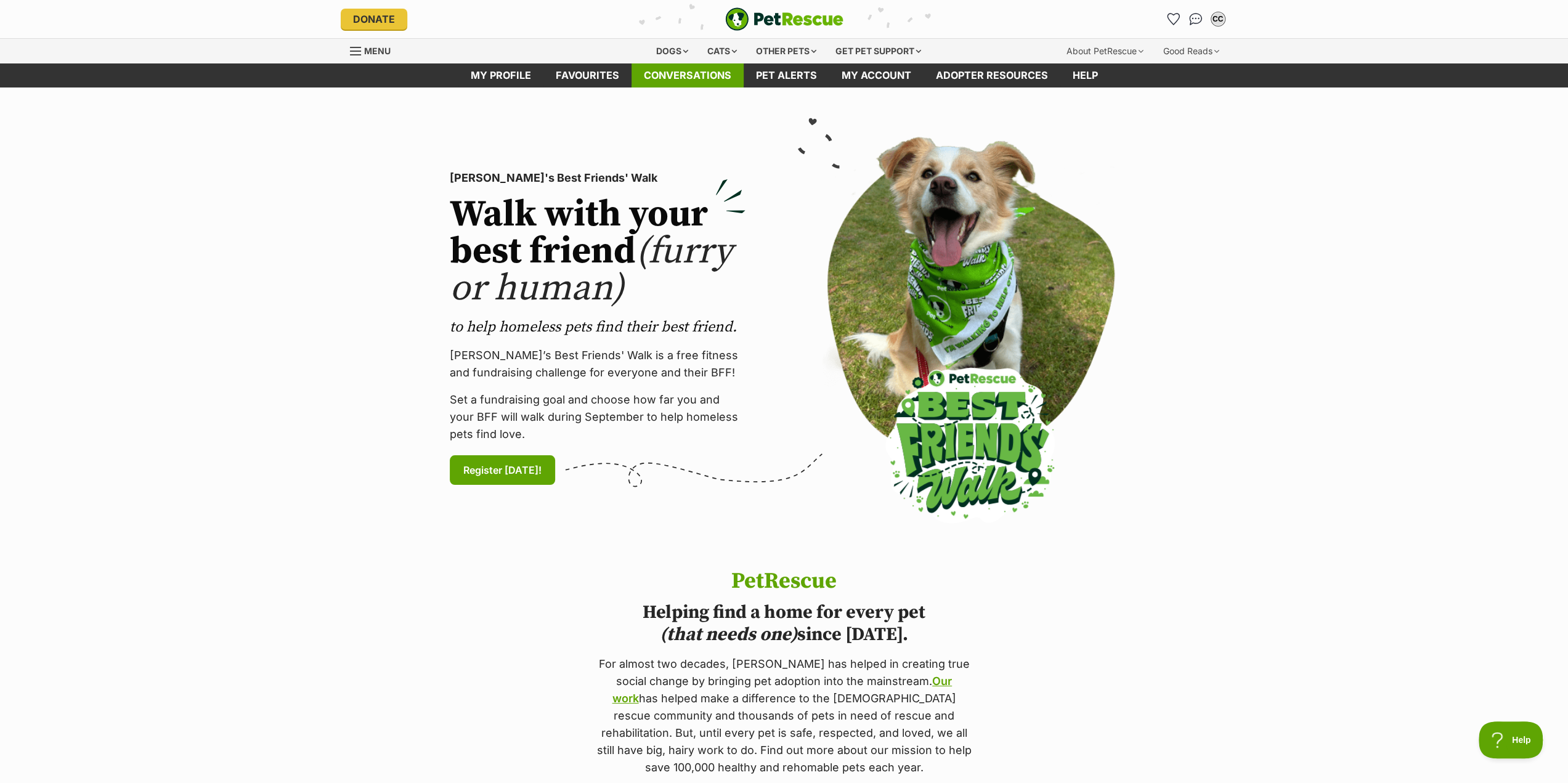
click at [688, 76] on link "Conversations" at bounding box center [688, 75] width 112 height 24
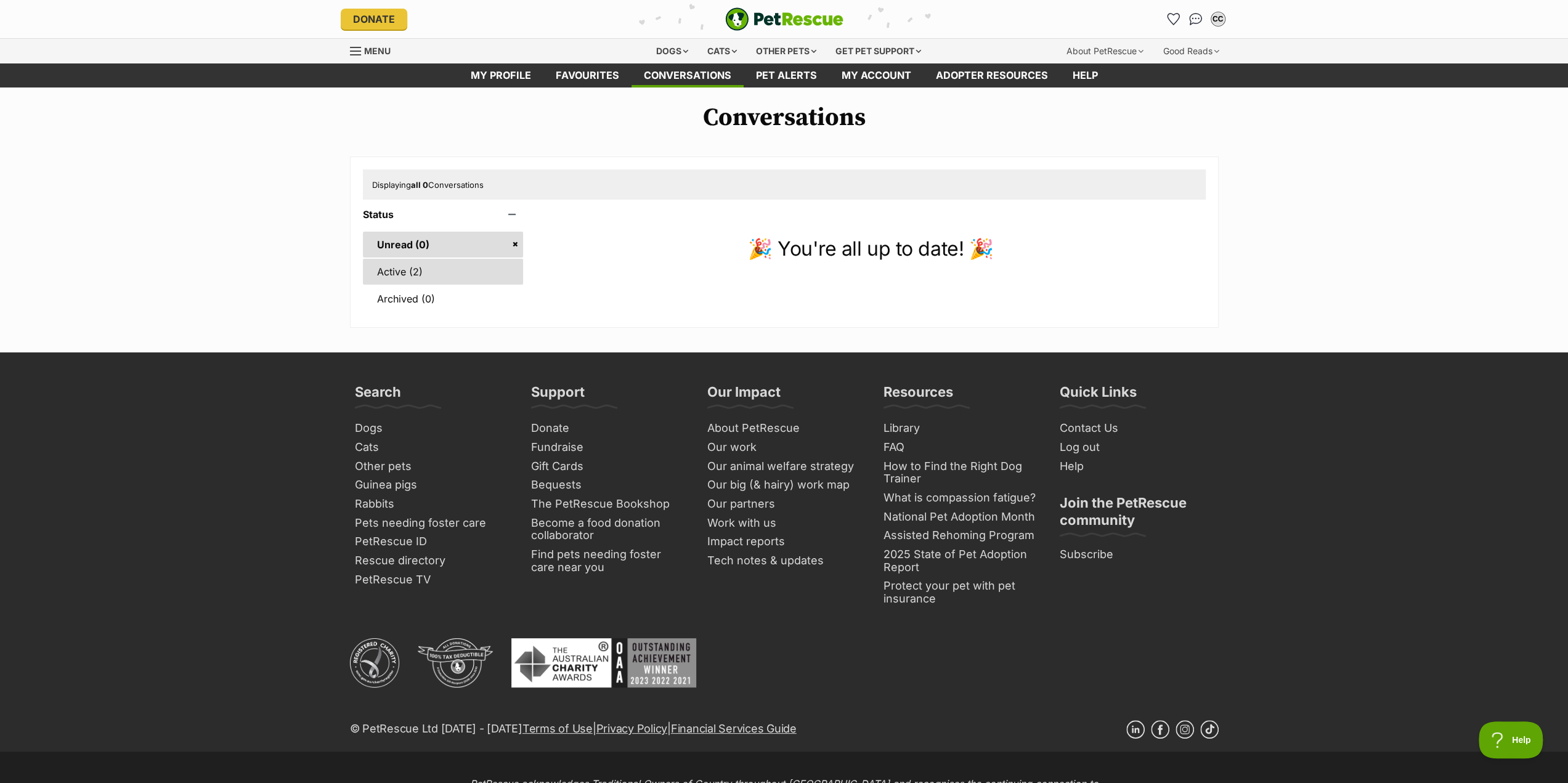
click at [389, 275] on link "Active (2)" at bounding box center [443, 271] width 161 height 26
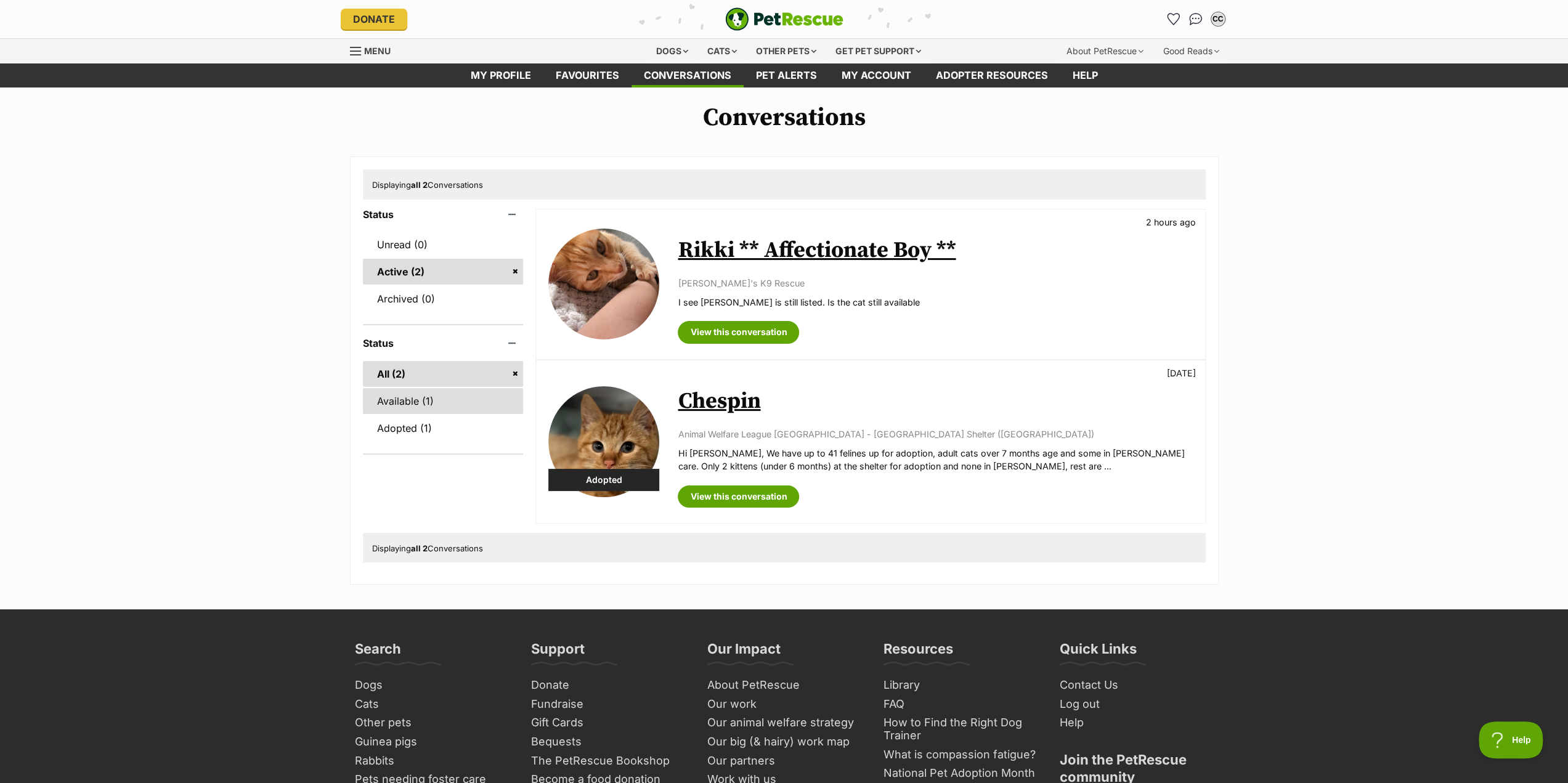
click at [421, 401] on link "Available (1)" at bounding box center [443, 401] width 161 height 26
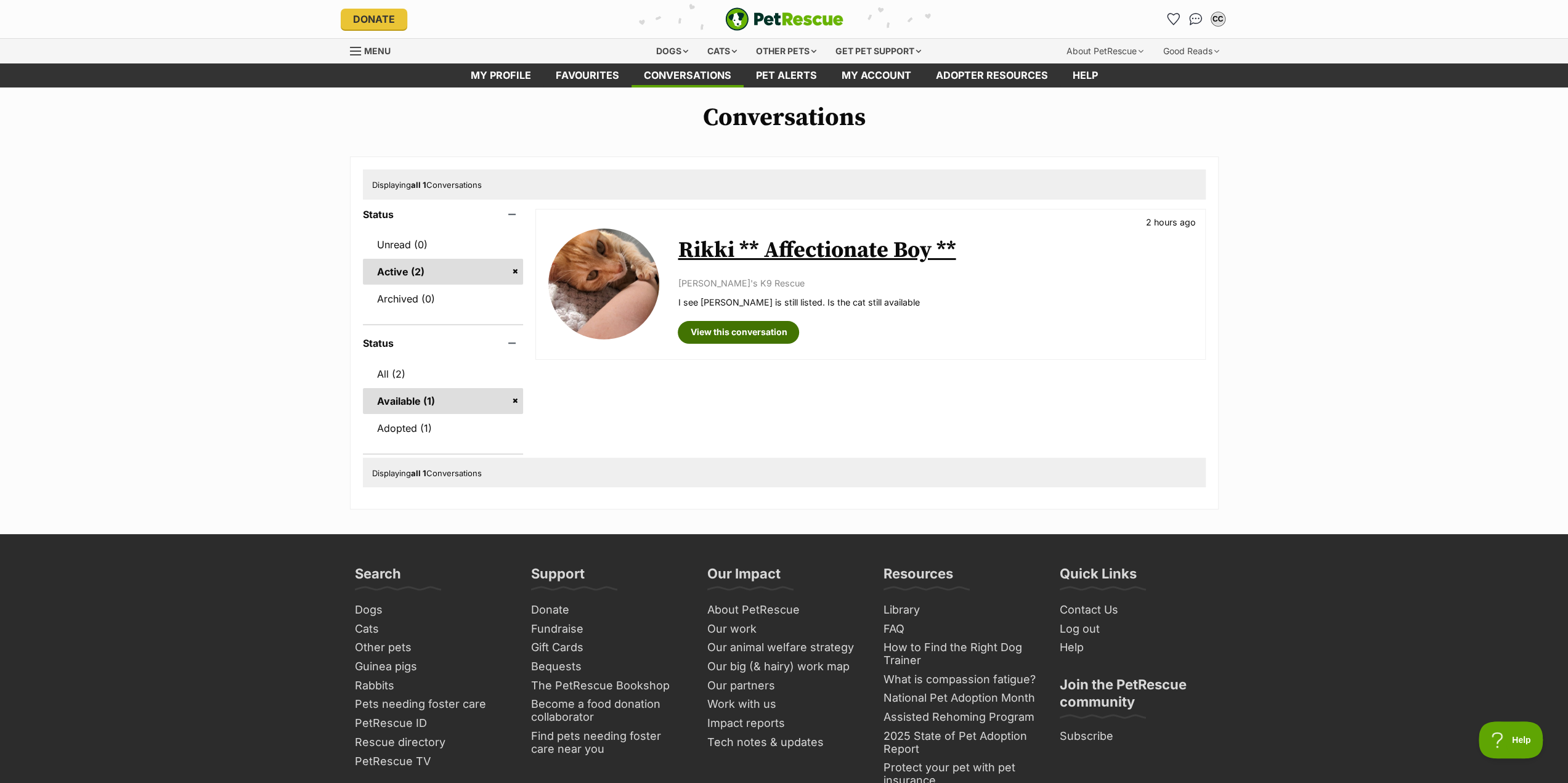
click at [772, 334] on link "View this conversation" at bounding box center [738, 332] width 121 height 22
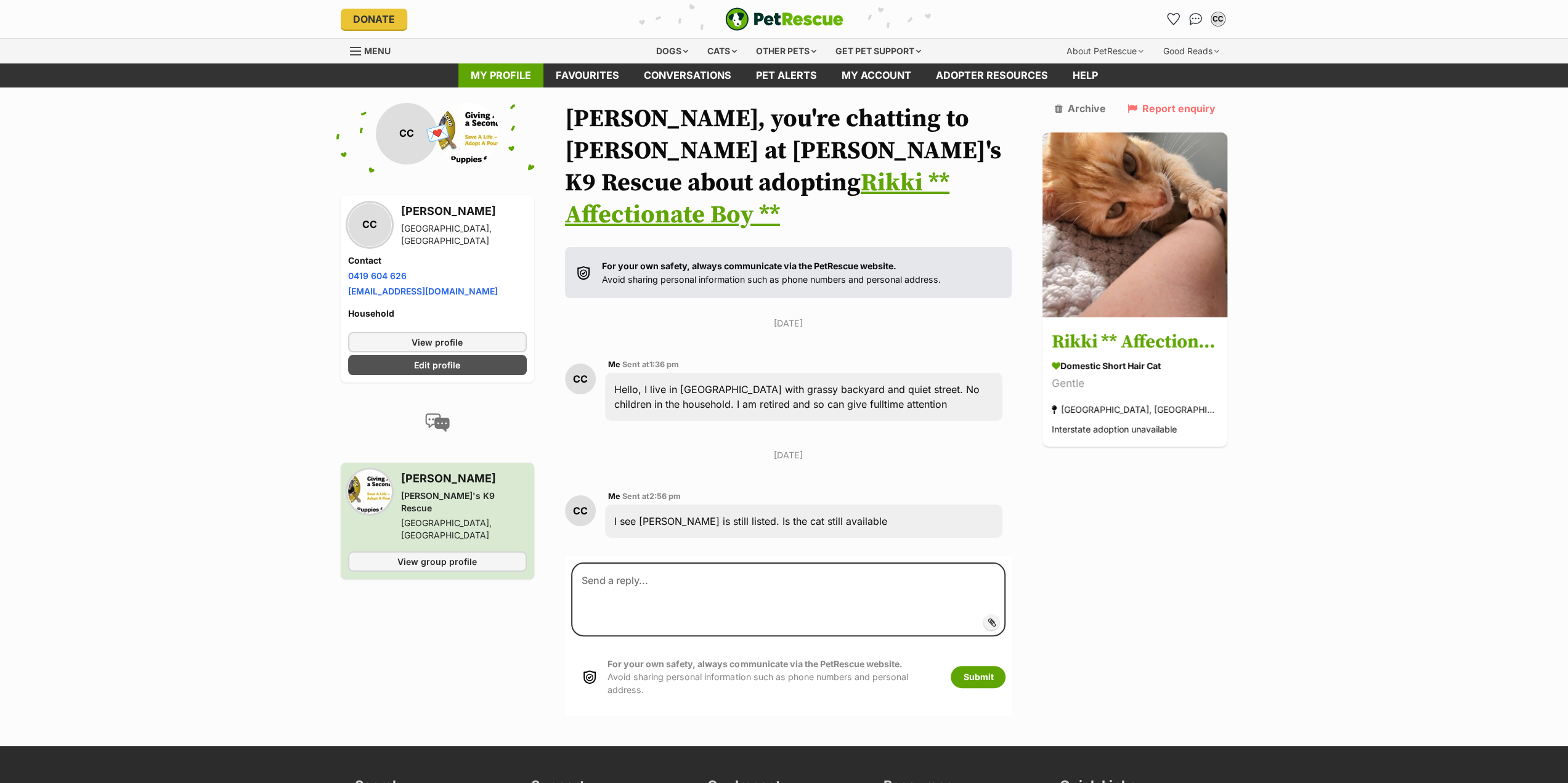
click at [506, 79] on link "My profile" at bounding box center [501, 75] width 85 height 24
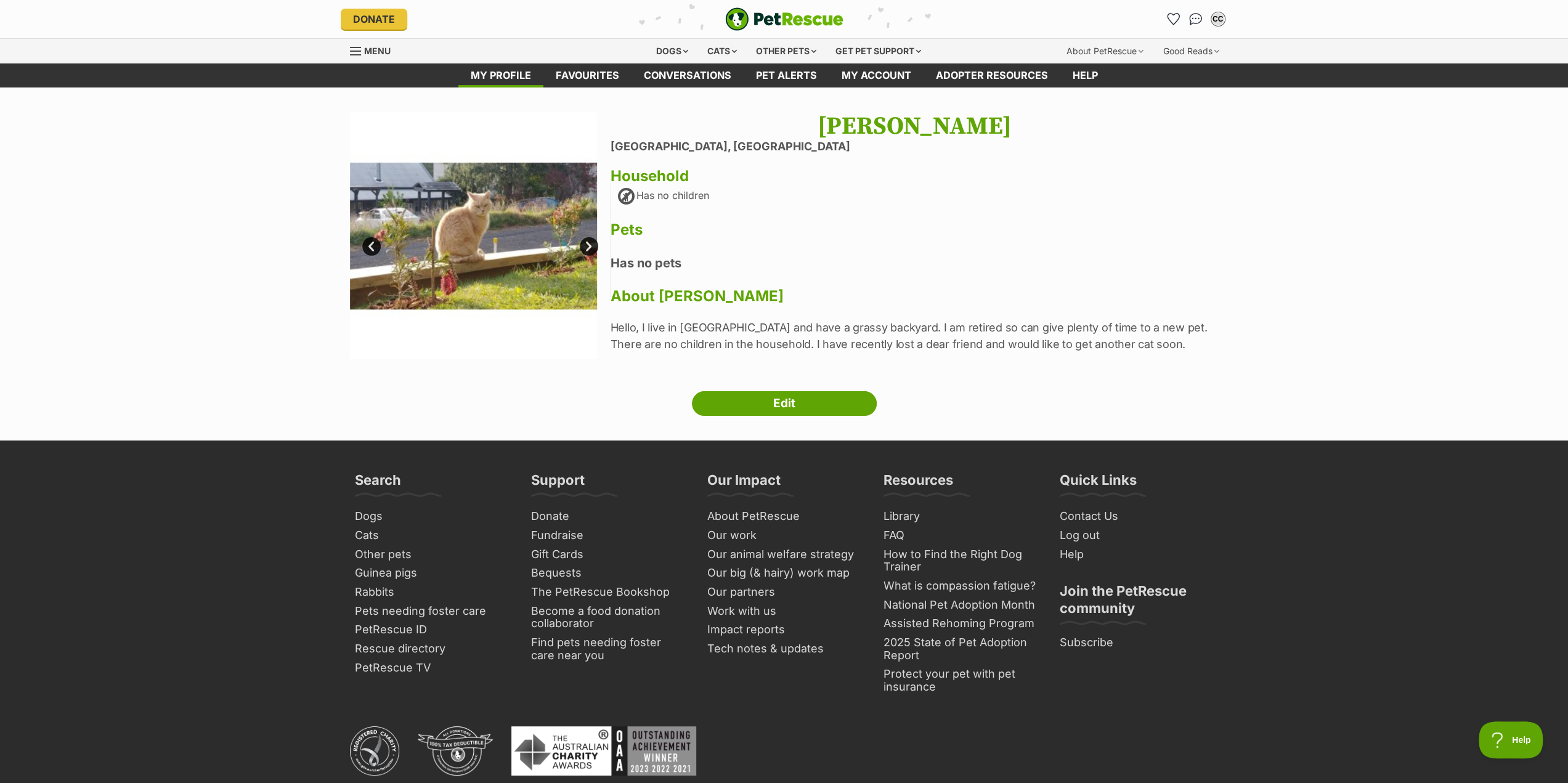
click at [588, 247] on link "Next" at bounding box center [588, 246] width 19 height 19
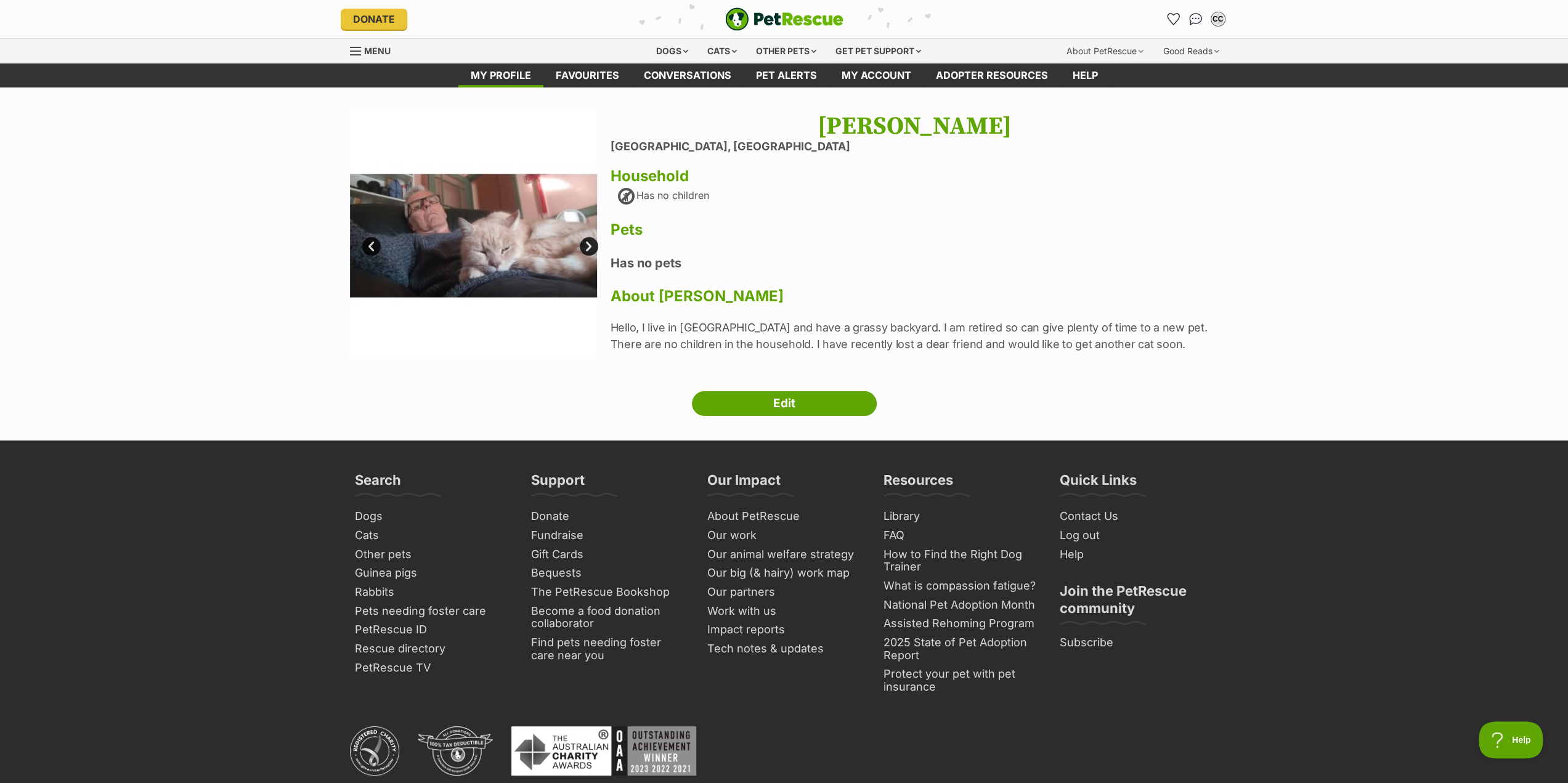
click at [588, 247] on link "Next" at bounding box center [588, 246] width 19 height 19
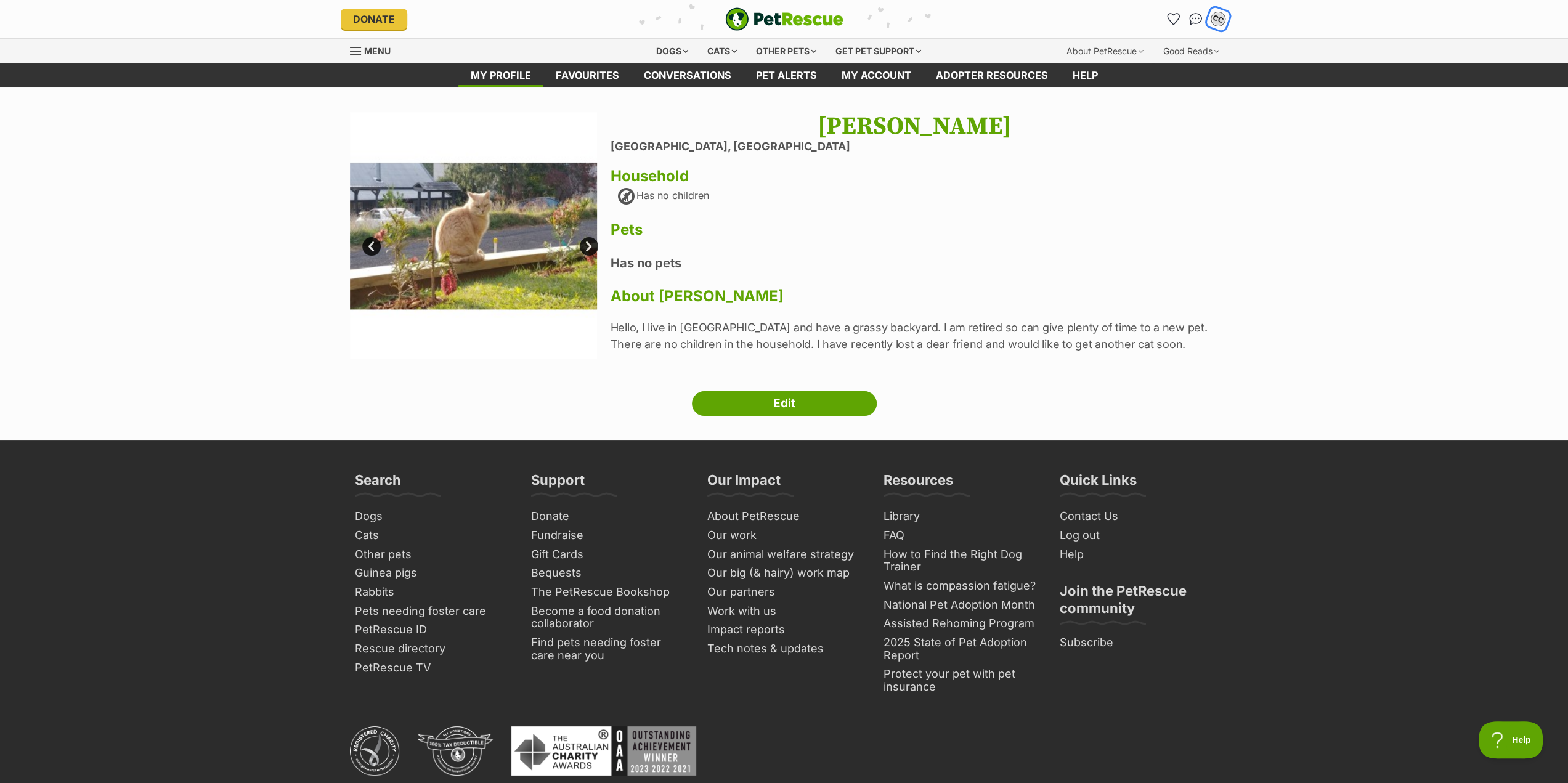
click at [1218, 19] on div "CC" at bounding box center [1218, 19] width 16 height 16
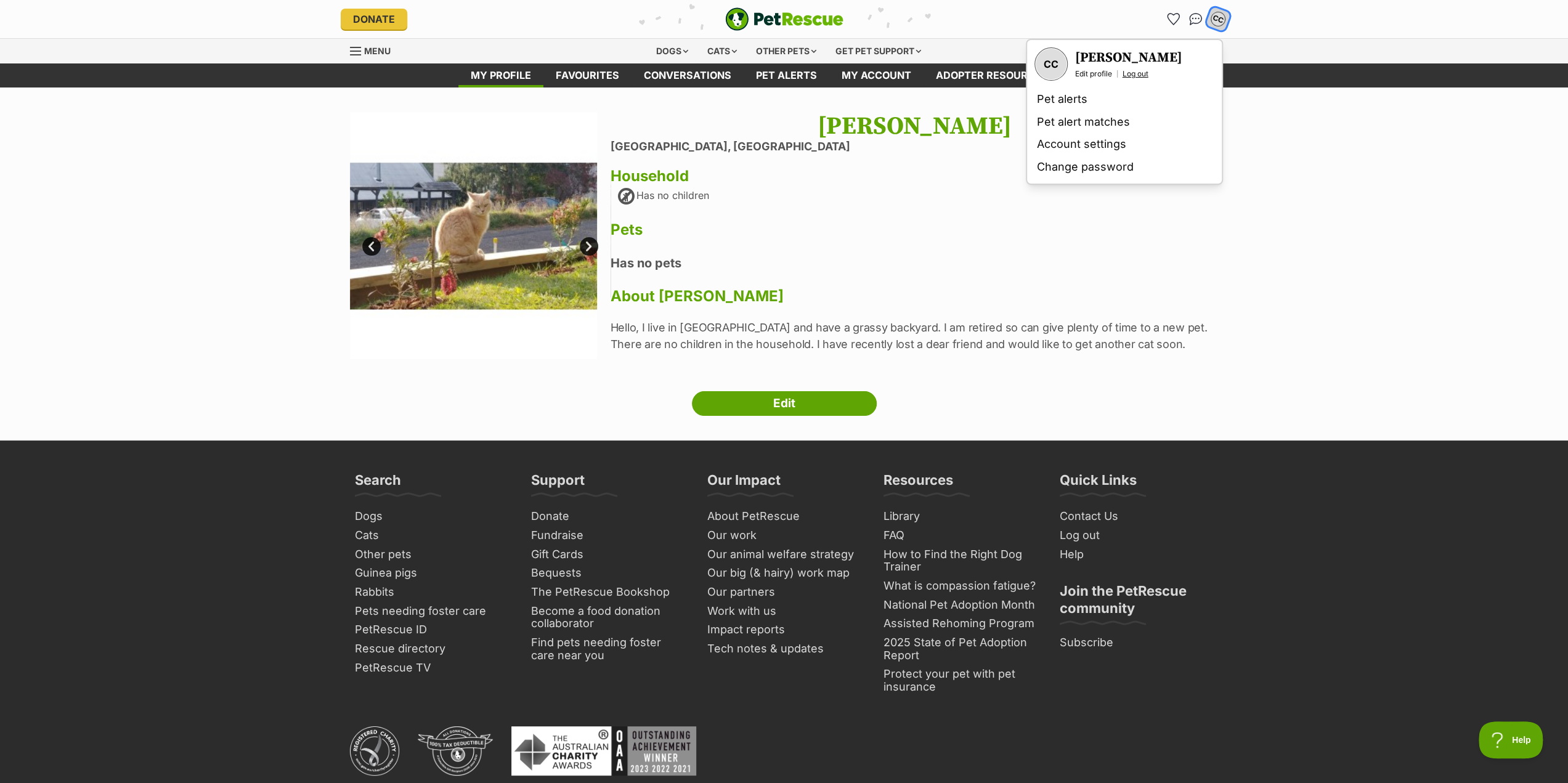
click at [1138, 73] on link "Log out" at bounding box center [1135, 73] width 26 height 10
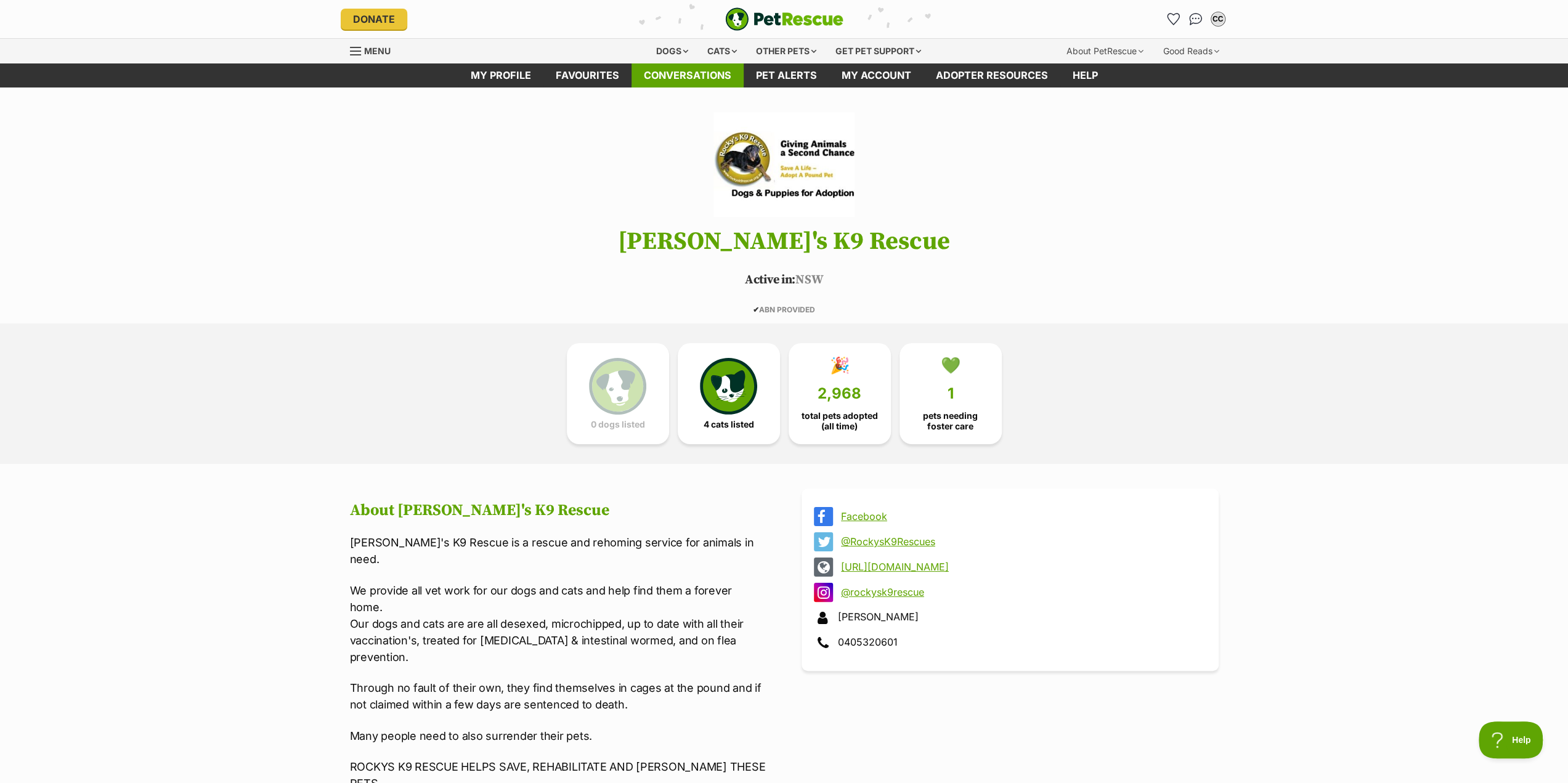
click at [684, 81] on link "Conversations" at bounding box center [688, 75] width 112 height 24
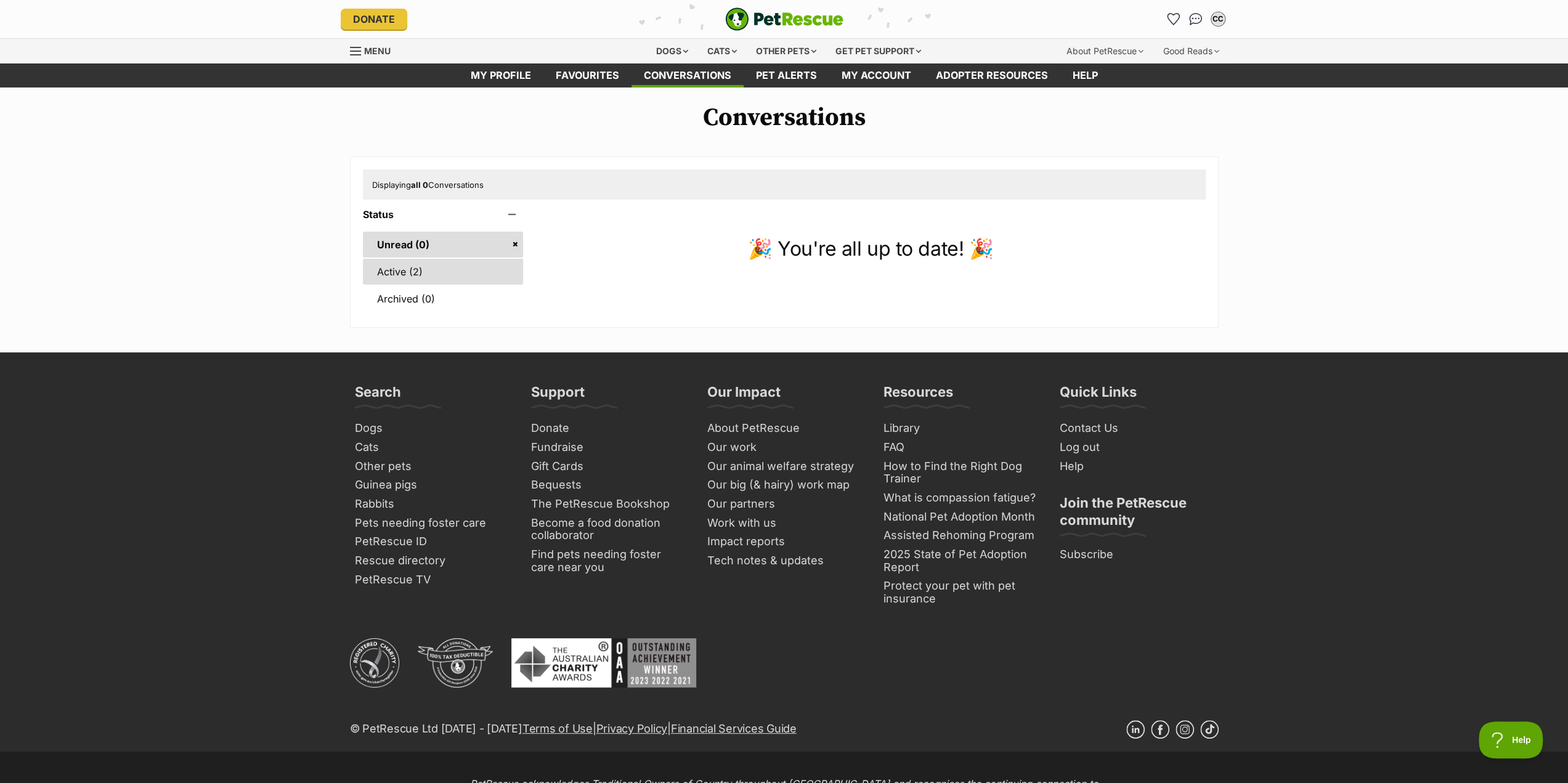
click at [402, 271] on link "Active (2)" at bounding box center [443, 271] width 161 height 26
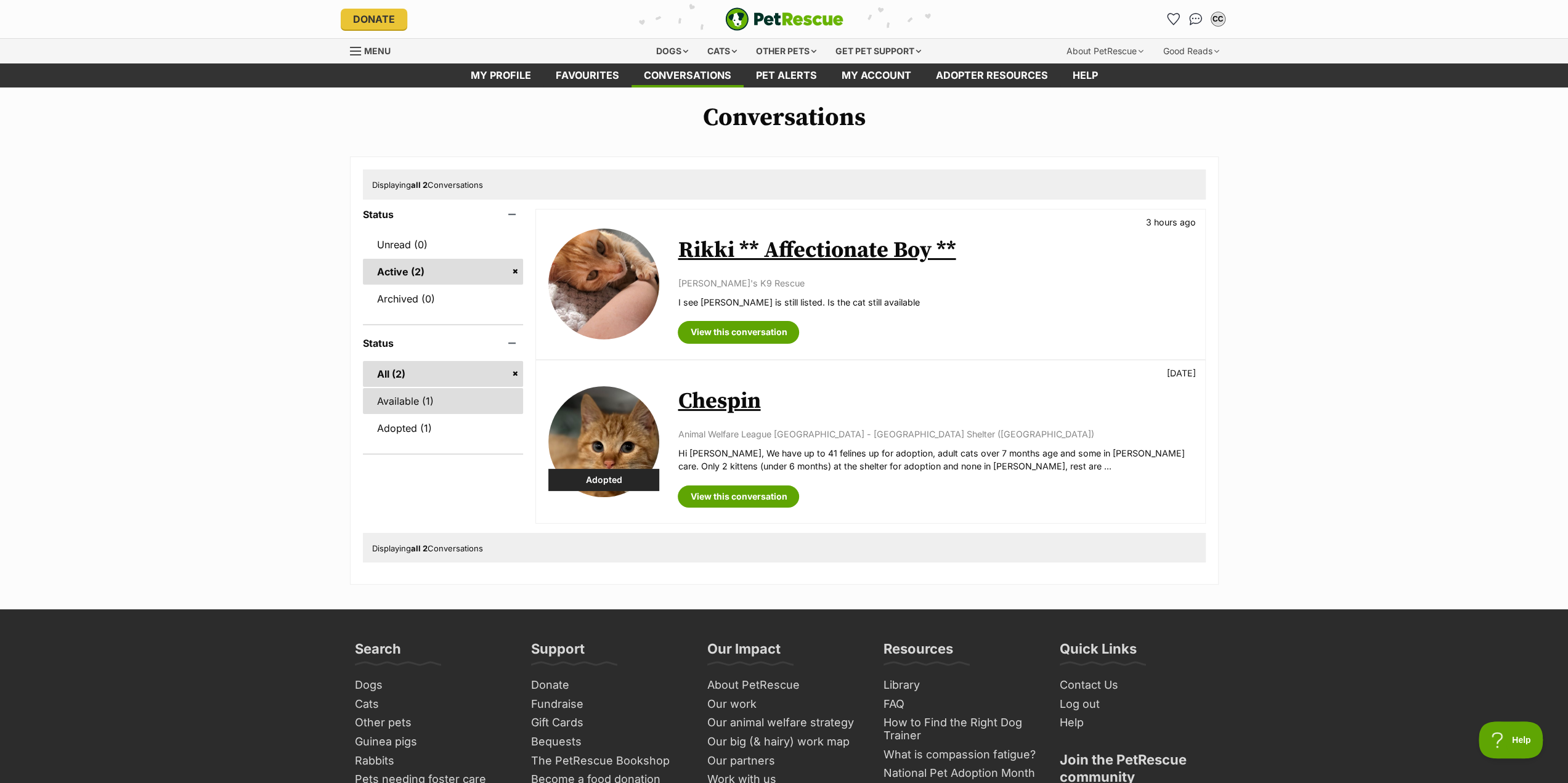
click at [448, 403] on link "Available (1)" at bounding box center [443, 401] width 161 height 26
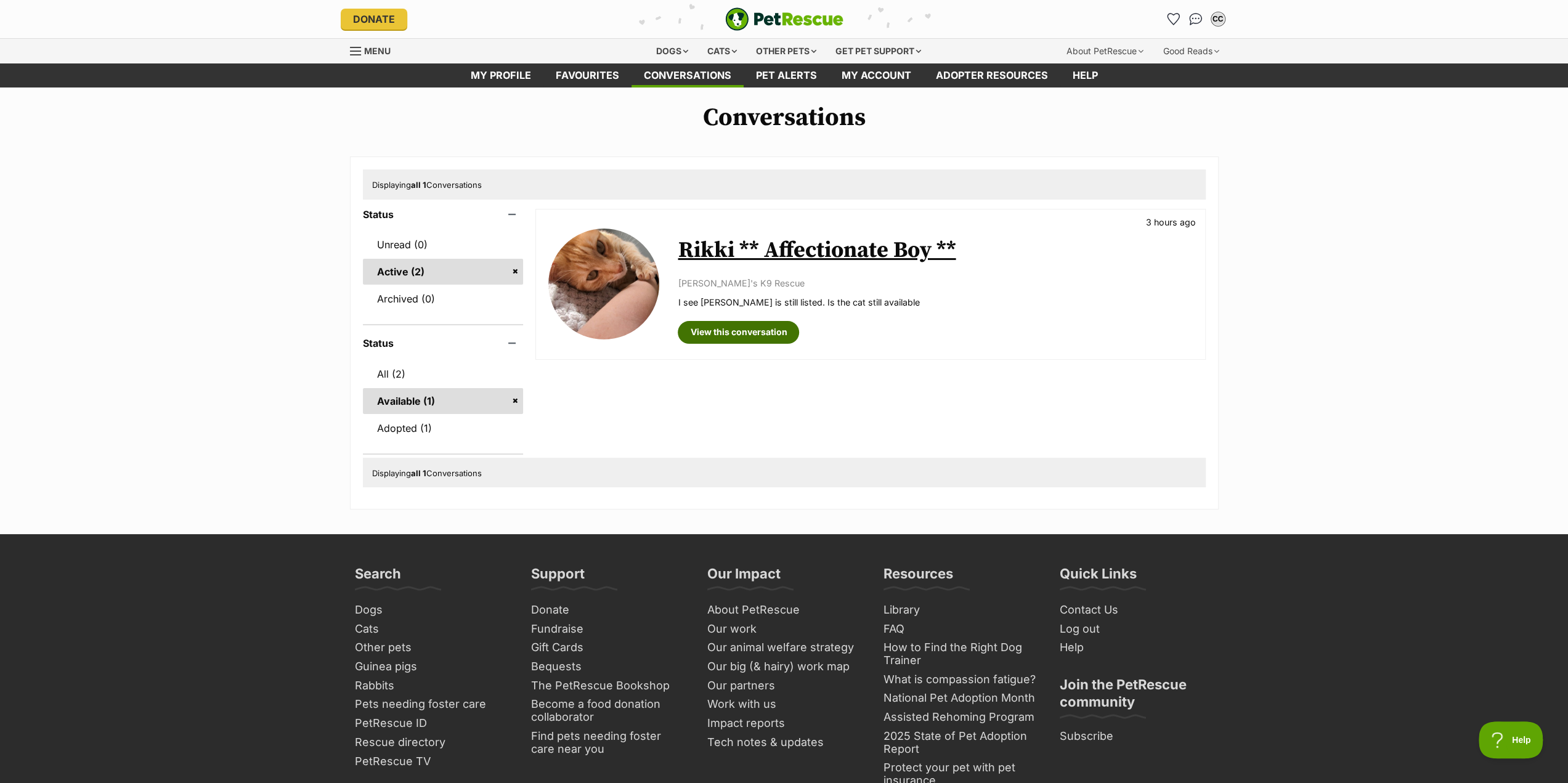
click at [780, 333] on link "View this conversation" at bounding box center [738, 332] width 121 height 22
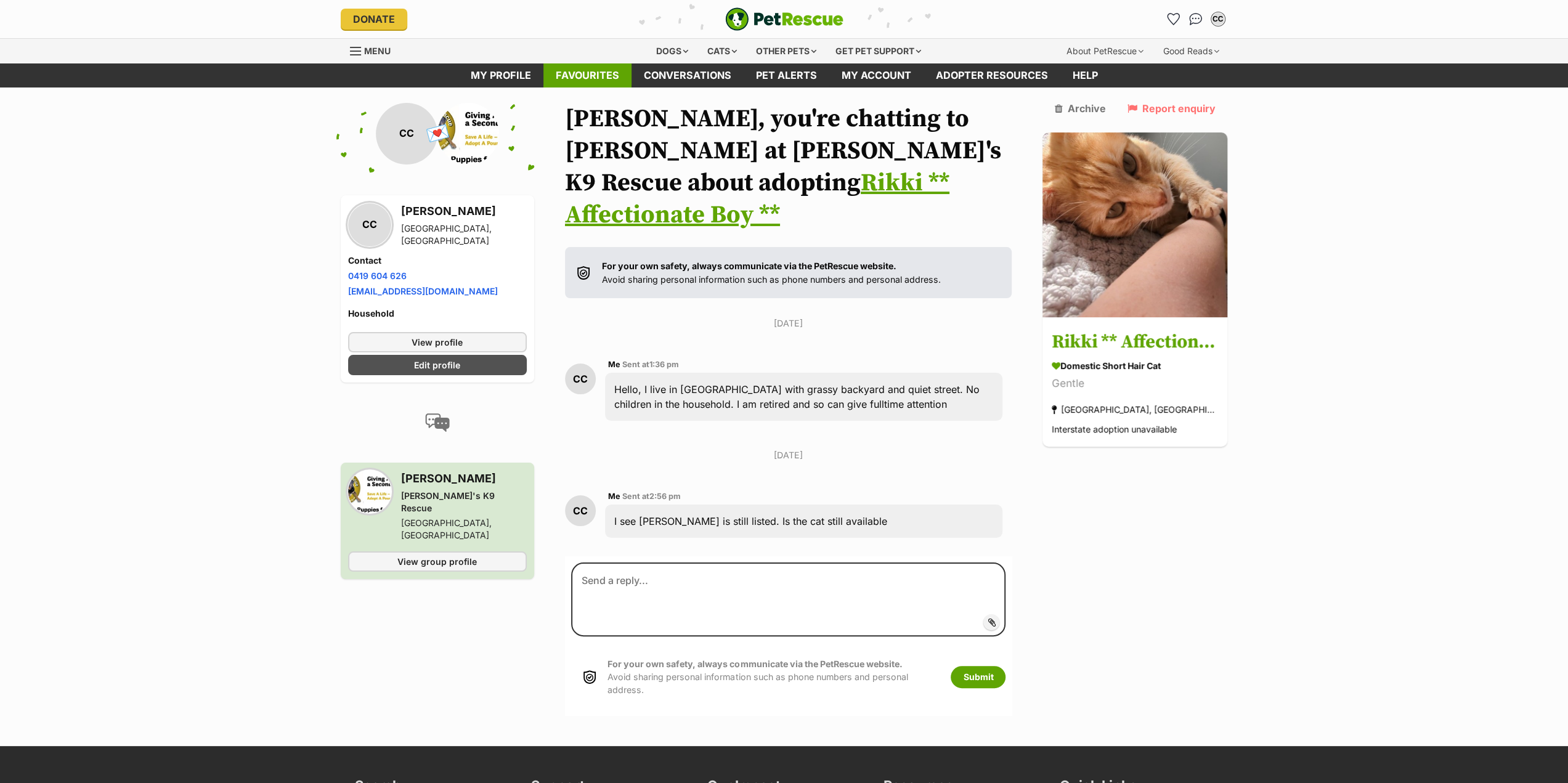
click at [597, 77] on link "Favourites" at bounding box center [588, 75] width 88 height 24
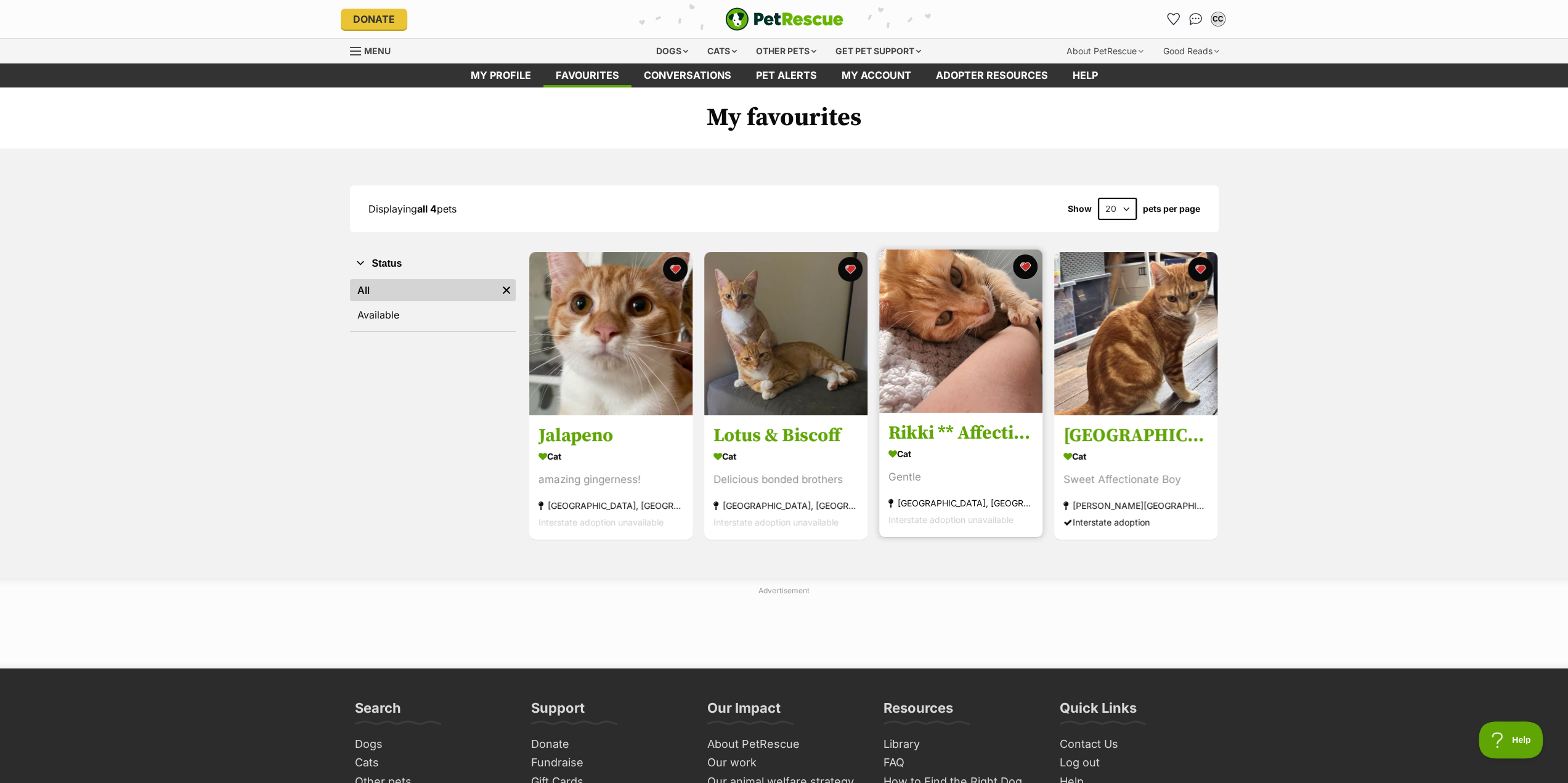
click at [969, 349] on img at bounding box center [961, 331] width 164 height 164
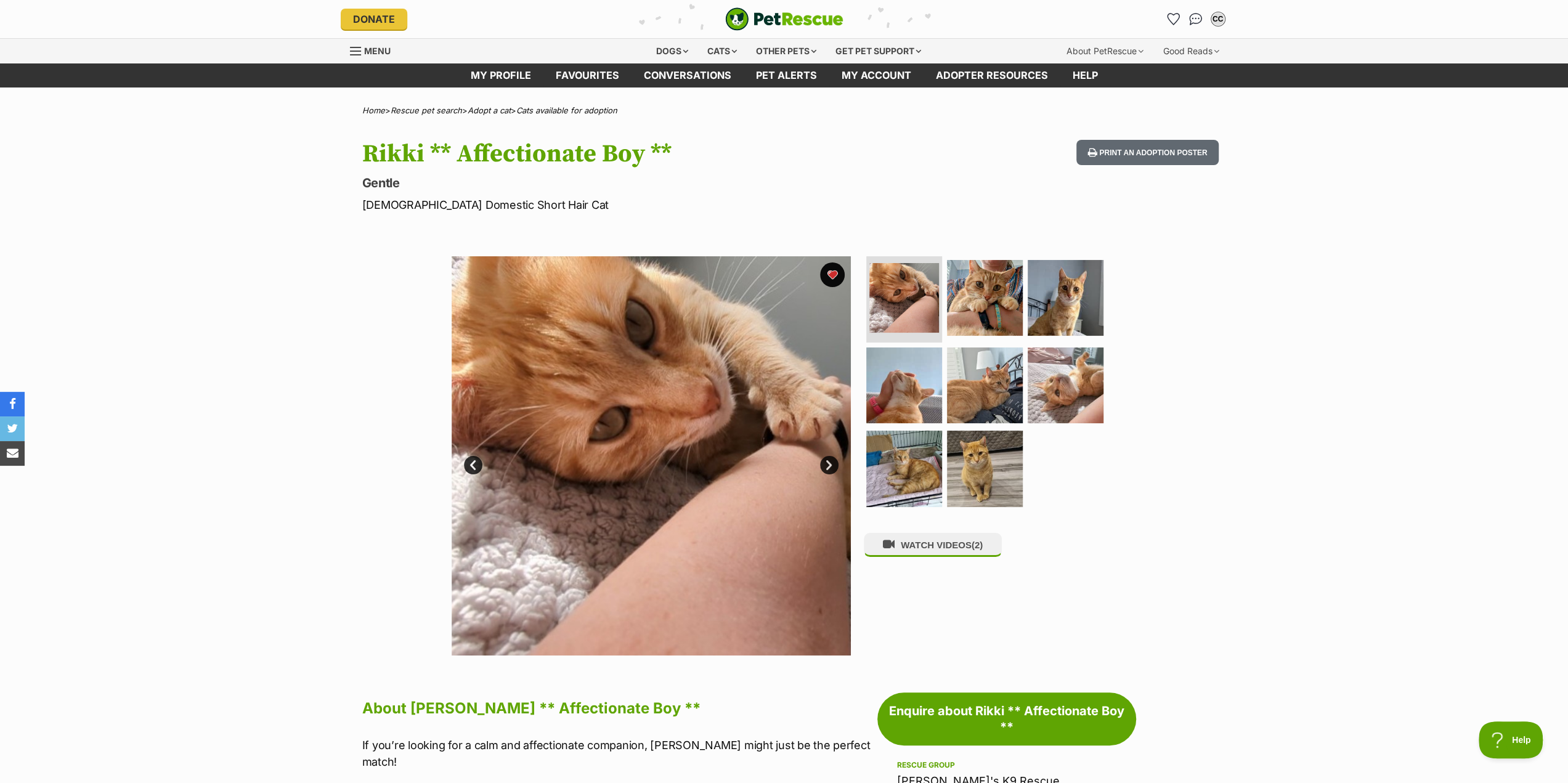
click at [261, 303] on div "Available 1 of 8 images 1 of 8 images 1 of 8 images 1 of 8 images 1 of 8 images…" at bounding box center [784, 447] width 1568 height 418
click at [1217, 21] on div "CC" at bounding box center [1218, 19] width 16 height 16
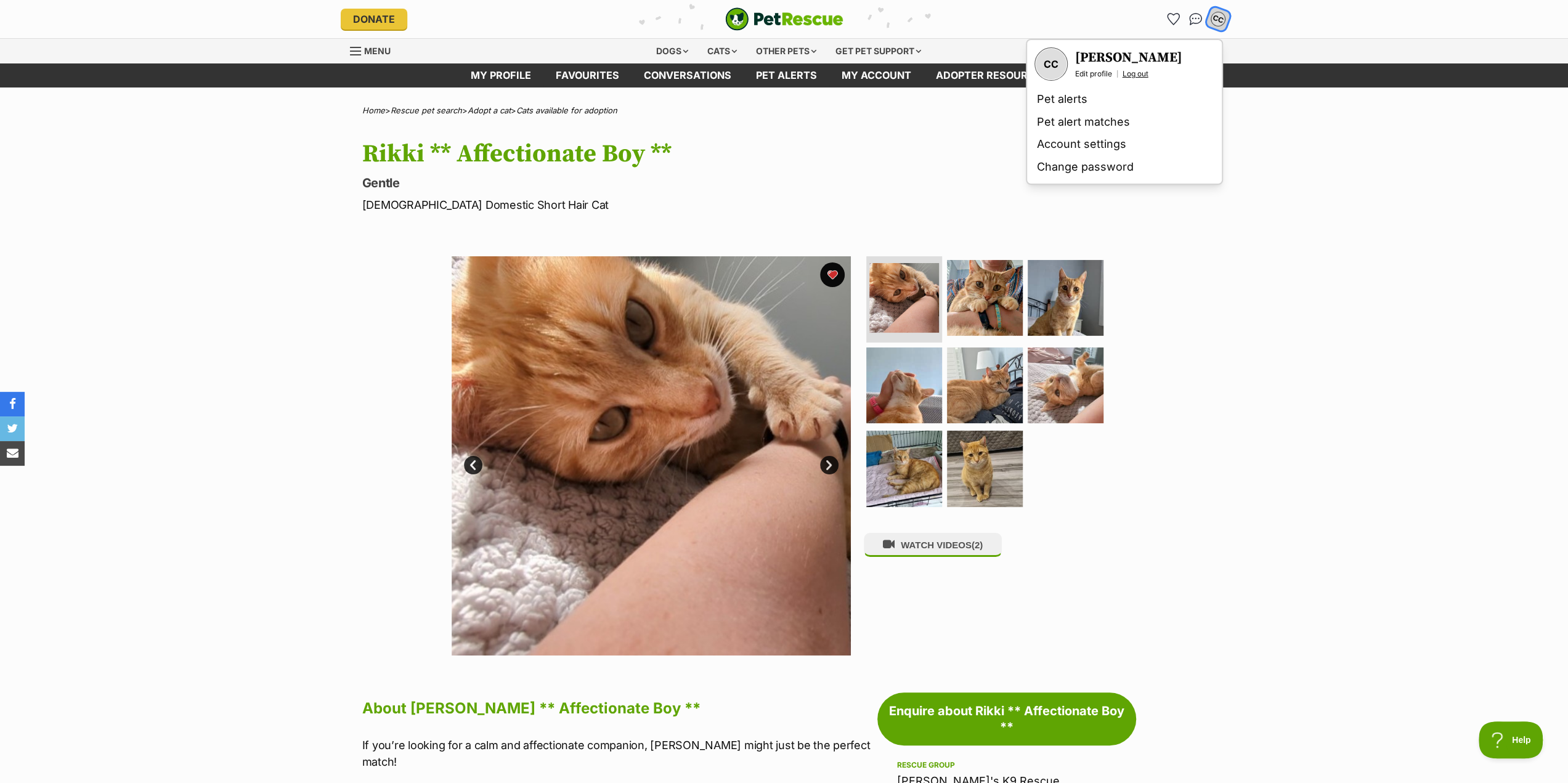
click at [1144, 76] on link "Log out" at bounding box center [1135, 73] width 26 height 10
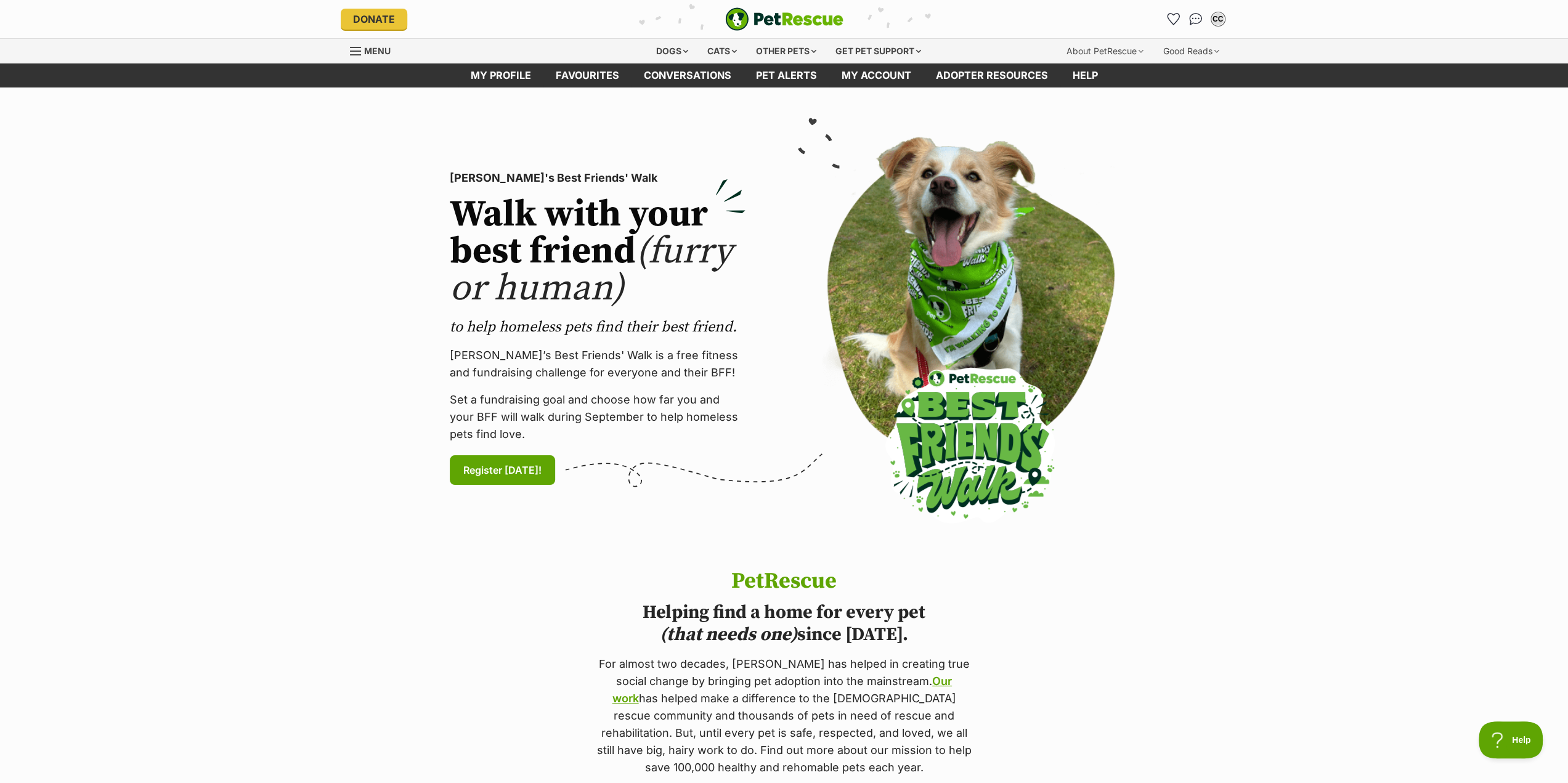
click at [770, 150] on div "[PERSON_NAME]'s Best Friends' Walk Walk with your best friend (furry or human) …" at bounding box center [784, 327] width 746 height 403
click at [567, 74] on link "Favourites" at bounding box center [588, 75] width 88 height 24
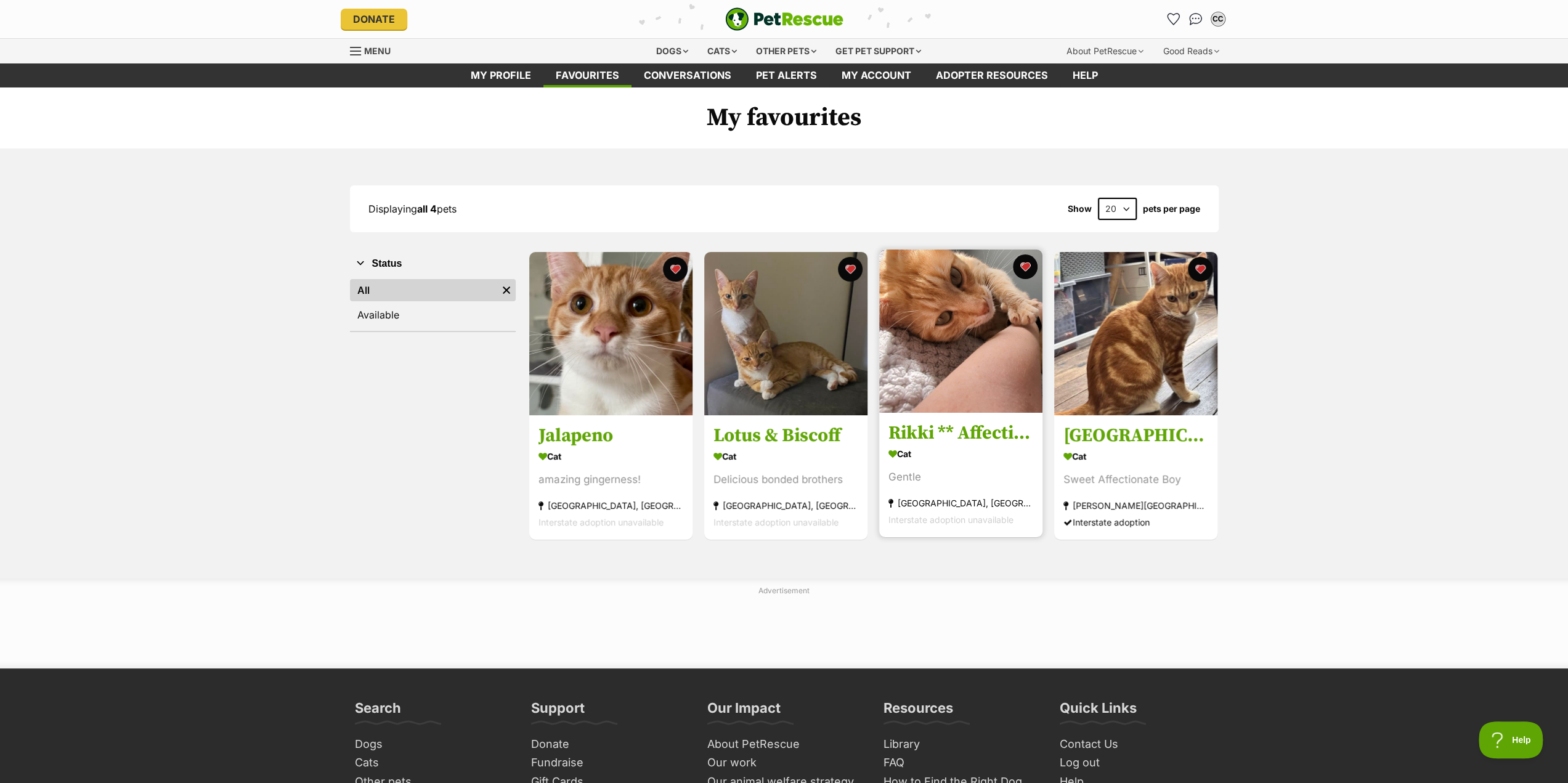
click at [924, 374] on img at bounding box center [961, 331] width 164 height 164
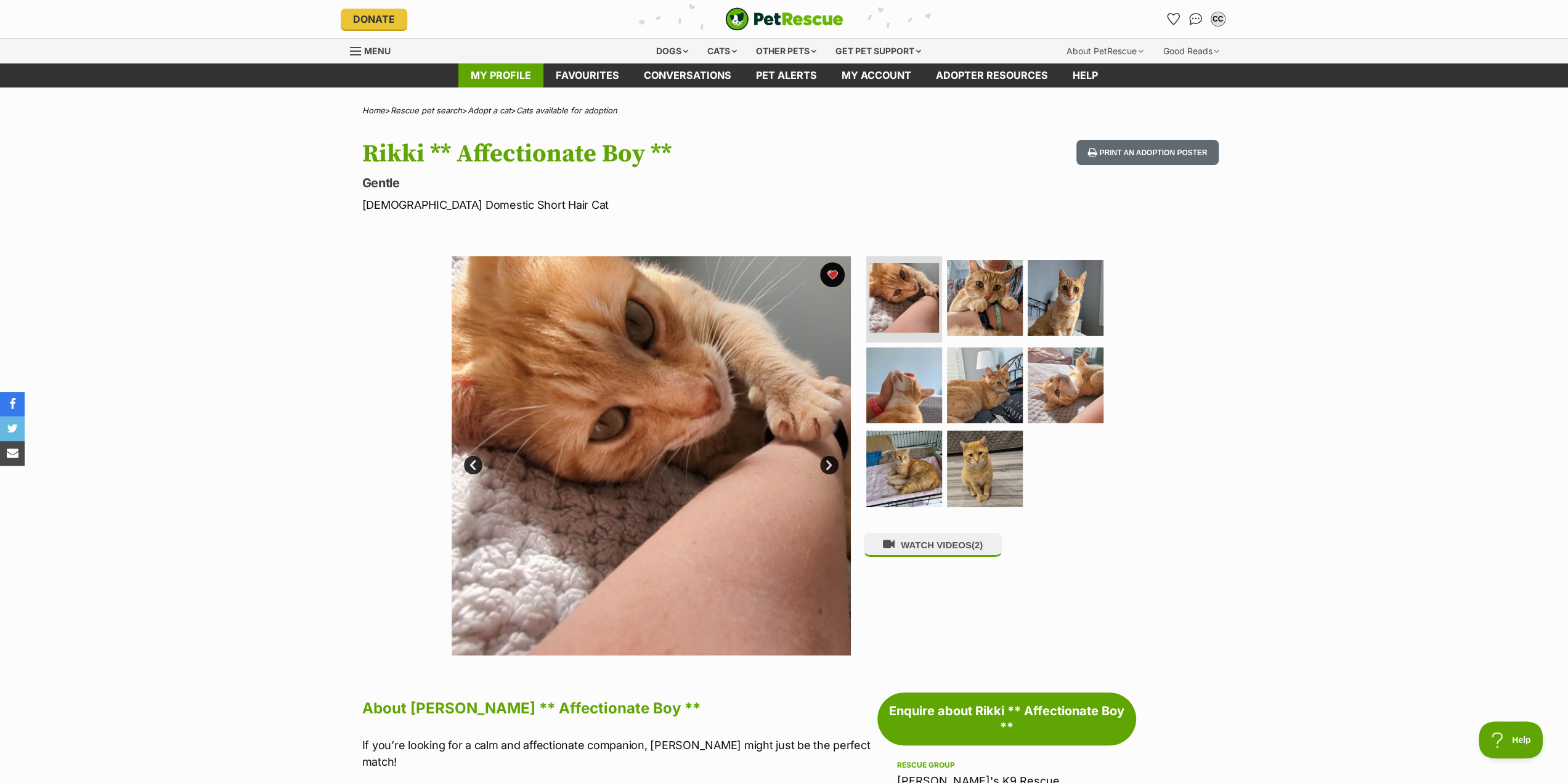
click at [498, 81] on link "My profile" at bounding box center [501, 75] width 85 height 24
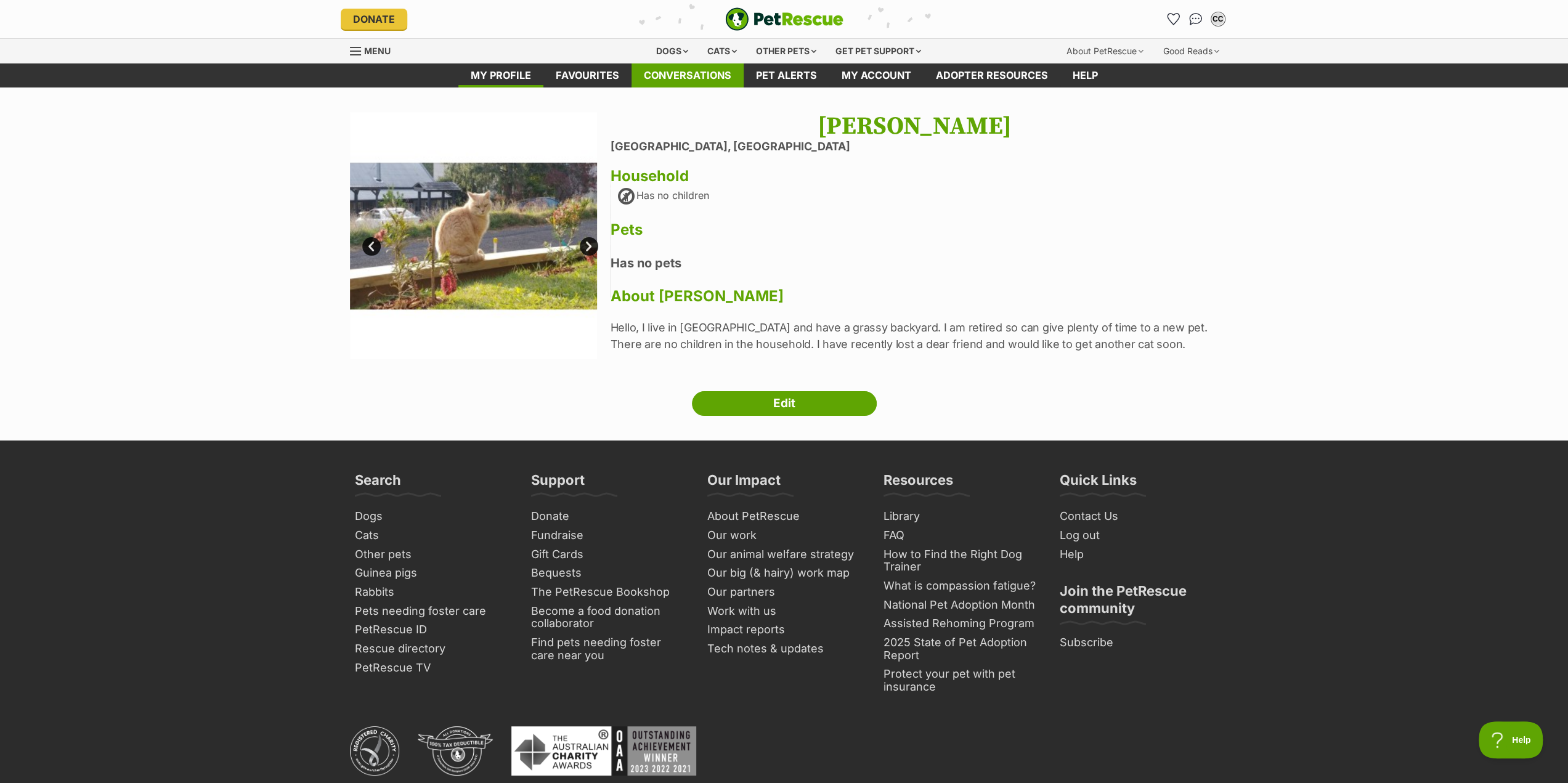
click at [658, 74] on link "Conversations" at bounding box center [688, 75] width 112 height 24
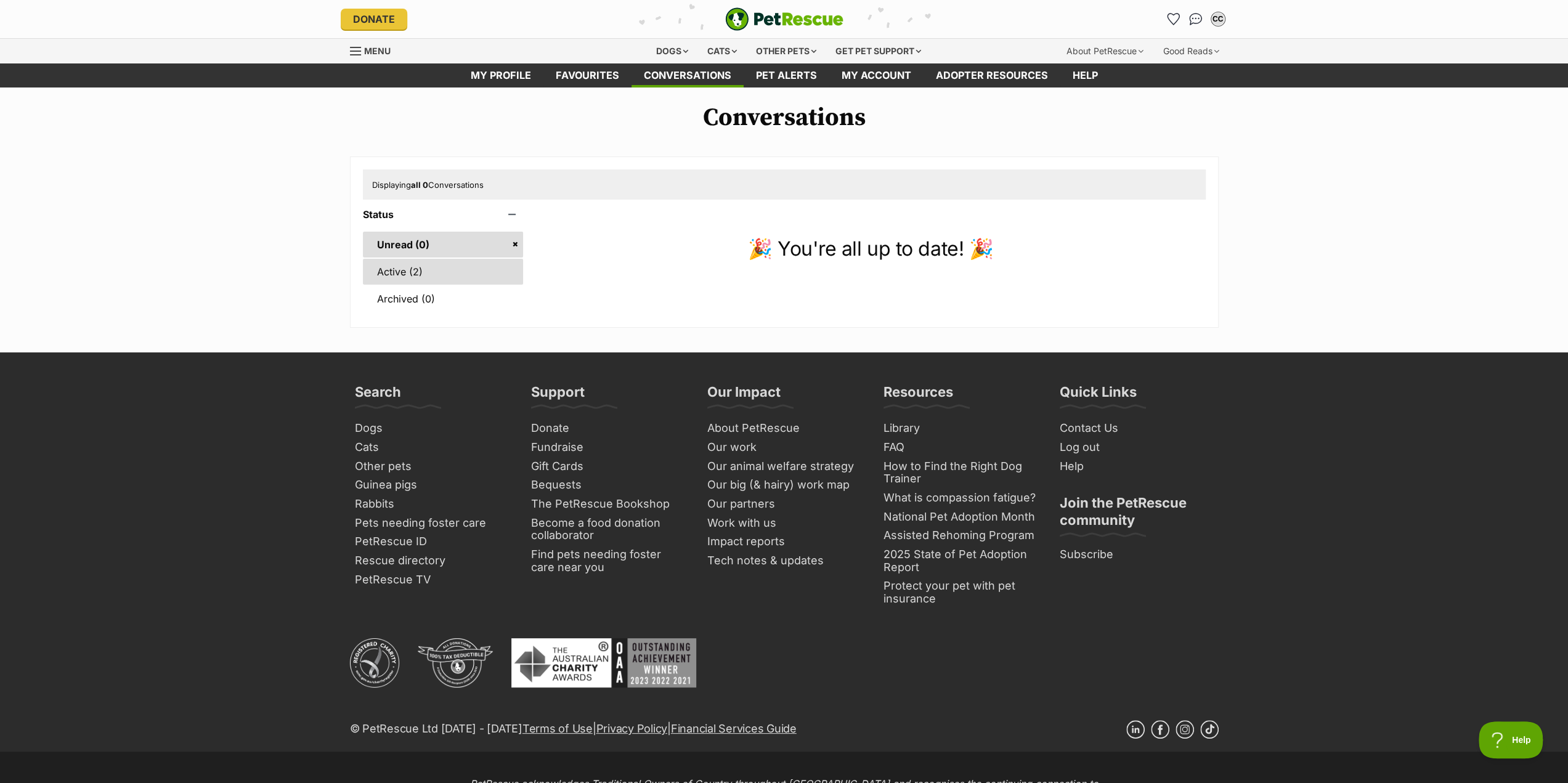
click at [403, 272] on link "Active (2)" at bounding box center [443, 271] width 161 height 26
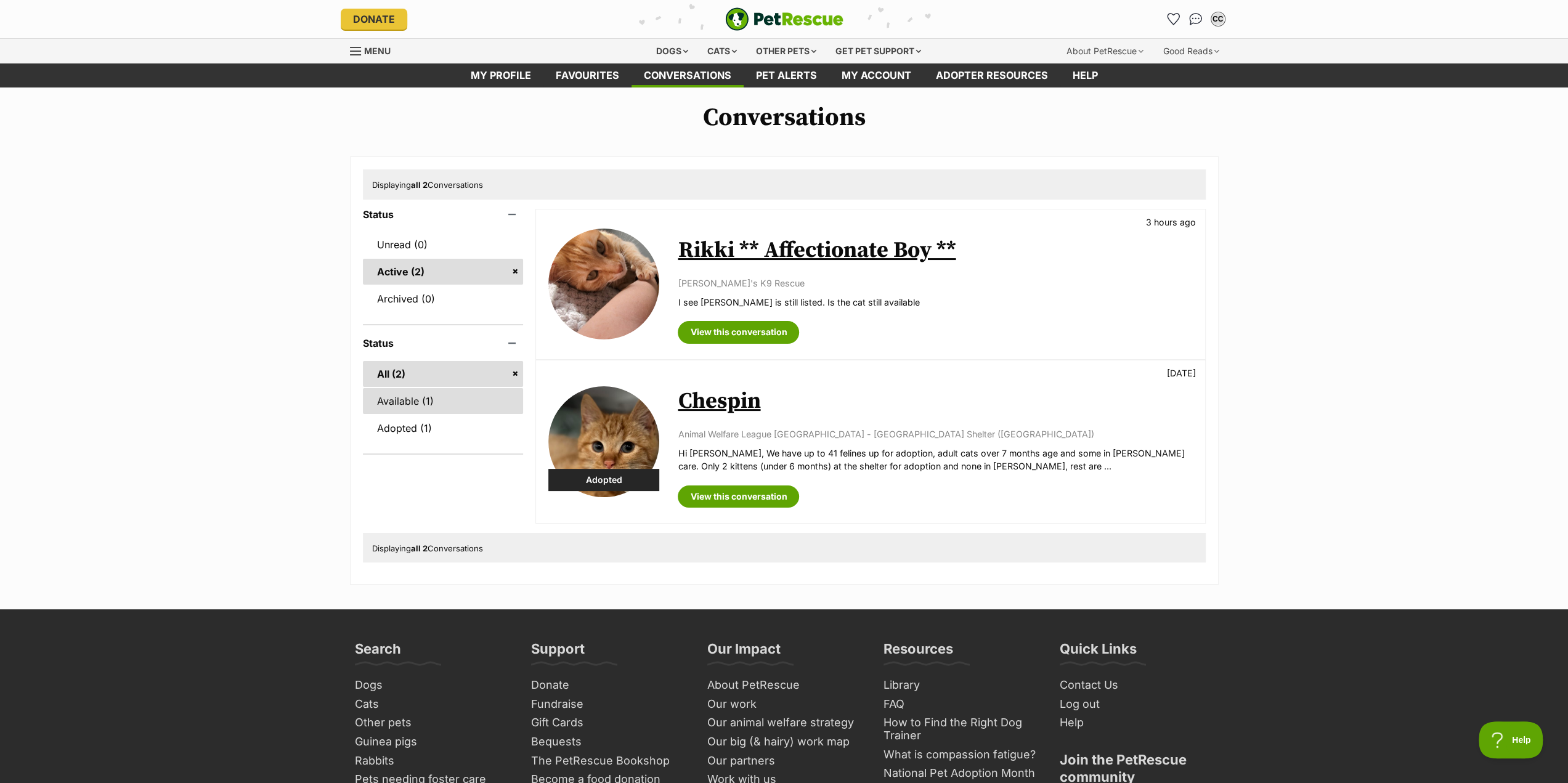
click at [390, 397] on link "Available (1)" at bounding box center [443, 401] width 161 height 26
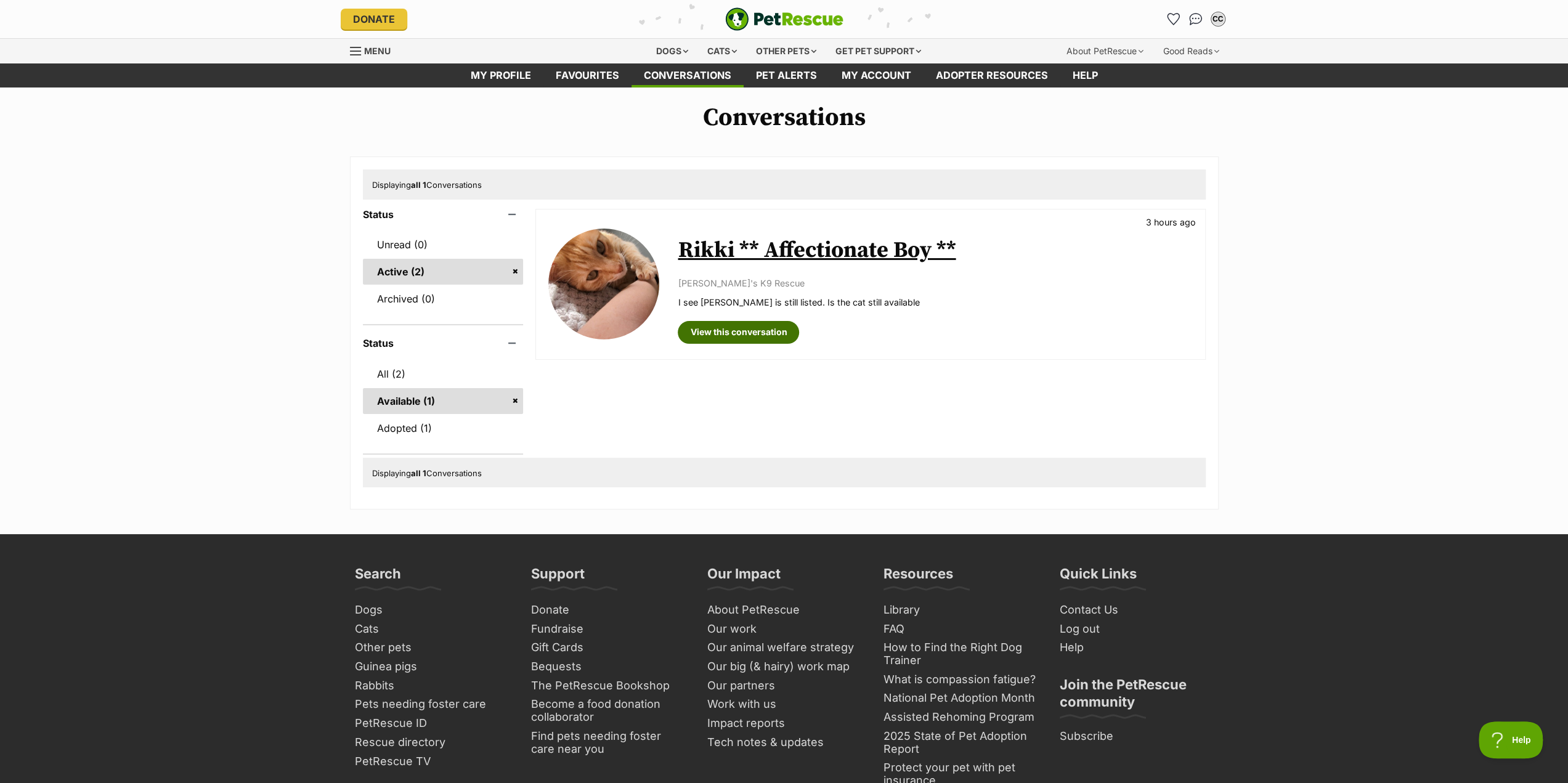
click at [765, 331] on link "View this conversation" at bounding box center [738, 332] width 121 height 22
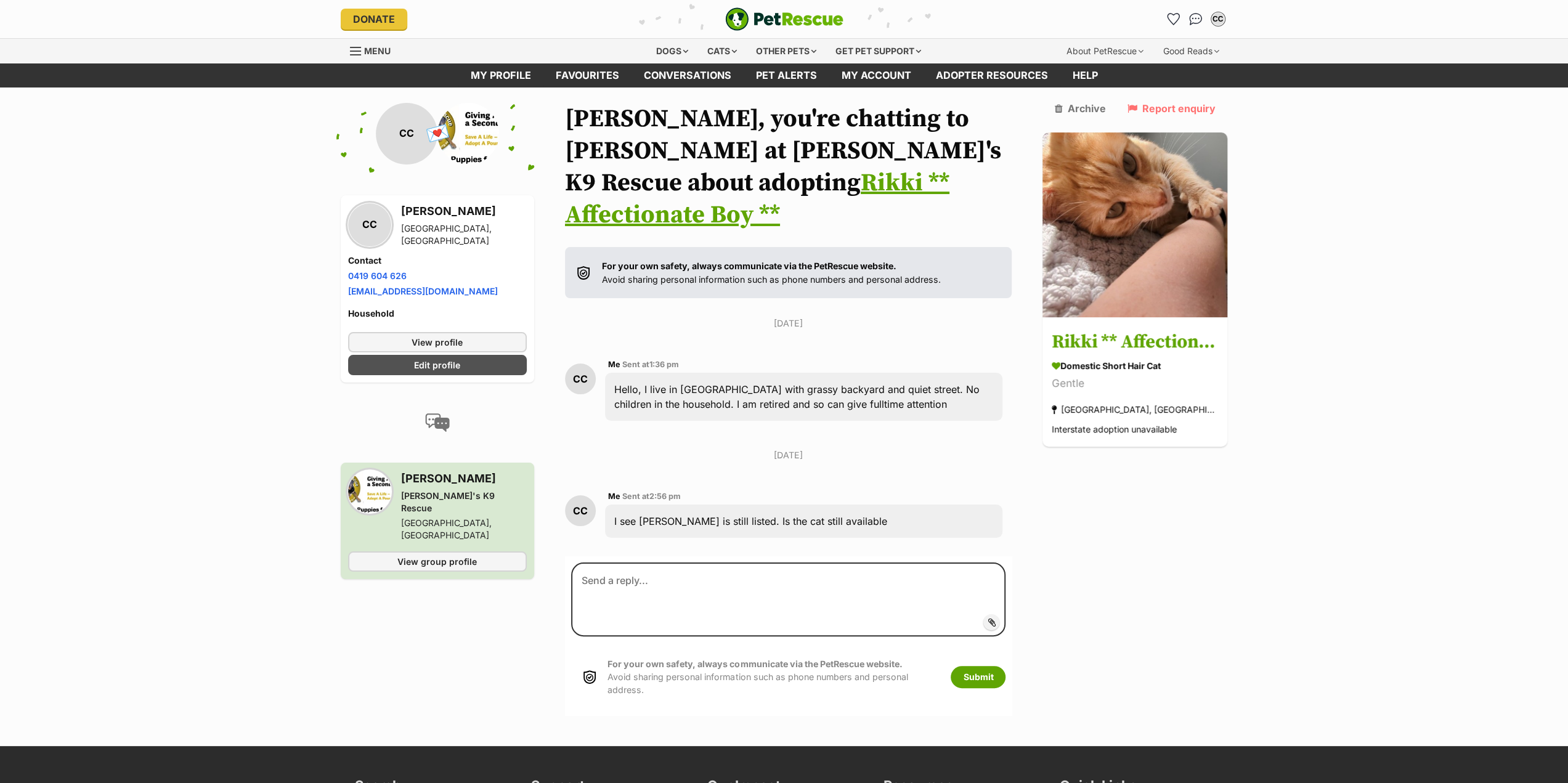
click at [758, 187] on link "Rikki ** Affectionate Boy **" at bounding box center [757, 198] width 385 height 63
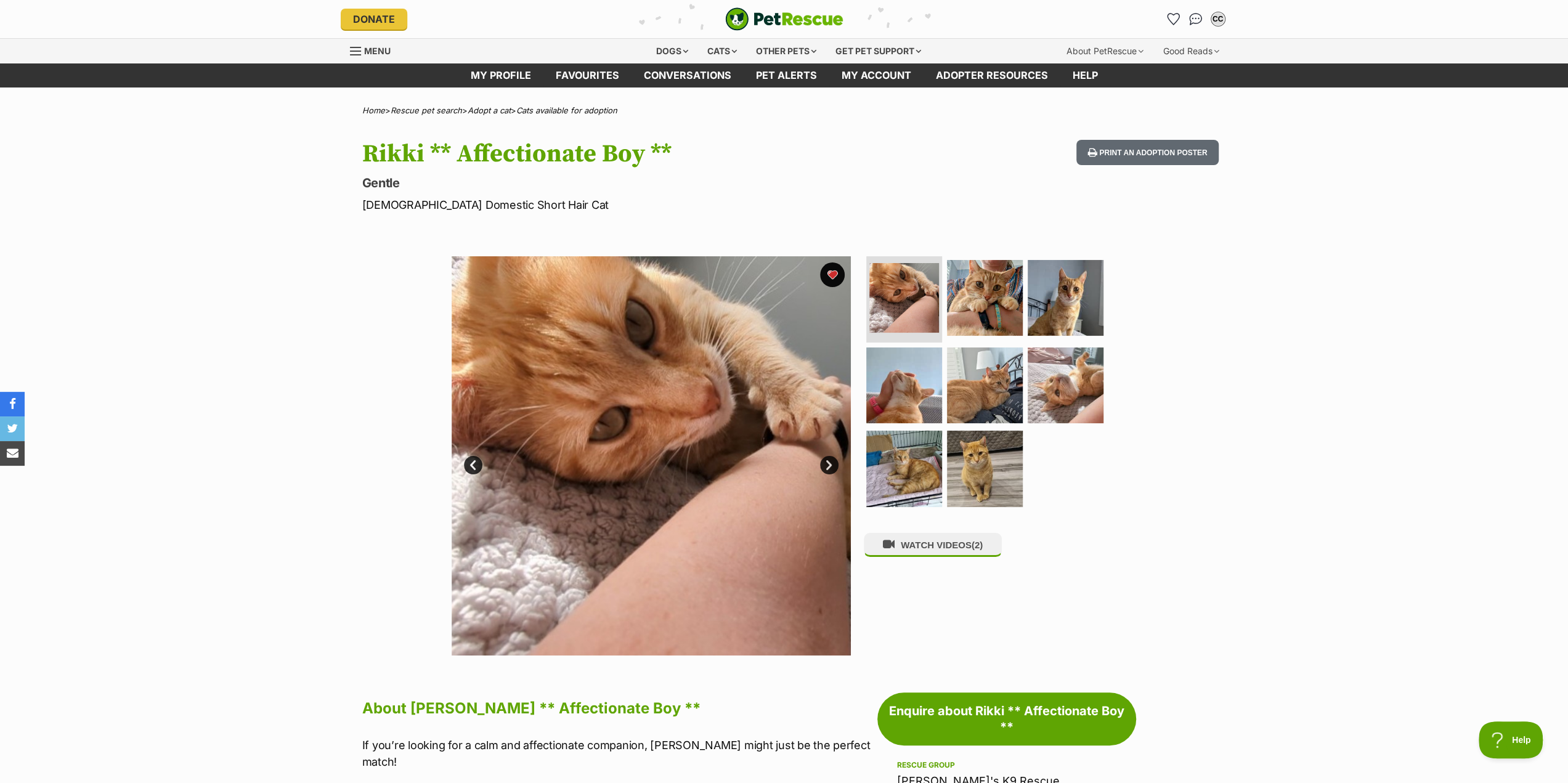
click at [795, 19] on img "PetRescue" at bounding box center [785, 19] width 119 height 23
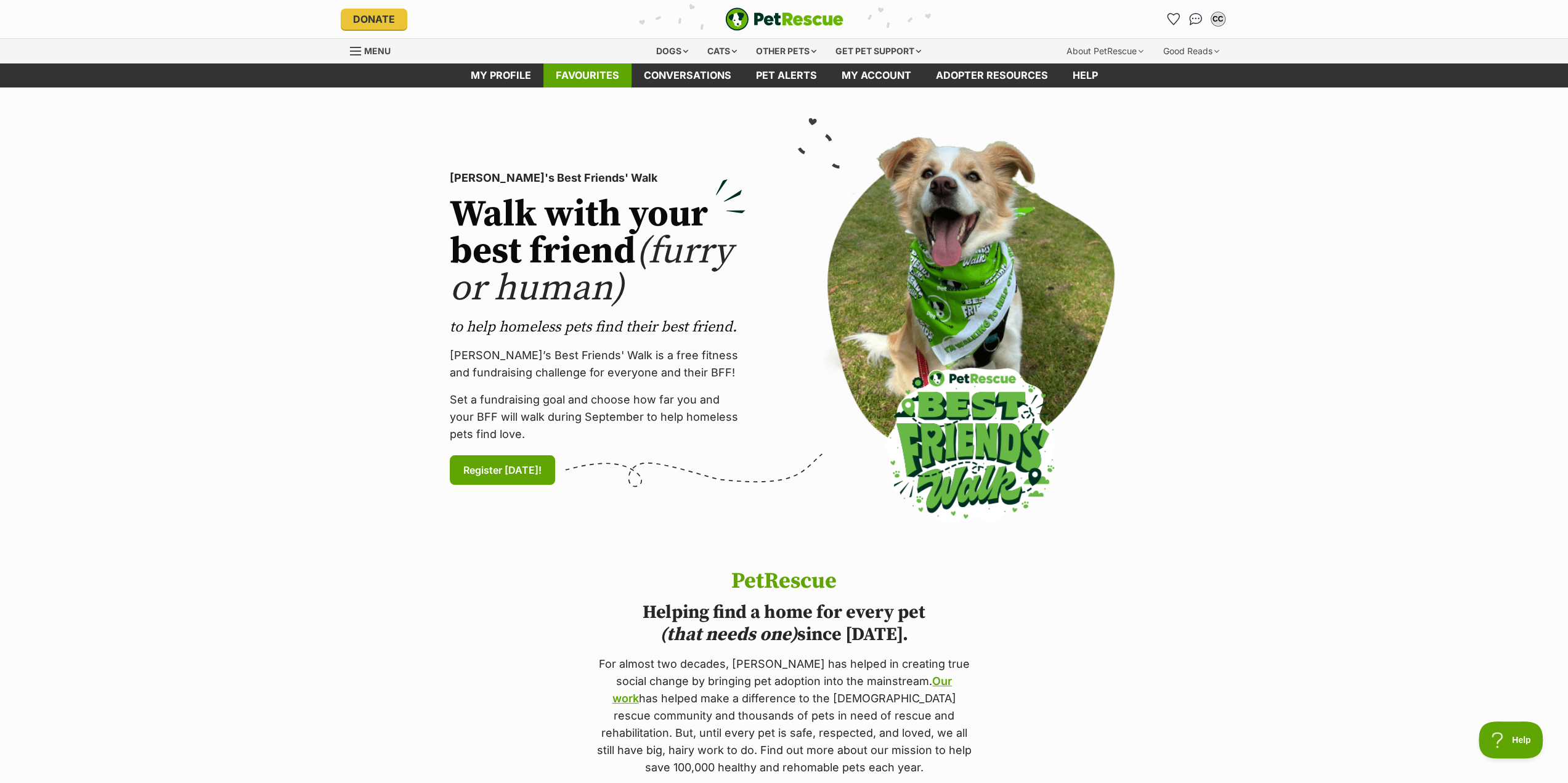
click at [608, 72] on link "Favourites" at bounding box center [588, 75] width 88 height 24
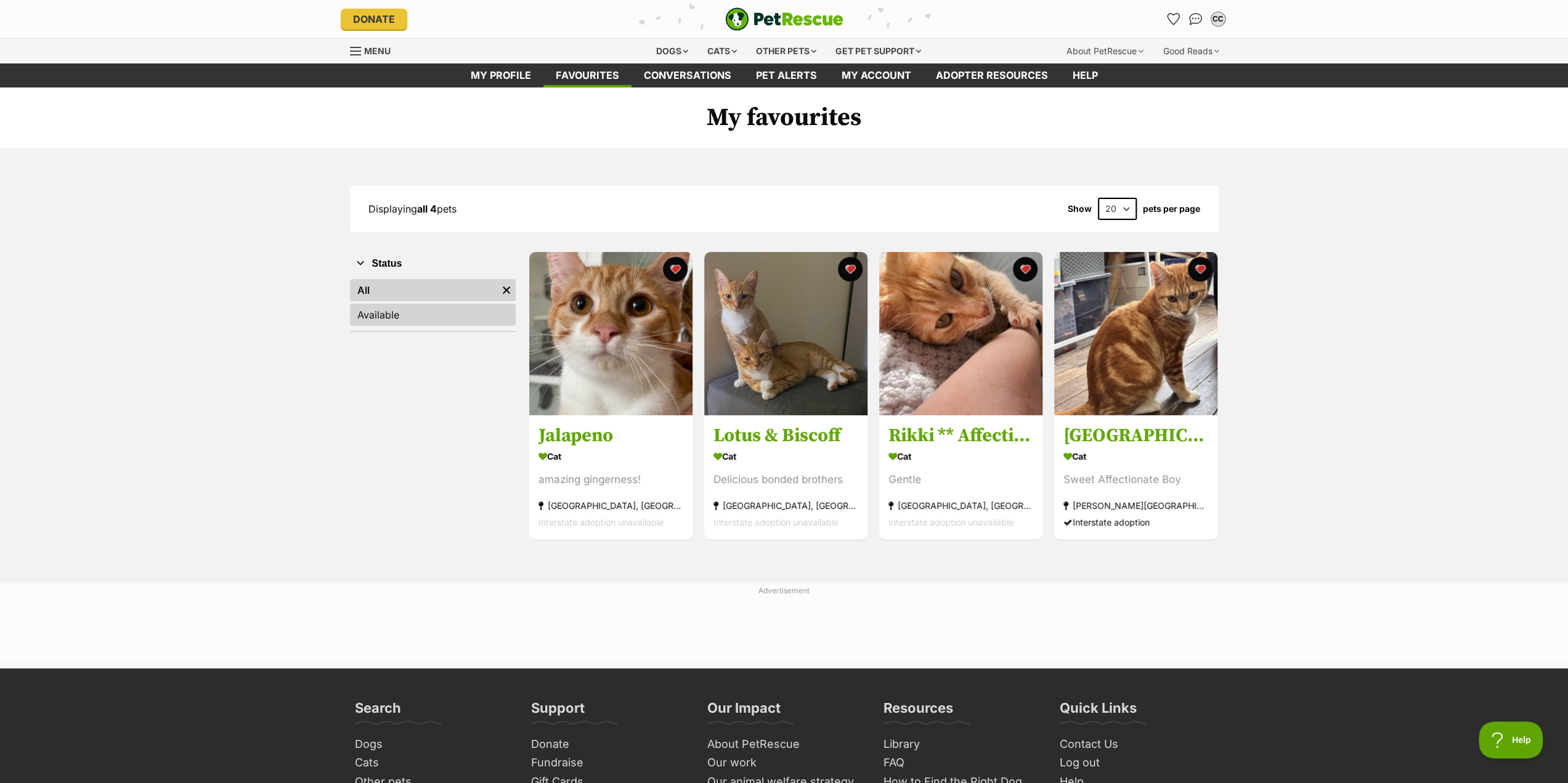
click at [373, 314] on link "Available" at bounding box center [433, 314] width 165 height 22
click at [391, 283] on link "All" at bounding box center [433, 289] width 165 height 22
click at [385, 315] on link "Available" at bounding box center [433, 314] width 165 height 22
click at [958, 424] on h3 "Rikki ** Affectionate Boy **" at bounding box center [961, 434] width 145 height 23
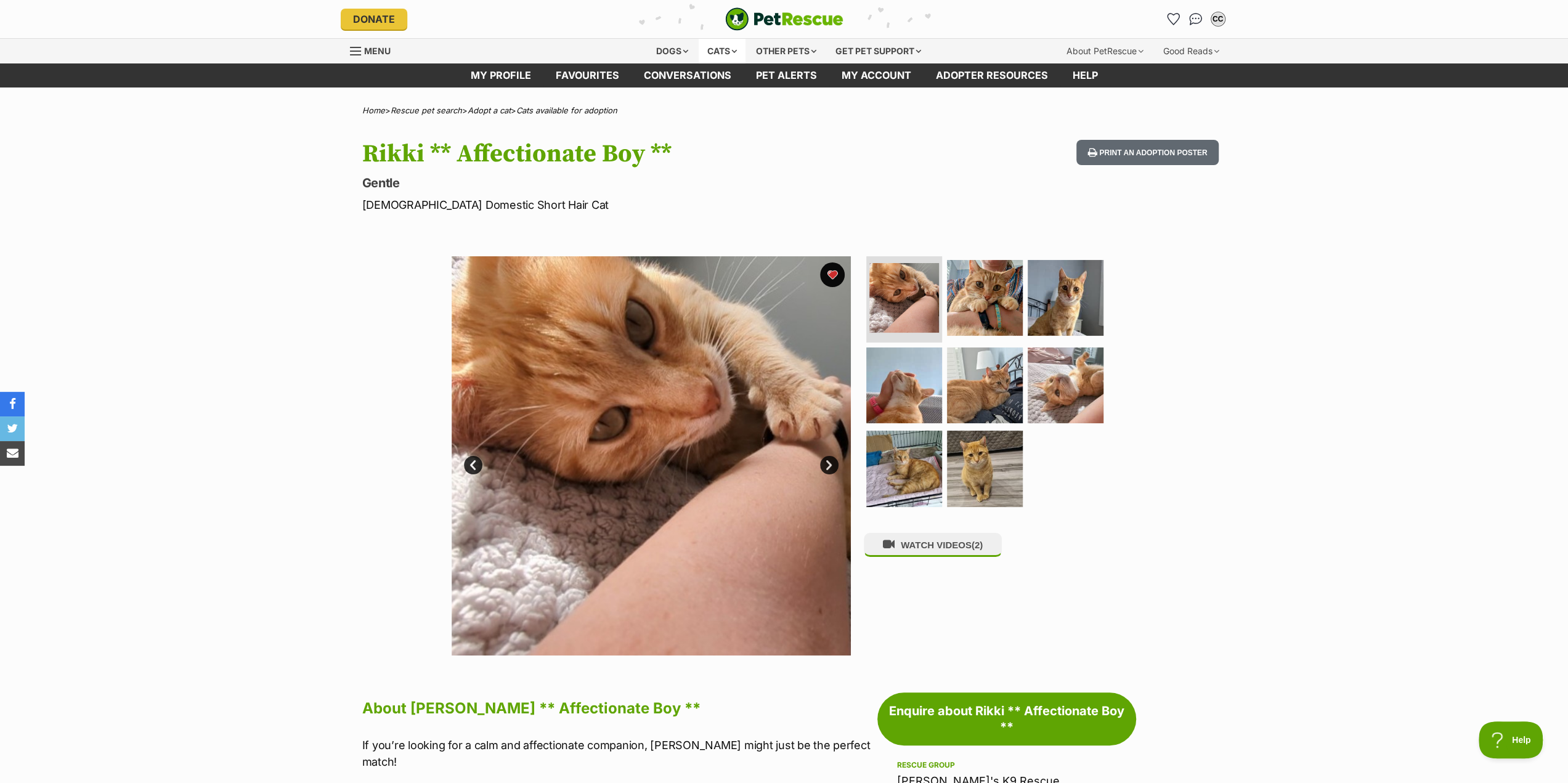
click at [714, 55] on div "Cats" at bounding box center [722, 51] width 47 height 25
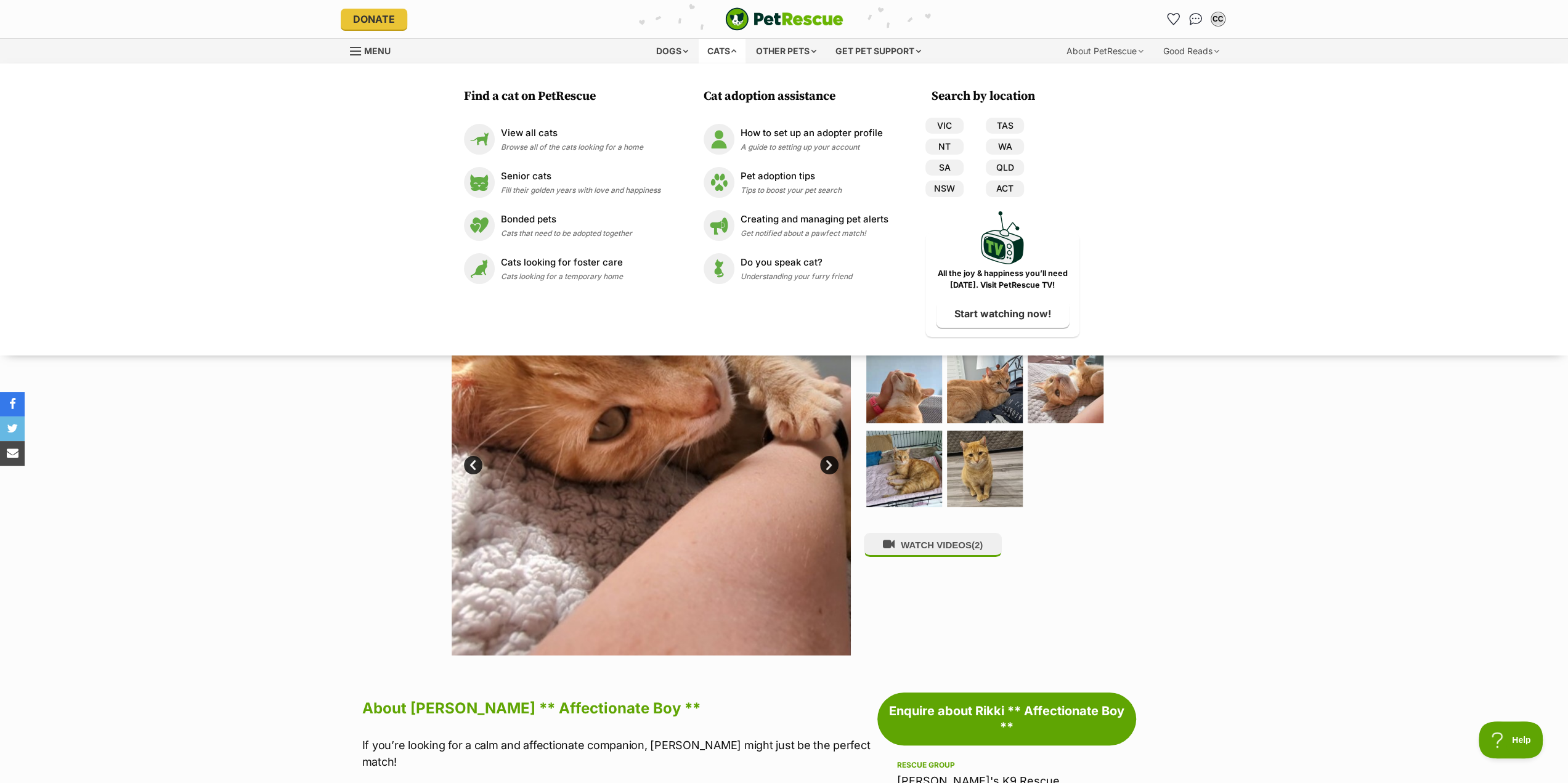
click at [1314, 198] on div "Find a cat on PetRescue View all cats Browse all of the cats looking for a home…" at bounding box center [784, 210] width 1568 height 292
click at [1362, 12] on header "Donate PetRescue home CC My account CC Colin Cronan Edit profile Log out Pet al…" at bounding box center [784, 19] width 1568 height 38
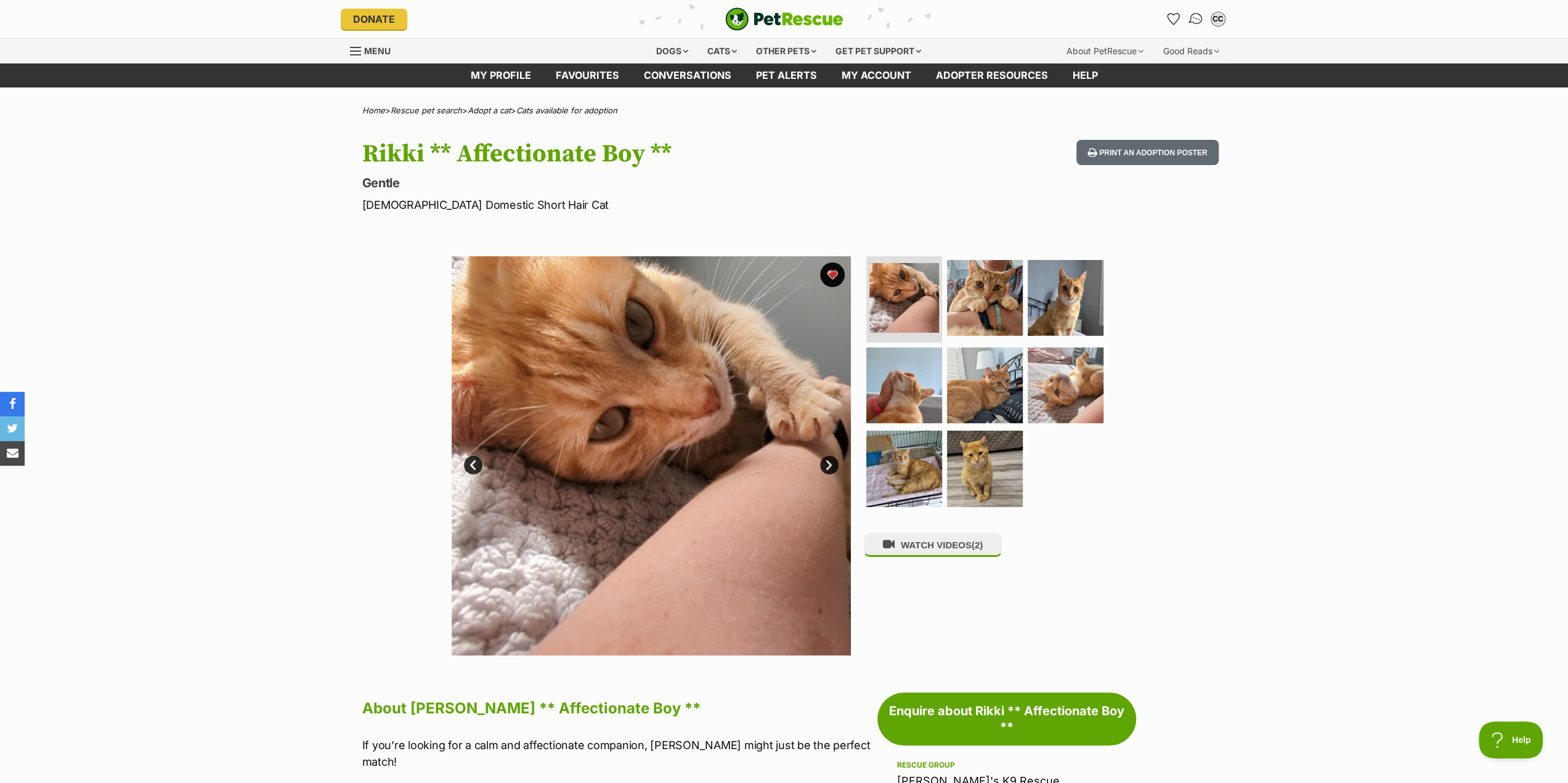
click at [1196, 20] on img "Conversations" at bounding box center [1195, 19] width 17 height 16
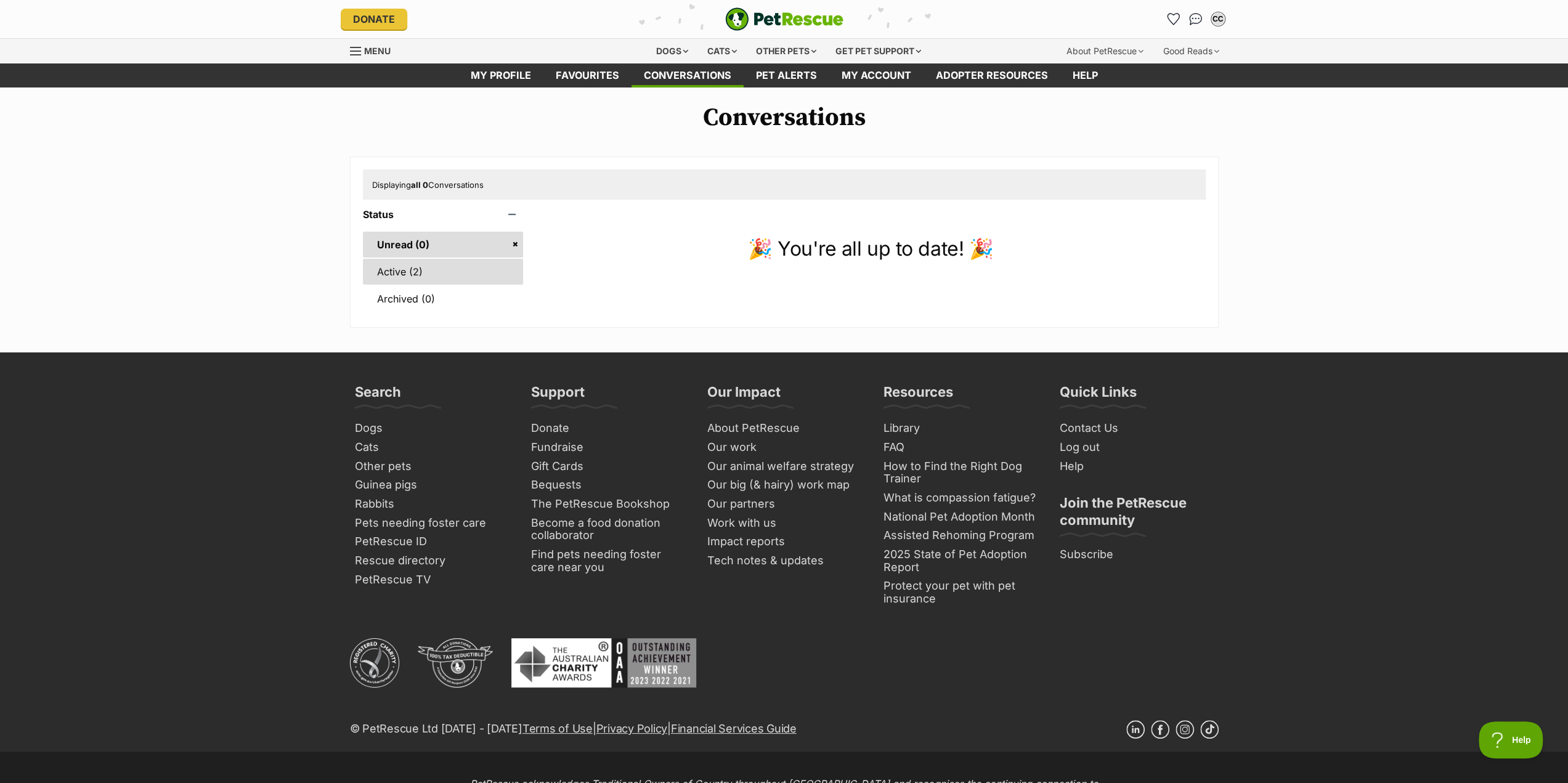
click at [418, 267] on link "Active (2)" at bounding box center [443, 271] width 161 height 26
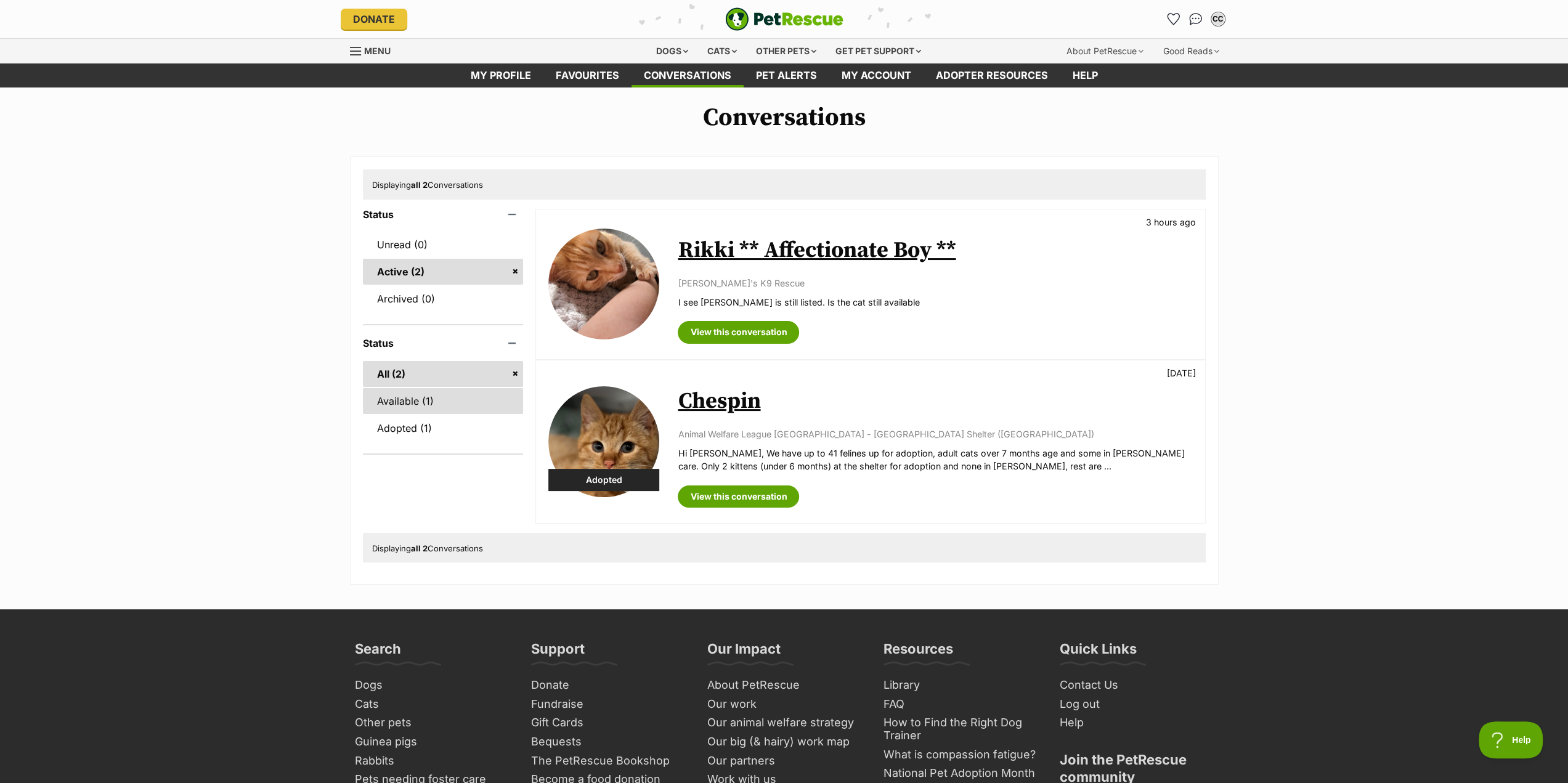
click at [373, 399] on link "Available (1)" at bounding box center [443, 401] width 161 height 26
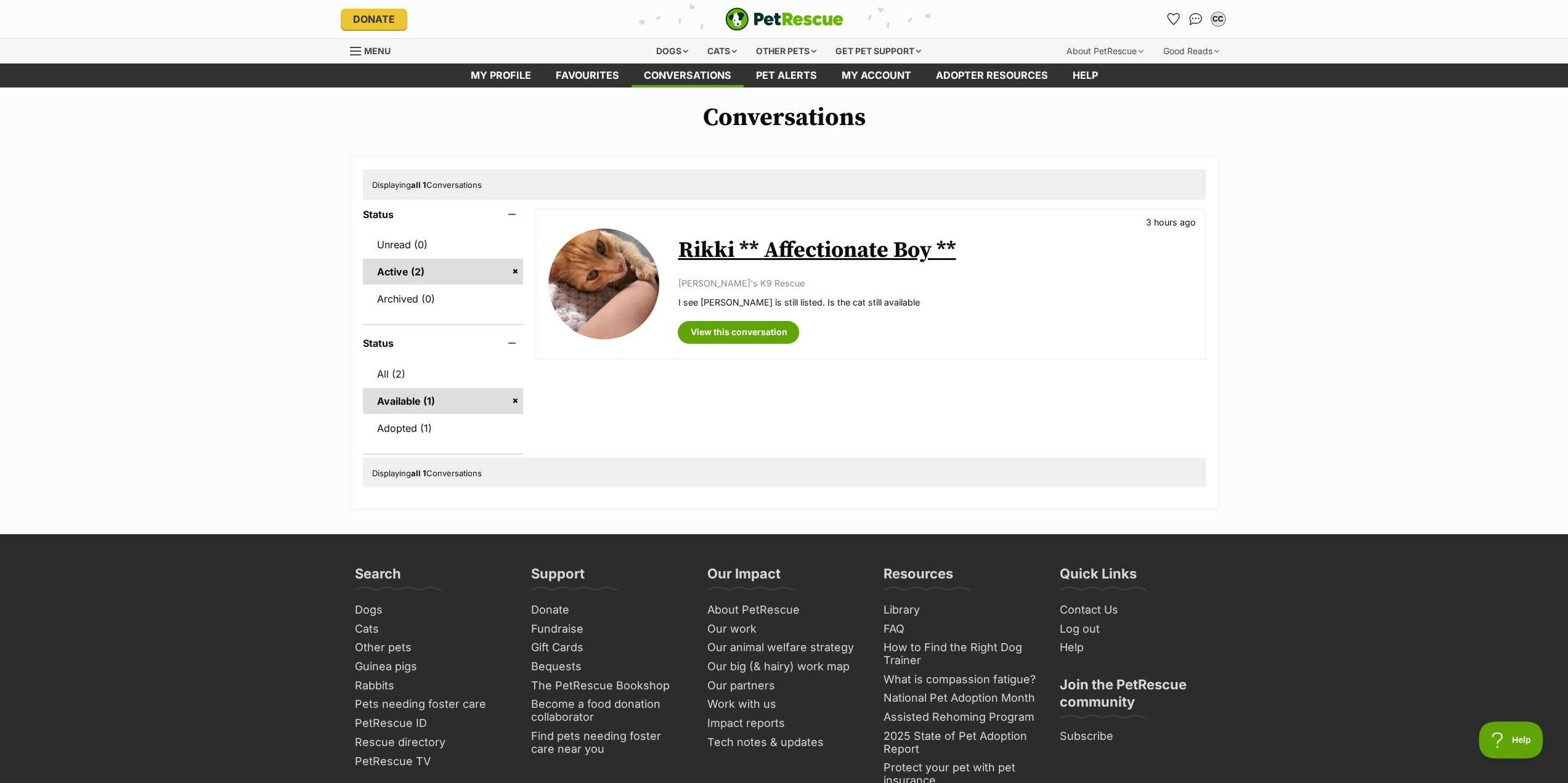
click at [403, 401] on link "Available (1)" at bounding box center [443, 401] width 161 height 26
click at [1195, 16] on img "Conversations" at bounding box center [1195, 19] width 17 height 16
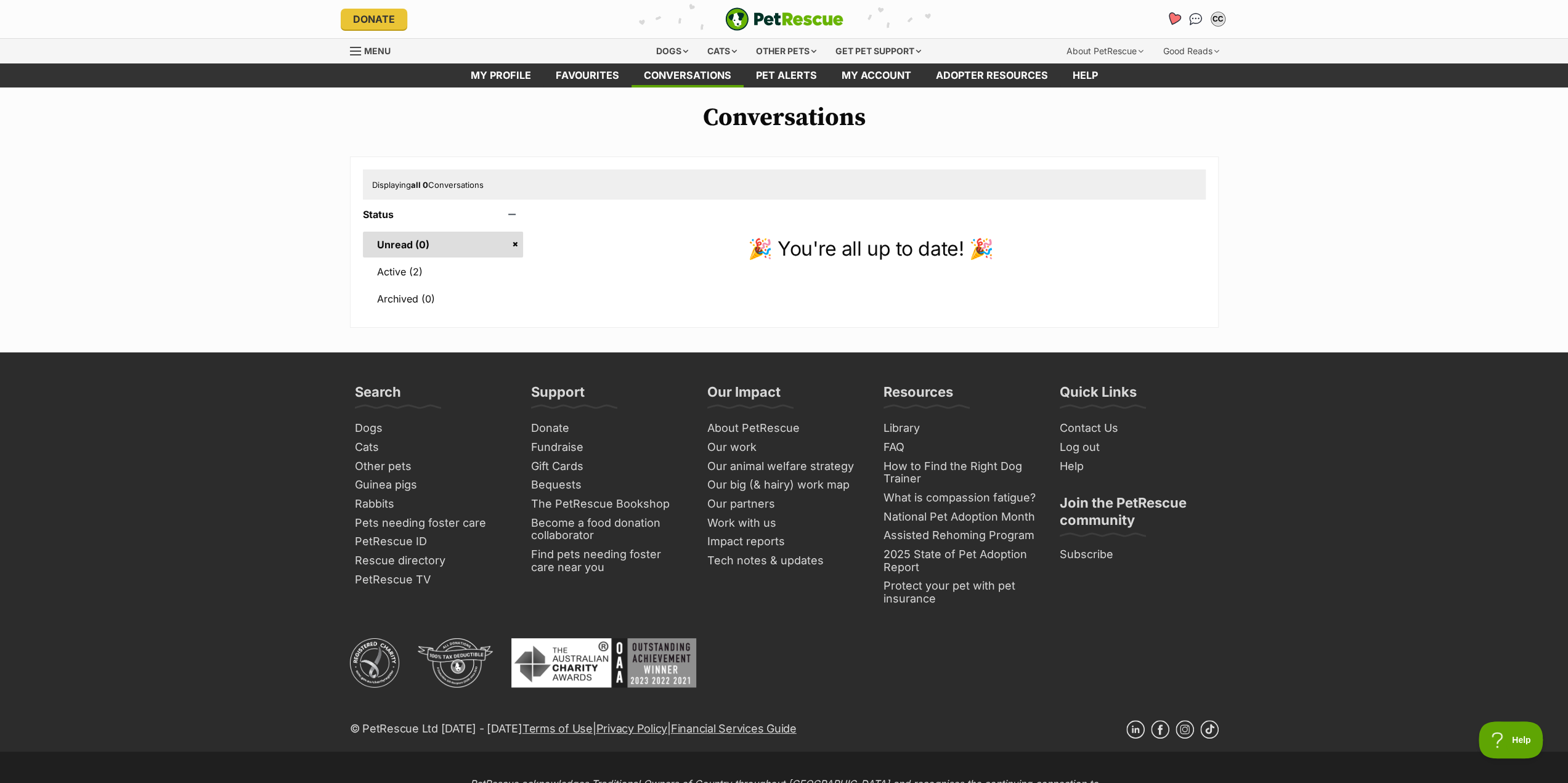
click at [1172, 15] on icon "Favourites" at bounding box center [1172, 19] width 15 height 14
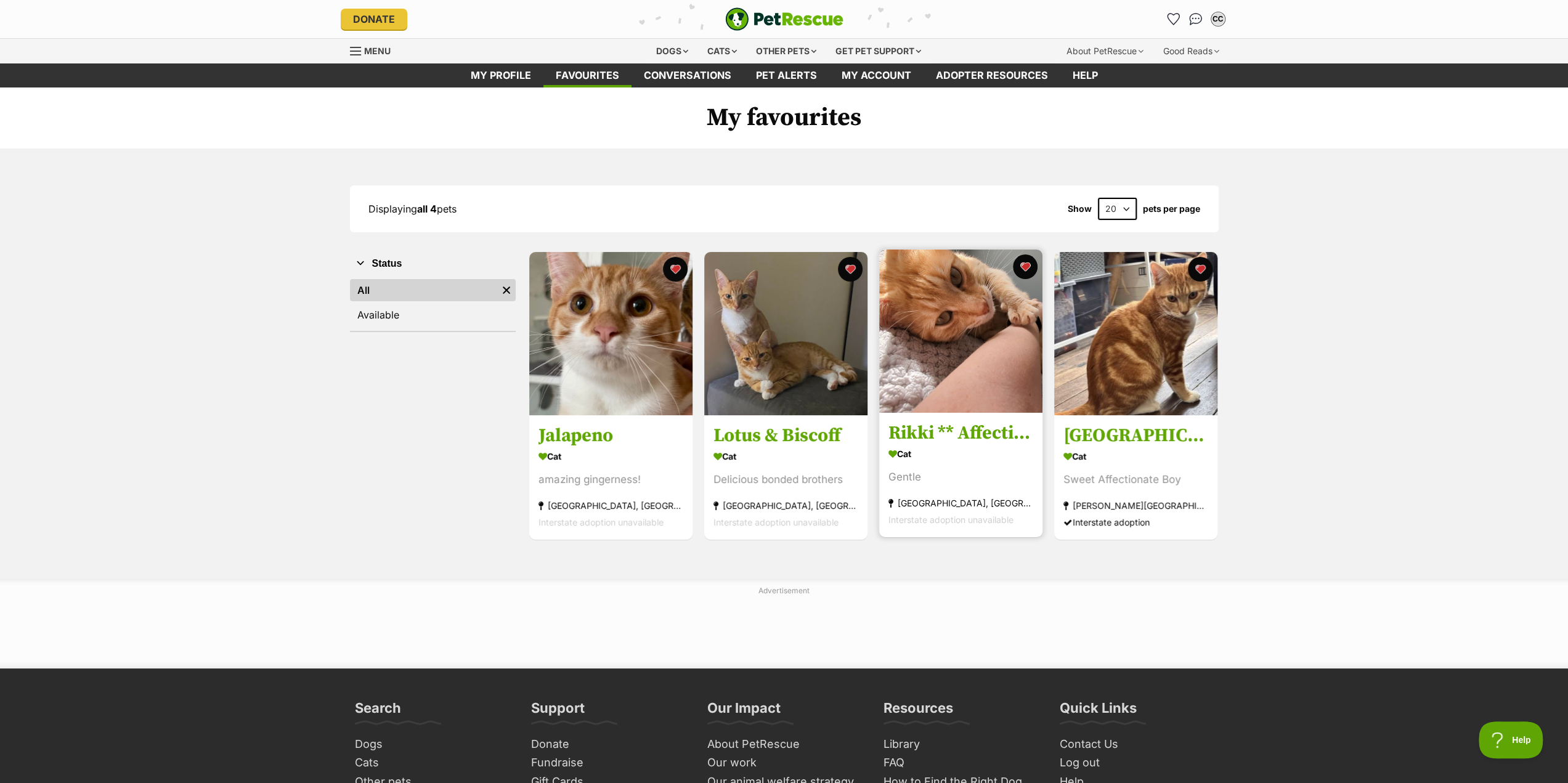
click at [968, 456] on div "Cat" at bounding box center [961, 454] width 145 height 18
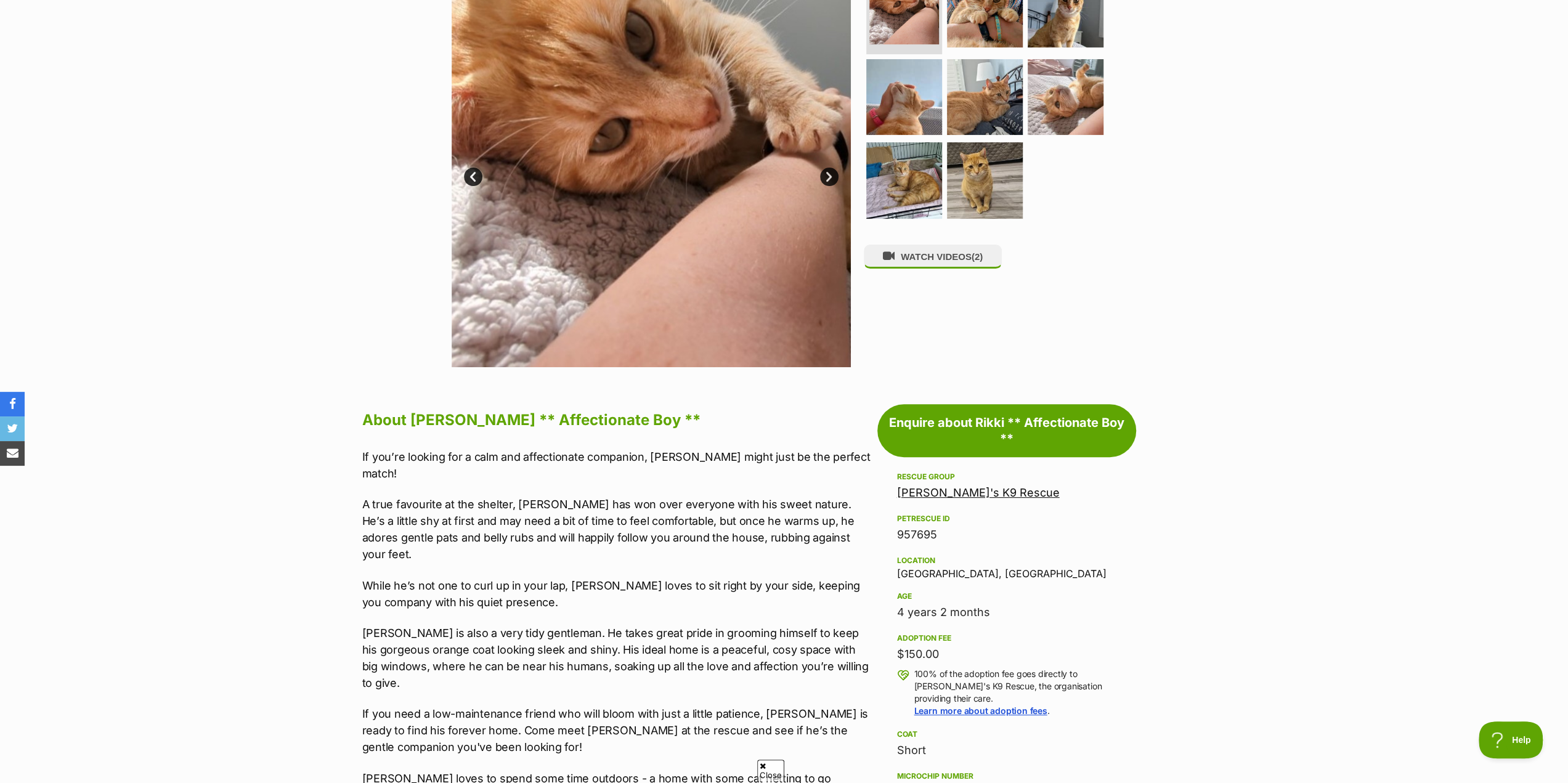
scroll to position [308, 0]
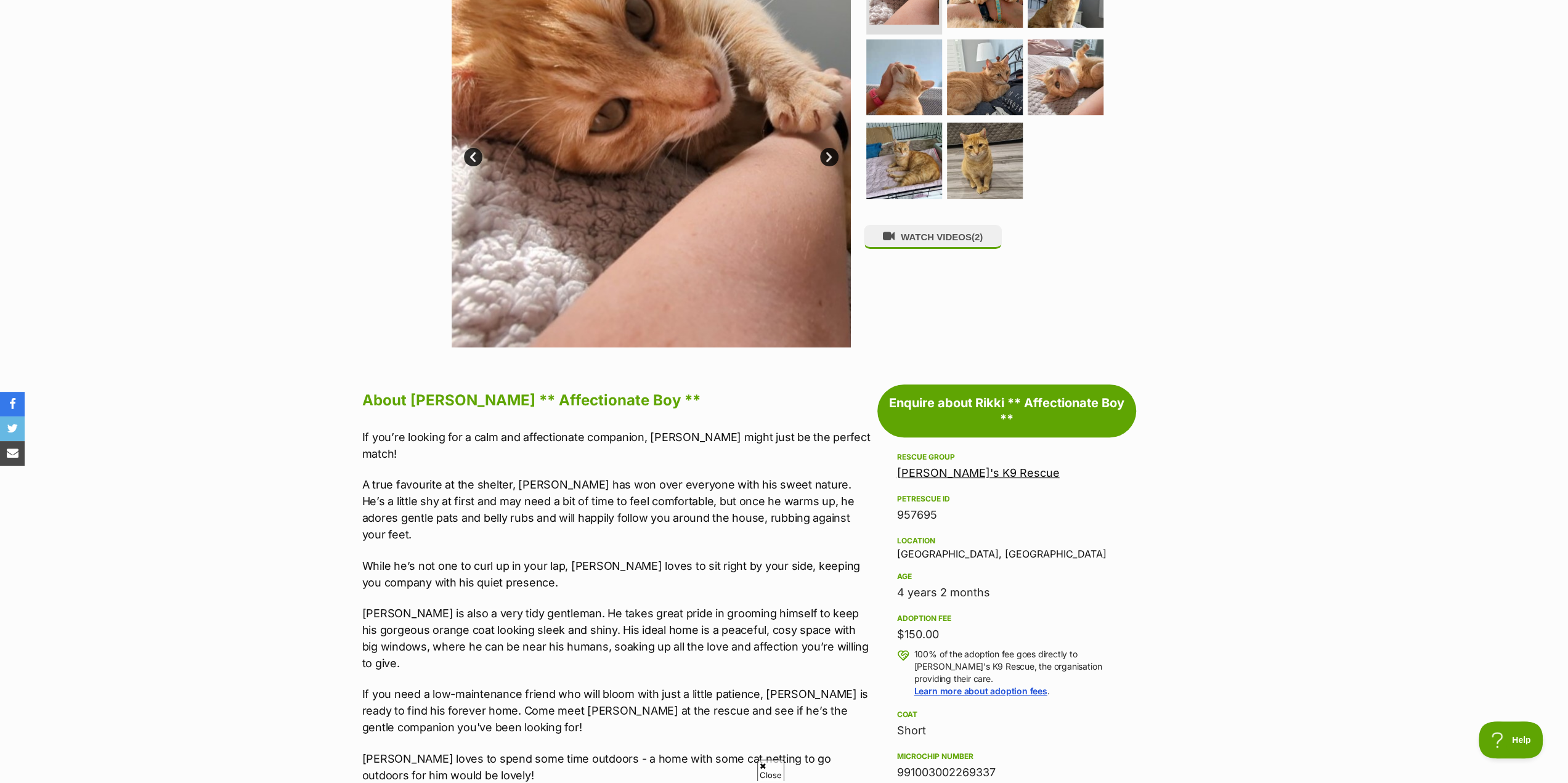
click at [965, 472] on link "[PERSON_NAME]'s K9 Rescue" at bounding box center [979, 472] width 163 height 13
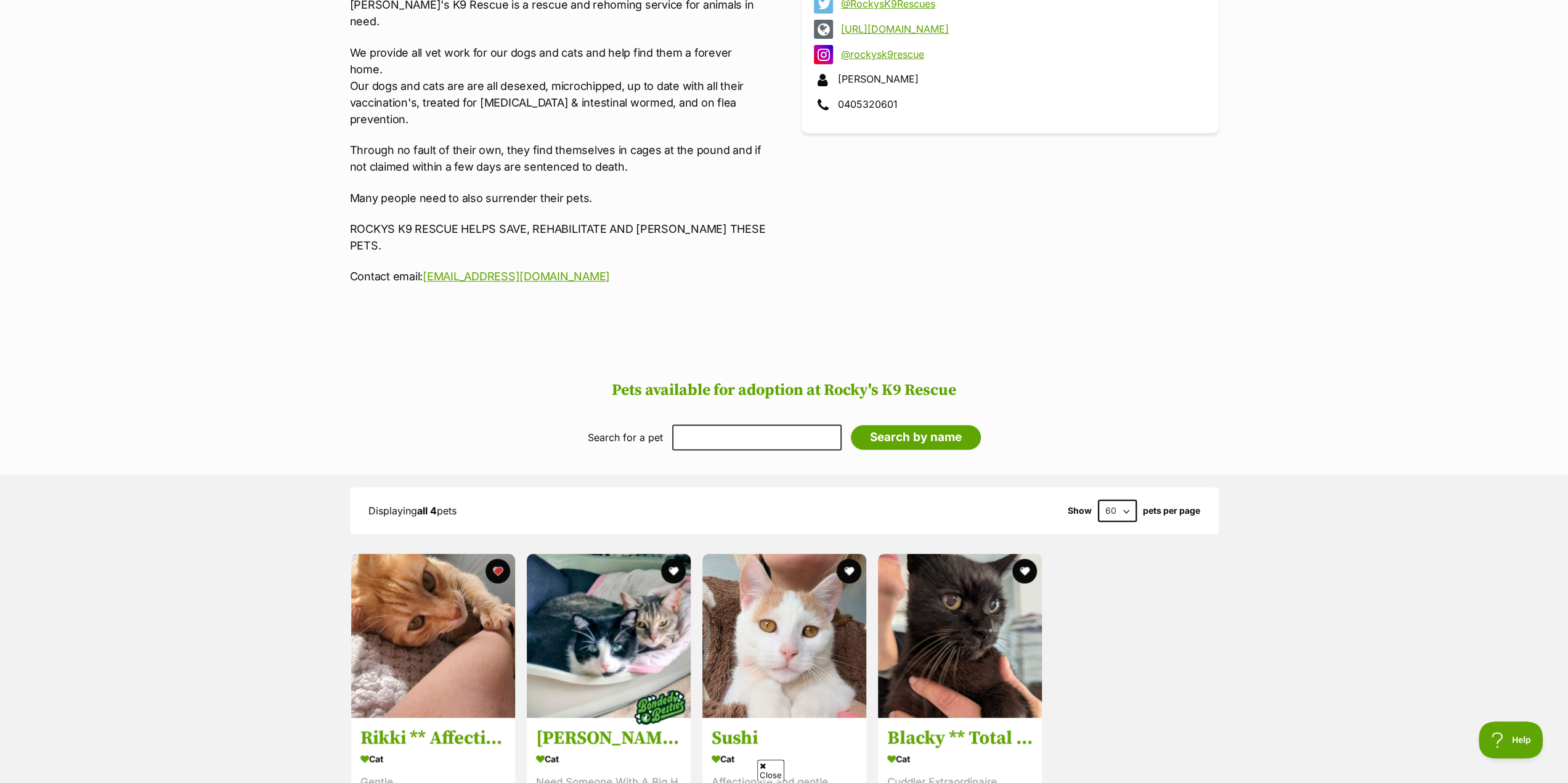
scroll to position [555, 0]
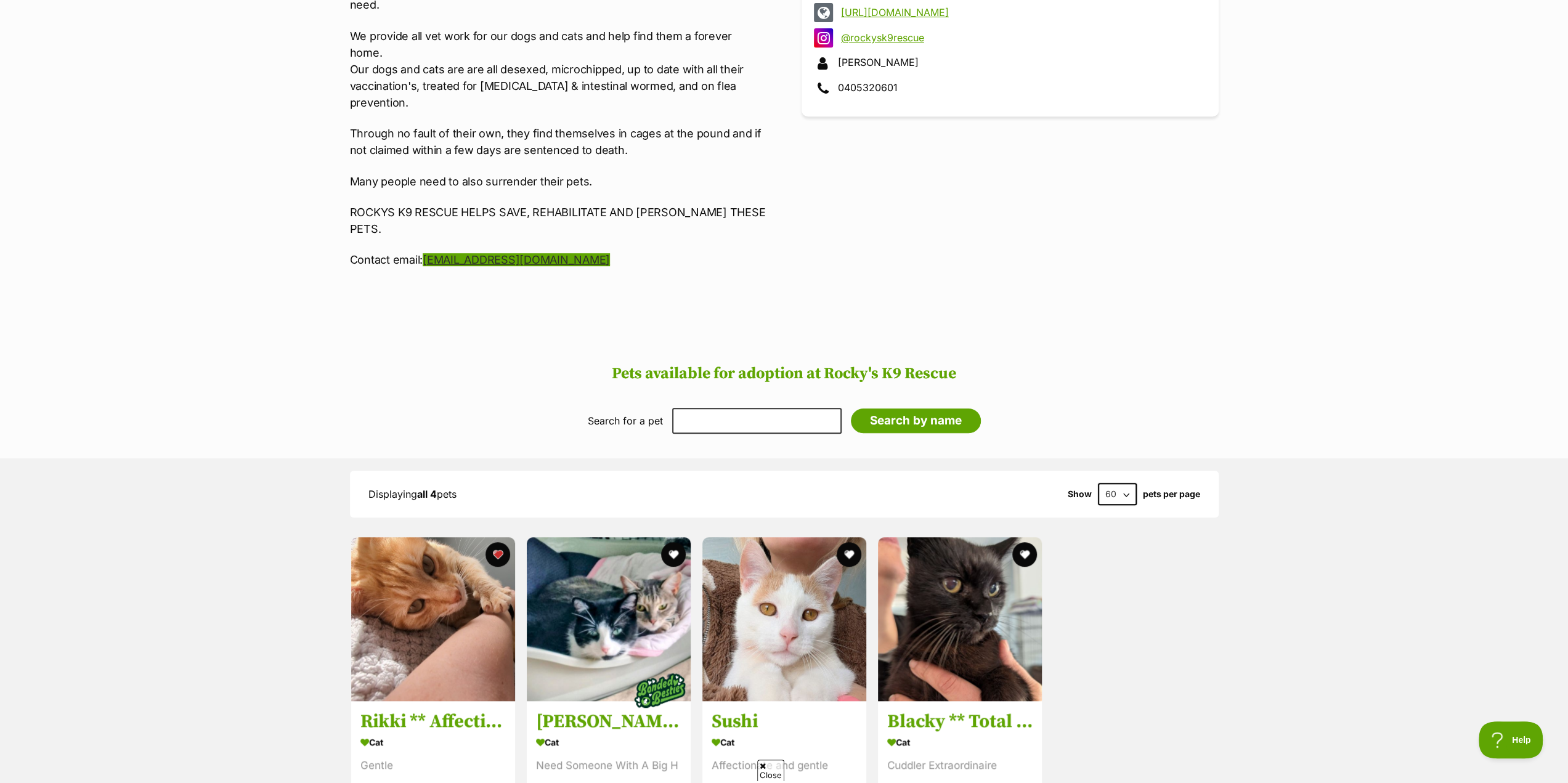
click at [506, 253] on link "[EMAIL_ADDRESS][DOMAIN_NAME]" at bounding box center [517, 259] width 188 height 13
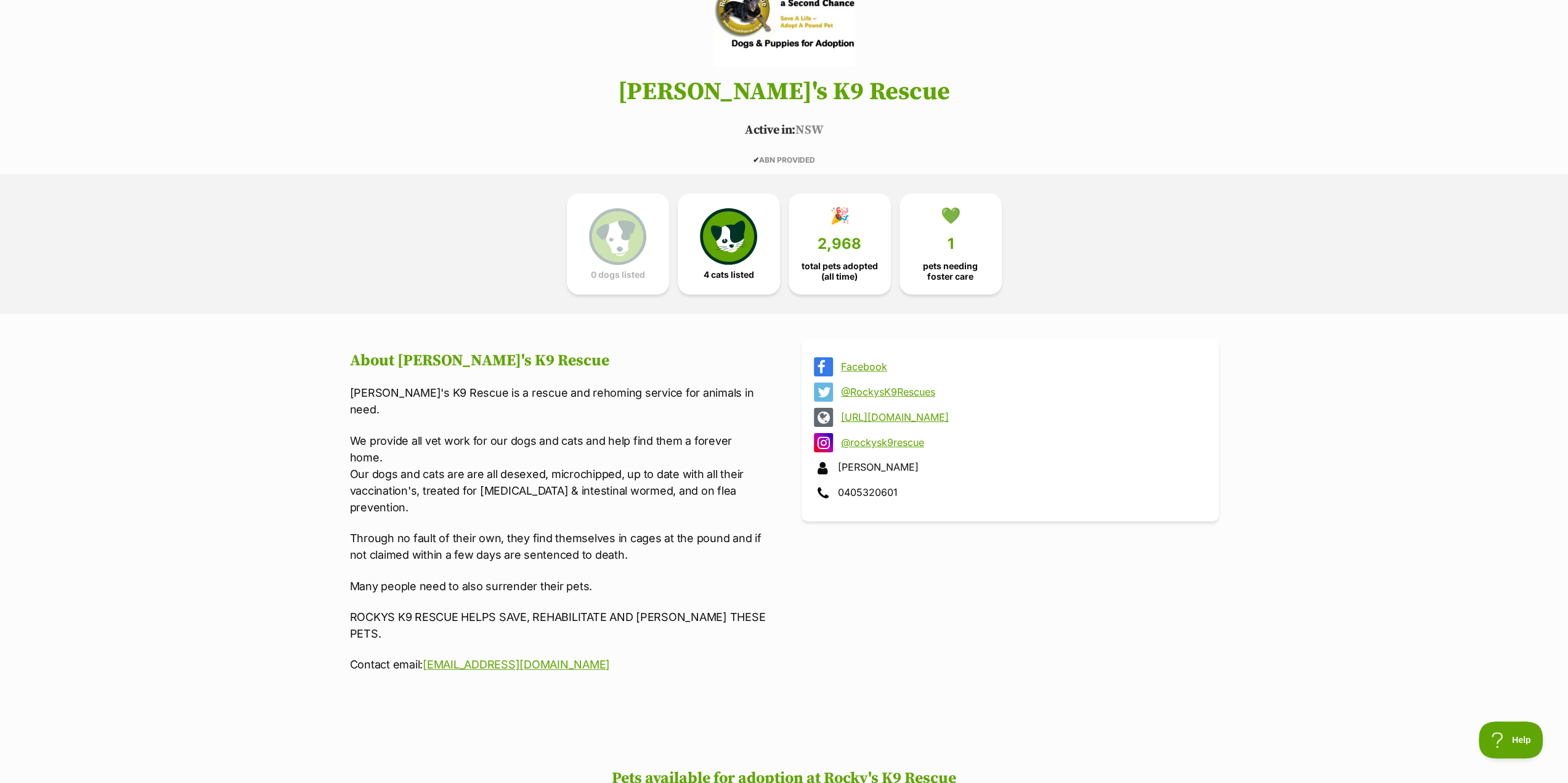
scroll to position [0, 0]
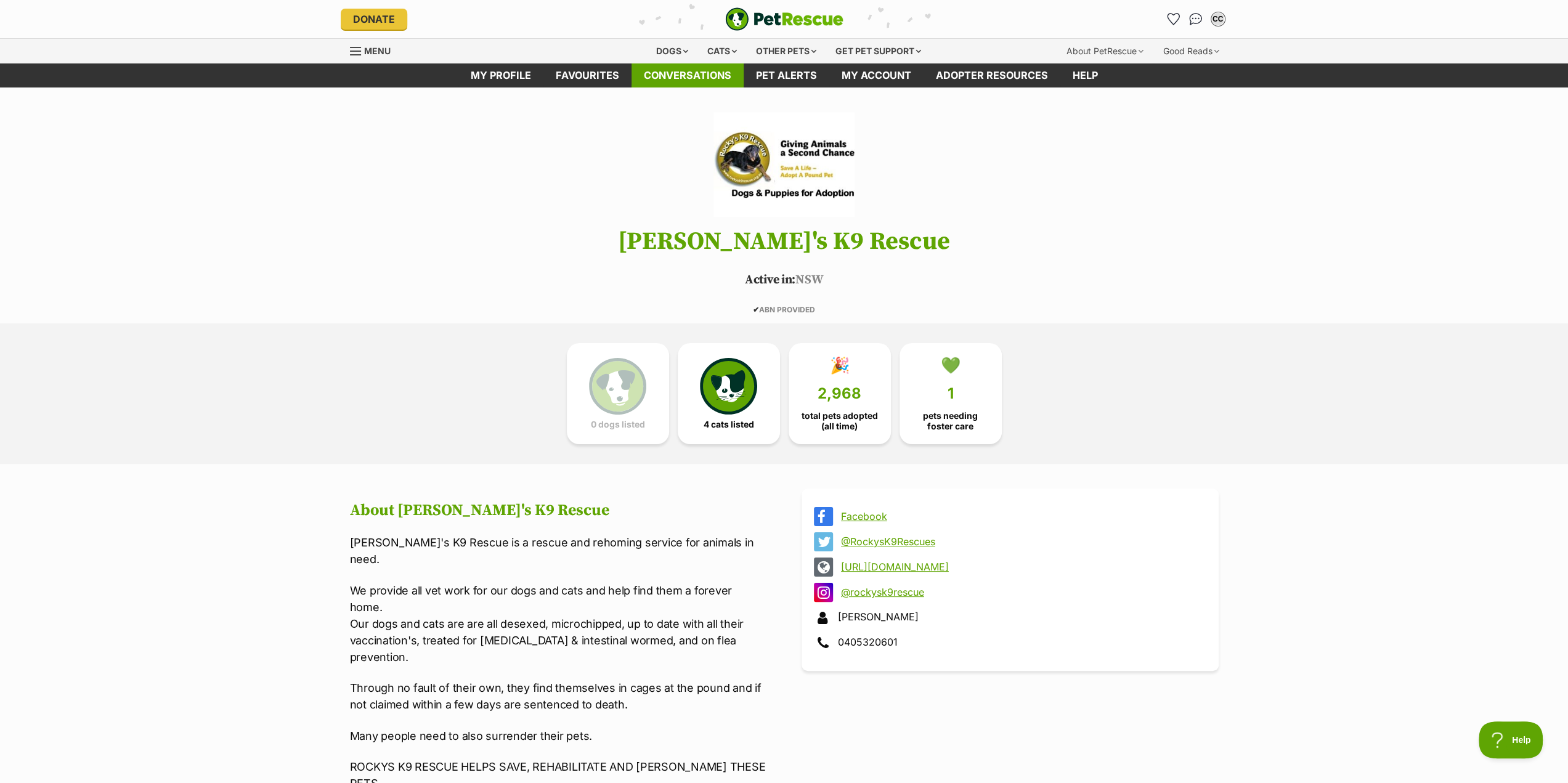
click at [669, 74] on link "Conversations" at bounding box center [688, 75] width 112 height 24
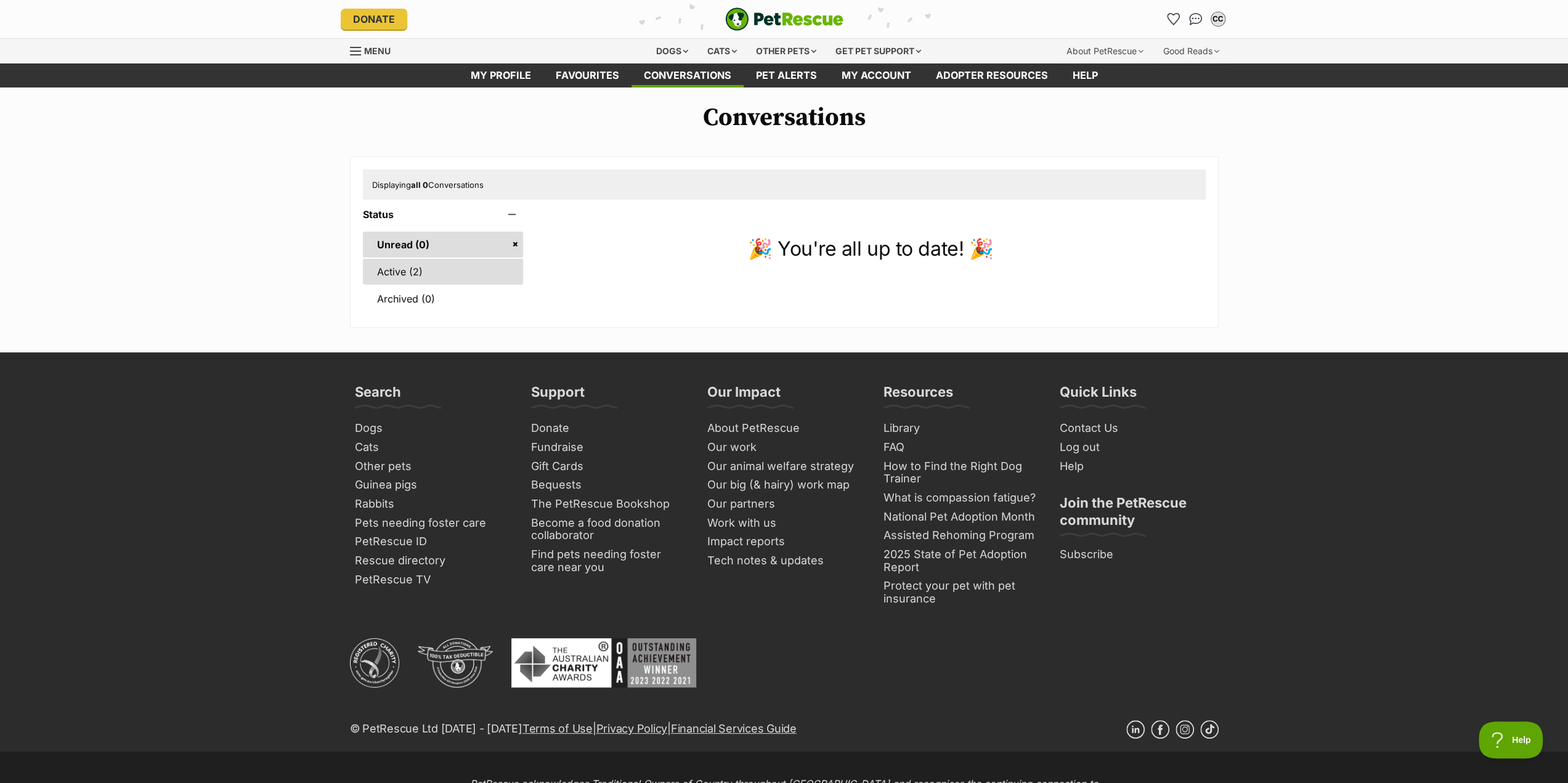
click at [421, 267] on link "Active (2)" at bounding box center [443, 271] width 161 height 26
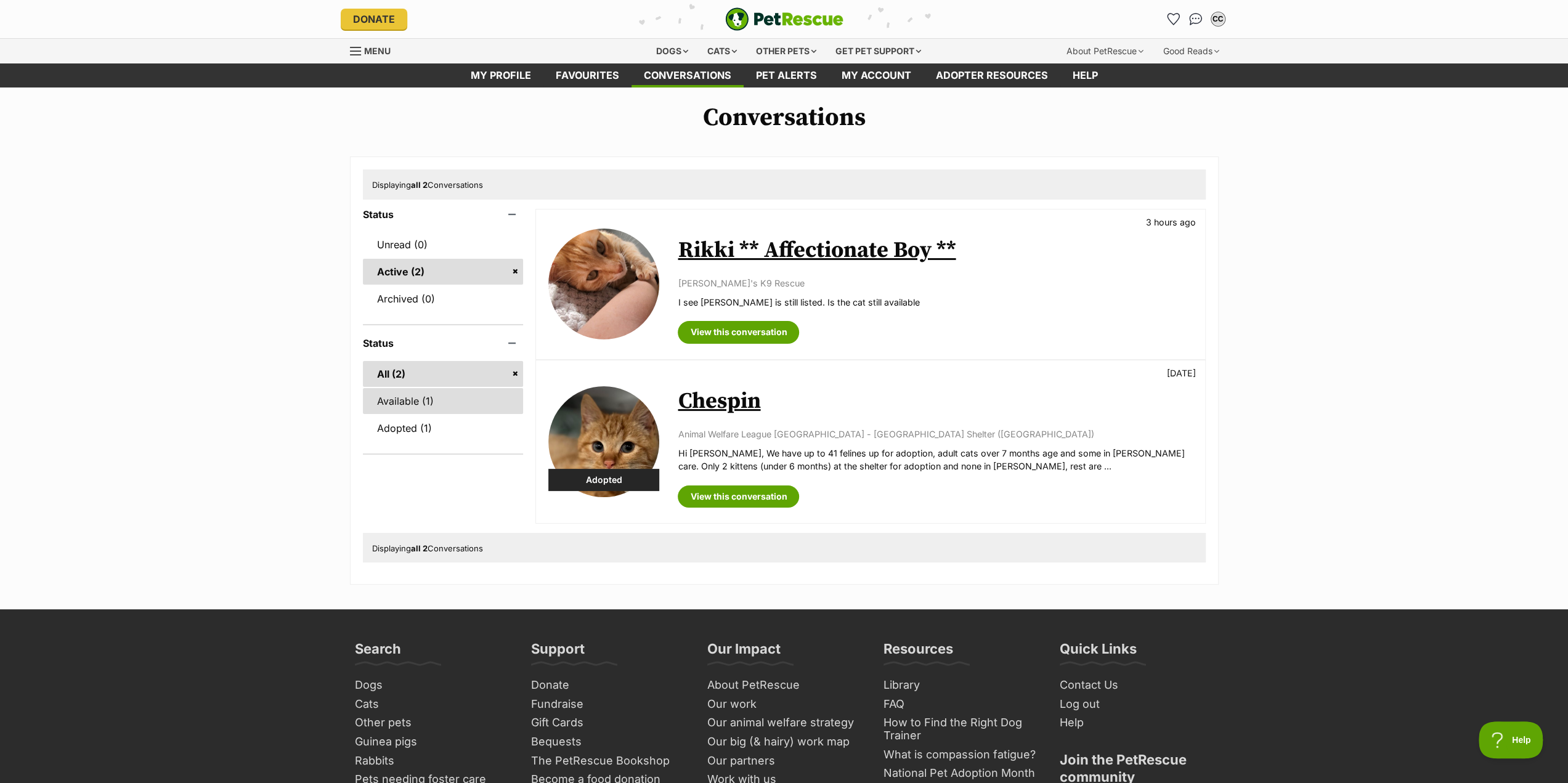
click at [431, 399] on link "Available (1)" at bounding box center [443, 401] width 161 height 26
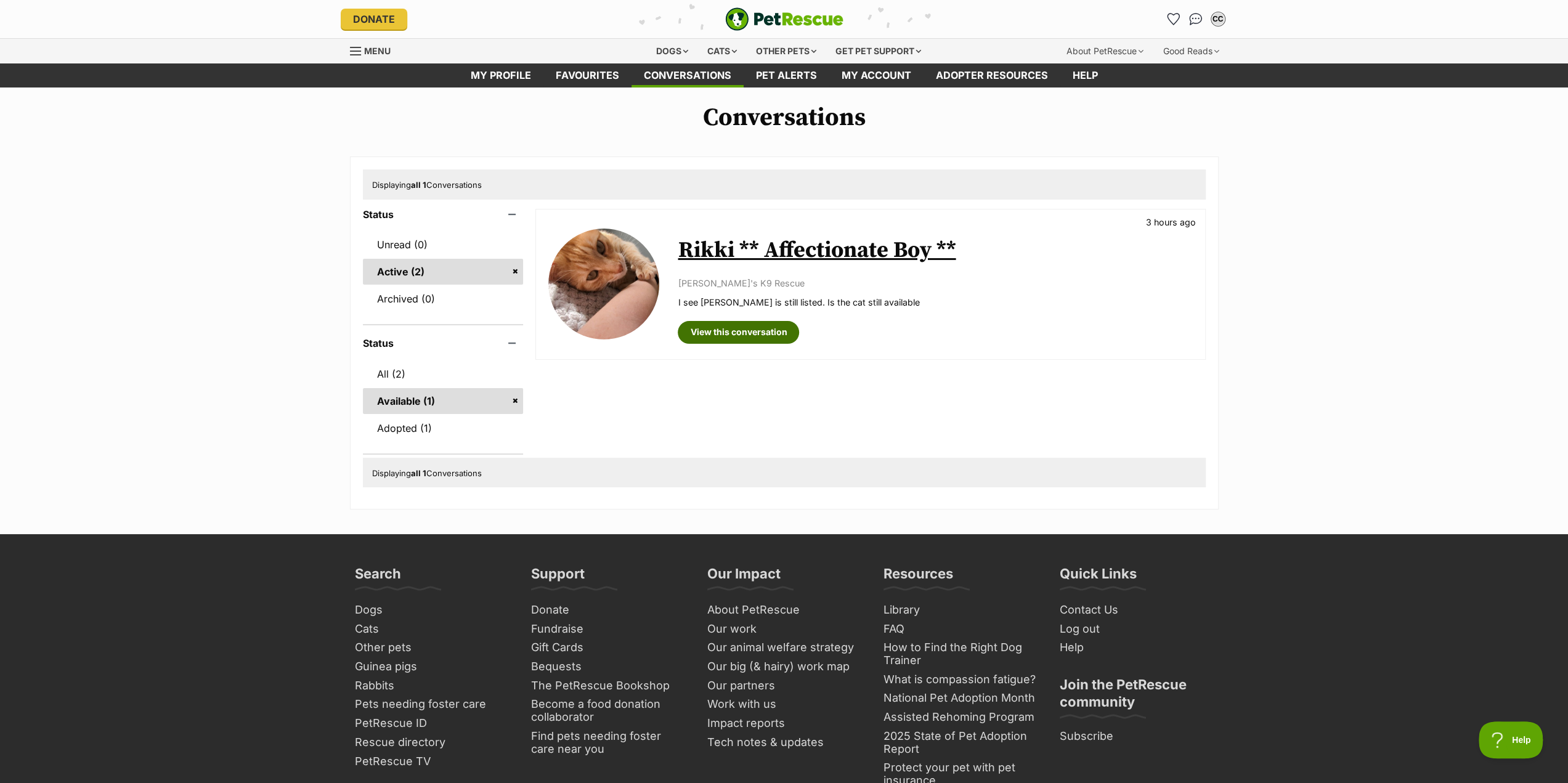
click at [724, 332] on link "View this conversation" at bounding box center [738, 332] width 121 height 22
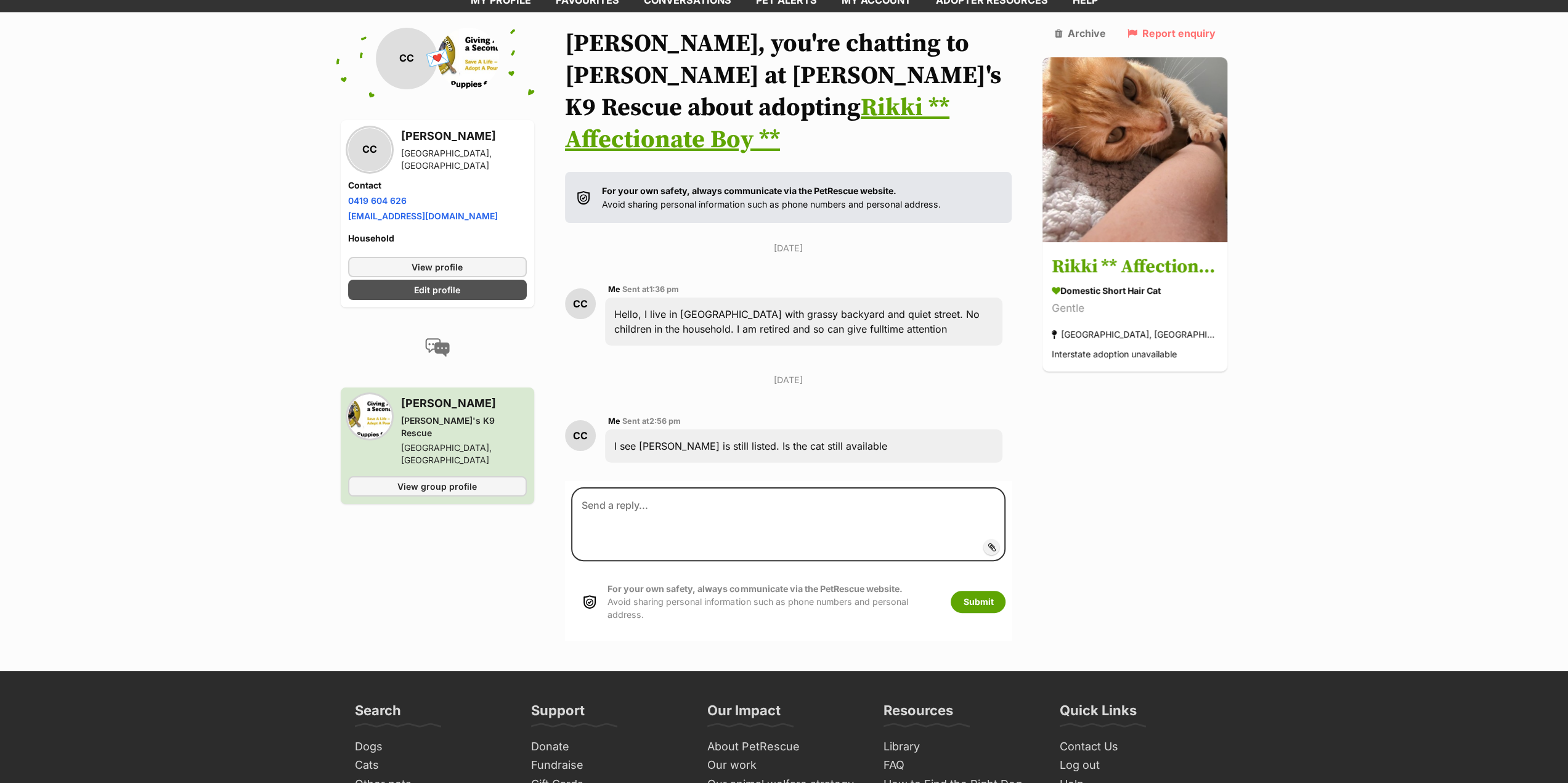
scroll to position [89, 0]
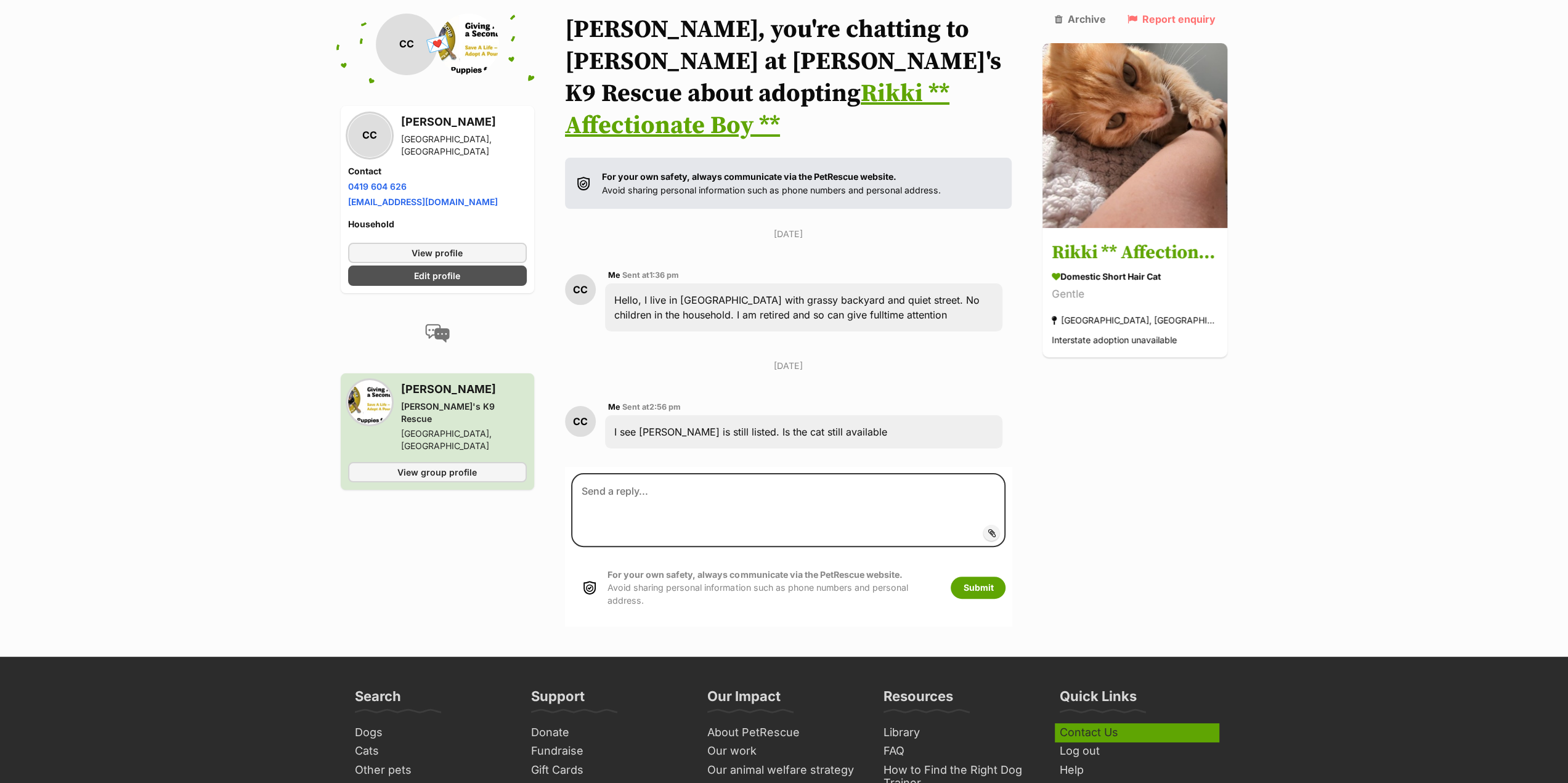
click at [1120, 724] on link "Contact Us" at bounding box center [1136, 733] width 164 height 19
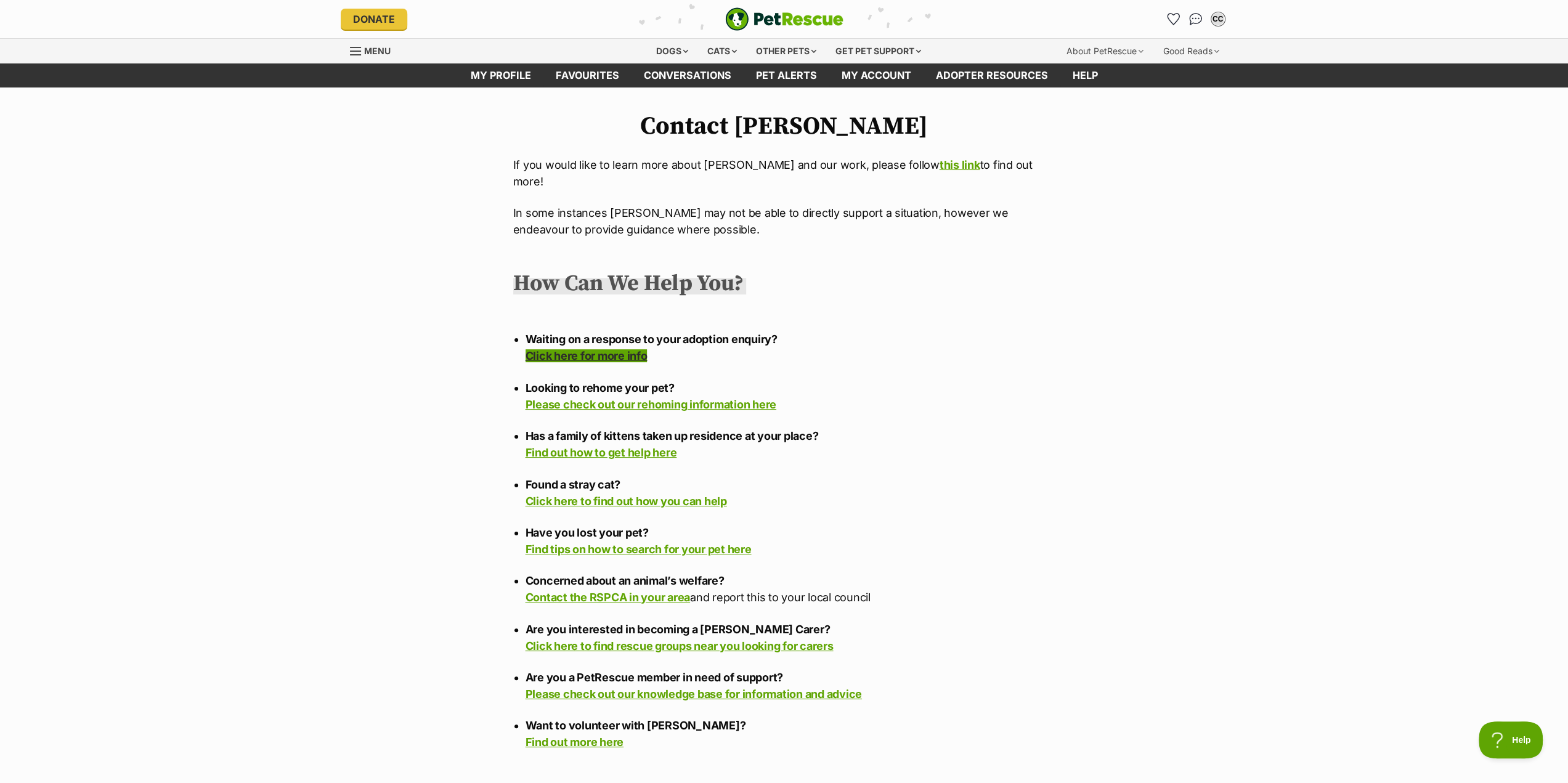
click at [612, 349] on link "Click here for more info" at bounding box center [587, 356] width 122 height 13
